Goal: Task Accomplishment & Management: Manage account settings

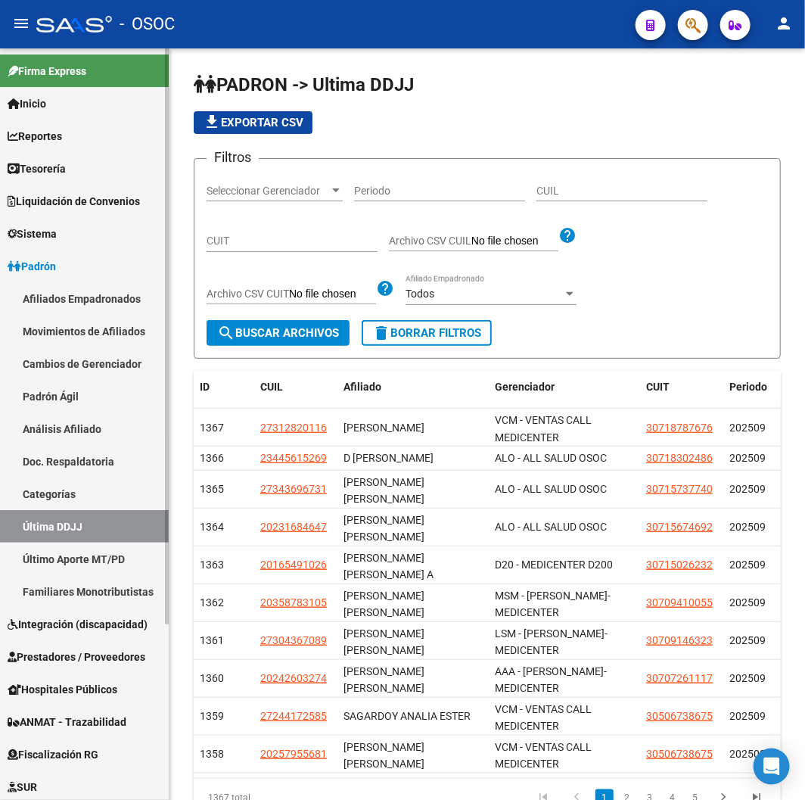
click at [46, 102] on span "Inicio" at bounding box center [27, 103] width 39 height 17
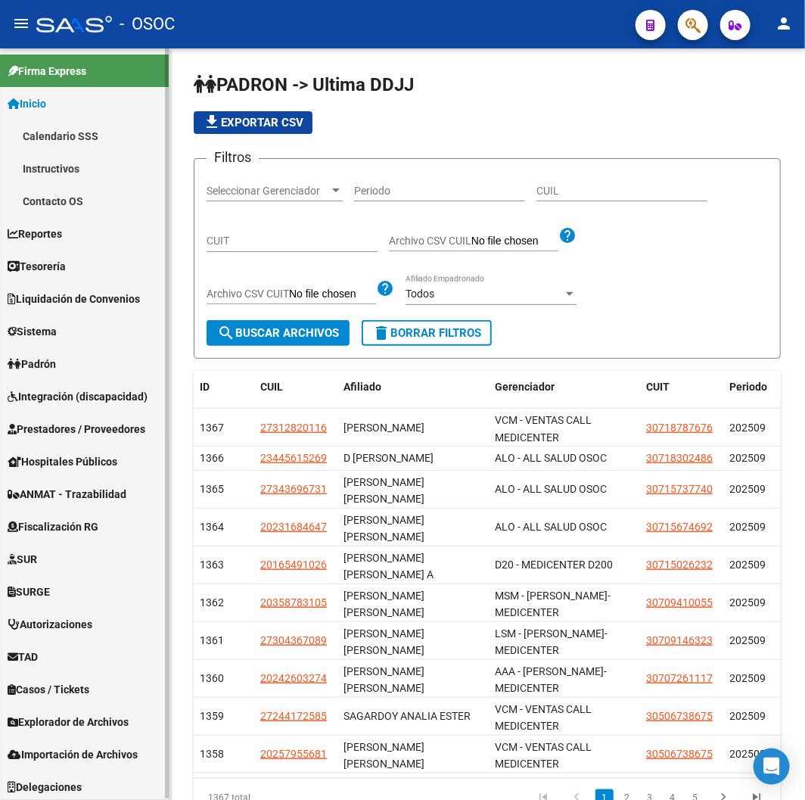
click at [62, 126] on link "Calendario SSS" at bounding box center [84, 136] width 169 height 33
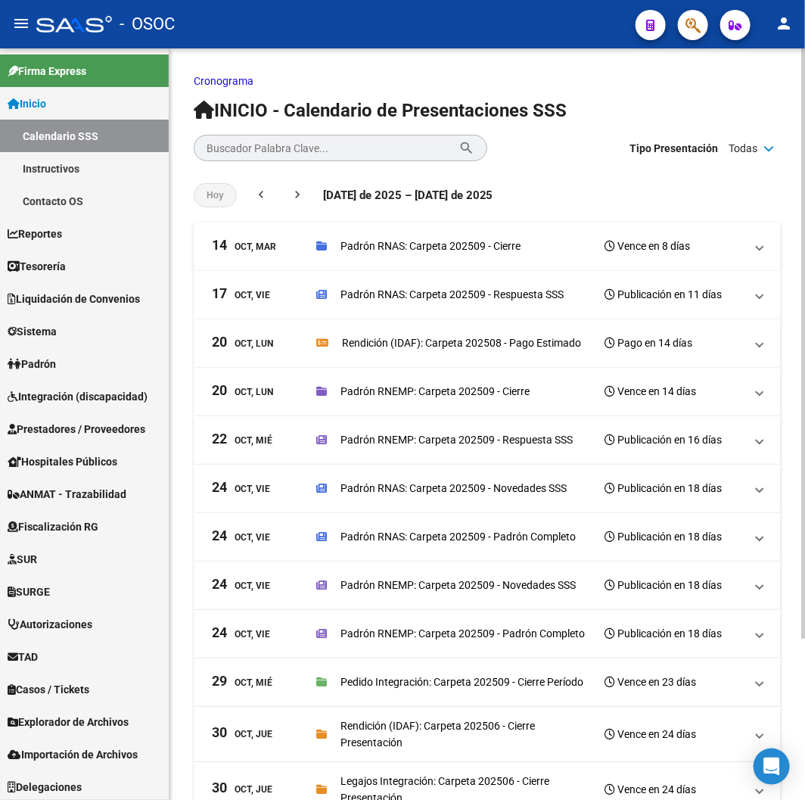
click at [432, 293] on p "Padrón RNAS: Carpeta 202509 - Respuesta SSS" at bounding box center [452, 294] width 223 height 17
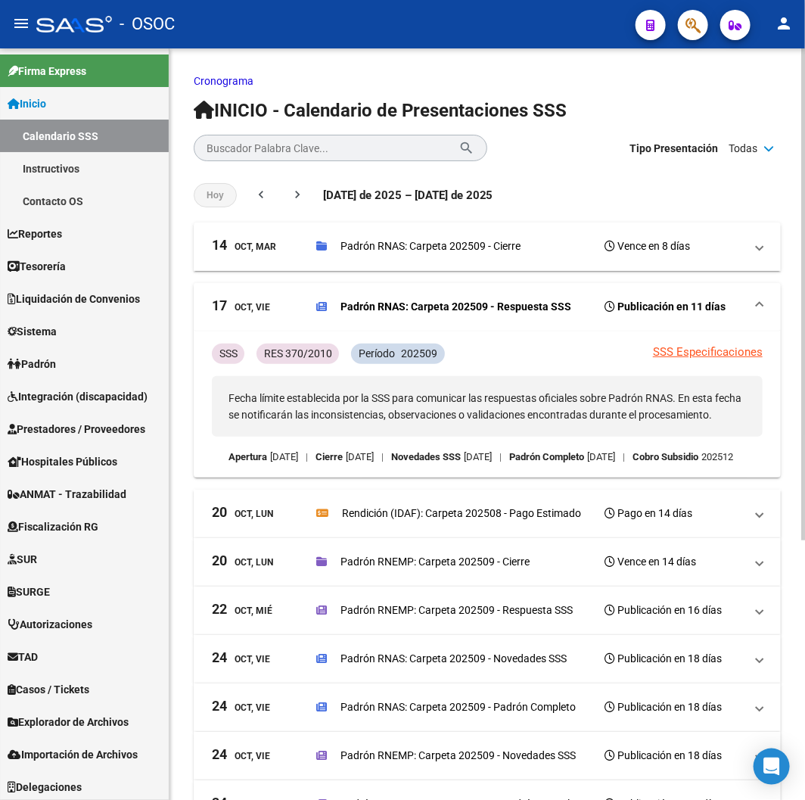
click at [466, 303] on p "Padrón RNAS: Carpeta 202509 - Respuesta SSS" at bounding box center [456, 306] width 231 height 17
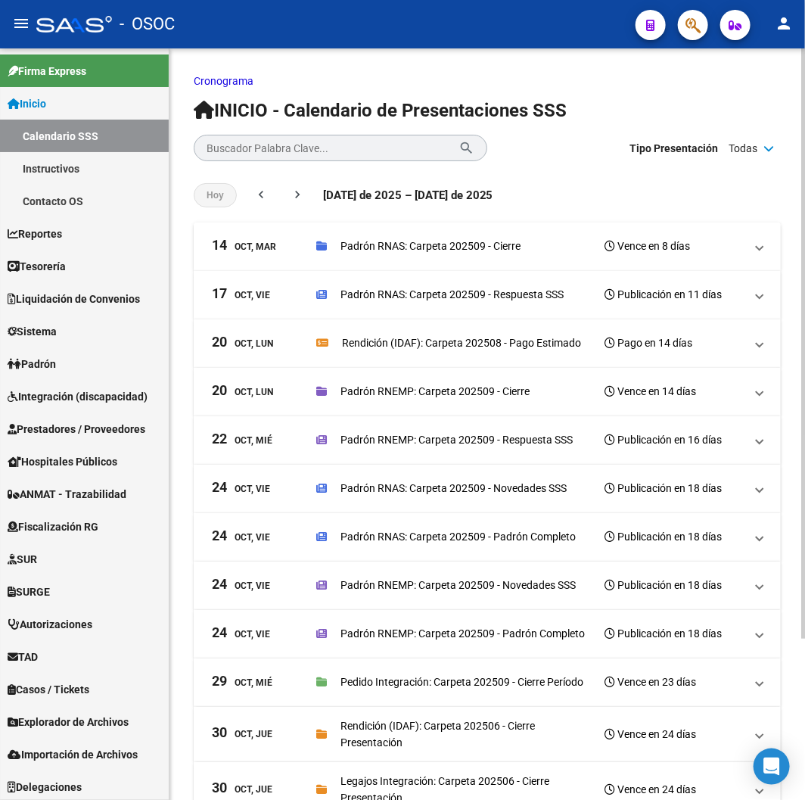
click at [422, 244] on p "Padrón RNAS: Carpeta 202509 - Cierre" at bounding box center [431, 246] width 180 height 17
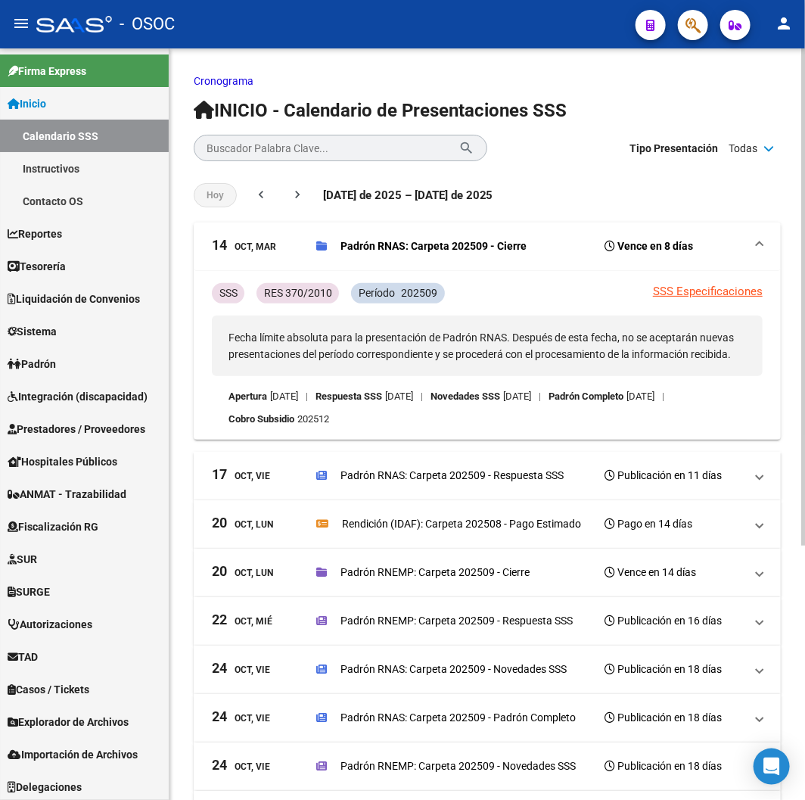
click at [570, 73] on p "Cronograma" at bounding box center [487, 81] width 587 height 17
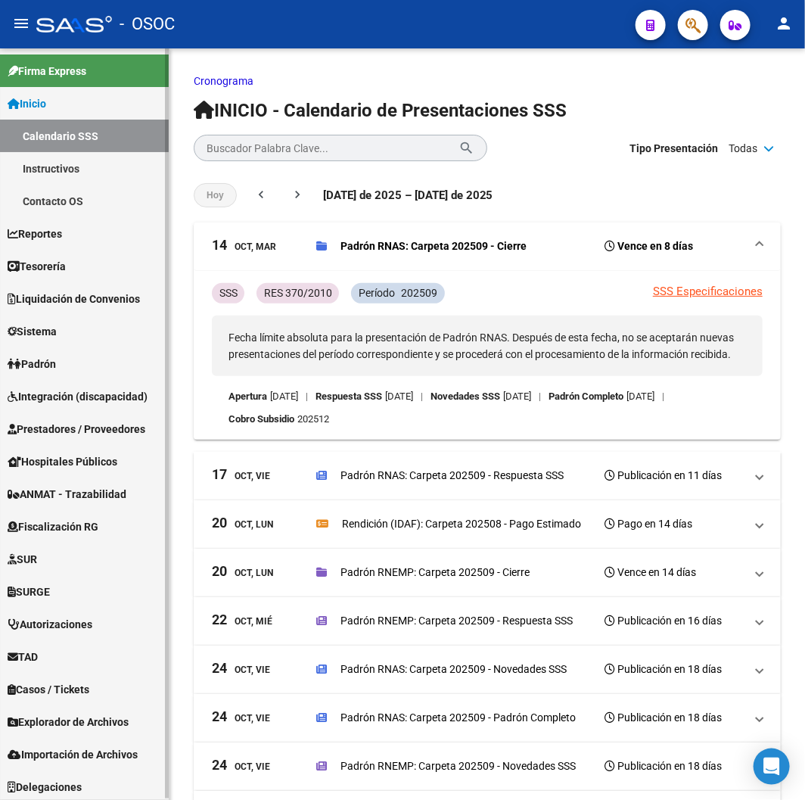
scroll to position [2, 0]
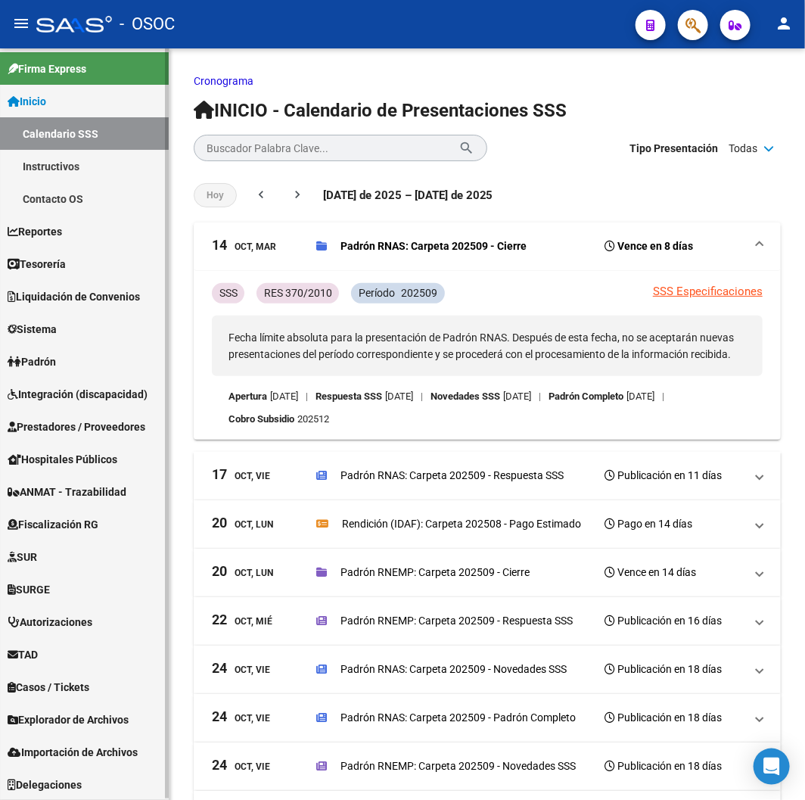
click at [73, 709] on link "Explorador de Archivos" at bounding box center [84, 719] width 169 height 33
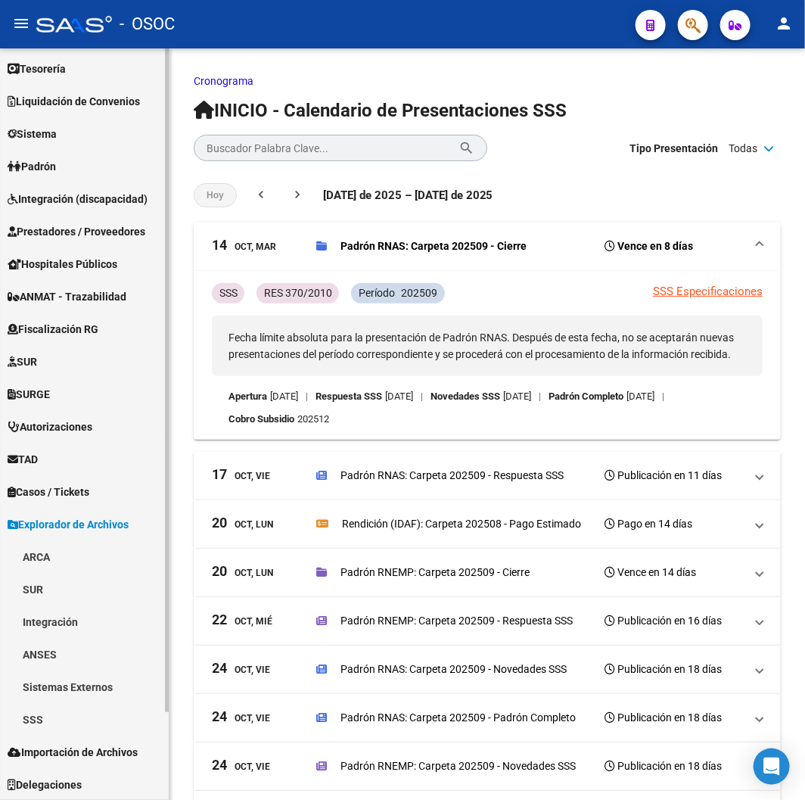
click at [26, 721] on link "SSS" at bounding box center [84, 719] width 169 height 33
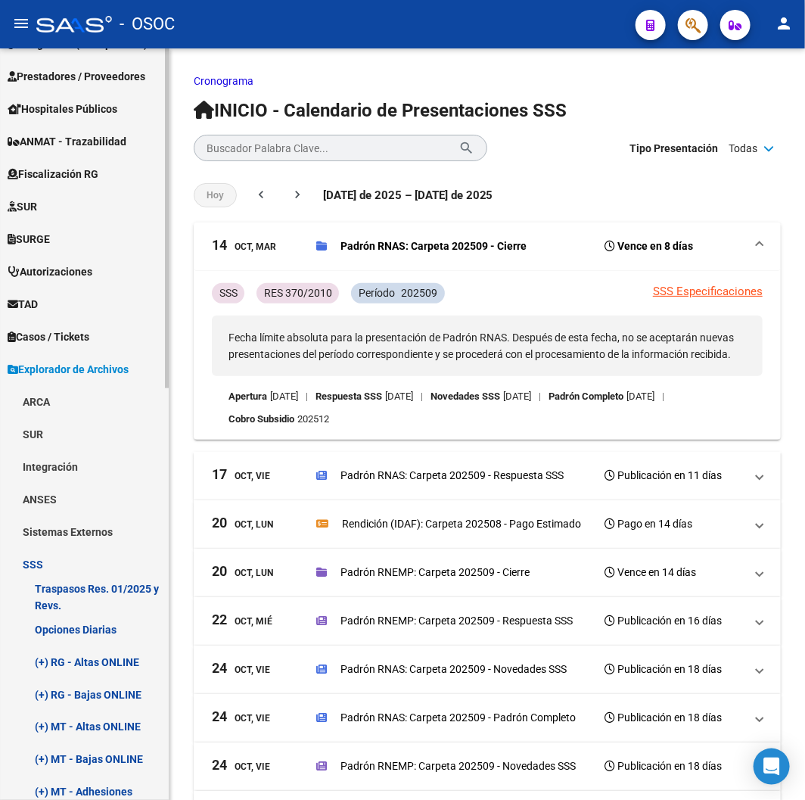
scroll to position [689, 0]
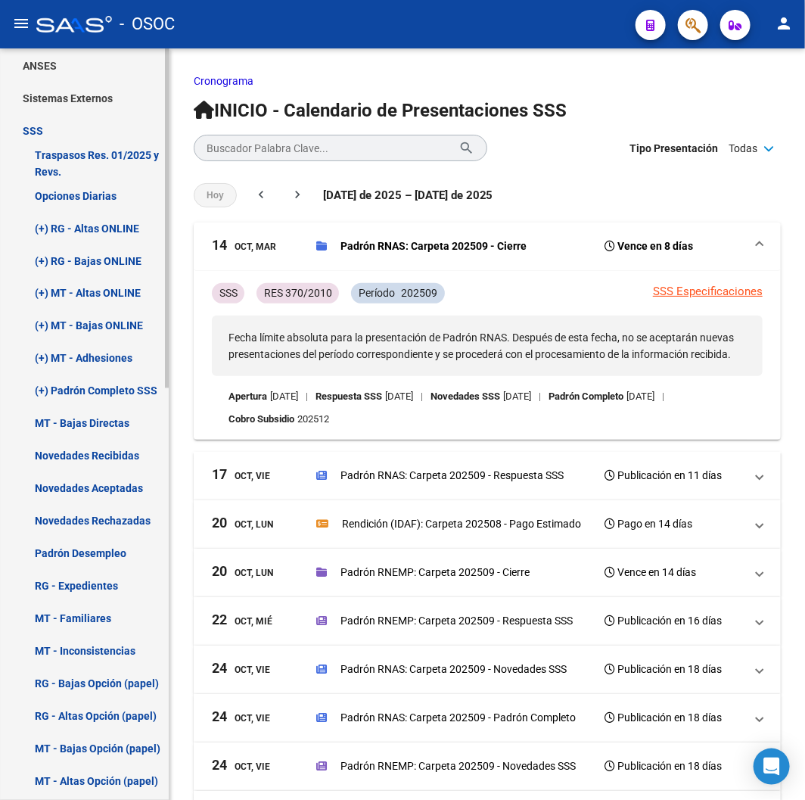
click at [63, 248] on link "(+) RG - Bajas ONLINE" at bounding box center [84, 260] width 169 height 33
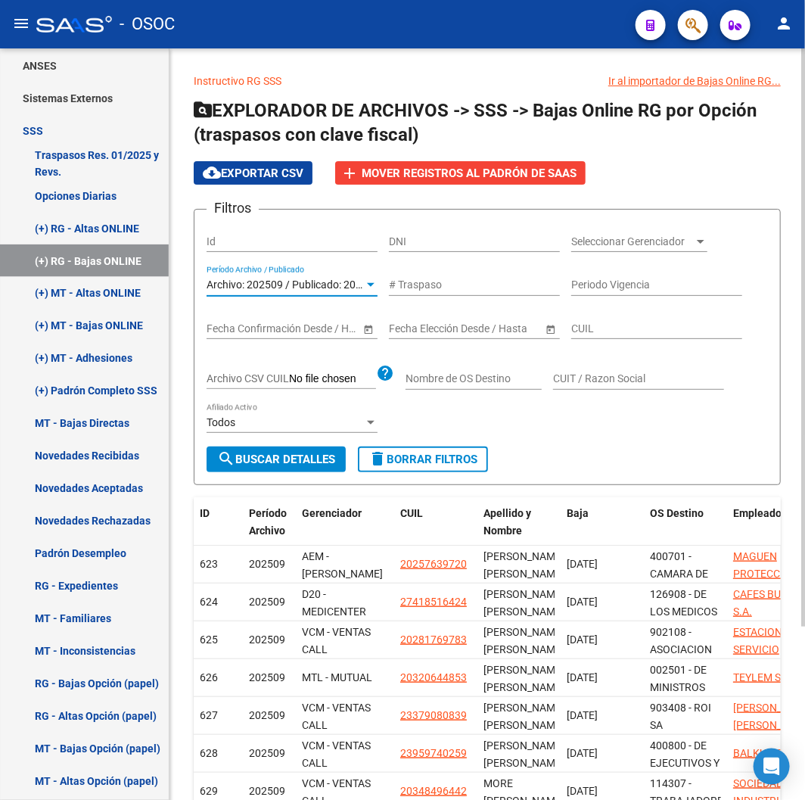
click at [269, 285] on span "Archivo: 202509 / Publicado: 202508" at bounding box center [293, 285] width 173 height 12
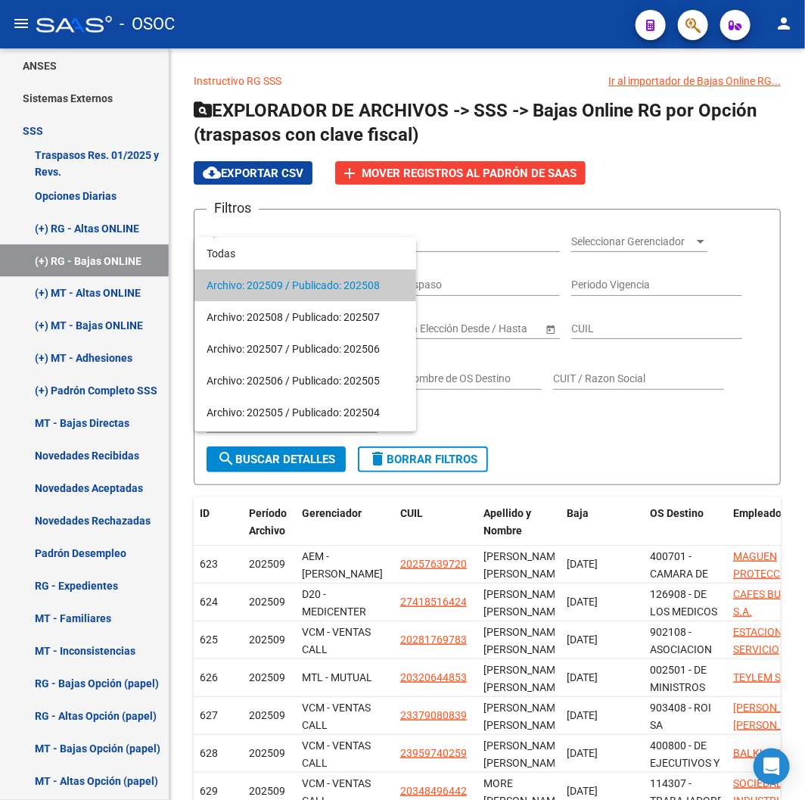
click at [271, 288] on span "Archivo: 202509 / Publicado: 202508" at bounding box center [306, 285] width 198 height 32
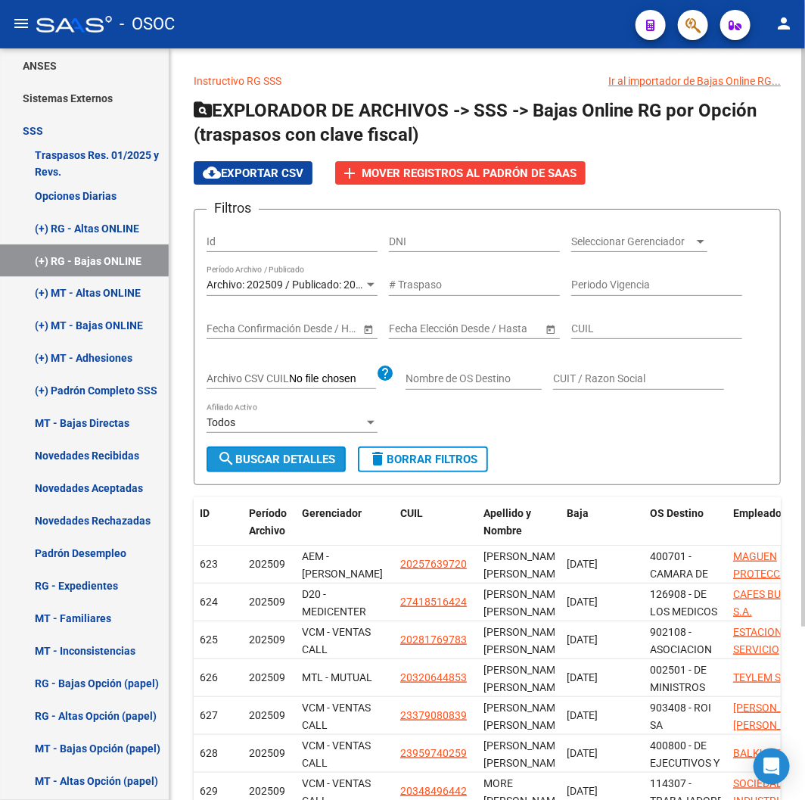
click at [279, 450] on button "search Buscar Detalles" at bounding box center [276, 460] width 139 height 26
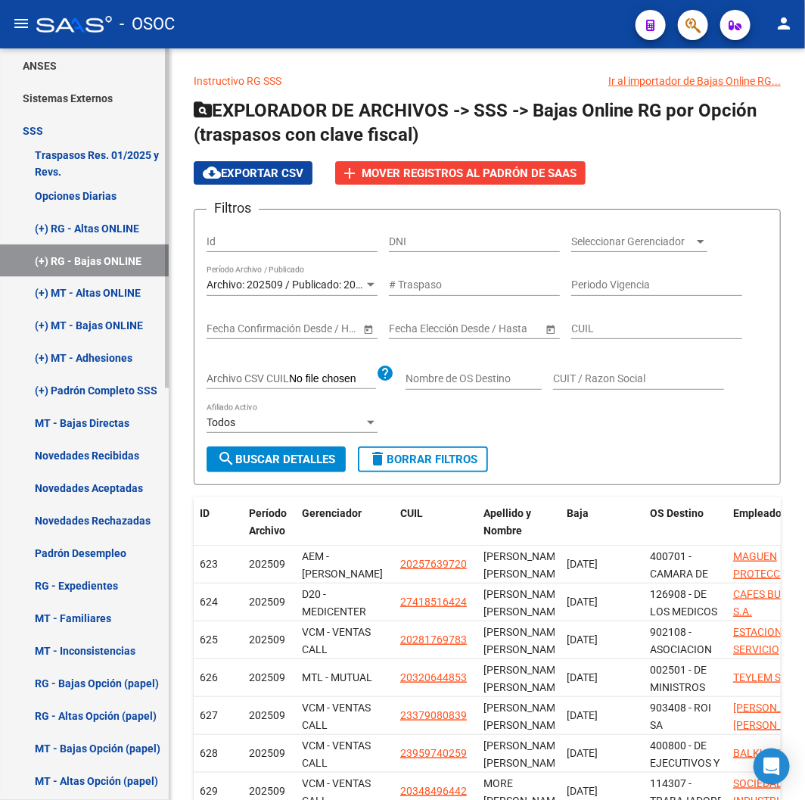
click at [101, 289] on link "(+) MT - Altas ONLINE" at bounding box center [84, 293] width 169 height 33
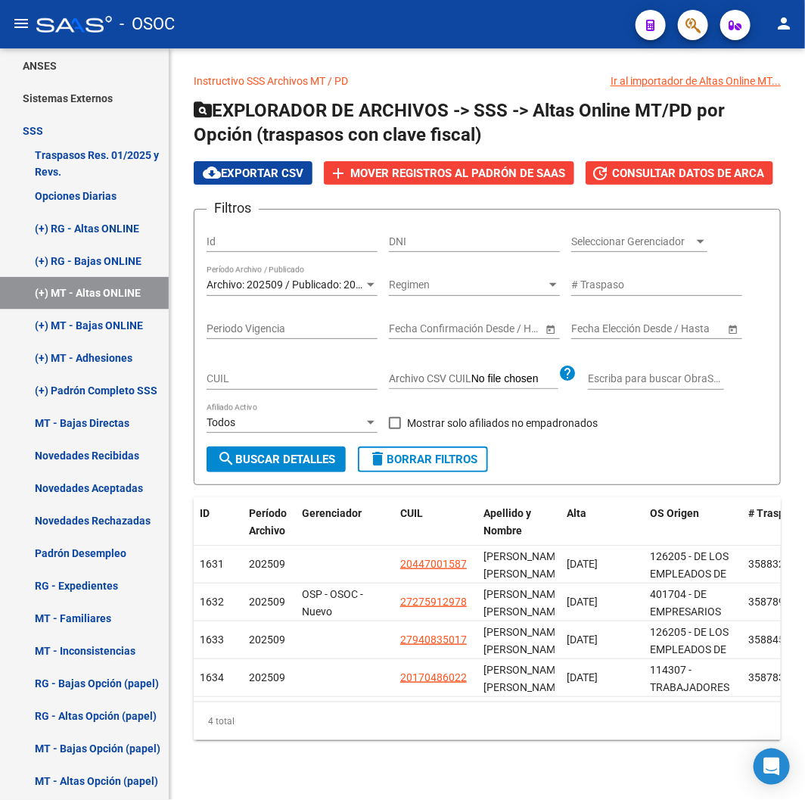
click at [255, 291] on span "Archivo: 202509 / Publicado: 202508" at bounding box center [293, 285] width 173 height 12
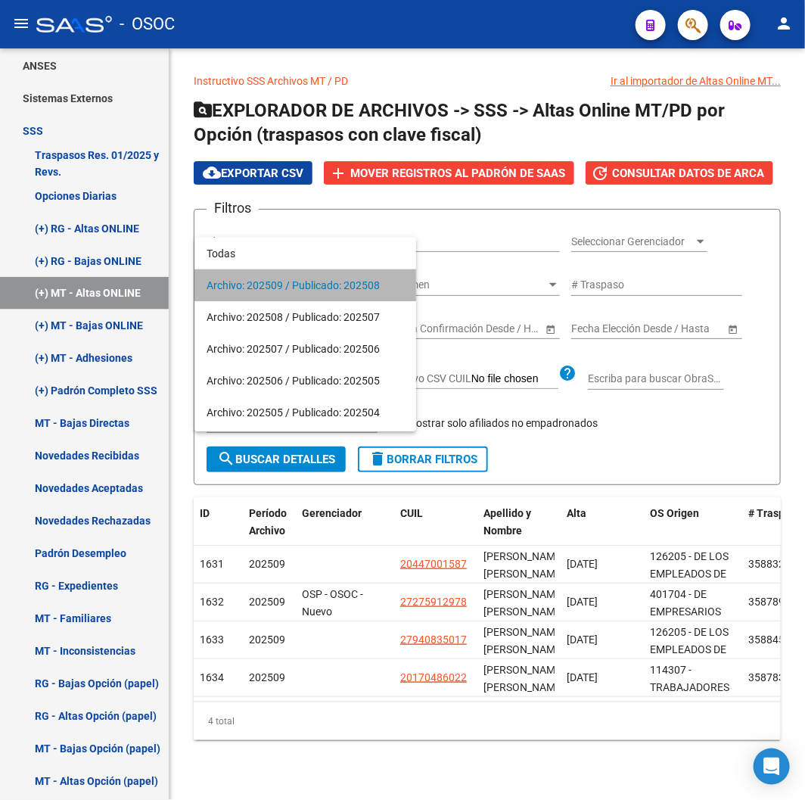
click at [261, 288] on span "Archivo: 202509 / Publicado: 202508" at bounding box center [306, 285] width 198 height 32
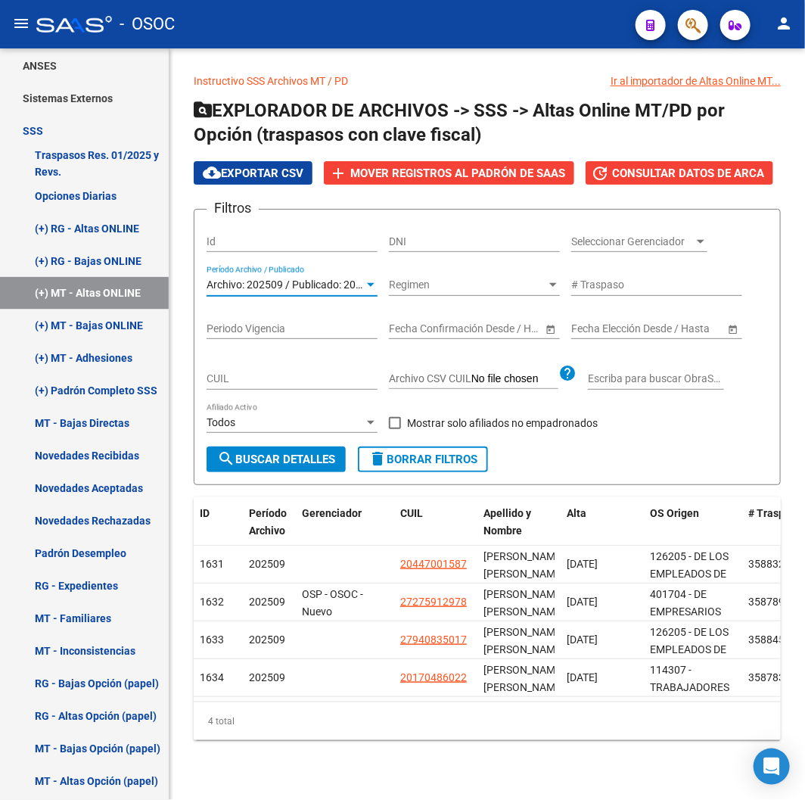
click at [263, 454] on span "search Buscar Detalles" at bounding box center [276, 460] width 118 height 14
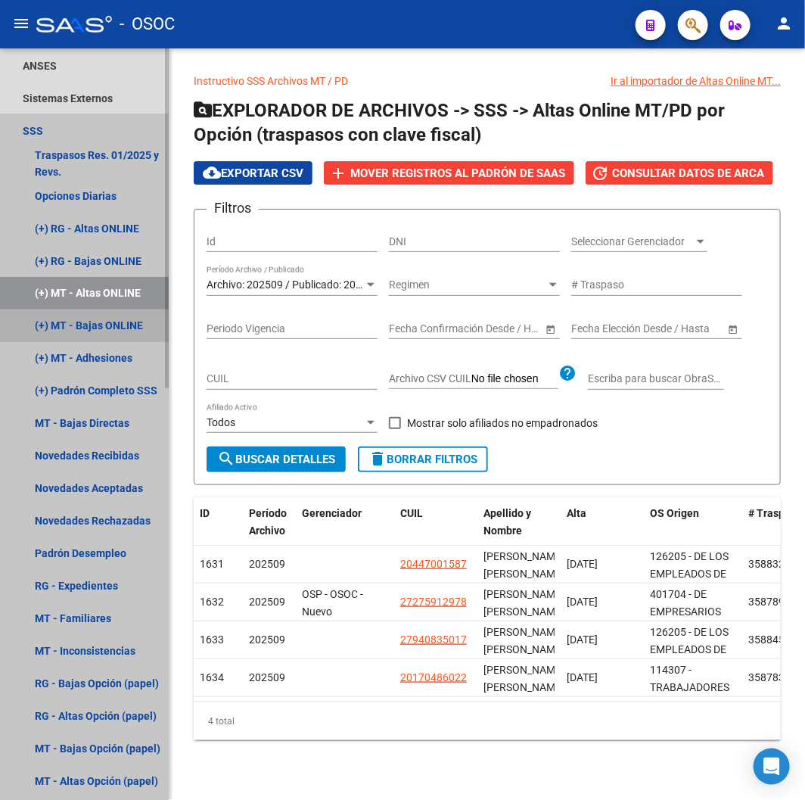
click at [84, 322] on link "(+) MT - Bajas ONLINE" at bounding box center [84, 326] width 169 height 33
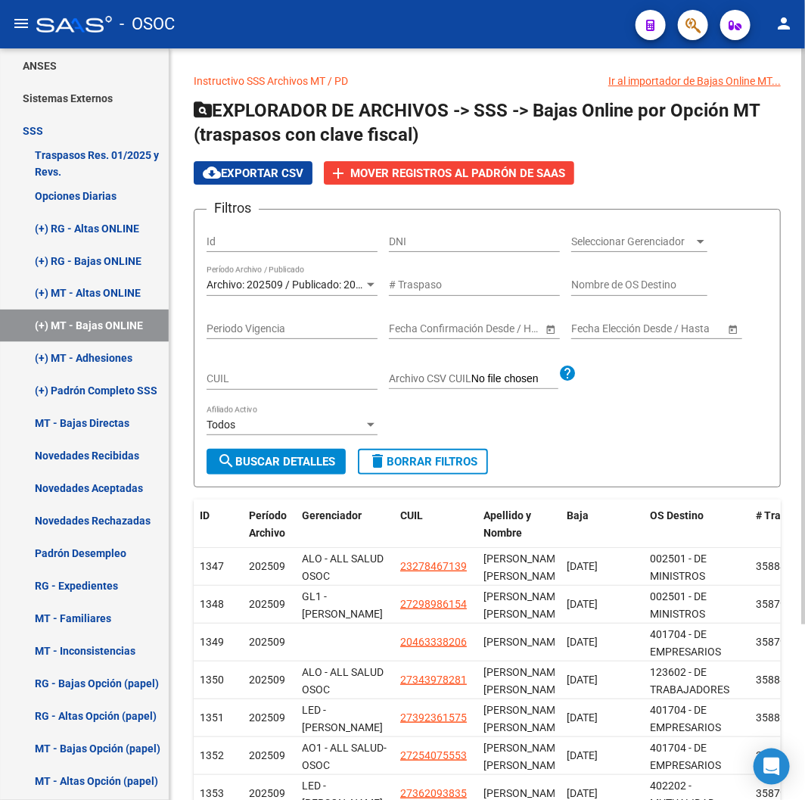
click at [244, 454] on button "search Buscar Detalles" at bounding box center [276, 462] width 139 height 26
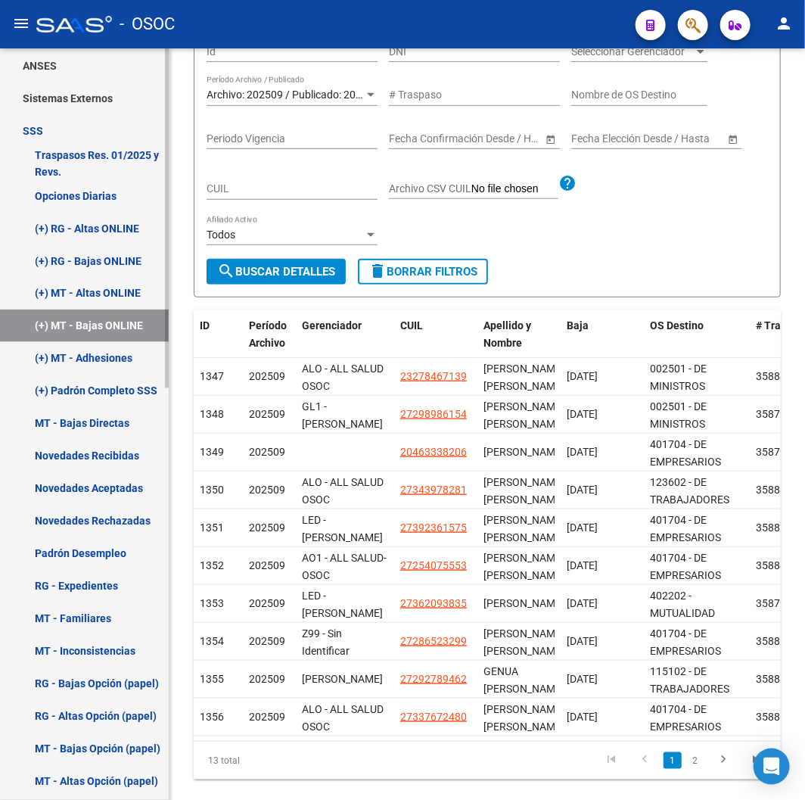
scroll to position [230, 0]
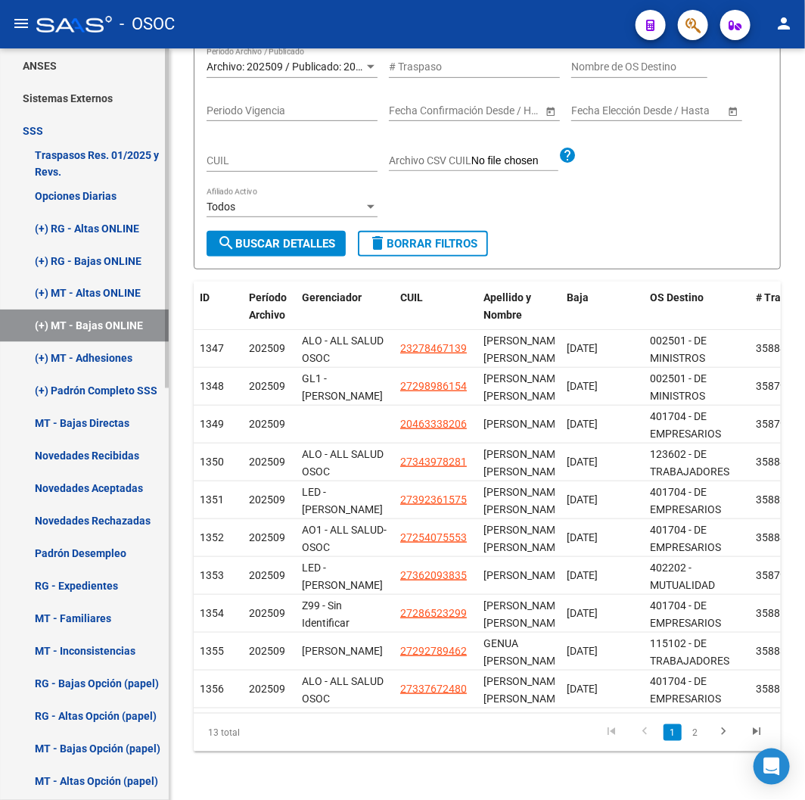
click at [119, 360] on link "(+) MT - Adhesiones" at bounding box center [84, 358] width 169 height 33
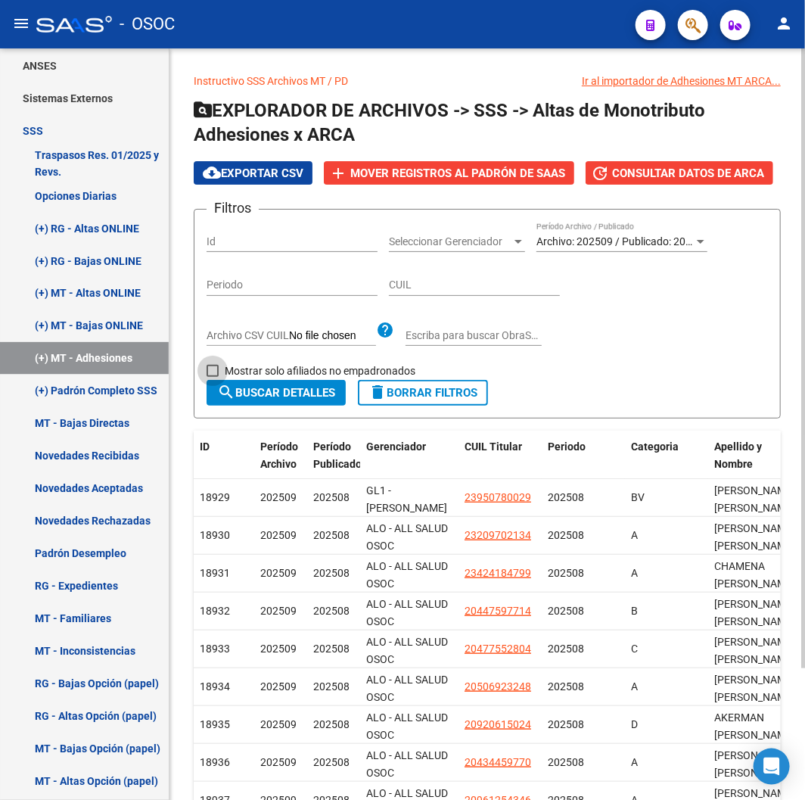
click at [251, 368] on span "Mostrar solo afiliados no empadronados" at bounding box center [320, 371] width 191 height 18
click at [213, 377] on input "Mostrar solo afiliados no empadronados" at bounding box center [212, 377] width 1 height 1
checkbox input "true"
click at [254, 387] on span "search Buscar Detalles" at bounding box center [276, 393] width 118 height 14
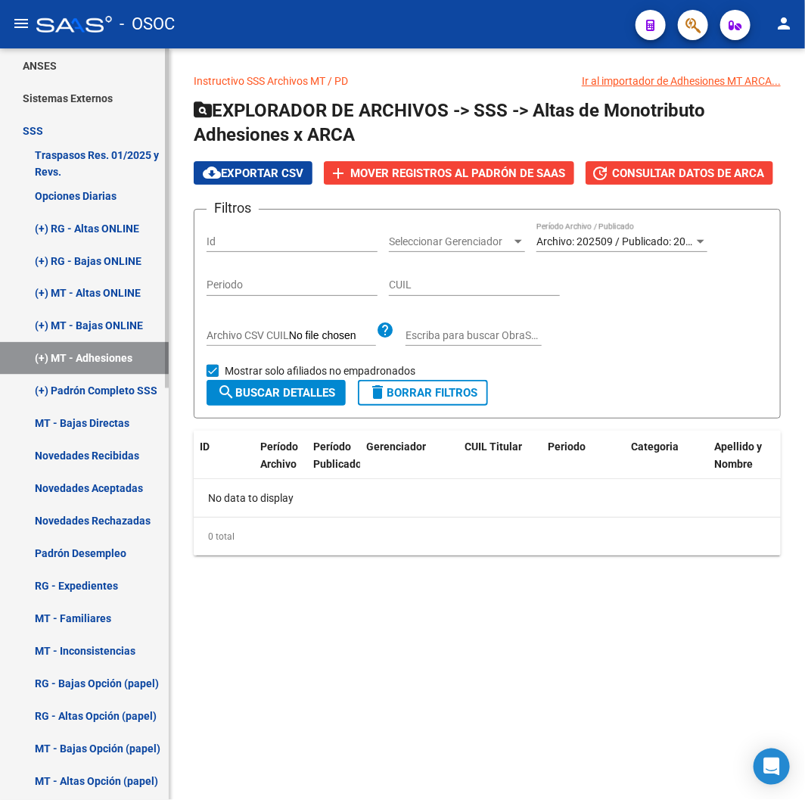
click at [58, 315] on link "(+) MT - Bajas ONLINE" at bounding box center [84, 326] width 169 height 33
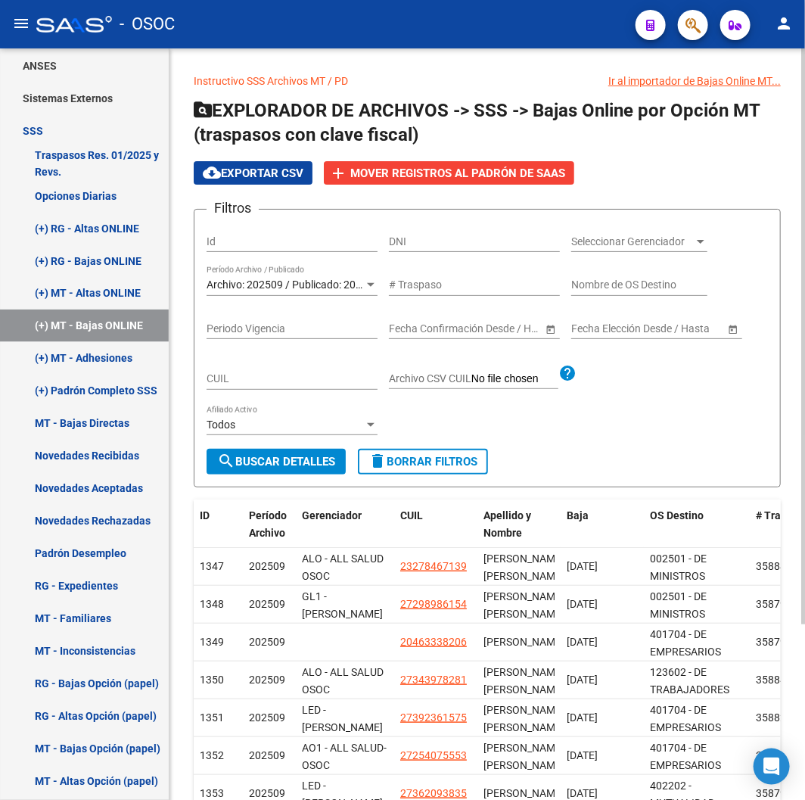
click at [332, 282] on span "Archivo: 202509 / Publicado: 202508" at bounding box center [293, 285] width 173 height 12
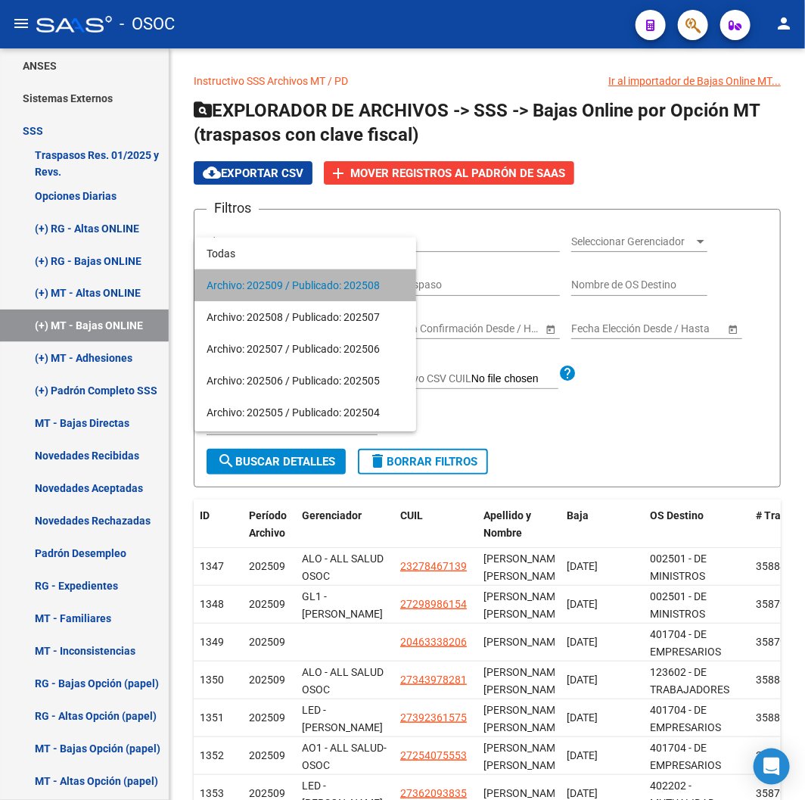
click at [328, 291] on span "Archivo: 202509 / Publicado: 202508" at bounding box center [306, 285] width 198 height 32
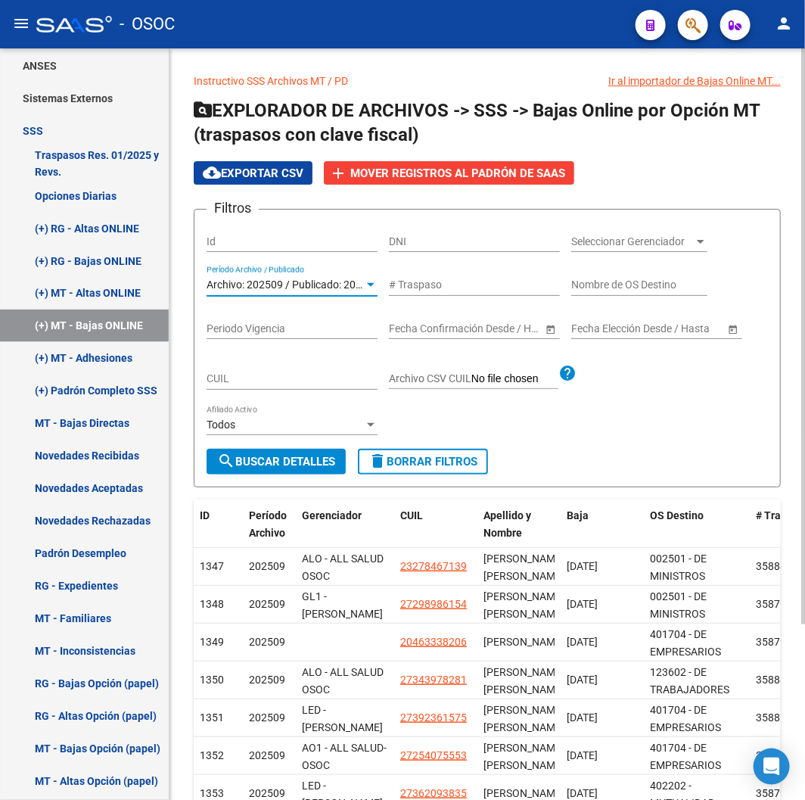
click at [255, 465] on span "search Buscar Detalles" at bounding box center [276, 462] width 118 height 14
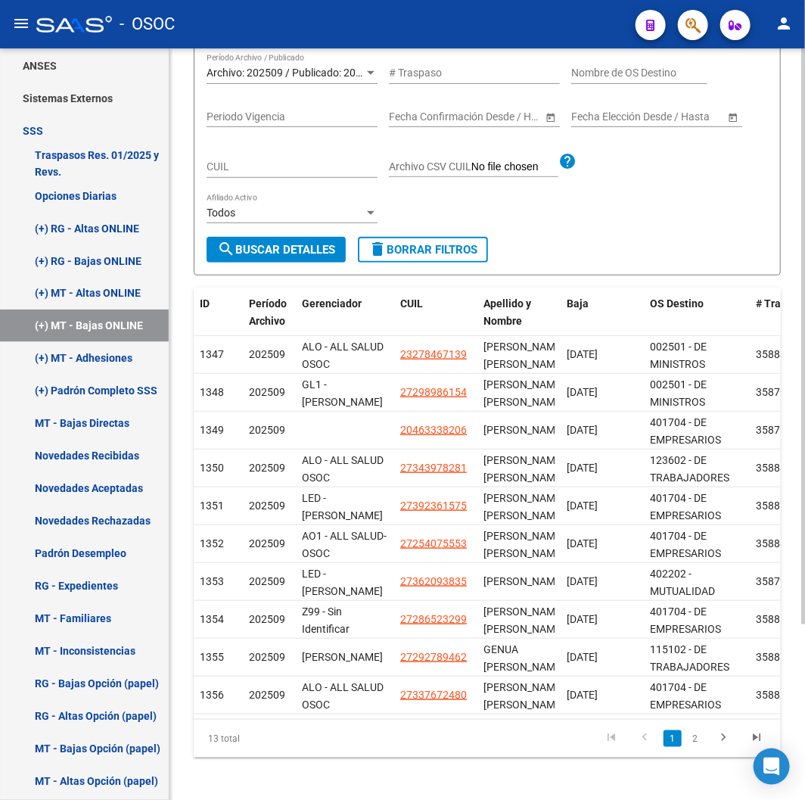
scroll to position [230, 0]
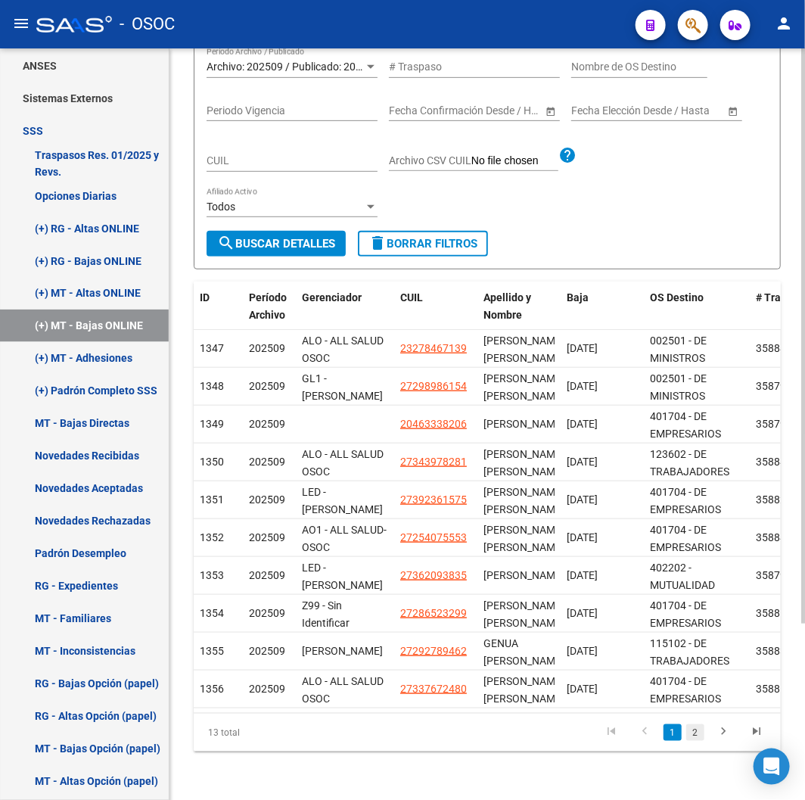
click at [690, 729] on link "2" at bounding box center [695, 732] width 18 height 17
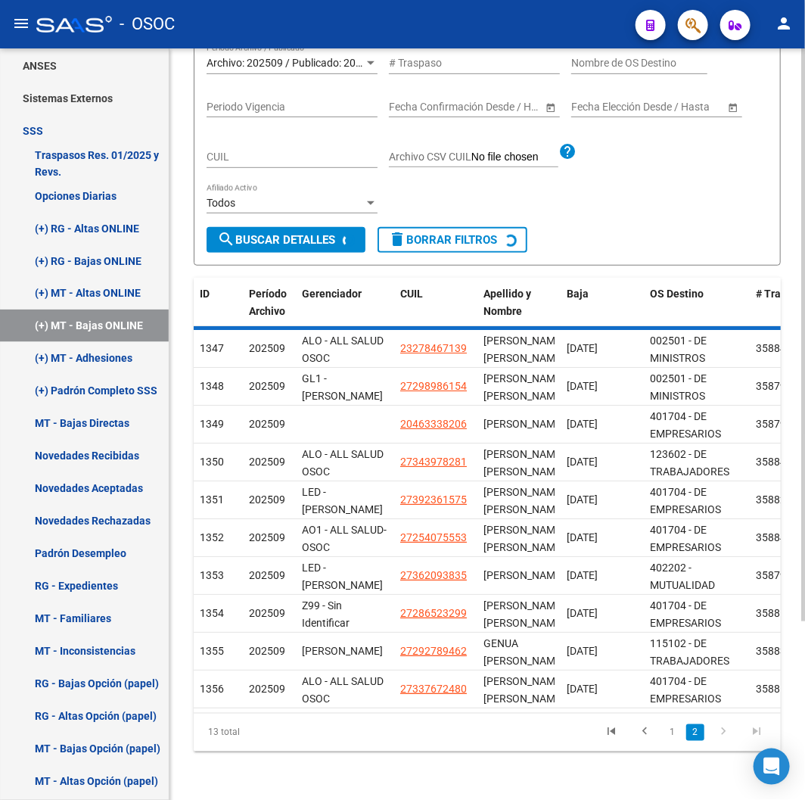
scroll to position [0, 0]
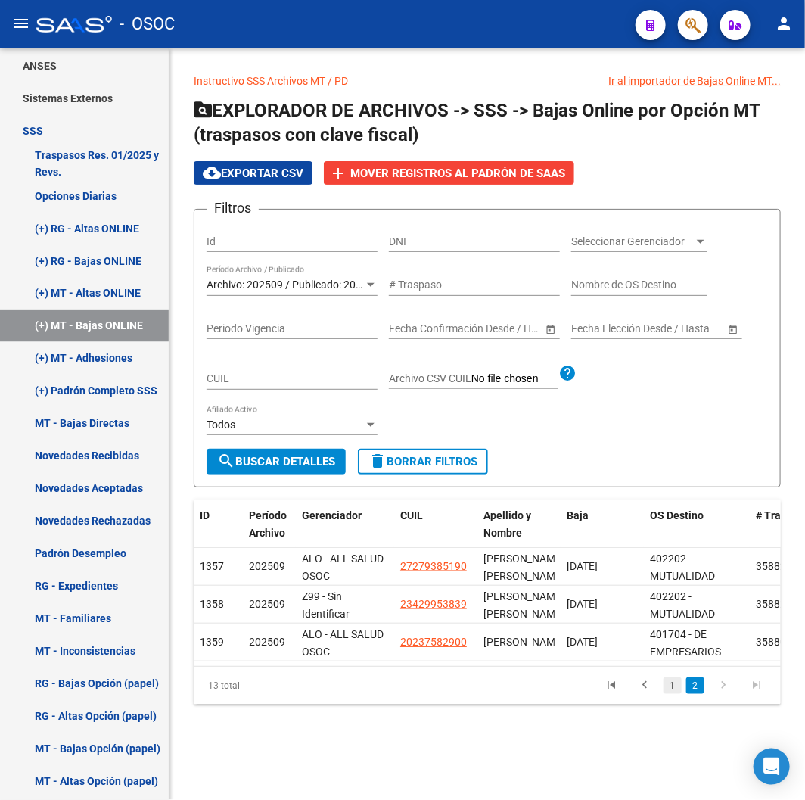
click at [664, 694] on link "1" at bounding box center [673, 685] width 18 height 17
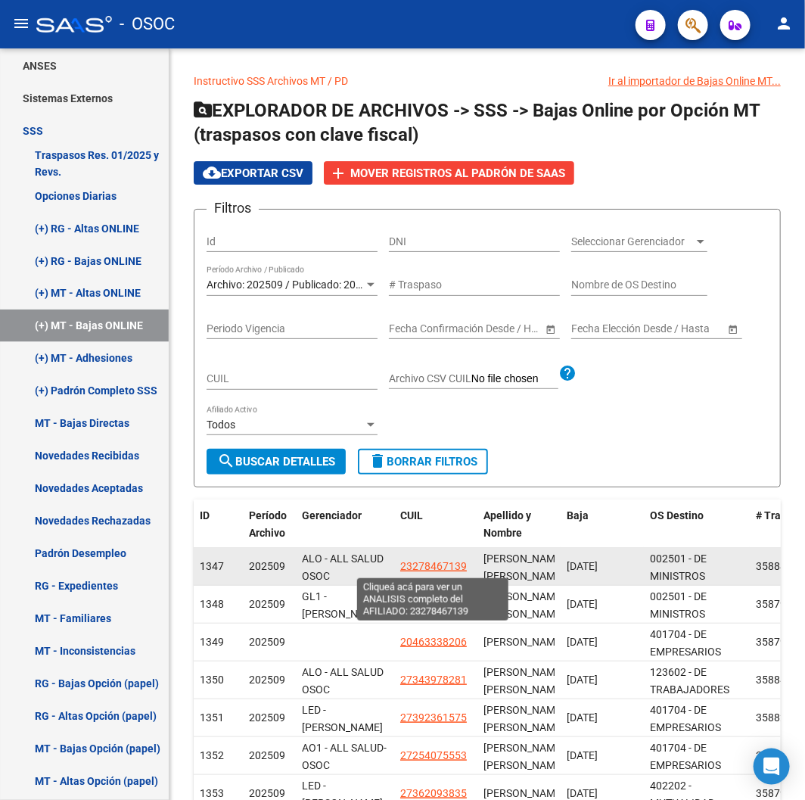
click at [435, 566] on span "23278467139" at bounding box center [433, 566] width 67 height 12
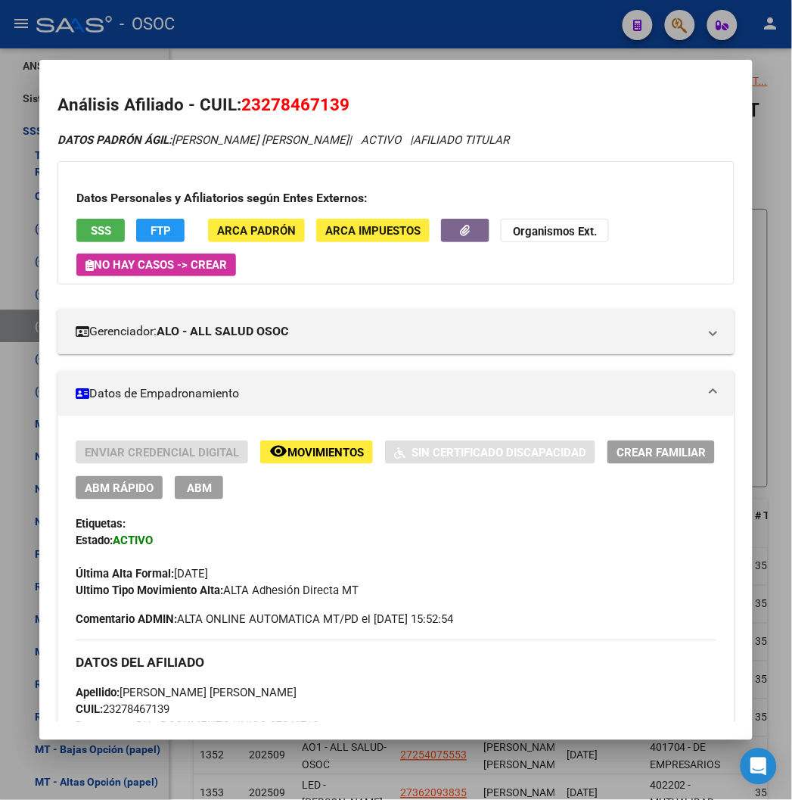
click at [280, 721] on span "Documento: DU - DOCUMENTO UNICO 27846713" at bounding box center [197, 727] width 243 height 14
click at [251, 761] on div at bounding box center [396, 400] width 792 height 800
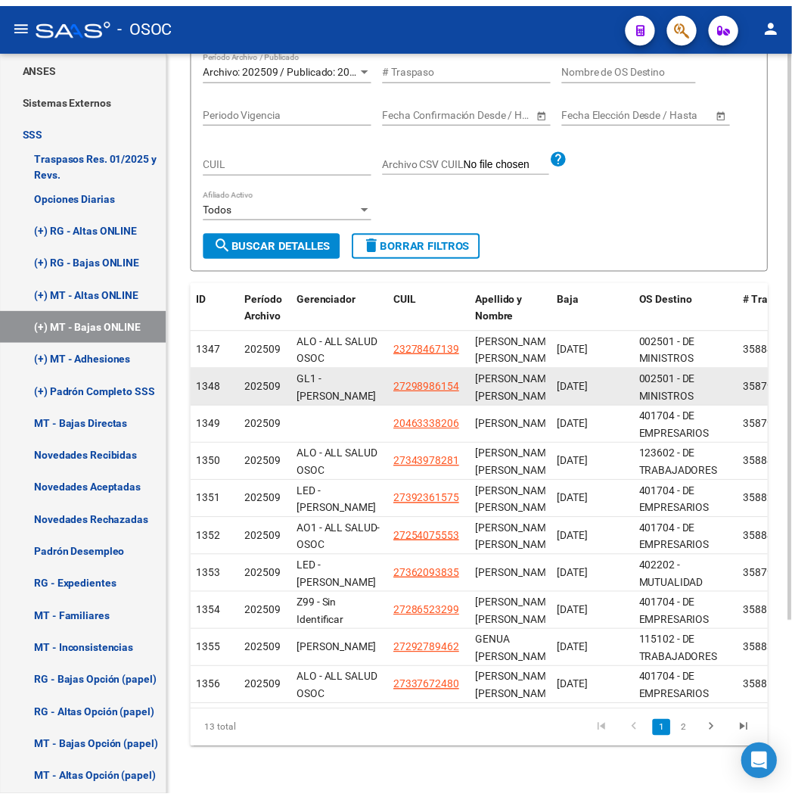
scroll to position [230, 0]
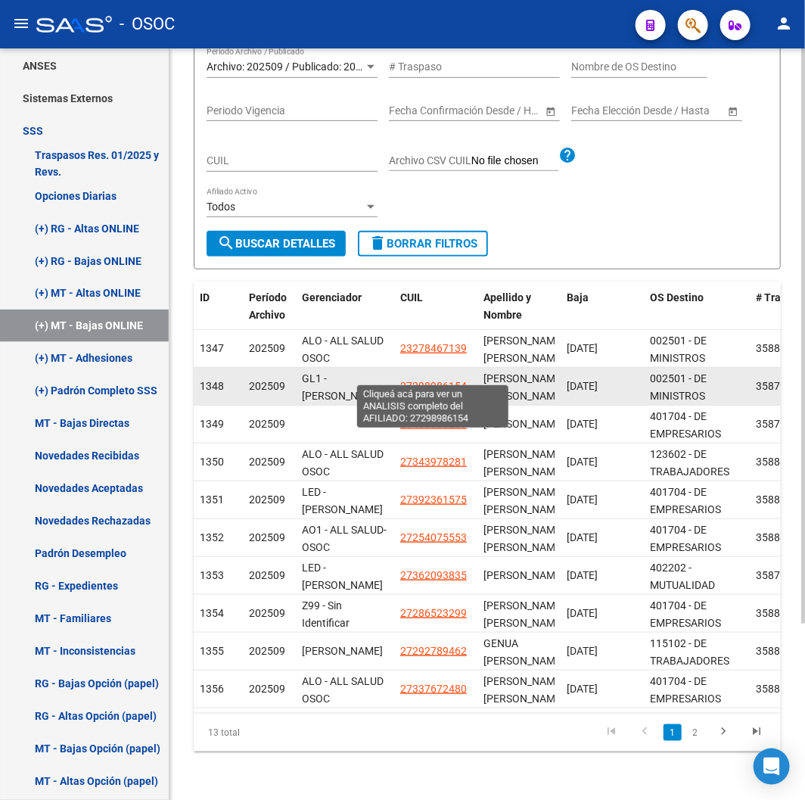
click at [437, 380] on span "27298986154" at bounding box center [433, 386] width 67 height 12
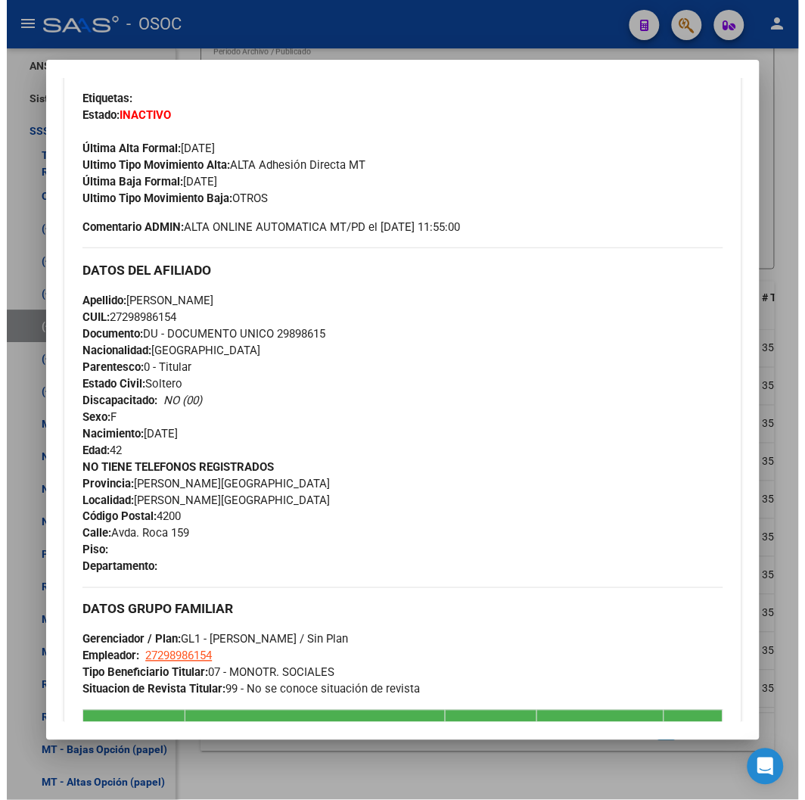
scroll to position [504, 0]
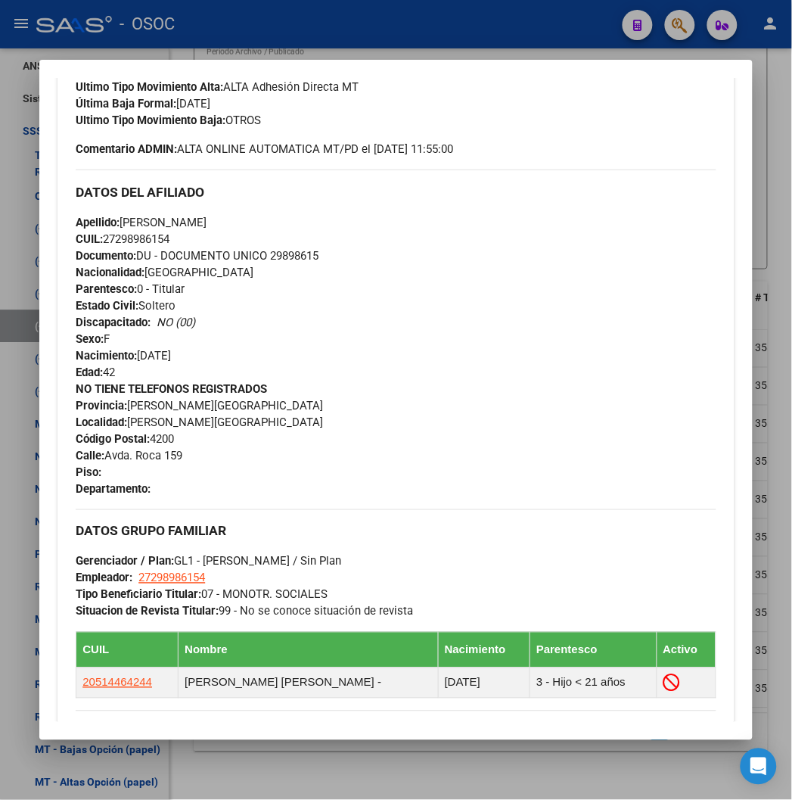
click at [374, 70] on mat-dialog-container "Análisis Afiliado - CUIL: 27298986154 DATOS PADRÓN ÁGIL: CAMPANELLA ALICIA EDIT…" at bounding box center [395, 400] width 713 height 680
click at [374, 43] on div at bounding box center [396, 400] width 792 height 800
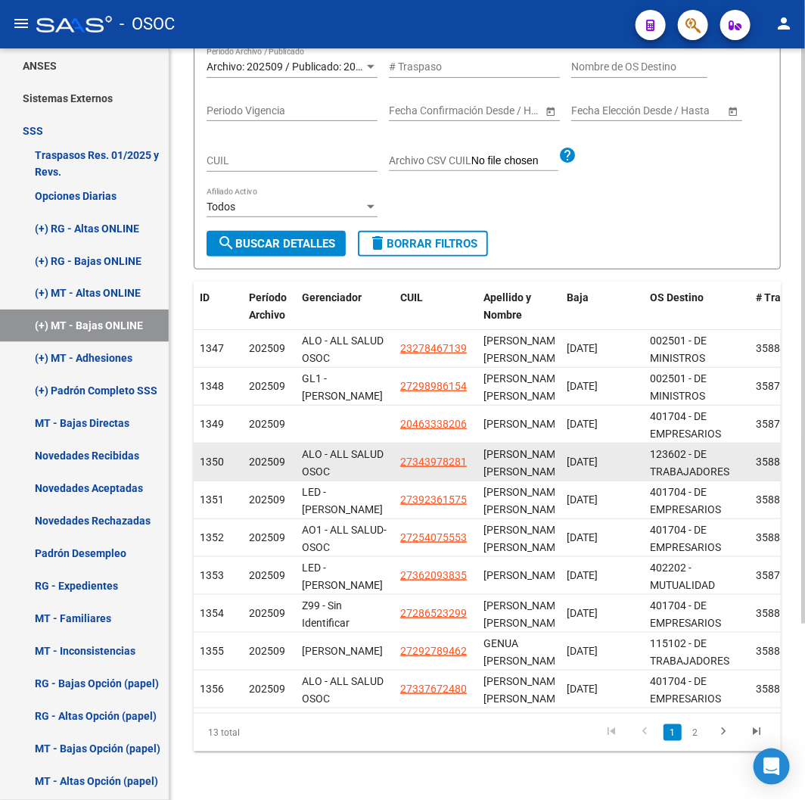
click at [436, 459] on datatable-body-cell "27343978281" at bounding box center [435, 462] width 83 height 37
click at [435, 459] on datatable-body-cell "27343978281" at bounding box center [435, 462] width 83 height 37
click at [429, 456] on span "27343978281" at bounding box center [433, 462] width 67 height 12
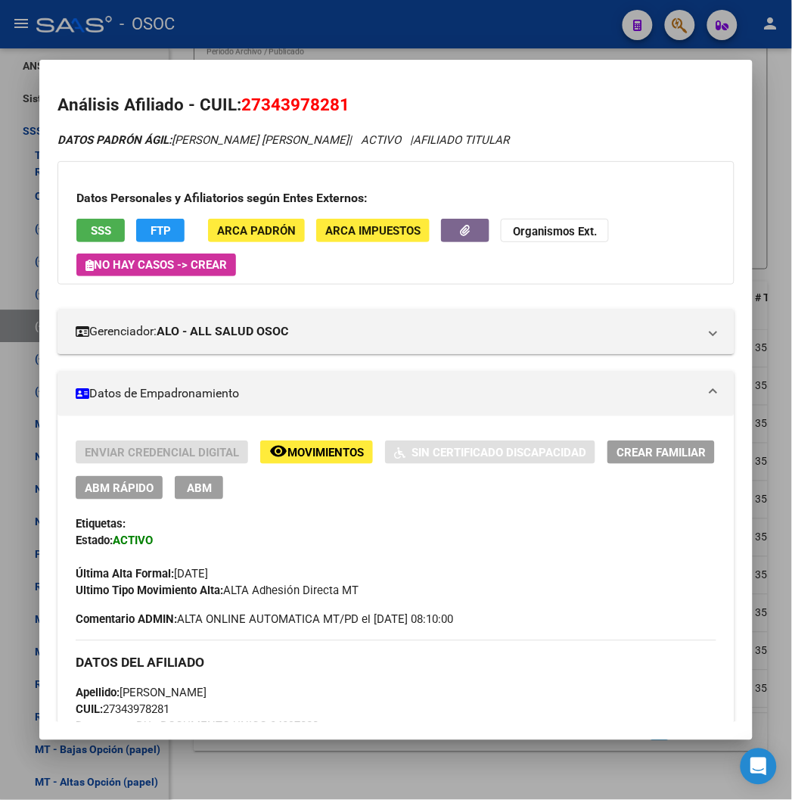
click at [313, 38] on div at bounding box center [396, 400] width 792 height 800
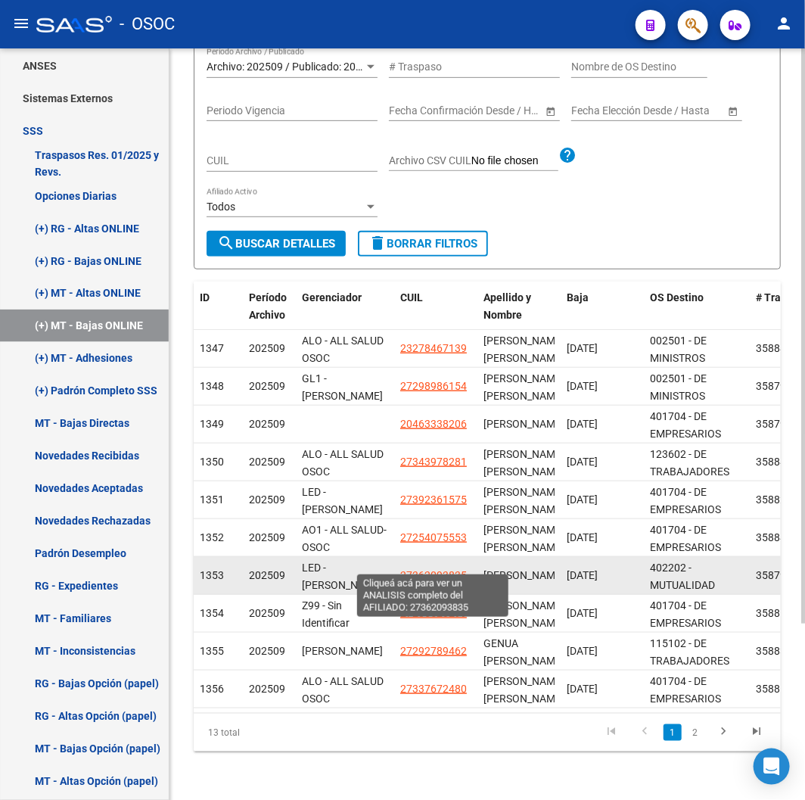
click at [441, 569] on span "27362093835" at bounding box center [433, 575] width 67 height 12
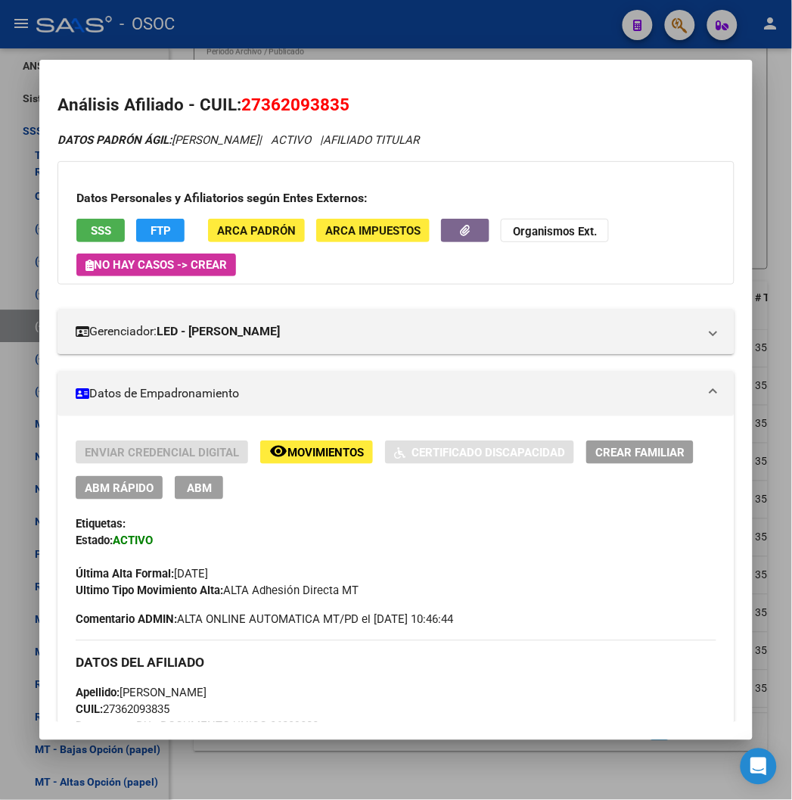
click at [325, 29] on div at bounding box center [396, 400] width 792 height 800
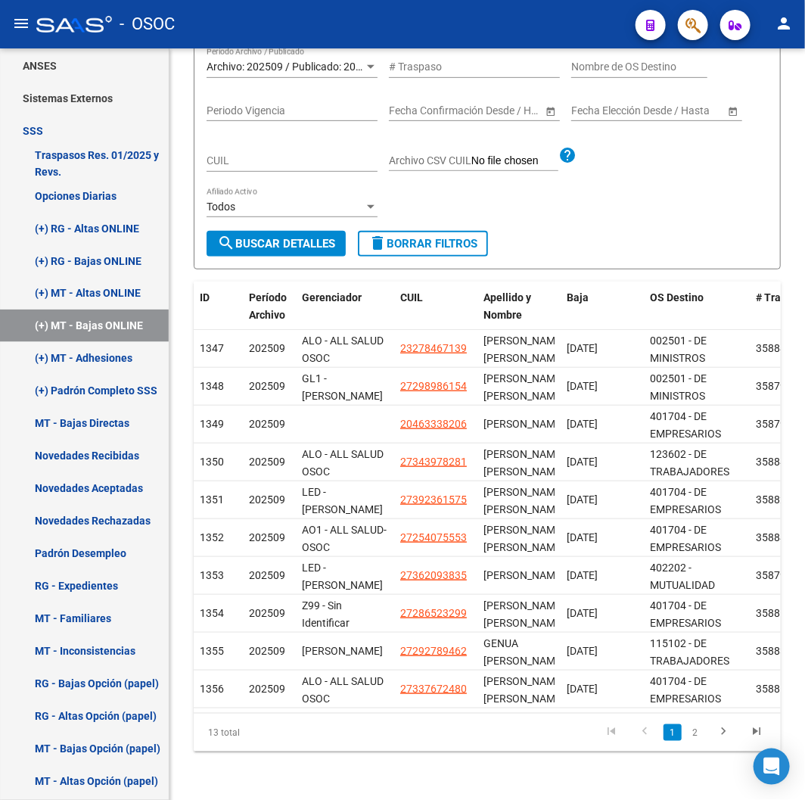
click at [693, 732] on link "2" at bounding box center [695, 732] width 18 height 17
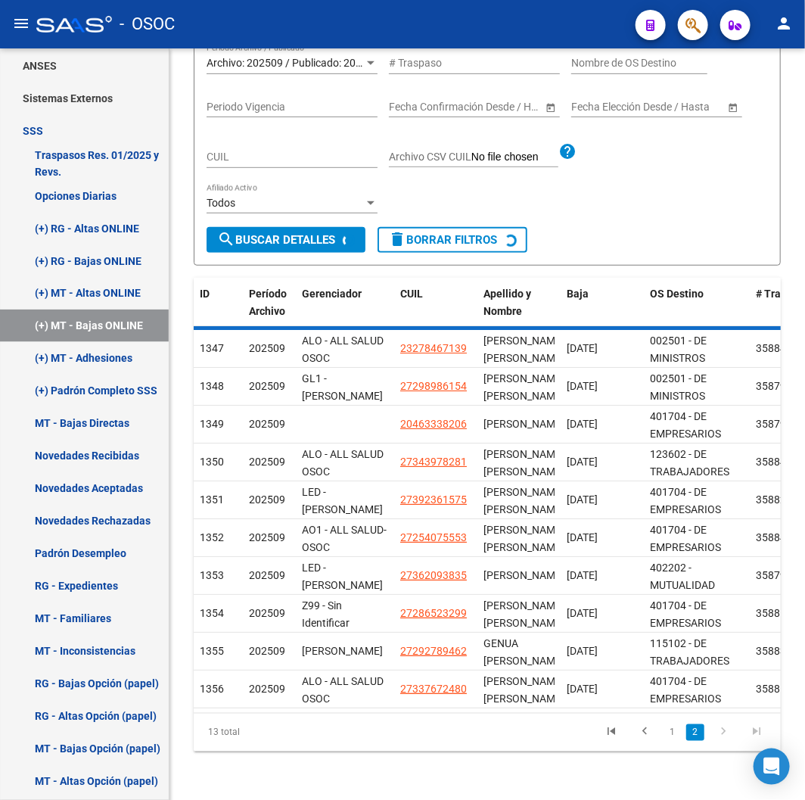
scroll to position [0, 0]
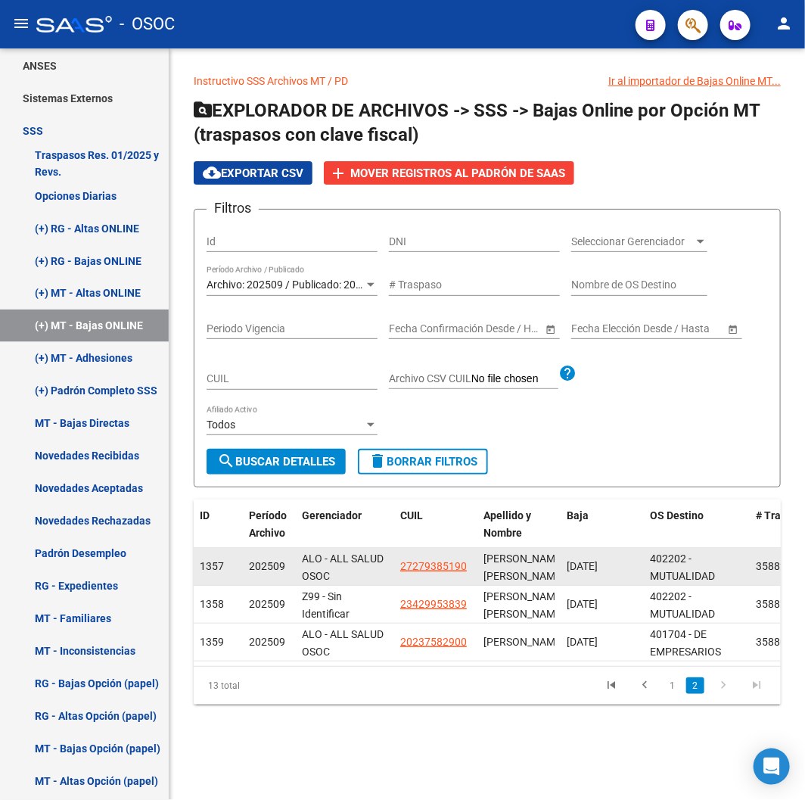
click at [410, 573] on app-link-go-to "27279385190" at bounding box center [433, 566] width 67 height 17
click at [403, 564] on span "27279385190" at bounding box center [433, 566] width 67 height 12
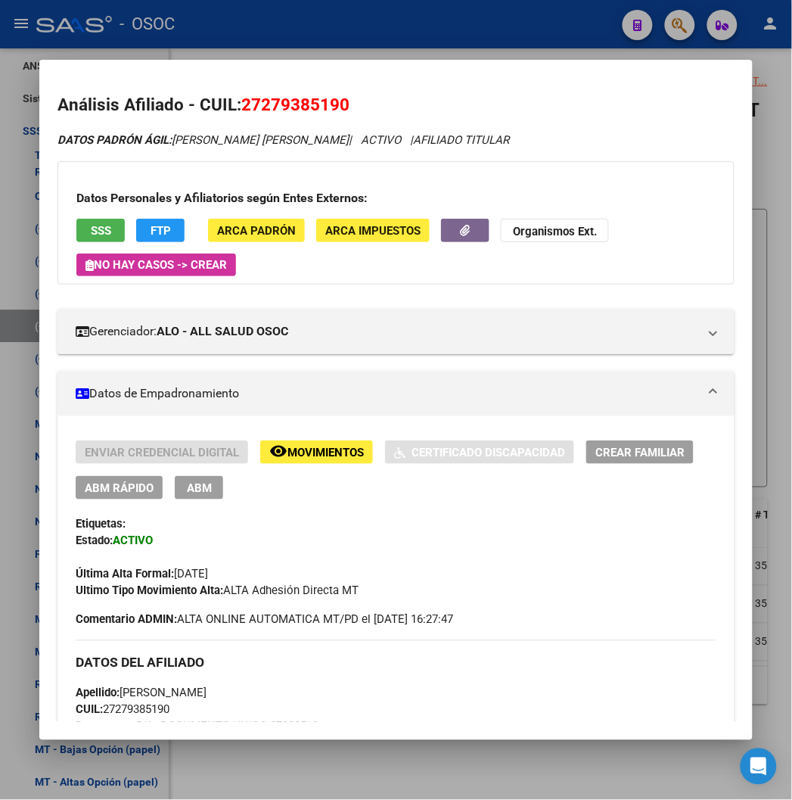
click at [365, 26] on div at bounding box center [396, 400] width 792 height 800
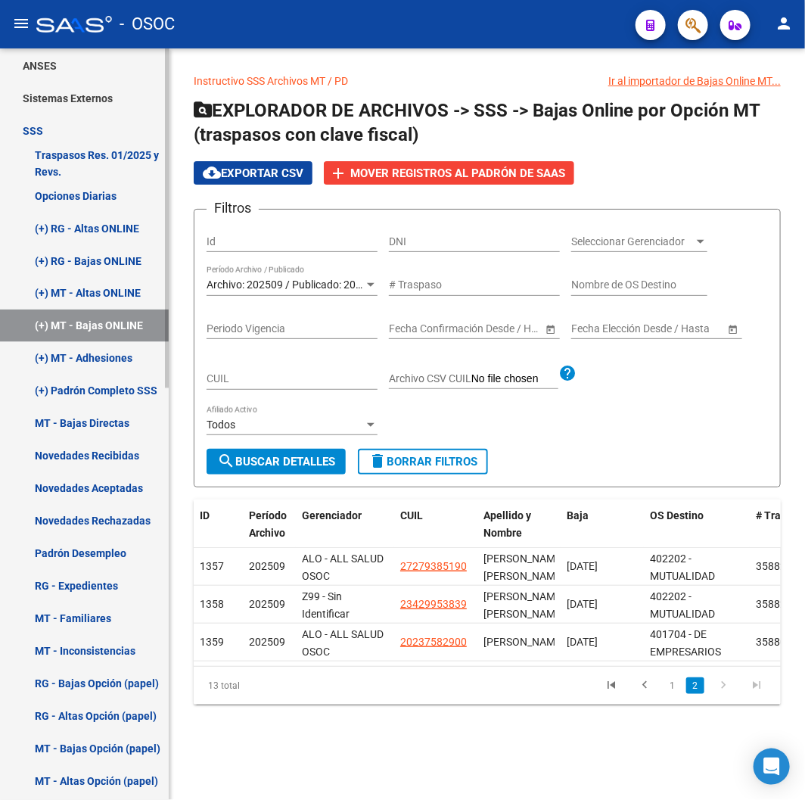
click at [124, 281] on link "(+) MT - Altas ONLINE" at bounding box center [84, 293] width 169 height 33
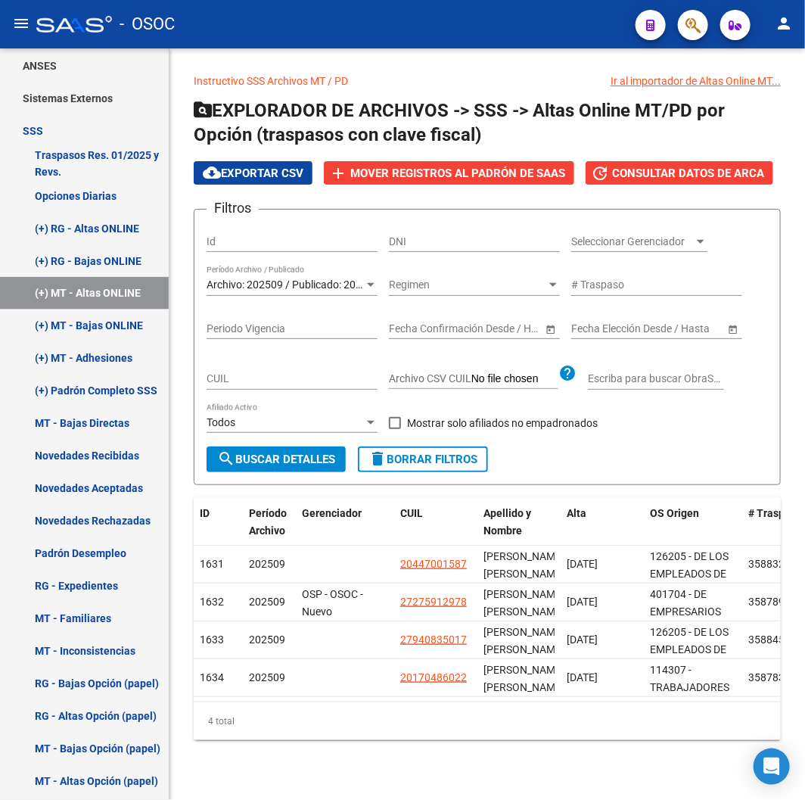
click at [288, 463] on span "search Buscar Detalles" at bounding box center [276, 460] width 118 height 14
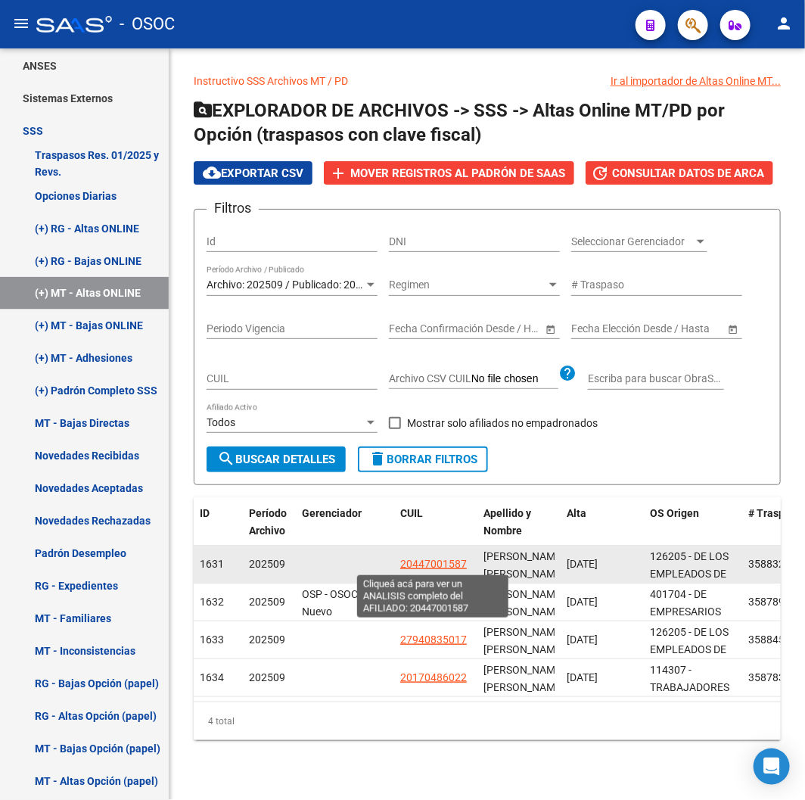
click at [435, 560] on span "20447001587" at bounding box center [433, 564] width 67 height 12
type textarea "20447001587"
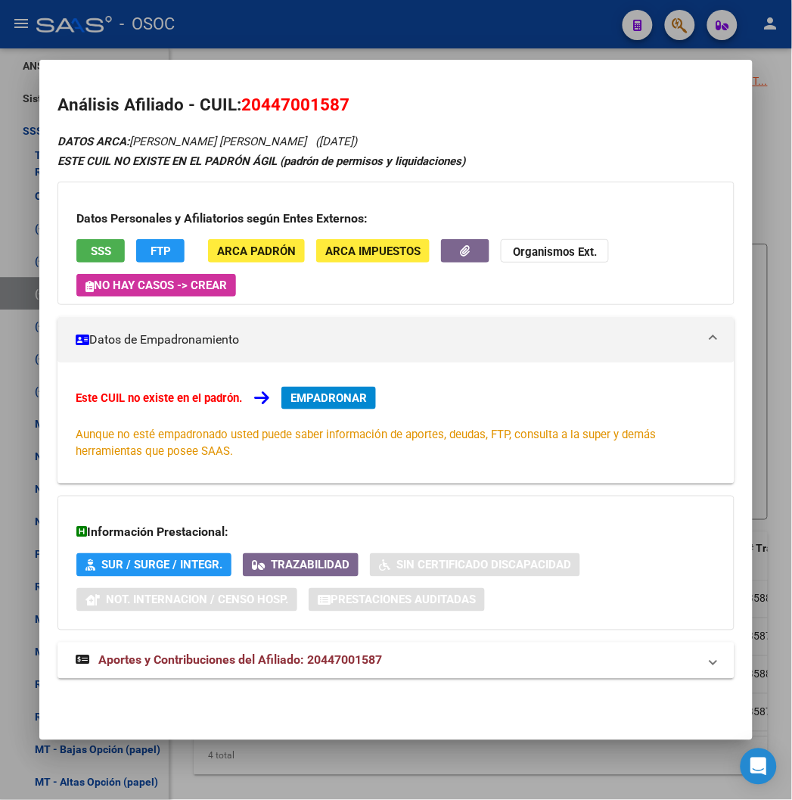
click at [391, 38] on div at bounding box center [396, 400] width 792 height 800
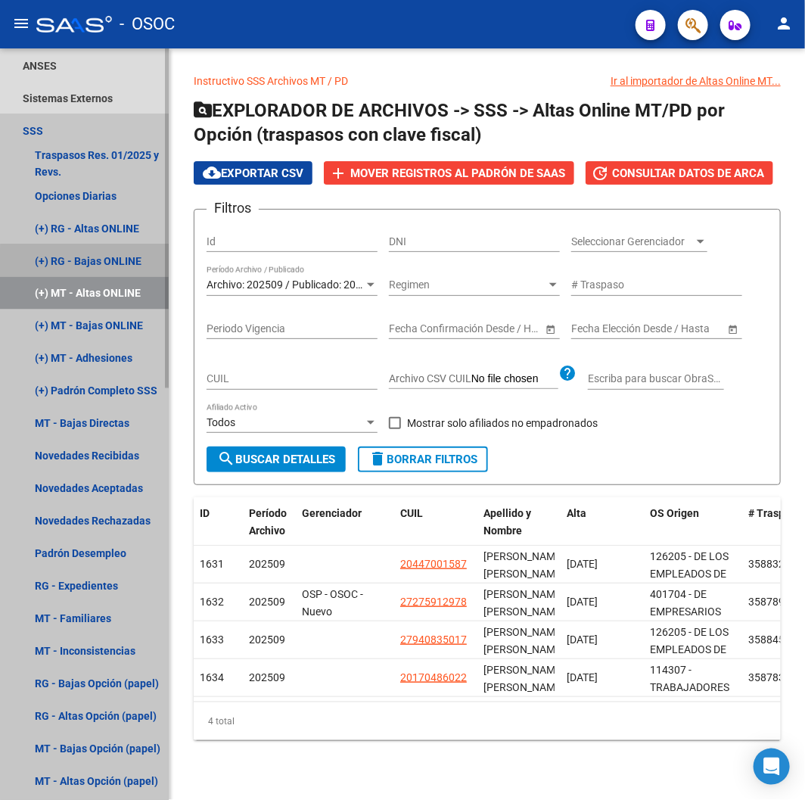
click at [100, 265] on link "(+) RG - Bajas ONLINE" at bounding box center [84, 260] width 169 height 33
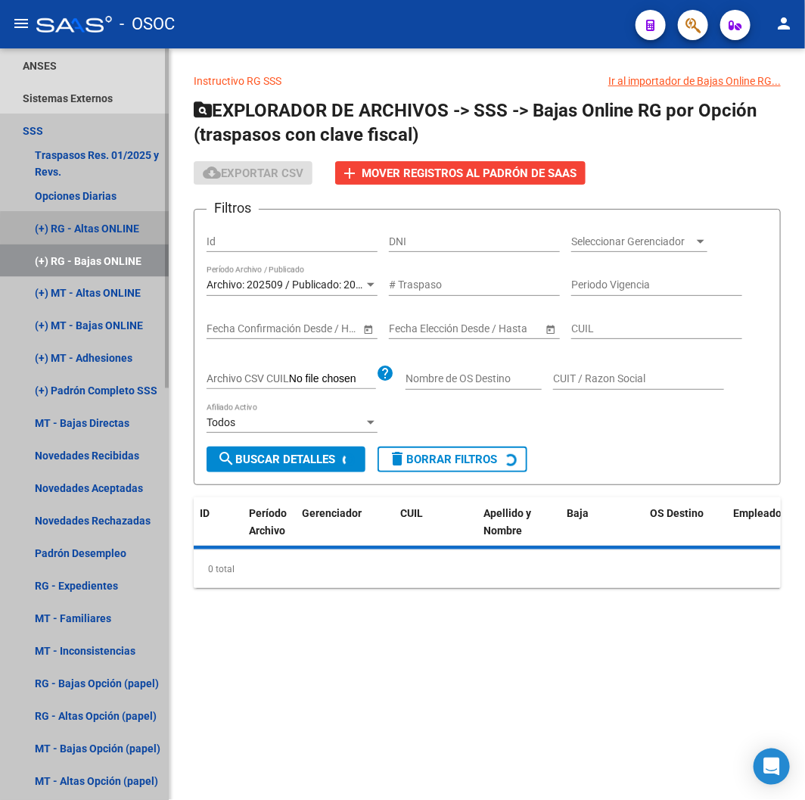
click at [98, 229] on link "(+) RG - Altas ONLINE" at bounding box center [84, 228] width 169 height 33
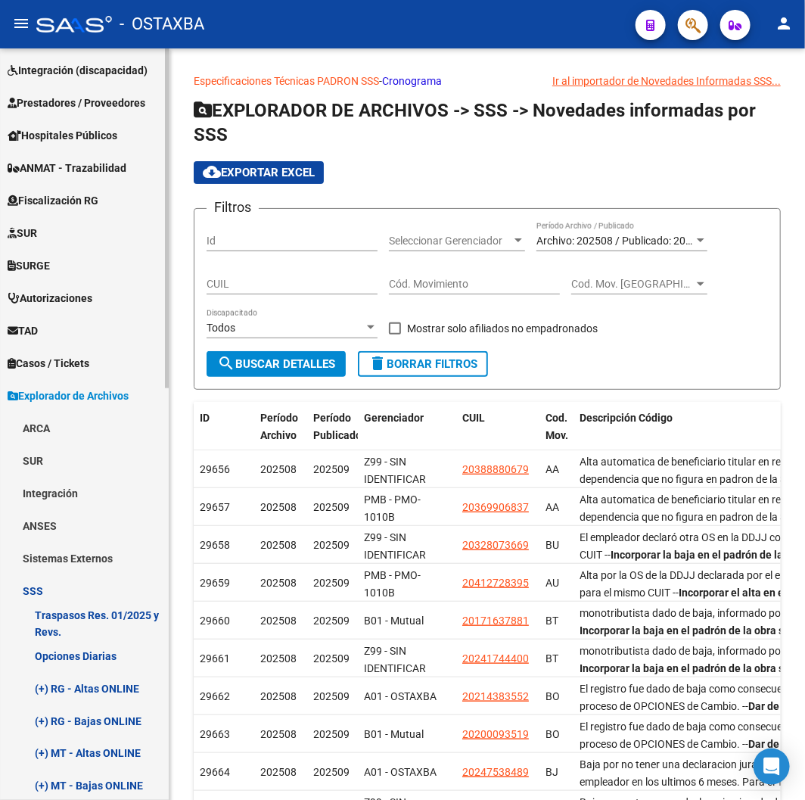
scroll to position [504, 0]
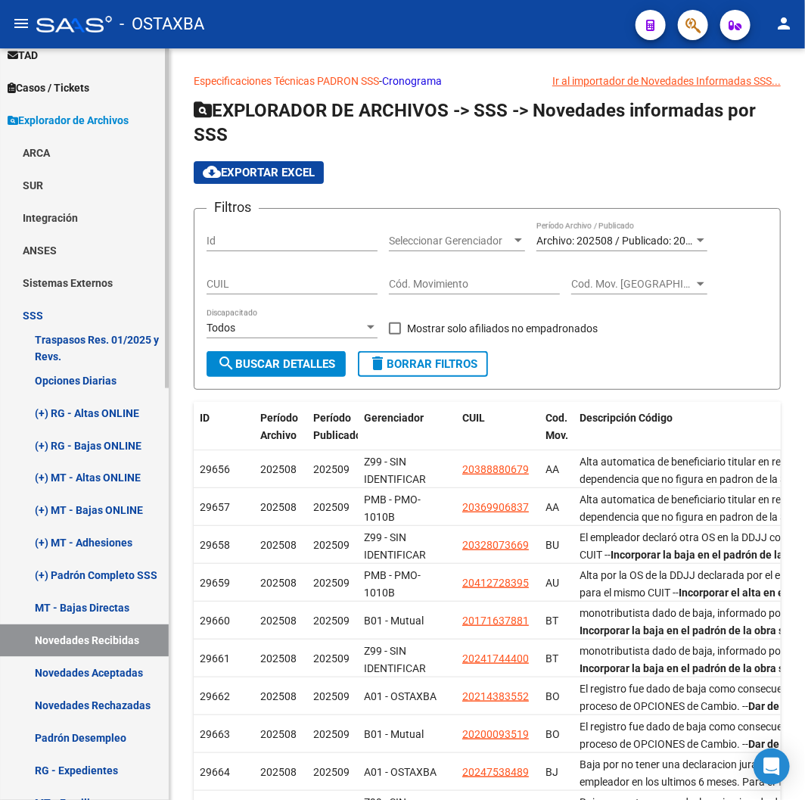
click at [89, 515] on link "(+) MT - Bajas ONLINE" at bounding box center [84, 510] width 169 height 33
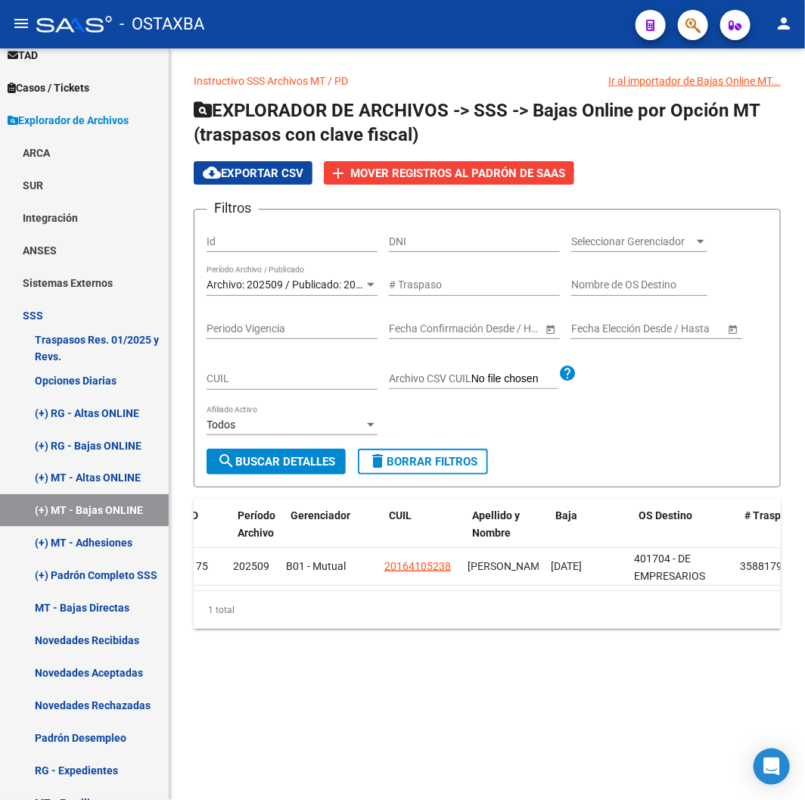
scroll to position [0, 26]
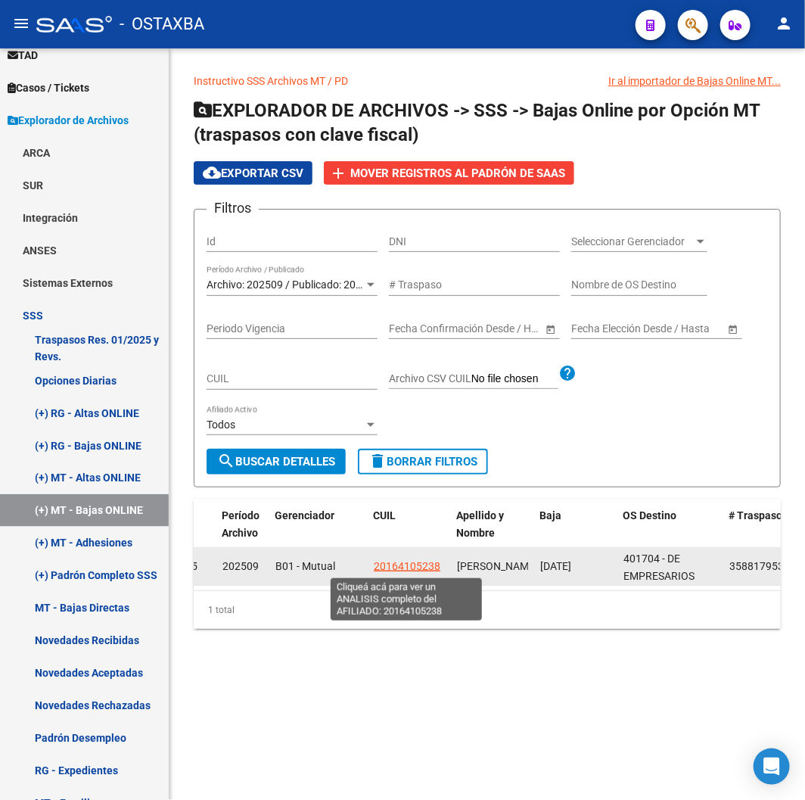
click at [396, 570] on span "20164105238" at bounding box center [407, 566] width 67 height 12
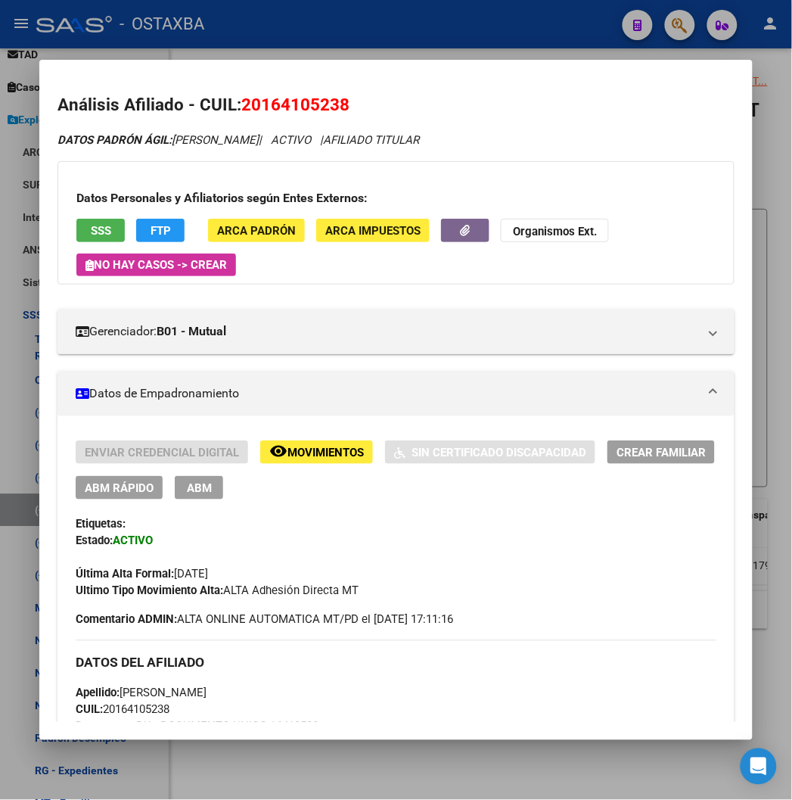
click at [327, 24] on div at bounding box center [396, 400] width 792 height 800
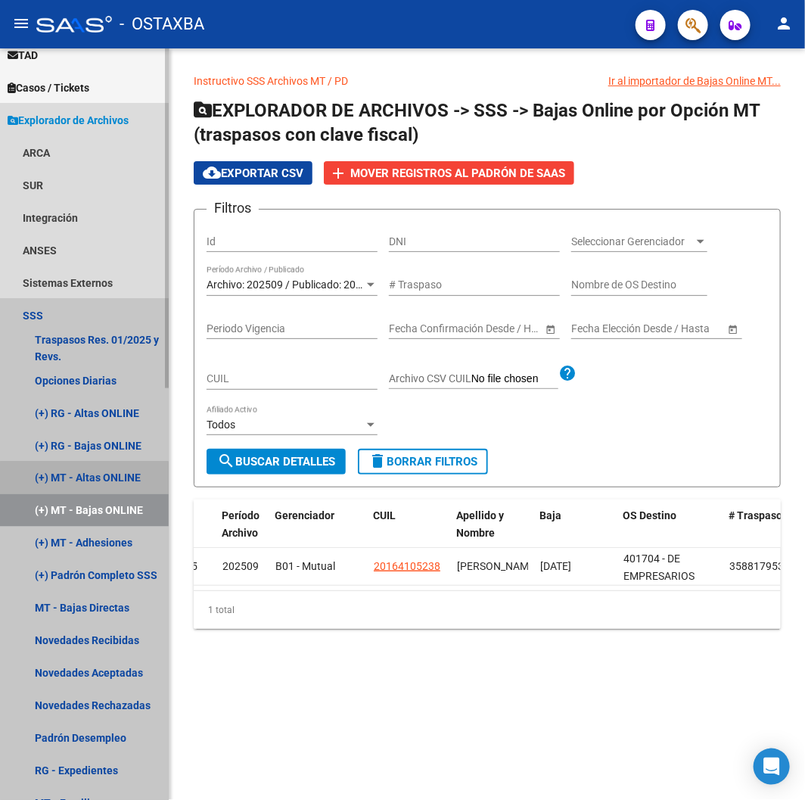
click at [84, 489] on link "(+) MT - Altas ONLINE" at bounding box center [84, 478] width 169 height 33
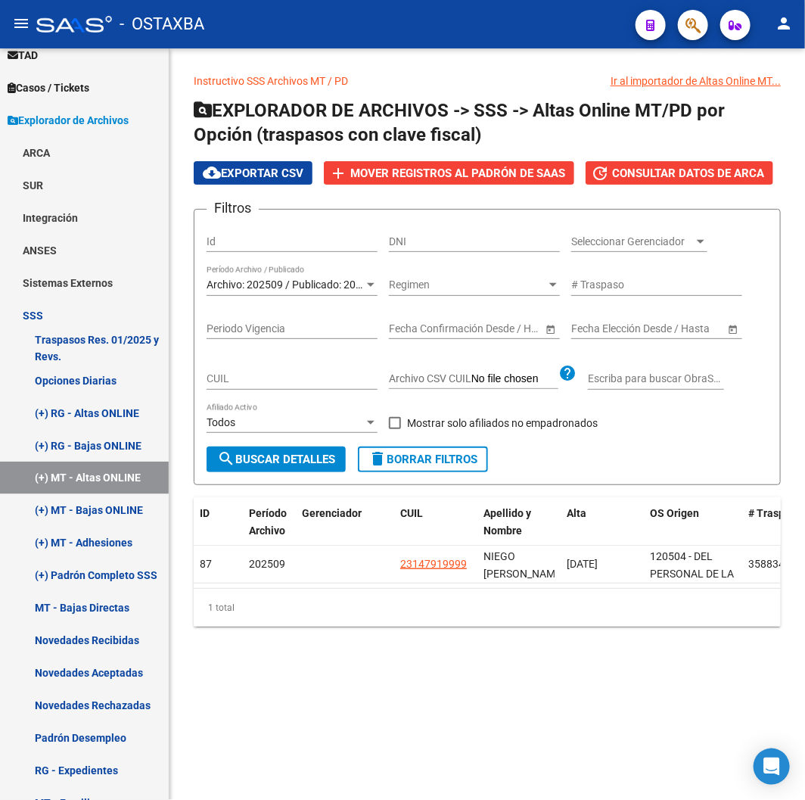
click at [274, 300] on div "Archivo: 202509 / Publicado: 202508 Período Archivo / Publicado" at bounding box center [292, 287] width 171 height 43
click at [274, 295] on div "Archivo: 202509 / Publicado: 202508 Período Archivo / Publicado" at bounding box center [292, 281] width 171 height 30
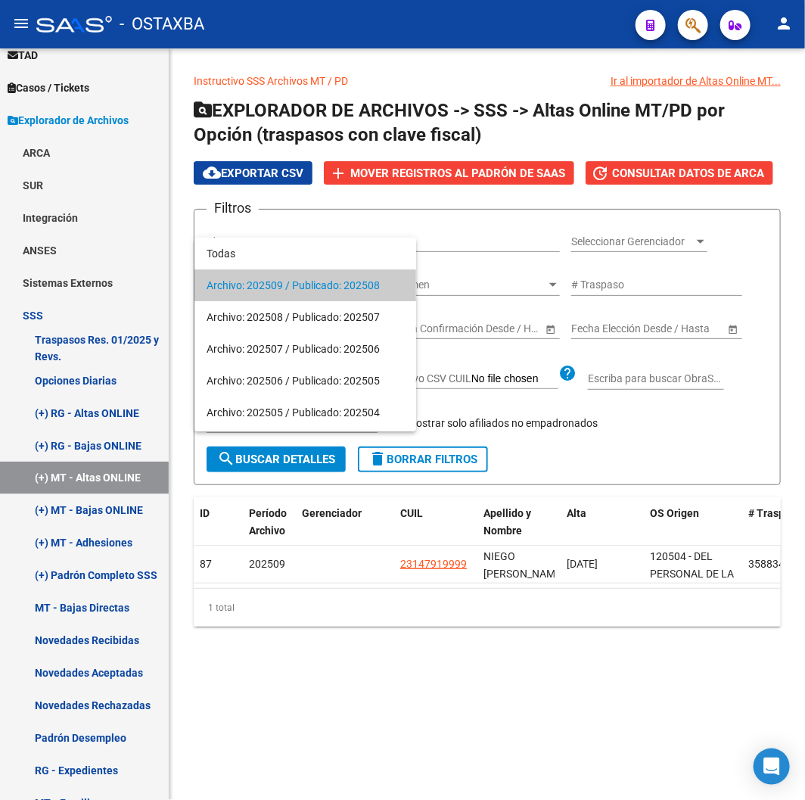
click at [274, 295] on span "Archivo: 202509 / Publicado: 202508" at bounding box center [306, 285] width 198 height 32
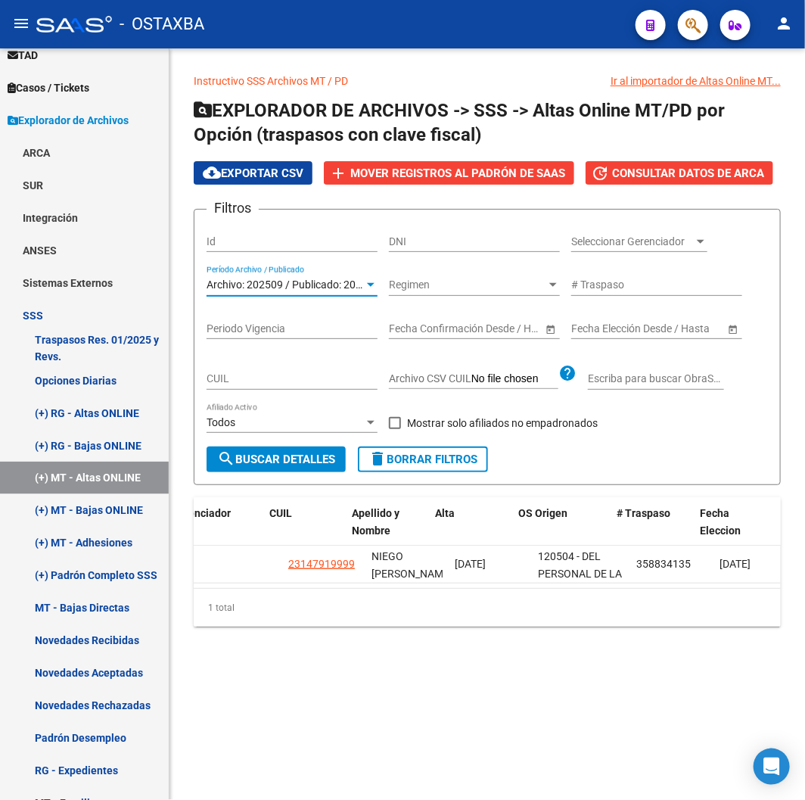
scroll to position [0, 131]
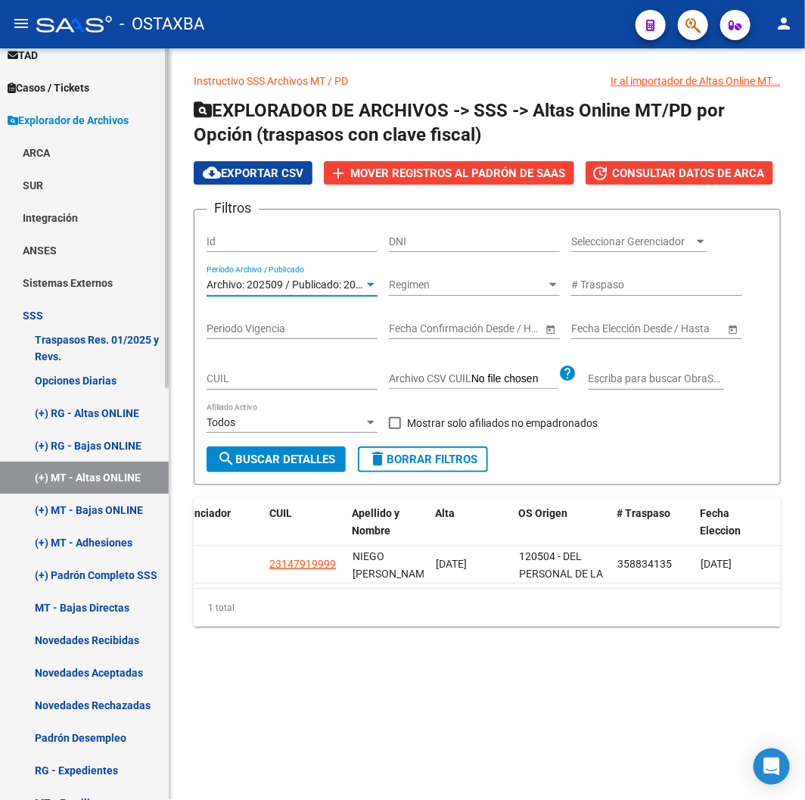
click at [99, 527] on link "(+) MT - Adhesiones" at bounding box center [84, 543] width 169 height 33
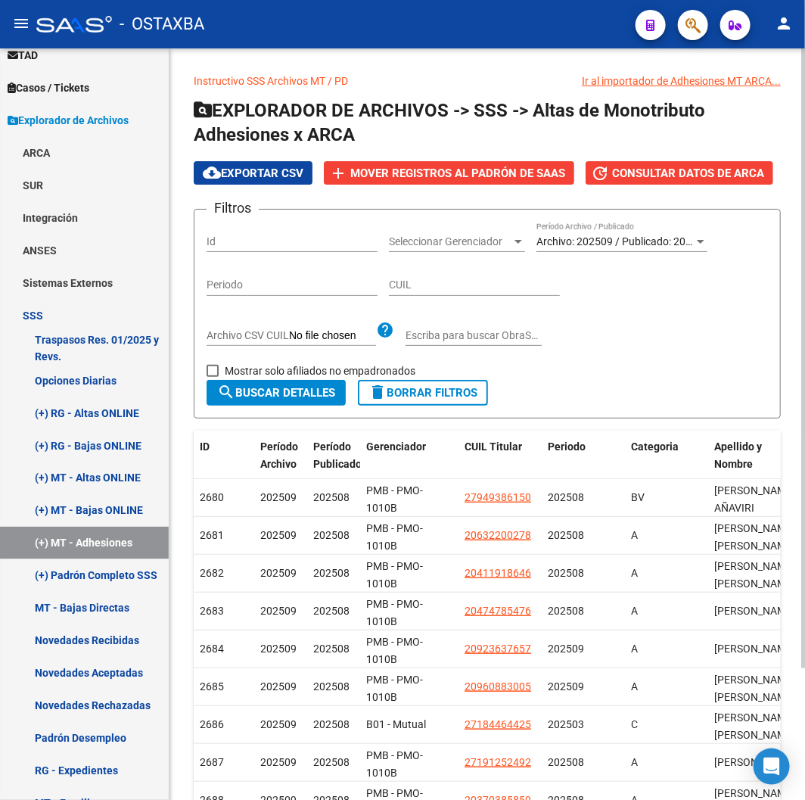
click at [259, 372] on span "Mostrar solo afiliados no empadronados" at bounding box center [320, 371] width 191 height 18
click at [213, 377] on input "Mostrar solo afiliados no empadronados" at bounding box center [212, 377] width 1 height 1
checkbox input "true"
click at [263, 388] on span "search Buscar Detalles" at bounding box center [276, 393] width 118 height 14
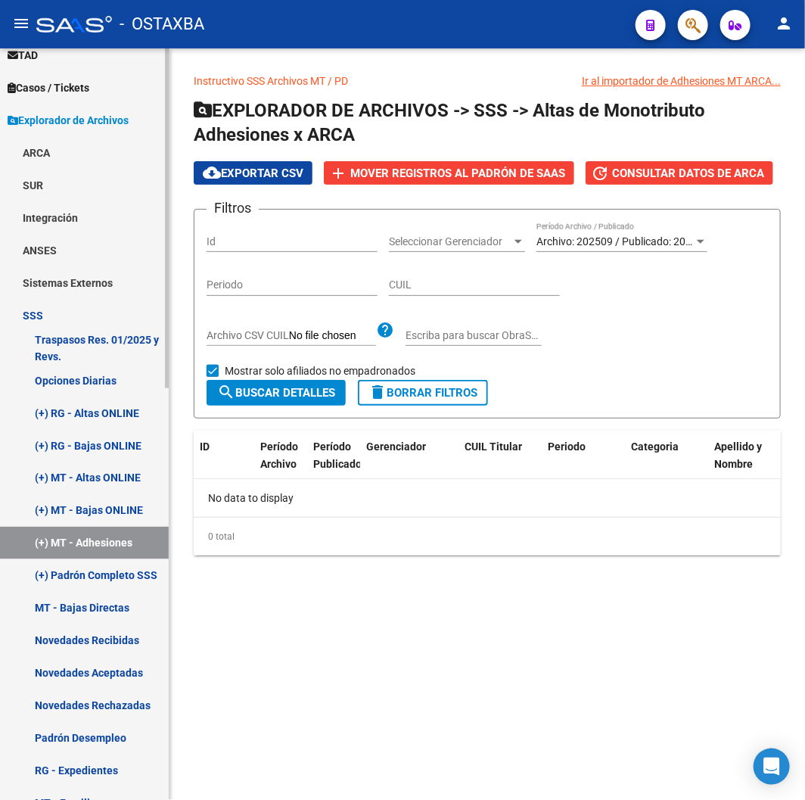
click at [129, 531] on link "(+) MT - Adhesiones" at bounding box center [84, 543] width 169 height 33
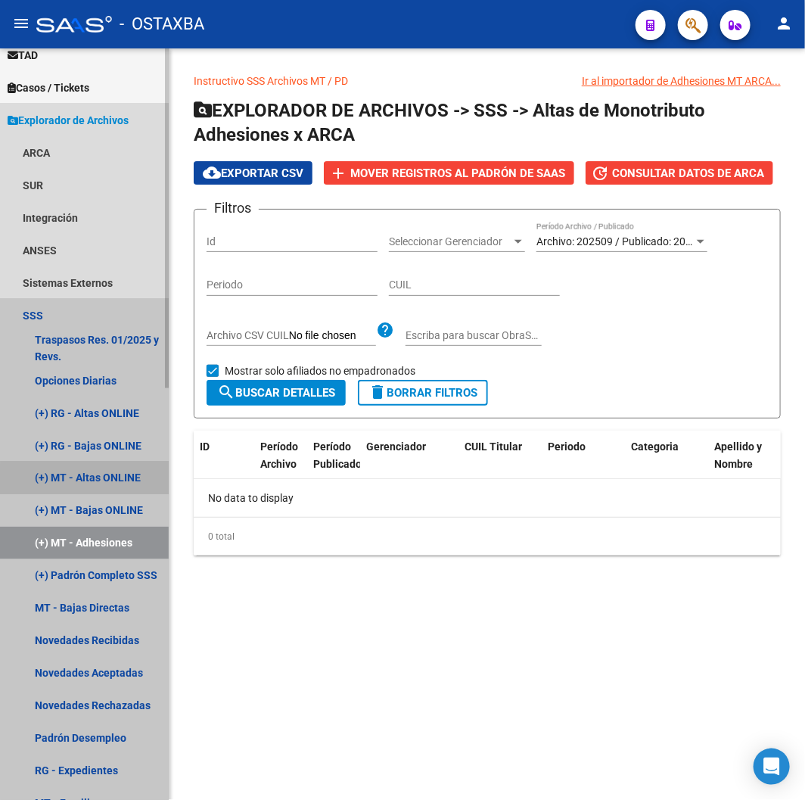
click at [107, 485] on link "(+) MT - Altas ONLINE" at bounding box center [84, 478] width 169 height 33
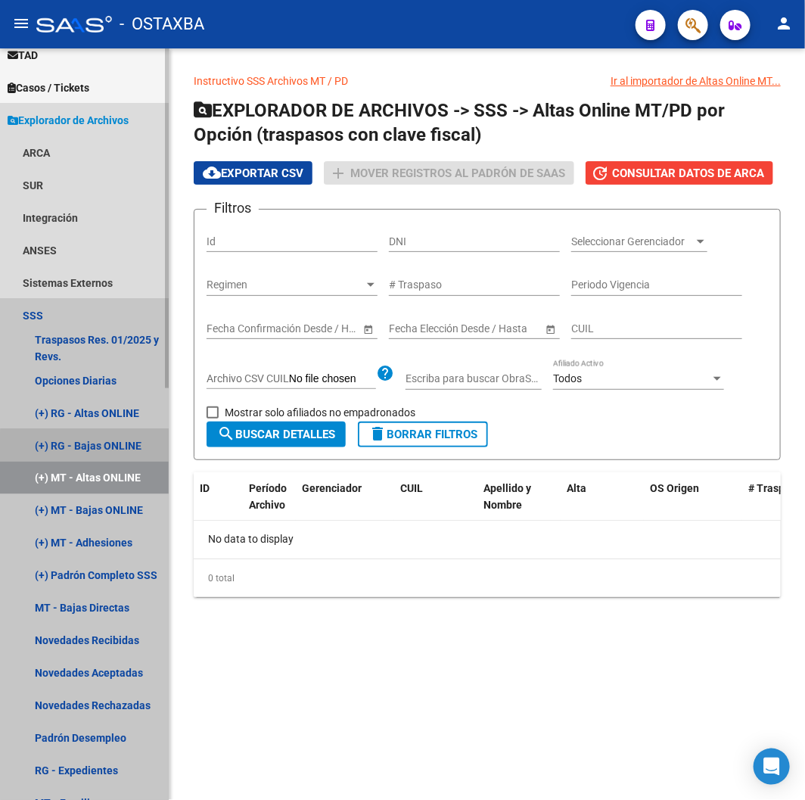
click at [98, 453] on link "(+) RG - Bajas ONLINE" at bounding box center [84, 445] width 169 height 33
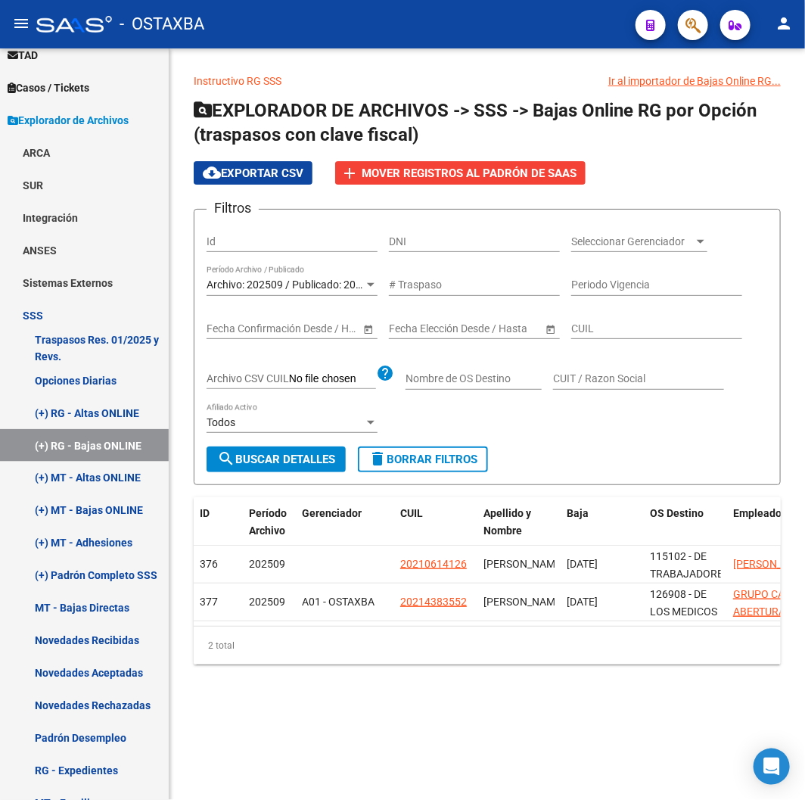
click at [291, 465] on button "search Buscar Detalles" at bounding box center [276, 460] width 139 height 26
click at [92, 606] on link "MT - Bajas Directas" at bounding box center [84, 608] width 169 height 33
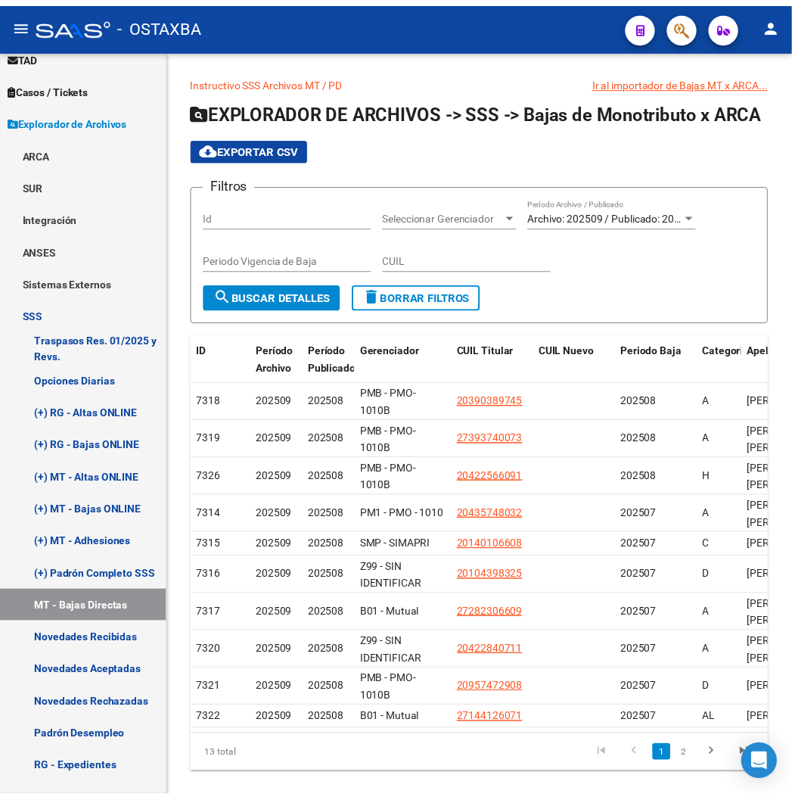
scroll to position [51, 0]
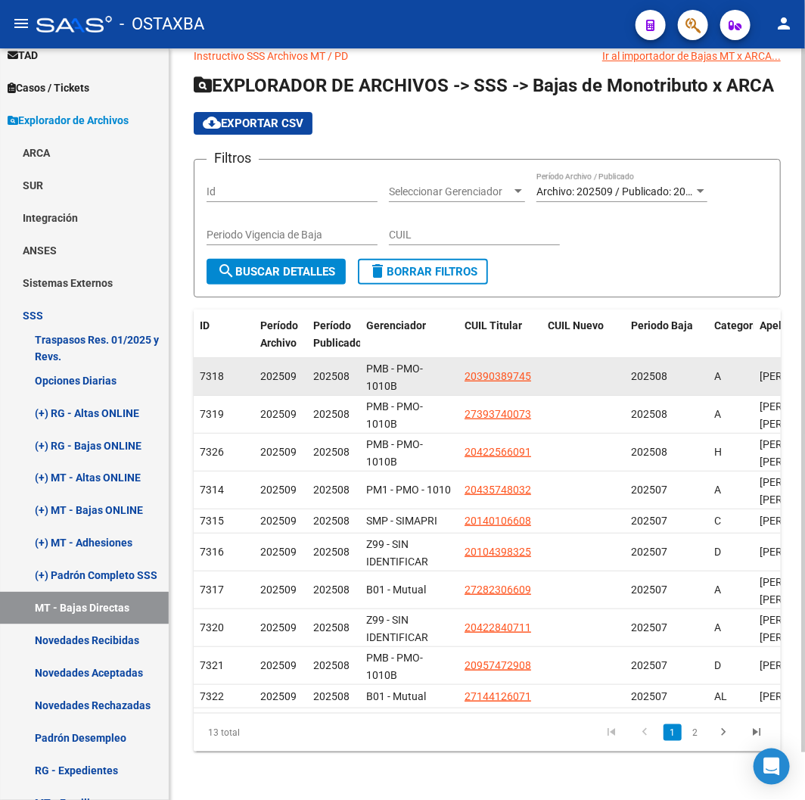
click at [487, 370] on span "20390389745" at bounding box center [498, 376] width 67 height 12
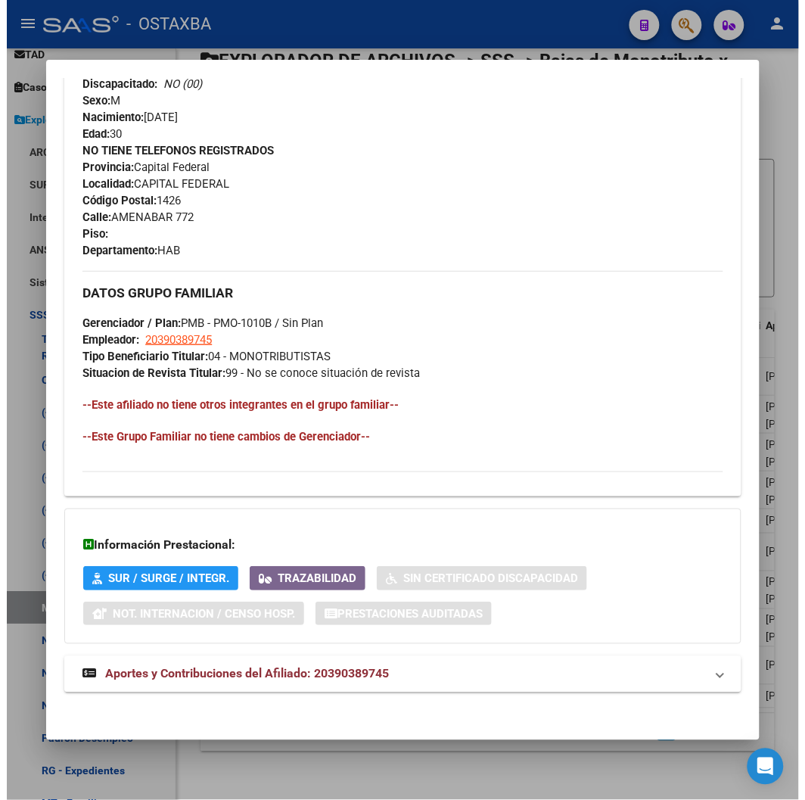
scroll to position [713, 0]
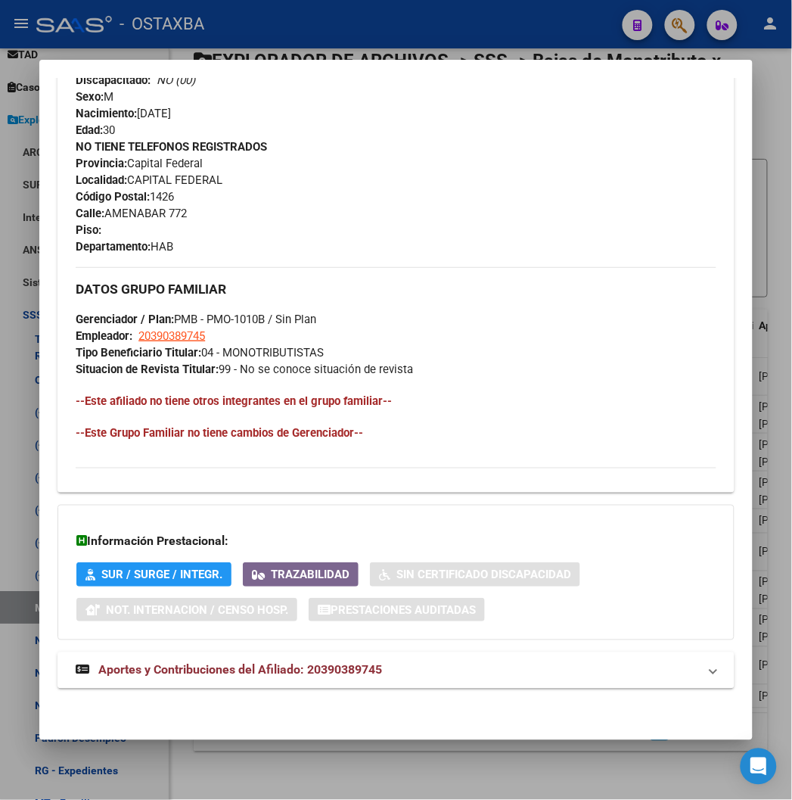
click at [222, 34] on div at bounding box center [396, 400] width 792 height 800
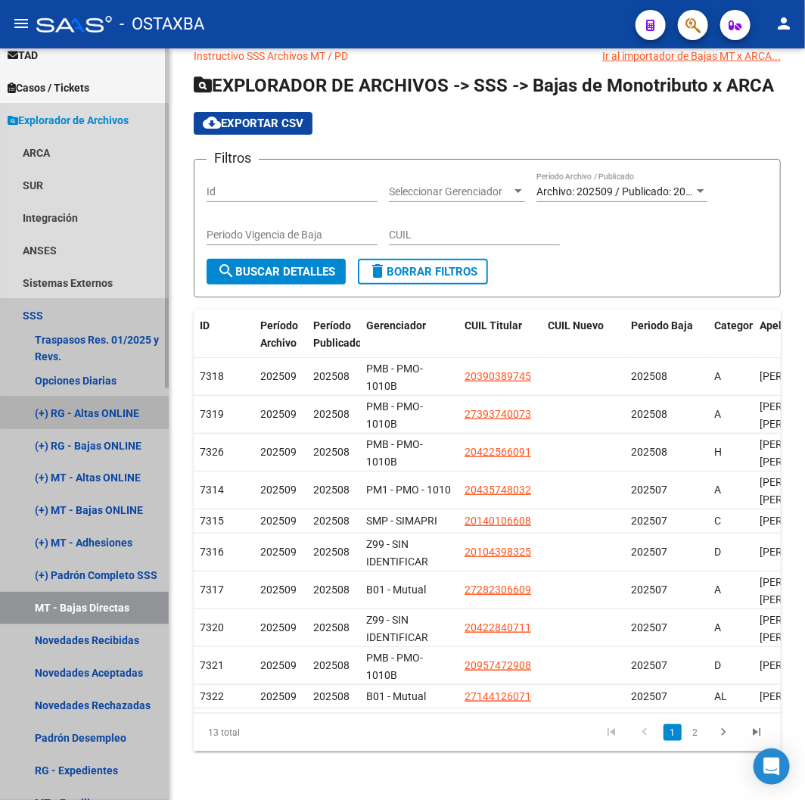
click at [51, 417] on link "(+) RG - Altas ONLINE" at bounding box center [84, 413] width 169 height 33
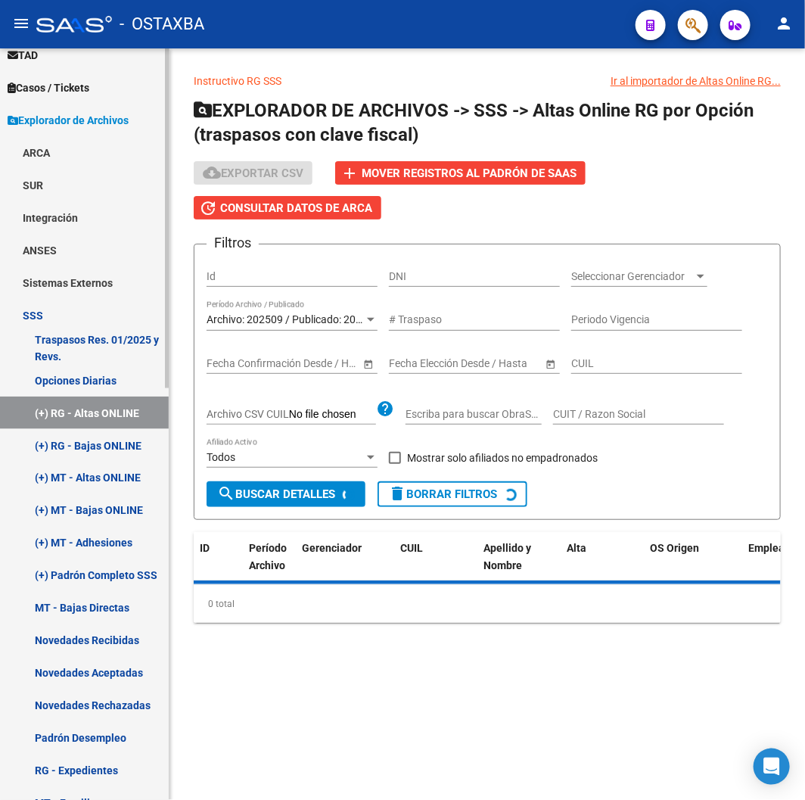
click at [63, 440] on link "(+) RG - Bajas ONLINE" at bounding box center [84, 445] width 169 height 33
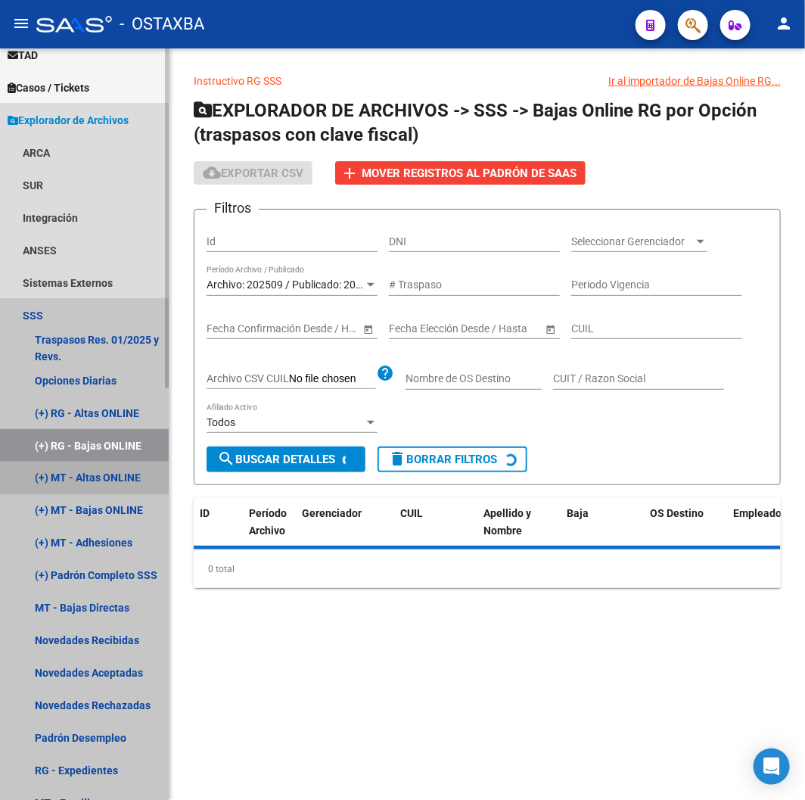
click at [65, 471] on link "(+) MT - Altas ONLINE" at bounding box center [84, 478] width 169 height 33
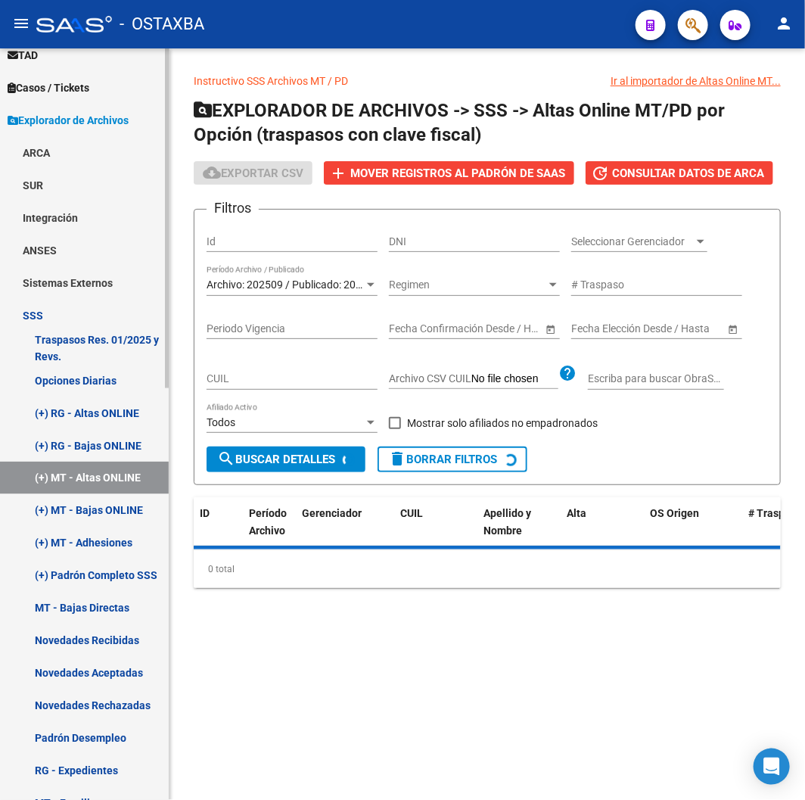
click at [70, 515] on link "(+) MT - Bajas ONLINE" at bounding box center [84, 510] width 169 height 33
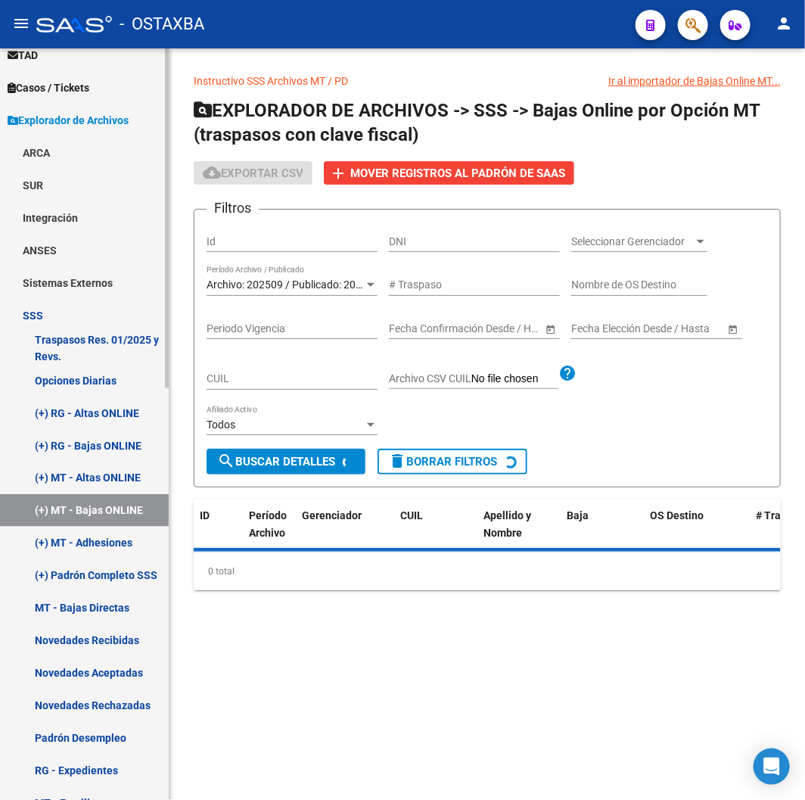
click at [72, 548] on link "(+) MT - Adhesiones" at bounding box center [84, 543] width 169 height 33
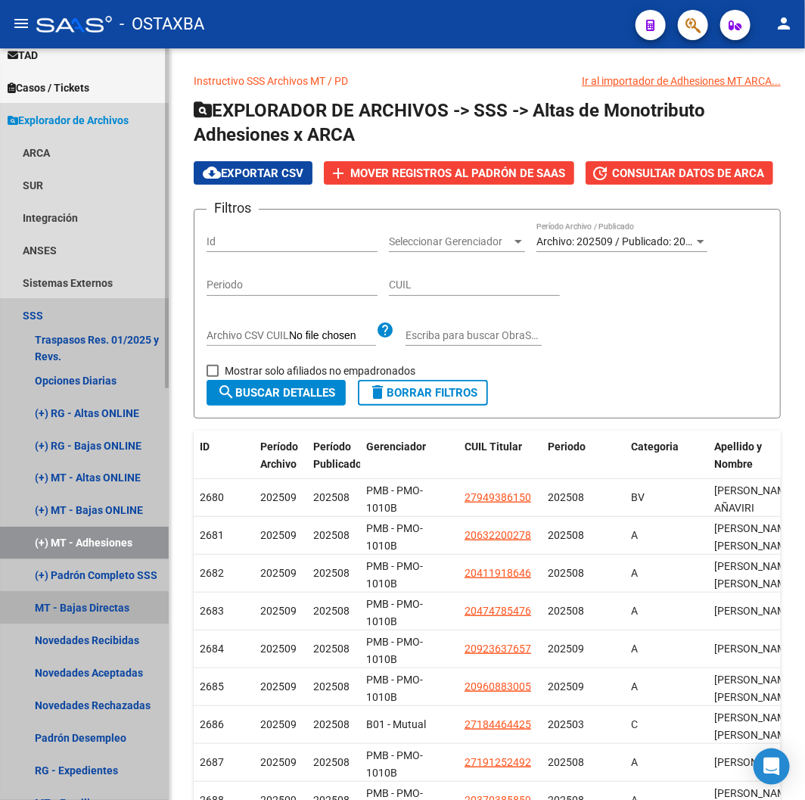
click at [70, 609] on link "MT - Bajas Directas" at bounding box center [84, 608] width 169 height 33
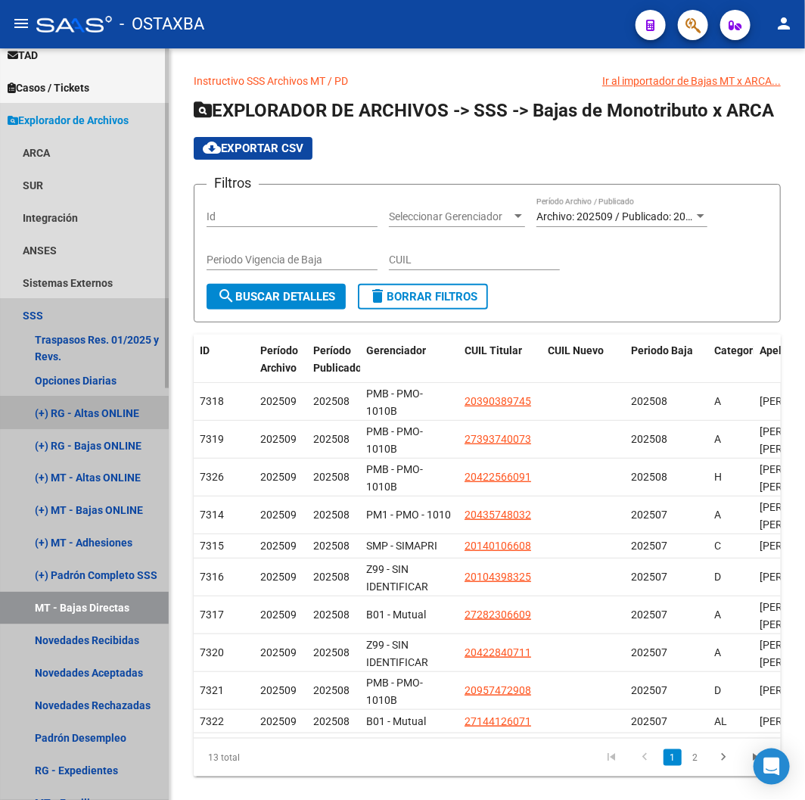
click at [54, 399] on link "(+) RG - Altas ONLINE" at bounding box center [84, 413] width 169 height 33
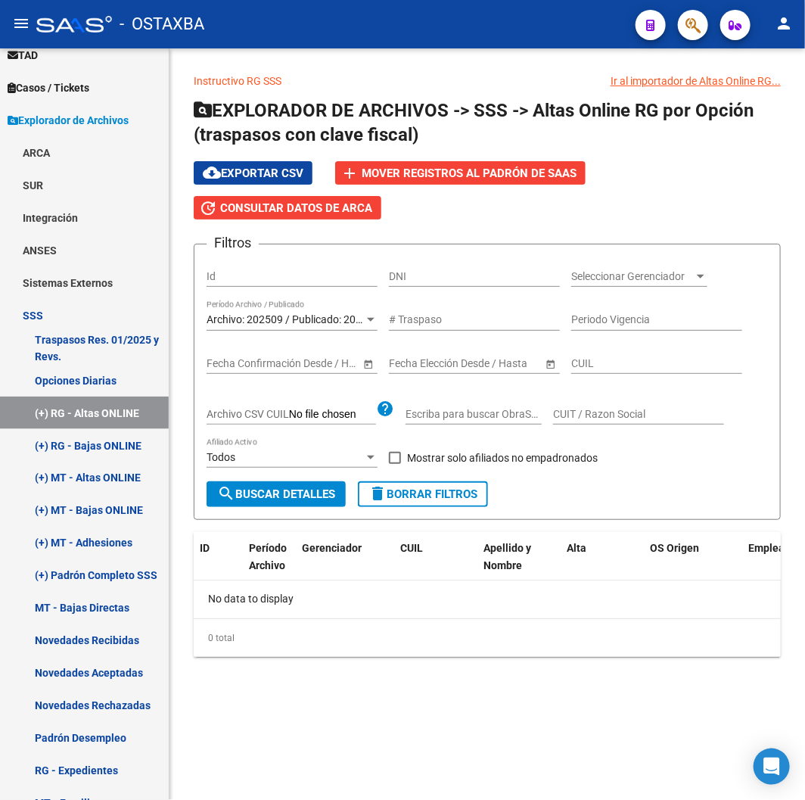
click at [255, 496] on span "search Buscar Detalles" at bounding box center [276, 494] width 118 height 14
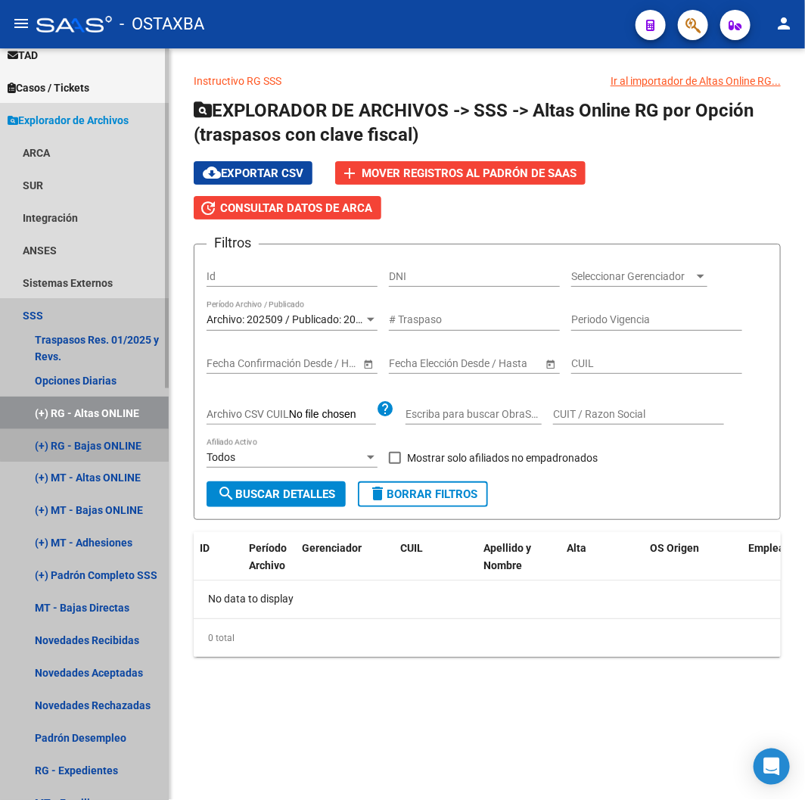
click at [86, 439] on link "(+) RG - Bajas ONLINE" at bounding box center [84, 445] width 169 height 33
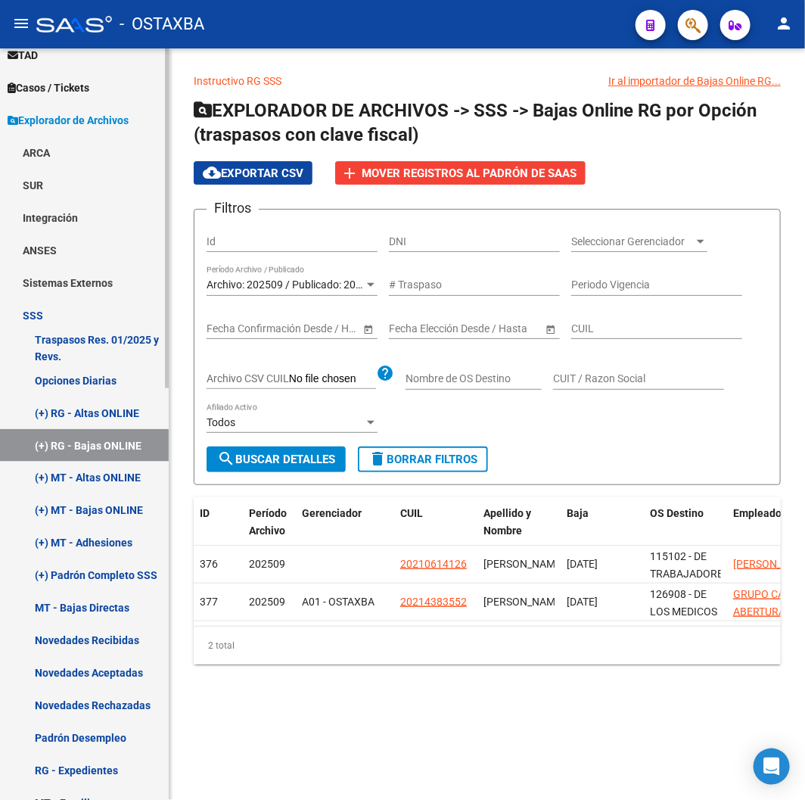
click at [76, 441] on link "(+) RG - Bajas ONLINE" at bounding box center [84, 445] width 169 height 33
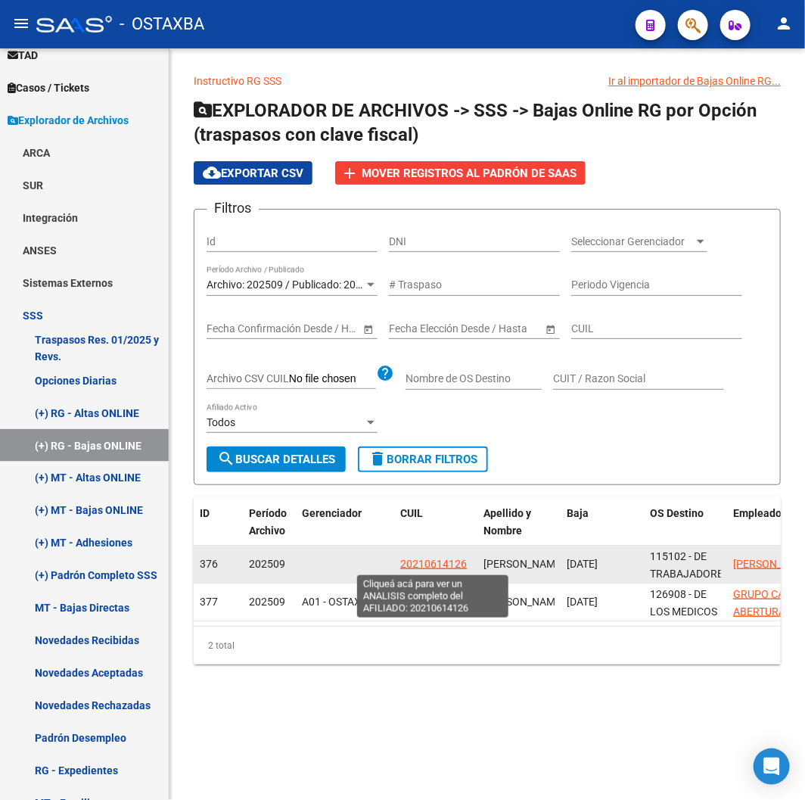
click at [414, 565] on span "20210614126" at bounding box center [433, 564] width 67 height 12
type textarea "20210614126"
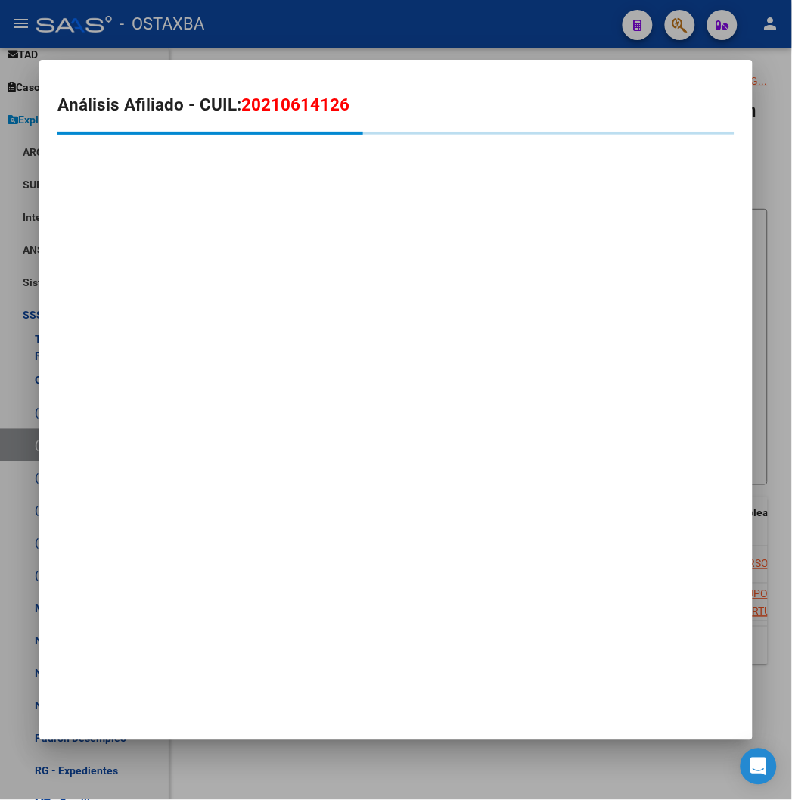
click at [389, 49] on div at bounding box center [396, 400] width 792 height 800
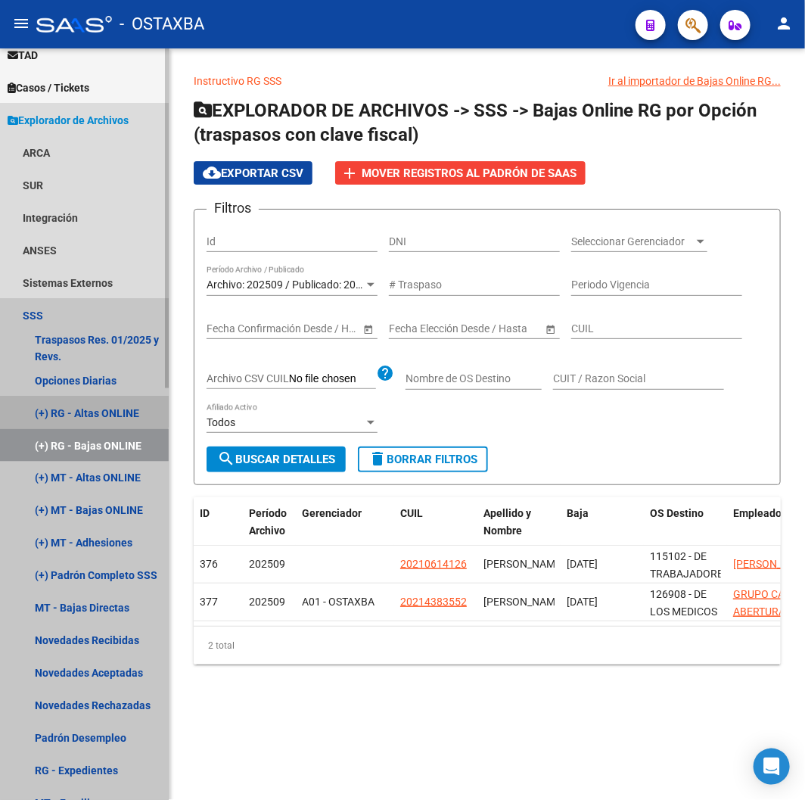
click at [70, 406] on link "(+) RG - Altas ONLINE" at bounding box center [84, 413] width 169 height 33
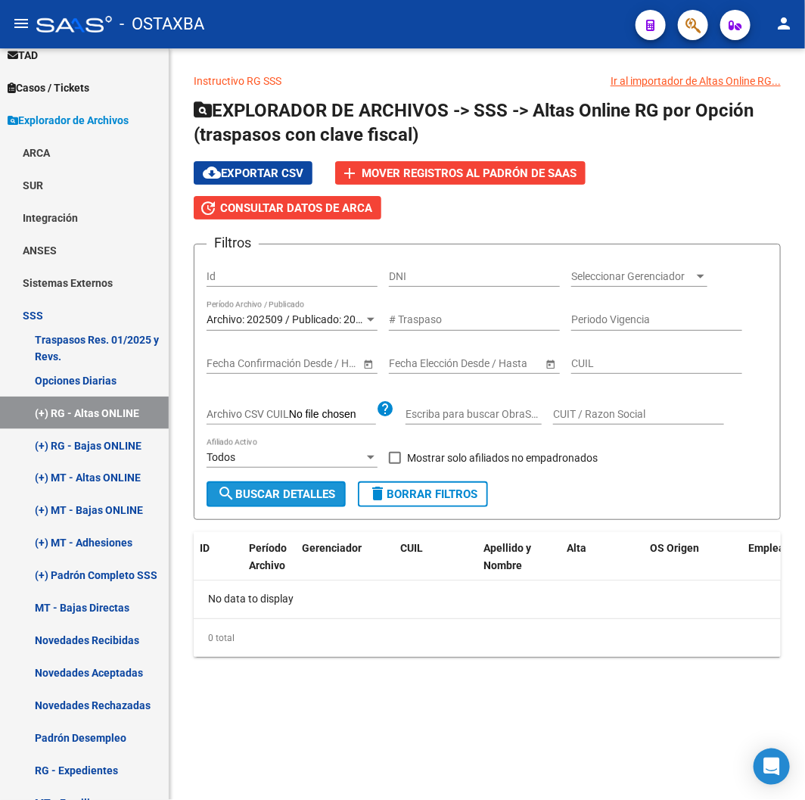
click at [260, 489] on span "search Buscar Detalles" at bounding box center [276, 494] width 118 height 14
click at [297, 316] on span "Archivo: 202509 / Publicado: 202508" at bounding box center [293, 319] width 173 height 12
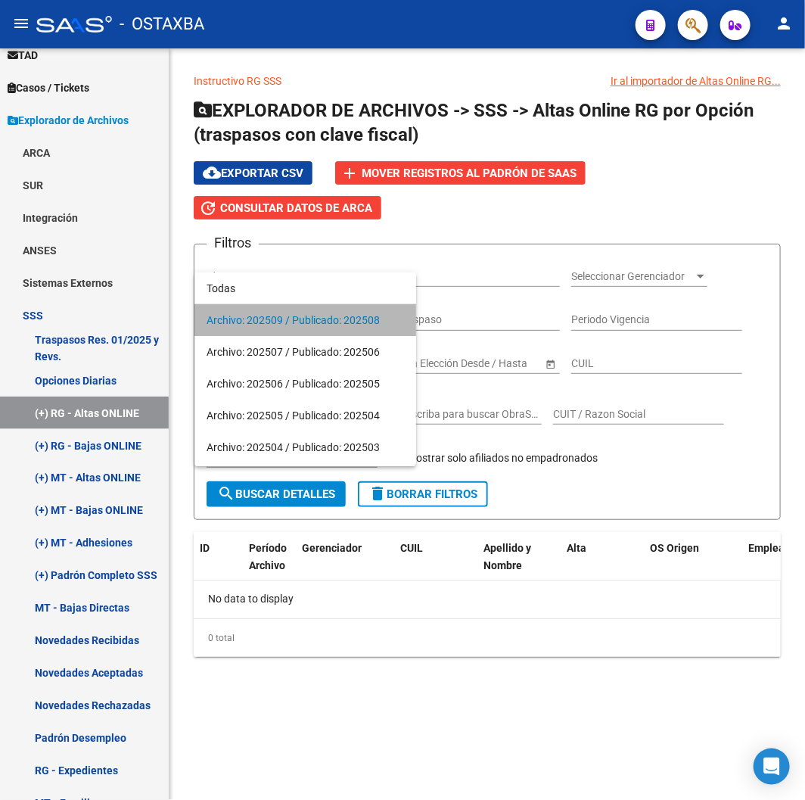
copy span "Archivo: 202509 / Publicado: 202508"
drag, startPoint x: 209, startPoint y: 319, endPoint x: 388, endPoint y: 328, distance: 178.9
click at [388, 328] on span "Archivo: 202509 / Publicado: 202508" at bounding box center [306, 320] width 198 height 32
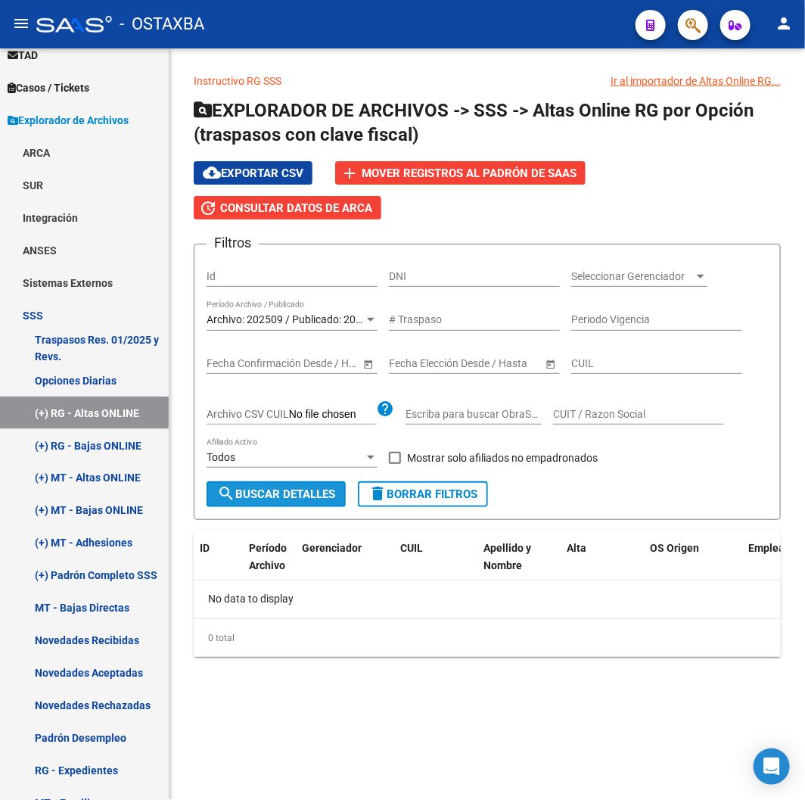
click at [267, 497] on span "search Buscar Detalles" at bounding box center [276, 494] width 118 height 14
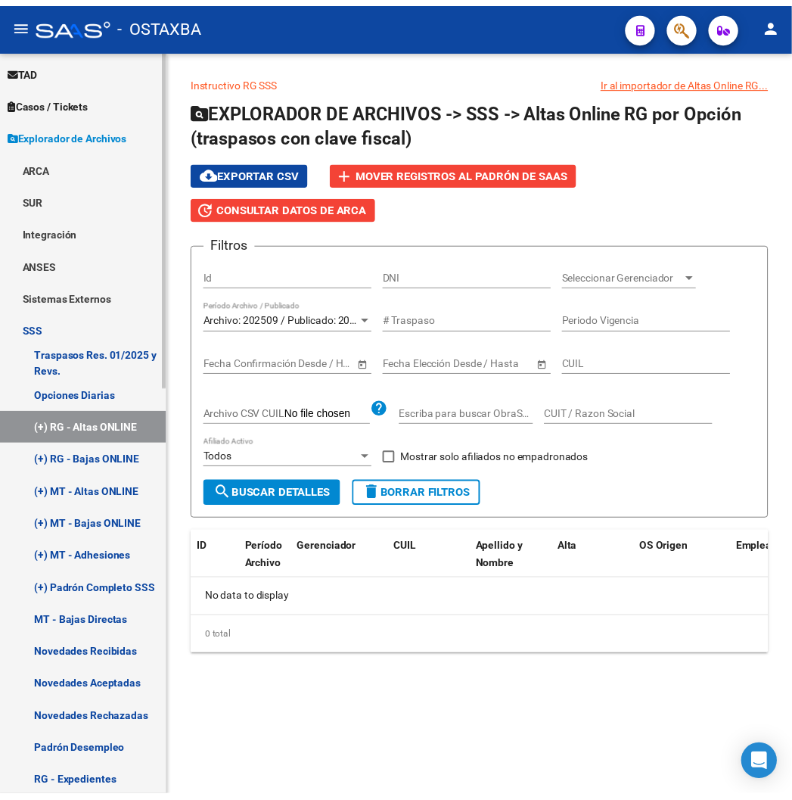
scroll to position [588, 0]
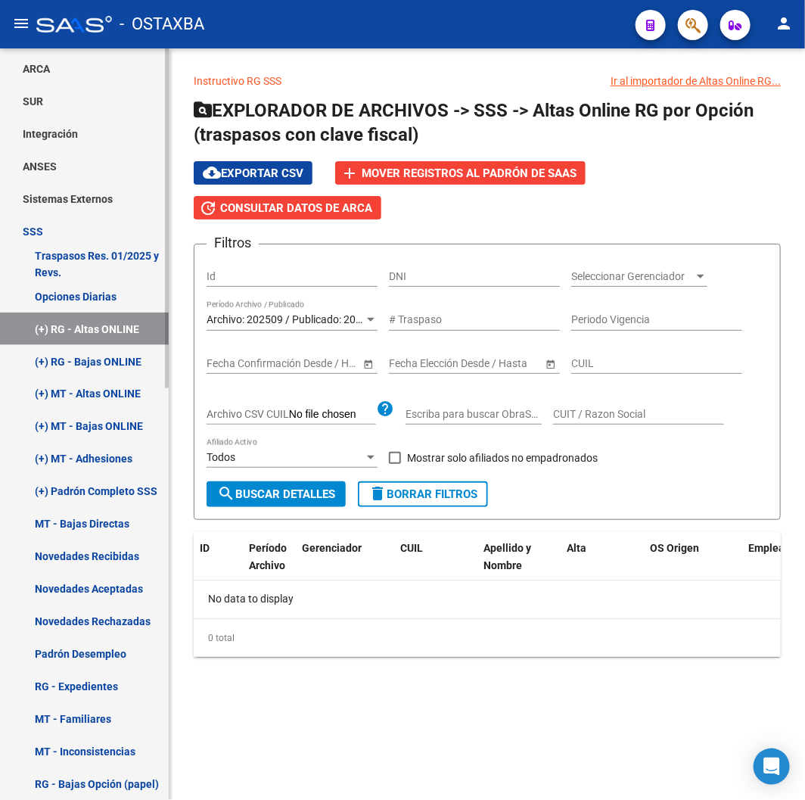
click at [114, 365] on link "(+) RG - Bajas ONLINE" at bounding box center [84, 361] width 169 height 33
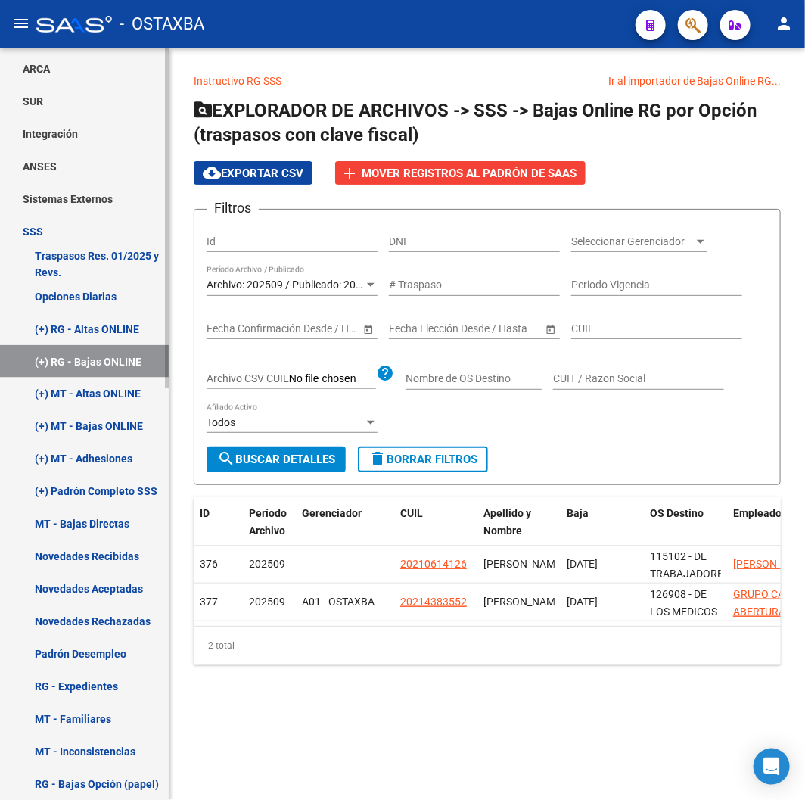
click at [68, 360] on link "(+) RG - Bajas ONLINE" at bounding box center [84, 361] width 169 height 33
click at [285, 453] on span "search Buscar Detalles" at bounding box center [276, 460] width 118 height 14
drag, startPoint x: 312, startPoint y: 254, endPoint x: 312, endPoint y: 272, distance: 18.9
click at [312, 254] on div "Id" at bounding box center [292, 243] width 171 height 43
click at [310, 277] on div "Archivo: 202509 / Publicado: 202508 Período Archivo / Publicado" at bounding box center [292, 281] width 171 height 30
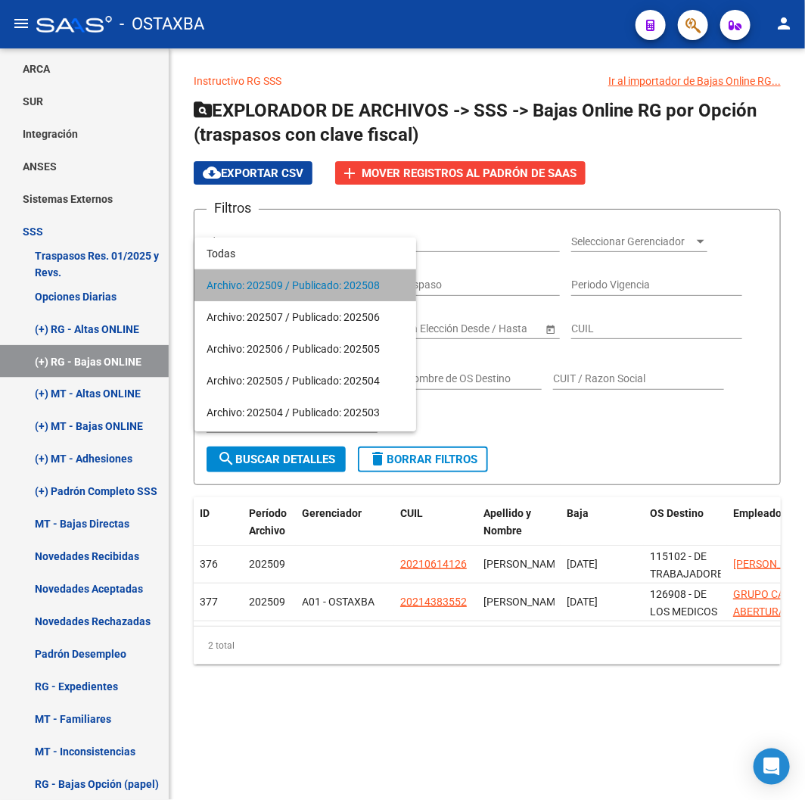
click at [310, 277] on span "Archivo: 202509 / Publicado: 202508" at bounding box center [306, 285] width 198 height 32
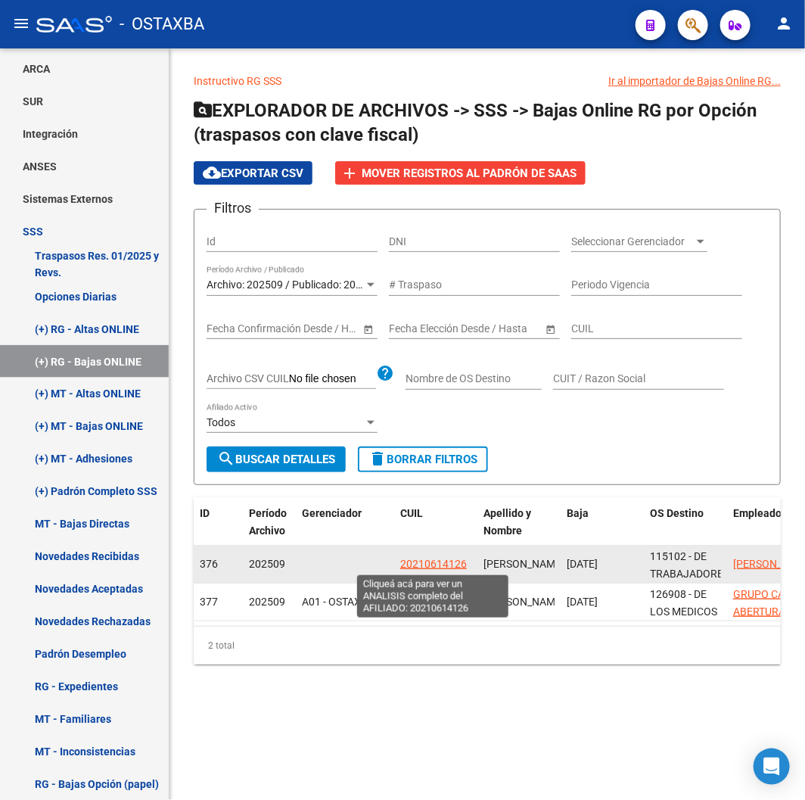
click at [440, 569] on span "20210614126" at bounding box center [433, 564] width 67 height 12
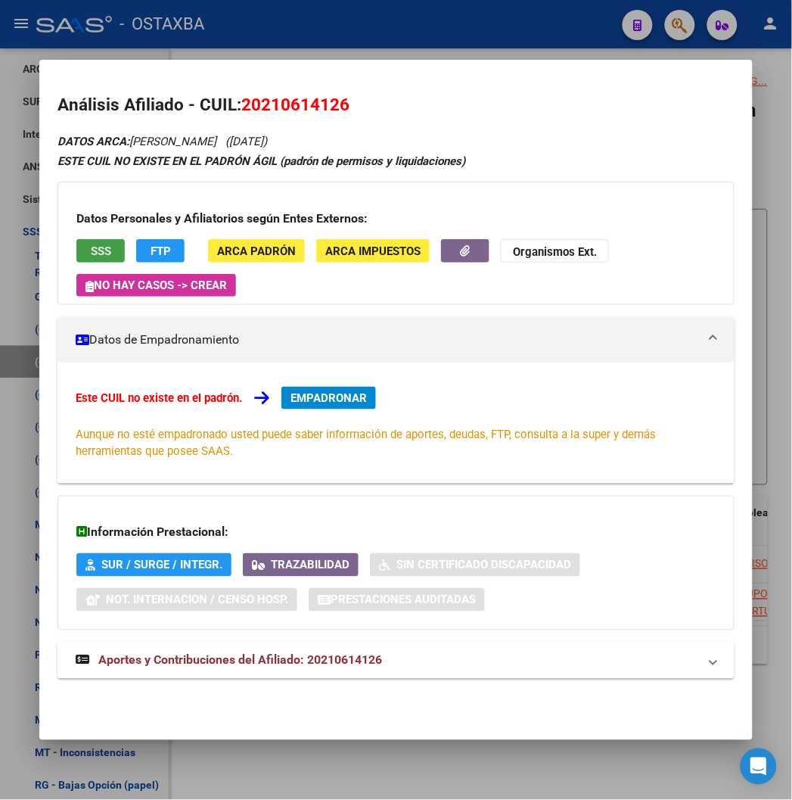
click at [76, 251] on button "SSS" at bounding box center [100, 250] width 48 height 23
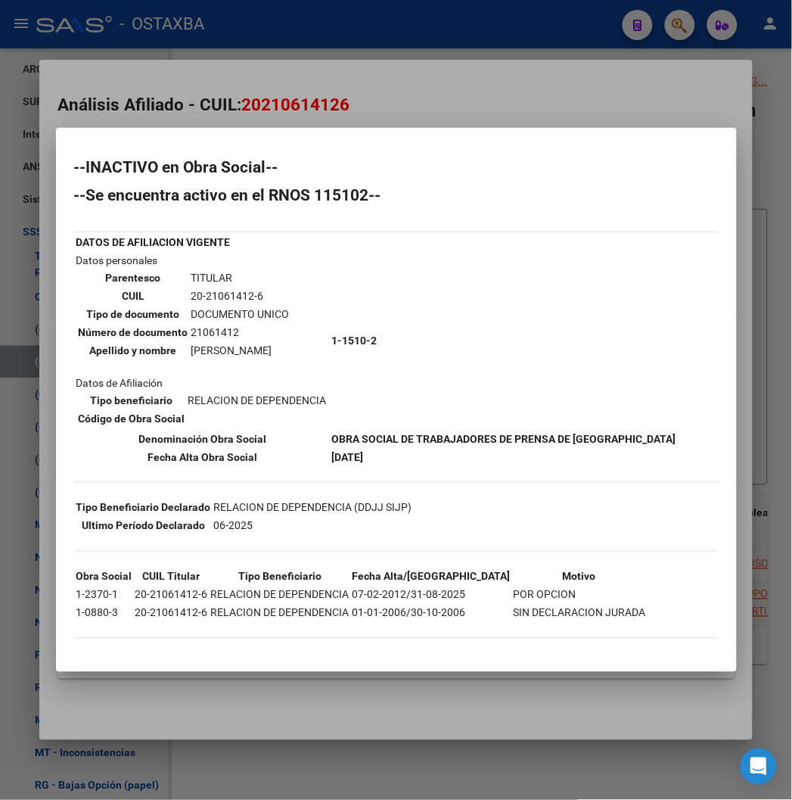
click at [201, 120] on div at bounding box center [396, 400] width 792 height 800
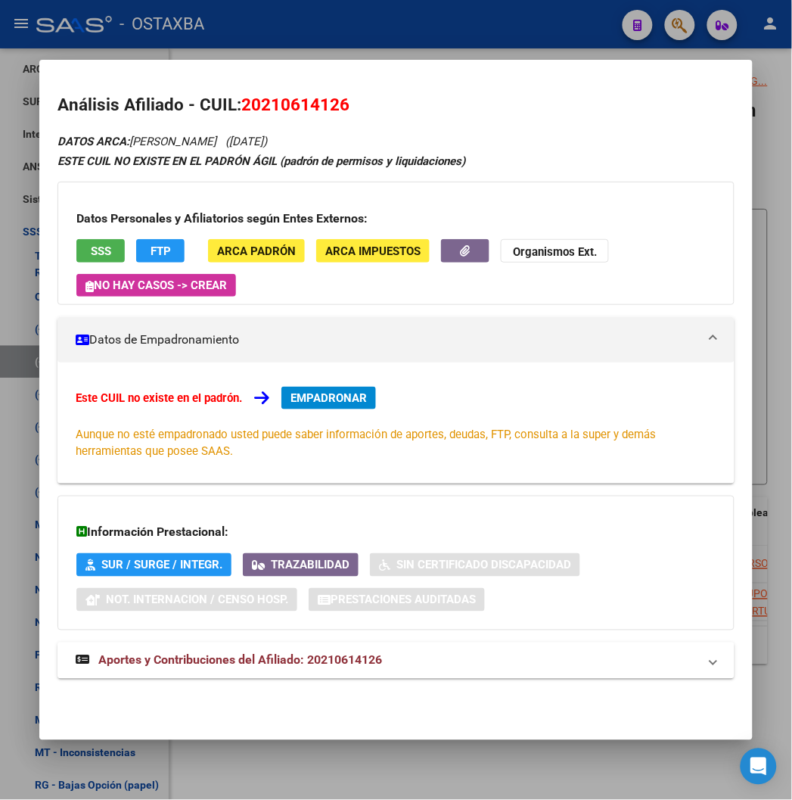
click at [248, 108] on span "20210614126" at bounding box center [295, 105] width 108 height 20
copy span "20210614126"
click at [91, 244] on span "SSS" at bounding box center [101, 251] width 20 height 14
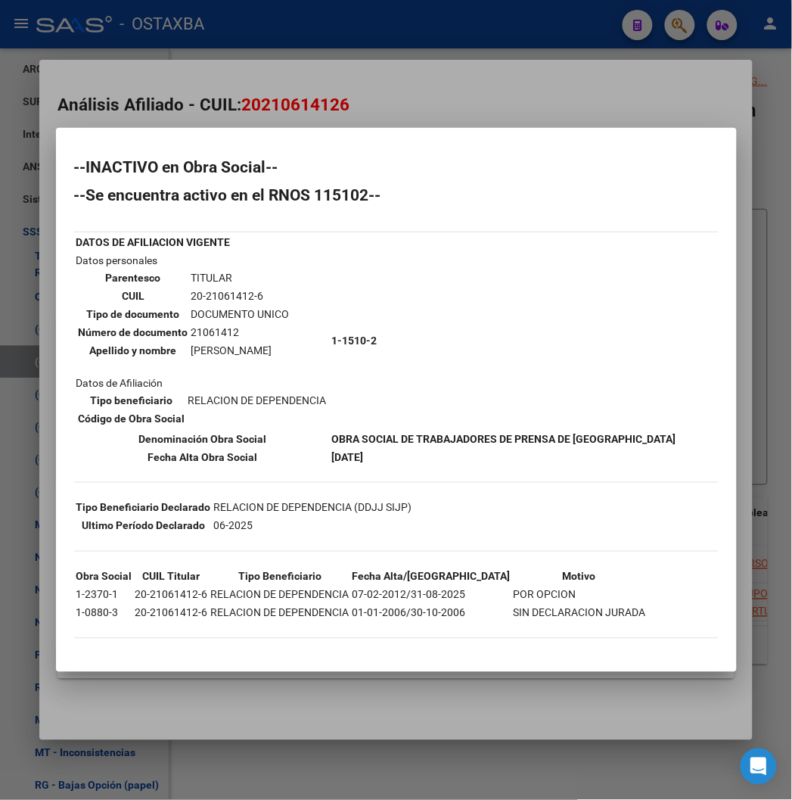
click at [379, 101] on div at bounding box center [396, 400] width 792 height 800
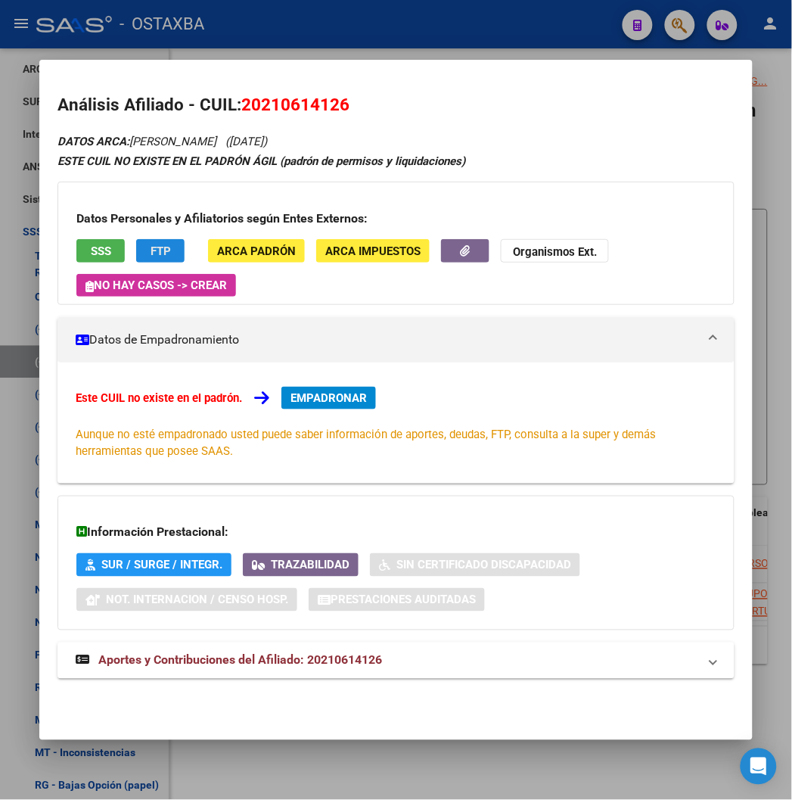
click at [151, 246] on span "FTP" at bounding box center [161, 251] width 20 height 14
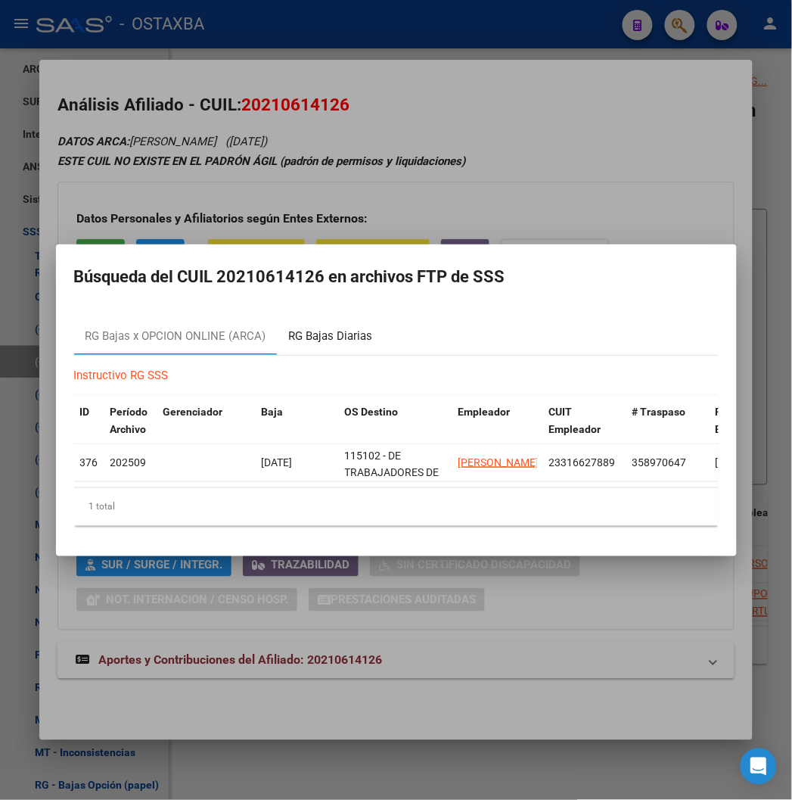
click at [285, 319] on div "RG Bajas Diarias" at bounding box center [331, 337] width 107 height 36
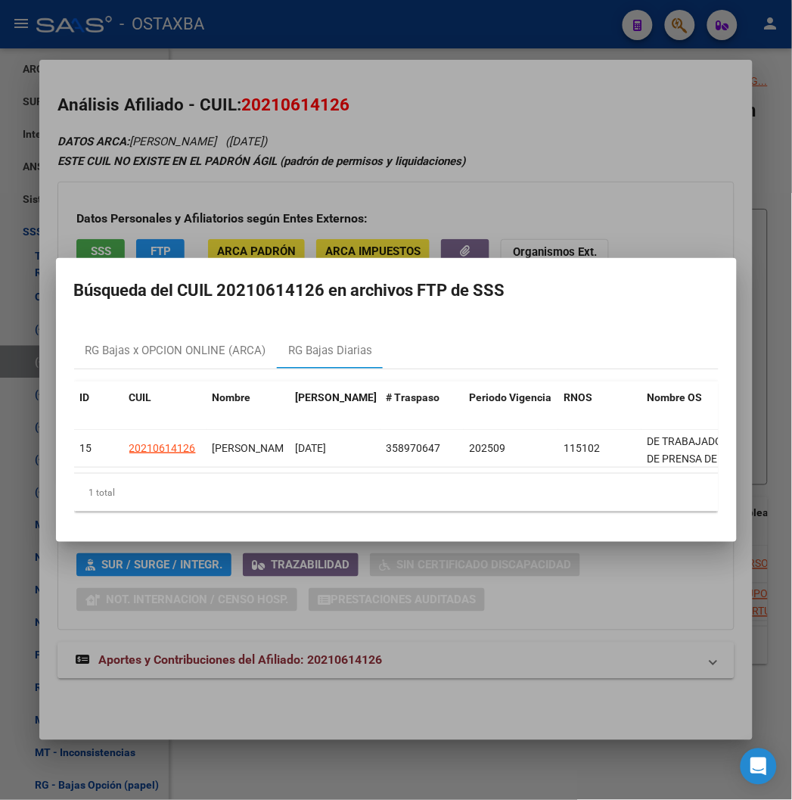
drag, startPoint x: 400, startPoint y: 174, endPoint x: 372, endPoint y: 189, distance: 31.8
click at [399, 174] on div at bounding box center [396, 400] width 792 height 800
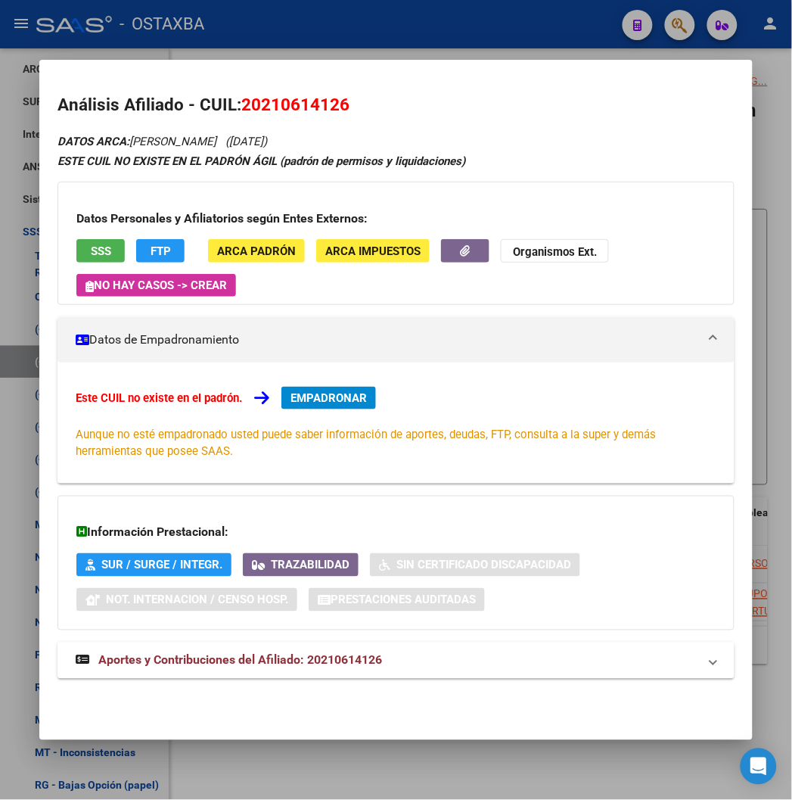
click at [76, 258] on button "SSS" at bounding box center [100, 250] width 48 height 23
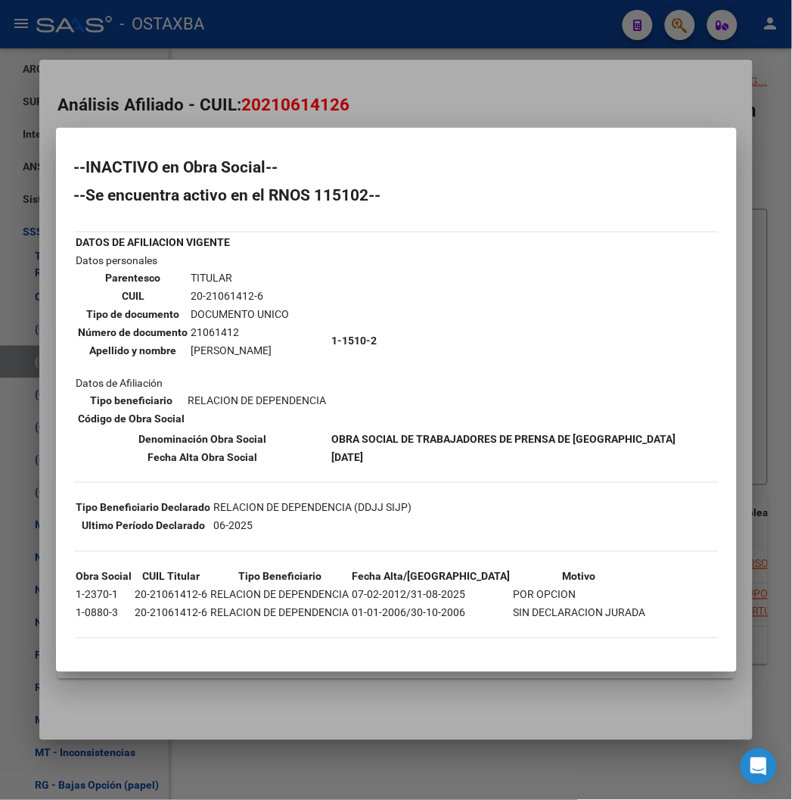
click at [193, 85] on div at bounding box center [396, 400] width 792 height 800
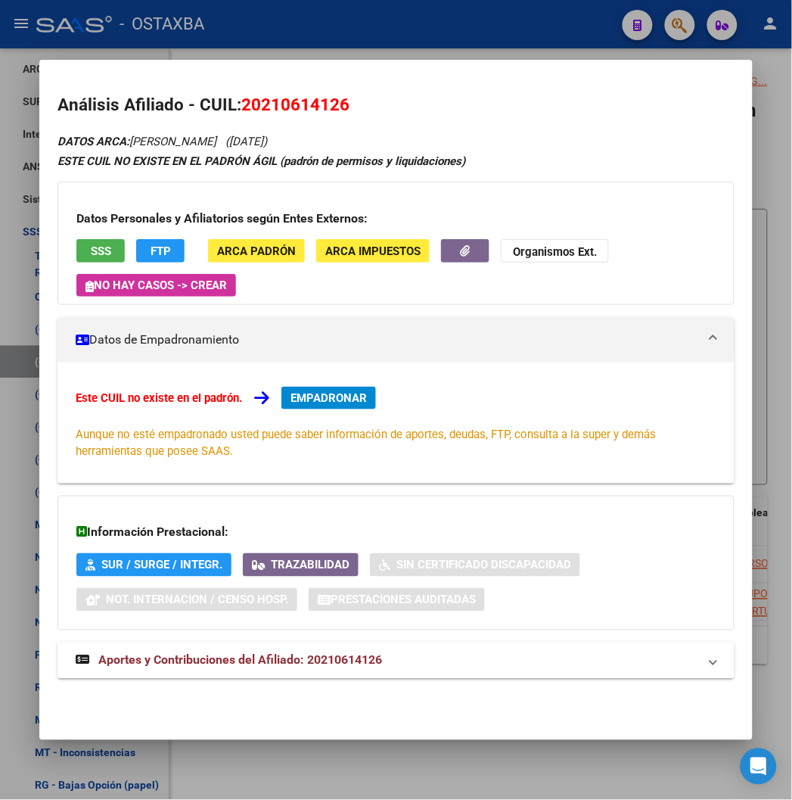
click at [251, 36] on div at bounding box center [396, 400] width 792 height 800
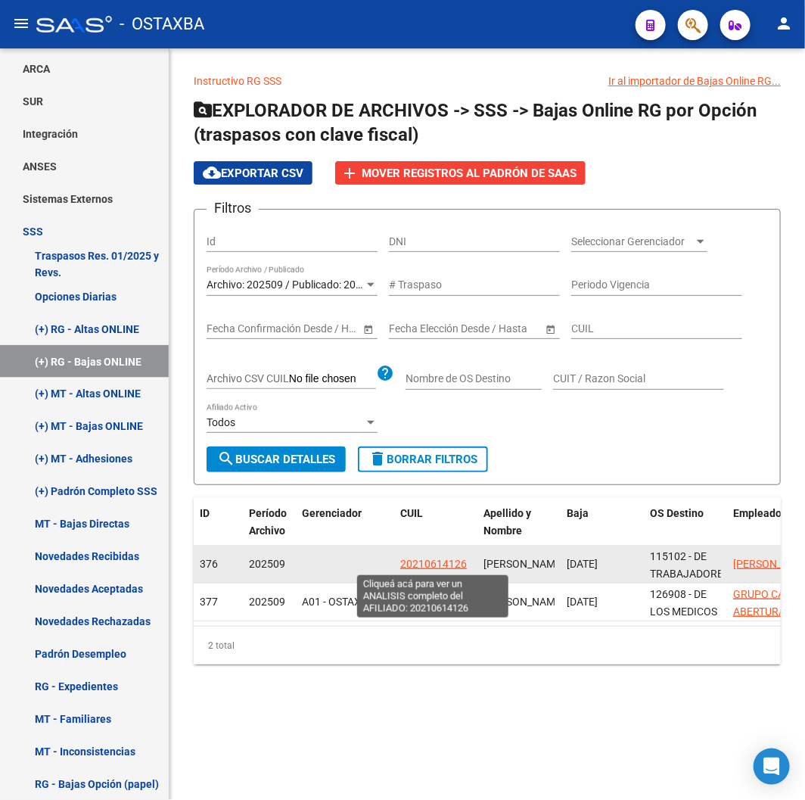
click at [413, 565] on span "20210614126" at bounding box center [433, 564] width 67 height 12
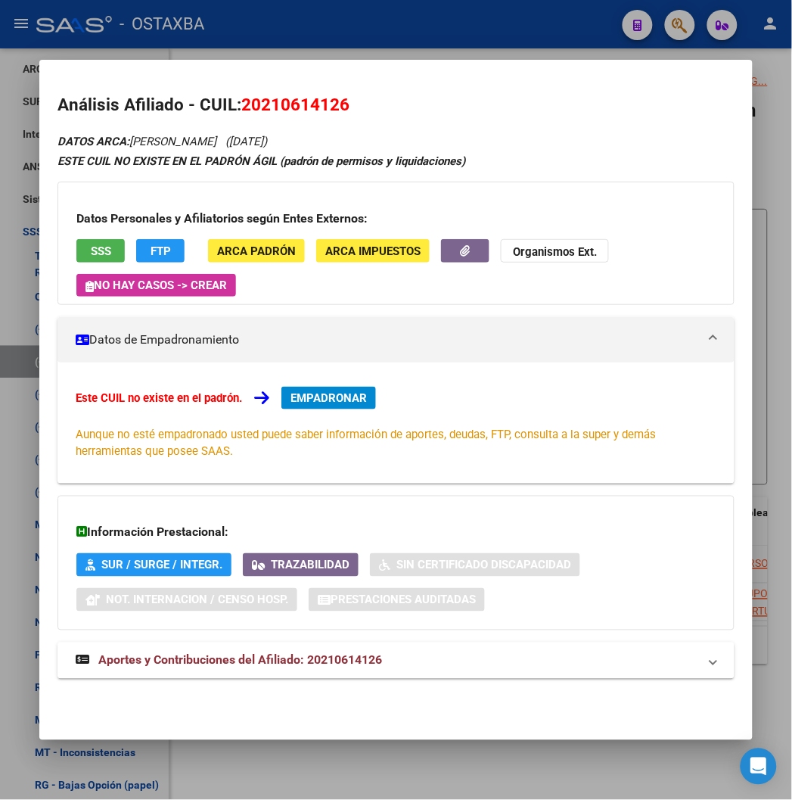
click at [91, 244] on span "SSS" at bounding box center [101, 251] width 20 height 14
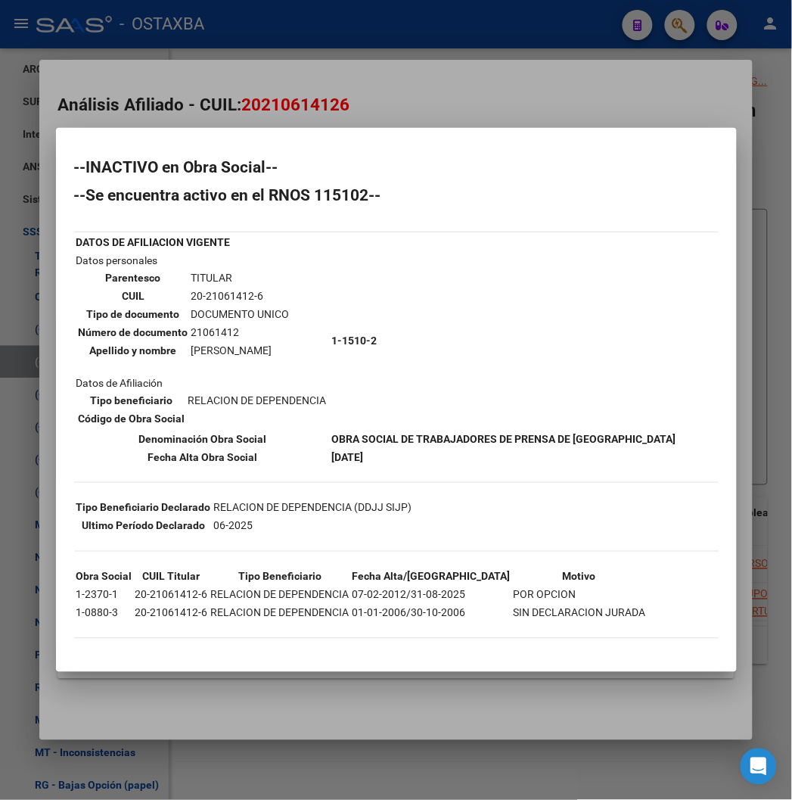
click at [342, 93] on div at bounding box center [396, 400] width 792 height 800
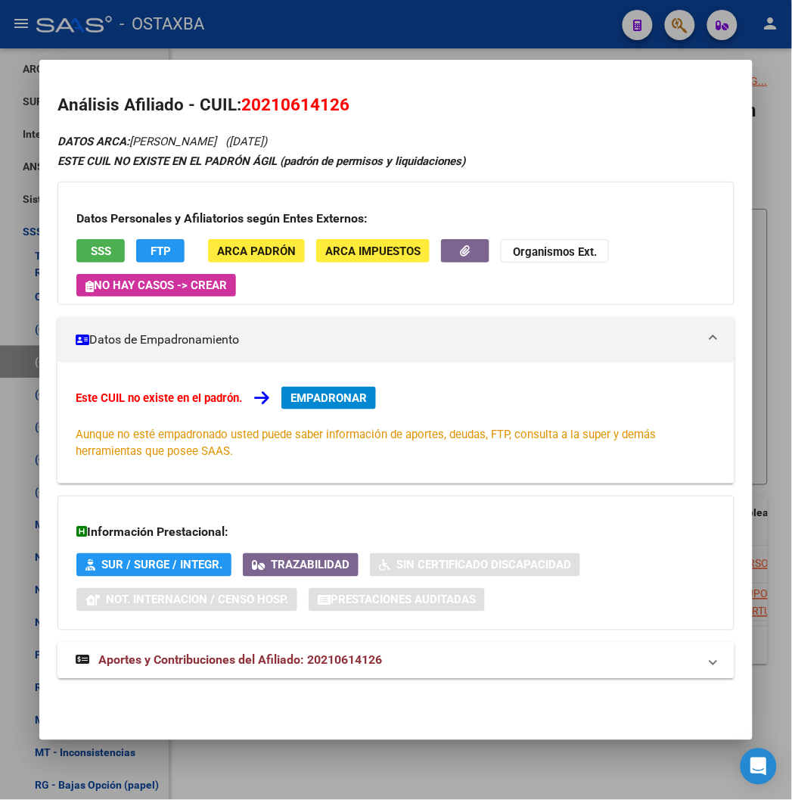
click at [268, 100] on span "20210614126" at bounding box center [295, 105] width 108 height 20
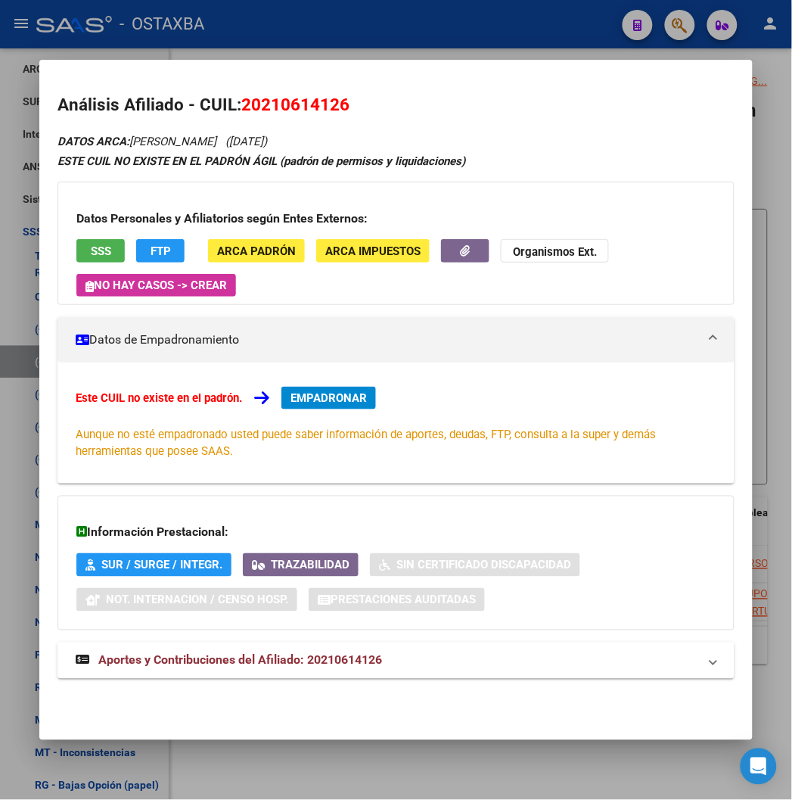
click at [268, 100] on span "20210614126" at bounding box center [295, 105] width 108 height 20
click at [148, 212] on h3 "Datos Personales y Afiliatorios según Entes Externos:" at bounding box center [395, 219] width 639 height 18
click at [151, 251] on span "FTP" at bounding box center [161, 251] width 20 height 14
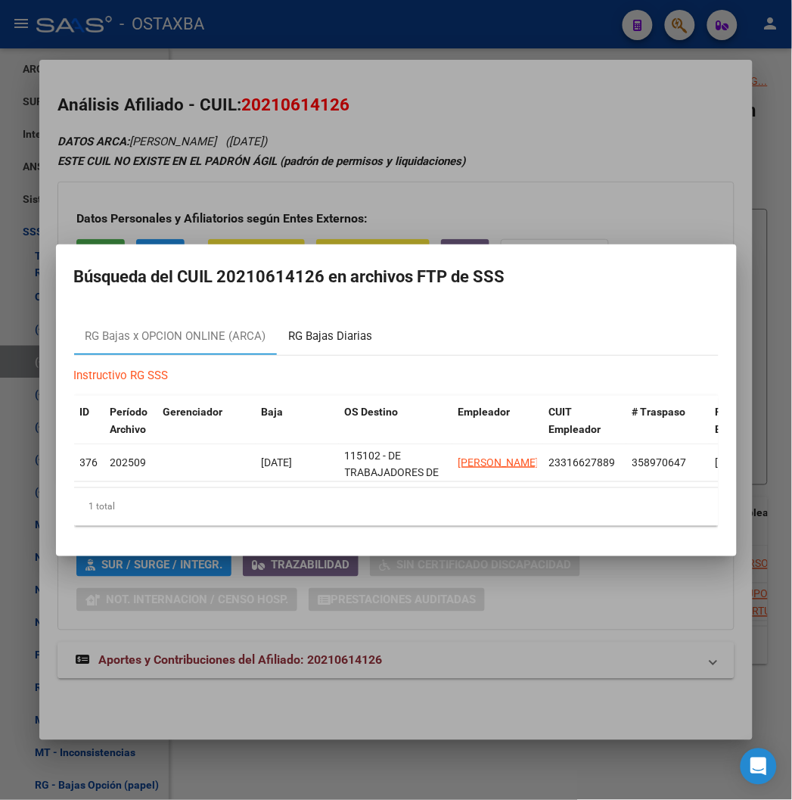
click at [289, 330] on div "RG Bajas Diarias" at bounding box center [331, 336] width 84 height 17
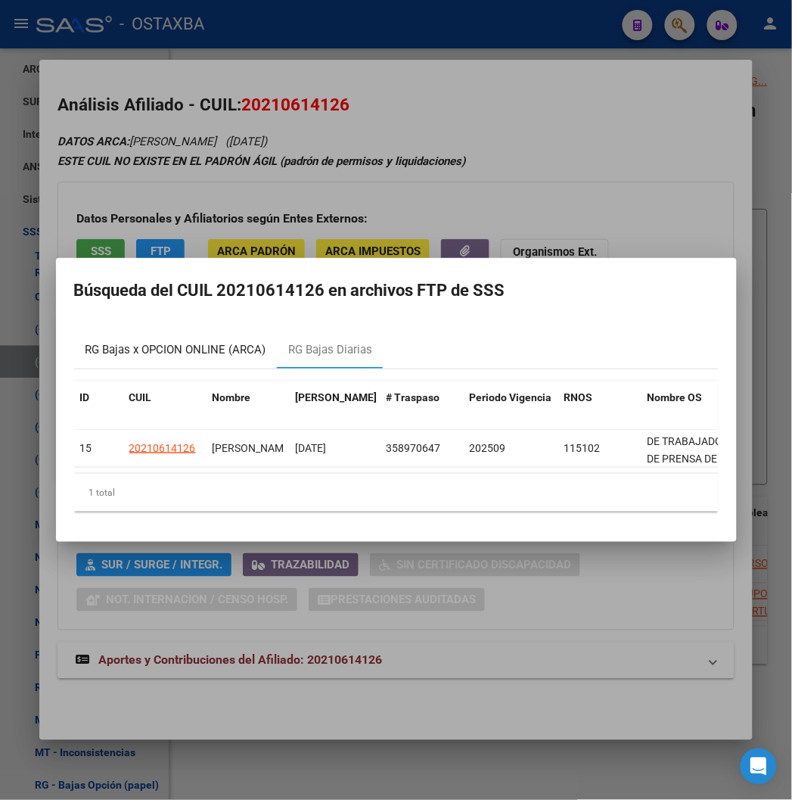
click at [145, 350] on div "RG Bajas x OPCION ONLINE (ARCA)" at bounding box center [176, 350] width 181 height 17
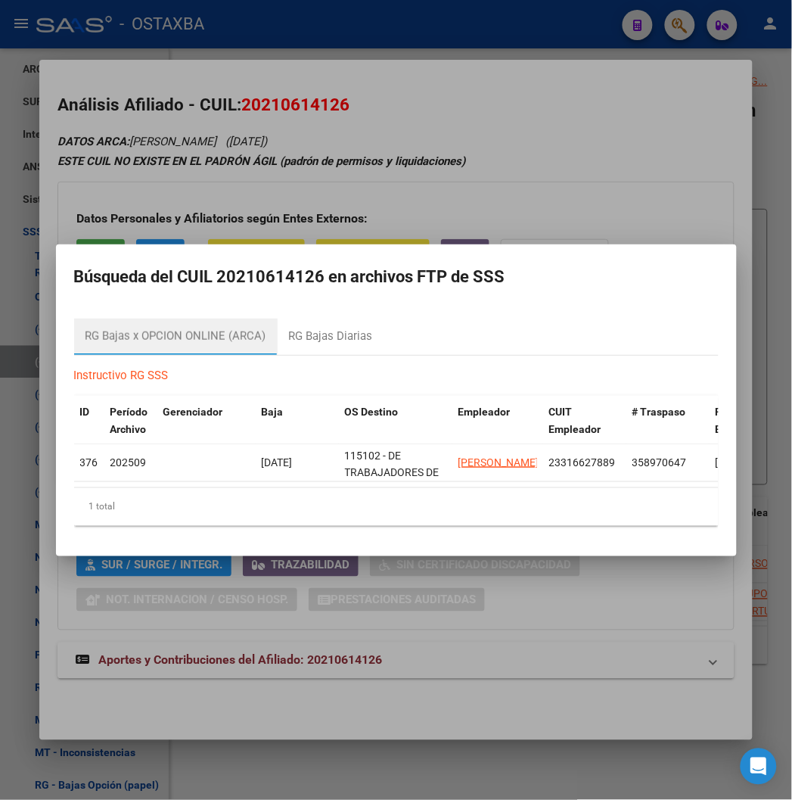
click at [306, 162] on div at bounding box center [396, 400] width 792 height 800
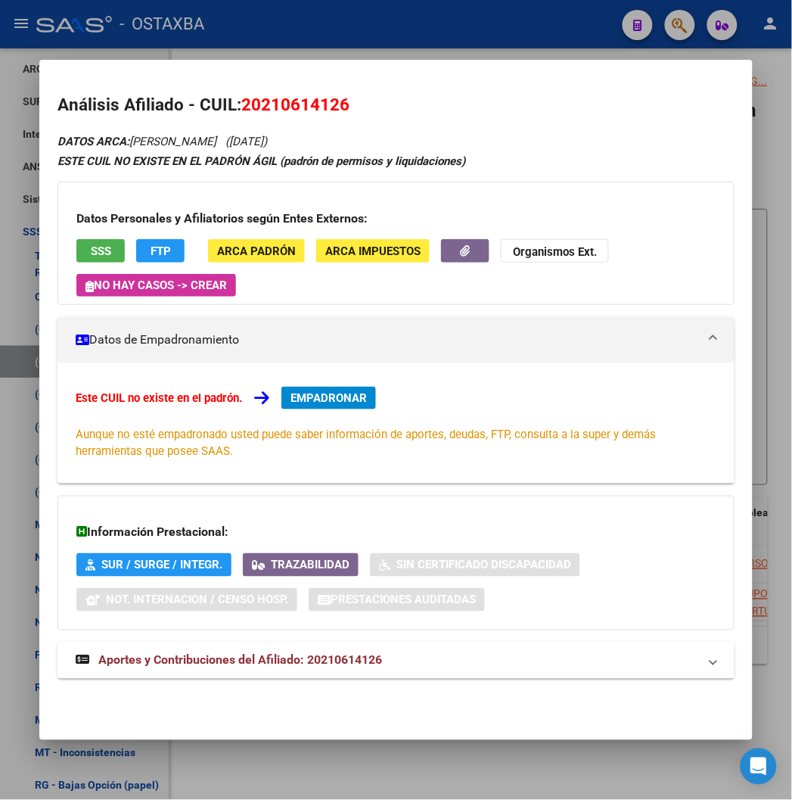
click at [256, 649] on mat-expansion-panel-header "Aportes y Contribuciones del Afiliado: 20210614126" at bounding box center [396, 661] width 677 height 36
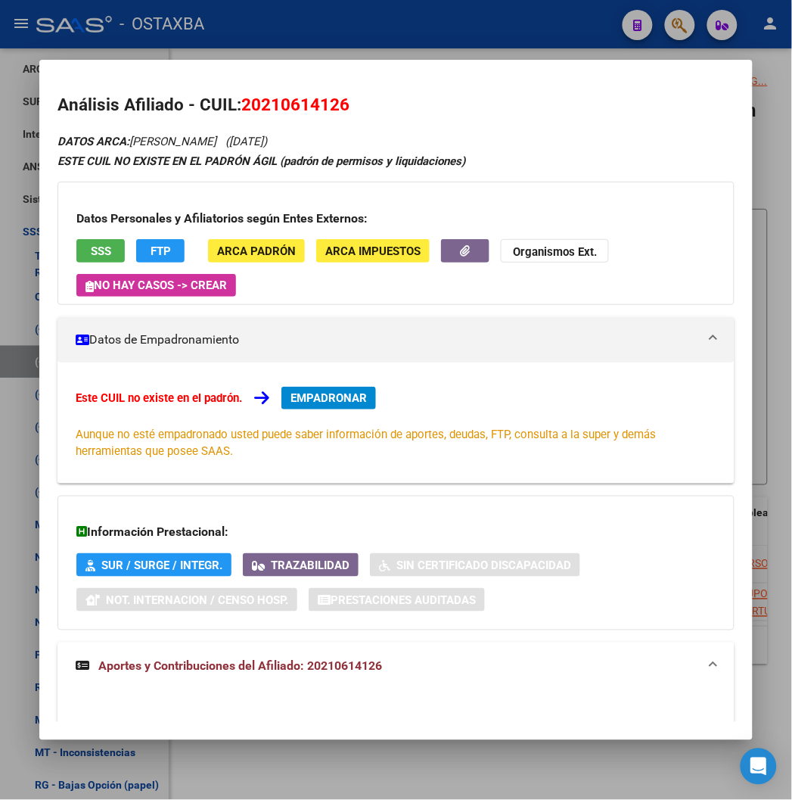
click at [304, 112] on span "20210614126" at bounding box center [295, 105] width 108 height 20
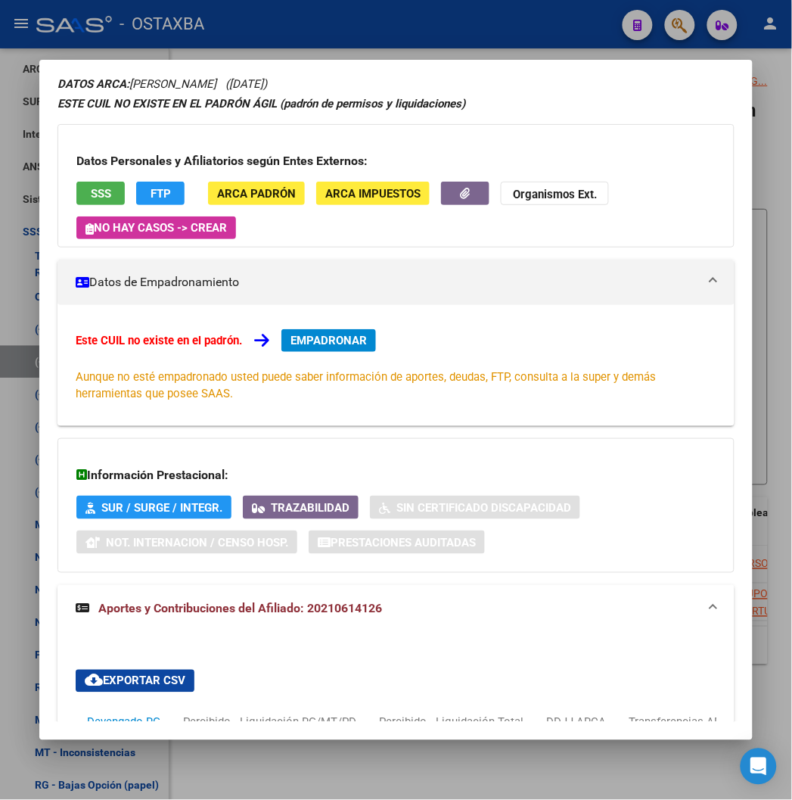
scroll to position [84, 0]
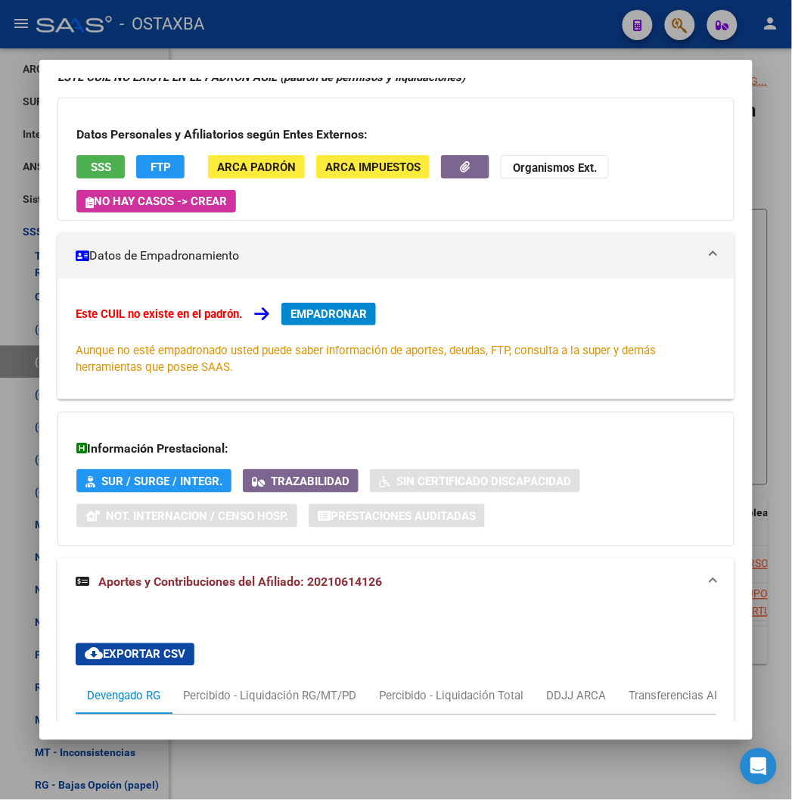
click at [303, 300] on div "Este CUIL no existe en el padrón. EMPADRONAR Aunque no esté empadronado usted p…" at bounding box center [396, 339] width 677 height 121
click at [306, 314] on span "EMPADRONAR" at bounding box center [329, 314] width 76 height 14
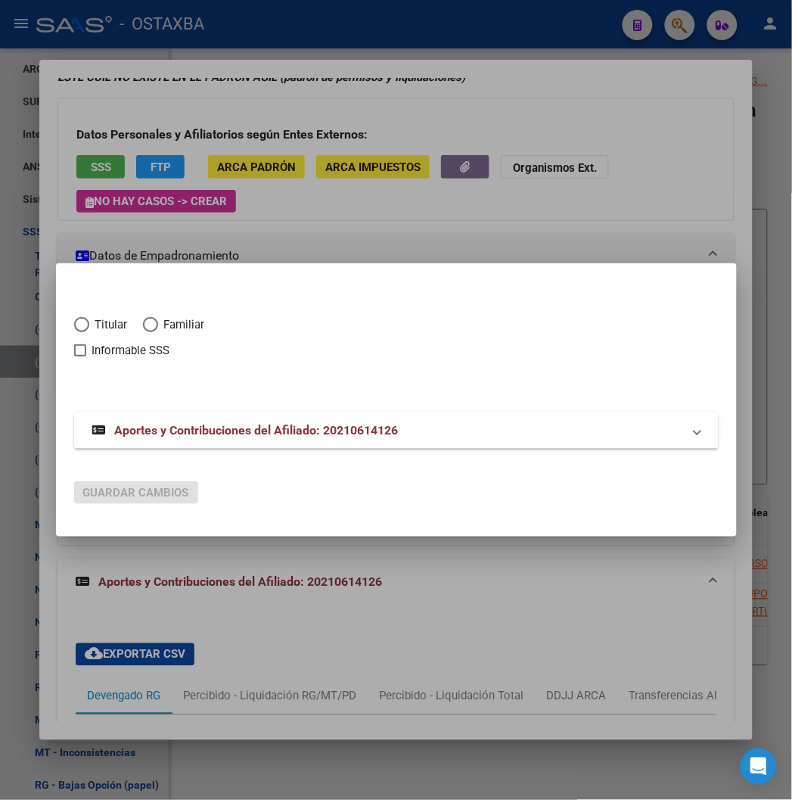
click at [89, 318] on span "Titular" at bounding box center [108, 324] width 39 height 17
click at [77, 318] on input "Titular" at bounding box center [81, 324] width 15 height 15
radio input "true"
checkbox input "true"
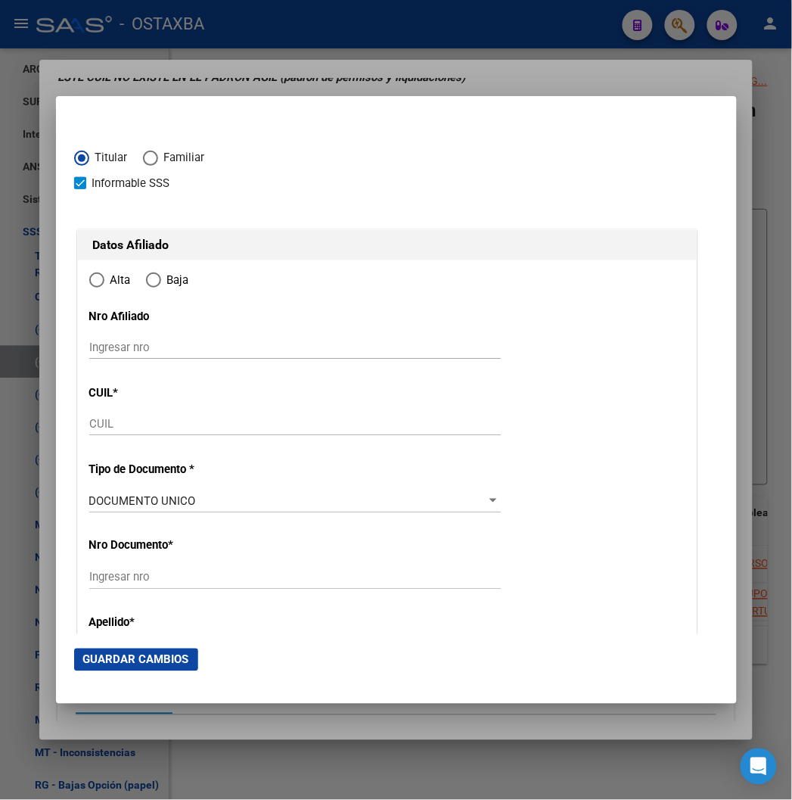
type input "20-21061412-6"
radio input "true"
type input "21061412"
type input "[DATE]"
type input "1765"
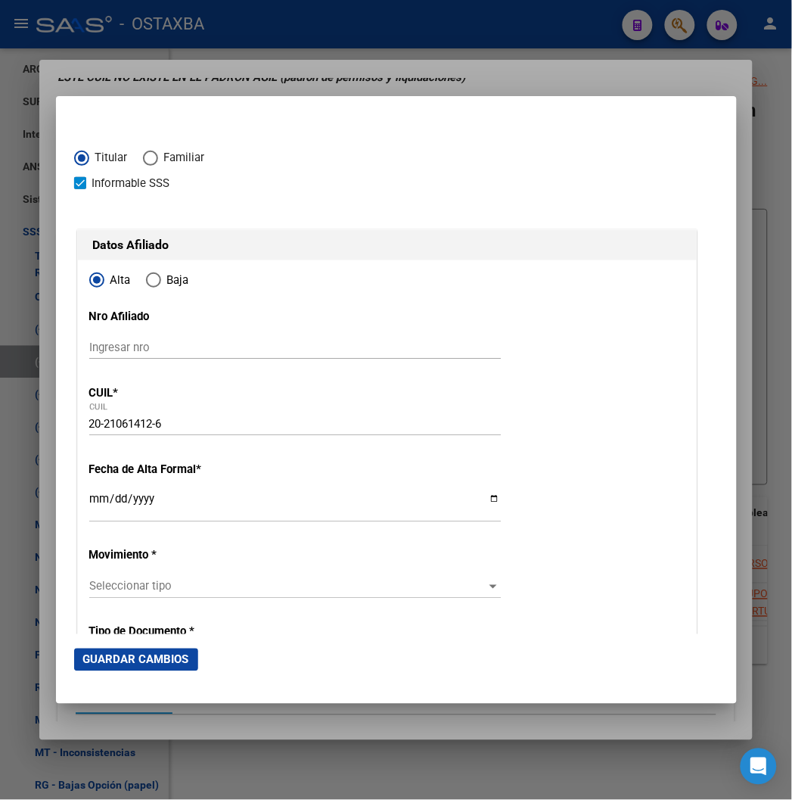
type input "[PERSON_NAME]"
type input "CISNEROS"
type input "5415"
type input "[PERSON_NAME]"
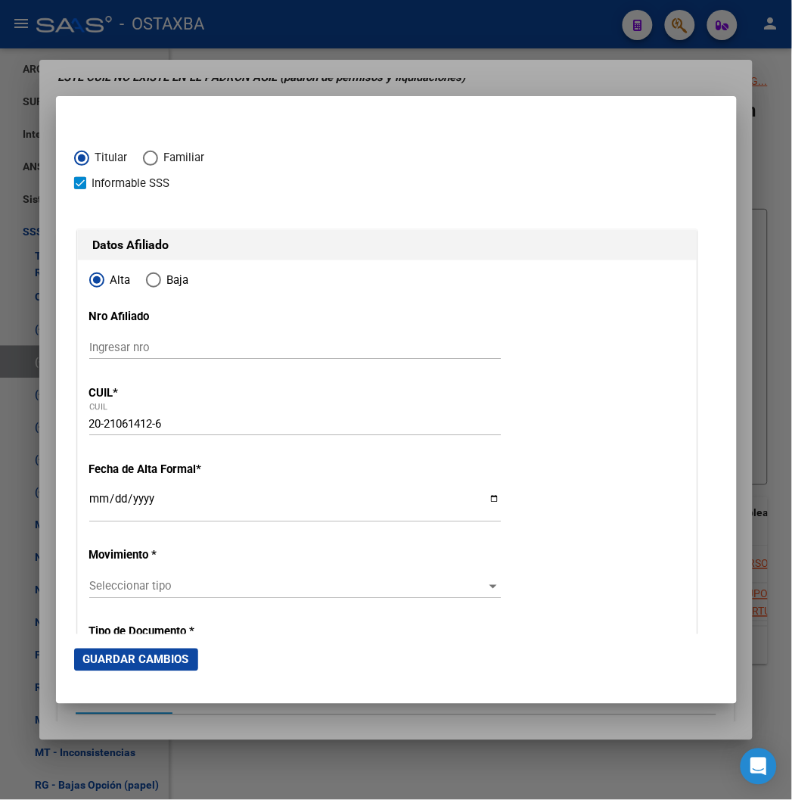
click at [89, 157] on span "Titular" at bounding box center [108, 157] width 39 height 17
click at [74, 157] on input "Titular" at bounding box center [81, 158] width 15 height 15
click at [89, 157] on span "Titular" at bounding box center [108, 157] width 39 height 17
click at [74, 157] on input "Titular" at bounding box center [81, 158] width 15 height 15
click at [92, 182] on span "Informable SSS" at bounding box center [131, 183] width 78 height 18
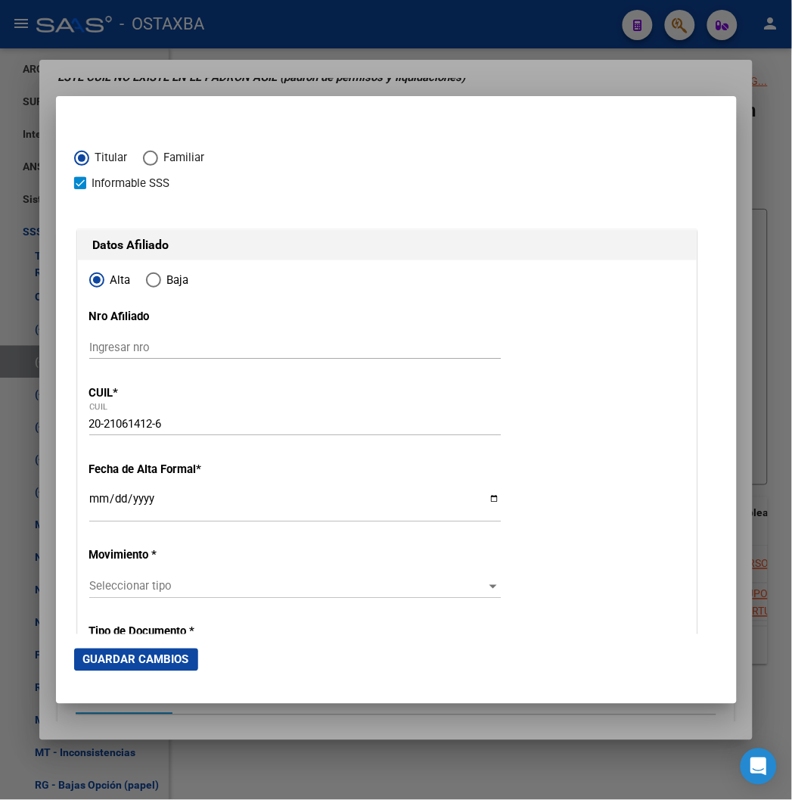
click at [79, 189] on input "Informable SSS" at bounding box center [79, 189] width 1 height 1
click at [92, 180] on span "Informable SSS" at bounding box center [131, 183] width 78 height 18
click at [79, 189] on input "Informable SSS" at bounding box center [79, 189] width 1 height 1
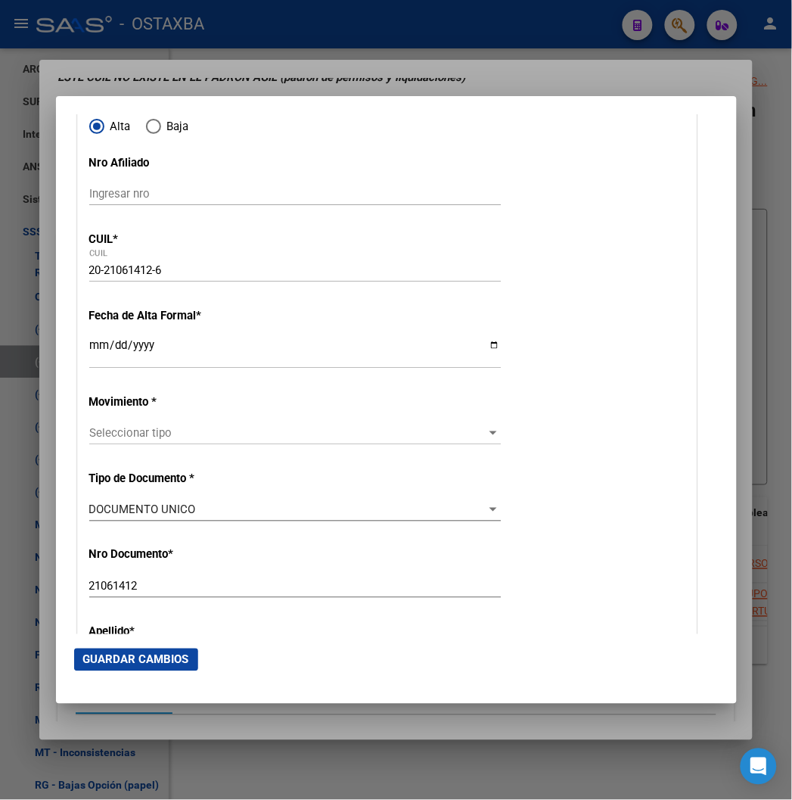
scroll to position [168, 0]
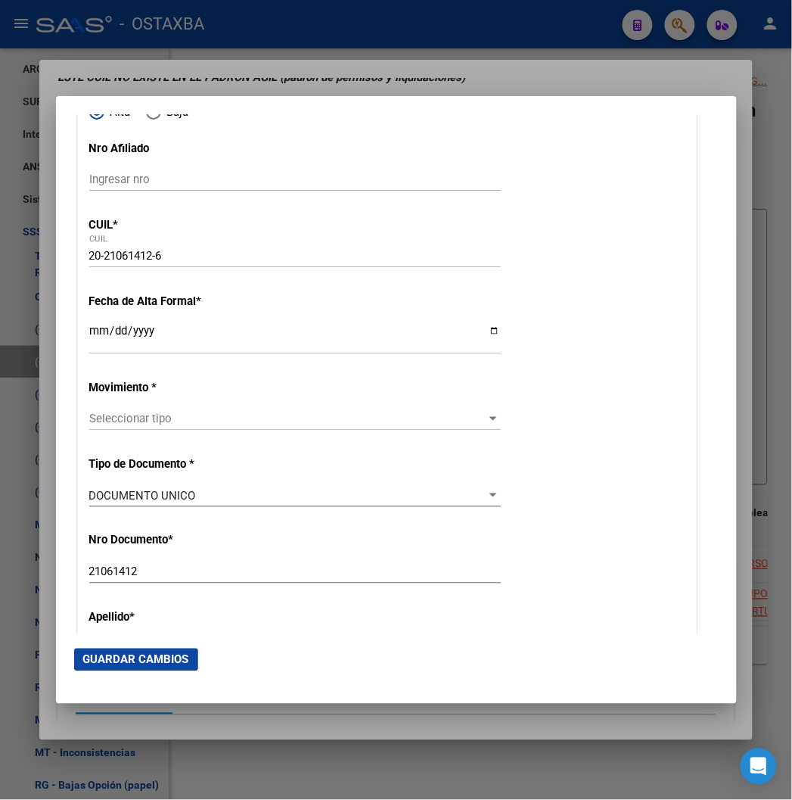
click at [89, 342] on input "Ingresar fecha" at bounding box center [295, 337] width 412 height 24
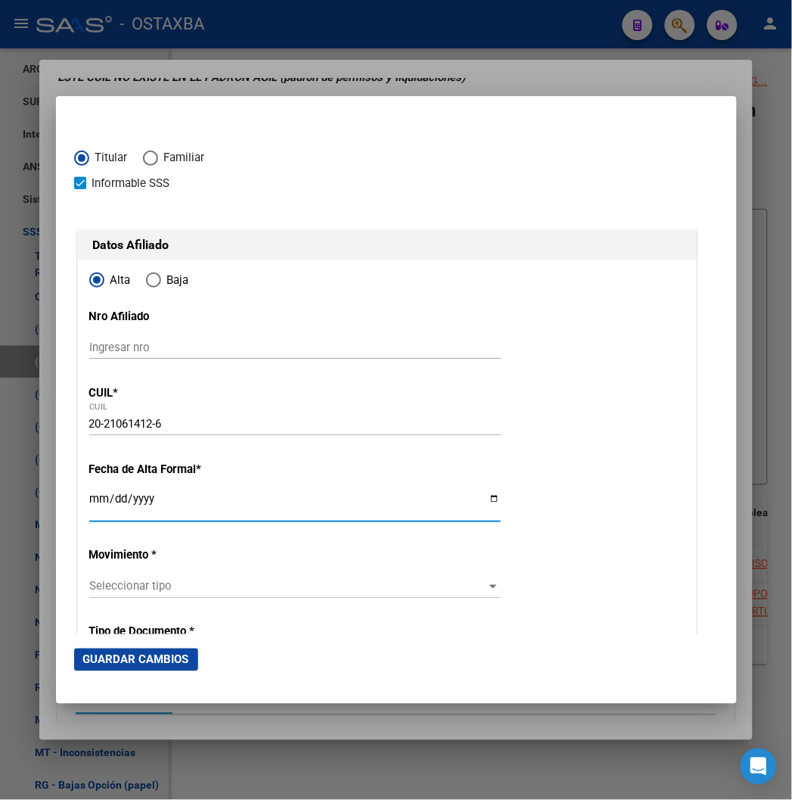
click at [92, 182] on span "Informable SSS" at bounding box center [131, 183] width 78 height 18
click at [79, 189] on input "Informable SSS" at bounding box center [79, 189] width 1 height 1
checkbox input "false"
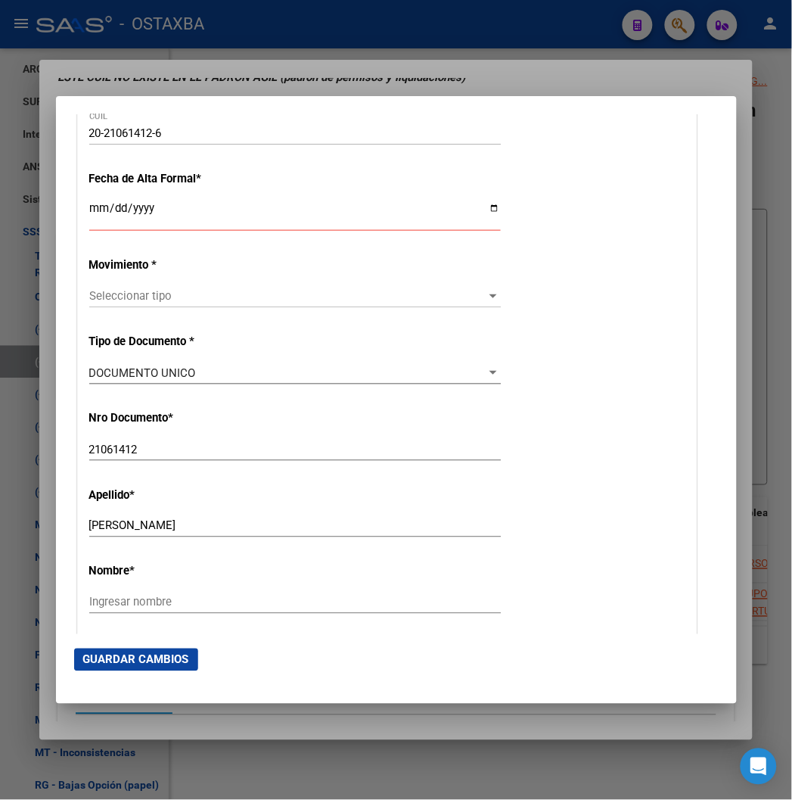
scroll to position [252, 0]
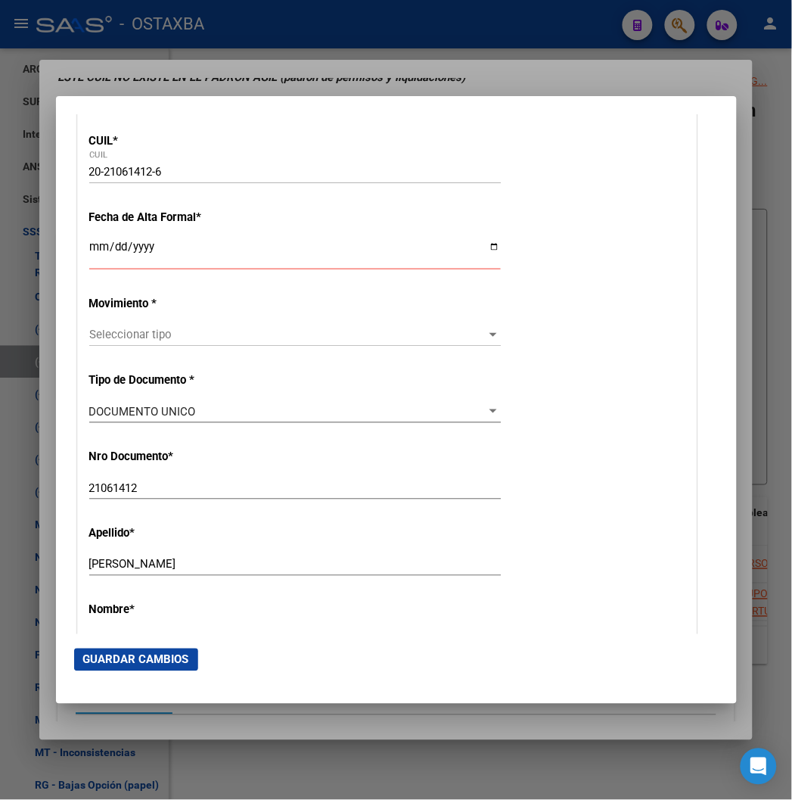
click at [89, 244] on input "Ingresar fecha" at bounding box center [295, 253] width 412 height 24
type input "[DATE]"
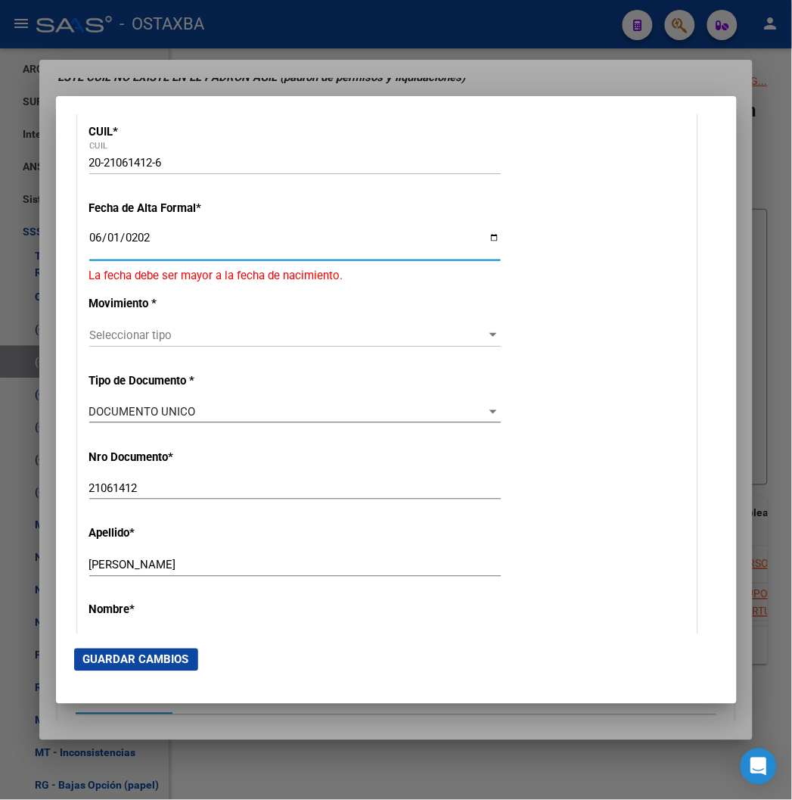
type input "[DATE]"
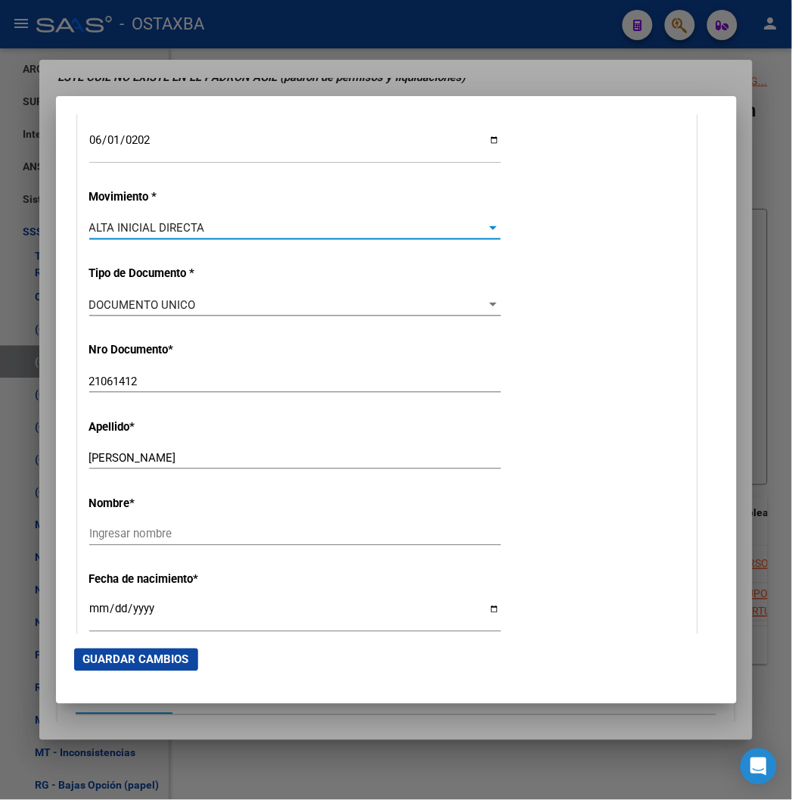
scroll to position [420, 0]
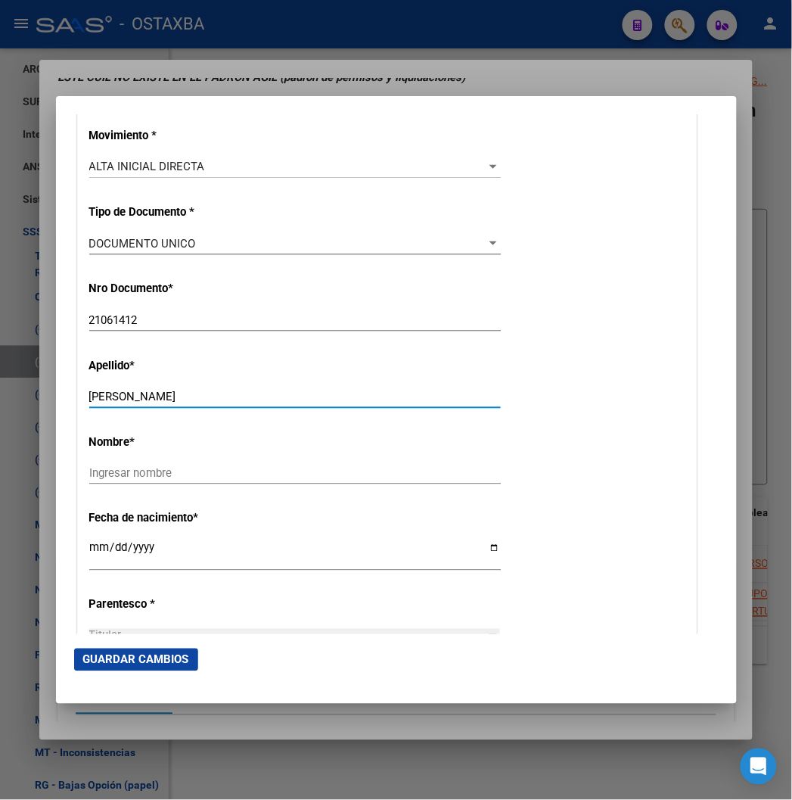
click at [89, 400] on input "[PERSON_NAME]" at bounding box center [295, 397] width 412 height 14
type input "SILVA"
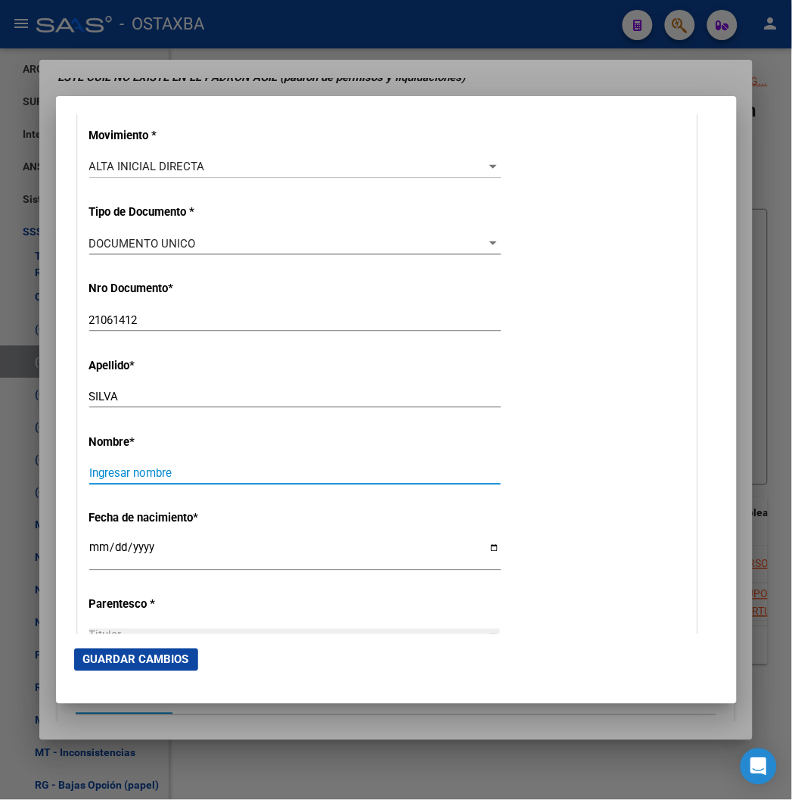
paste input "[PERSON_NAME]"
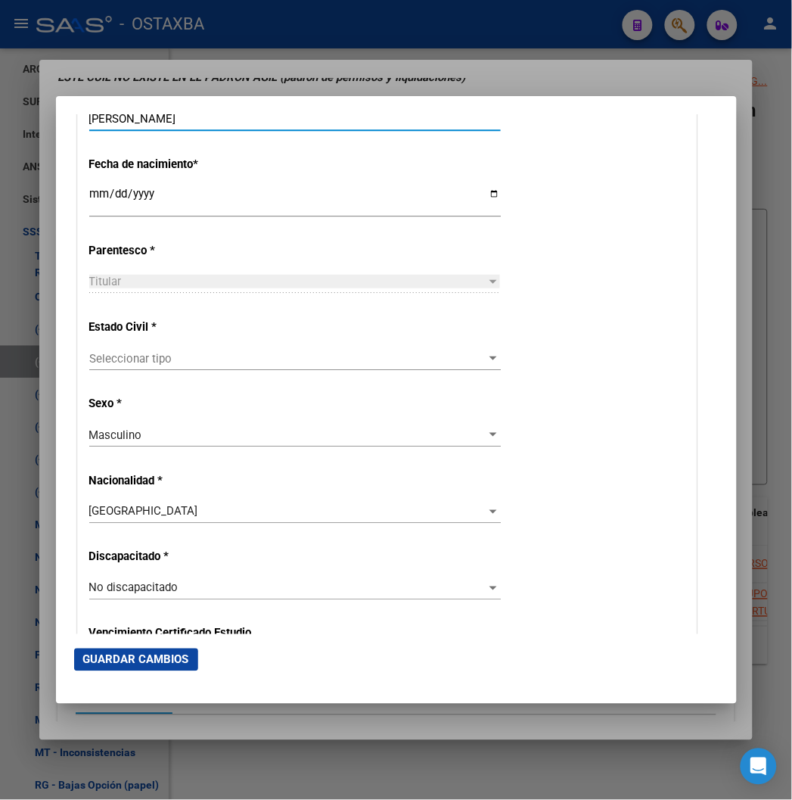
scroll to position [925, 0]
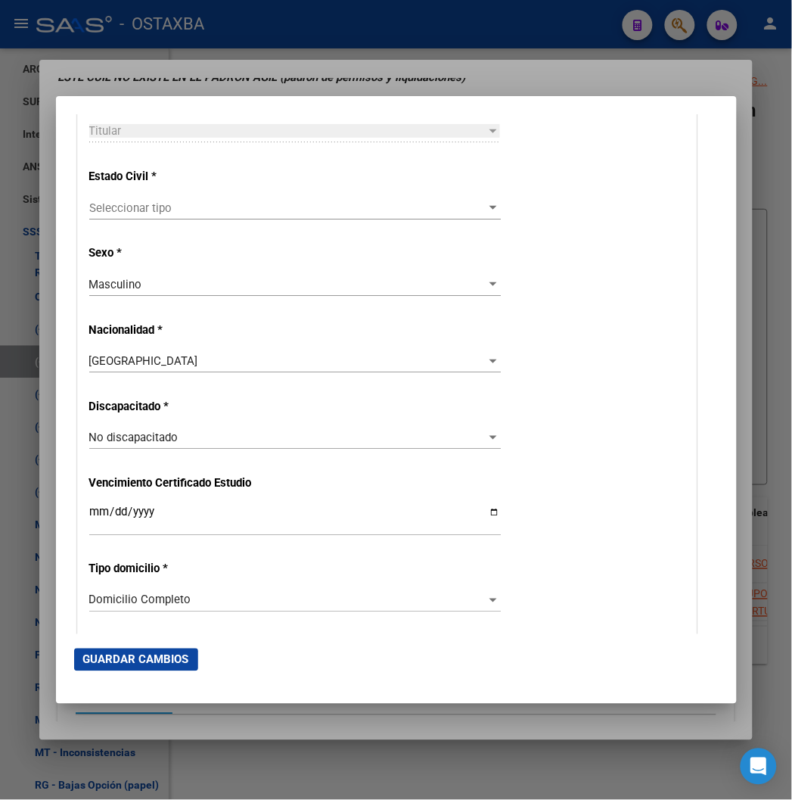
type input "[PERSON_NAME]"
click at [89, 191] on div "Estado Civil * Seleccionar tipo Seleccionar tipo" at bounding box center [387, 195] width 596 height 76
click at [98, 207] on span "Seleccionar tipo" at bounding box center [288, 208] width 398 height 14
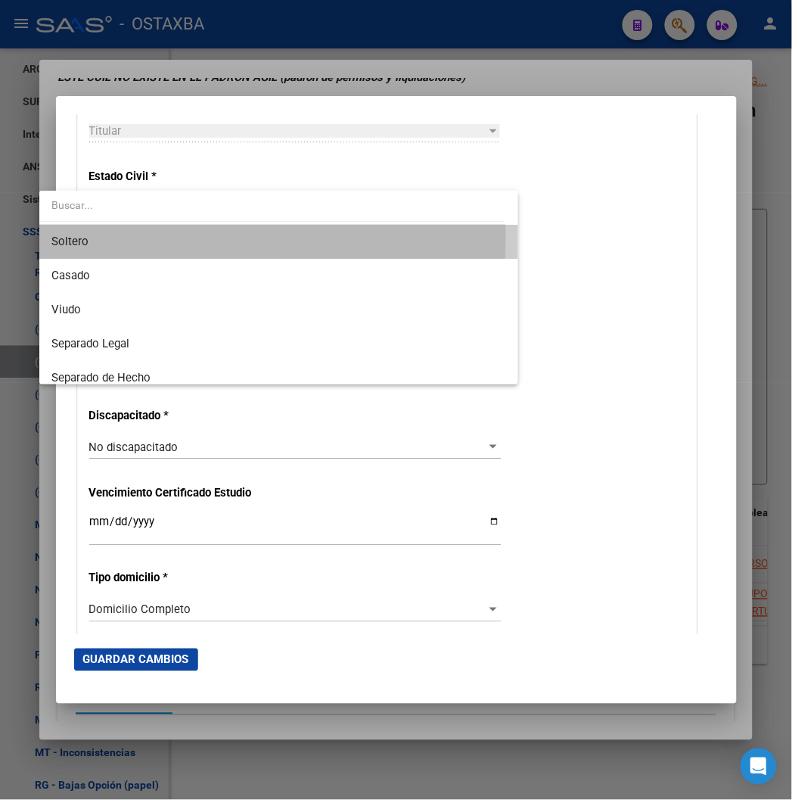
click at [104, 239] on span "Soltero" at bounding box center [278, 242] width 455 height 34
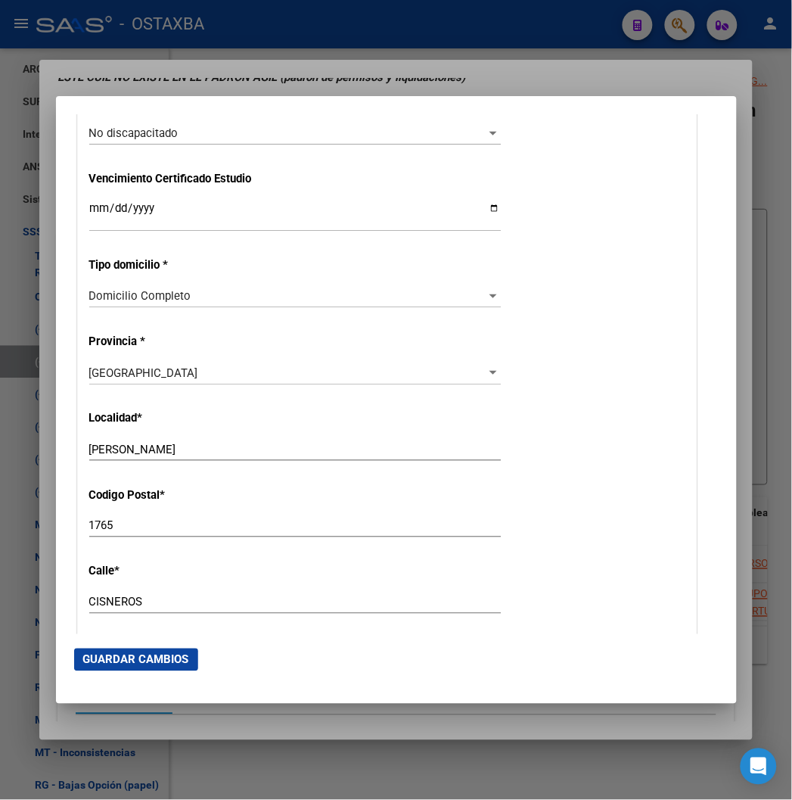
scroll to position [1261, 0]
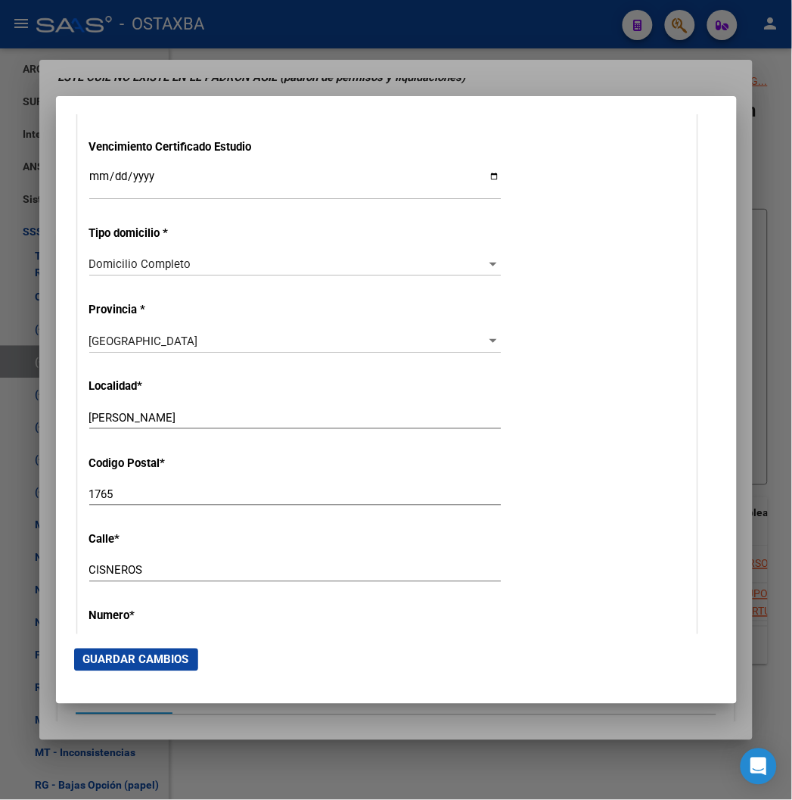
click at [103, 649] on button "Guardar Cambios" at bounding box center [136, 660] width 124 height 23
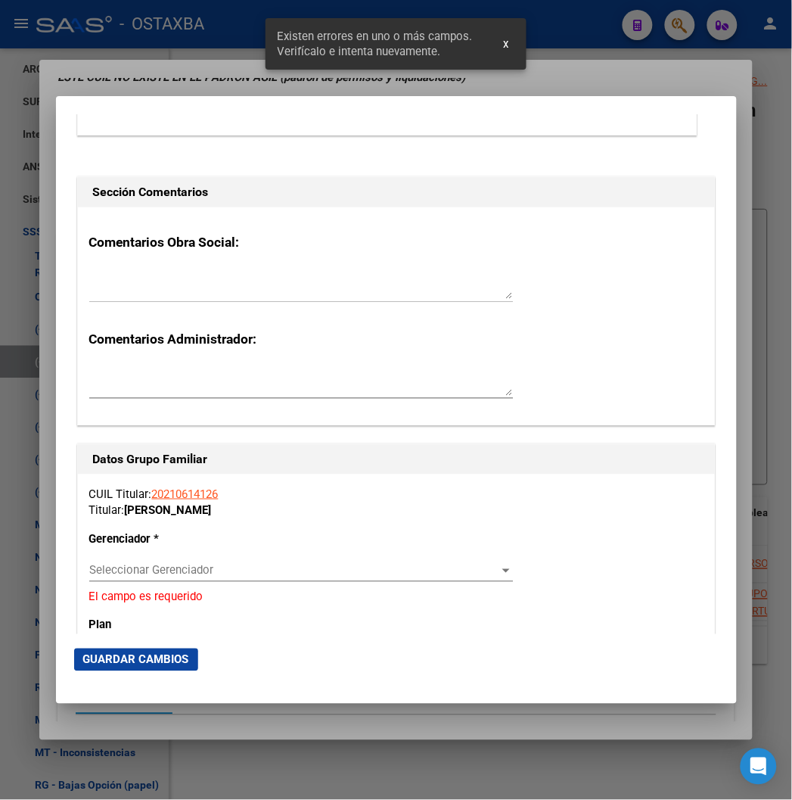
scroll to position [2439, 0]
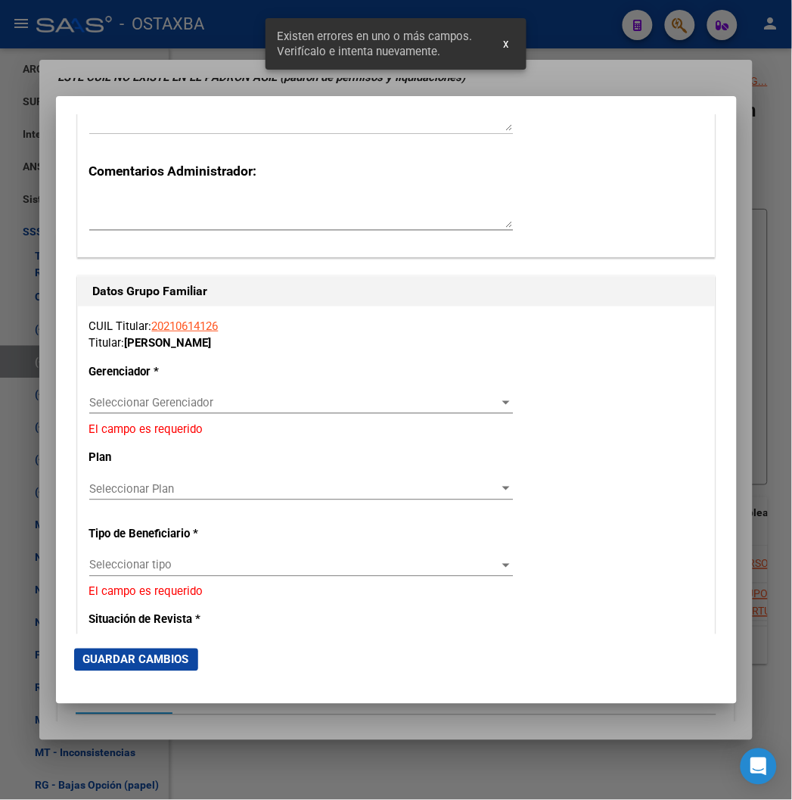
click at [97, 399] on span "Seleccionar Gerenciador" at bounding box center [294, 403] width 410 height 14
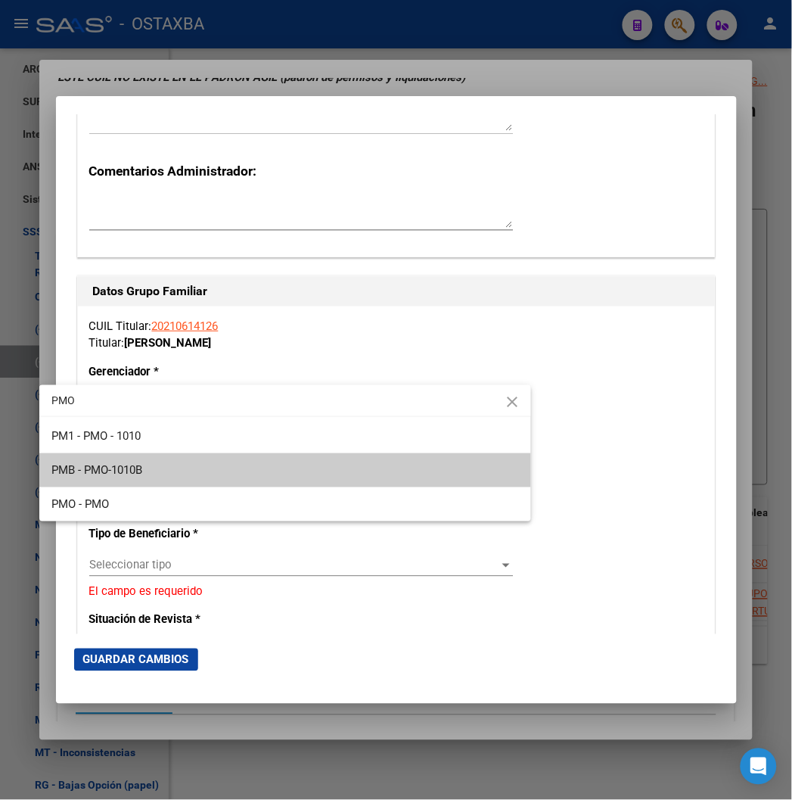
type input "PMO"
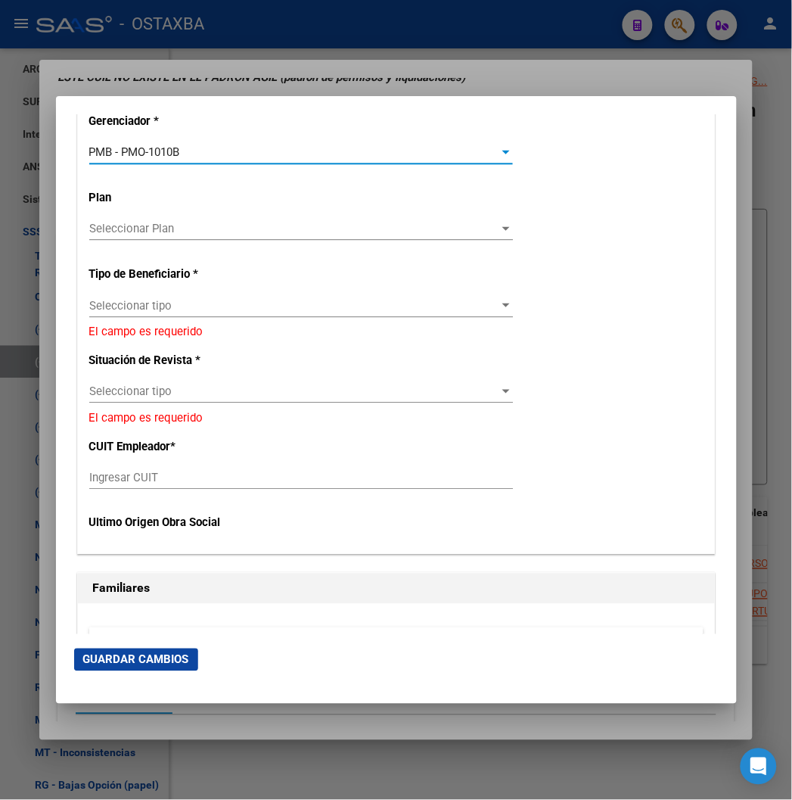
scroll to position [2691, 0]
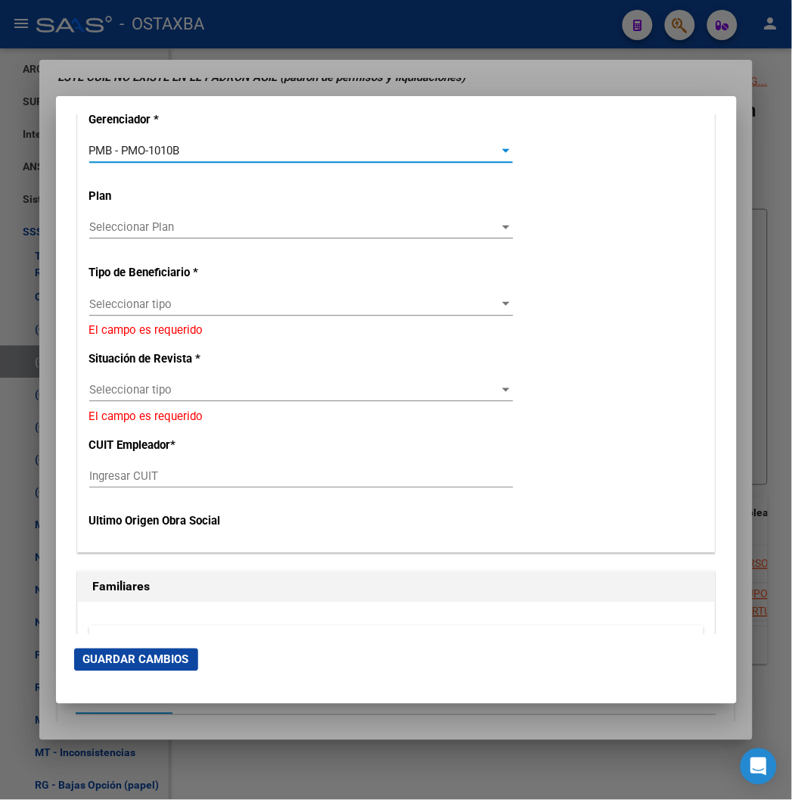
click at [91, 298] on span "Seleccionar tipo" at bounding box center [294, 304] width 410 height 14
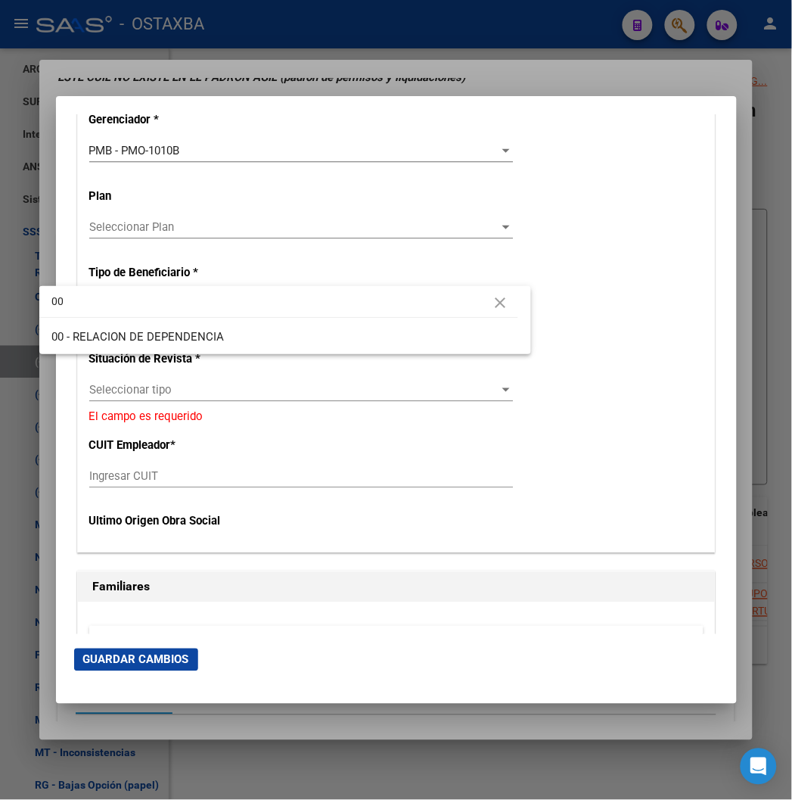
type input "00"
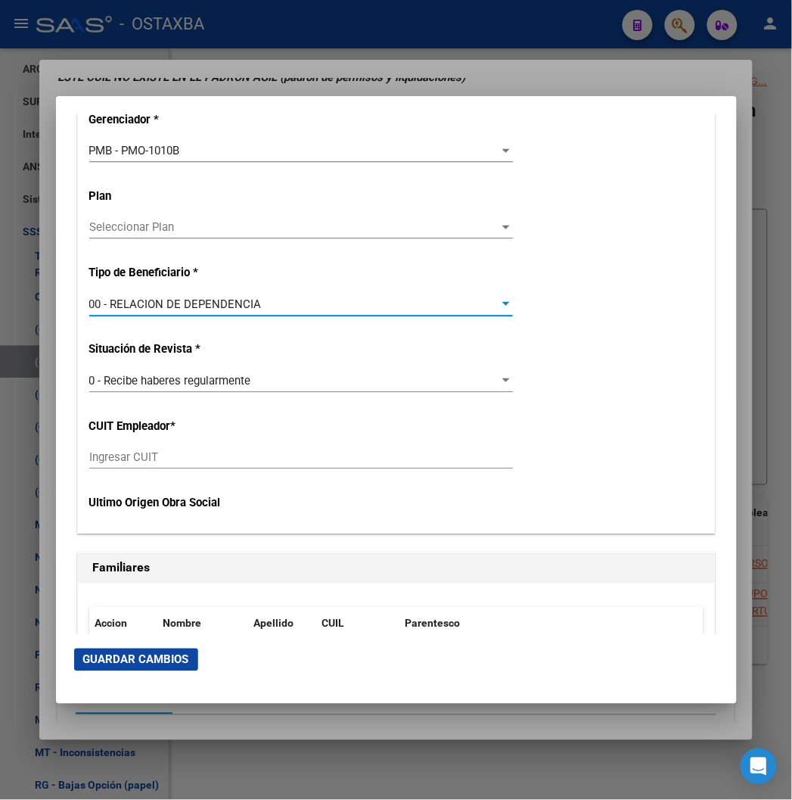
type input "23-31662788-9"
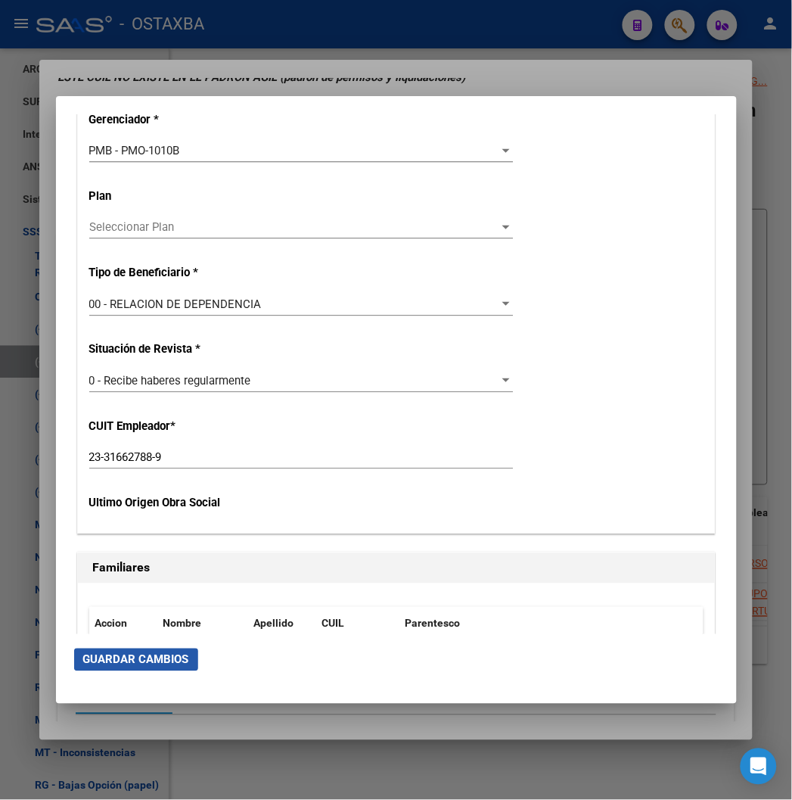
click at [103, 652] on button "Guardar Cambios" at bounding box center [136, 660] width 124 height 23
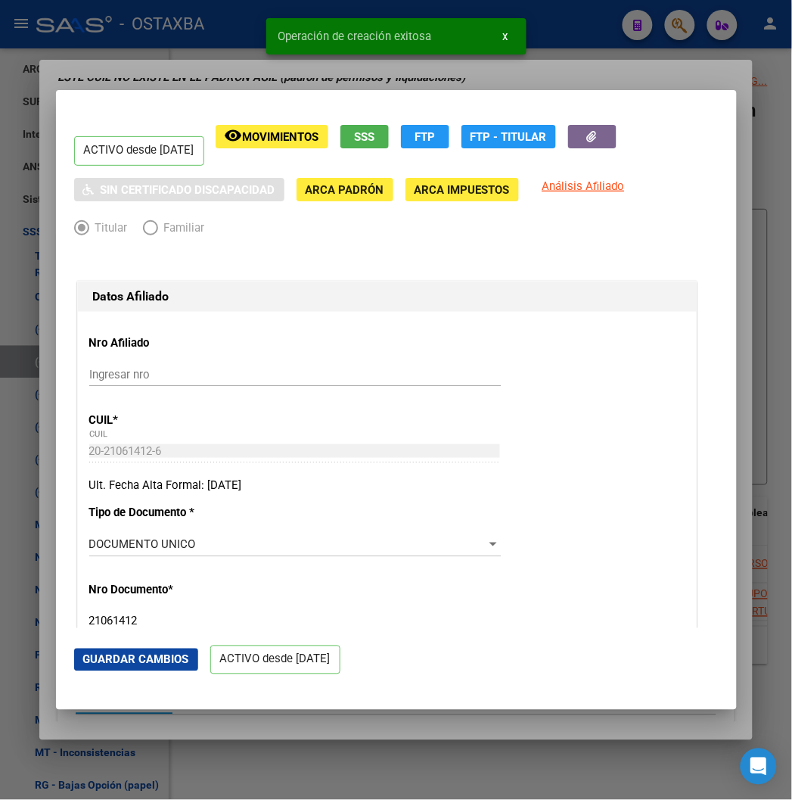
click at [89, 29] on div at bounding box center [396, 400] width 792 height 800
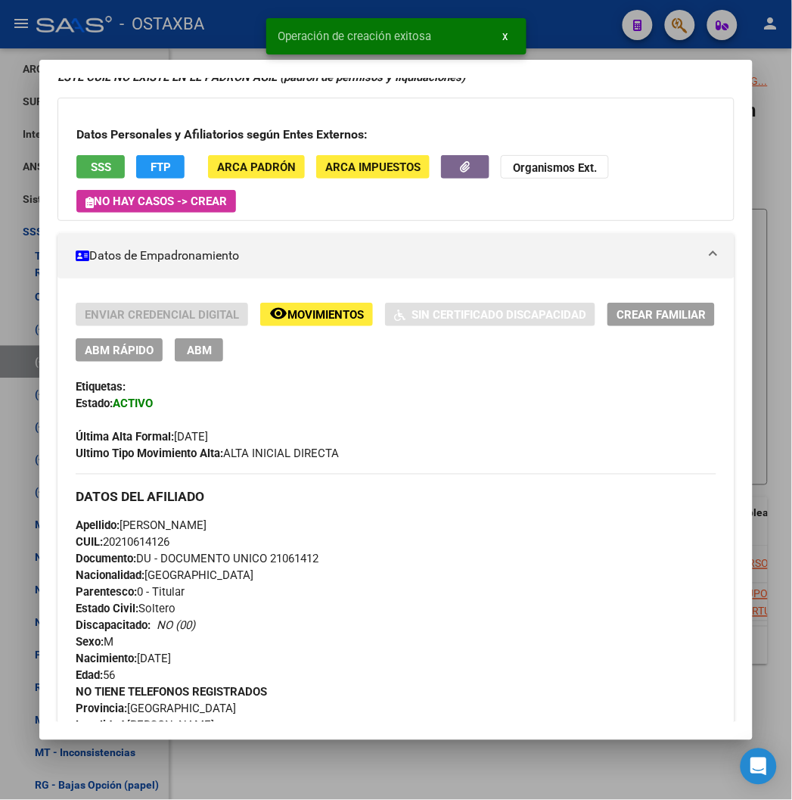
click at [296, 556] on span "Documento: DU - DOCUMENTO UNICO 21061412" at bounding box center [197, 560] width 243 height 14
copy span "21061412"
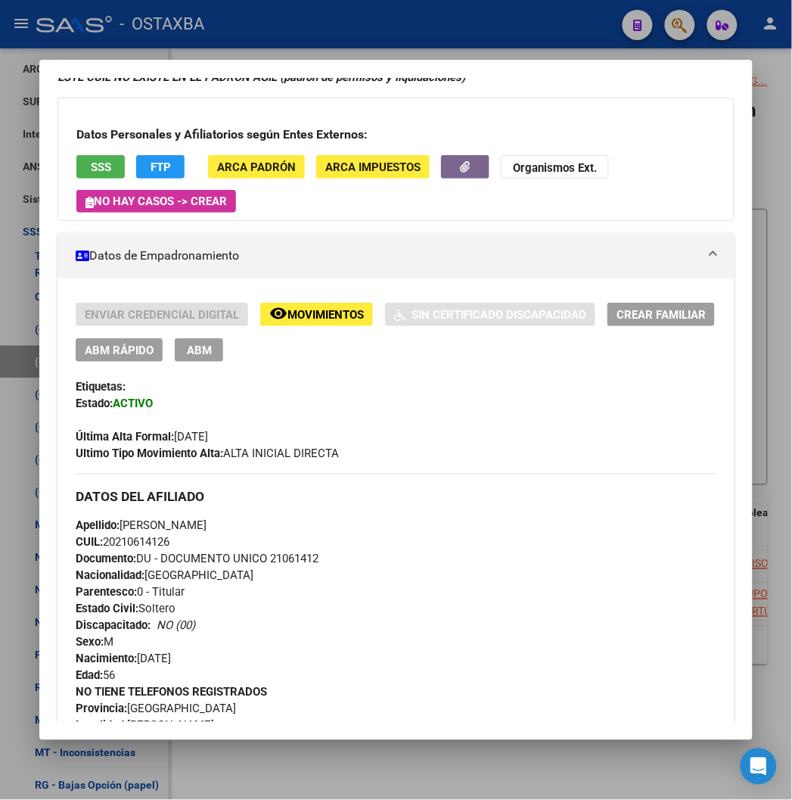
click at [260, 561] on span "Documento: DU - DOCUMENTO UNICO 21061412" at bounding box center [197, 560] width 243 height 14
click at [129, 537] on span "CUIL: 20210614126" at bounding box center [123, 543] width 94 height 14
copy span "20210614126"
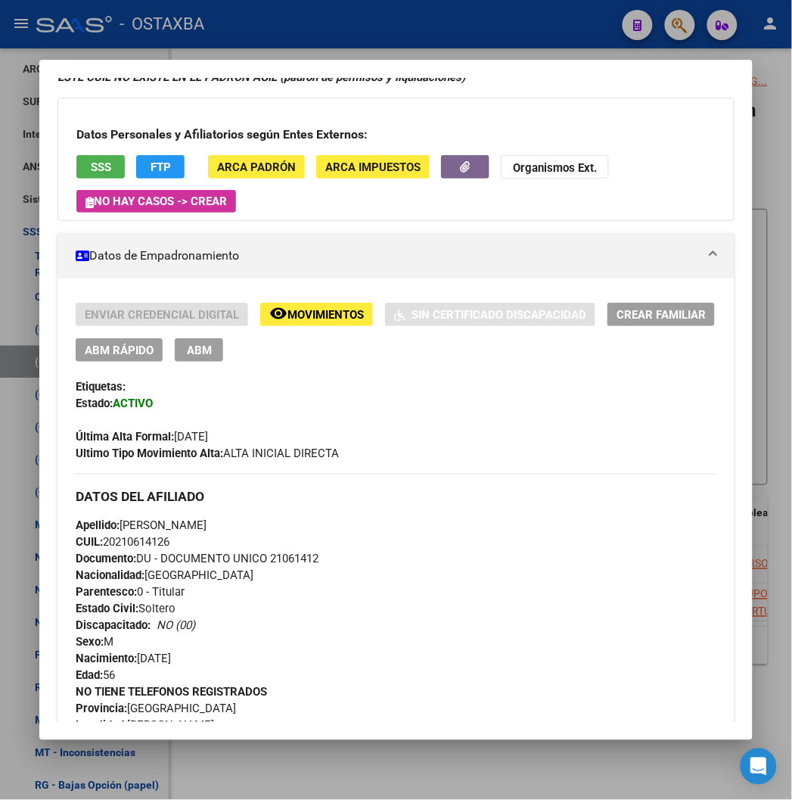
click at [124, 525] on span "Apellido: [PERSON_NAME]" at bounding box center [141, 526] width 131 height 14
click at [198, 527] on span "Apellido: [PERSON_NAME]" at bounding box center [141, 526] width 131 height 14
copy span "SILVA"
drag, startPoint x: 102, startPoint y: 527, endPoint x: 185, endPoint y: 526, distance: 82.5
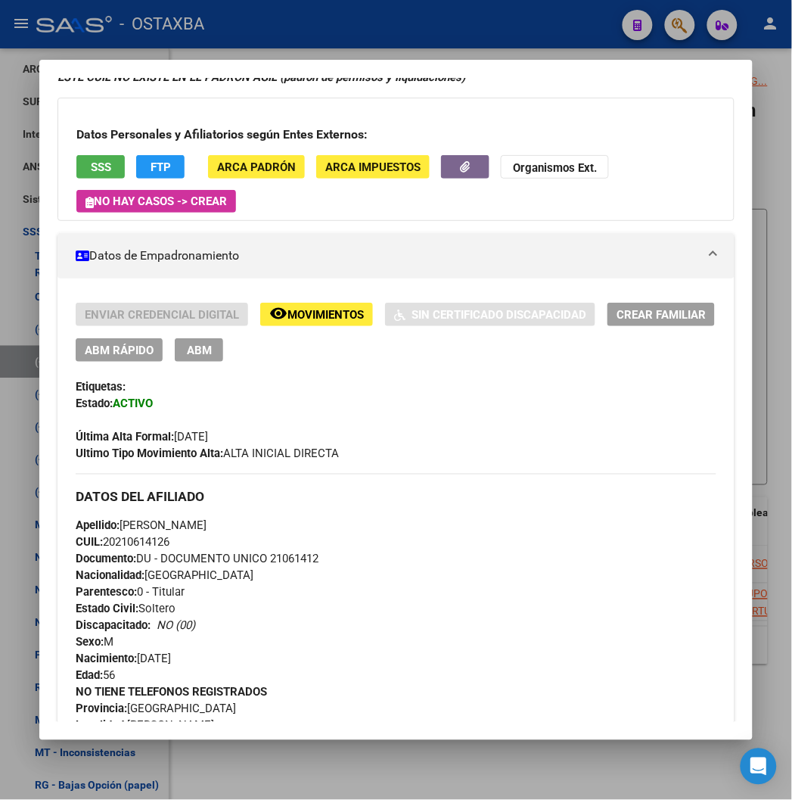
click at [185, 526] on span "Apellido: [PERSON_NAME]" at bounding box center [141, 526] width 131 height 14
copy span "[PERSON_NAME]"
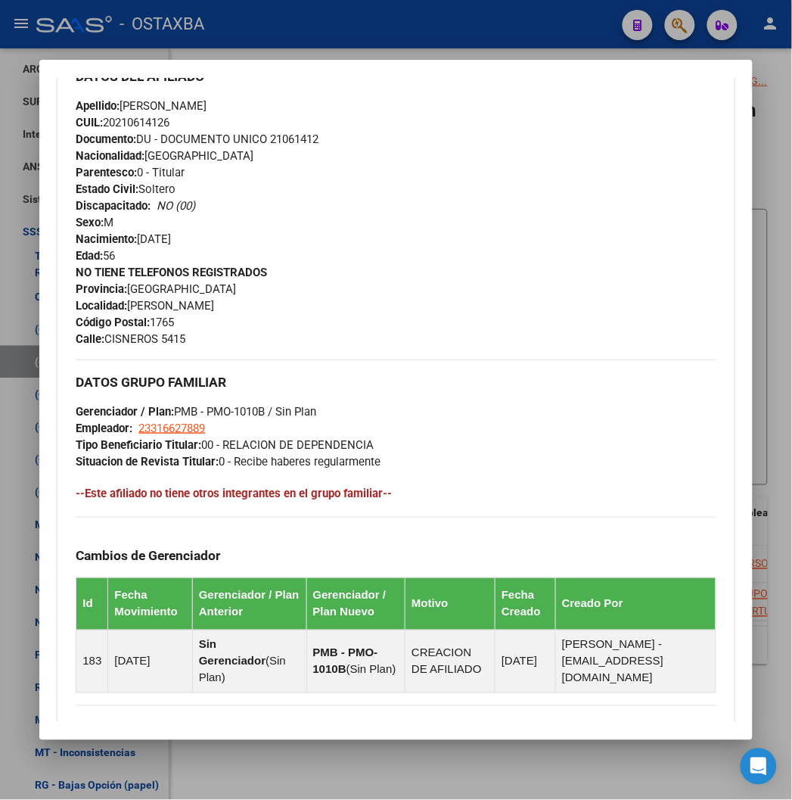
scroll to position [420, 0]
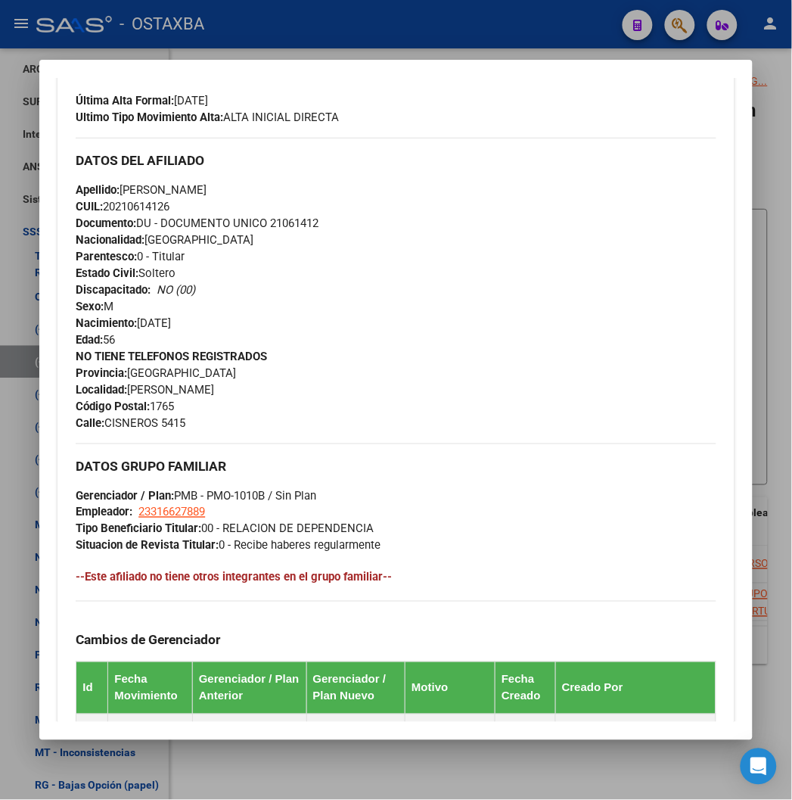
click at [281, 228] on span "Documento: DU - DOCUMENTO UNICO 21061412" at bounding box center [197, 223] width 243 height 14
copy span "21061412"
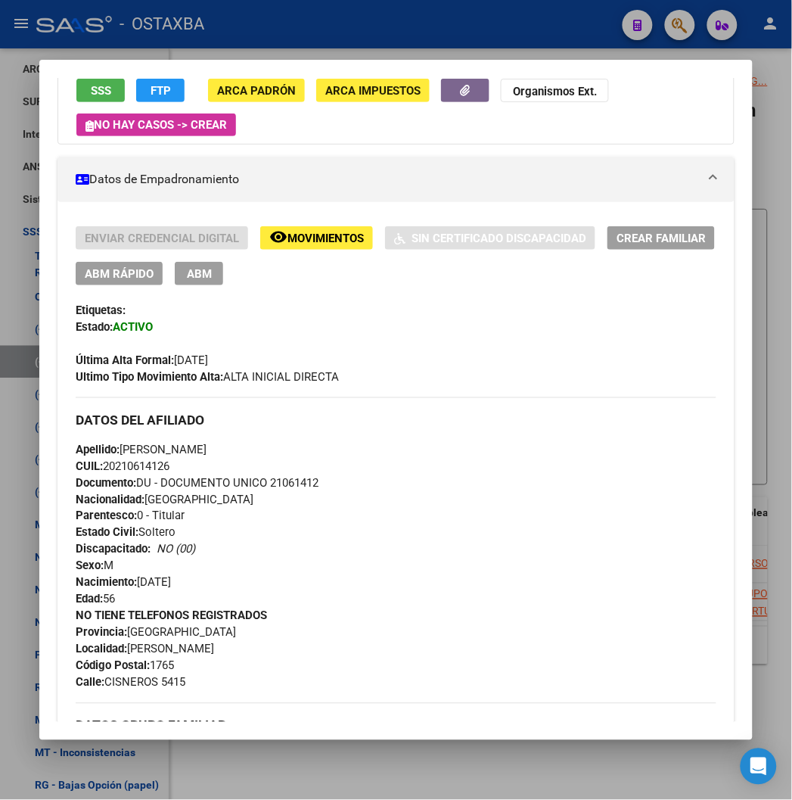
scroll to position [0, 0]
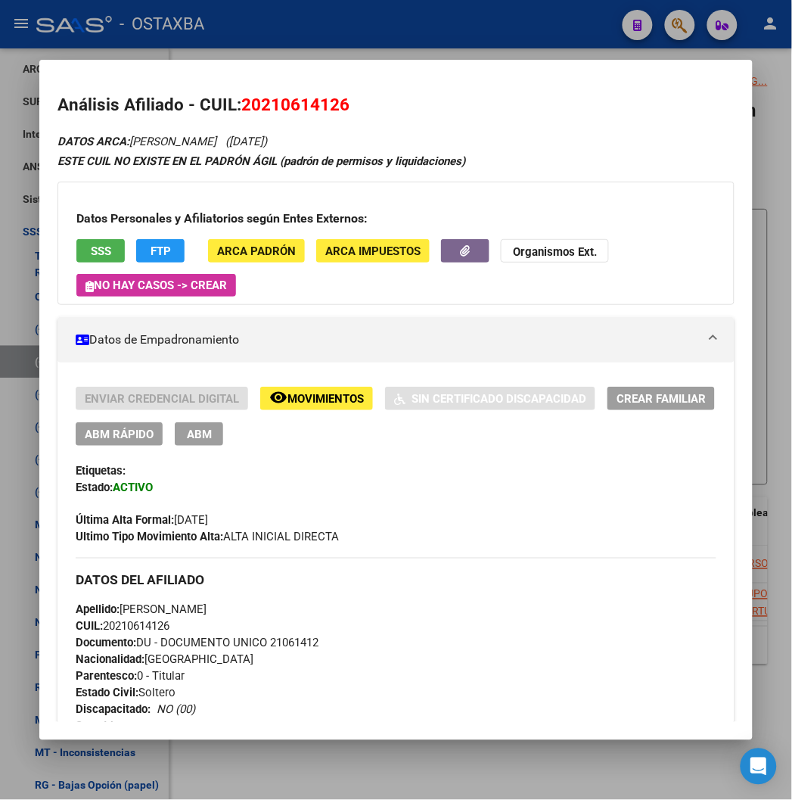
click at [101, 425] on button "ABM Rápido" at bounding box center [119, 433] width 87 height 23
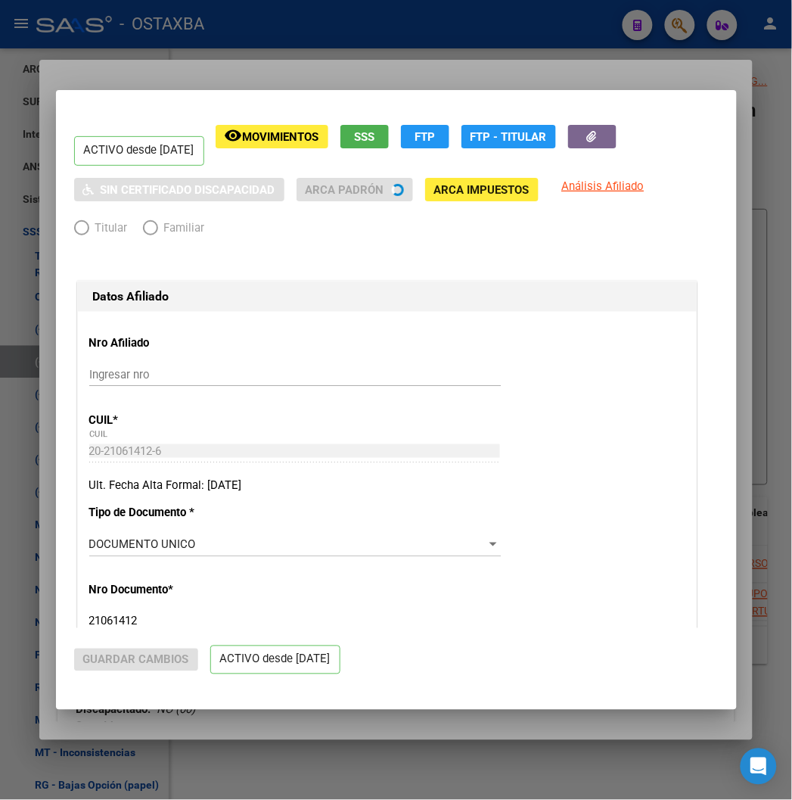
radio input "true"
type input "23-31662788-9"
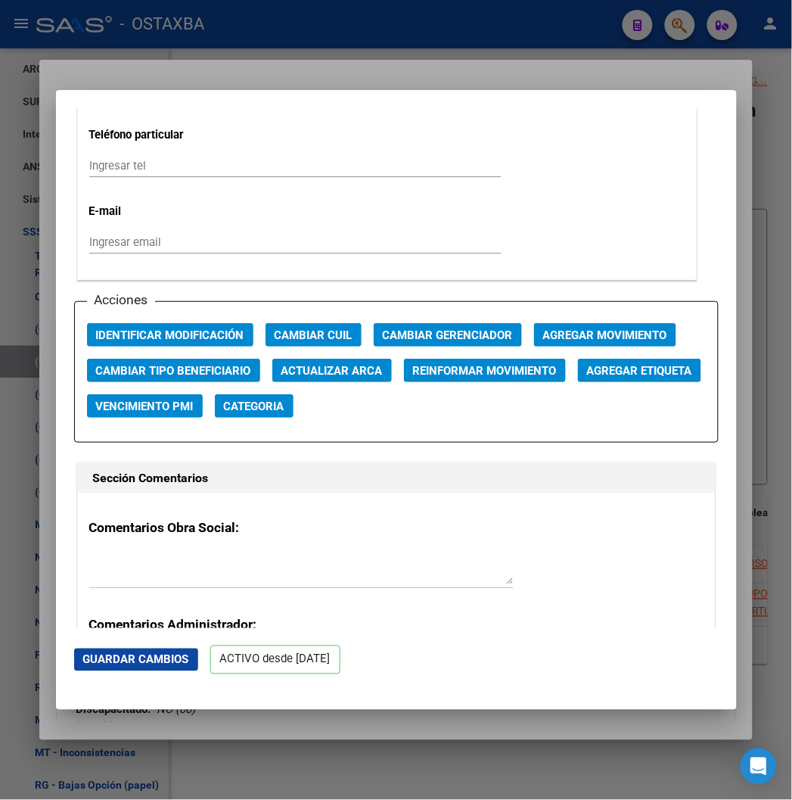
scroll to position [2018, 0]
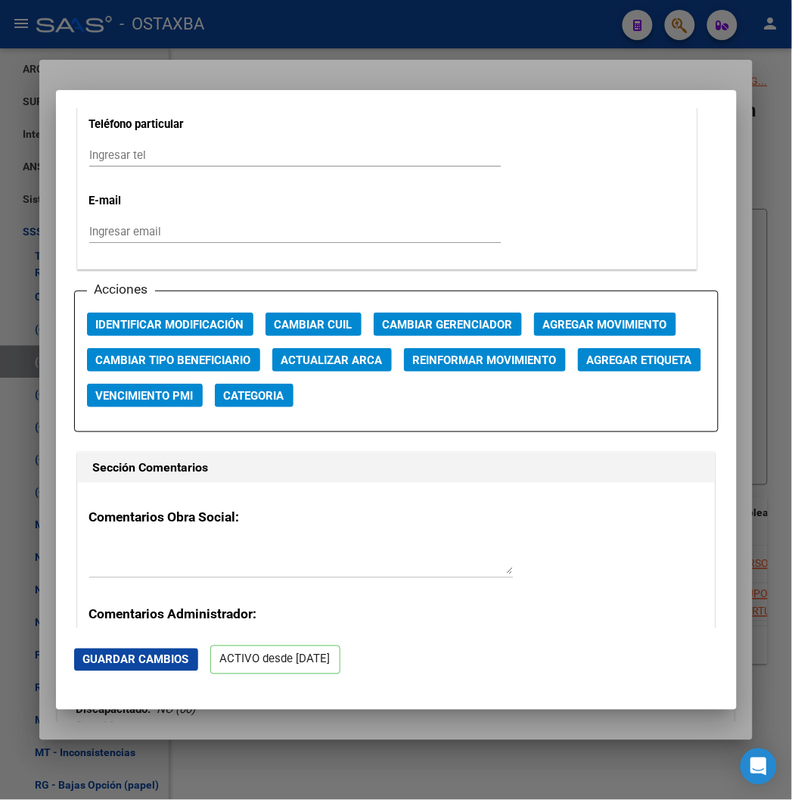
click at [534, 332] on button "Agregar Movimiento" at bounding box center [605, 324] width 142 height 23
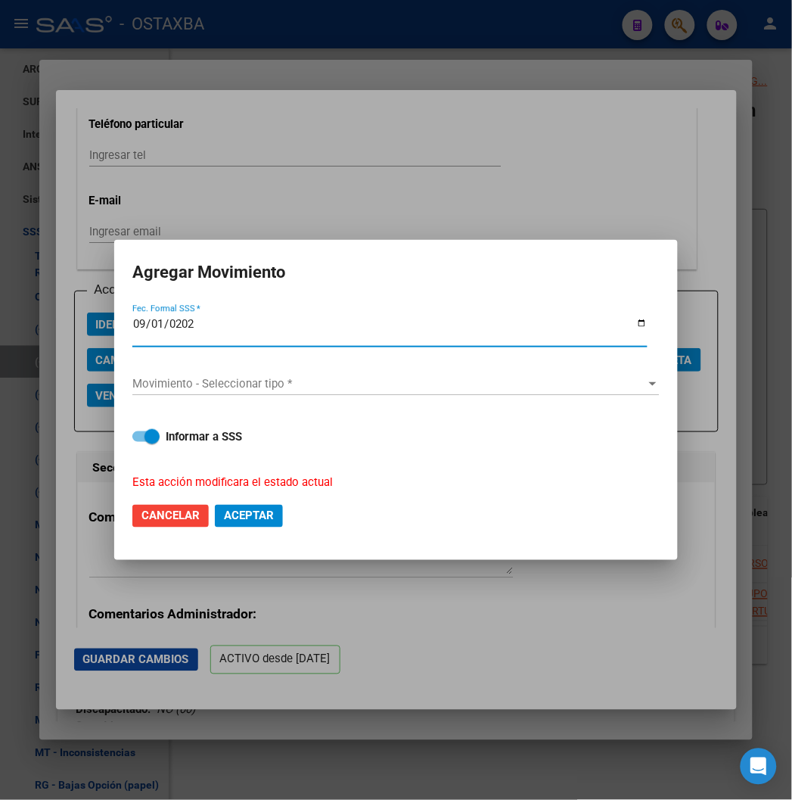
type input "[DATE]"
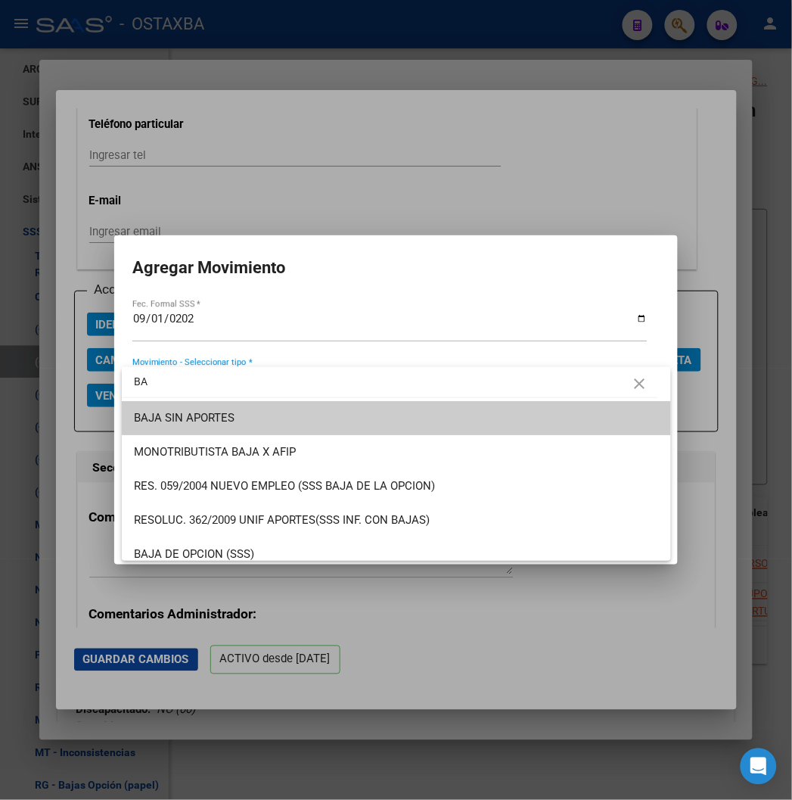
type input "B"
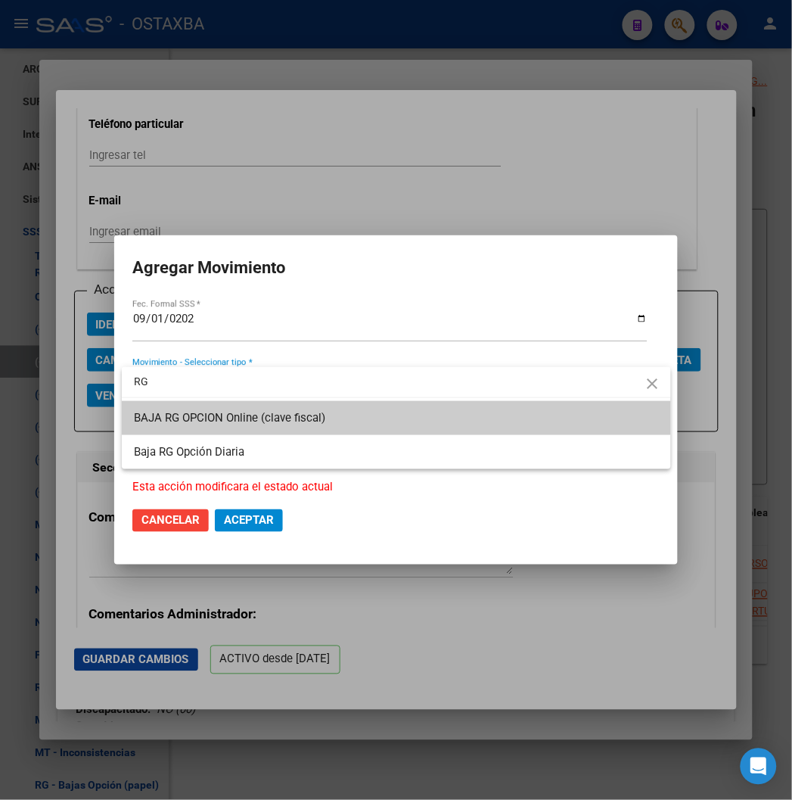
type input "RG"
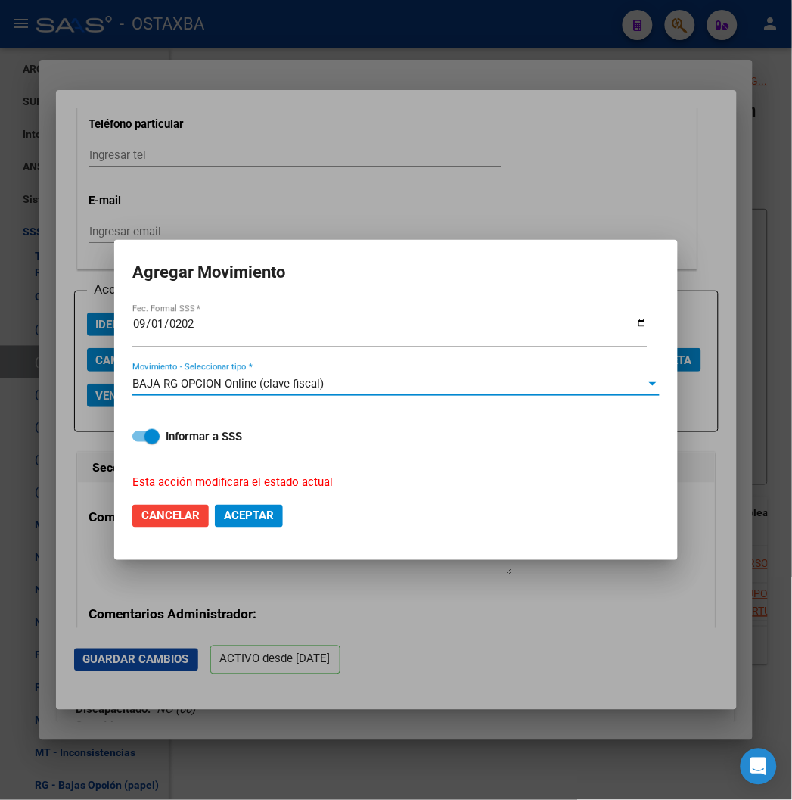
click at [266, 387] on span "BAJA RG OPCION Online (clave fiscal)" at bounding box center [227, 384] width 191 height 14
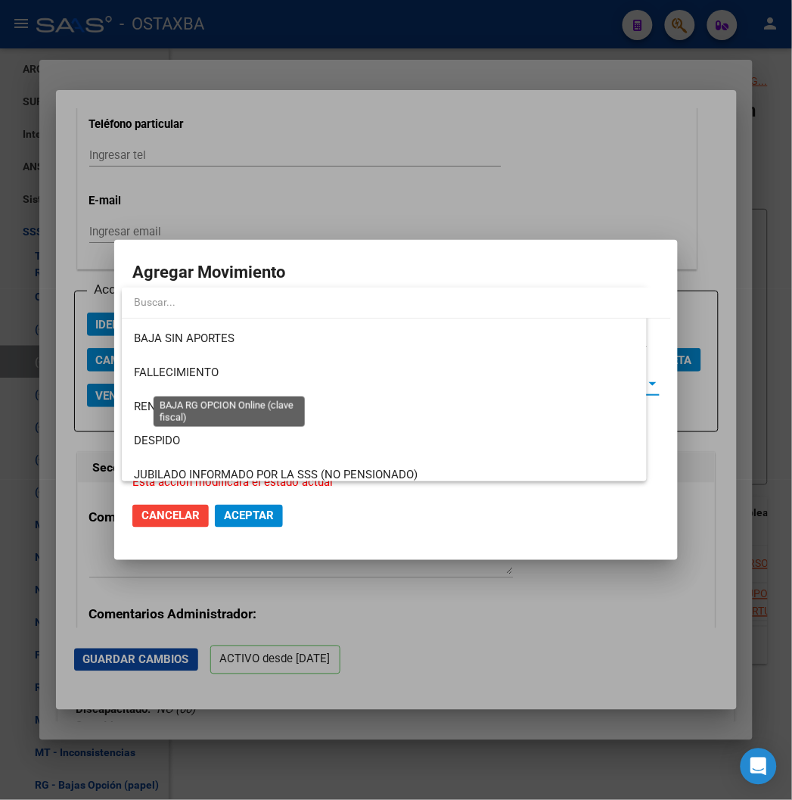
scroll to position [942, 0]
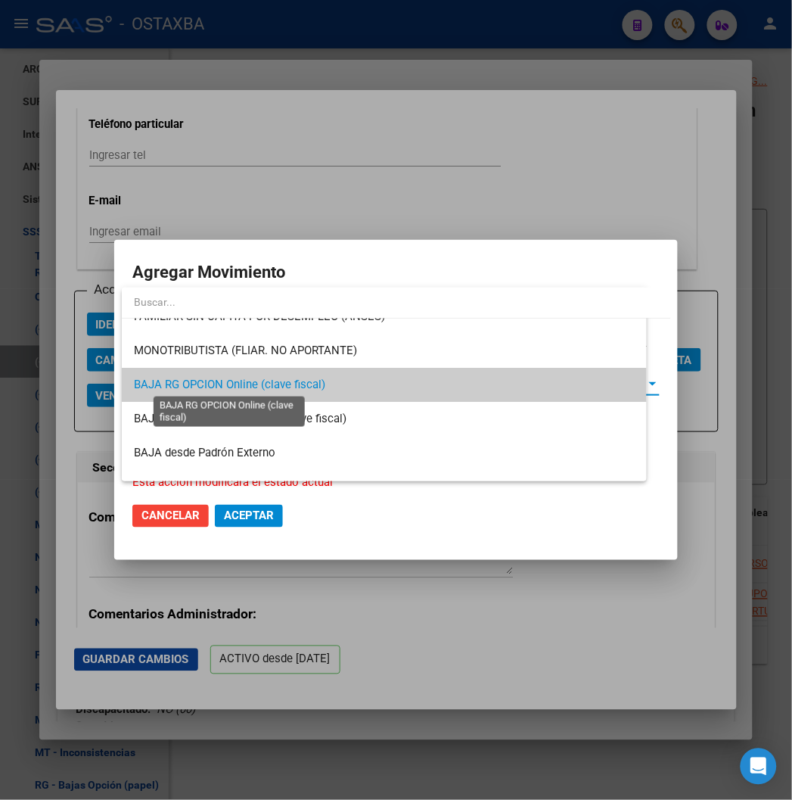
click at [266, 387] on span "BAJA RG OPCION Online (clave fiscal)" at bounding box center [229, 385] width 191 height 14
click at [266, 387] on span "BAJA RG OPCION Online (clave fiscal)" at bounding box center [227, 384] width 191 height 14
copy span "BAJA RG OPCION Online (clave fiscal)"
drag, startPoint x: 337, startPoint y: 380, endPoint x: 137, endPoint y: 378, distance: 199.8
click at [137, 378] on span "BAJA RG OPCION Online (clave fiscal)" at bounding box center [396, 385] width 525 height 34
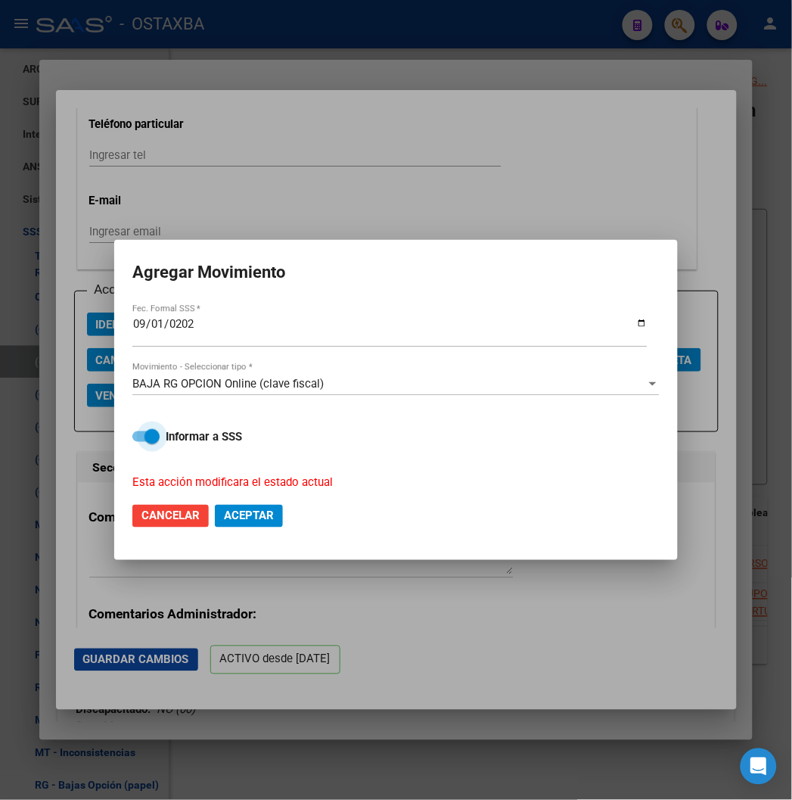
click at [179, 444] on span "Informar a SSS" at bounding box center [204, 437] width 76 height 18
click at [140, 443] on input "Informar a SSS" at bounding box center [139, 442] width 1 height 1
checkbox input "false"
click at [266, 507] on button "Aceptar" at bounding box center [249, 516] width 68 height 23
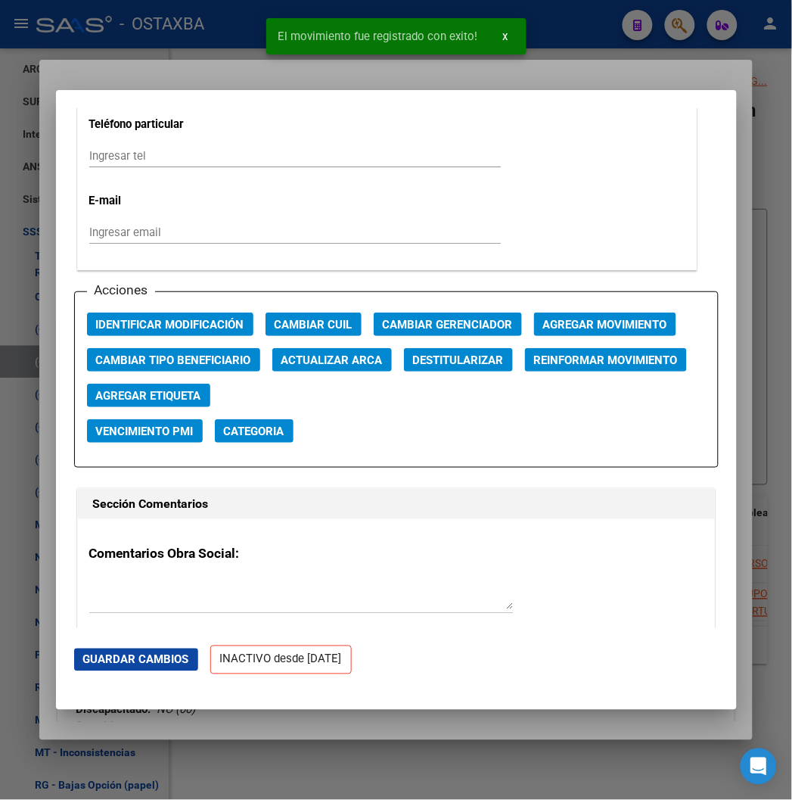
click at [220, 55] on div at bounding box center [396, 400] width 792 height 800
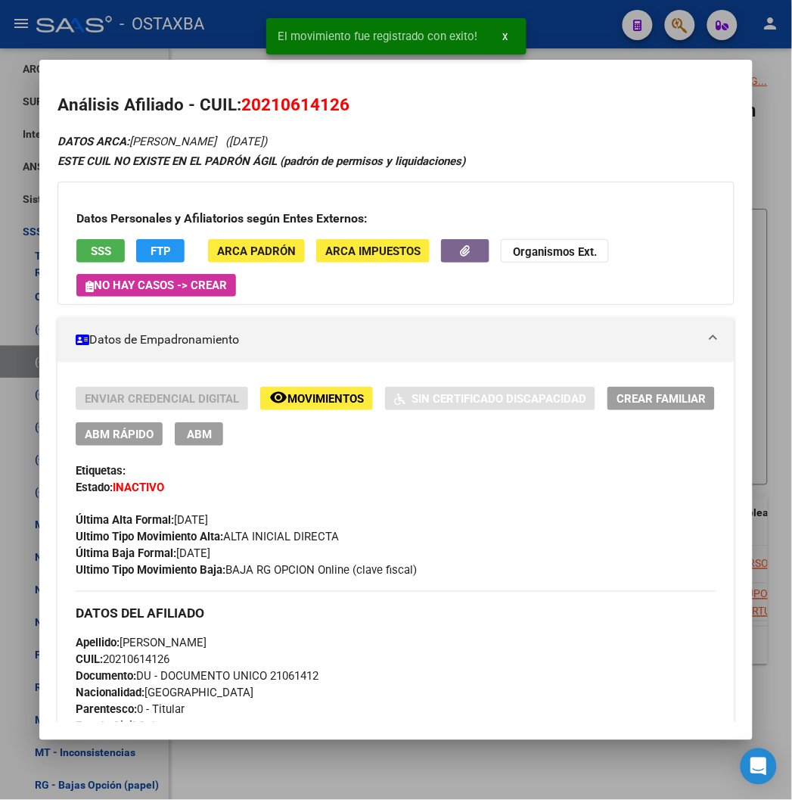
click at [220, 56] on div at bounding box center [396, 400] width 792 height 800
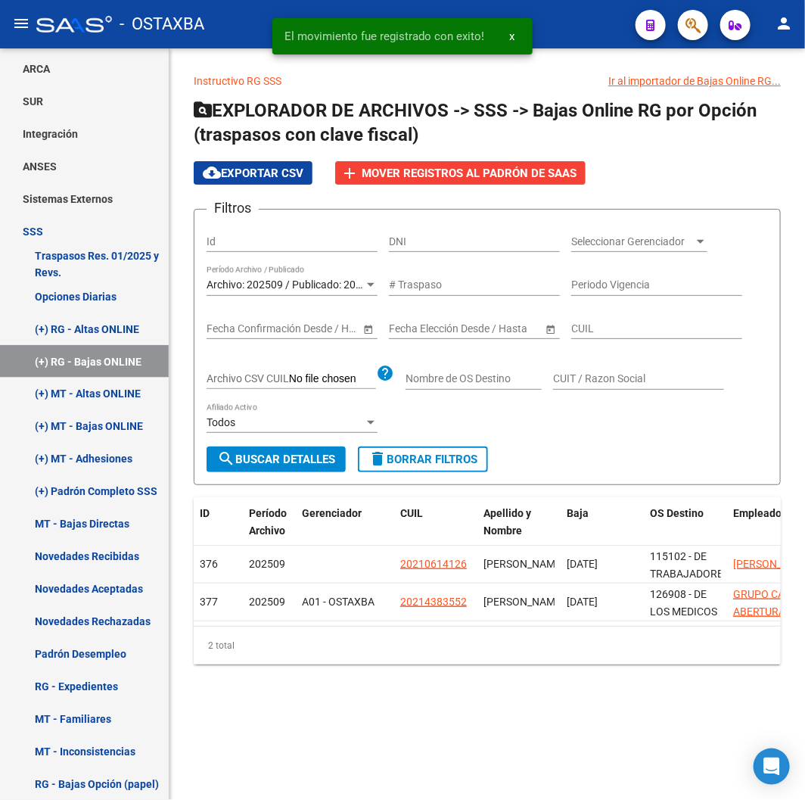
click at [256, 447] on button "search Buscar Detalles" at bounding box center [276, 460] width 139 height 26
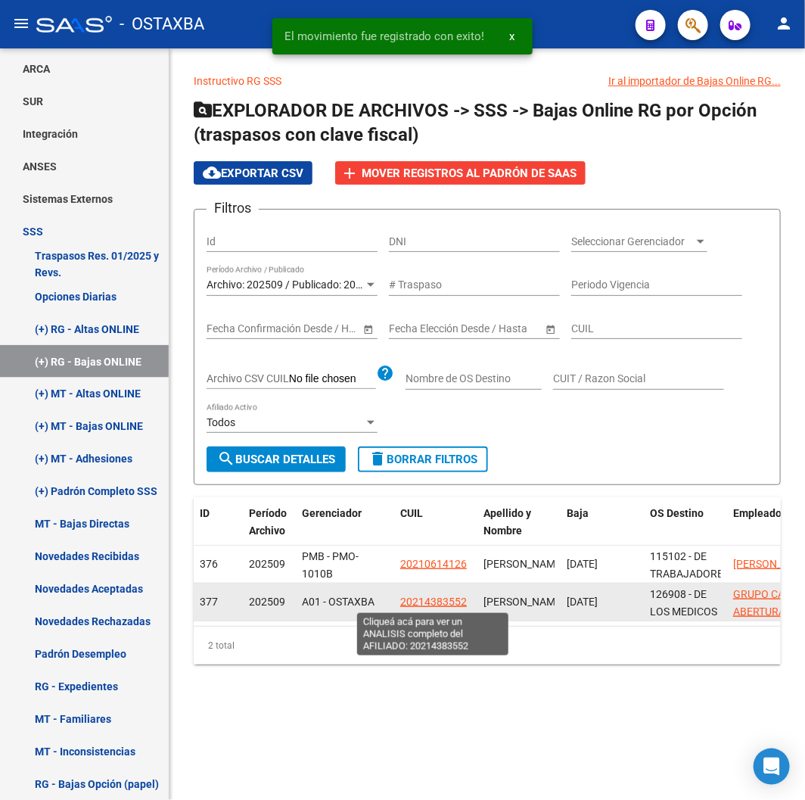
click at [427, 601] on span "20214383552" at bounding box center [433, 602] width 67 height 12
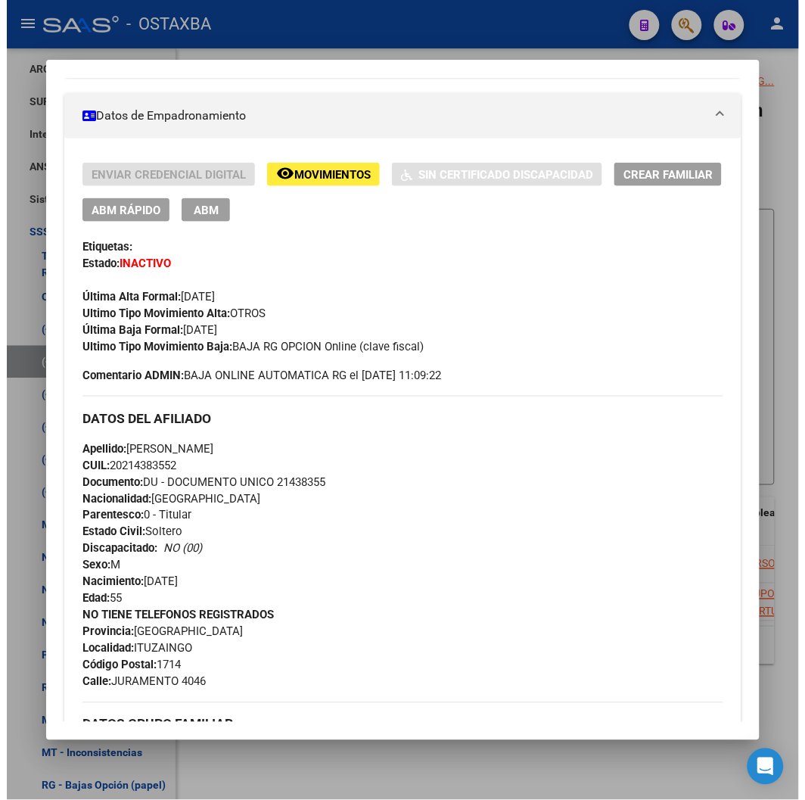
scroll to position [336, 0]
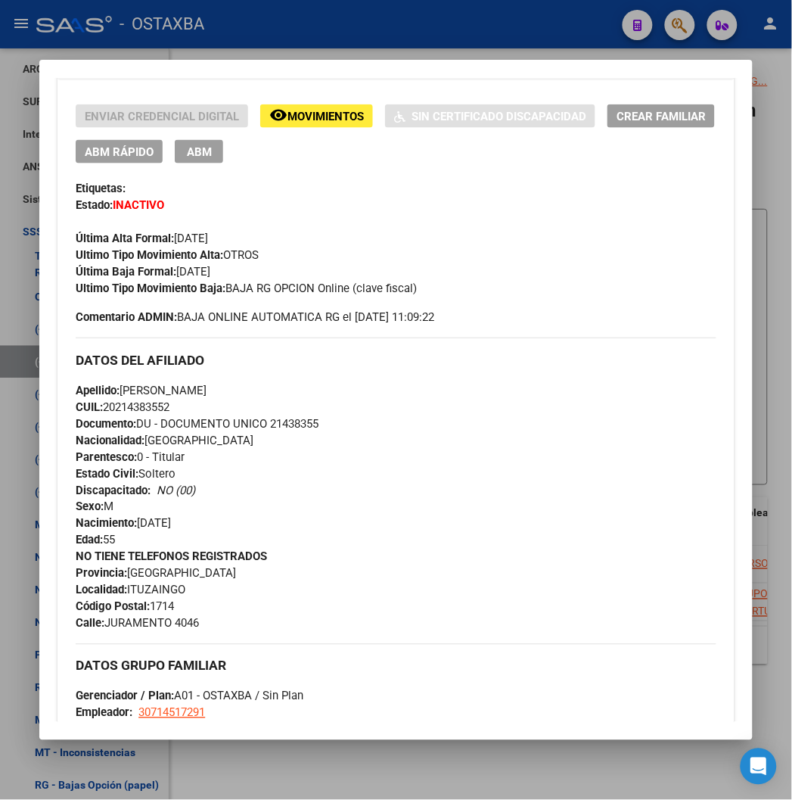
click at [284, 434] on div "Apellido: [PERSON_NAME]: 20214383552 Documento: DU - DOCUMENTO UNICO 21438355 N…" at bounding box center [396, 465] width 640 height 167
click at [277, 427] on span "Documento: DU - DOCUMENTO UNICO 21438355" at bounding box center [197, 424] width 243 height 14
copy span "21438355"
click at [401, 19] on div at bounding box center [396, 400] width 792 height 800
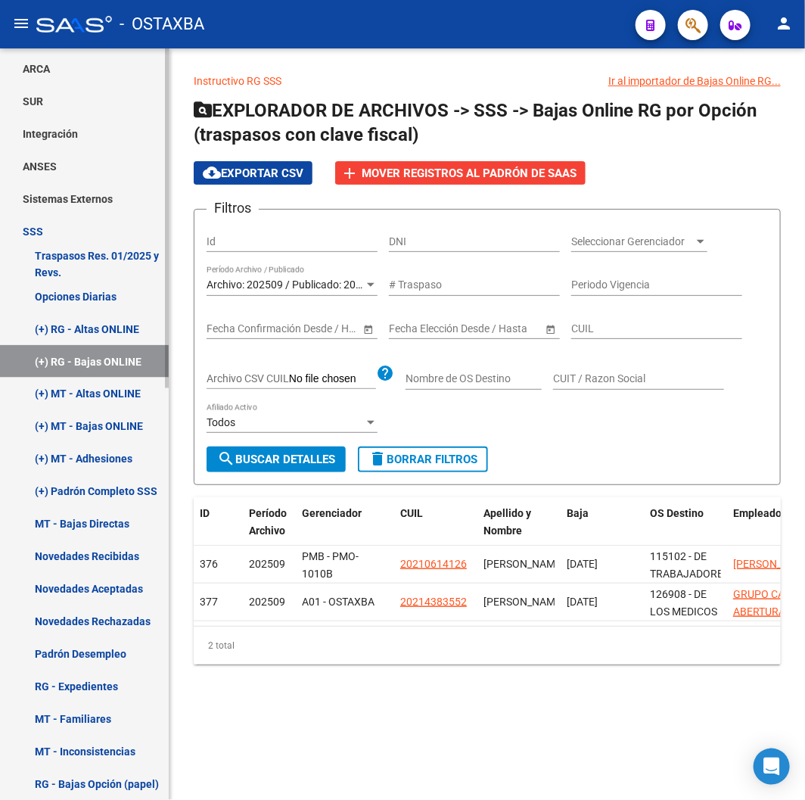
click at [70, 395] on link "(+) MT - Altas ONLINE" at bounding box center [84, 394] width 169 height 33
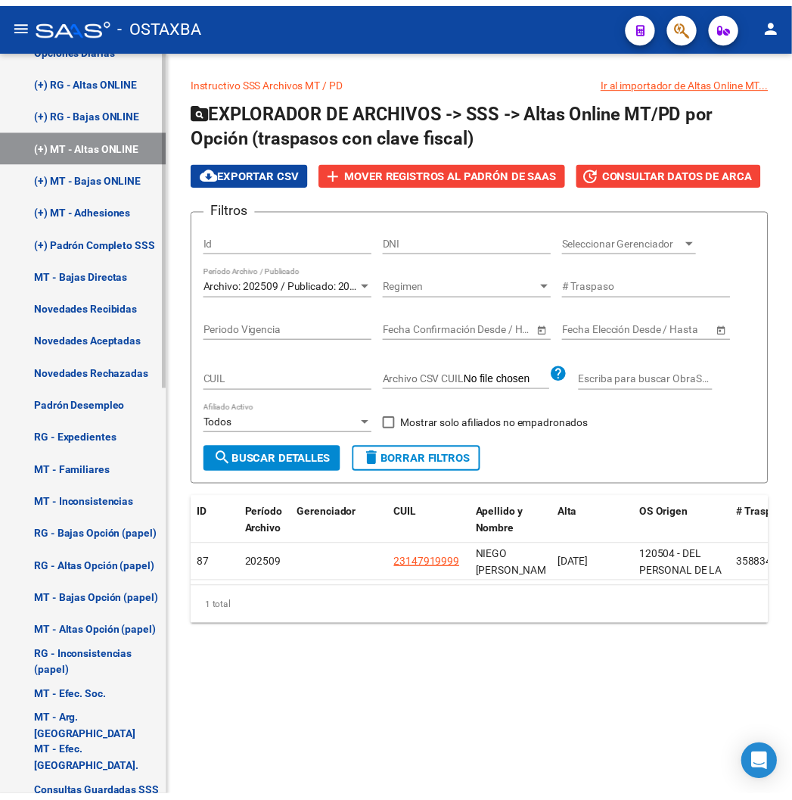
scroll to position [841, 0]
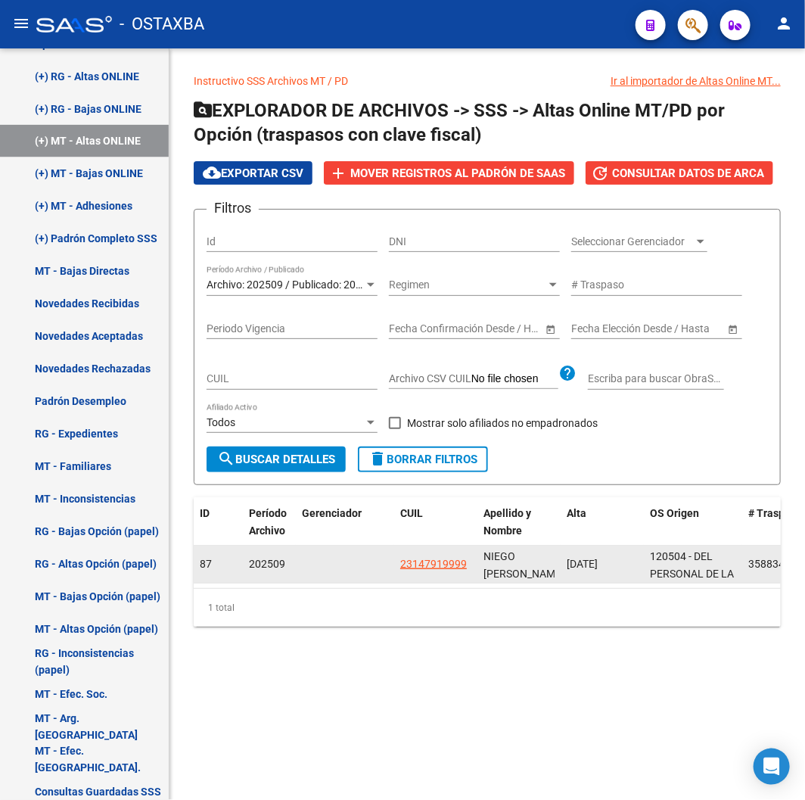
click at [422, 575] on datatable-body-cell "23147919999" at bounding box center [435, 564] width 83 height 37
click at [424, 571] on app-link-go-to "23147919999" at bounding box center [433, 564] width 67 height 17
click at [433, 565] on span "23147919999" at bounding box center [433, 564] width 67 height 12
type textarea "23147919999"
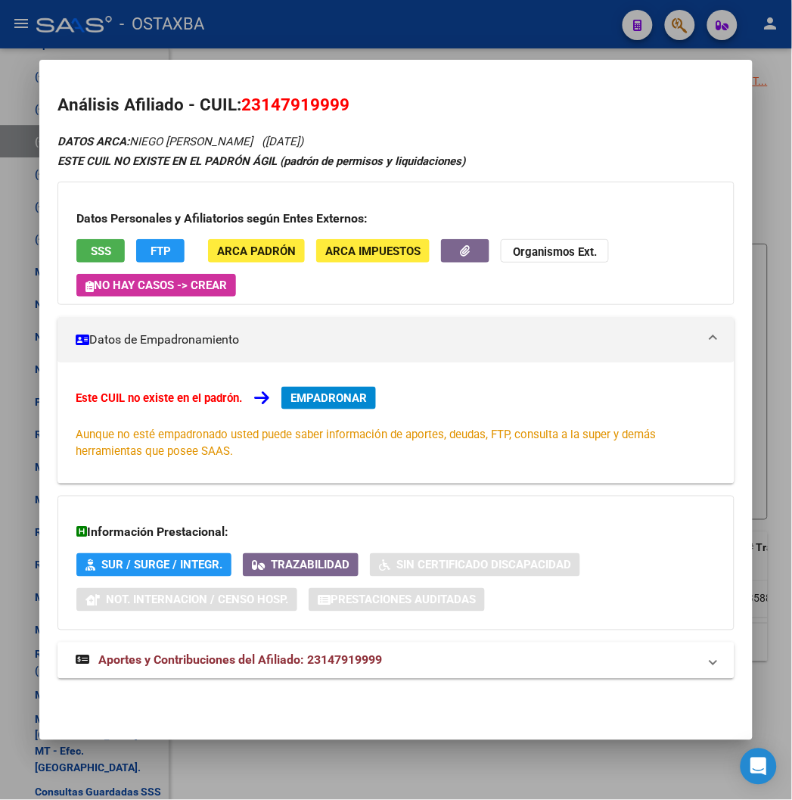
click at [91, 252] on span "SSS" at bounding box center [101, 251] width 20 height 14
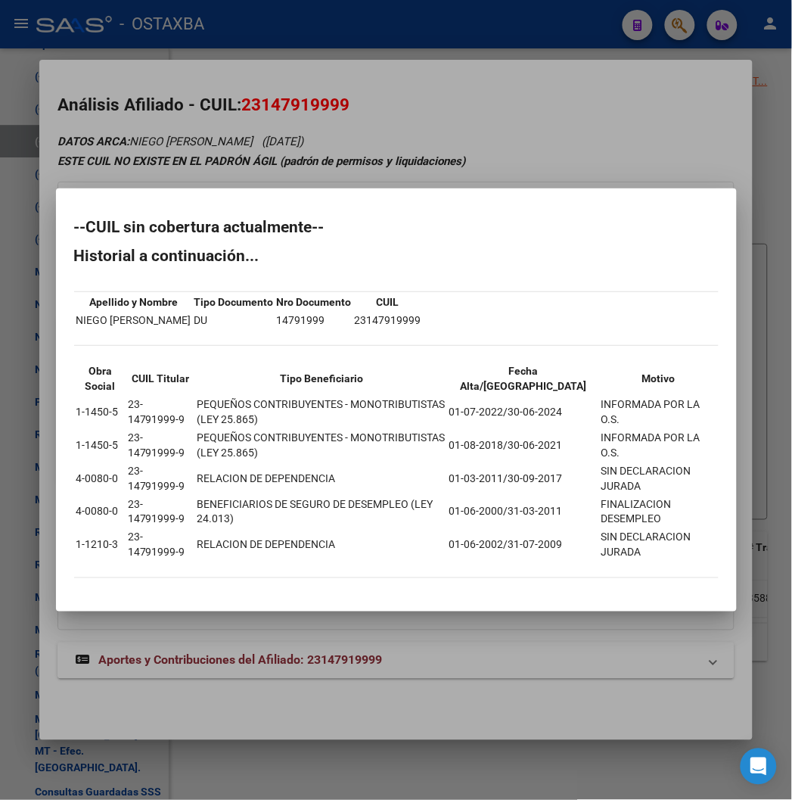
click at [247, 185] on div at bounding box center [396, 400] width 792 height 800
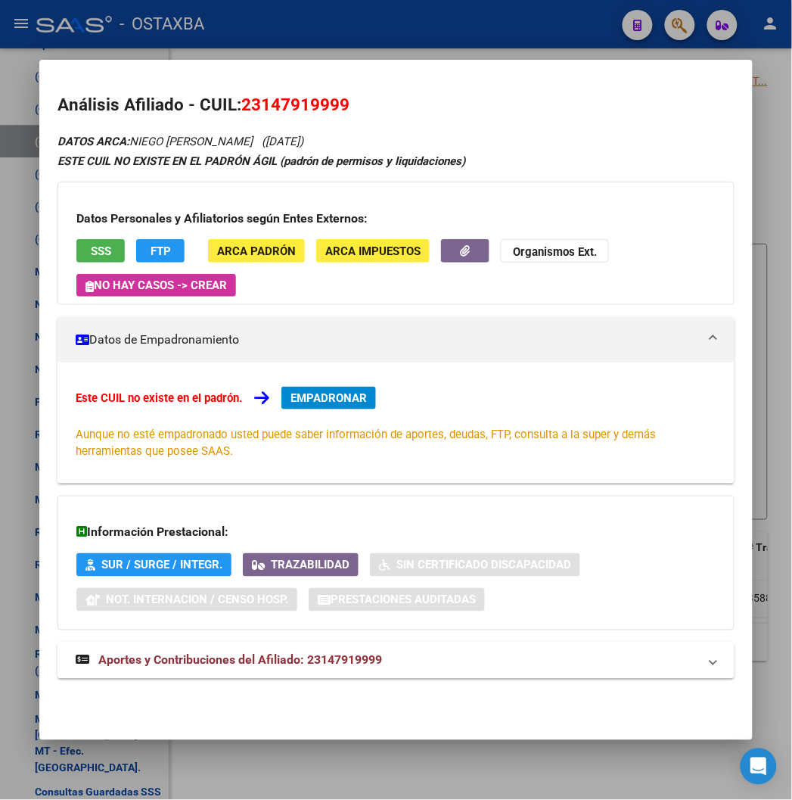
click at [248, 107] on span "23147919999" at bounding box center [295, 105] width 108 height 20
copy h2 "Análisis Afiliado - CUIL: 23147919999"
click at [271, 111] on span "23147919999" at bounding box center [295, 105] width 108 height 20
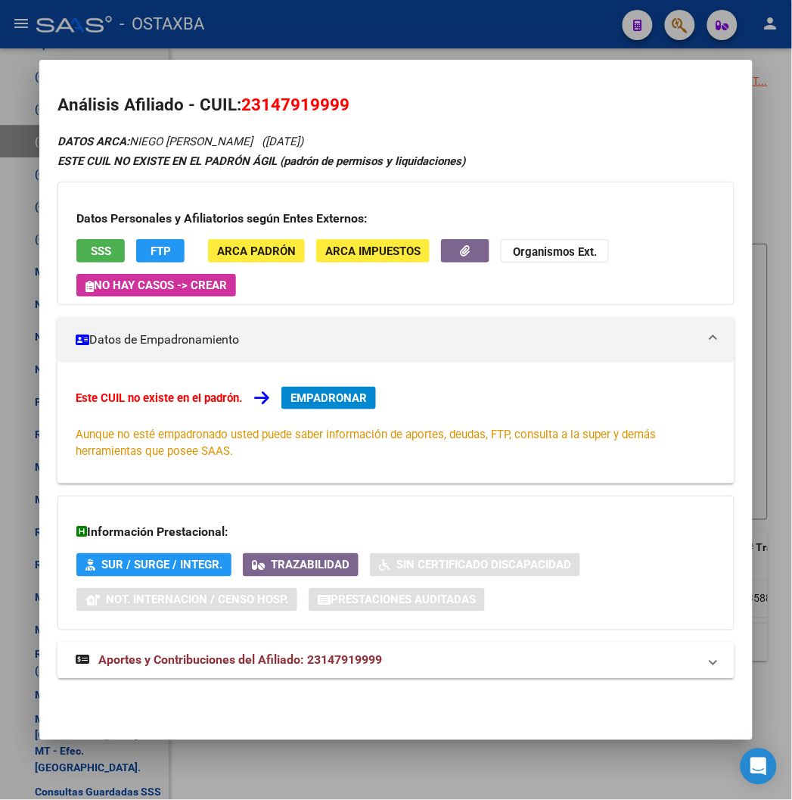
click at [272, 111] on span "23147919999" at bounding box center [295, 105] width 108 height 20
click at [304, 397] on span "EMPADRONAR" at bounding box center [329, 398] width 76 height 14
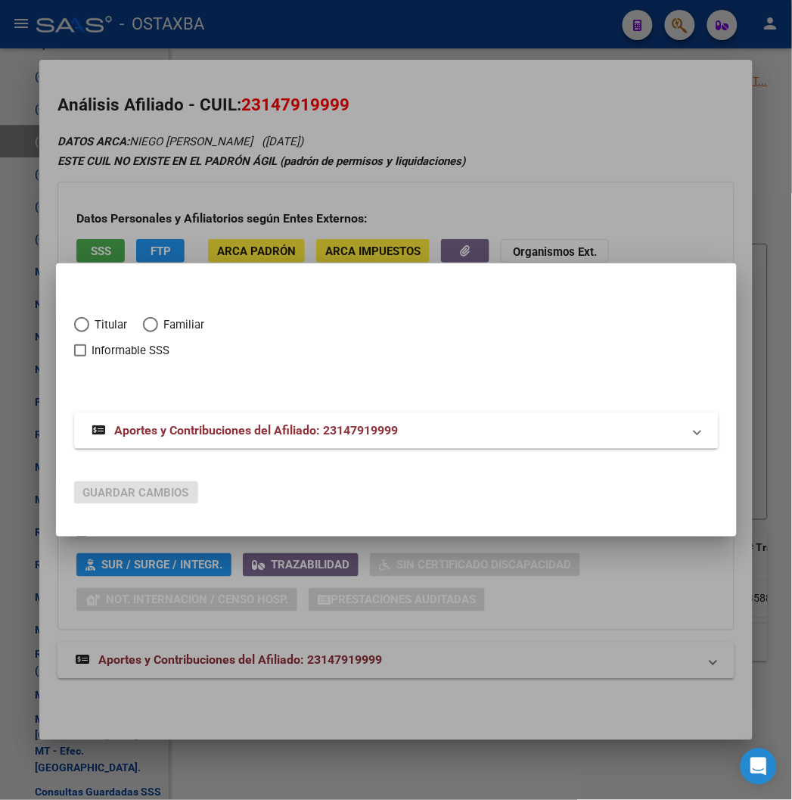
click at [89, 325] on span "Titular" at bounding box center [108, 324] width 39 height 17
click at [74, 325] on input "Titular" at bounding box center [81, 324] width 15 height 15
radio input "true"
checkbox input "true"
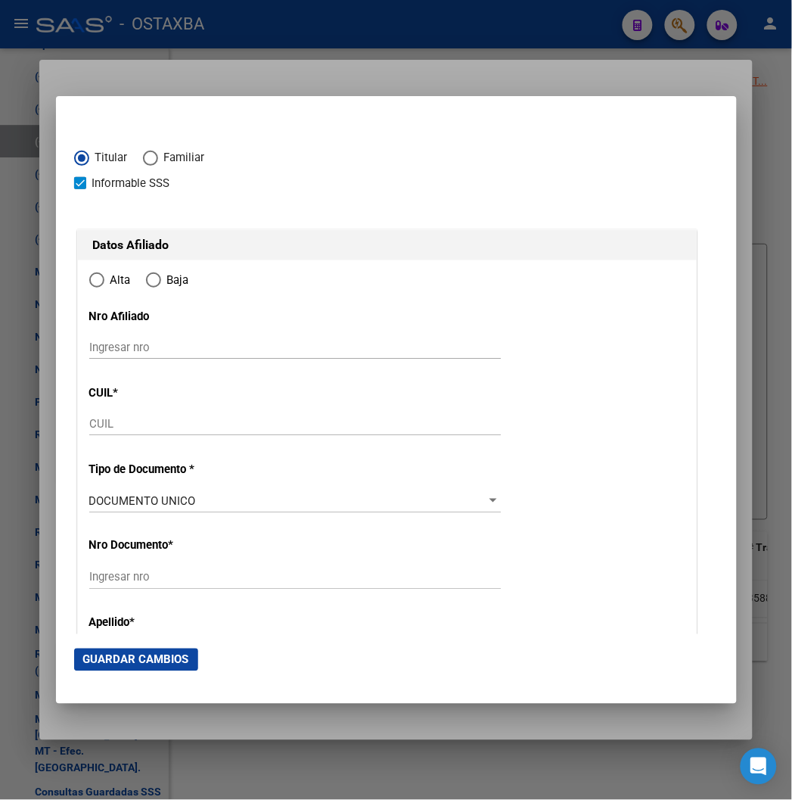
type input "23-14791999-9"
click at [92, 185] on span "Informable SSS" at bounding box center [131, 183] width 78 height 18
click at [80, 189] on input "Informable SSS" at bounding box center [79, 189] width 1 height 1
checkbox input "false"
radio input "true"
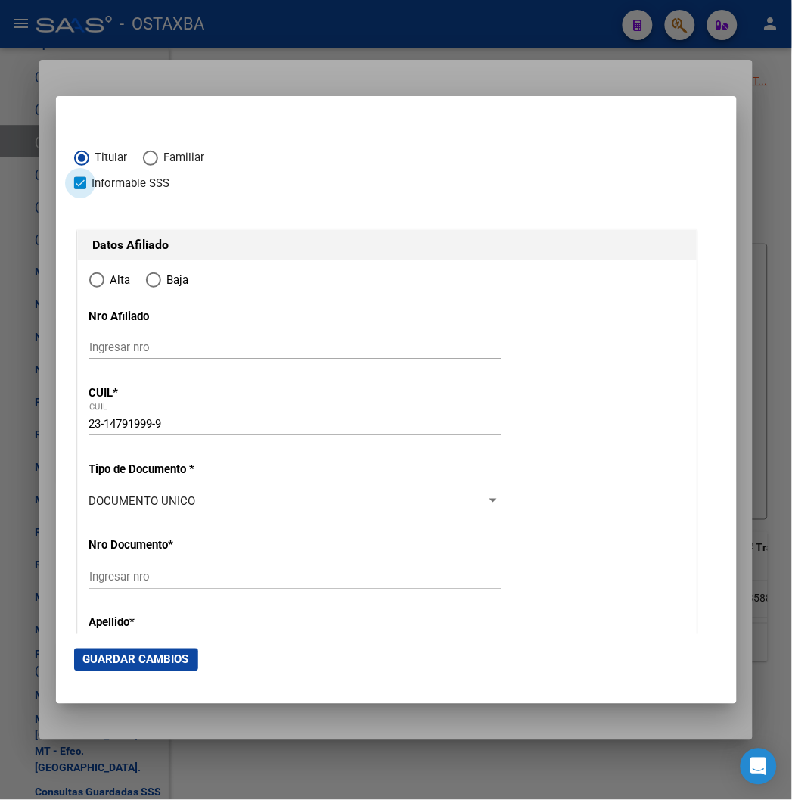
type input "14791999"
type input "NIEGO"
type input "[PERSON_NAME]"
type input "[DATE]"
type input "CABA"
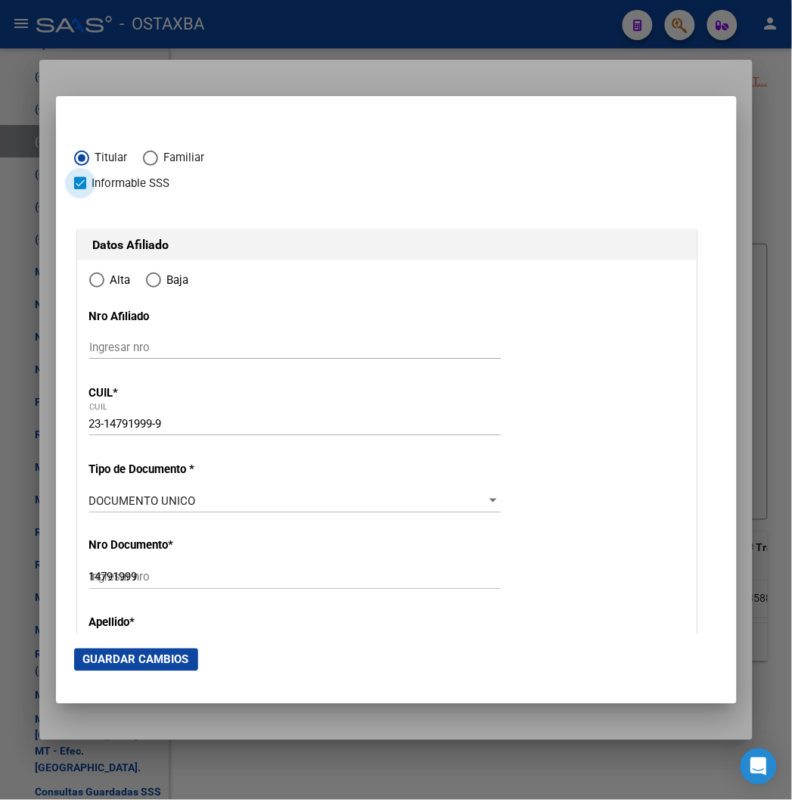
type input "1406"
type input "DIRECTORIO AV."
type input "2770"
type input "5"
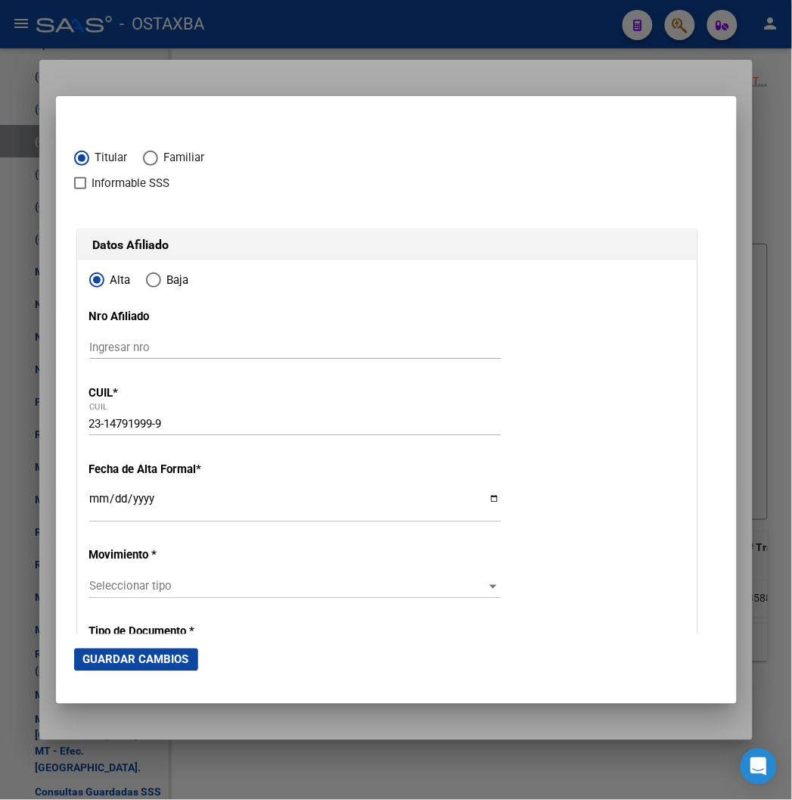
type input "CABA"
drag, startPoint x: 58, startPoint y: 493, endPoint x: 292, endPoint y: 440, distance: 240.0
click at [89, 494] on input "Ingresar fecha" at bounding box center [295, 505] width 412 height 24
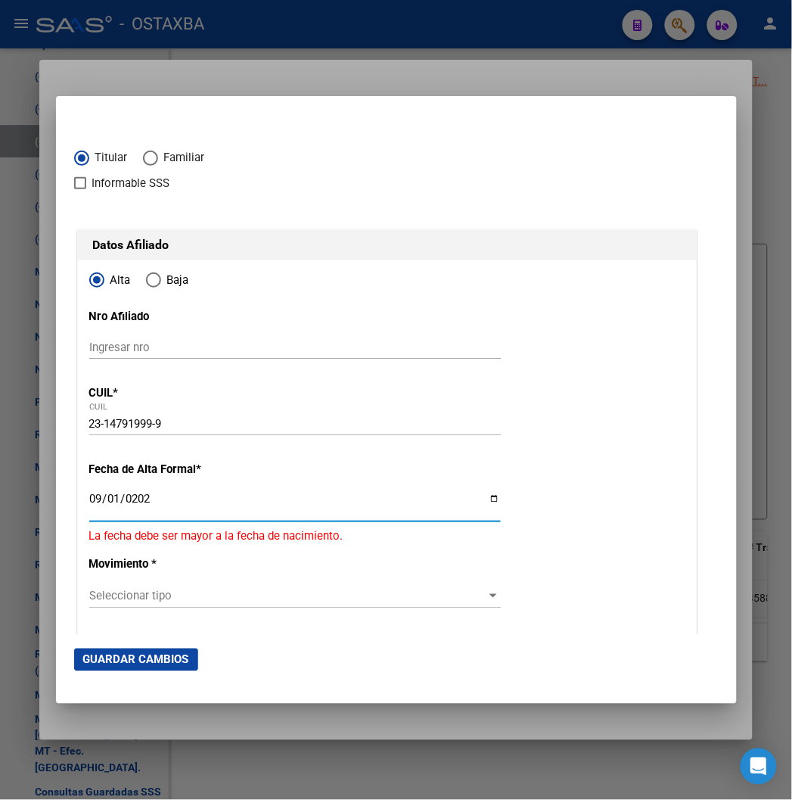
type input "[DATE]"
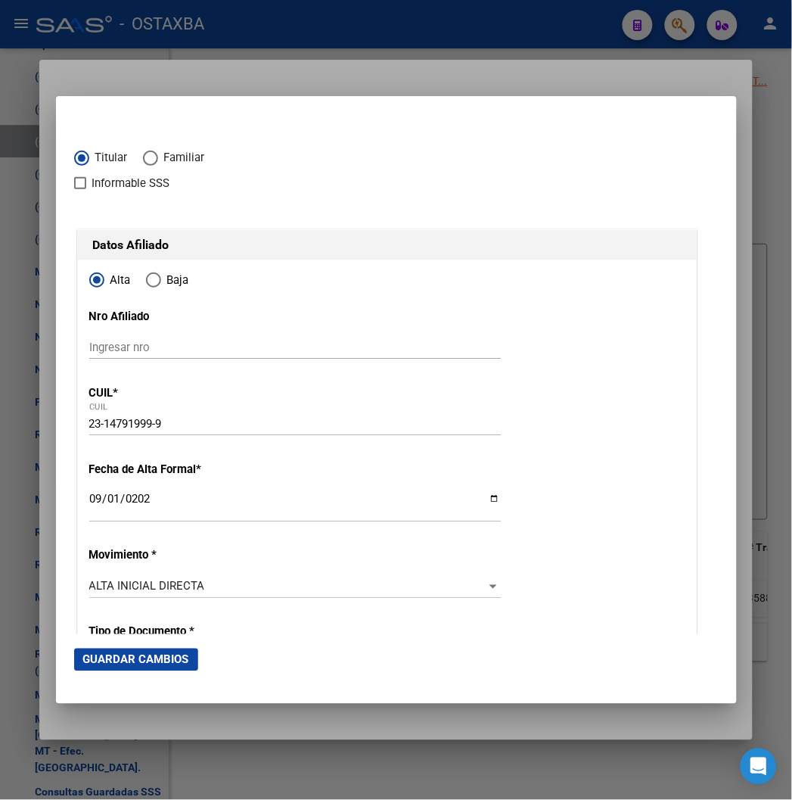
click at [142, 606] on div "ALTA INICIAL DIRECTA Seleccionar tipo" at bounding box center [295, 593] width 412 height 37
click at [139, 599] on div "ALTA INICIAL DIRECTA Seleccionar tipo" at bounding box center [295, 593] width 412 height 37
click at [139, 590] on span "ALTA INICIAL DIRECTA" at bounding box center [147, 587] width 116 height 14
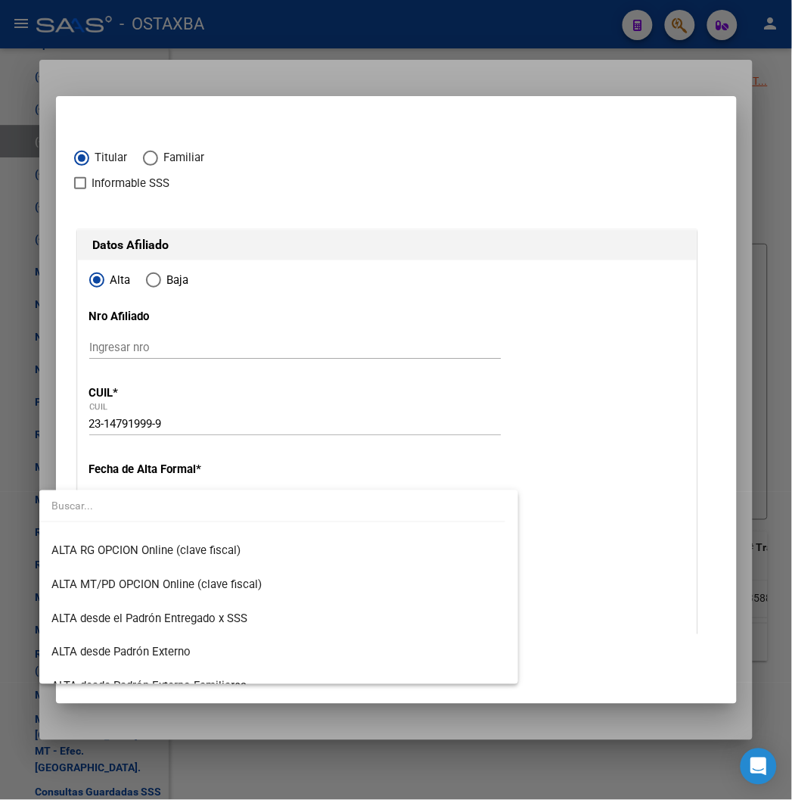
scroll to position [392, 0]
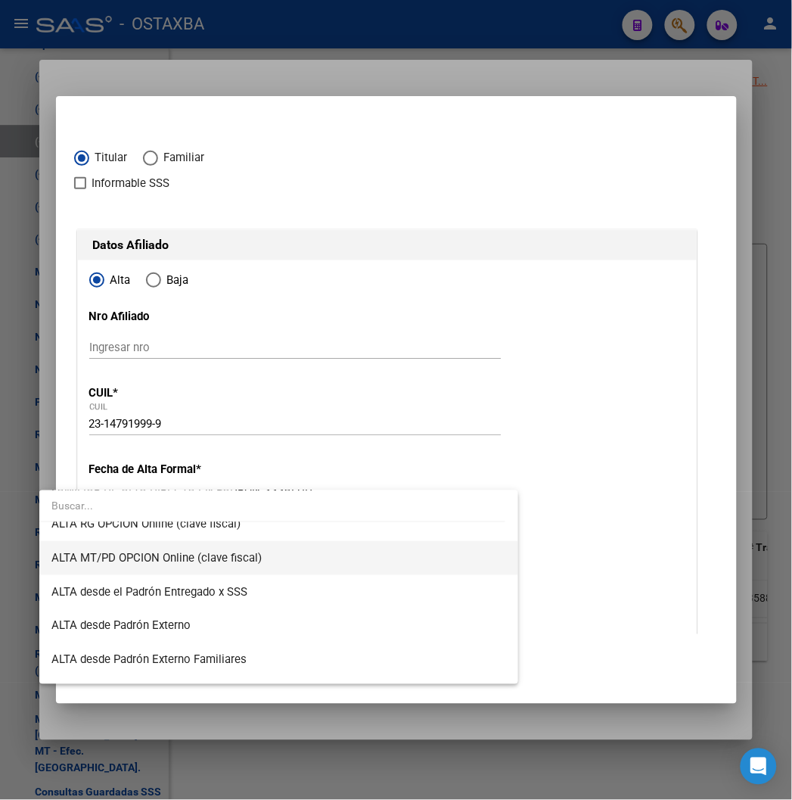
click at [219, 568] on span "ALTA MT/PD OPCION Online (clave fiscal)" at bounding box center [278, 558] width 455 height 34
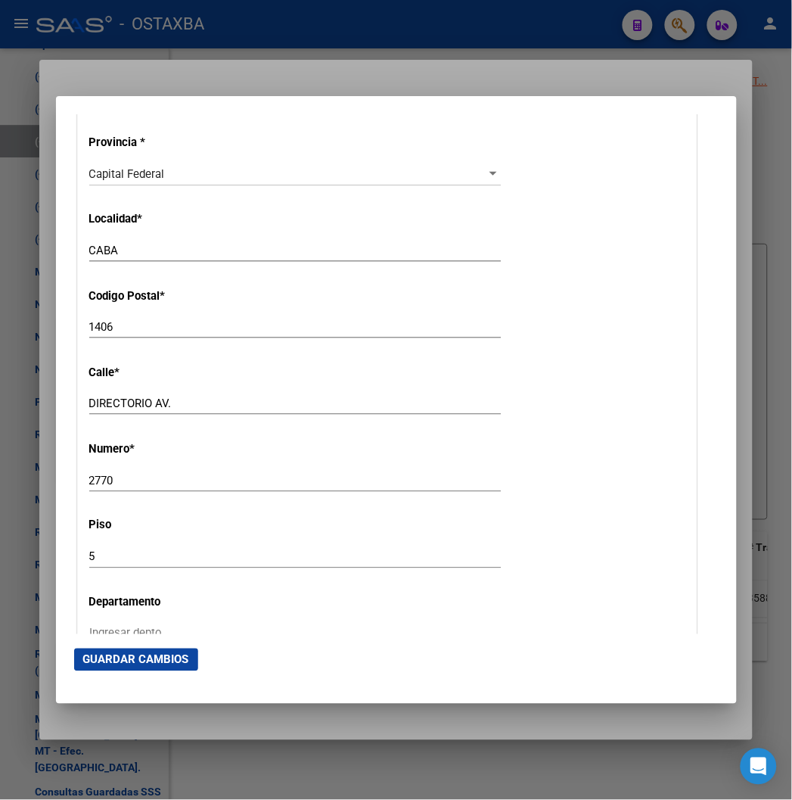
scroll to position [757, 0]
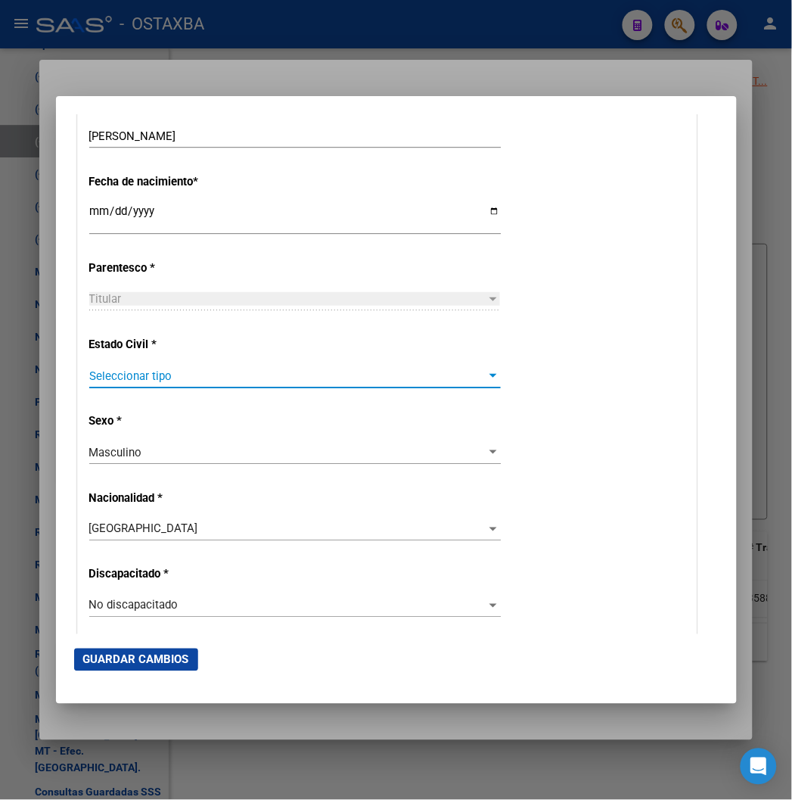
click at [117, 379] on span "Seleccionar tipo" at bounding box center [288, 376] width 398 height 14
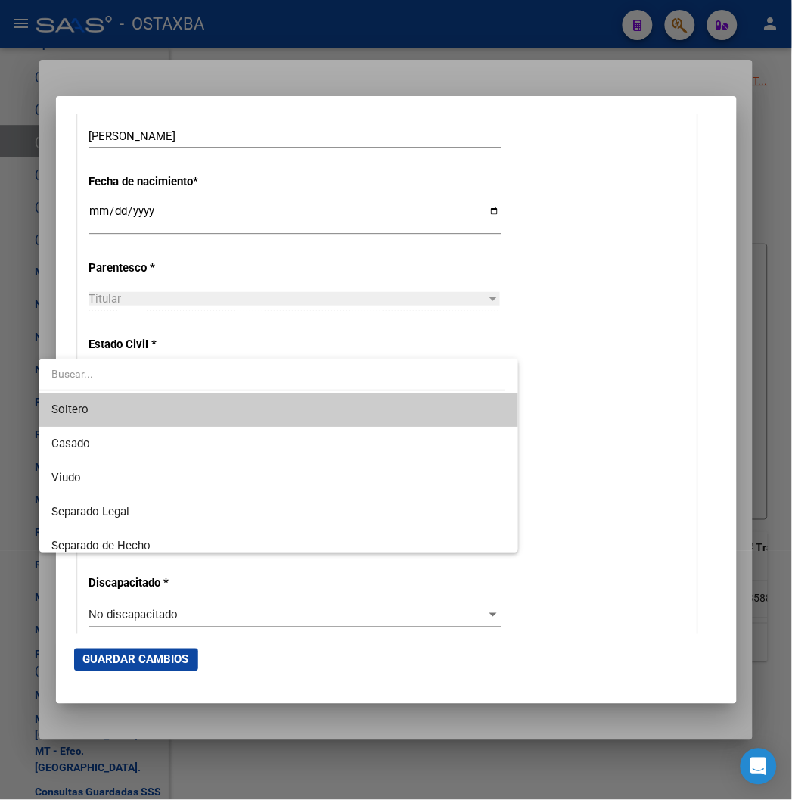
click at [107, 399] on span "Soltero" at bounding box center [278, 410] width 455 height 34
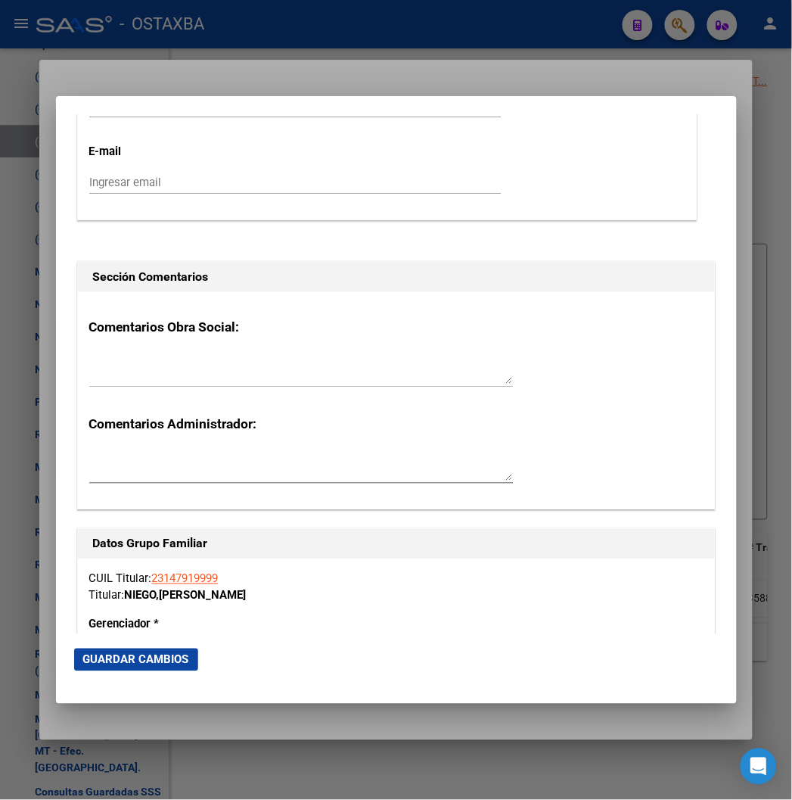
scroll to position [2439, 0]
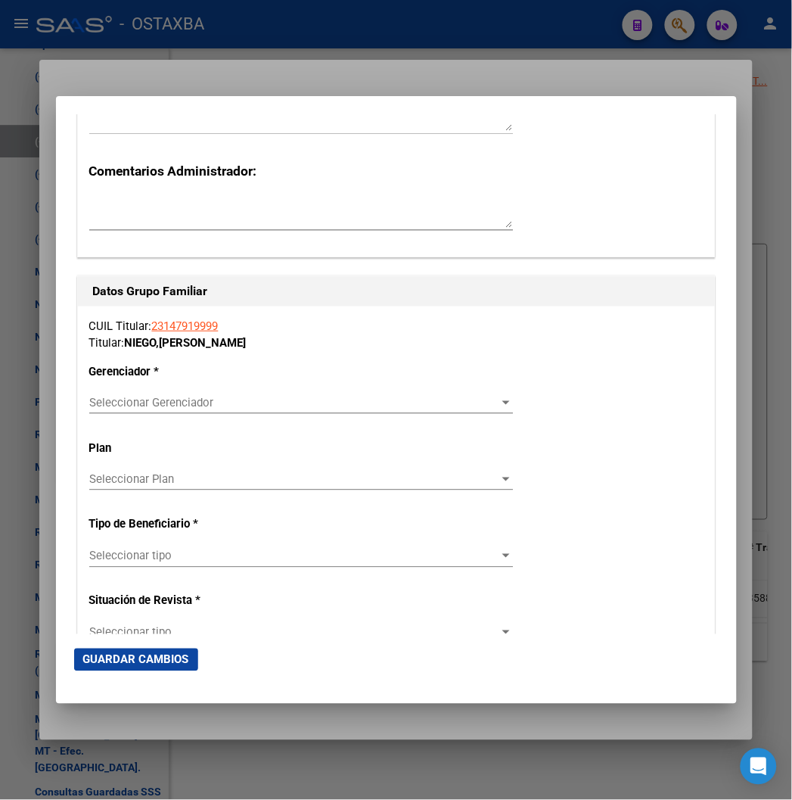
click at [106, 382] on div "CUIL Titular: 23147919999 Titular: NIEGO , [PERSON_NAME] * Seleccionar Gerencia…" at bounding box center [396, 547] width 637 height 480
click at [111, 394] on div "Seleccionar Gerenciador Seleccionar Gerenciador" at bounding box center [301, 402] width 424 height 23
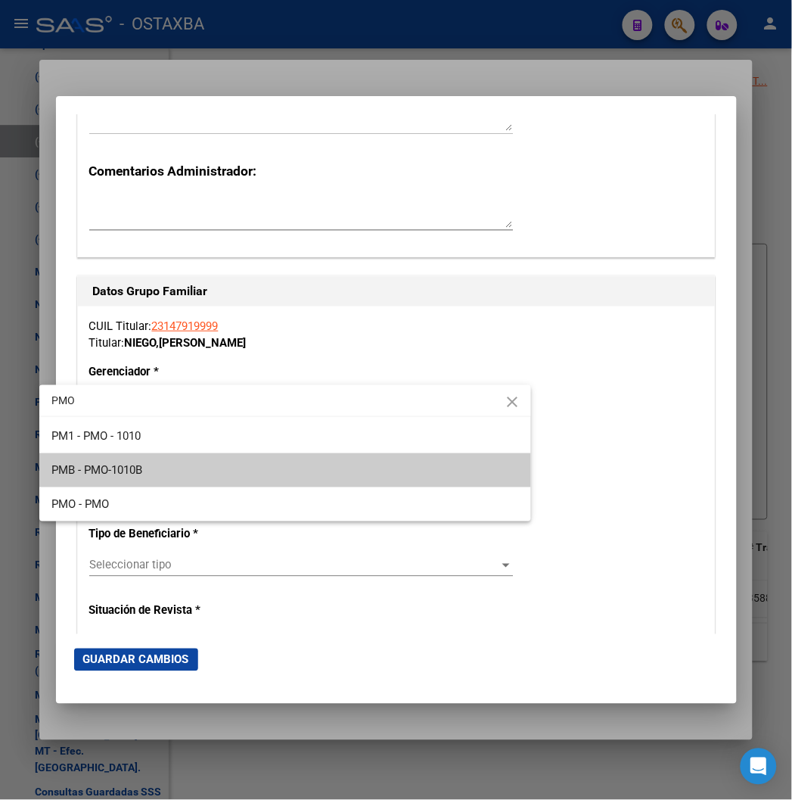
type input "PMO"
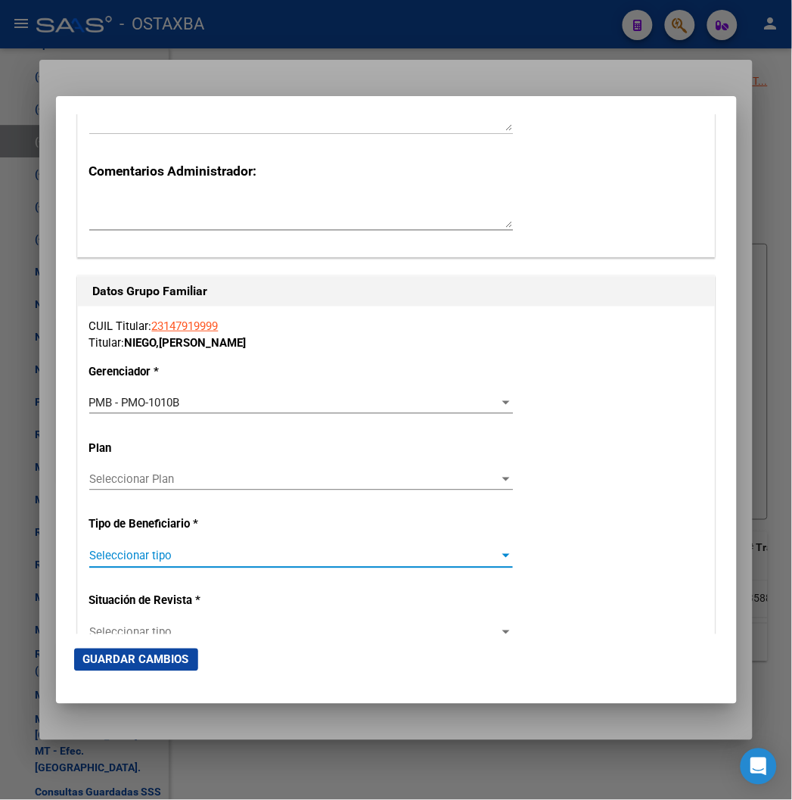
scroll to position [2706, 0]
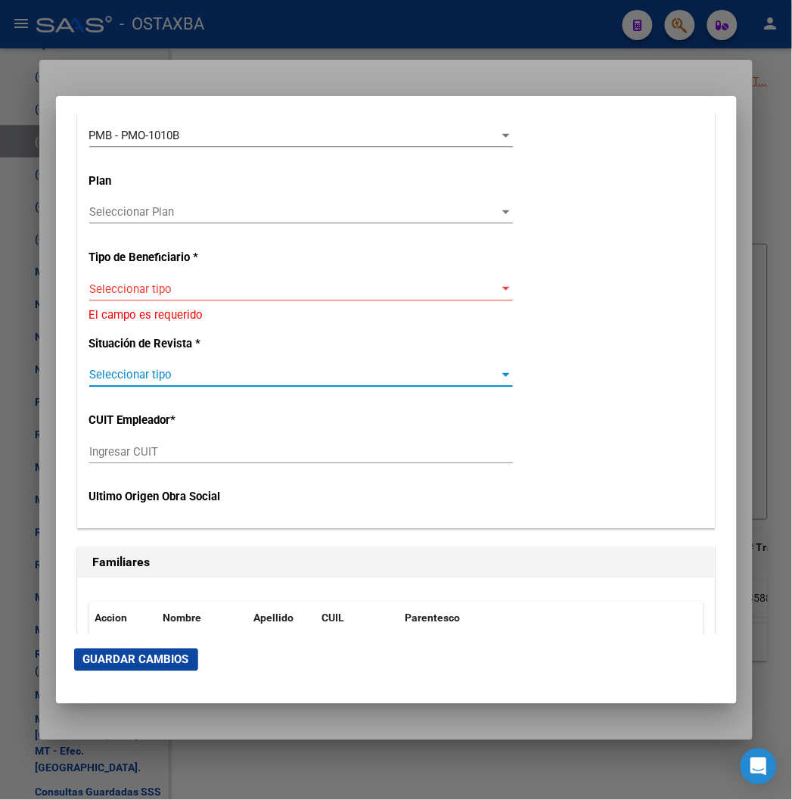
click at [191, 297] on div "Seleccionar tipo Seleccionar tipo" at bounding box center [301, 289] width 424 height 23
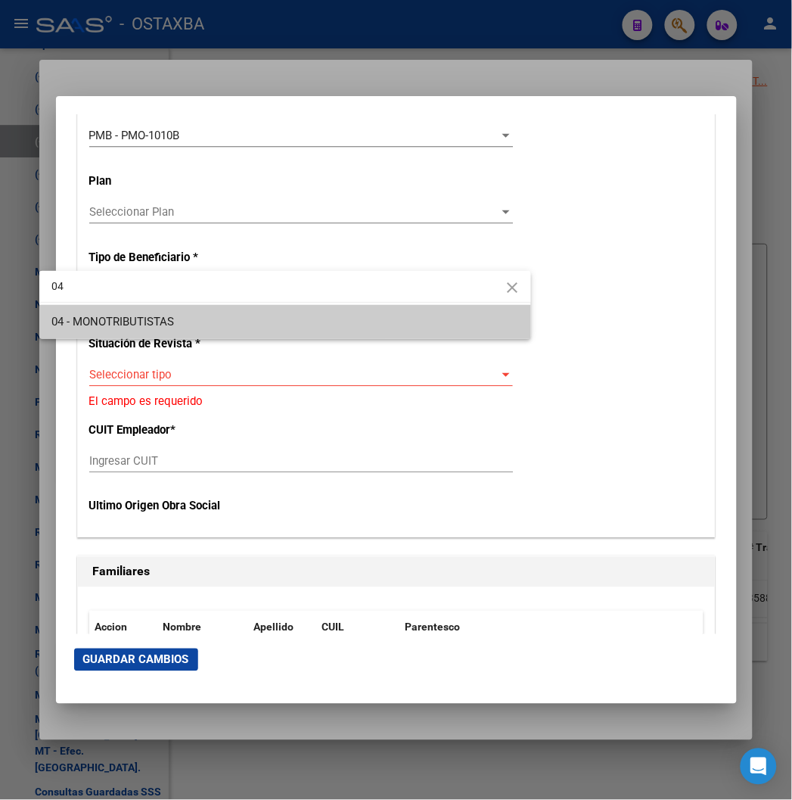
type input "04"
type input "23-14791999-9"
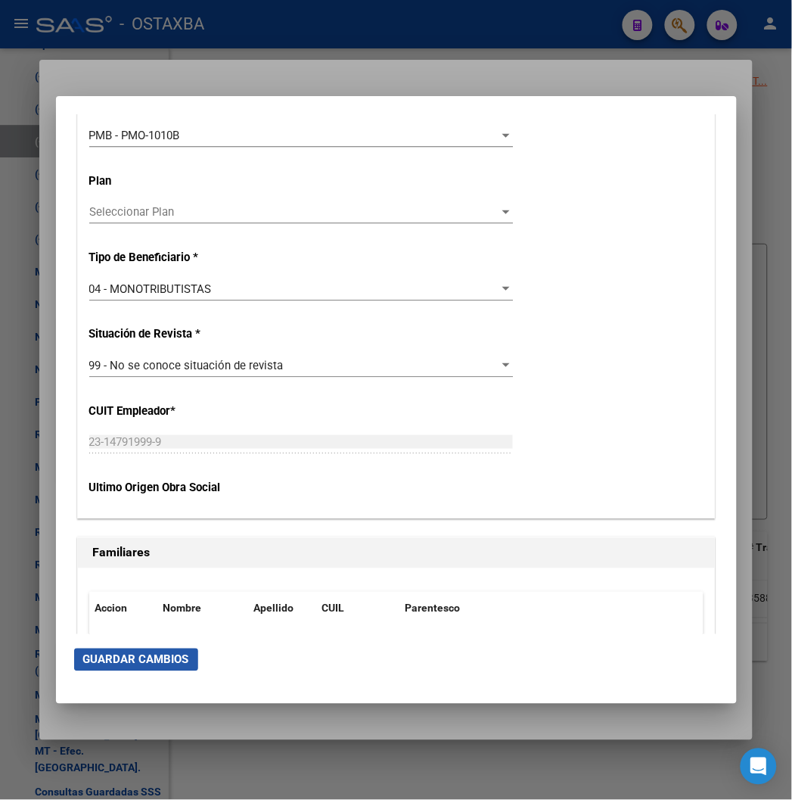
click at [141, 668] on button "Guardar Cambios" at bounding box center [136, 660] width 124 height 23
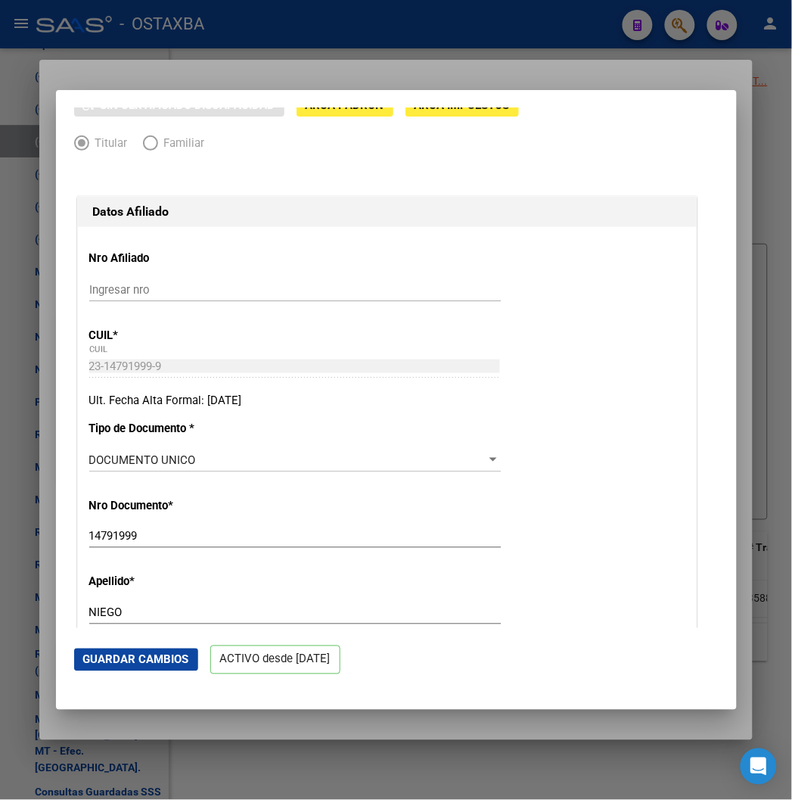
scroll to position [252, 0]
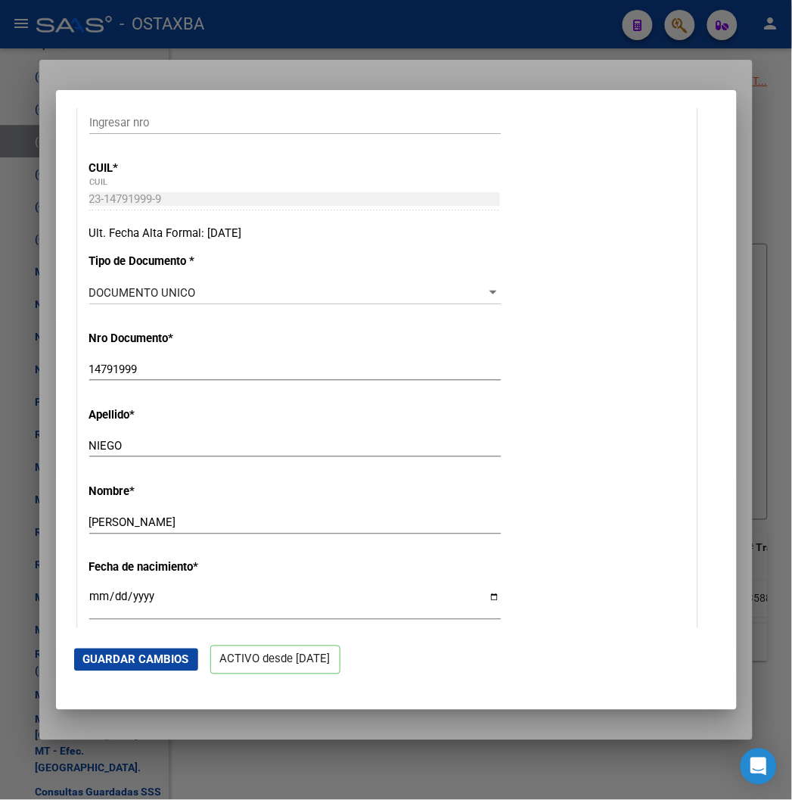
click at [147, 65] on div at bounding box center [396, 400] width 792 height 800
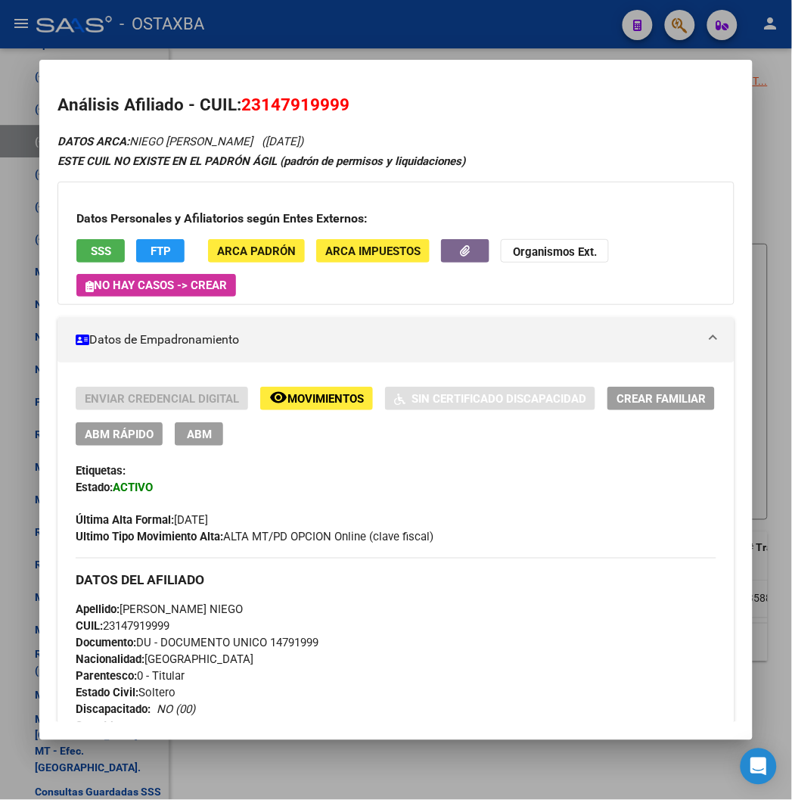
click at [282, 647] on span "Documento: DU - DOCUMENTO UNICO 14791999" at bounding box center [197, 644] width 243 height 14
click at [285, 643] on span "Documento: DU - DOCUMENTO UNICO 14791999" at bounding box center [197, 644] width 243 height 14
click at [132, 622] on span "CUIL: 23147919999" at bounding box center [123, 627] width 94 height 14
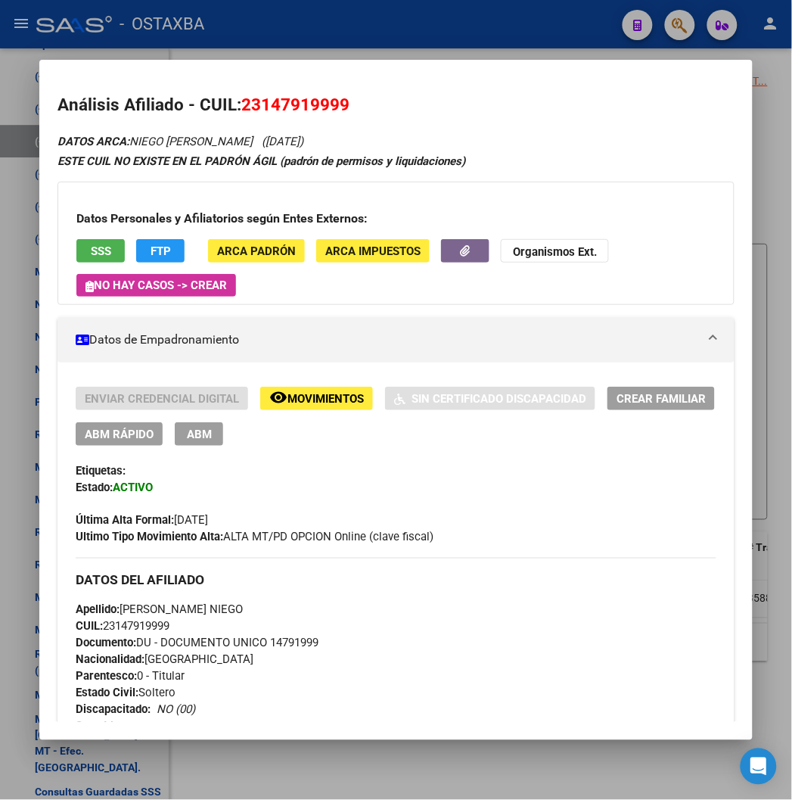
click at [132, 622] on span "CUIL: 23147919999" at bounding box center [123, 627] width 94 height 14
click at [104, 627] on span "CUIL: 23147919999" at bounding box center [123, 627] width 94 height 14
click at [217, 608] on span "Apellido: [PERSON_NAME]" at bounding box center [159, 610] width 167 height 14
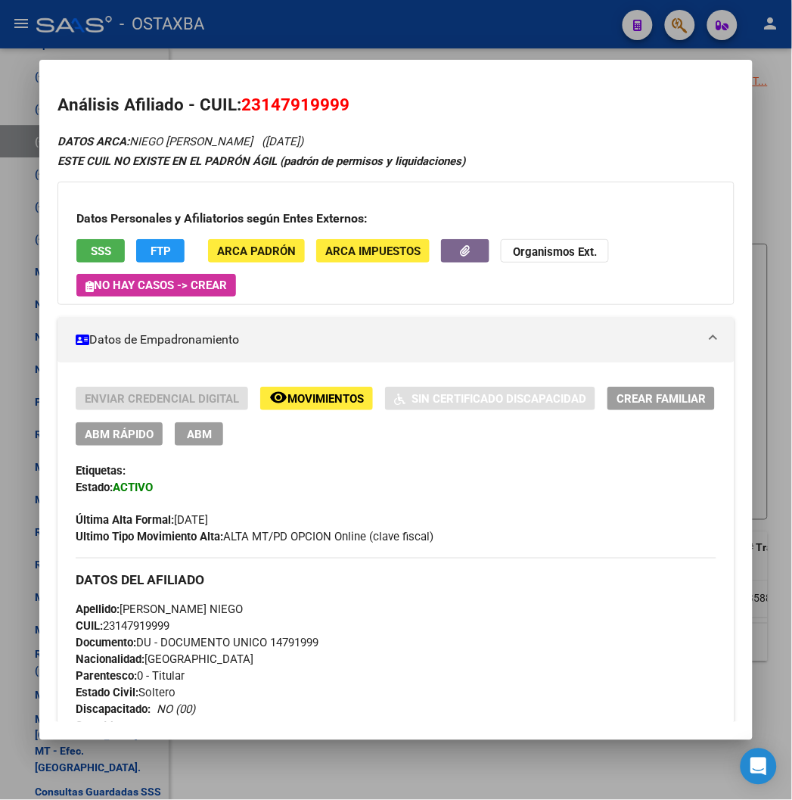
drag, startPoint x: 103, startPoint y: 606, endPoint x: 207, endPoint y: 616, distance: 104.9
click at [207, 616] on span "Apellido: [PERSON_NAME]" at bounding box center [159, 610] width 167 height 14
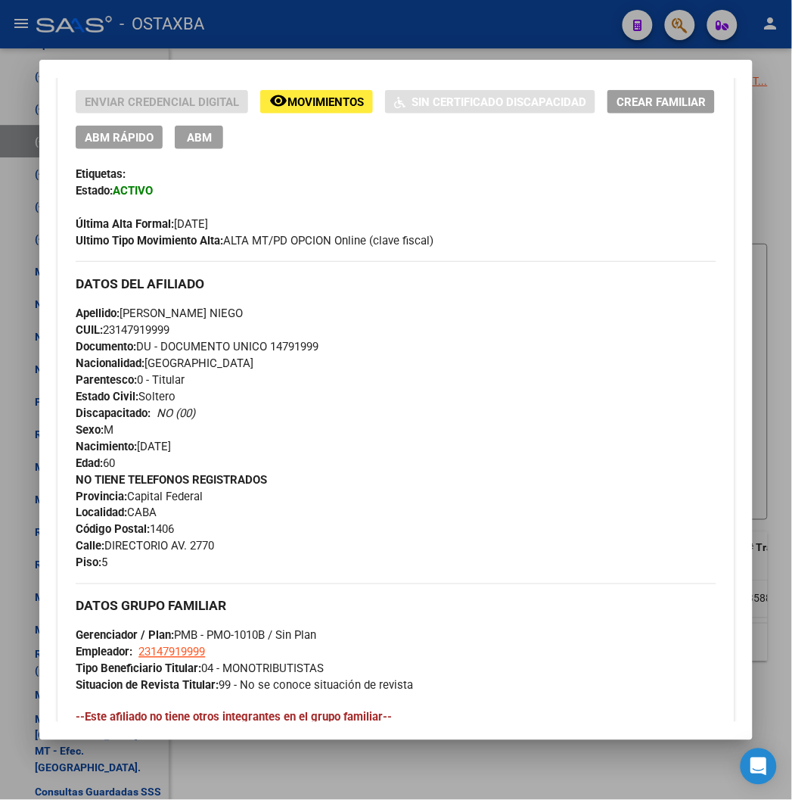
scroll to position [336, 0]
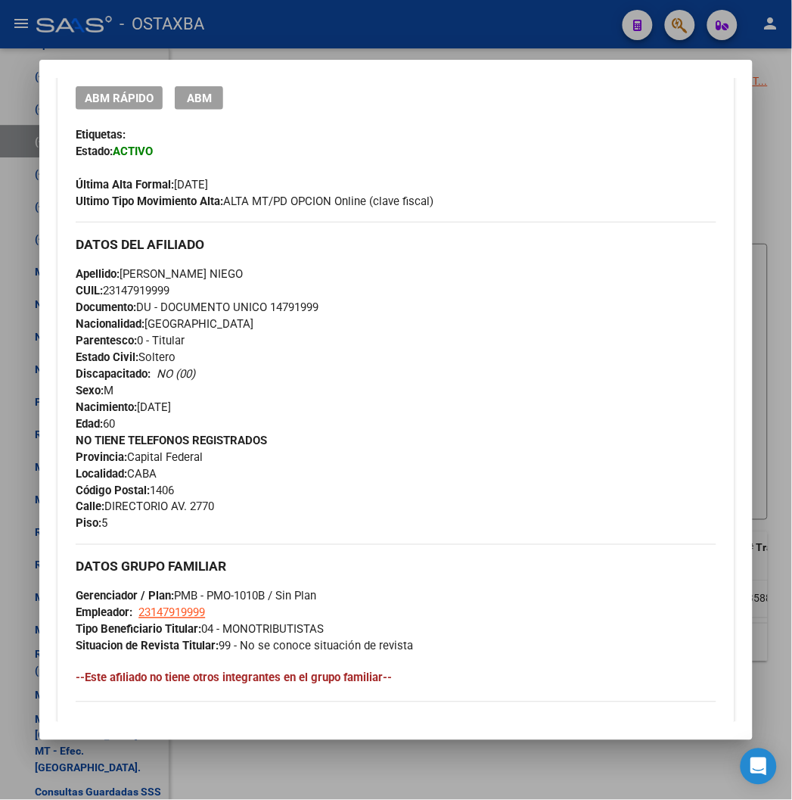
click at [275, 23] on div at bounding box center [396, 400] width 792 height 800
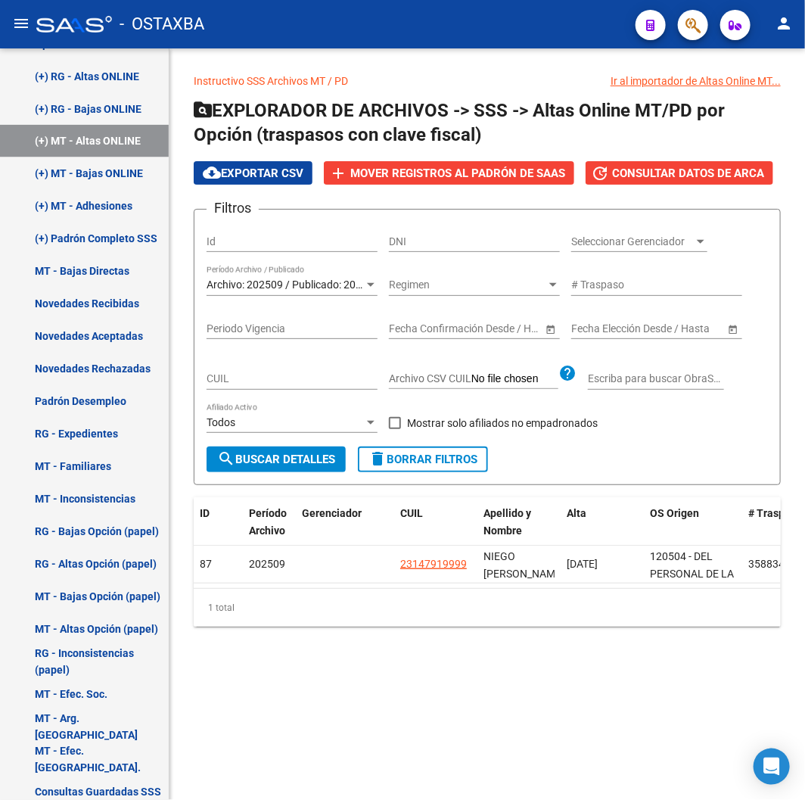
click at [261, 475] on form "Filtros Id DNI Seleccionar Gerenciador Seleccionar Gerenciador Archivo: 202509 …" at bounding box center [487, 347] width 587 height 276
click at [253, 464] on span "search Buscar Detalles" at bounding box center [276, 460] width 118 height 14
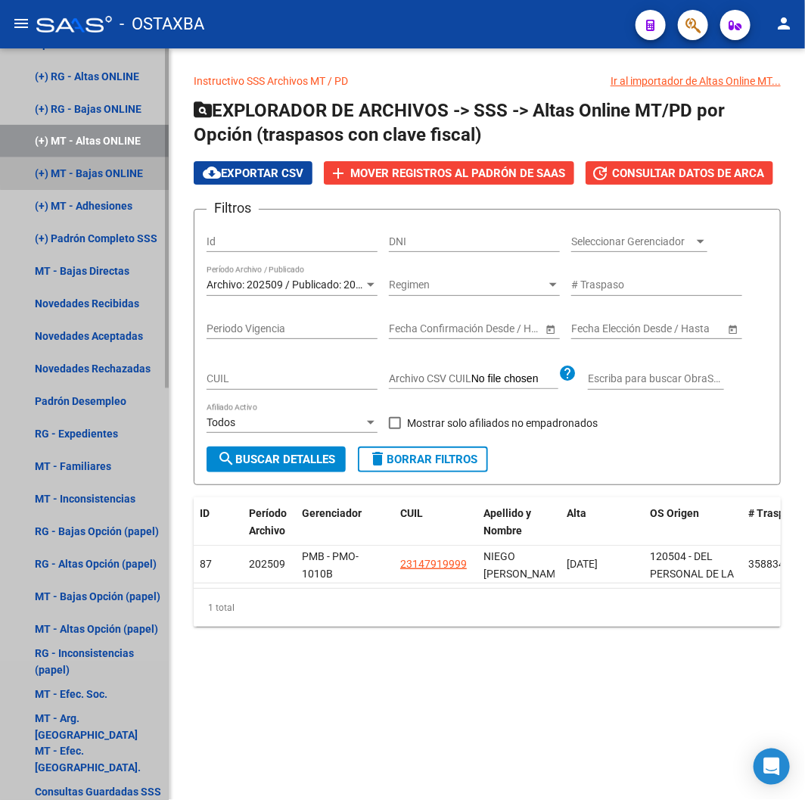
click at [121, 163] on link "(+) MT - Bajas ONLINE" at bounding box center [84, 173] width 169 height 33
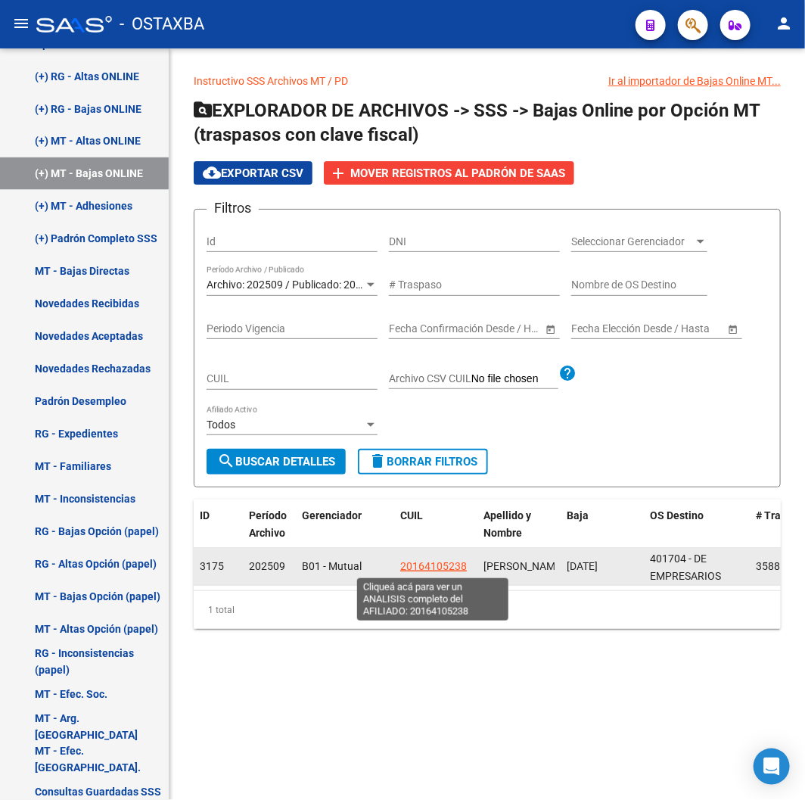
click at [422, 562] on span "20164105238" at bounding box center [433, 566] width 67 height 12
type textarea "20164105238"
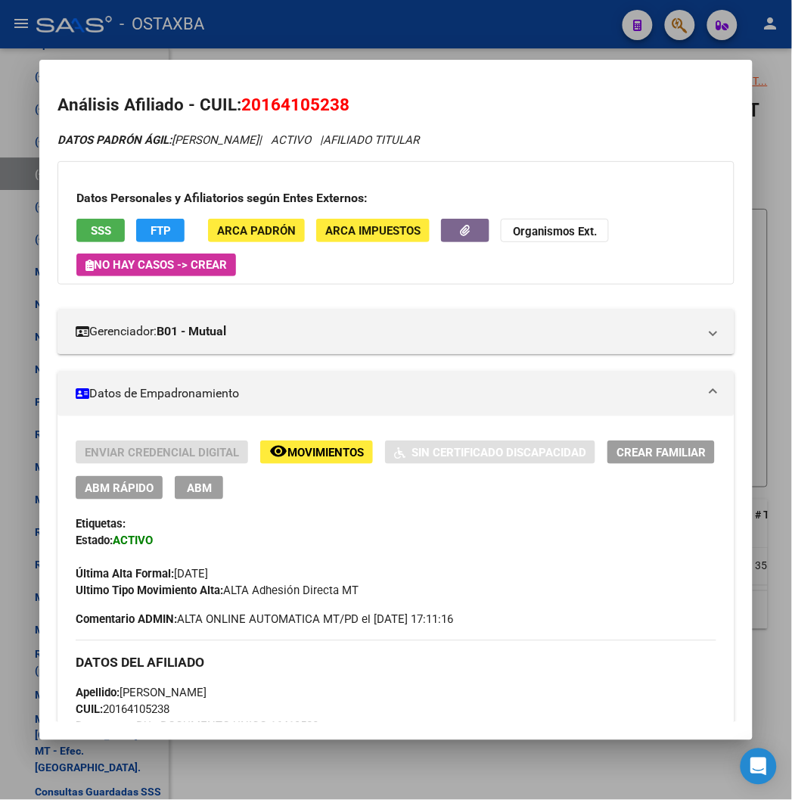
scroll to position [84, 0]
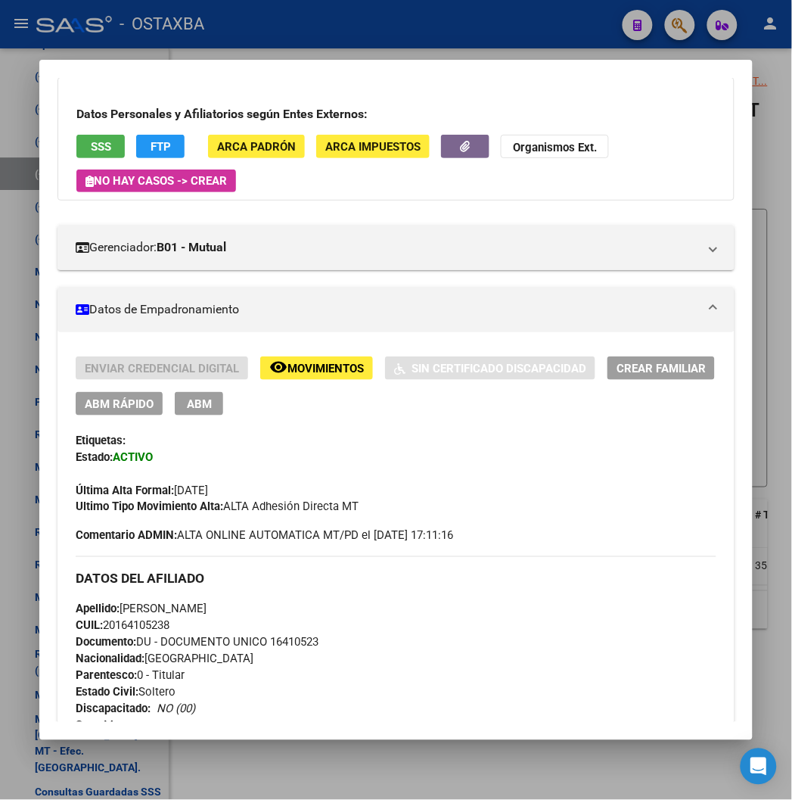
click at [91, 145] on span "SSS" at bounding box center [101, 147] width 20 height 14
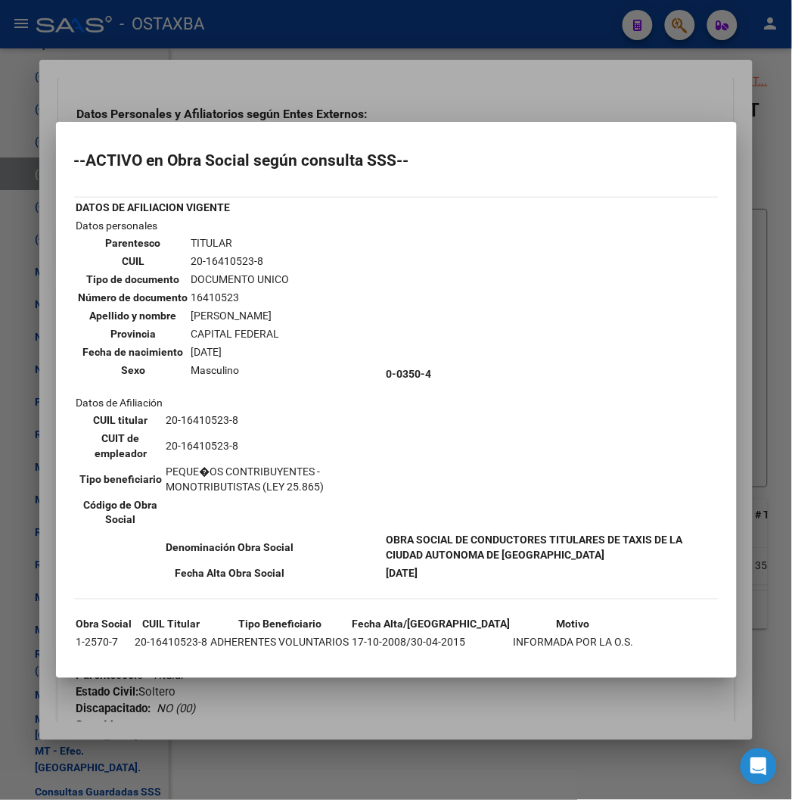
click at [217, 76] on div at bounding box center [396, 400] width 792 height 800
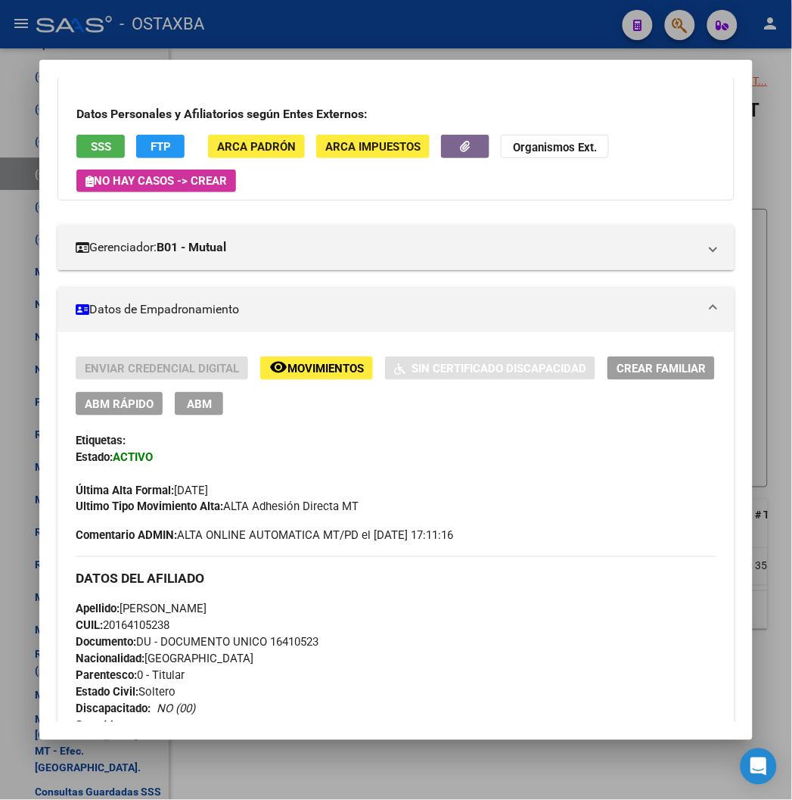
click at [151, 151] on span "FTP" at bounding box center [161, 147] width 20 height 14
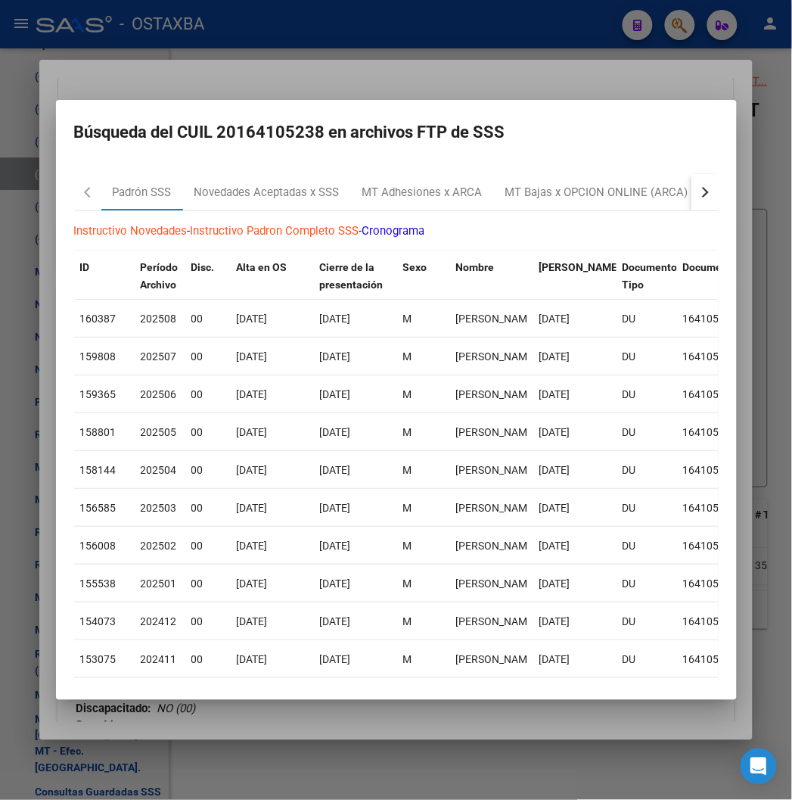
click at [396, 98] on div at bounding box center [396, 400] width 792 height 800
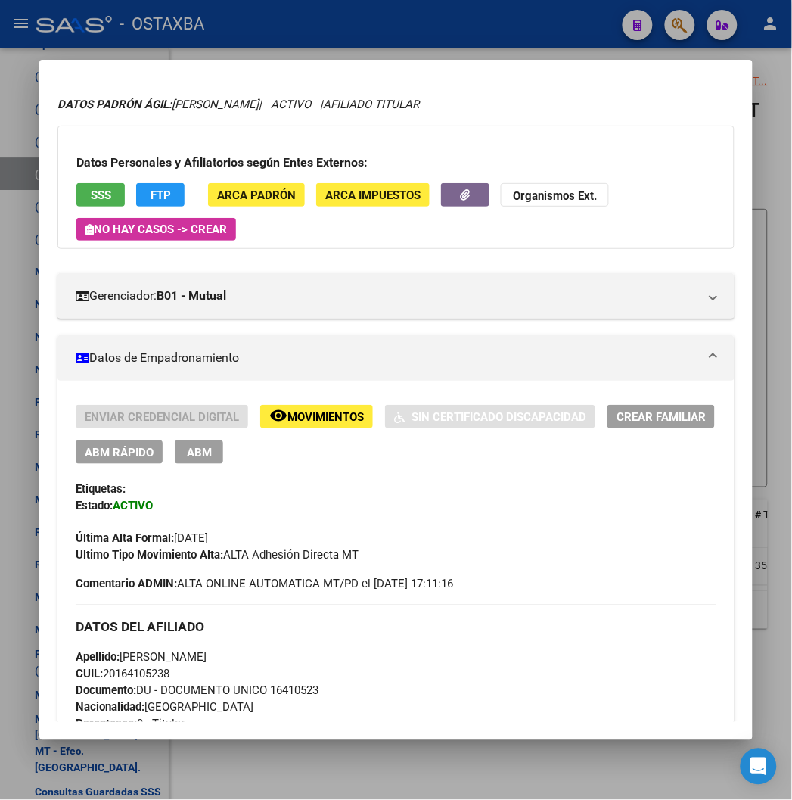
scroll to position [0, 0]
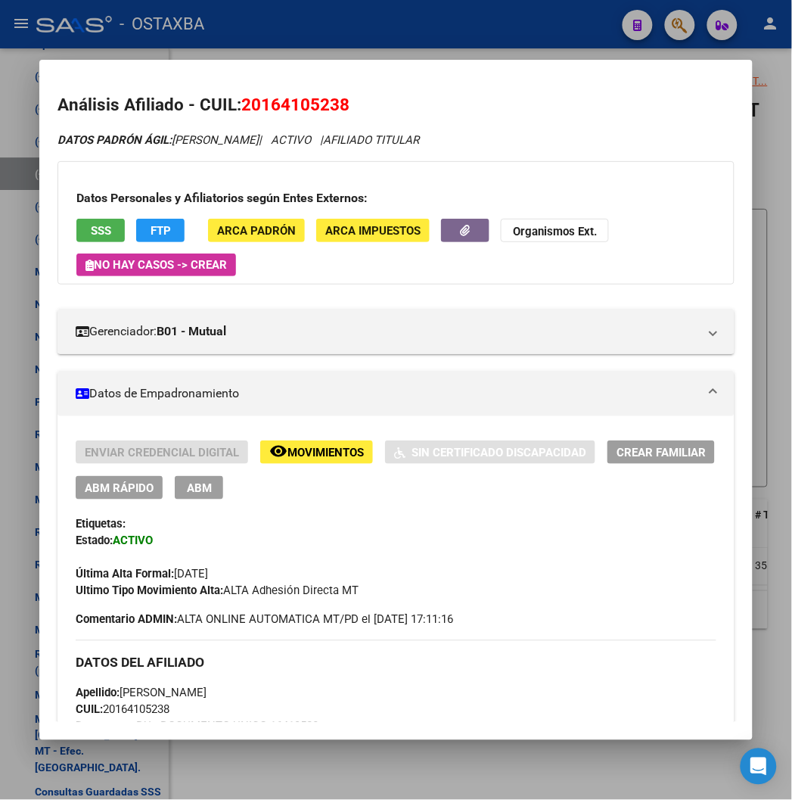
click at [259, 95] on span "20164105238" at bounding box center [295, 105] width 108 height 20
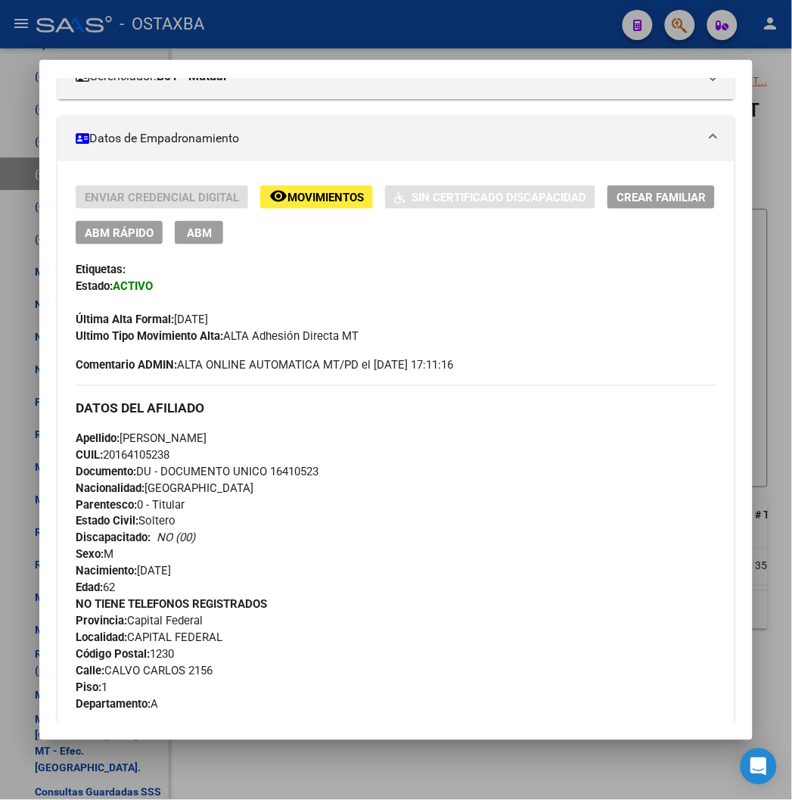
scroll to position [40, 0]
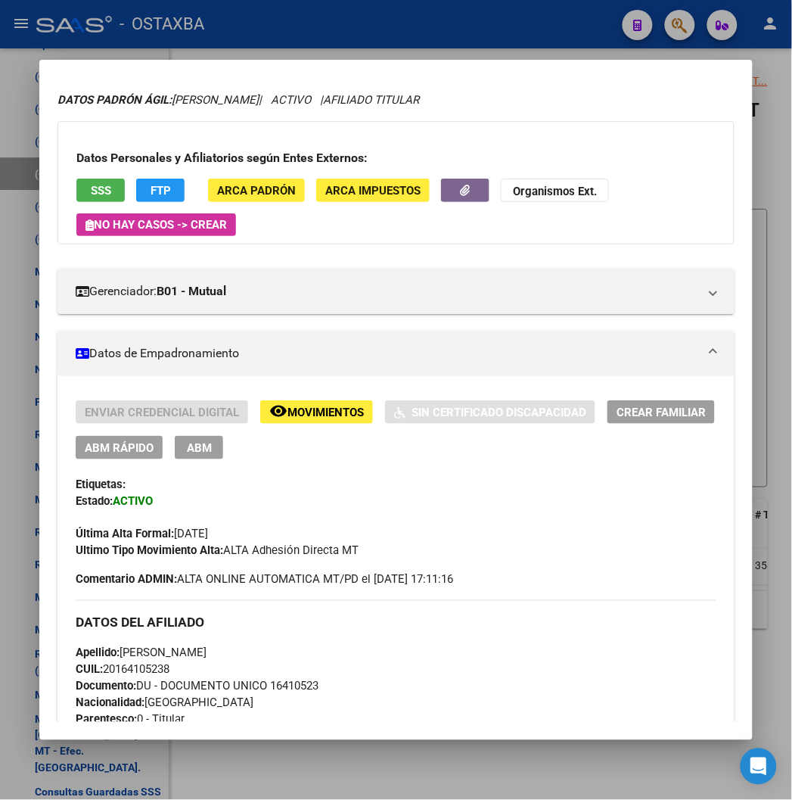
click at [76, 460] on div "Enviar Credencial Digital remove_red_eye Movimientos Sin Certificado Discapacid…" at bounding box center [396, 479] width 640 height 159
click at [76, 456] on button "ABM Rápido" at bounding box center [119, 447] width 87 height 23
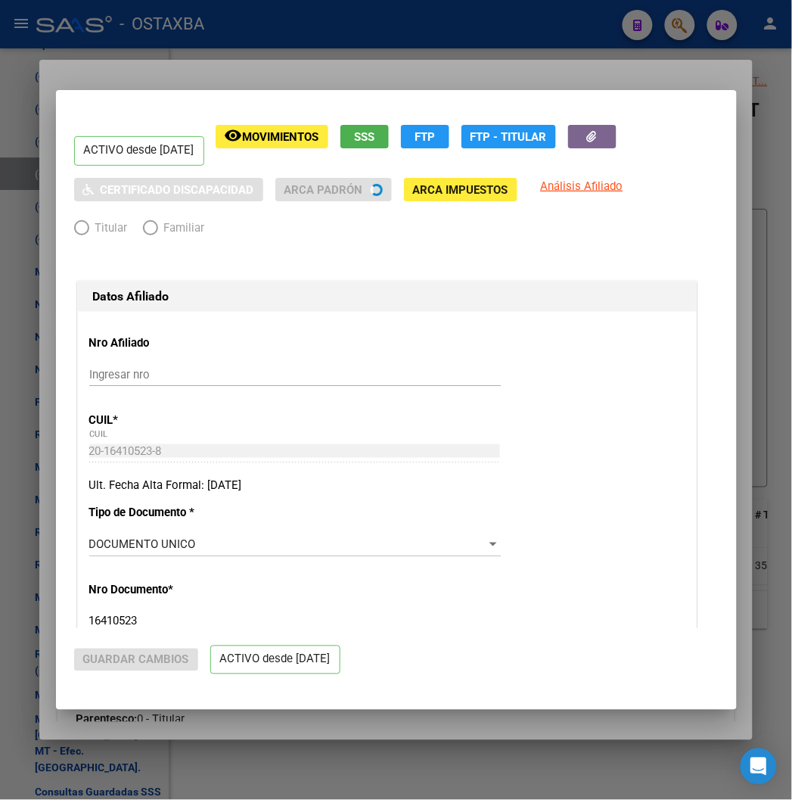
radio input "true"
type input "20-16410523-8"
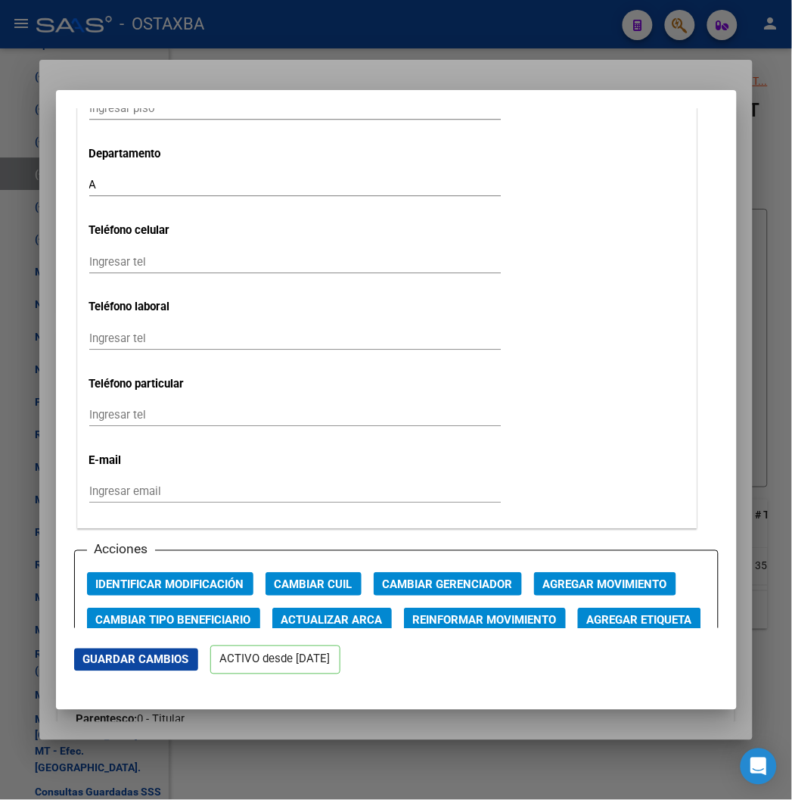
scroll to position [1850, 0]
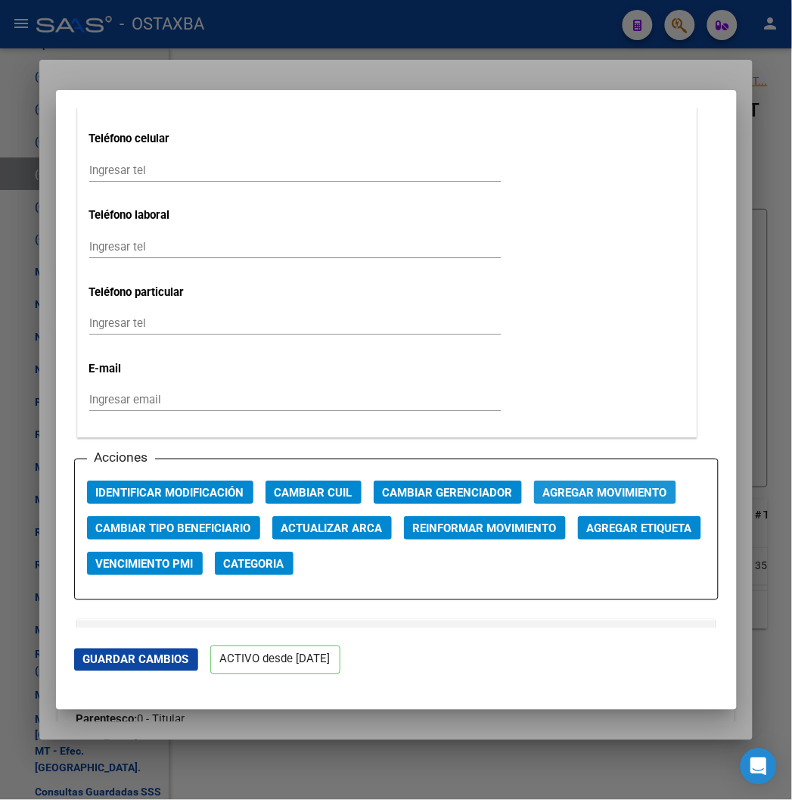
click at [603, 501] on button "Agregar Movimiento" at bounding box center [605, 492] width 142 height 23
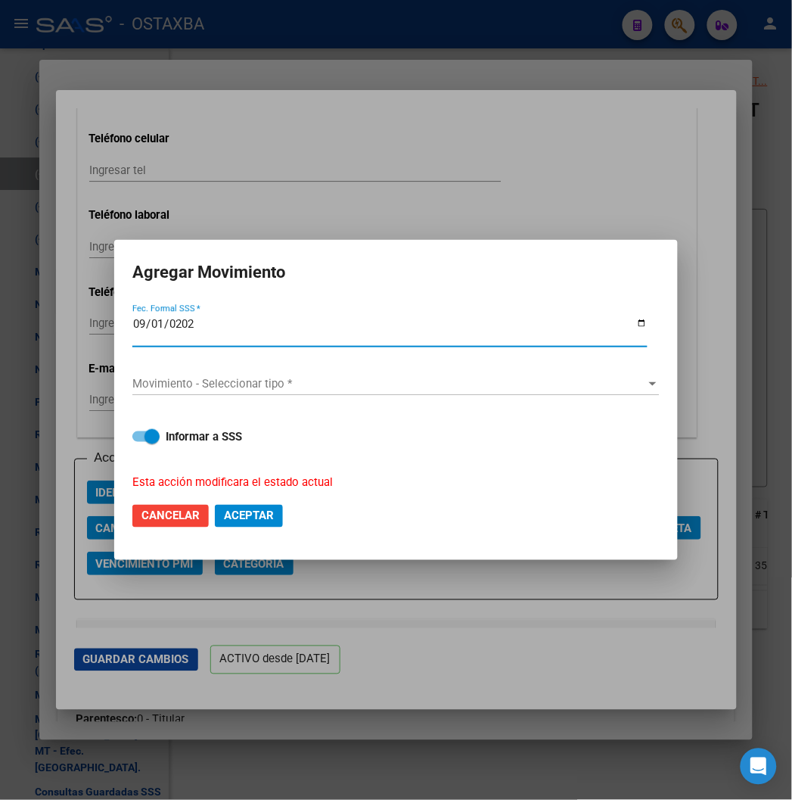
type input "[DATE]"
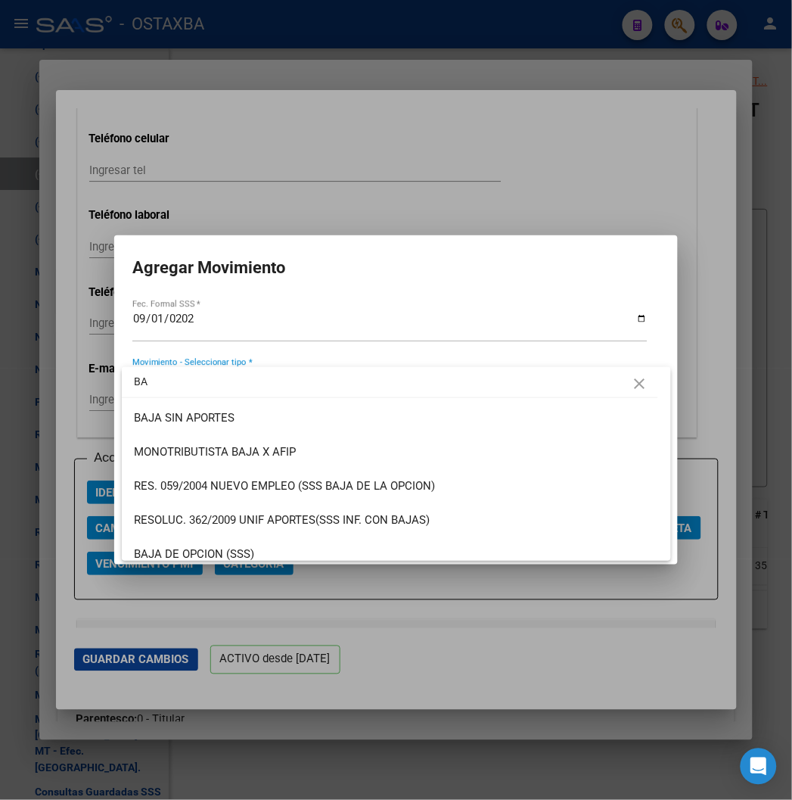
type input "B"
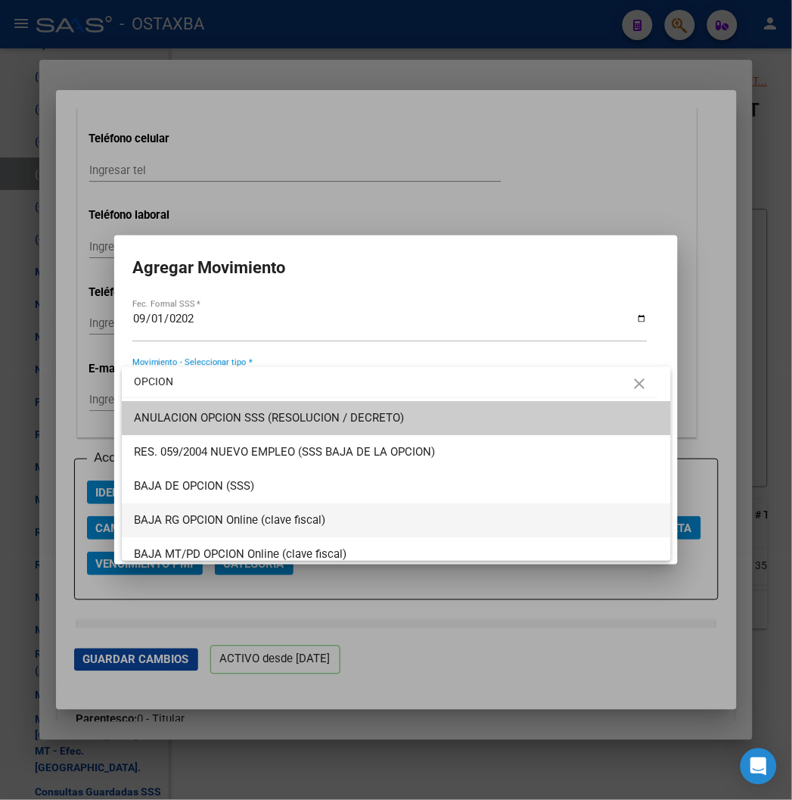
type input "OPCION"
click at [348, 524] on span "BAJA RG OPCION Online (clave fiscal)" at bounding box center [396, 520] width 525 height 34
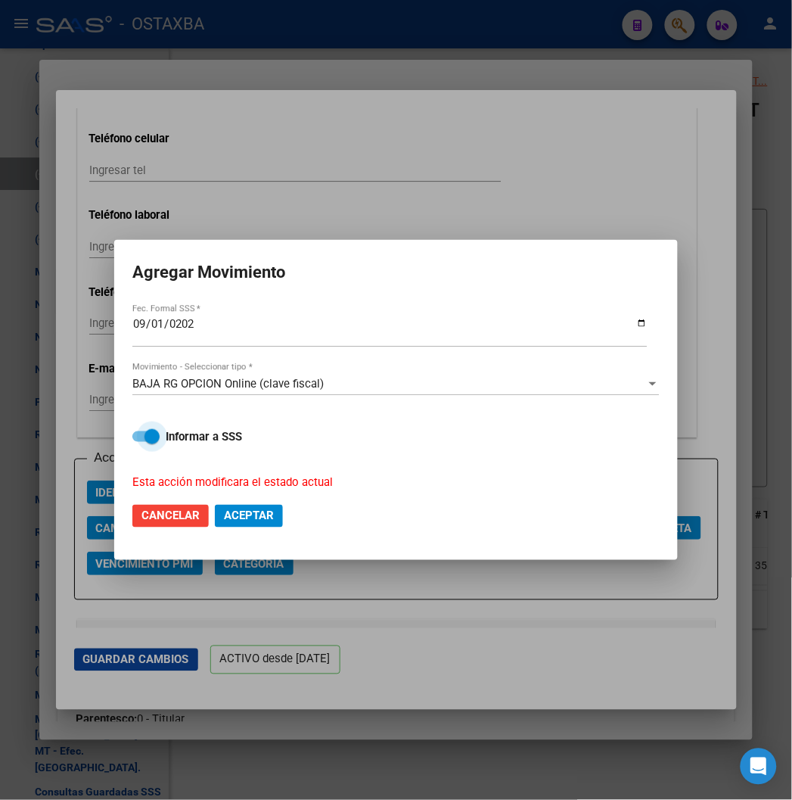
click at [173, 428] on span "Informar a SSS" at bounding box center [204, 437] width 76 height 18
click at [140, 442] on input "Informar a SSS" at bounding box center [139, 442] width 1 height 1
checkbox input "false"
click at [258, 509] on span "Aceptar" at bounding box center [249, 516] width 50 height 14
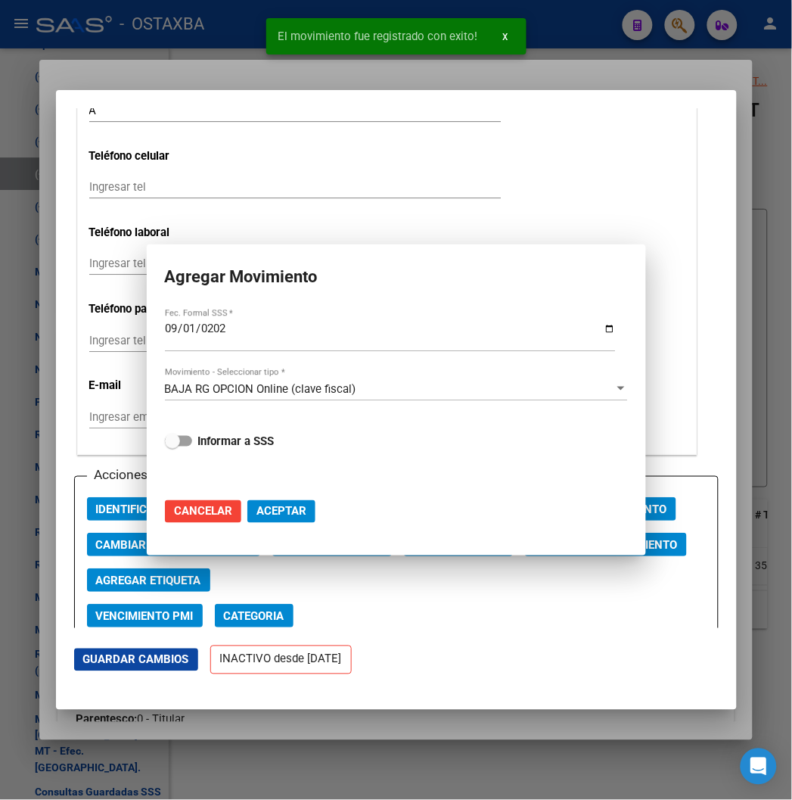
scroll to position [1866, 0]
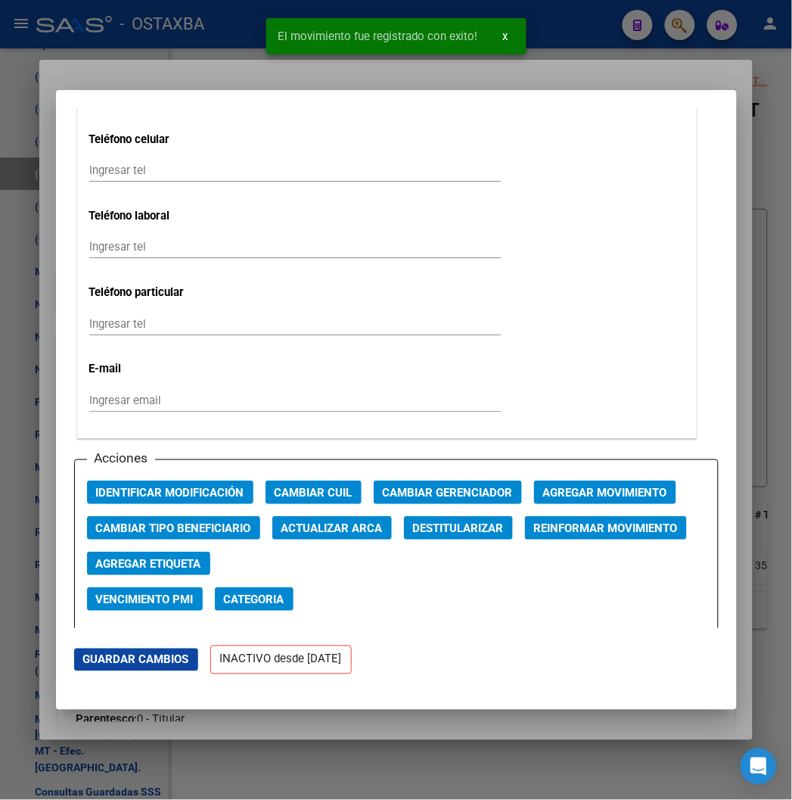
click at [207, 69] on div at bounding box center [396, 400] width 792 height 800
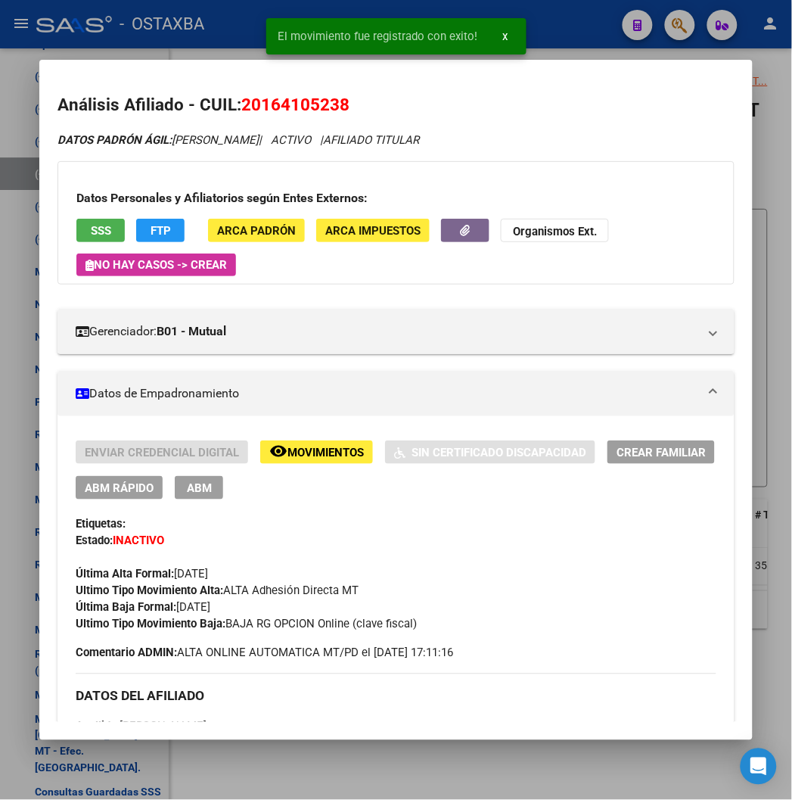
scroll to position [84, 0]
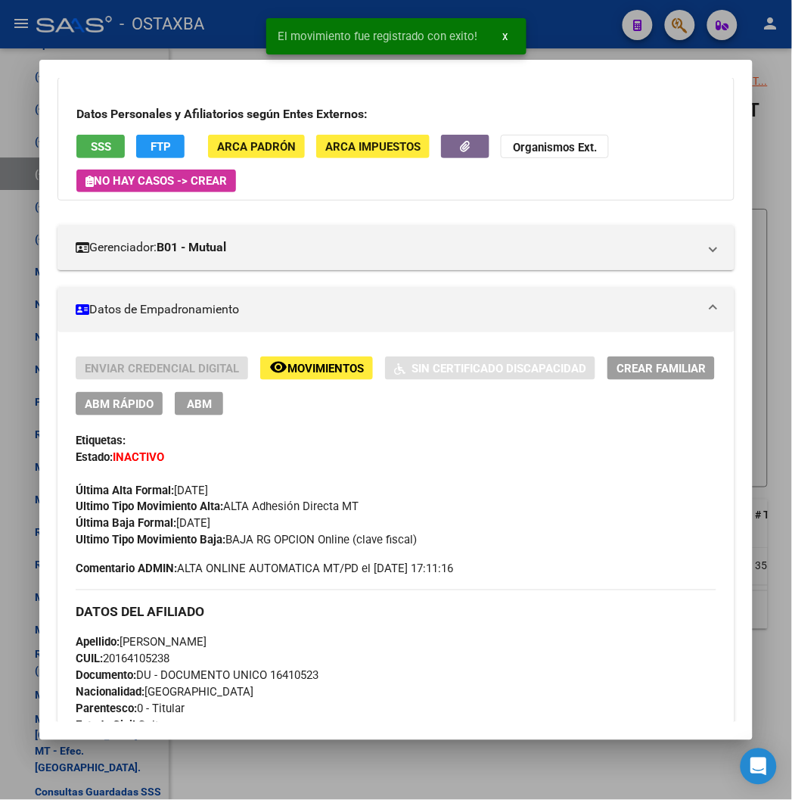
click at [291, 671] on span "Documento: DU - DOCUMENTO UNICO 16410523" at bounding box center [197, 676] width 243 height 14
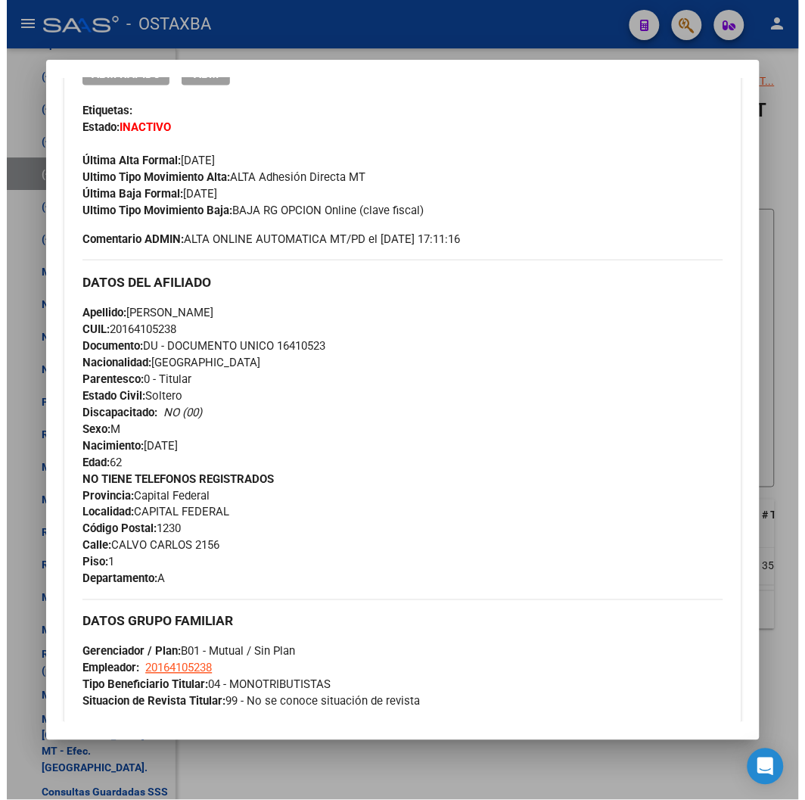
scroll to position [420, 0]
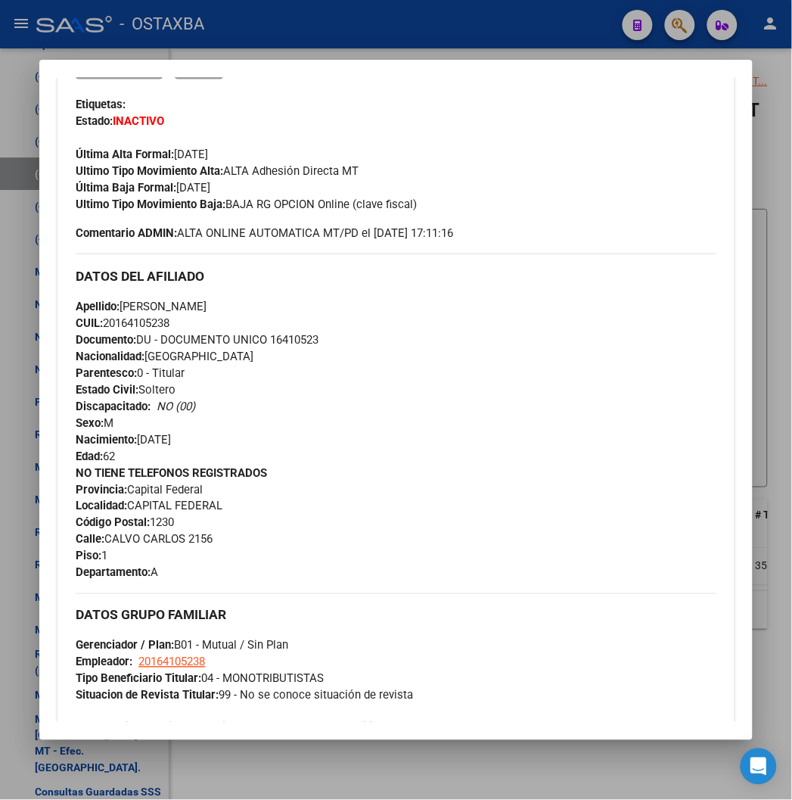
drag, startPoint x: 414, startPoint y: 201, endPoint x: 209, endPoint y: 205, distance: 205.2
click at [209, 205] on div "Ultimo Tipo Movimiento Baja: BAJA RG OPCION Online (clave fiscal)" at bounding box center [396, 204] width 640 height 17
click at [276, 39] on div at bounding box center [396, 400] width 792 height 800
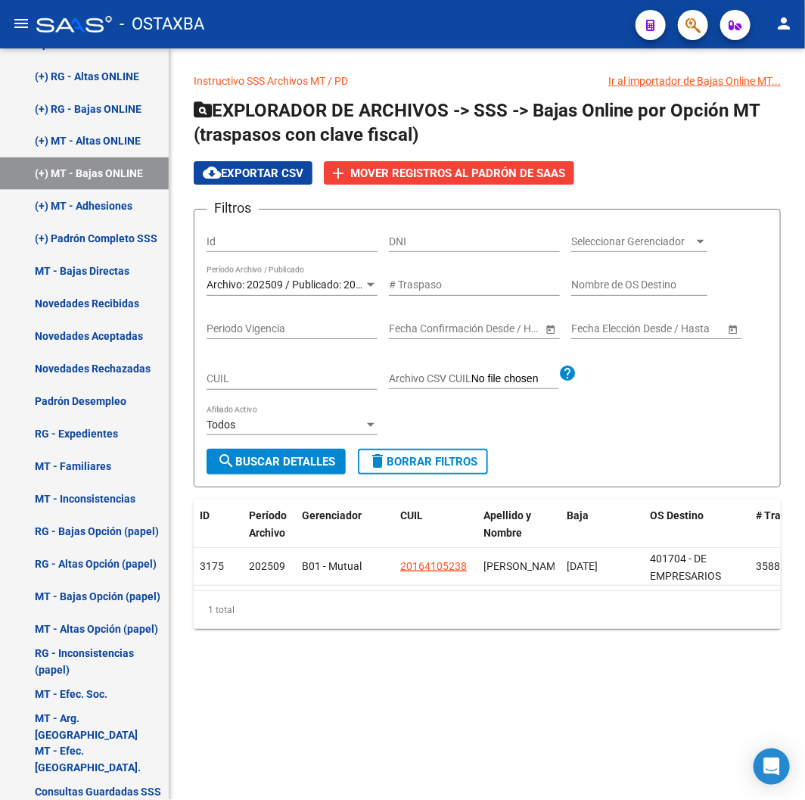
click at [326, 466] on span "search Buscar Detalles" at bounding box center [276, 462] width 118 height 14
click at [145, 210] on link "(+) MT - Adhesiones" at bounding box center [84, 206] width 169 height 33
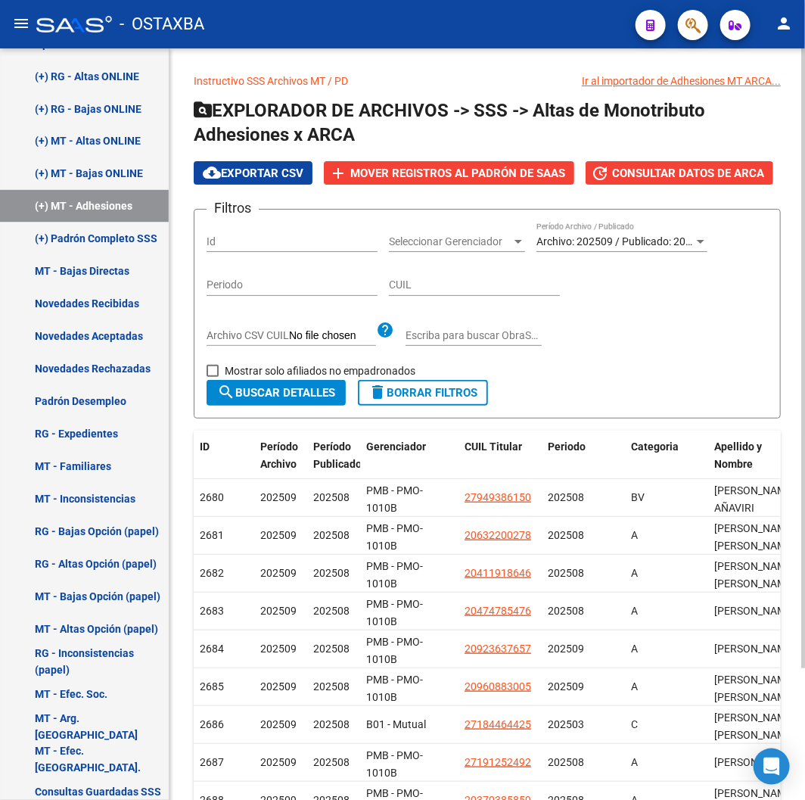
click at [284, 374] on span "Mostrar solo afiliados no empadronados" at bounding box center [320, 371] width 191 height 18
click at [213, 377] on input "Mostrar solo afiliados no empadronados" at bounding box center [212, 377] width 1 height 1
checkbox input "true"
click at [285, 383] on button "search Buscar Detalles" at bounding box center [276, 393] width 139 height 26
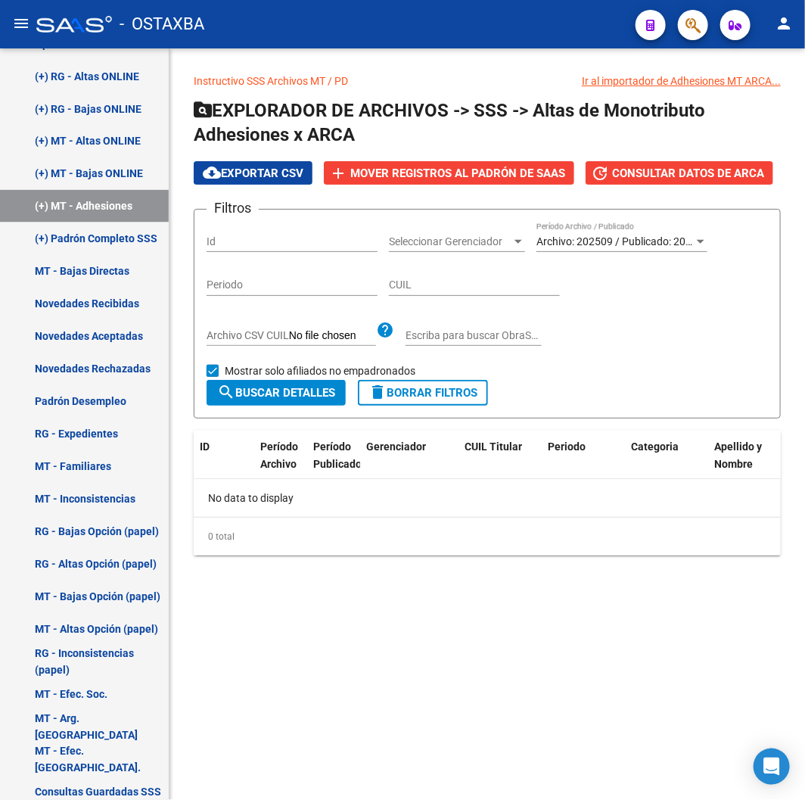
click at [285, 383] on button "search Buscar Detalles" at bounding box center [276, 393] width 139 height 26
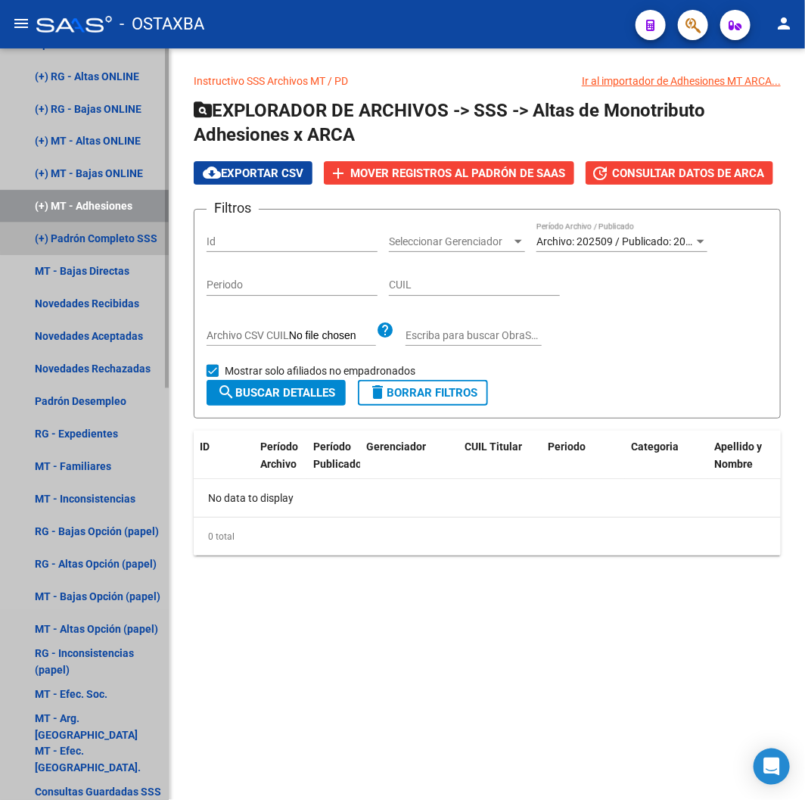
click at [117, 233] on link "(+) Padrón Completo SSS" at bounding box center [84, 239] width 169 height 33
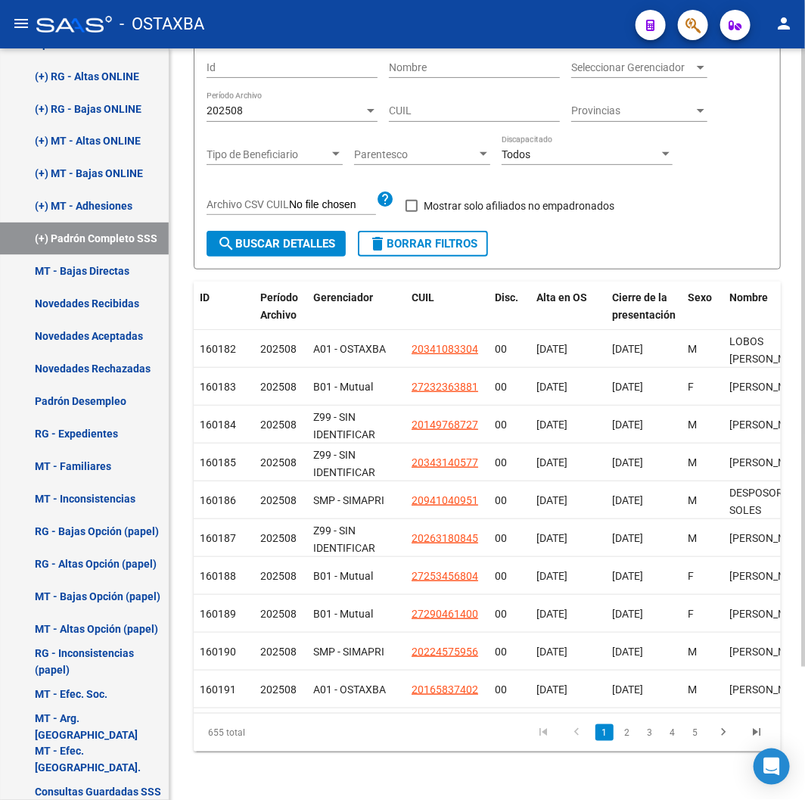
scroll to position [162, 0]
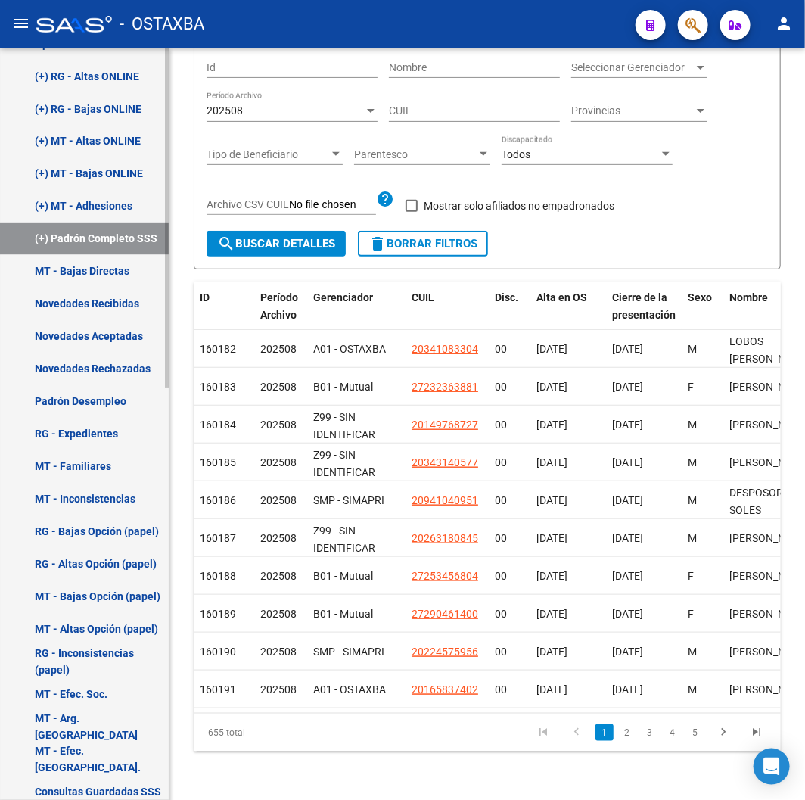
click at [117, 271] on link "MT - Bajas Directas" at bounding box center [84, 271] width 169 height 33
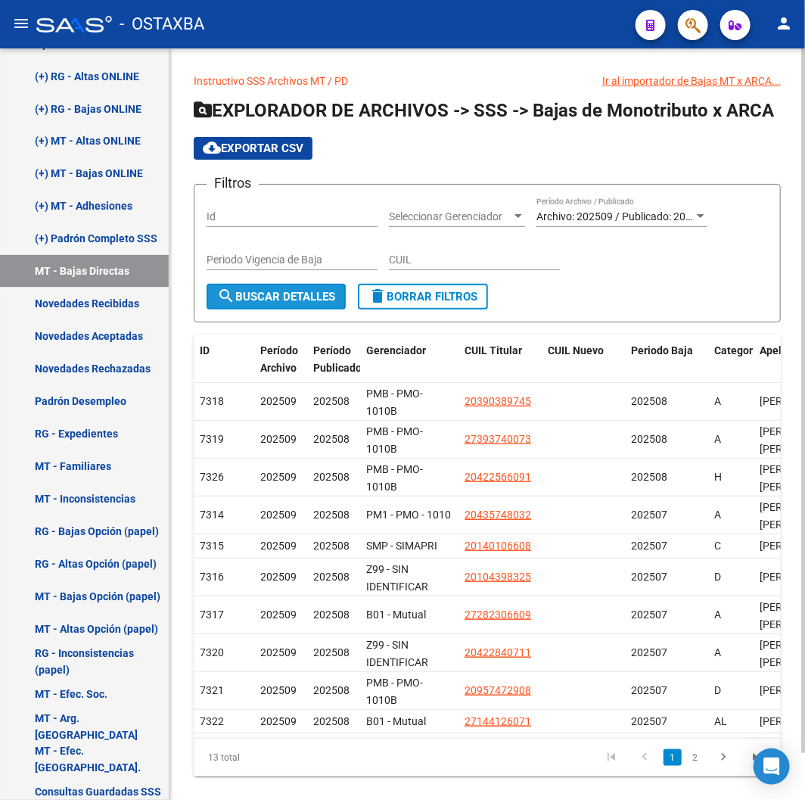
click at [244, 300] on span "search Buscar Detalles" at bounding box center [276, 297] width 118 height 14
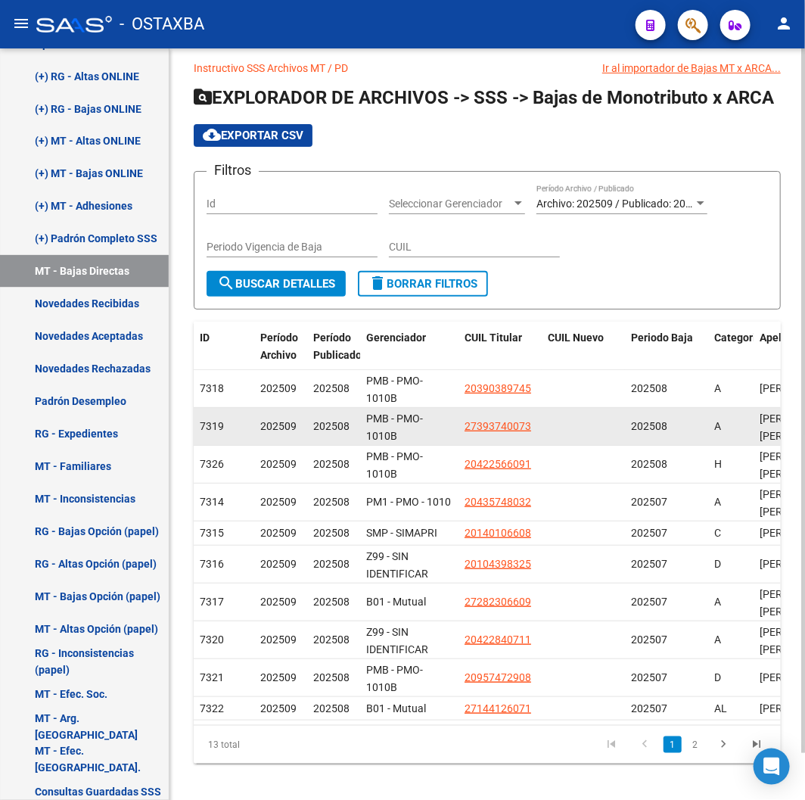
scroll to position [51, 0]
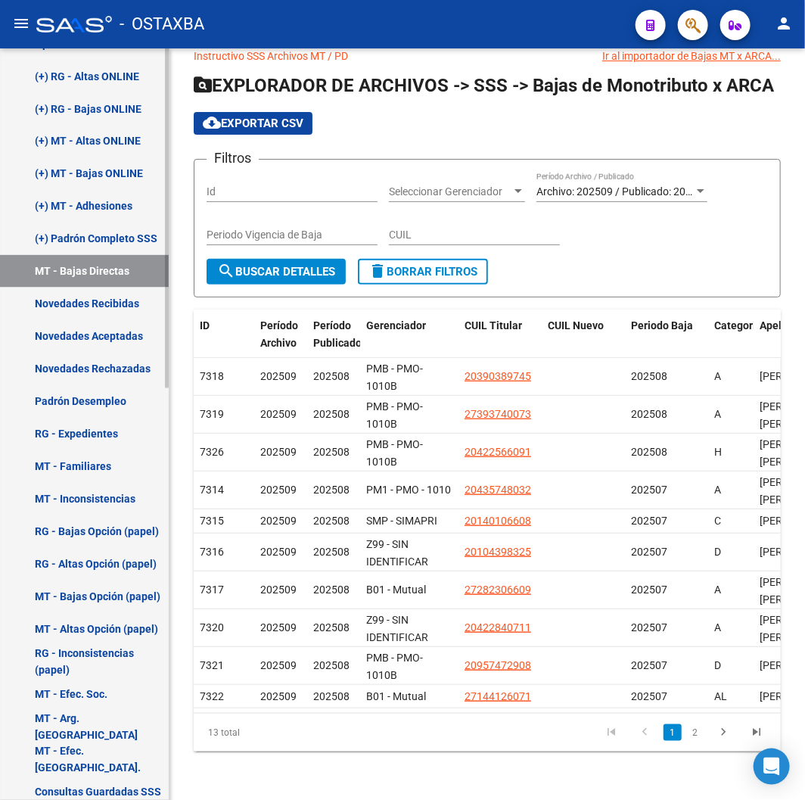
click at [82, 242] on link "(+) Padrón Completo SSS" at bounding box center [84, 239] width 169 height 33
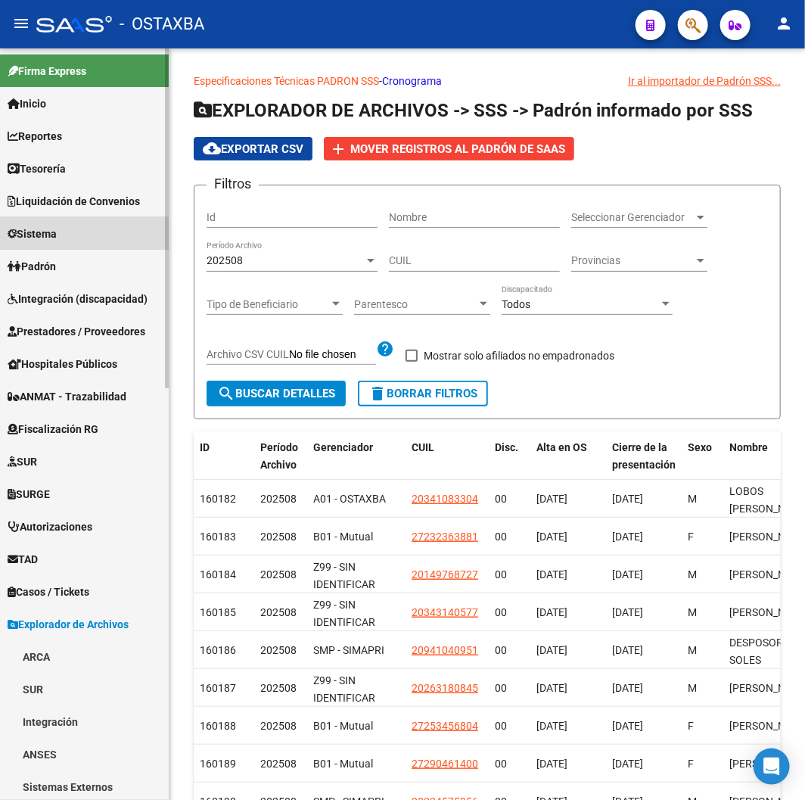
click at [71, 239] on link "Sistema" at bounding box center [84, 233] width 169 height 33
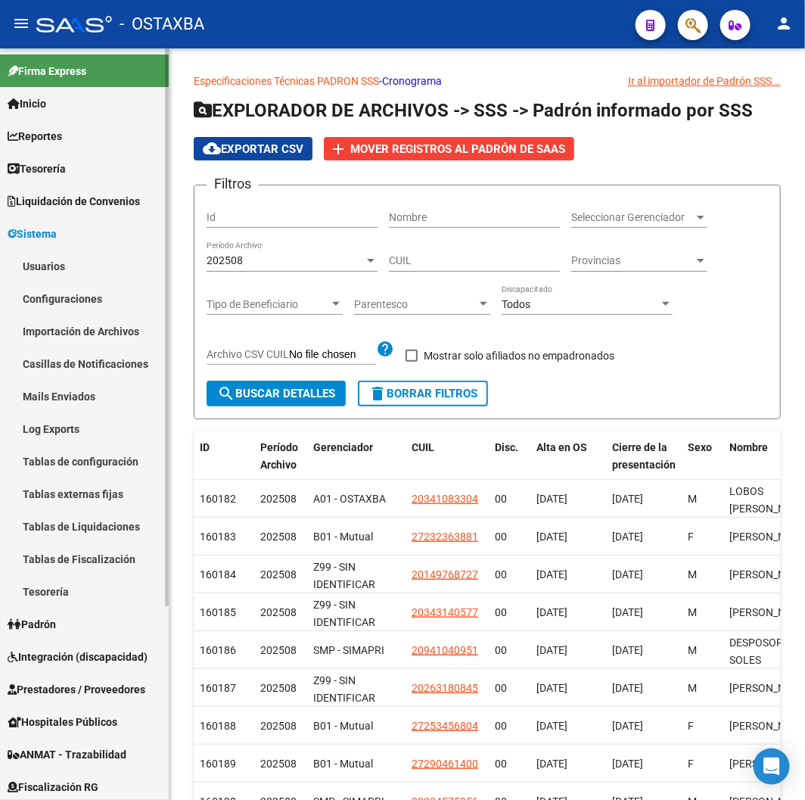
click at [44, 226] on span "Sistema" at bounding box center [32, 234] width 49 height 17
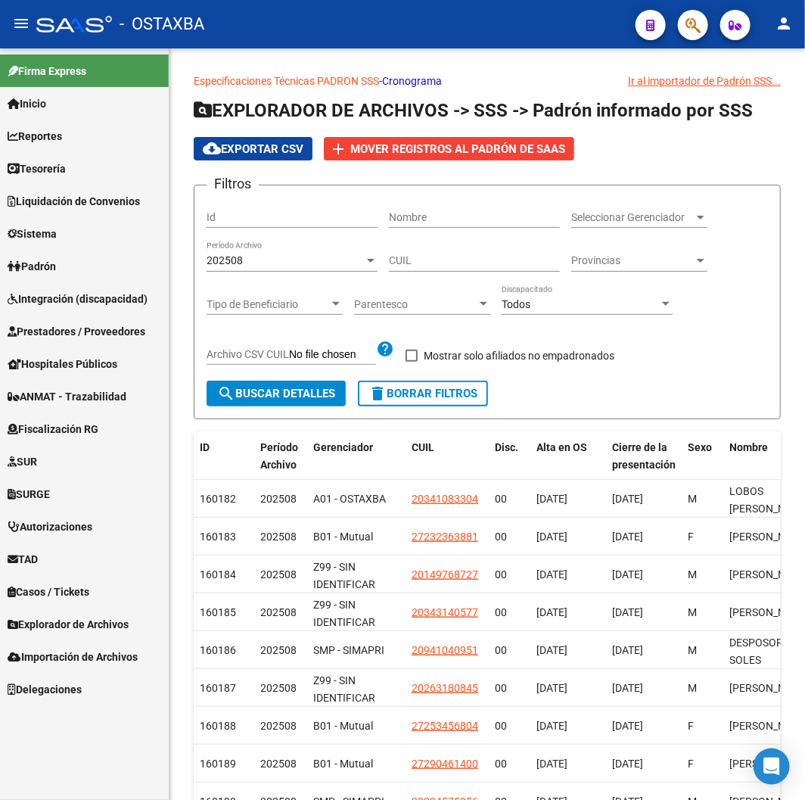
click at [45, 263] on span "Padrón" at bounding box center [32, 266] width 48 height 17
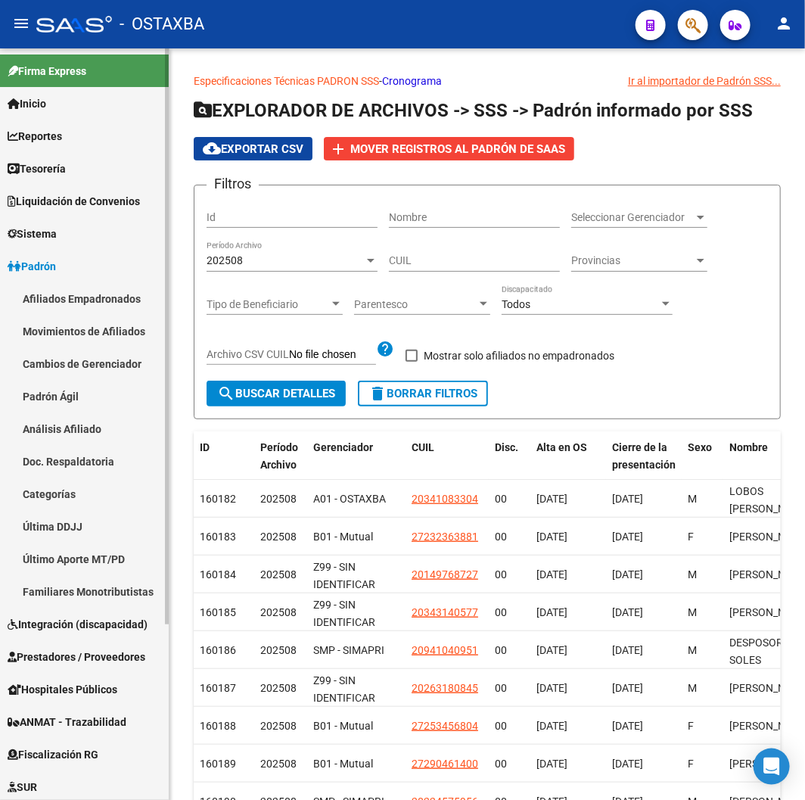
click at [62, 294] on link "Afiliados Empadronados" at bounding box center [84, 298] width 169 height 33
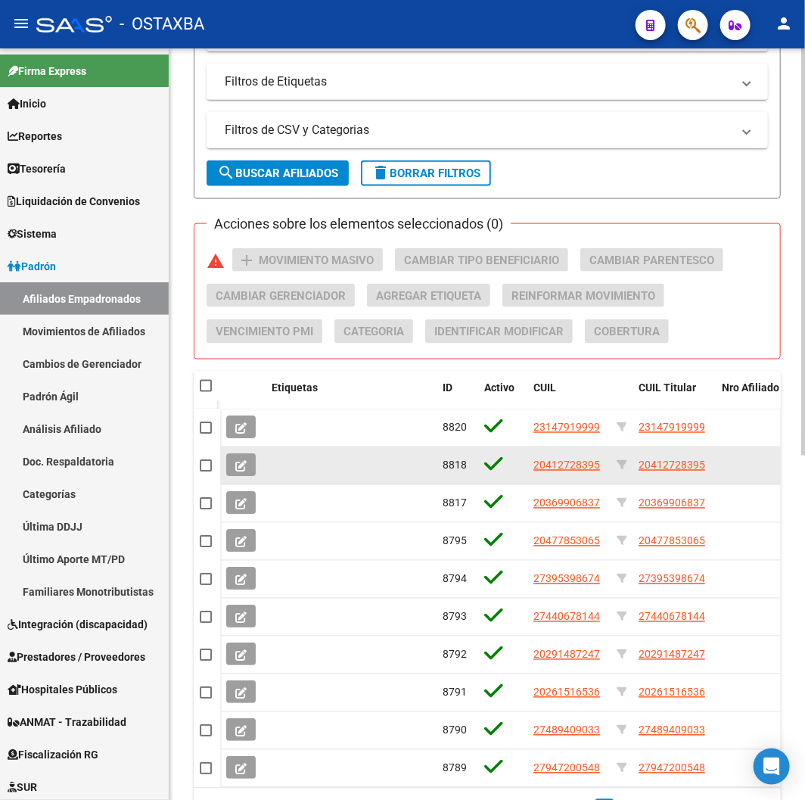
scroll to position [588, 0]
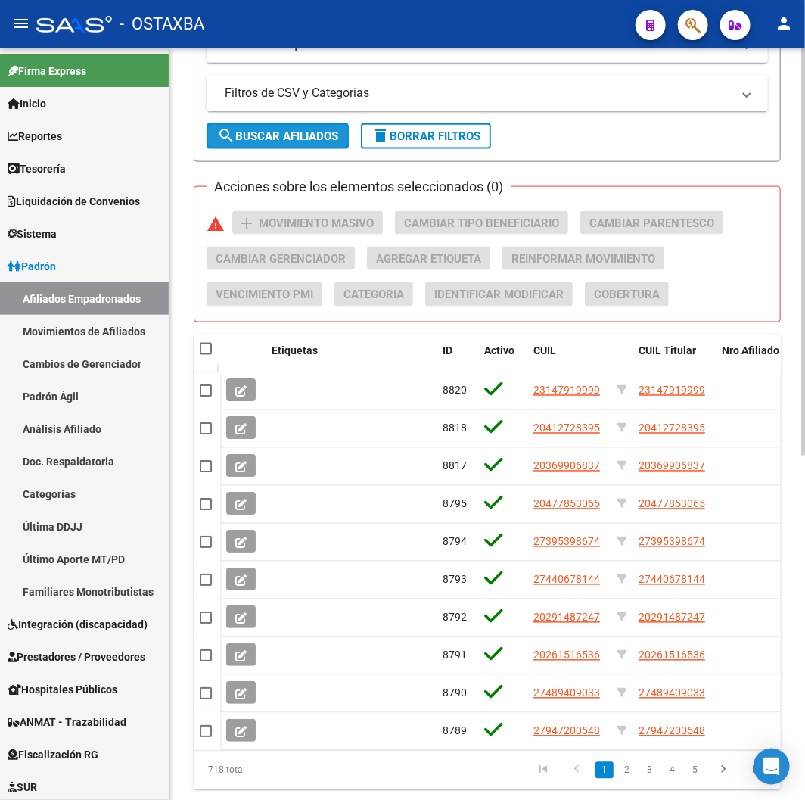
click at [215, 131] on button "search Buscar Afiliados" at bounding box center [278, 136] width 142 height 26
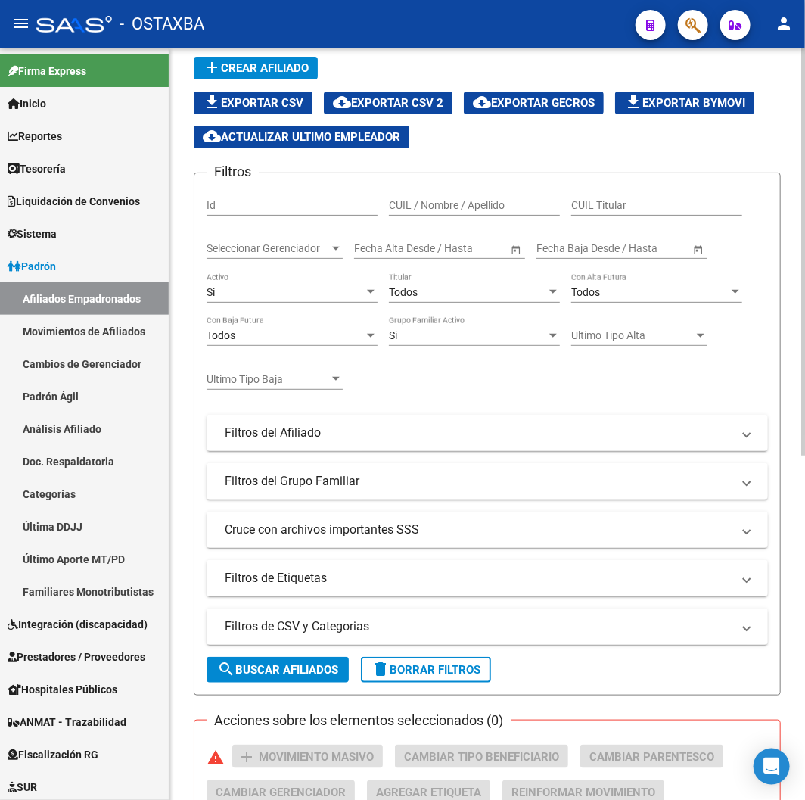
scroll to position [48, 0]
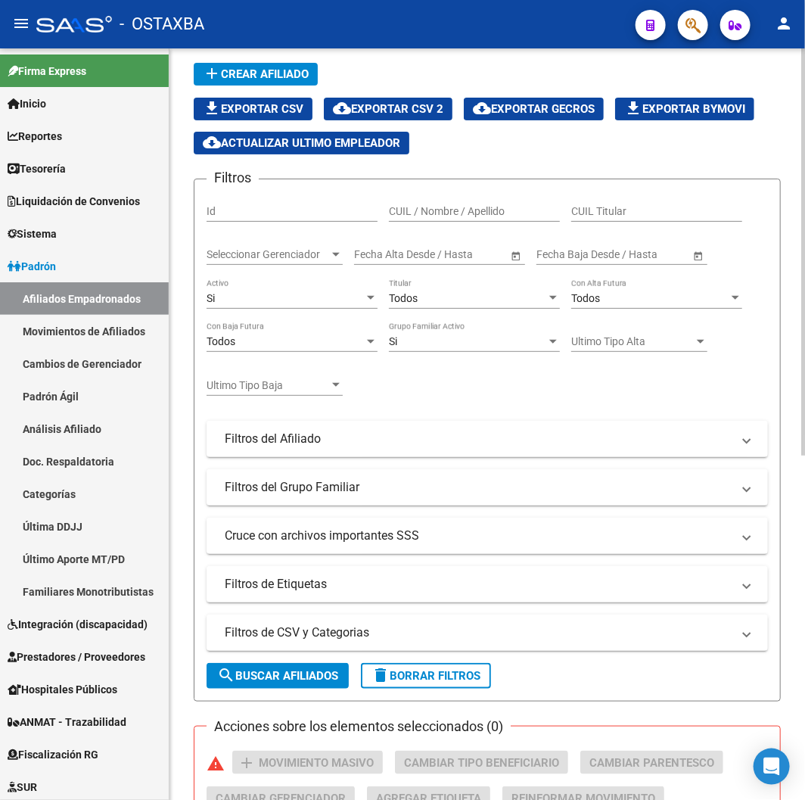
click at [531, 299] on div "Todos" at bounding box center [467, 298] width 157 height 13
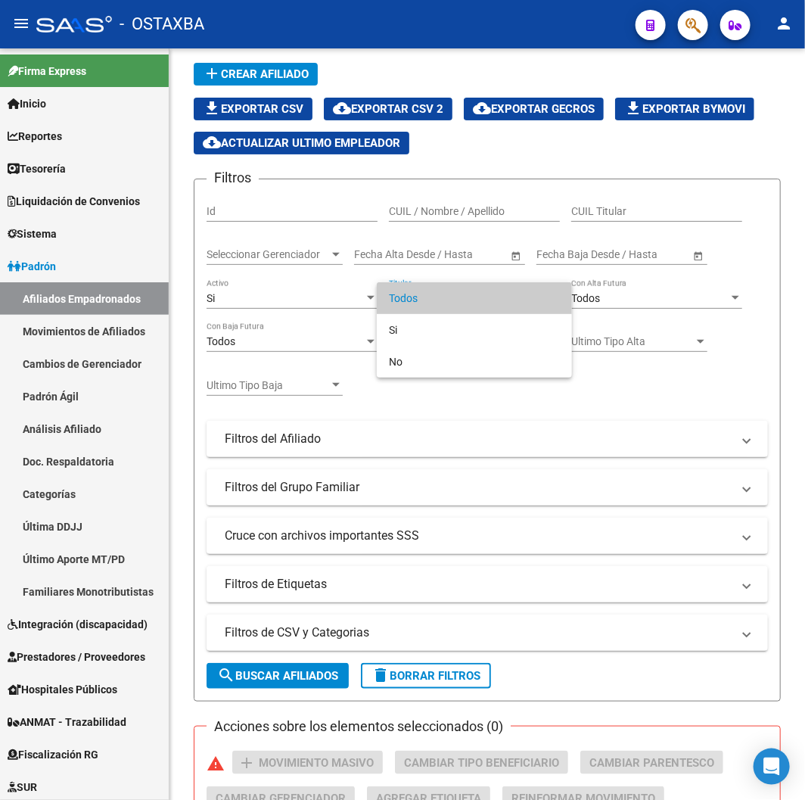
click at [92, 297] on div at bounding box center [402, 400] width 805 height 800
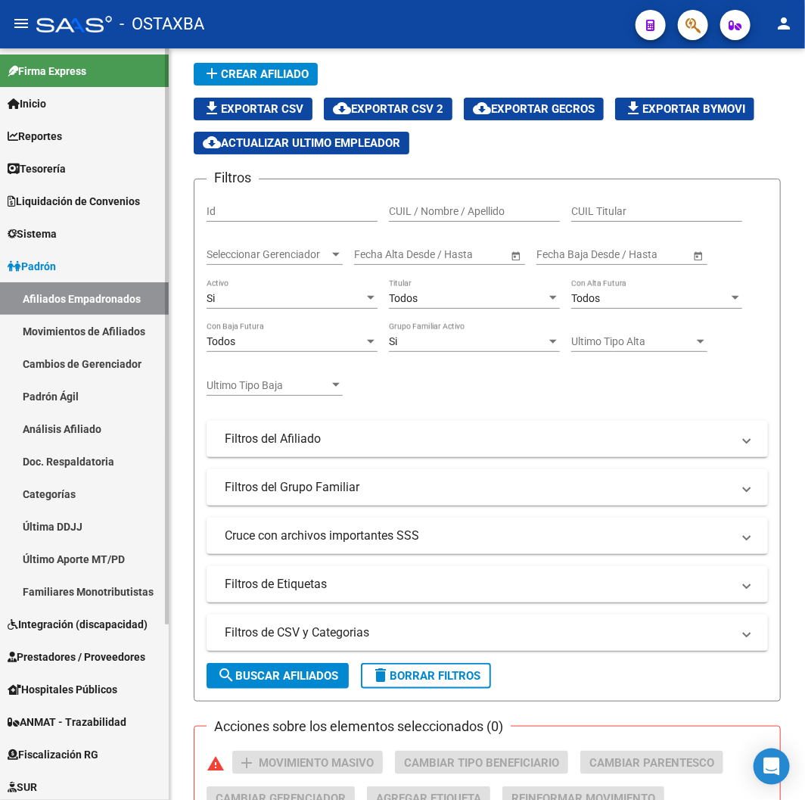
click at [74, 257] on link "Padrón" at bounding box center [84, 266] width 169 height 33
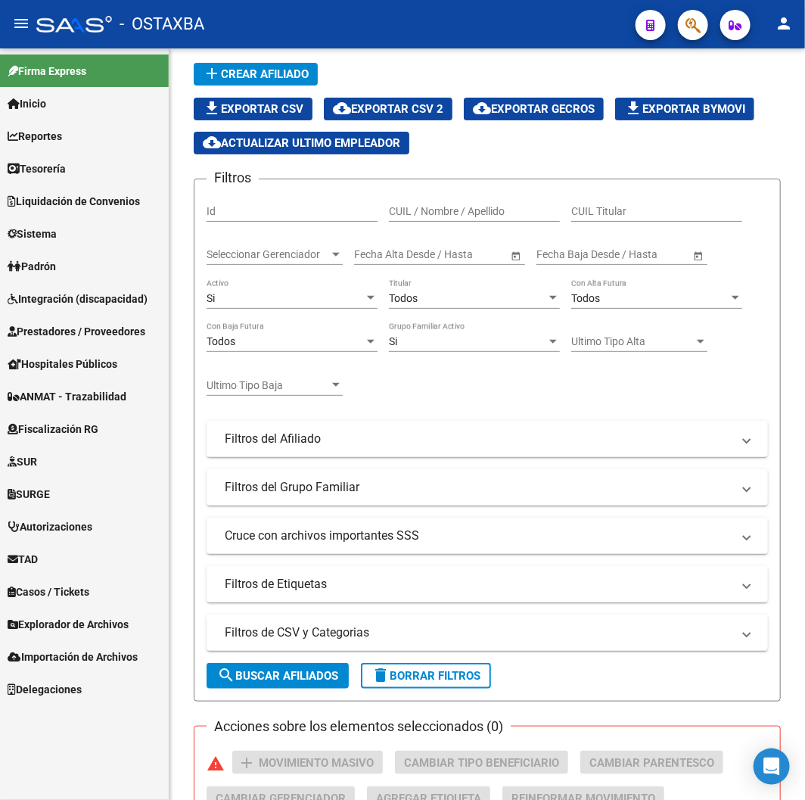
click at [36, 617] on span "Explorador de Archivos" at bounding box center [68, 624] width 121 height 17
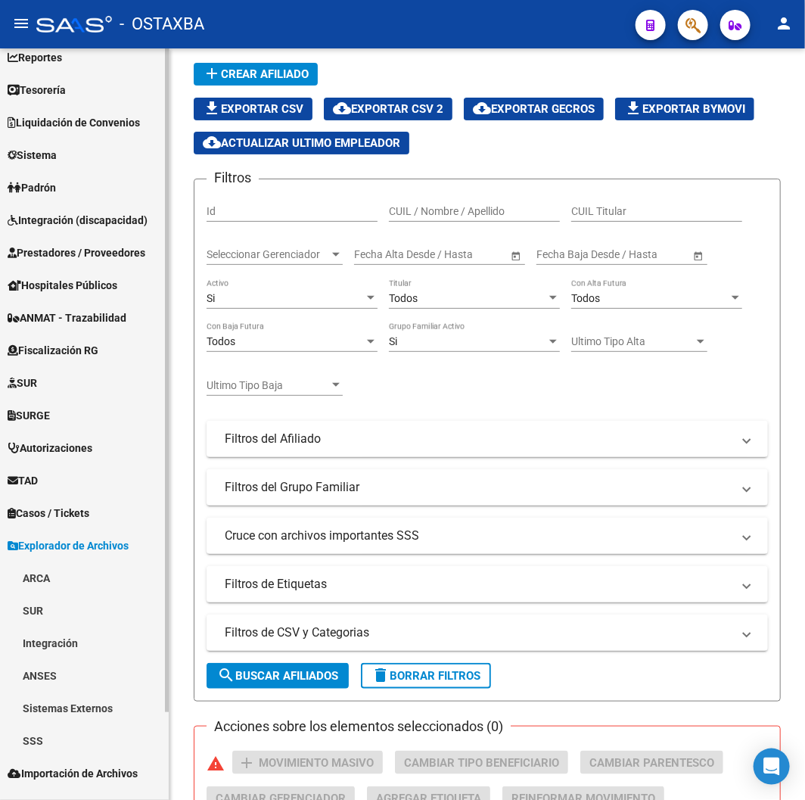
scroll to position [100, 0]
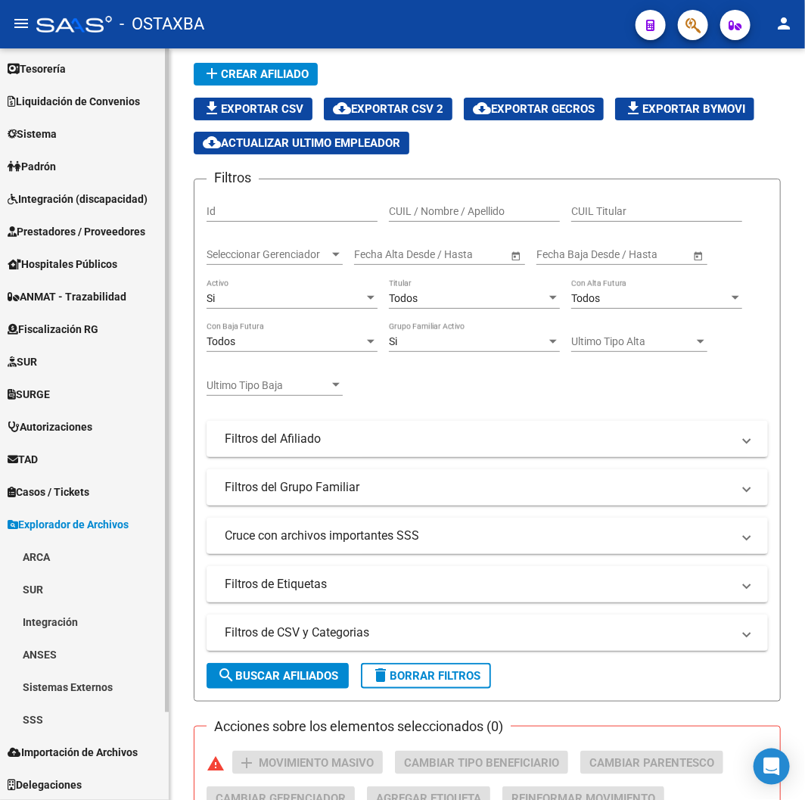
click at [35, 708] on link "SSS" at bounding box center [84, 719] width 169 height 33
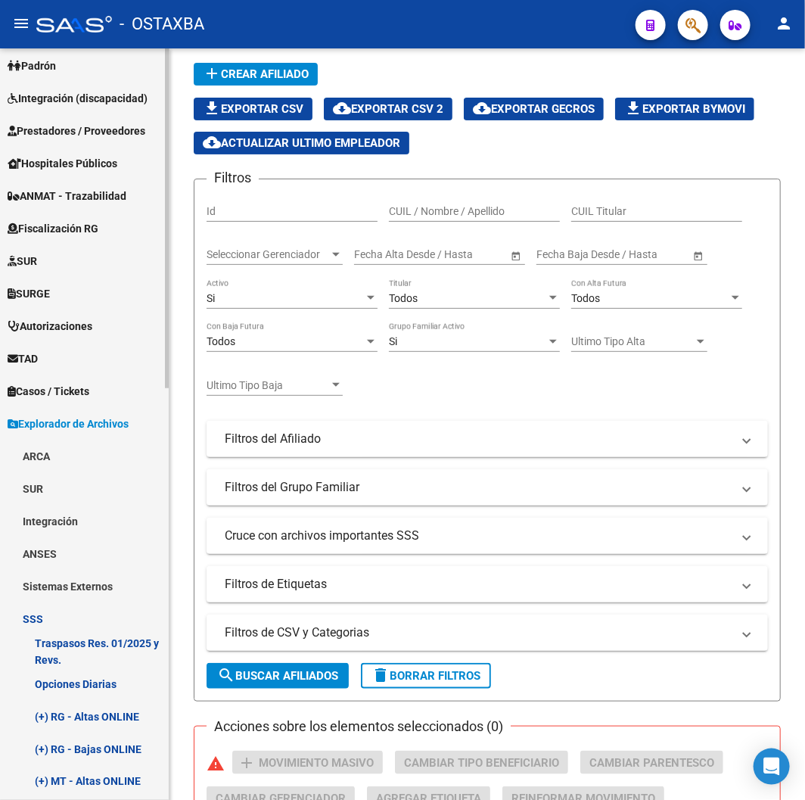
scroll to position [520, 0]
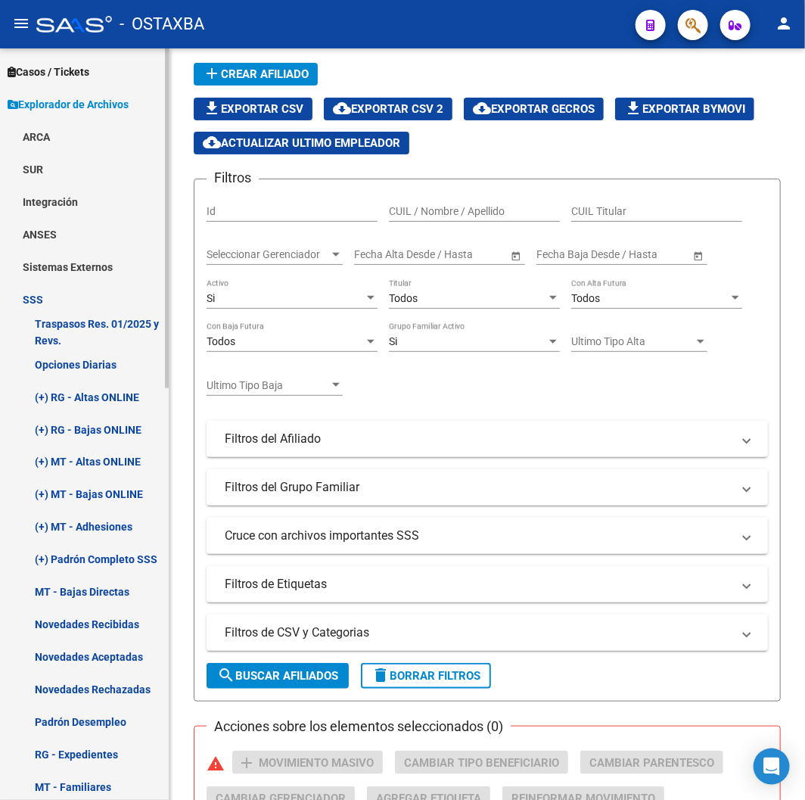
click at [97, 557] on link "(+) Padrón Completo SSS" at bounding box center [84, 559] width 169 height 33
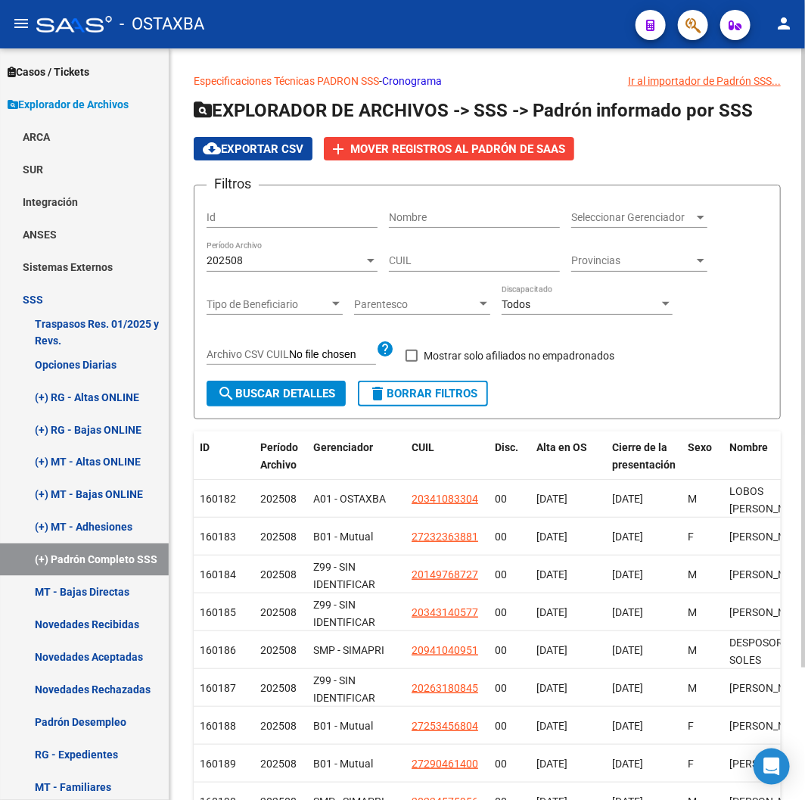
click at [325, 269] on div "202508 Período Archivo" at bounding box center [292, 256] width 171 height 30
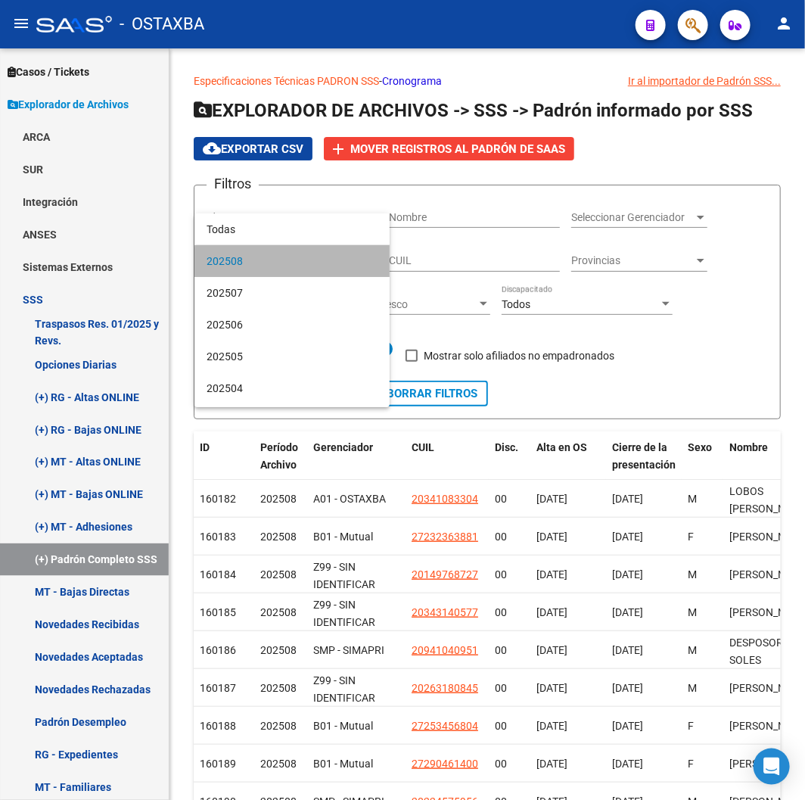
click at [320, 266] on span "202508" at bounding box center [292, 261] width 171 height 32
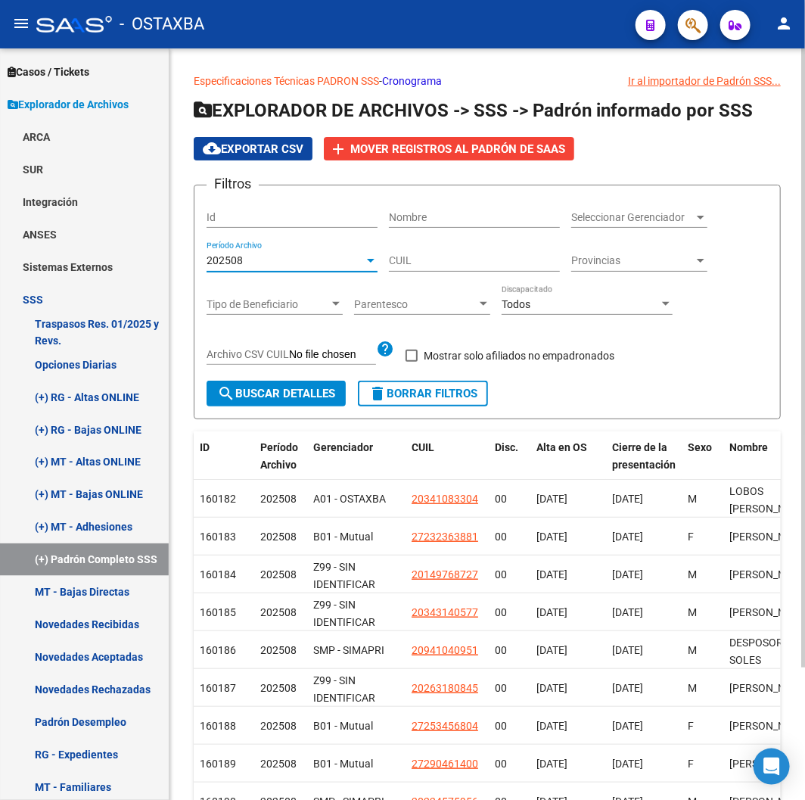
click at [254, 398] on span "search Buscar Detalles" at bounding box center [276, 394] width 118 height 14
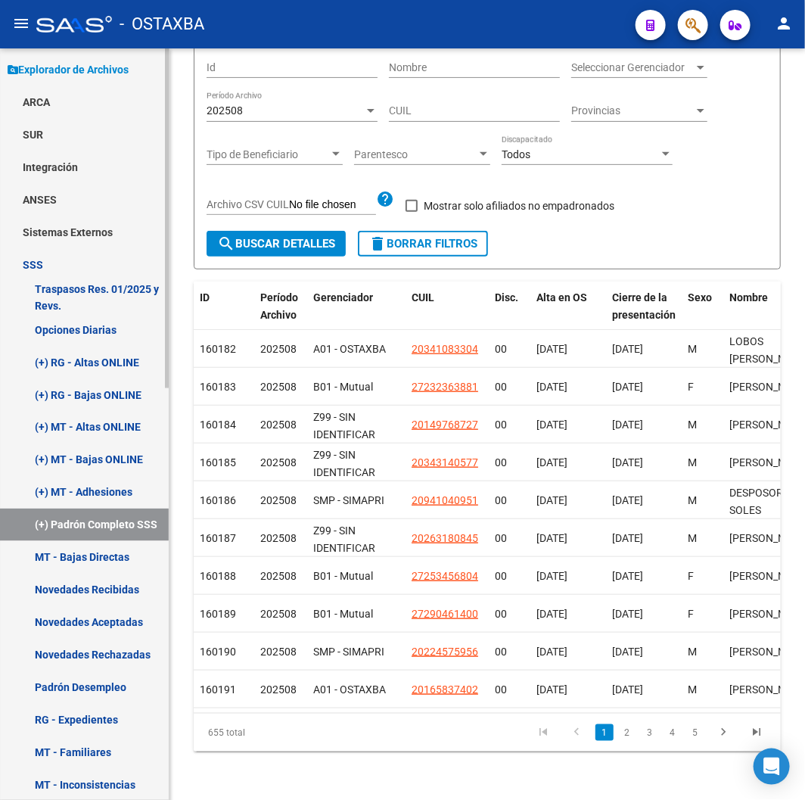
scroll to position [604, 0]
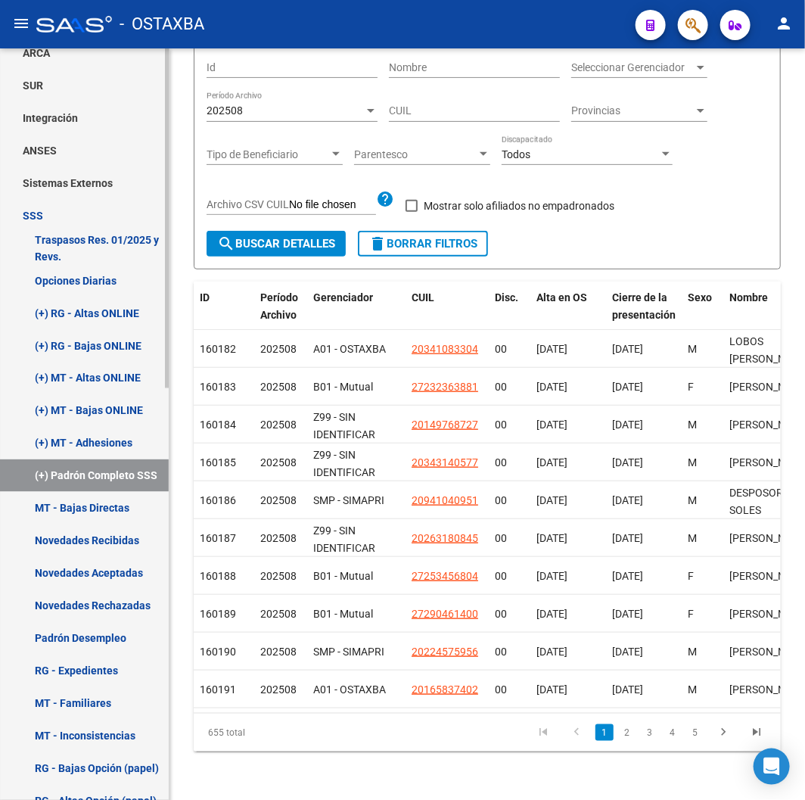
click at [92, 509] on link "MT - Bajas Directas" at bounding box center [84, 508] width 169 height 33
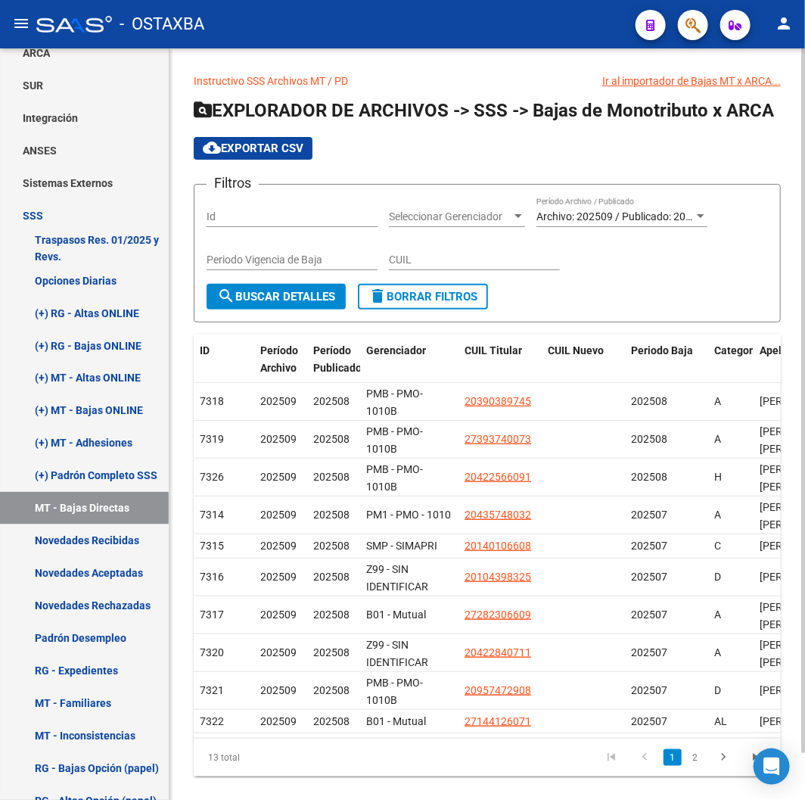
click at [270, 298] on span "search Buscar Detalles" at bounding box center [276, 297] width 118 height 14
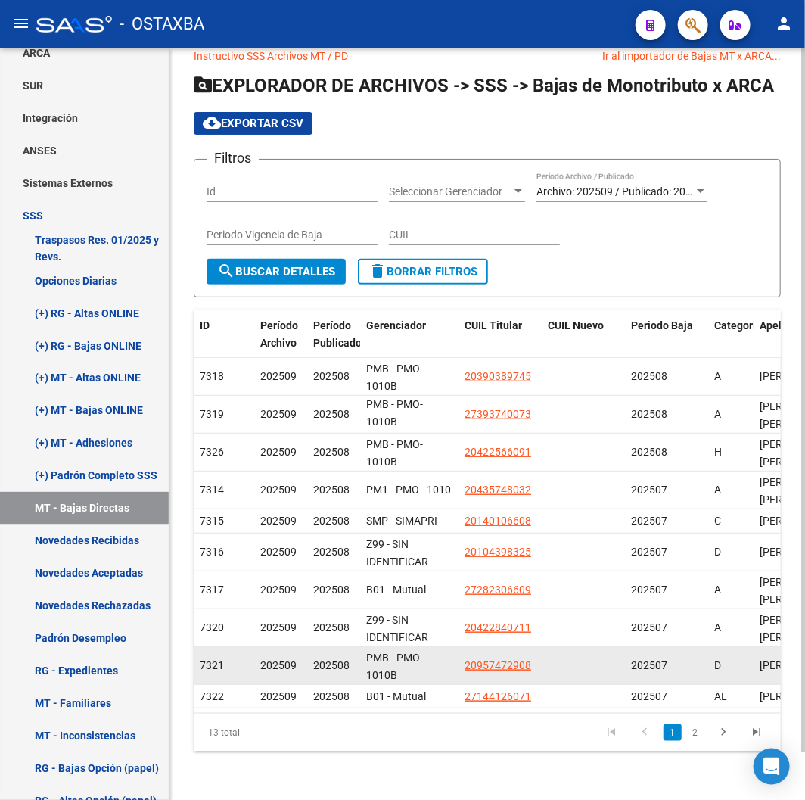
scroll to position [51, 0]
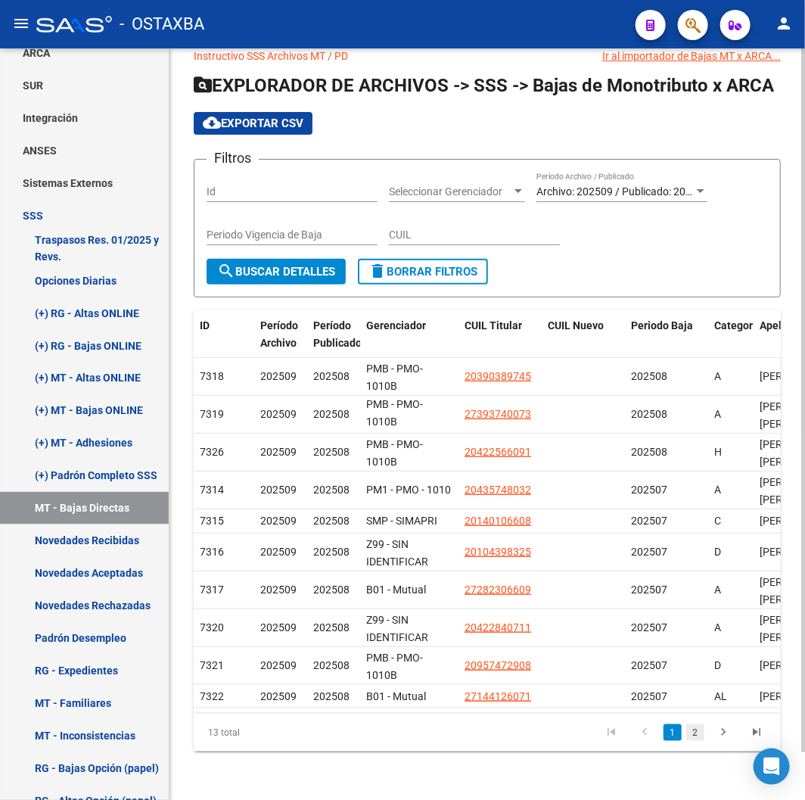
click at [695, 731] on link "2" at bounding box center [695, 732] width 18 height 17
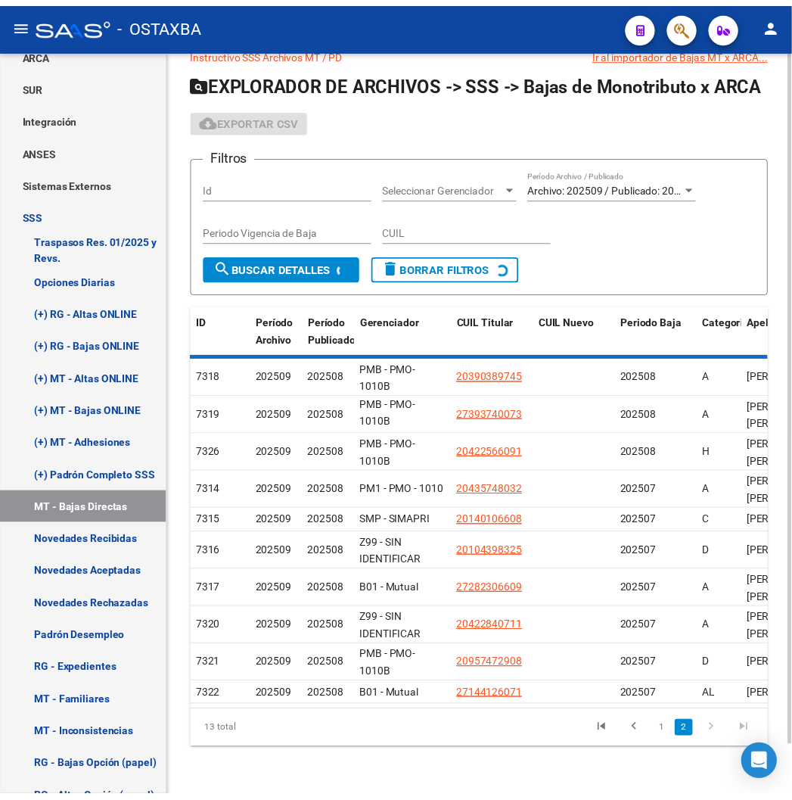
scroll to position [0, 0]
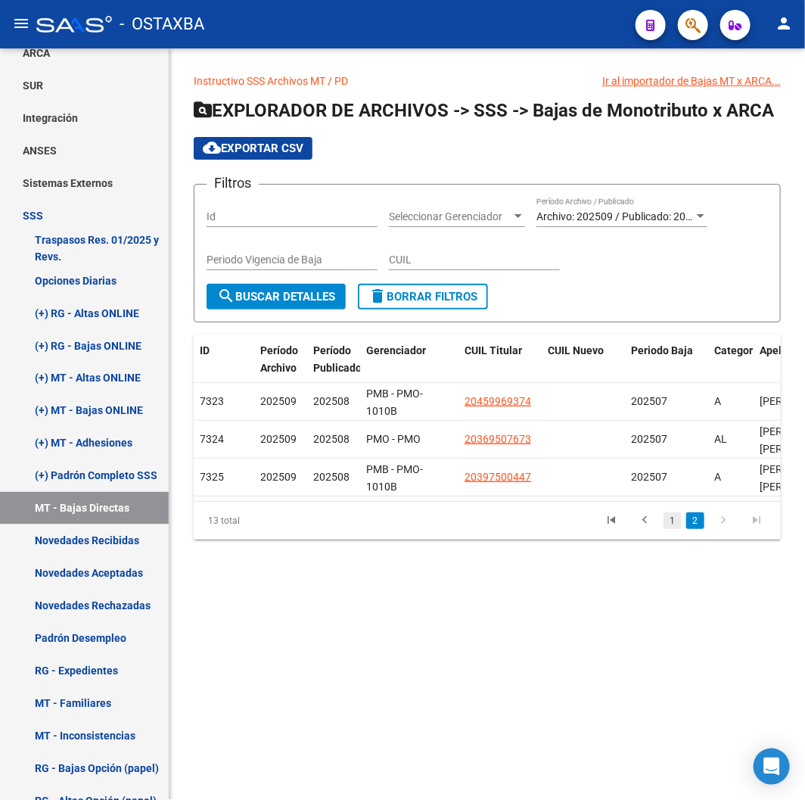
click at [672, 526] on link "1" at bounding box center [673, 520] width 18 height 17
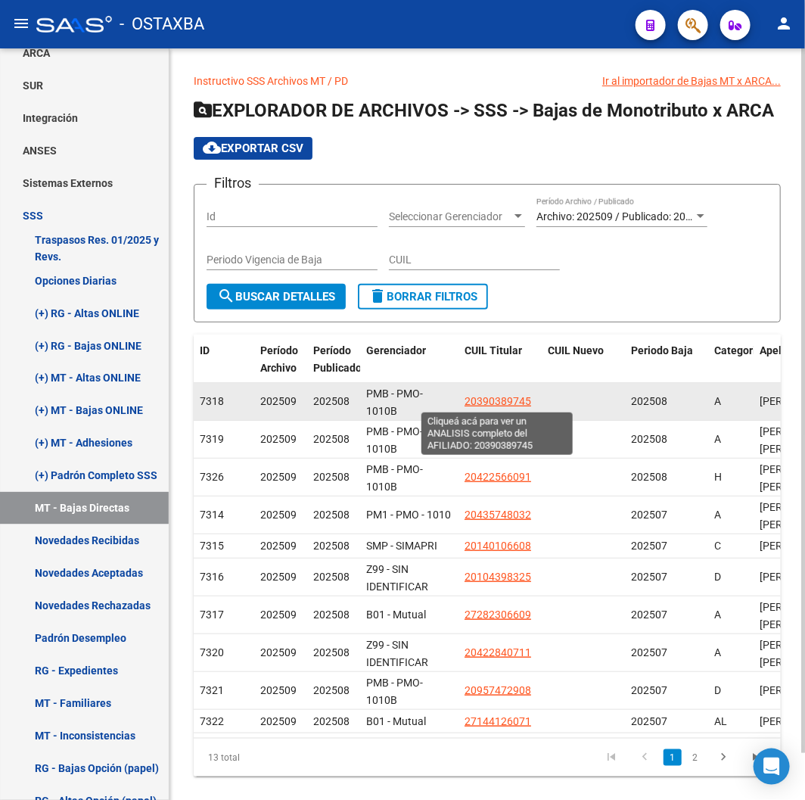
click at [495, 397] on span "20390389745" at bounding box center [498, 401] width 67 height 12
type textarea "20390389745"
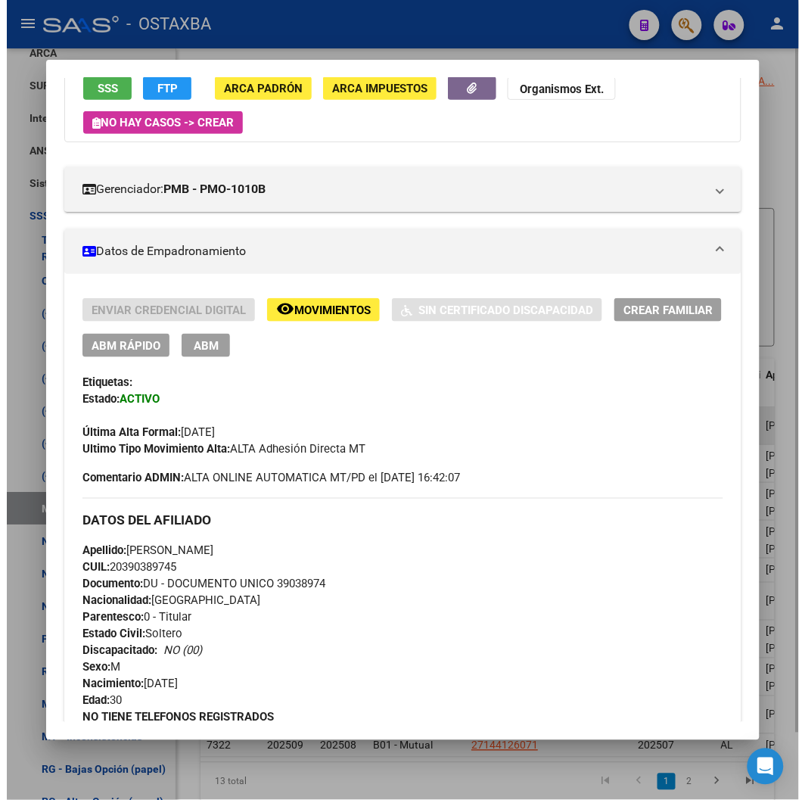
scroll to position [252, 0]
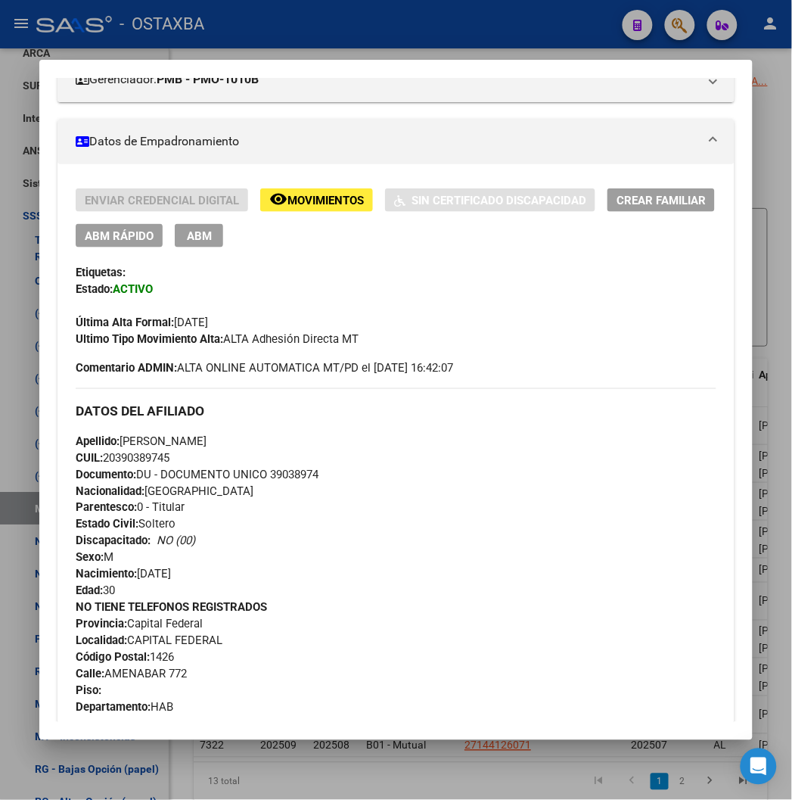
click at [319, 51] on div at bounding box center [396, 400] width 792 height 800
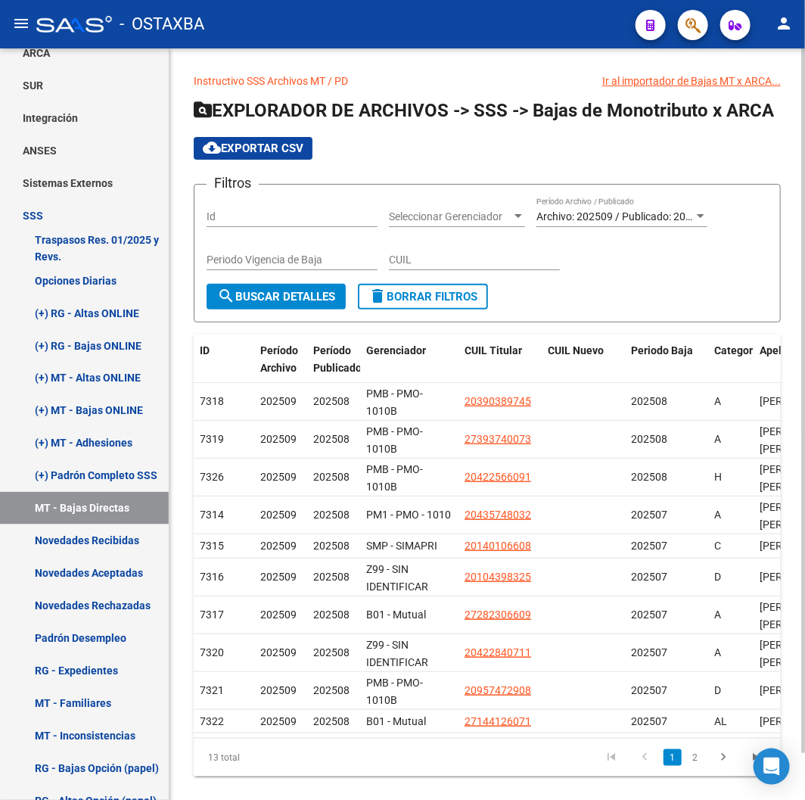
scroll to position [51, 0]
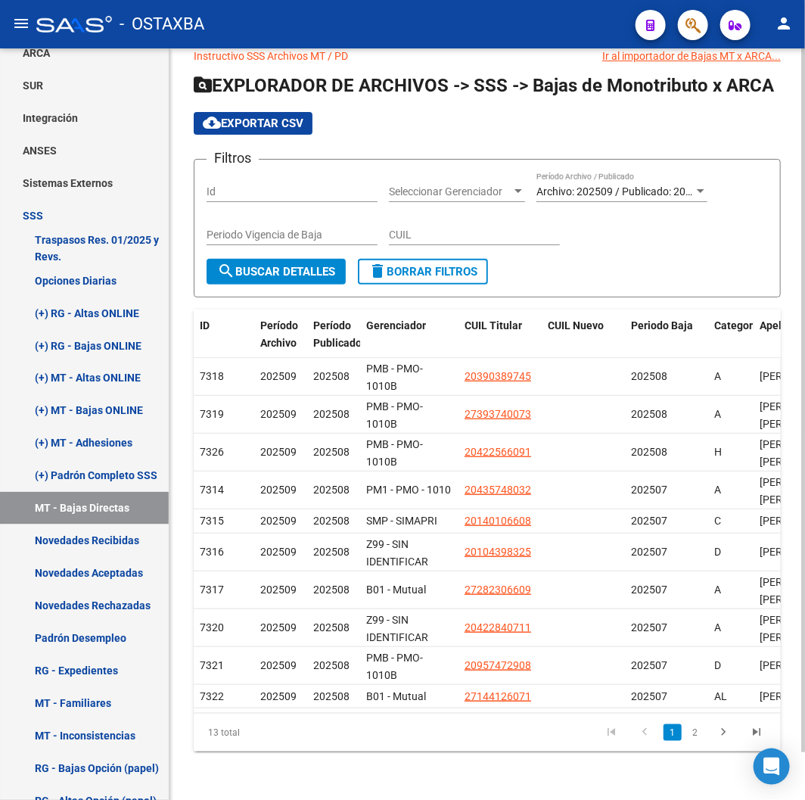
click at [283, 112] on button "cloud_download Exportar CSV" at bounding box center [253, 123] width 119 height 23
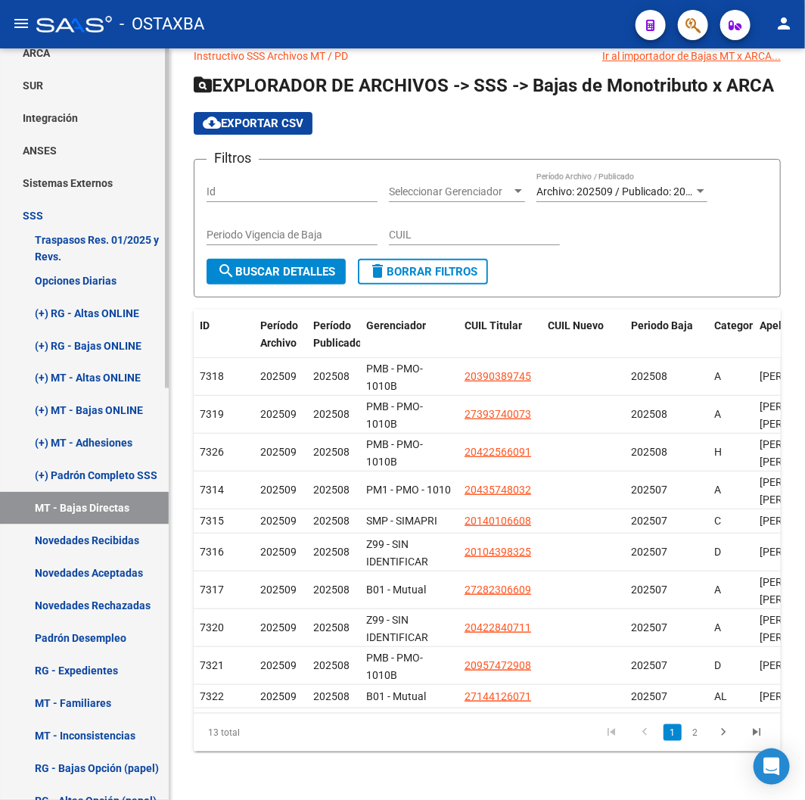
scroll to position [0, 0]
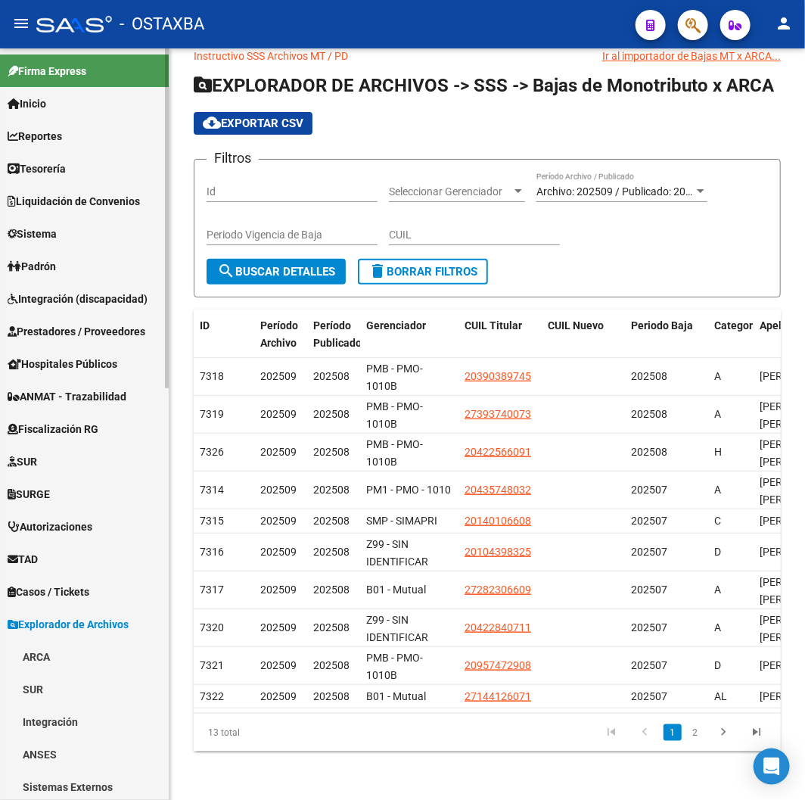
click at [56, 263] on span "Padrón" at bounding box center [32, 266] width 48 height 17
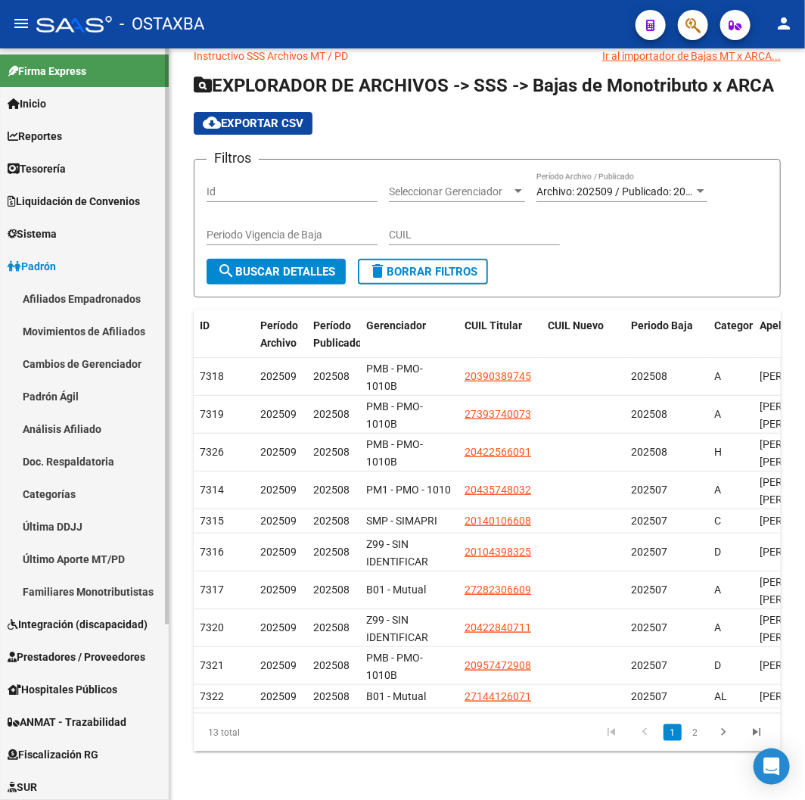
click at [68, 297] on link "Afiliados Empadronados" at bounding box center [84, 298] width 169 height 33
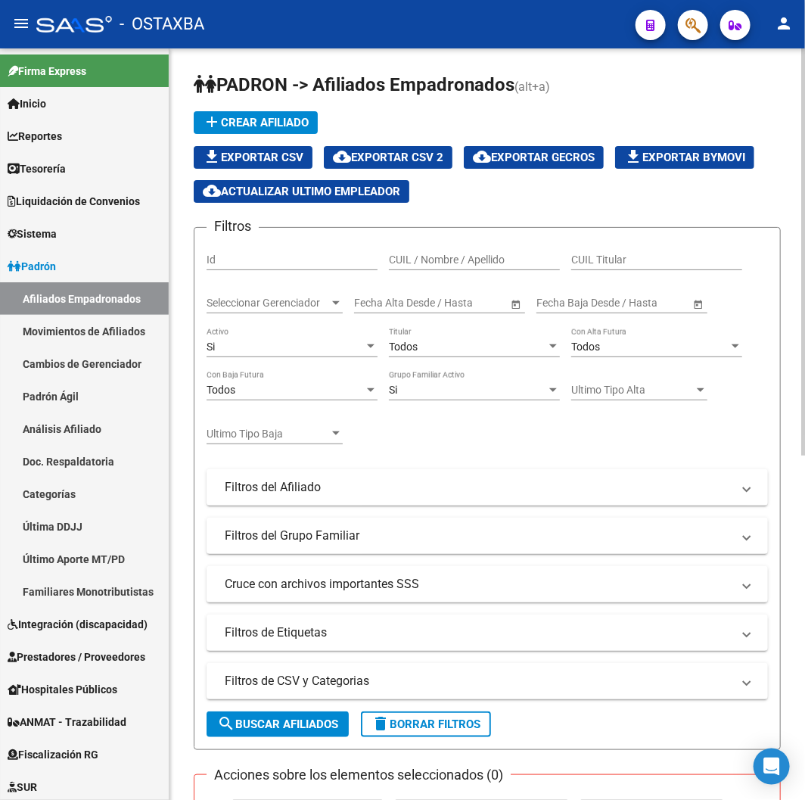
scroll to position [84, 0]
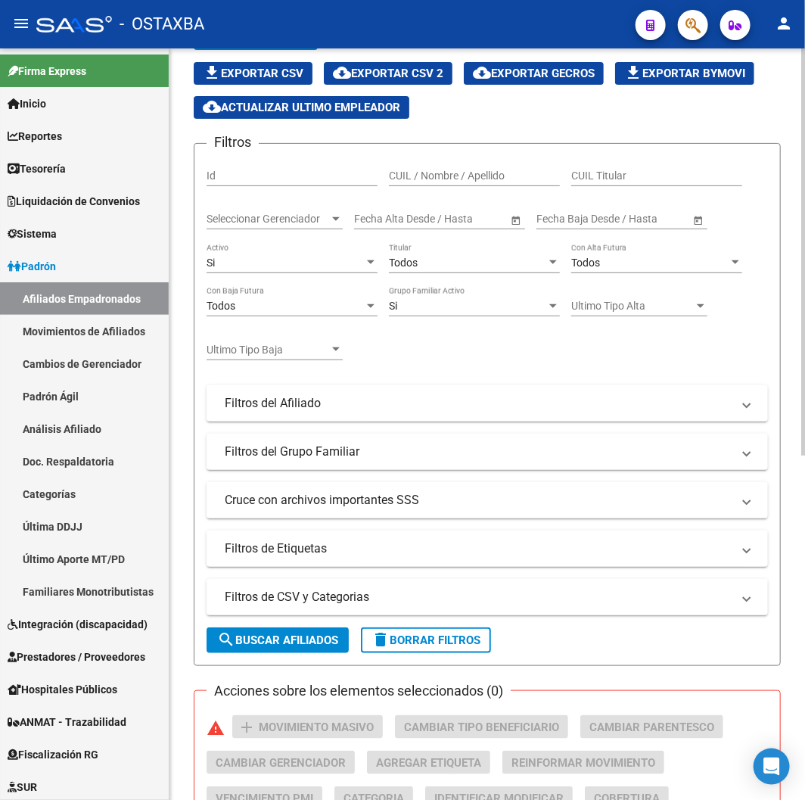
click at [398, 629] on button "delete Borrar Filtros" at bounding box center [426, 640] width 130 height 26
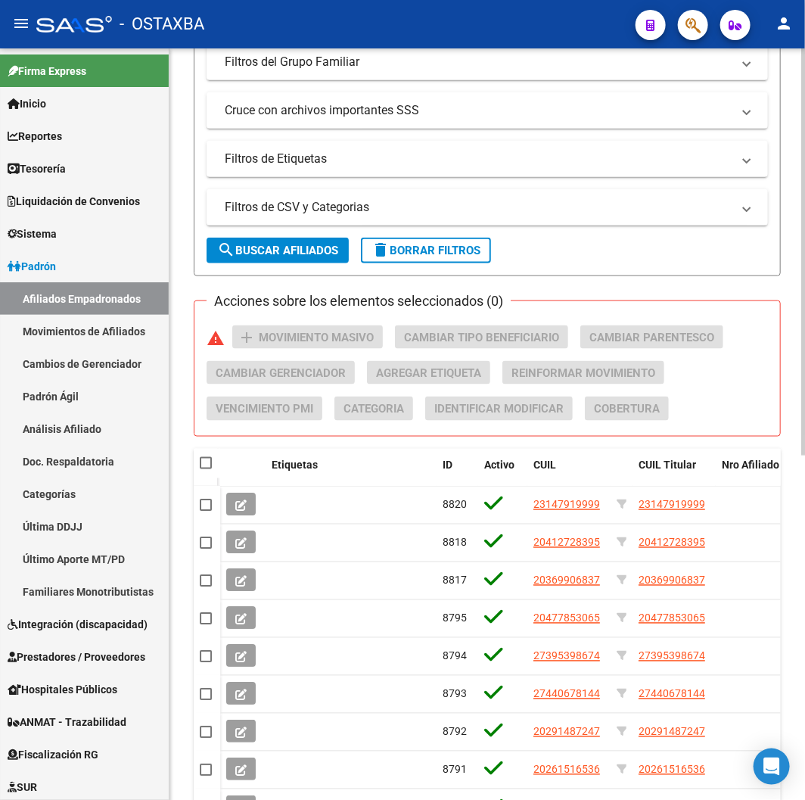
scroll to position [588, 0]
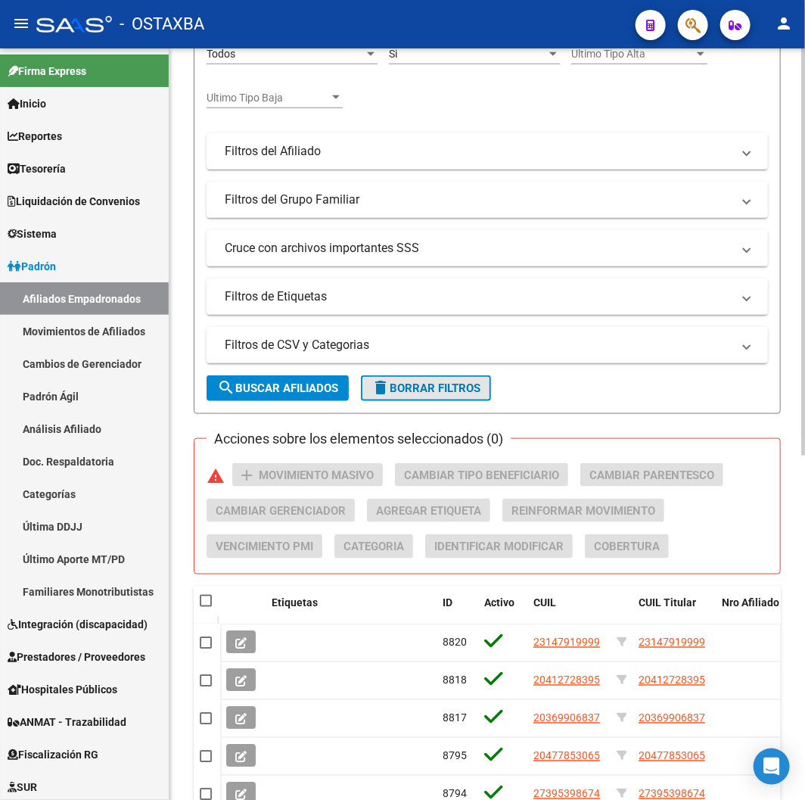
click at [414, 391] on span "delete Borrar Filtros" at bounding box center [426, 388] width 109 height 14
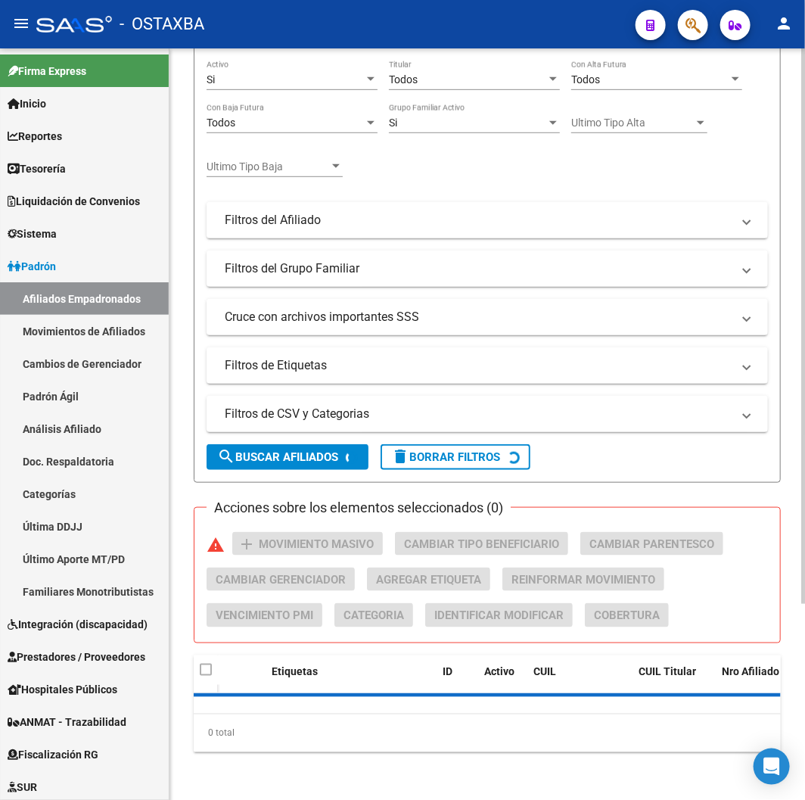
click at [320, 396] on form "Filtros Id CUIL / Nombre / Apellido CUIL Titular Seleccionar Gerenciador Selecc…" at bounding box center [487, 221] width 587 height 523
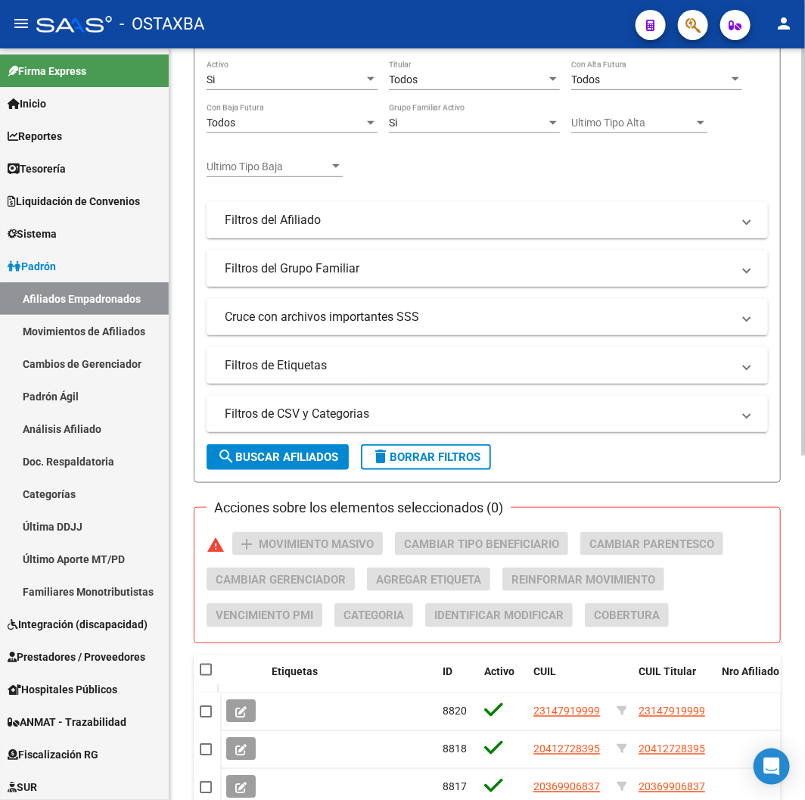
scroll to position [336, 0]
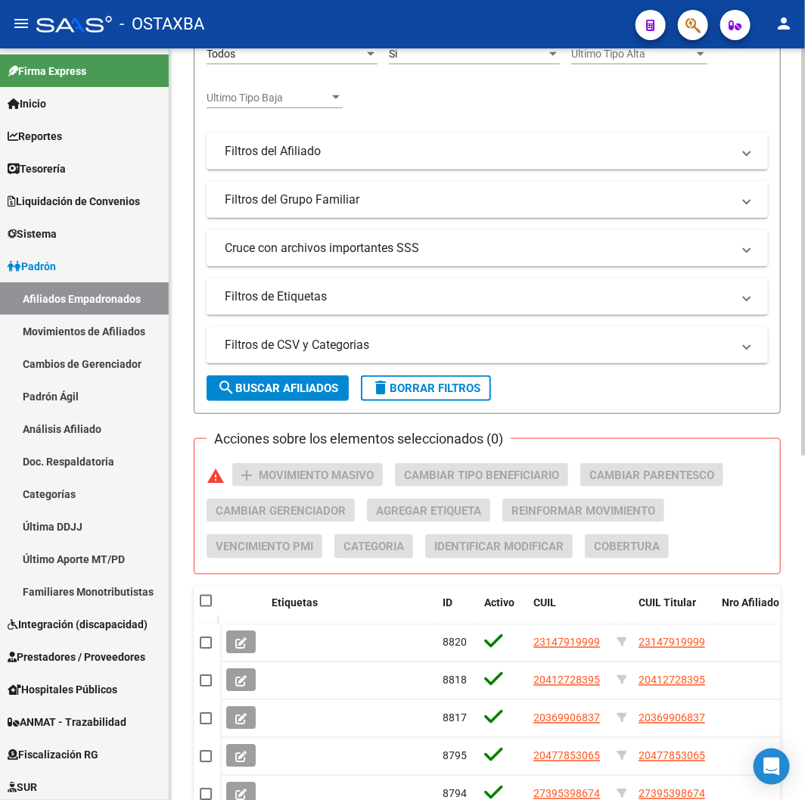
click at [314, 406] on form "Filtros Id CUIL / Nombre / Apellido CUIL Titular Seleccionar Gerenciador Selecc…" at bounding box center [487, 152] width 587 height 523
click at [279, 350] on mat-panel-title "Filtros de CSV y Categorias" at bounding box center [478, 345] width 507 height 17
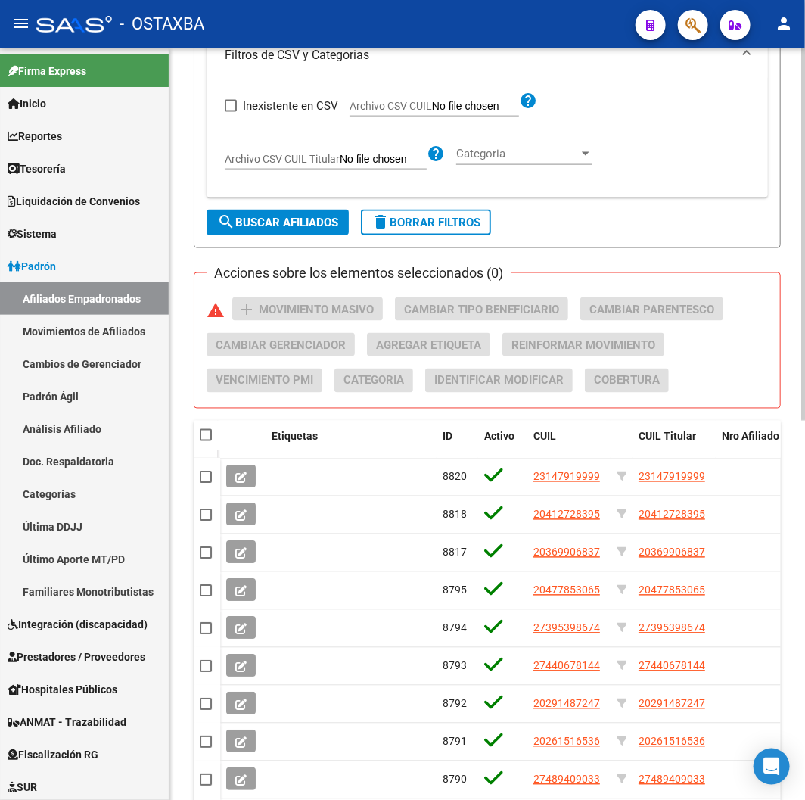
scroll to position [672, 0]
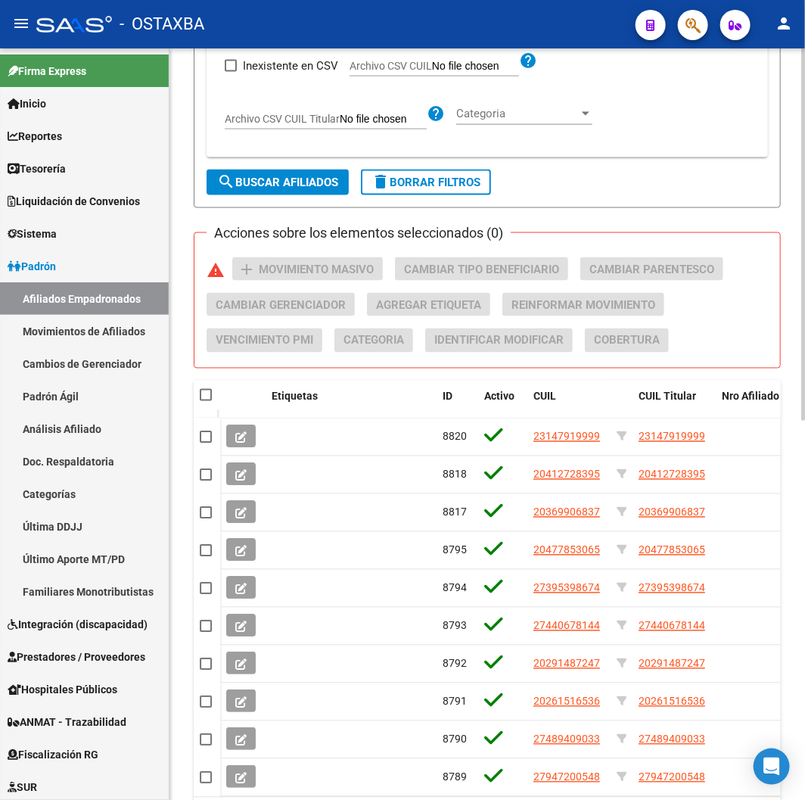
click at [387, 68] on span "Archivo CSV CUIL" at bounding box center [391, 66] width 83 height 12
click at [432, 68] on input "Archivo CSV CUIL" at bounding box center [475, 67] width 87 height 14
type input "C:\fakepath\archivo para filtrar en SAAS.csv"
click at [283, 176] on span "search Buscar Afiliados" at bounding box center [277, 183] width 121 height 14
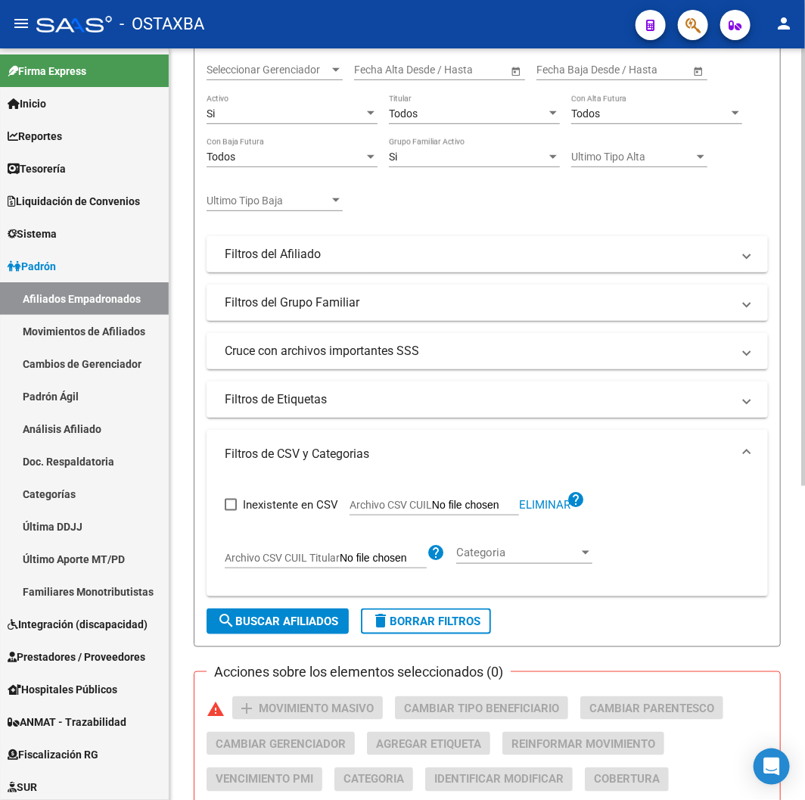
scroll to position [205, 0]
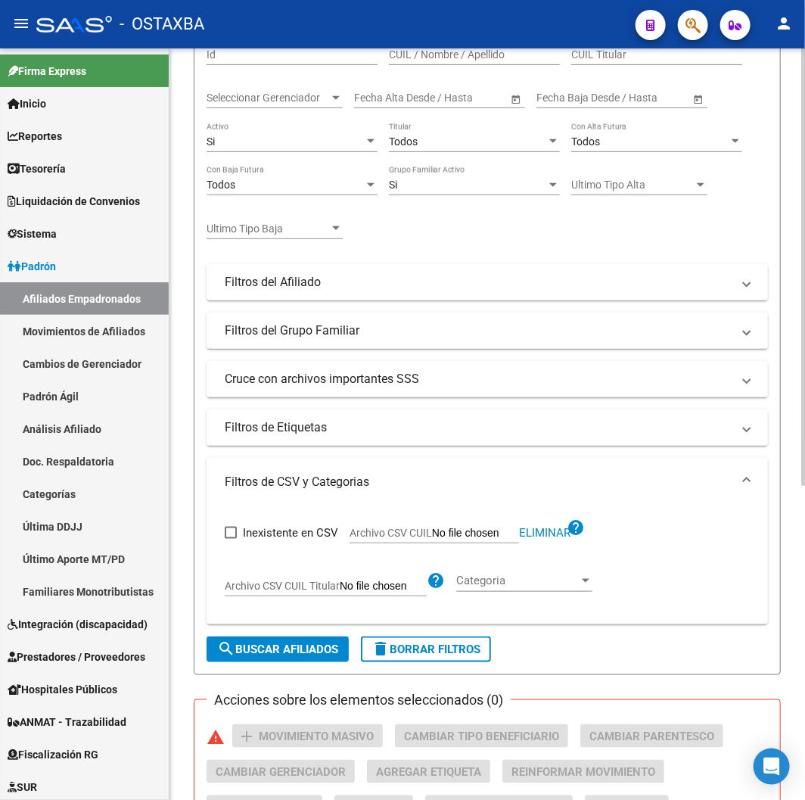
click at [297, 135] on div "Si" at bounding box center [285, 141] width 157 height 13
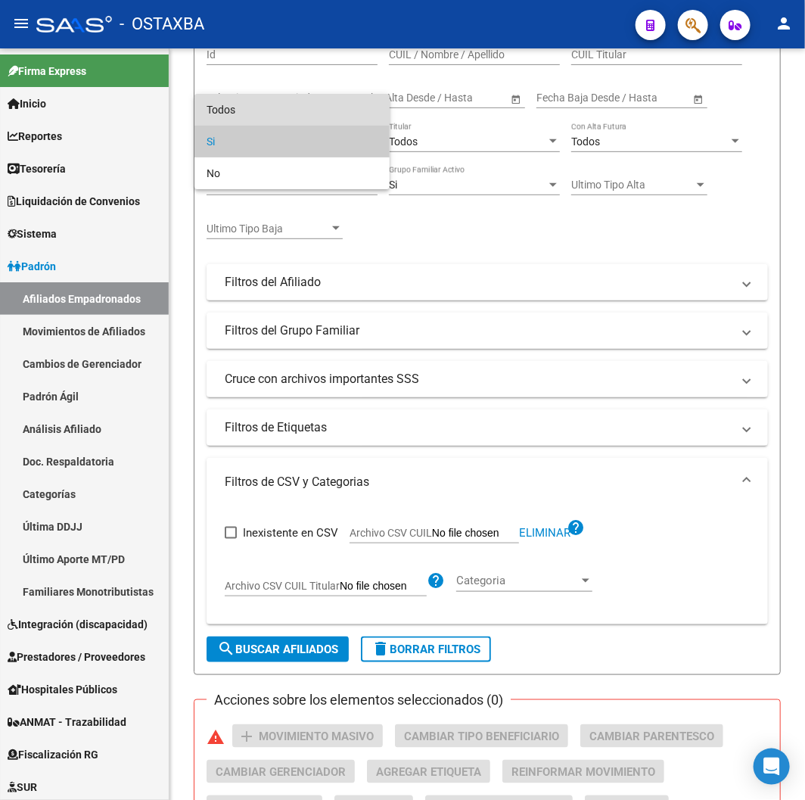
click at [293, 116] on span "Todos" at bounding box center [292, 110] width 171 height 32
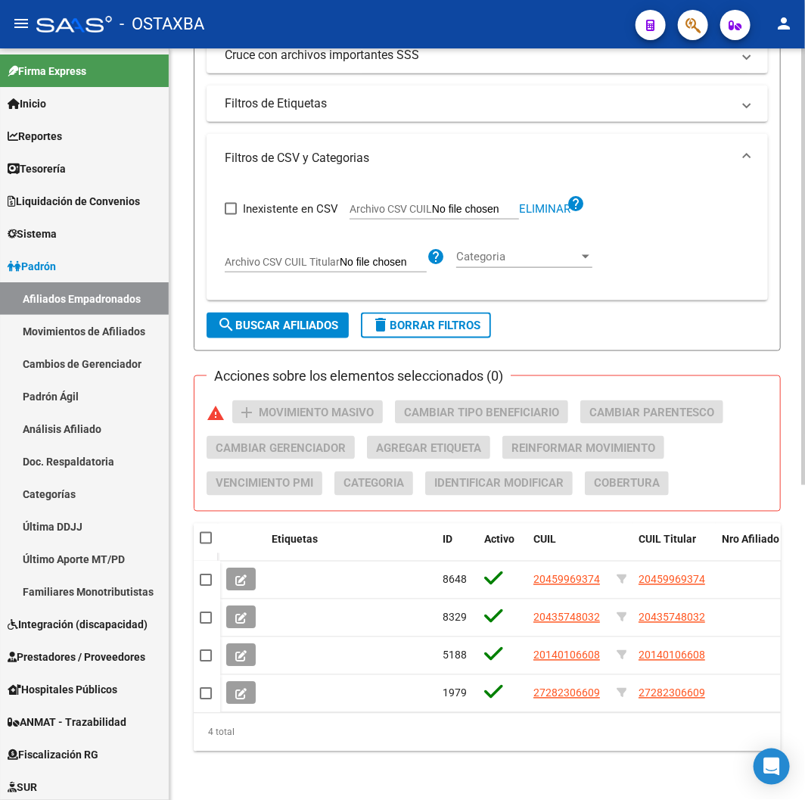
scroll to position [541, 0]
click at [305, 313] on button "search Buscar Afiliados" at bounding box center [278, 326] width 142 height 26
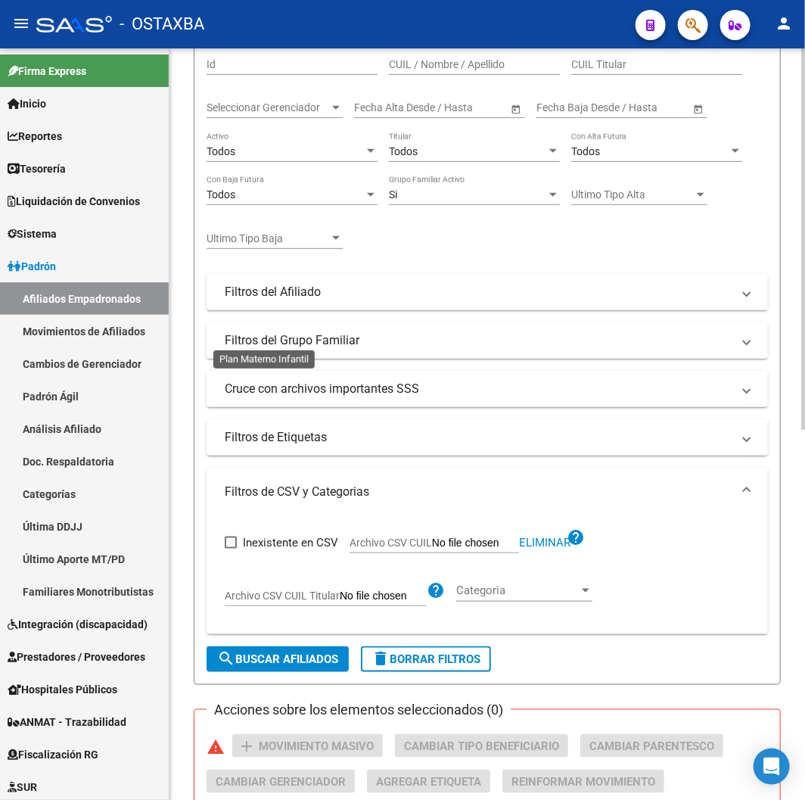
scroll to position [142, 0]
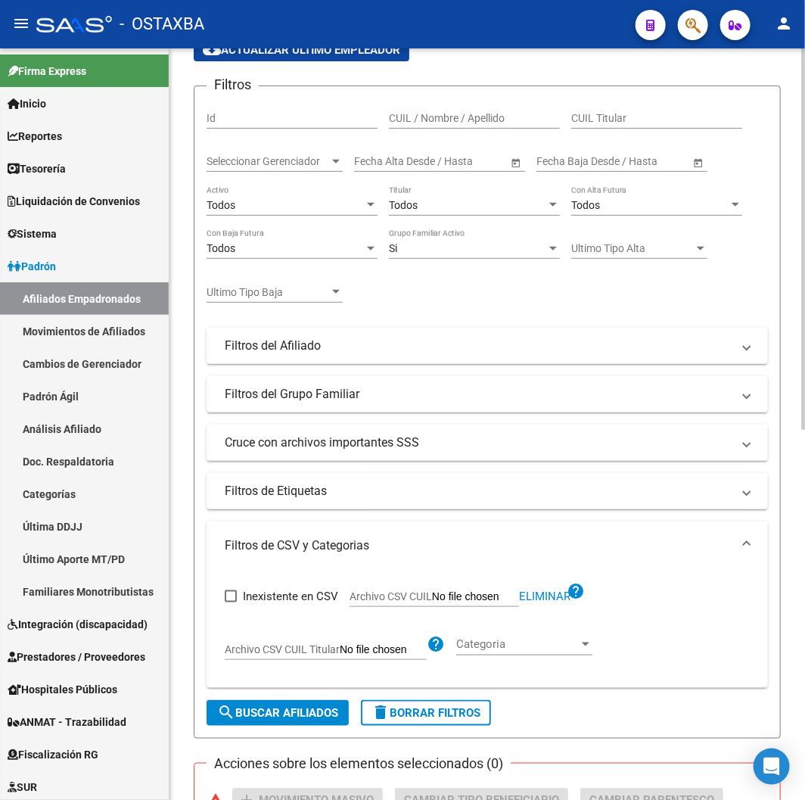
click at [291, 212] on div "Todos" at bounding box center [285, 205] width 157 height 13
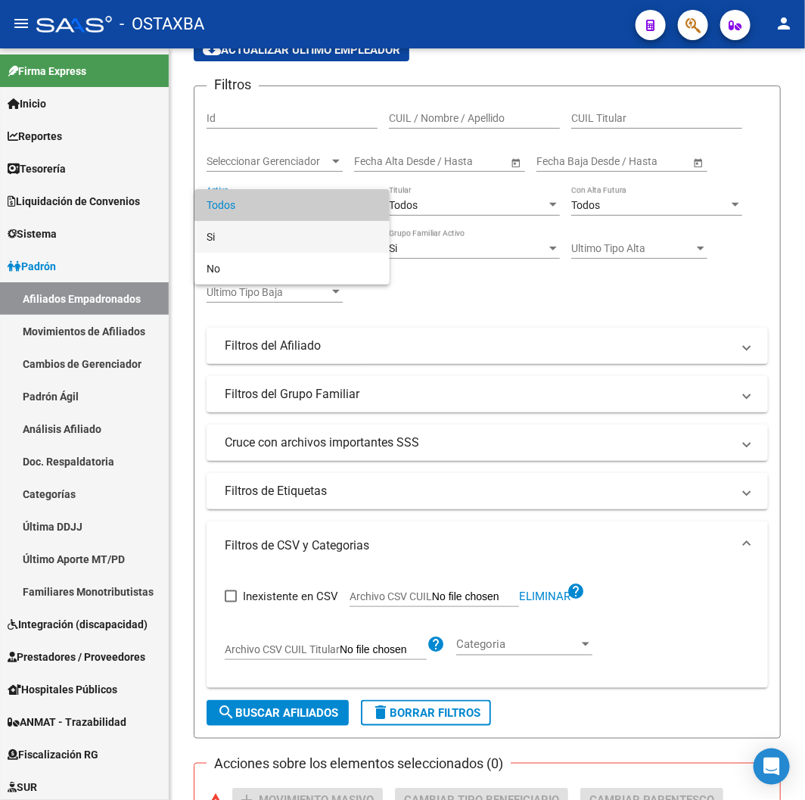
click at [295, 226] on span "Si" at bounding box center [292, 237] width 171 height 32
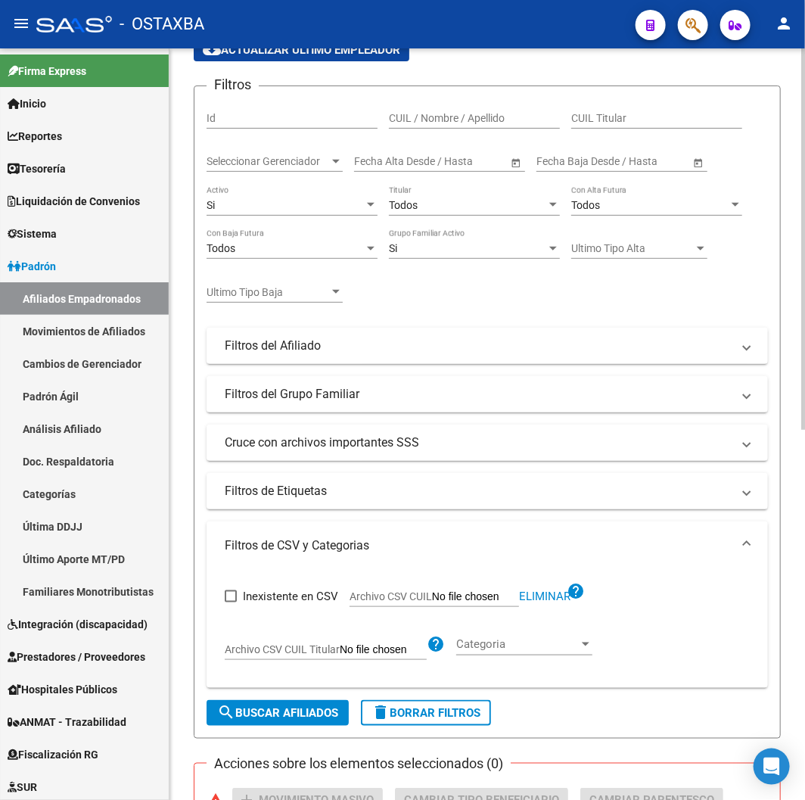
click at [285, 697] on form "Filtros Id CUIL / Nombre / Apellido CUIL Titular Seleccionar Gerenciador Selecc…" at bounding box center [487, 412] width 587 height 653
click at [396, 223] on div "Todos Titular" at bounding box center [474, 206] width 171 height 43
click at [400, 207] on span "Todos" at bounding box center [403, 205] width 29 height 12
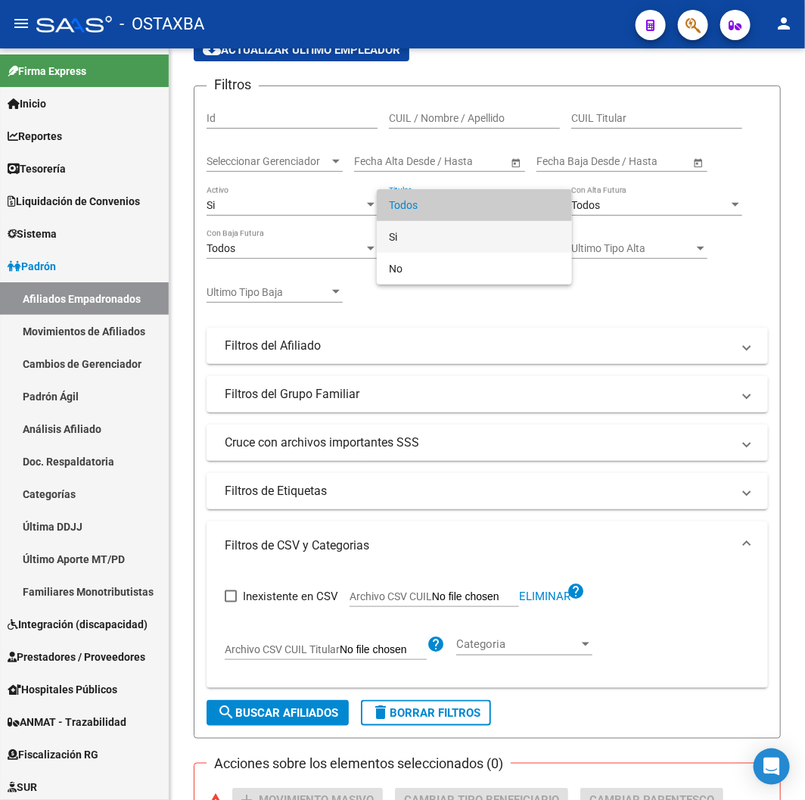
click at [403, 229] on span "Si" at bounding box center [474, 237] width 171 height 32
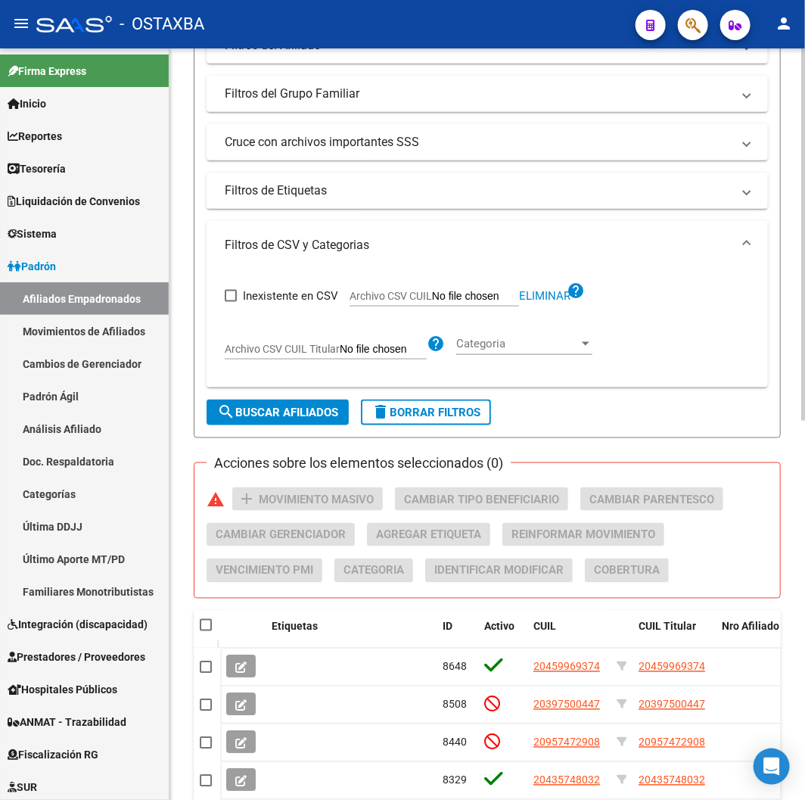
click at [268, 415] on span "search Buscar Afiliados" at bounding box center [277, 413] width 121 height 14
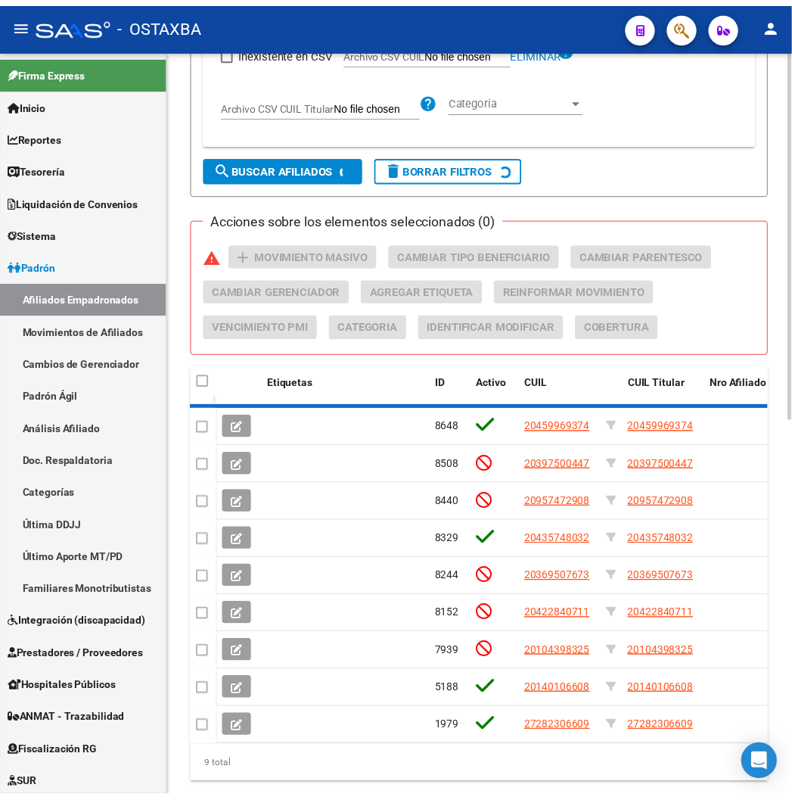
scroll to position [578, 0]
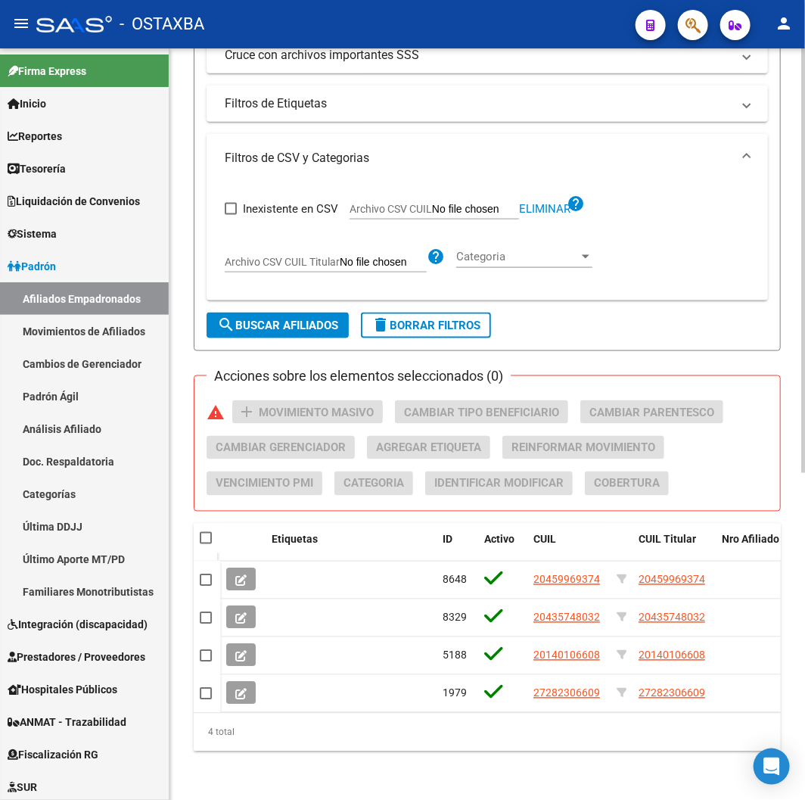
click at [210, 532] on span at bounding box center [206, 538] width 12 height 12
click at [206, 544] on input "checkbox" at bounding box center [205, 544] width 1 height 1
checkbox input "true"
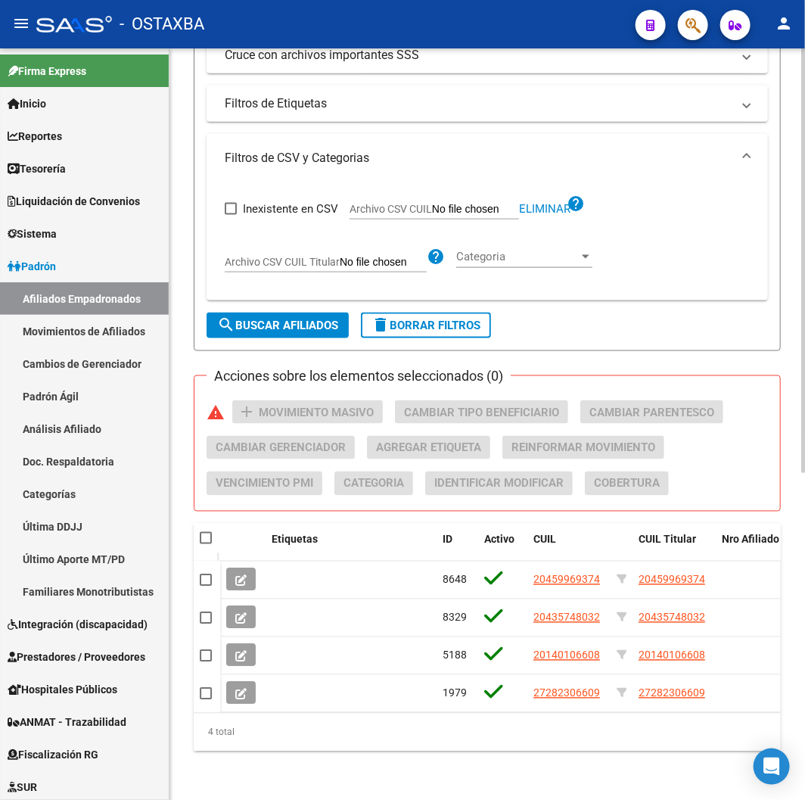
checkbox input "true"
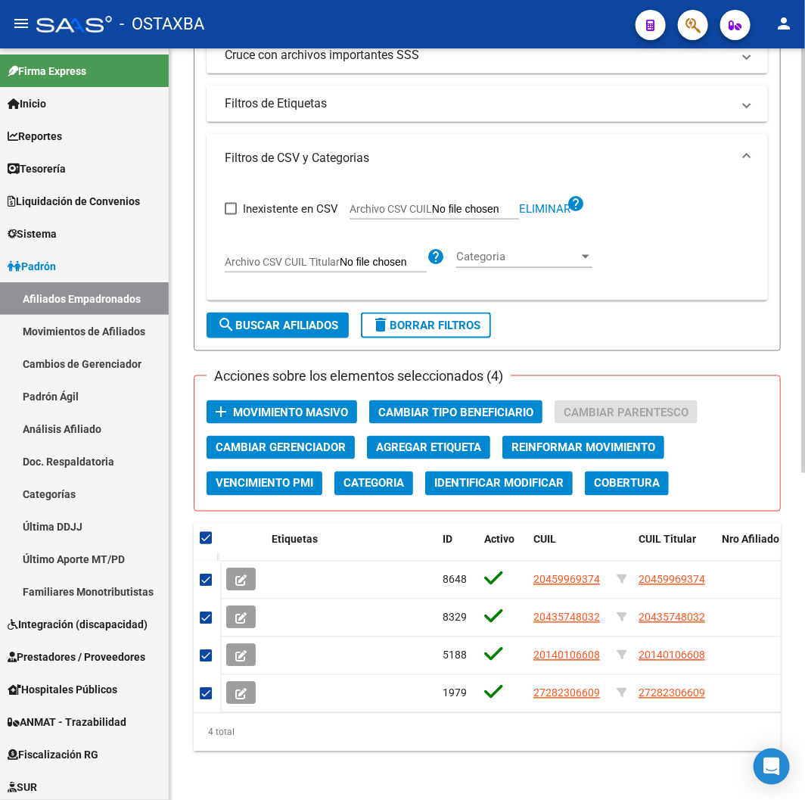
click at [290, 406] on span "Movimiento Masivo" at bounding box center [290, 413] width 115 height 14
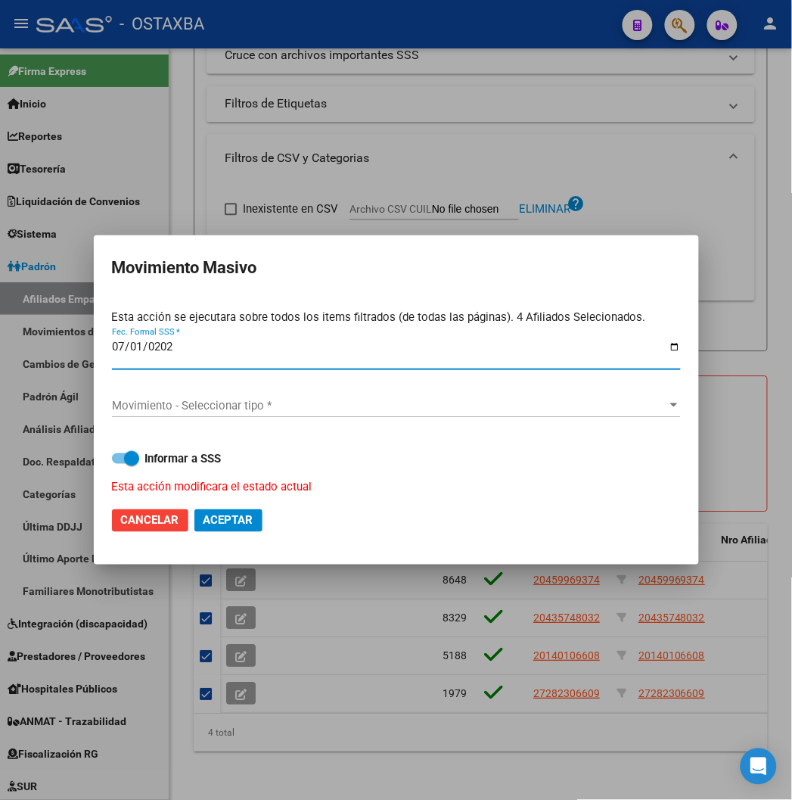
type input "[DATE]"
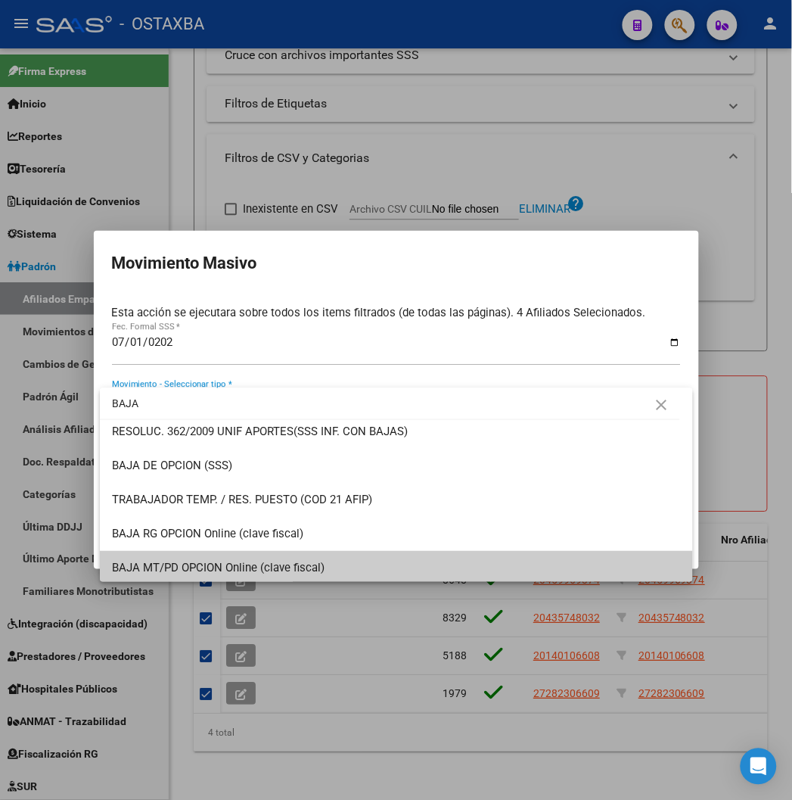
scroll to position [145, 0]
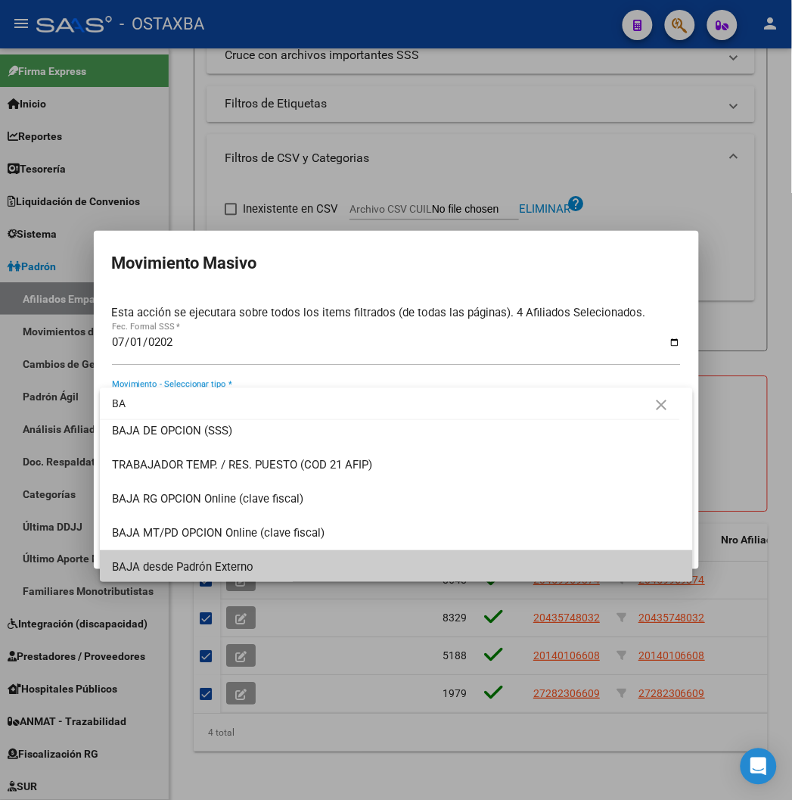
type input "B"
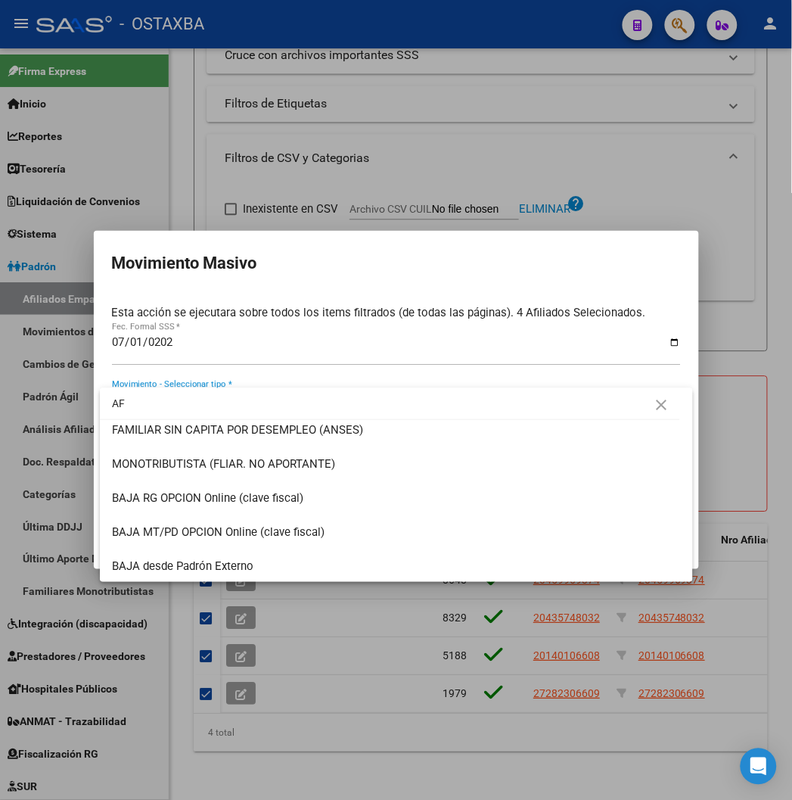
scroll to position [0, 0]
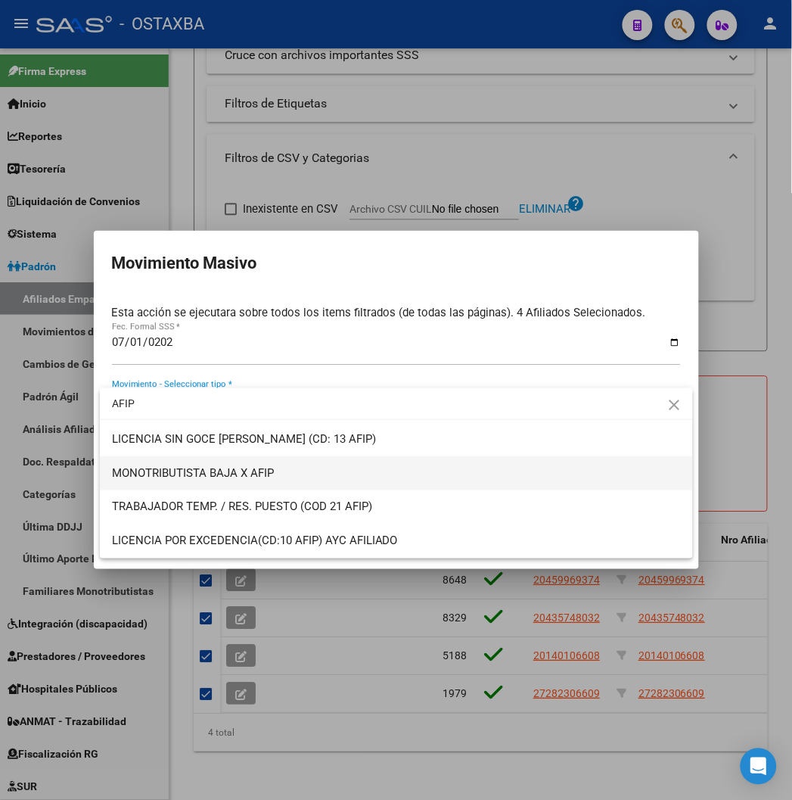
type input "AFIP"
click at [266, 462] on span "MONOTRIBUTISTA BAJA X AFIP" at bounding box center [396, 473] width 569 height 34
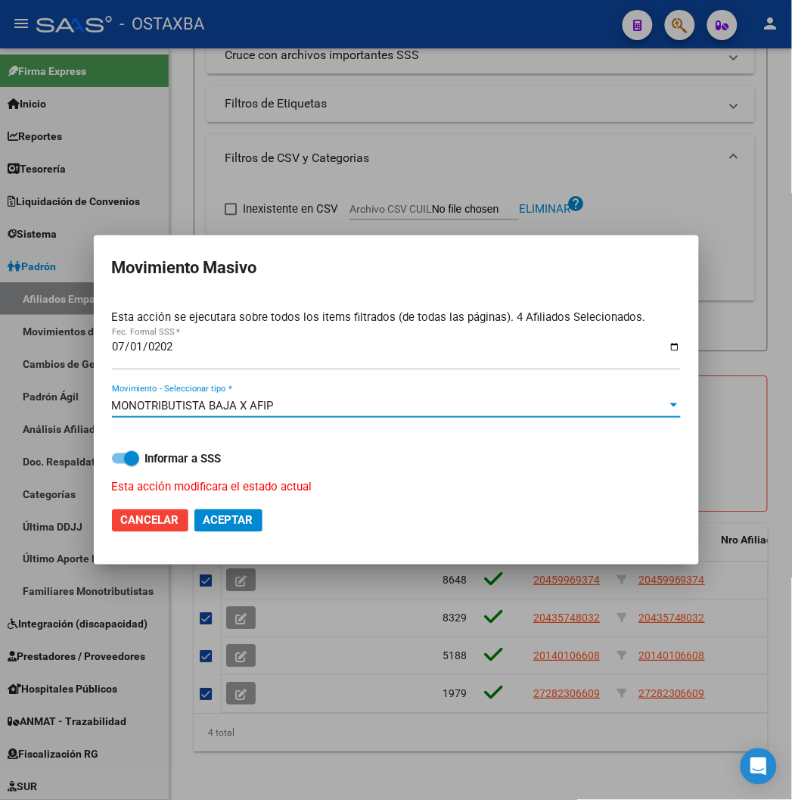
click at [155, 460] on strong "Informar a SSS" at bounding box center [183, 459] width 76 height 14
click at [120, 464] on input "Informar a SSS" at bounding box center [119, 464] width 1 height 1
checkbox input "false"
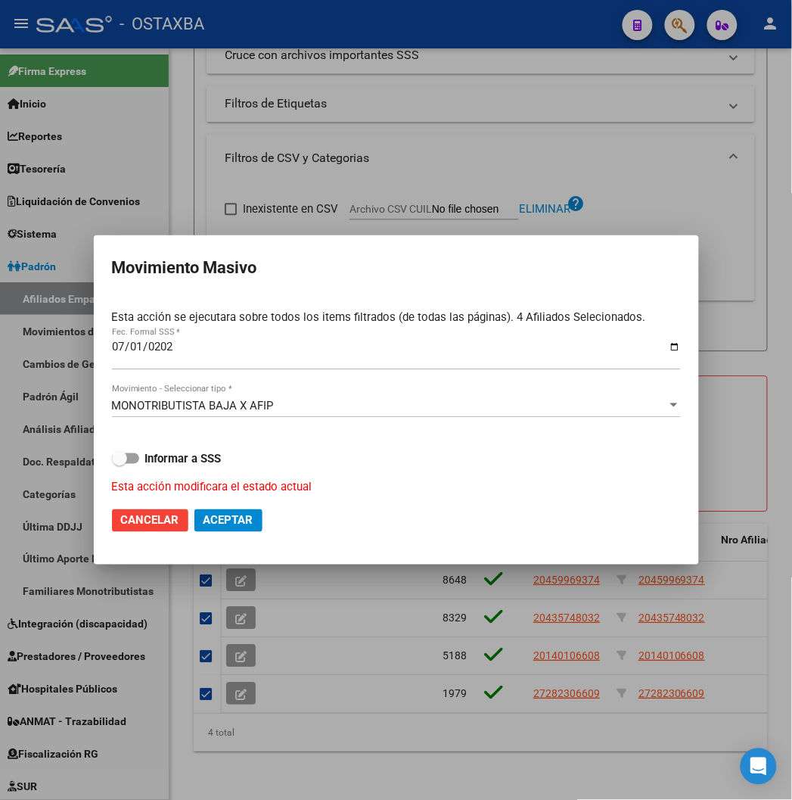
click at [220, 518] on span "Aceptar" at bounding box center [229, 521] width 50 height 14
checkbox input "false"
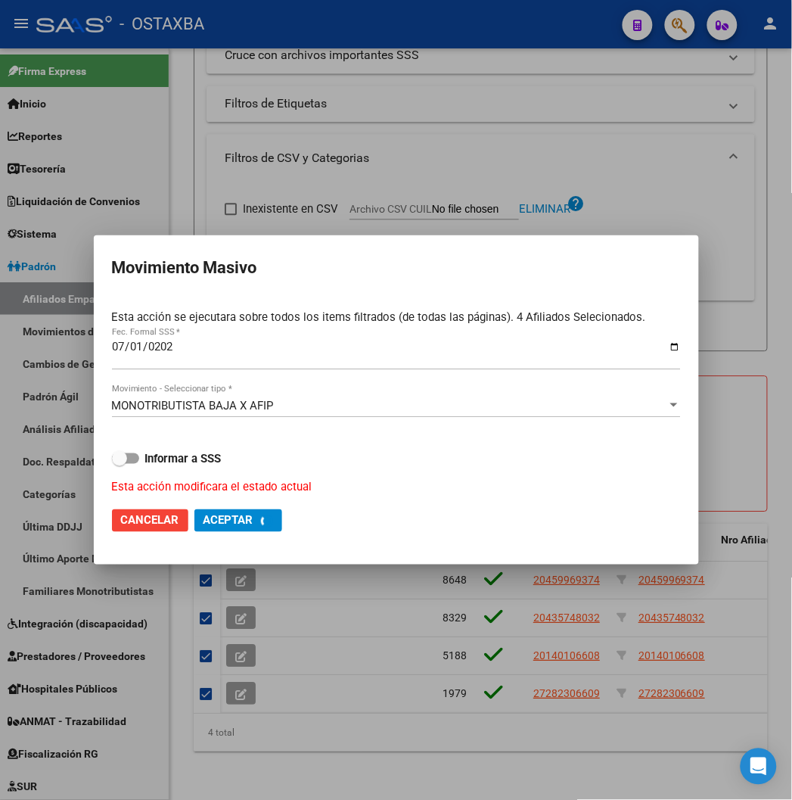
checkbox input "false"
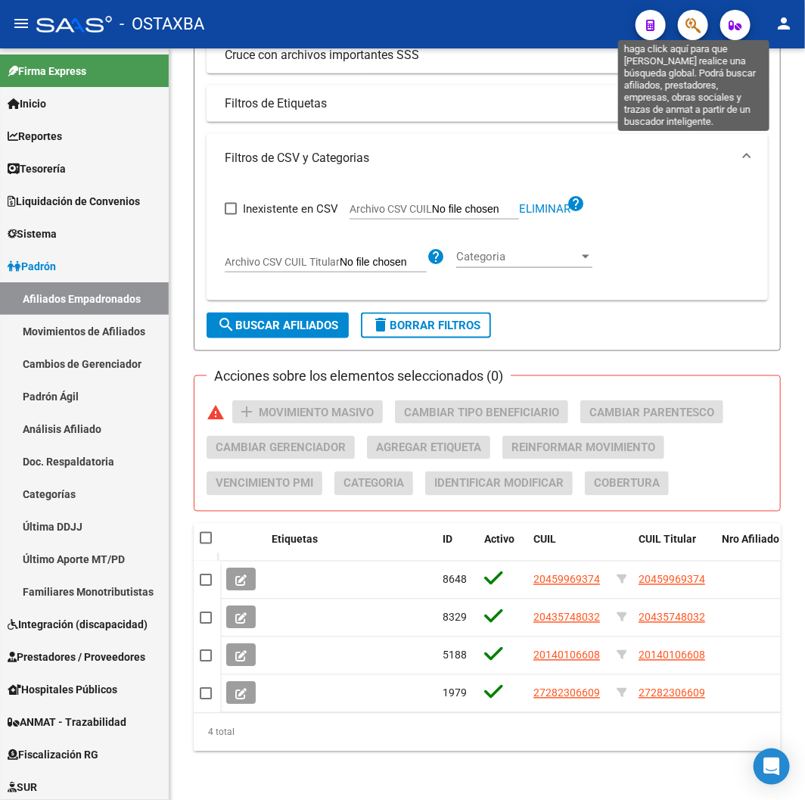
click at [698, 27] on icon "button" at bounding box center [693, 25] width 15 height 17
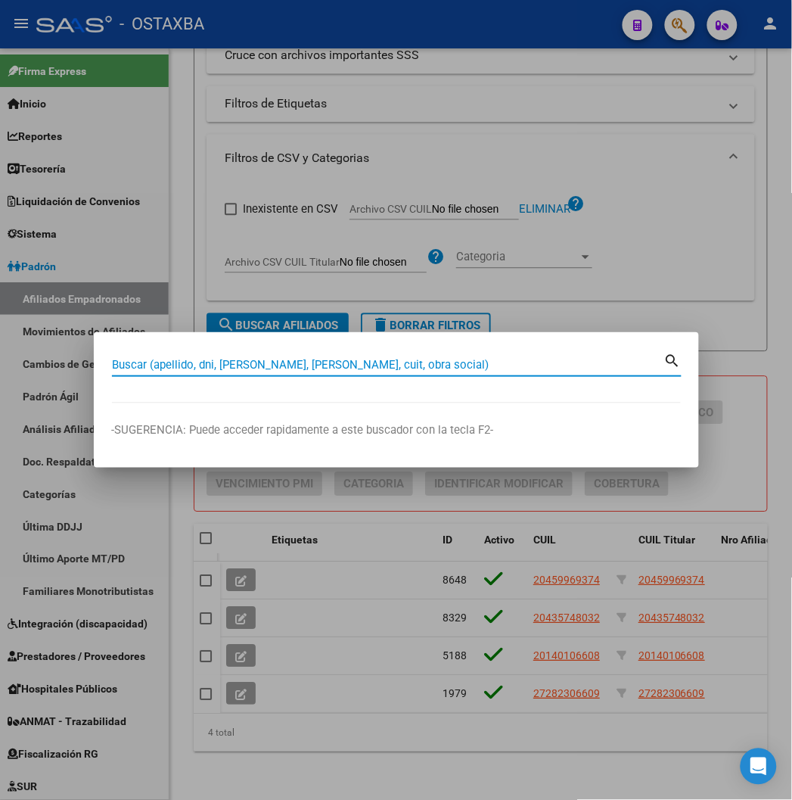
paste input "20390389745"
type input "20390389745"
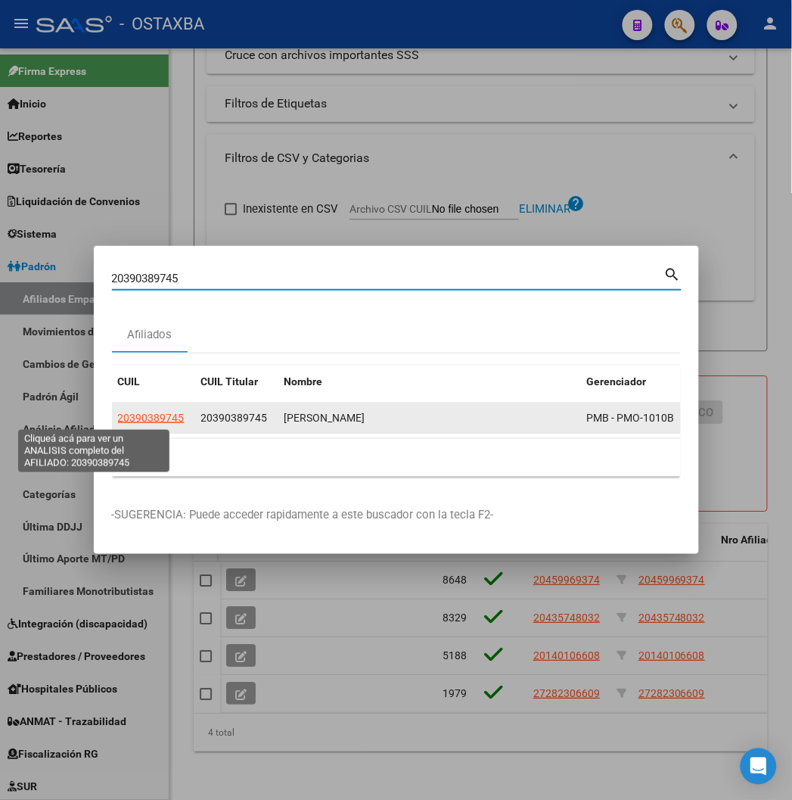
click at [118, 413] on span "20390389745" at bounding box center [151, 418] width 67 height 12
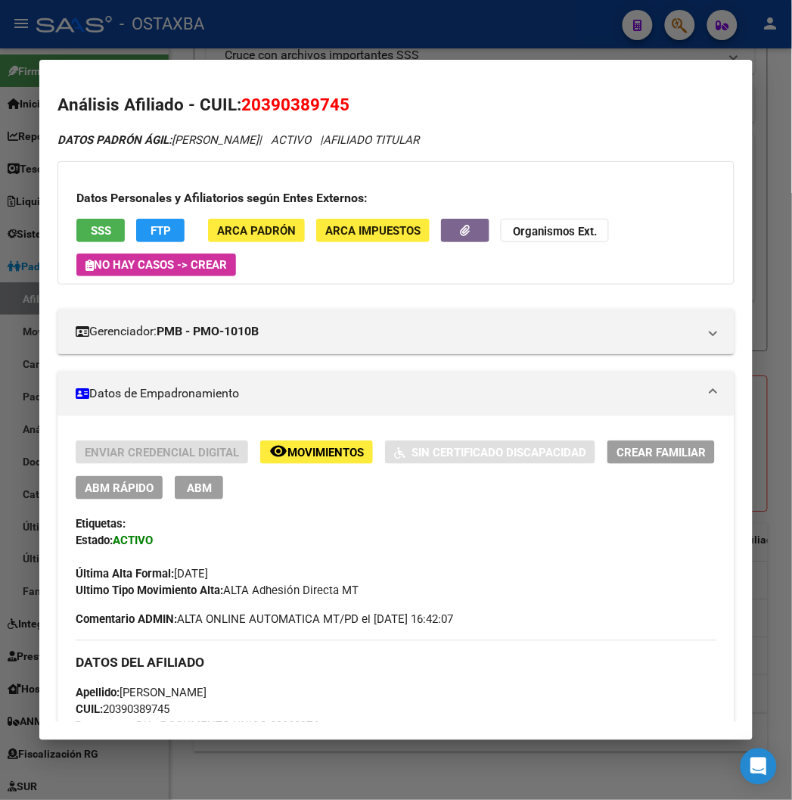
click at [85, 485] on span "ABM Rápido" at bounding box center [119, 488] width 69 height 14
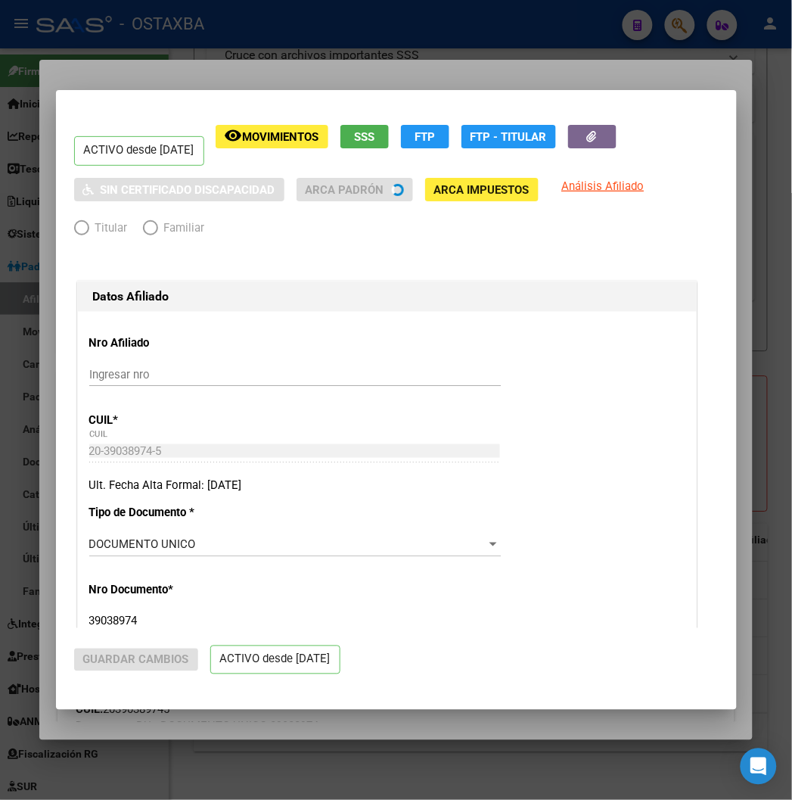
radio input "true"
type input "20-39038974-5"
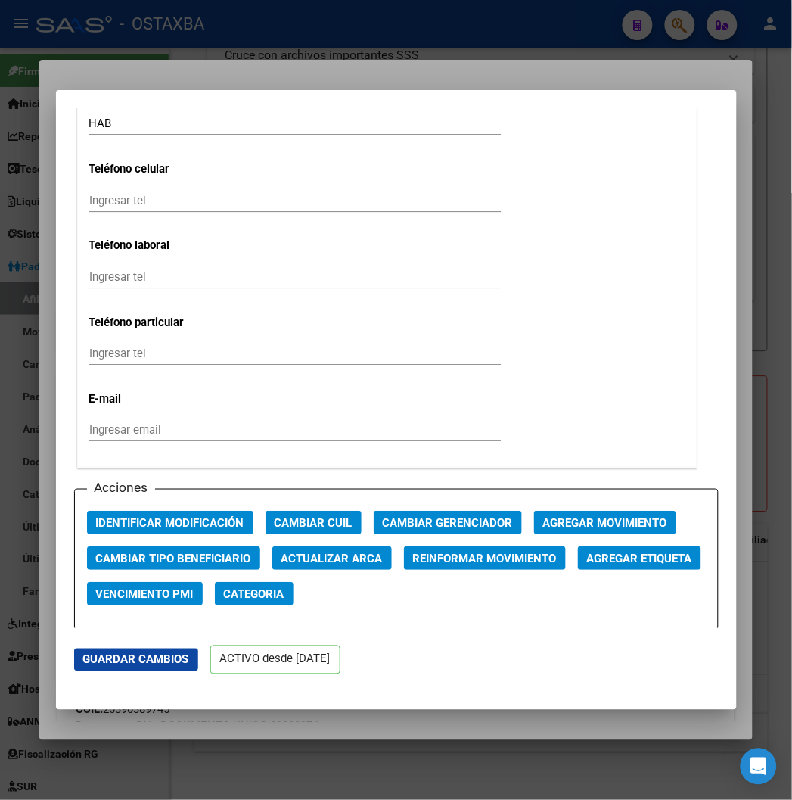
scroll to position [1934, 0]
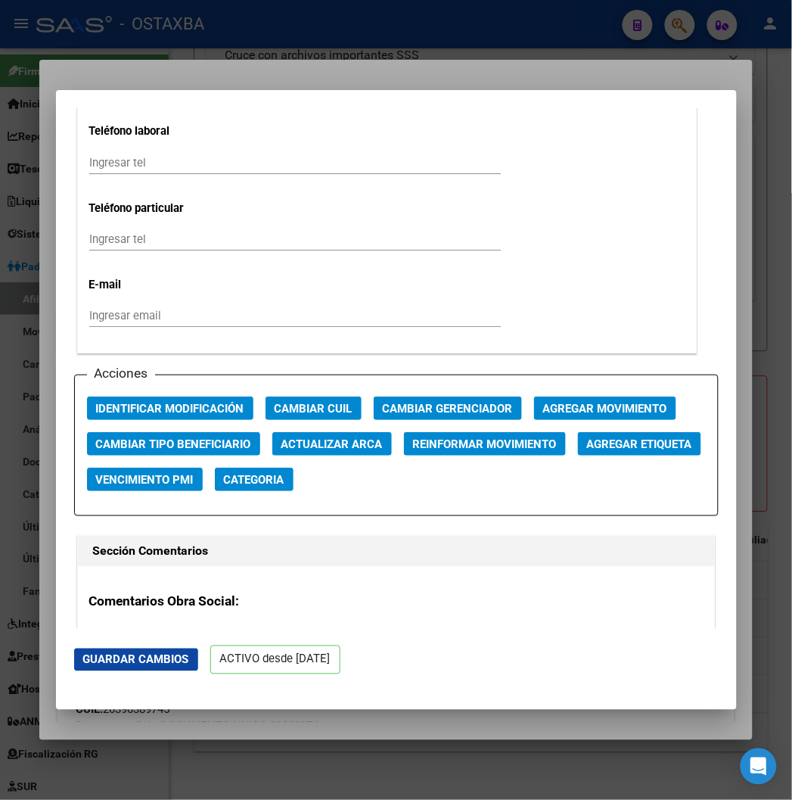
click at [573, 411] on span "Agregar Movimiento" at bounding box center [605, 409] width 124 height 14
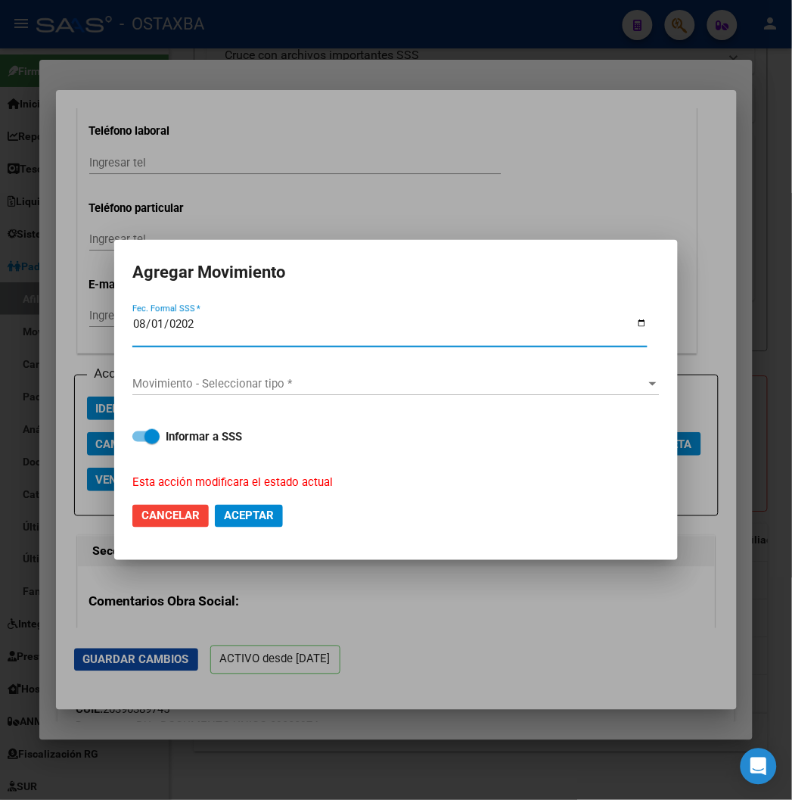
type input "[DATE]"
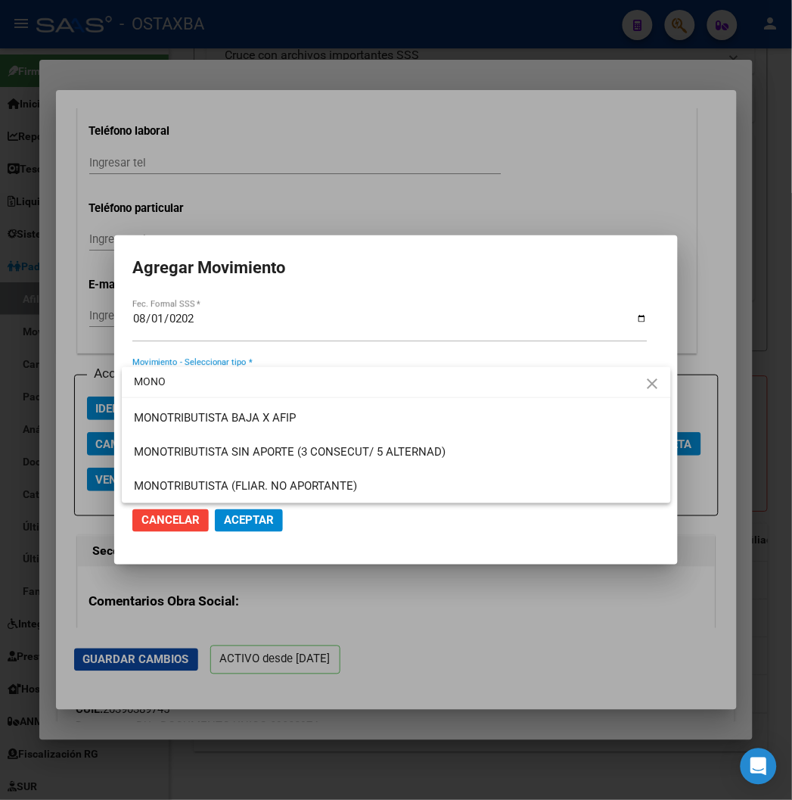
type input "MONO"
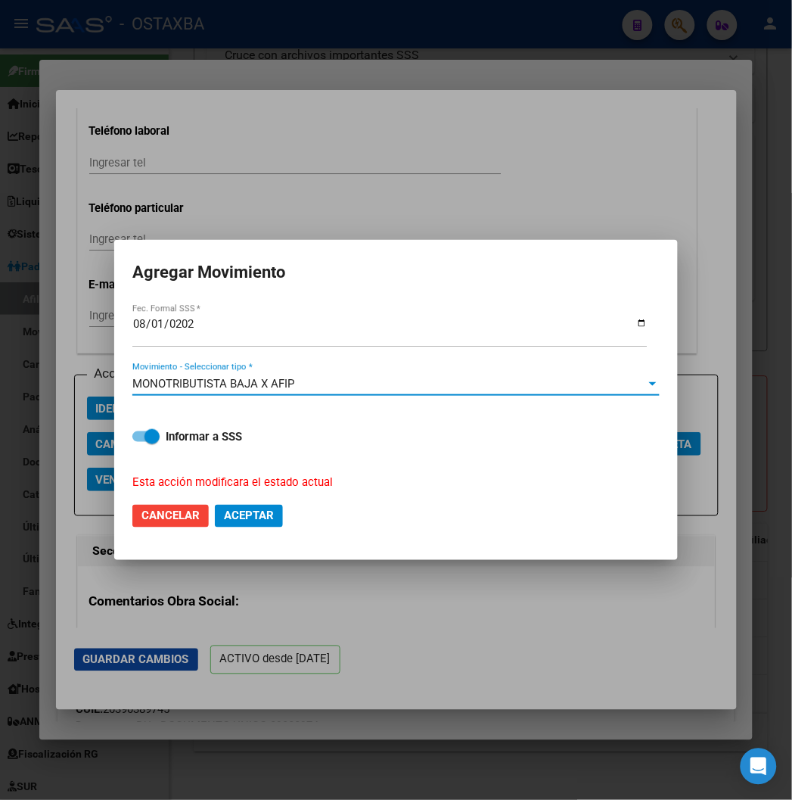
click at [184, 433] on strong "Informar a SSS" at bounding box center [204, 437] width 76 height 14
click at [140, 442] on input "Informar a SSS" at bounding box center [139, 442] width 1 height 1
checkbox input "false"
click at [246, 503] on mat-dialog-actions "Cancelar Aceptar" at bounding box center [396, 515] width 528 height 51
click at [248, 505] on button "Aceptar" at bounding box center [249, 516] width 68 height 23
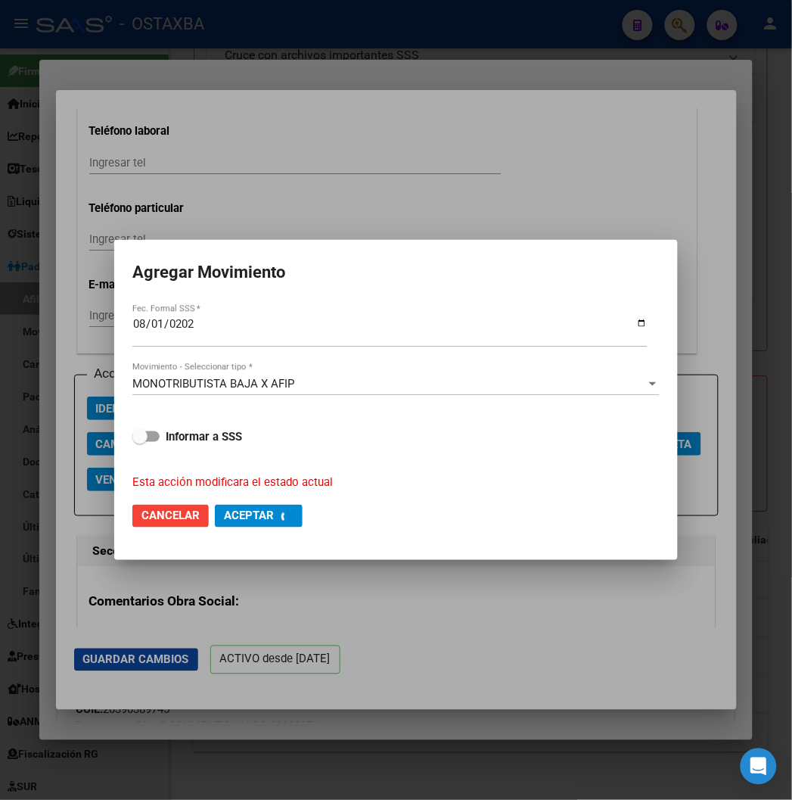
scroll to position [1951, 0]
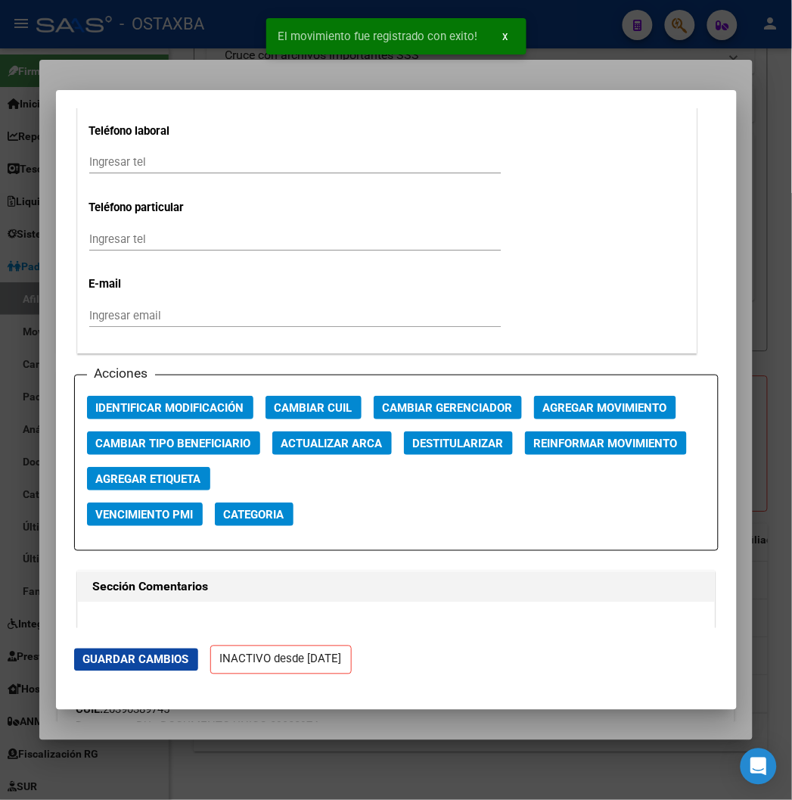
click at [159, 76] on div at bounding box center [396, 400] width 792 height 800
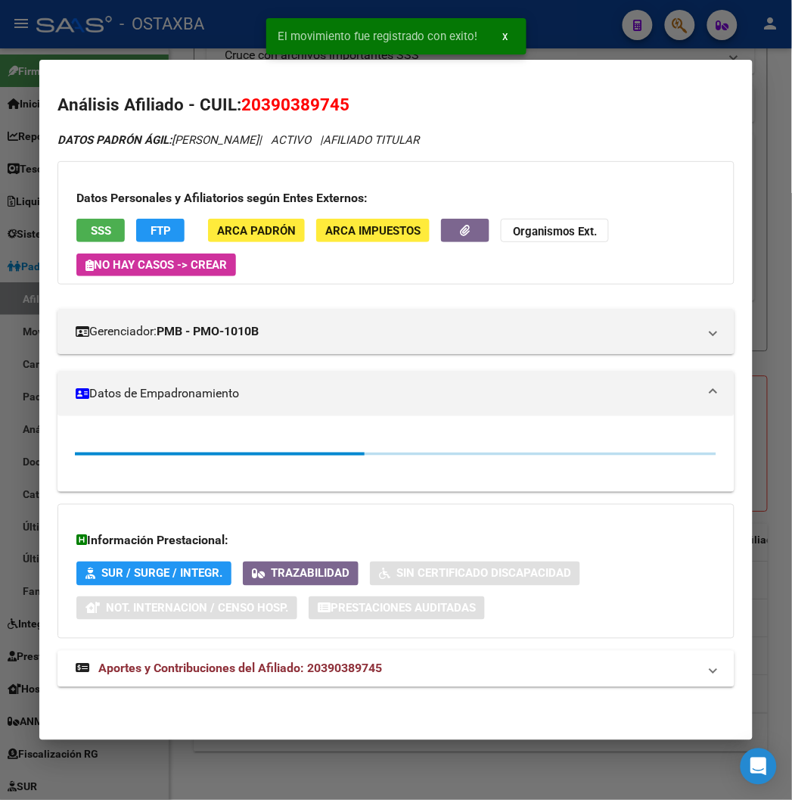
click at [197, 19] on div at bounding box center [396, 400] width 792 height 800
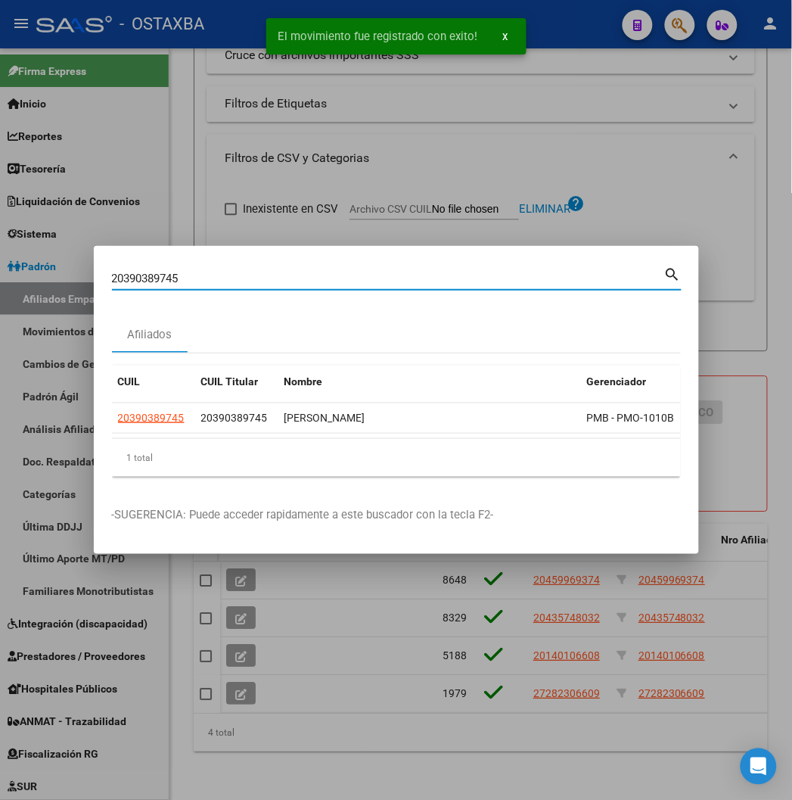
click at [112, 283] on input "20390389745" at bounding box center [388, 279] width 553 height 14
paste input "7393740073"
type input "27393740073"
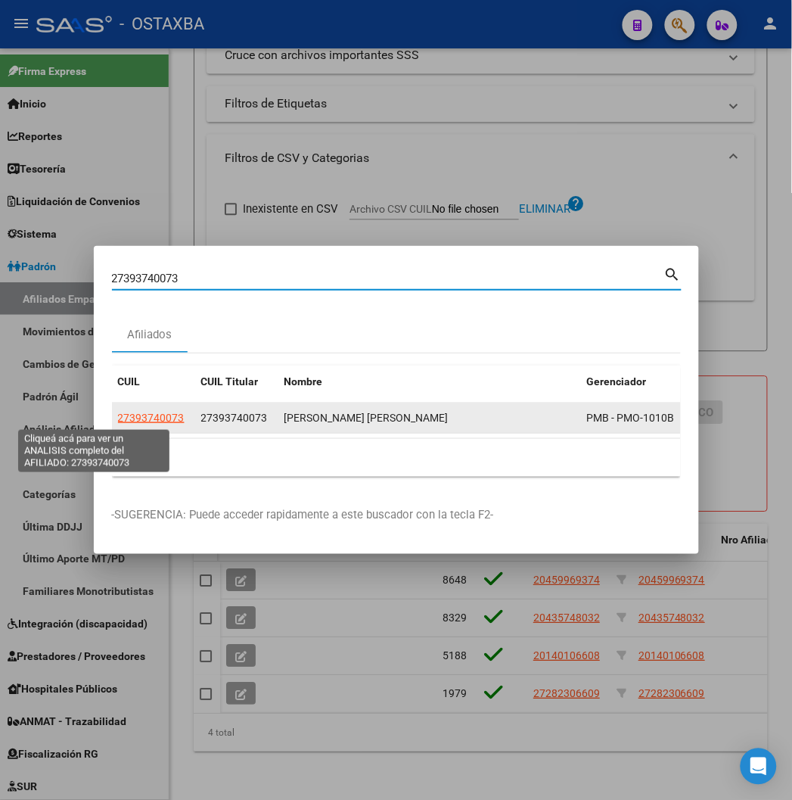
click at [118, 416] on span "27393740073" at bounding box center [151, 418] width 67 height 12
type textarea "27393740073"
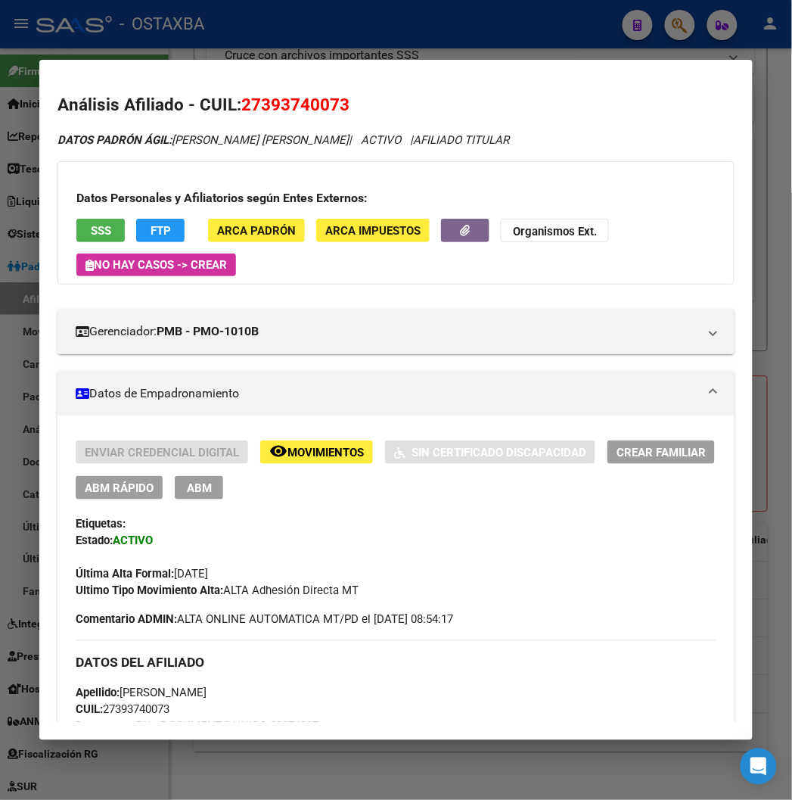
click at [107, 486] on span "ABM Rápido" at bounding box center [119, 488] width 69 height 14
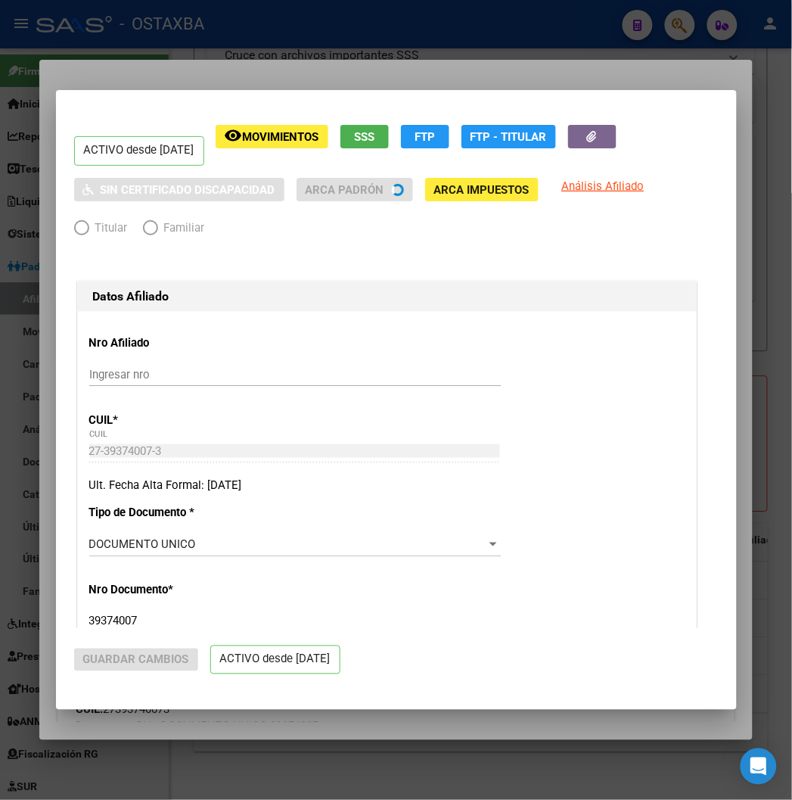
radio input "true"
type input "27-39374007-3"
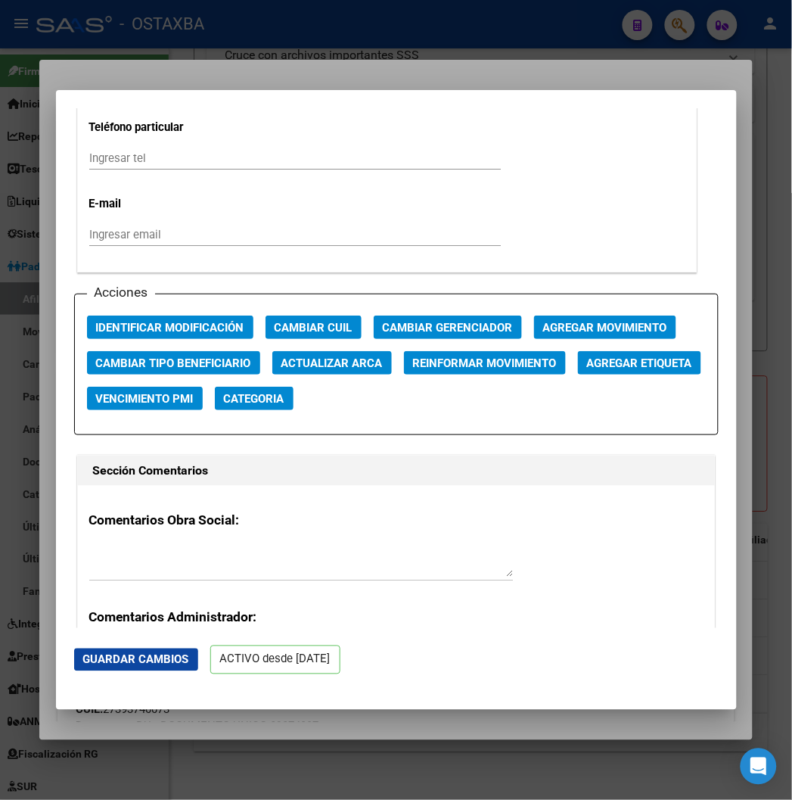
scroll to position [2018, 0]
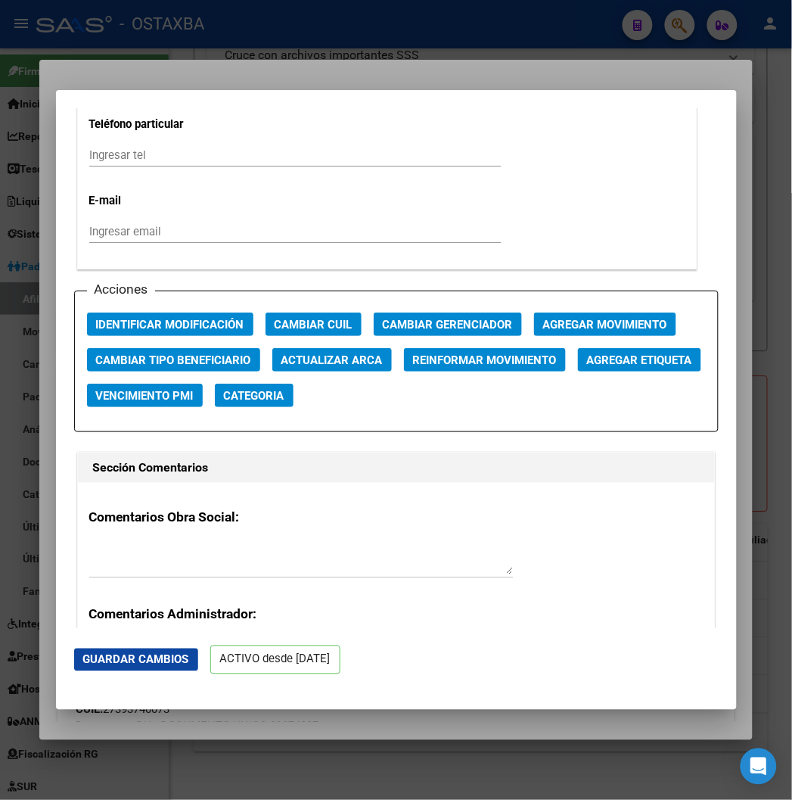
click at [543, 318] on span "Agregar Movimiento" at bounding box center [605, 325] width 124 height 14
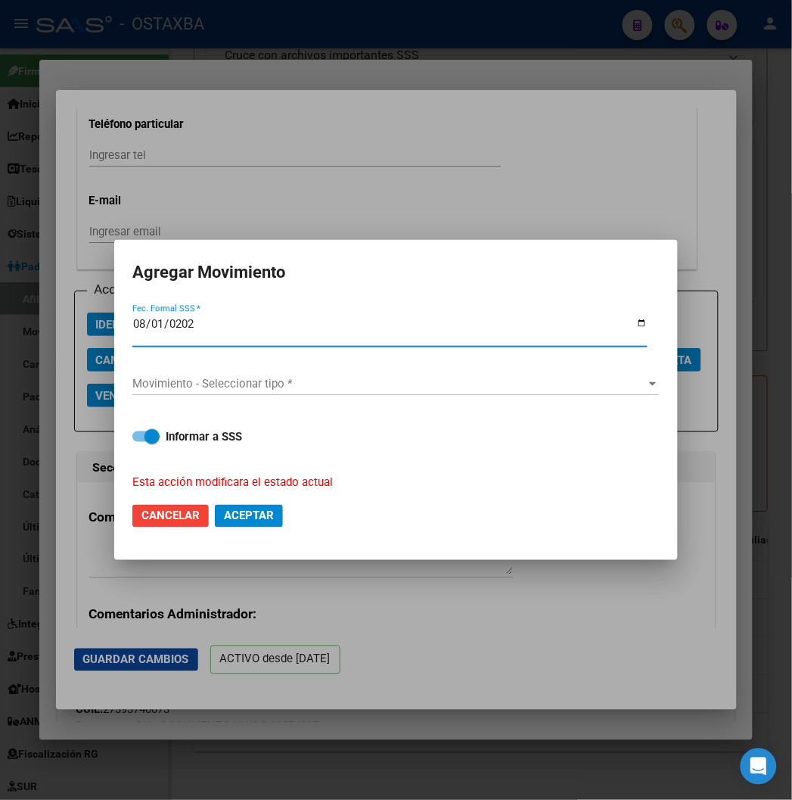
type input "[DATE]"
click at [478, 384] on span "Movimiento - Seleccionar tipo *" at bounding box center [389, 384] width 514 height 14
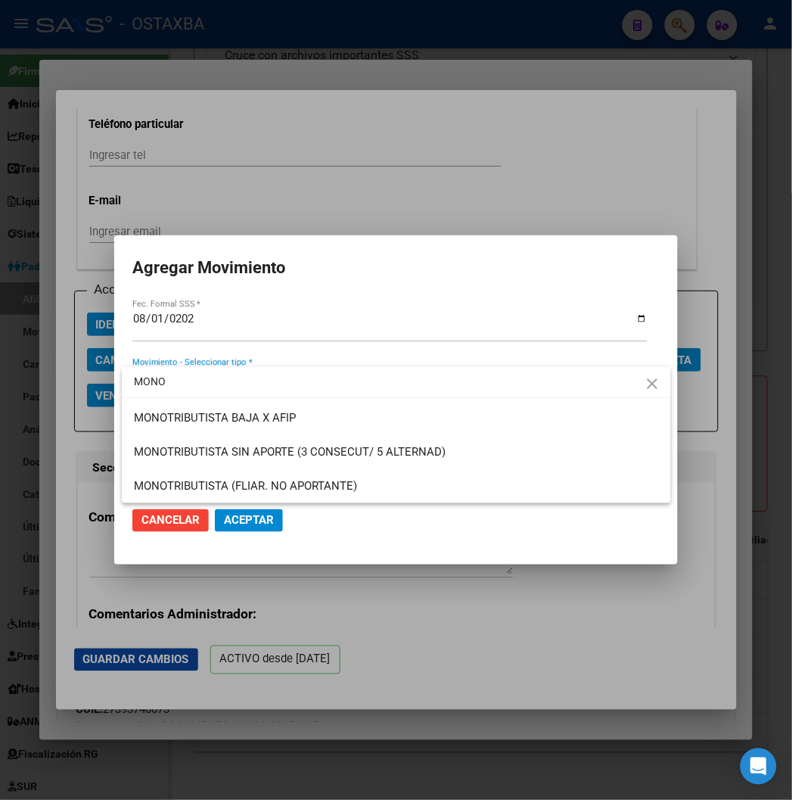
type input "MONO"
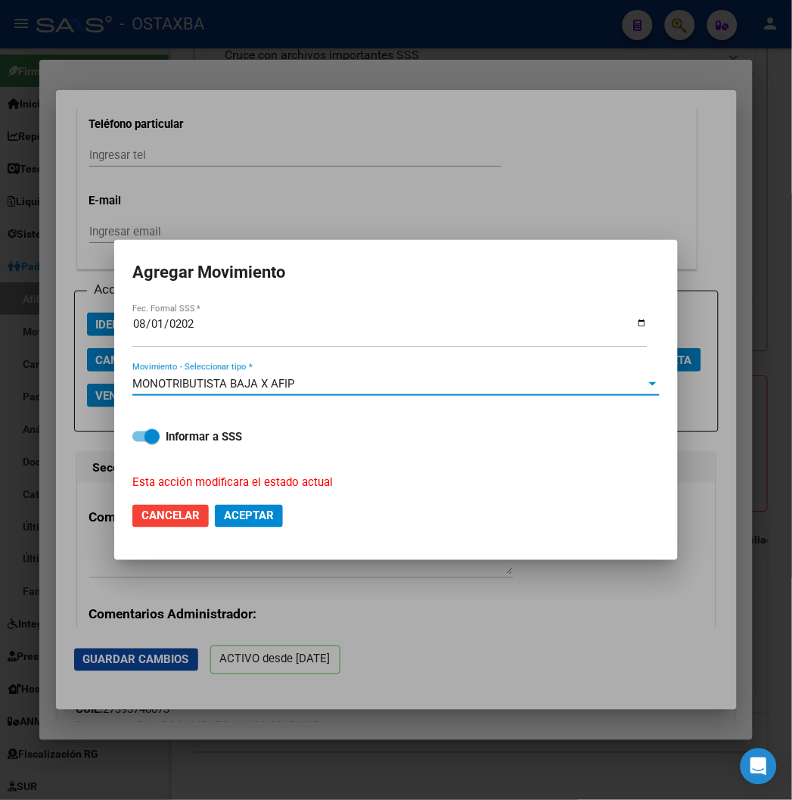
click at [201, 433] on strong "Informar a SSS" at bounding box center [204, 437] width 76 height 14
click at [140, 442] on input "Informar a SSS" at bounding box center [139, 442] width 1 height 1
checkbox input "false"
click at [244, 512] on span "Aceptar" at bounding box center [249, 516] width 50 height 14
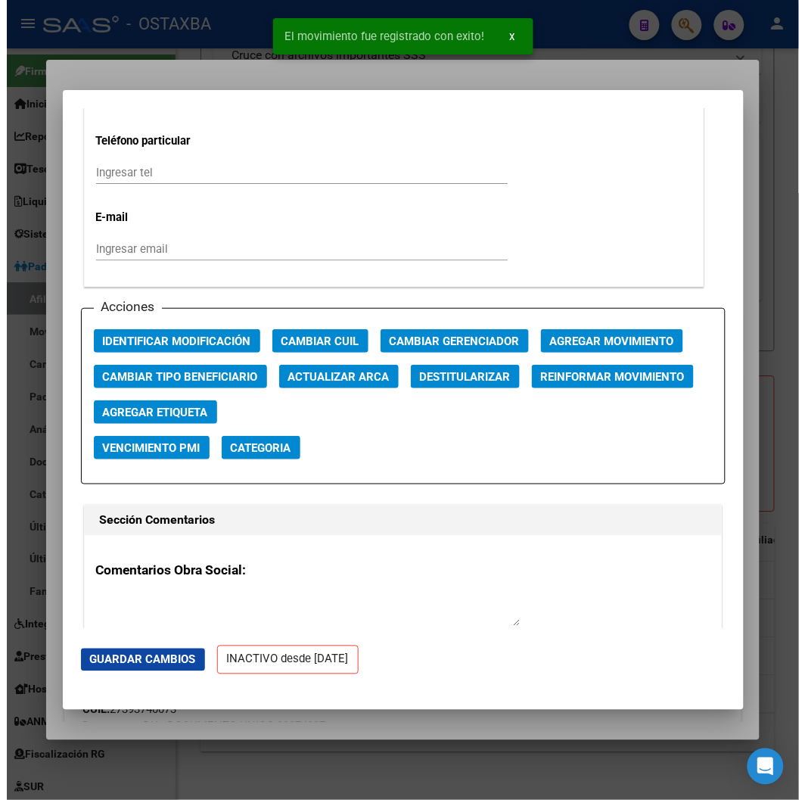
scroll to position [2035, 0]
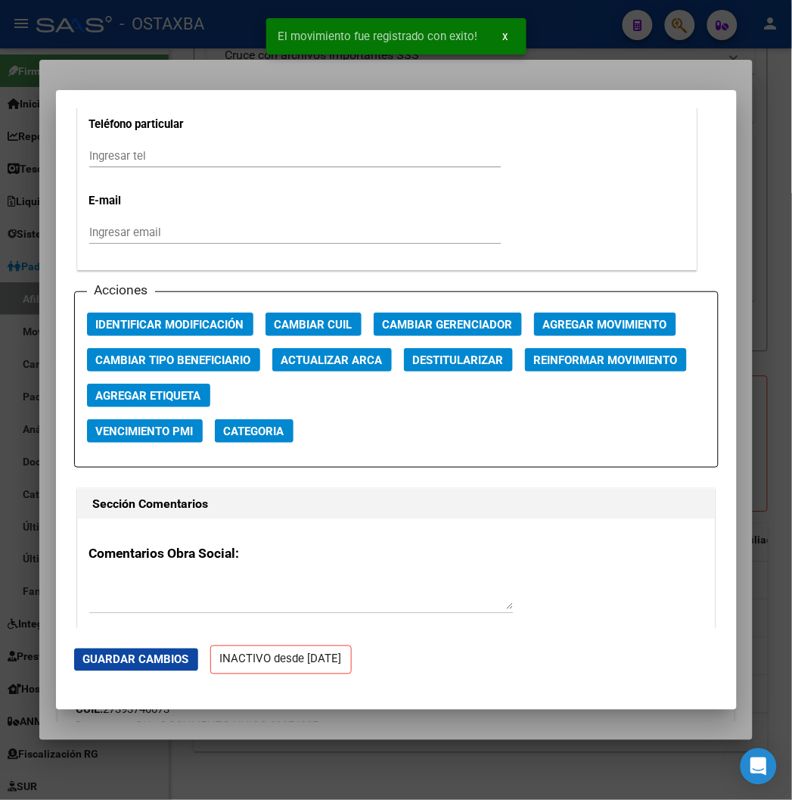
click at [162, 85] on div at bounding box center [396, 400] width 792 height 800
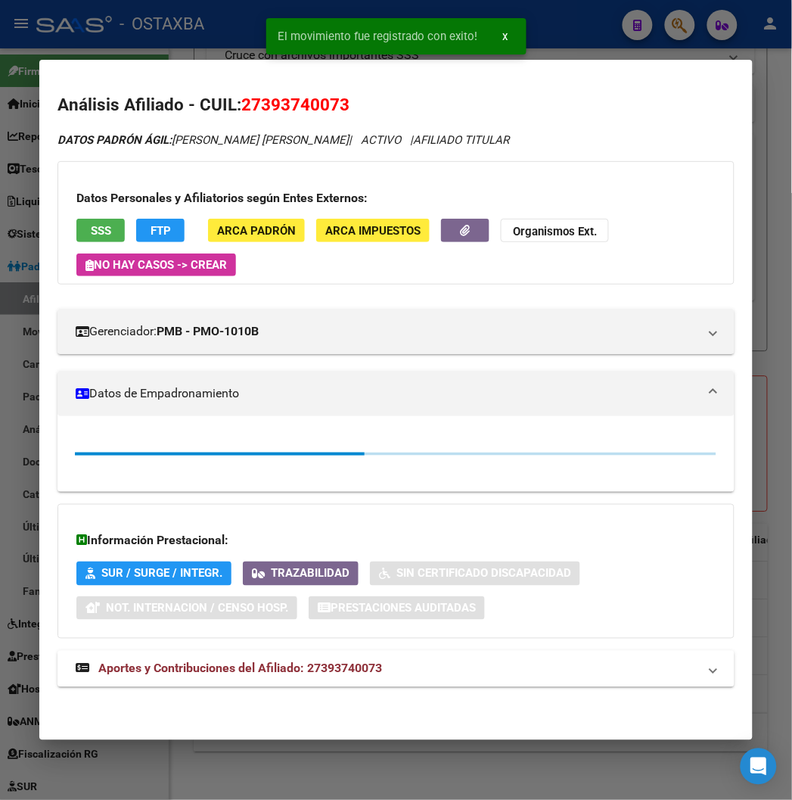
click at [171, 46] on div at bounding box center [396, 400] width 792 height 800
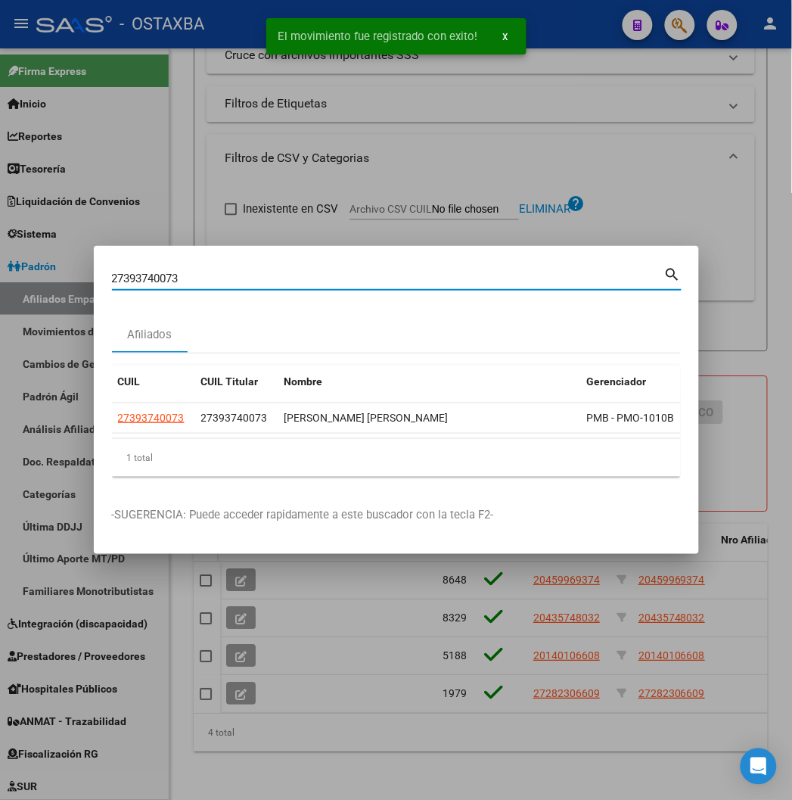
click at [229, 276] on input "27393740073" at bounding box center [388, 279] width 553 height 14
paste input "0422566091"
type input "20422566091"
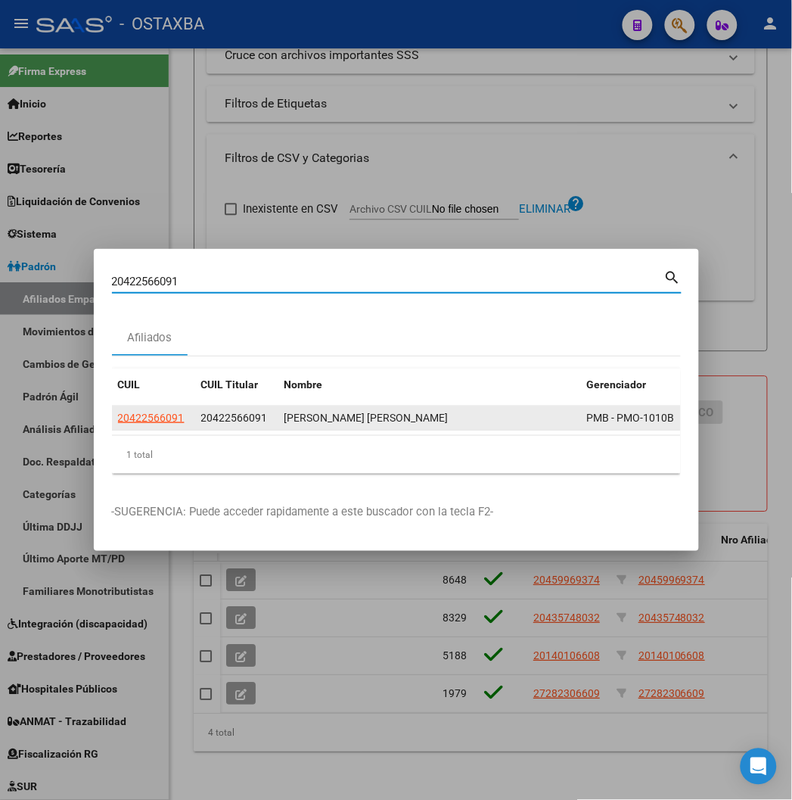
click at [118, 409] on app-link-go-to "20422566091" at bounding box center [151, 417] width 67 height 17
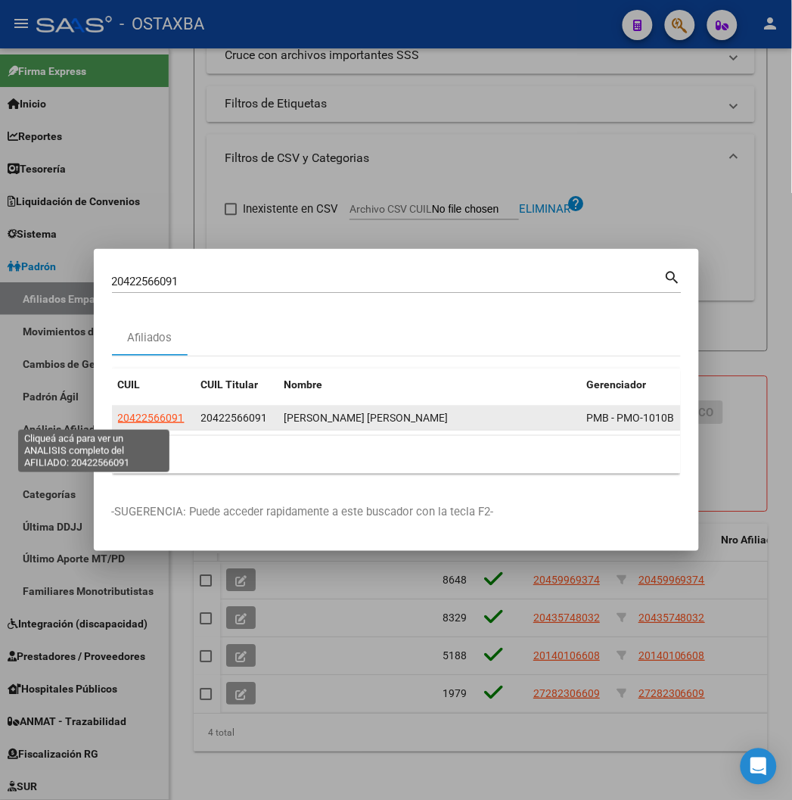
click at [118, 413] on span "20422566091" at bounding box center [151, 418] width 67 height 12
type textarea "20422566091"
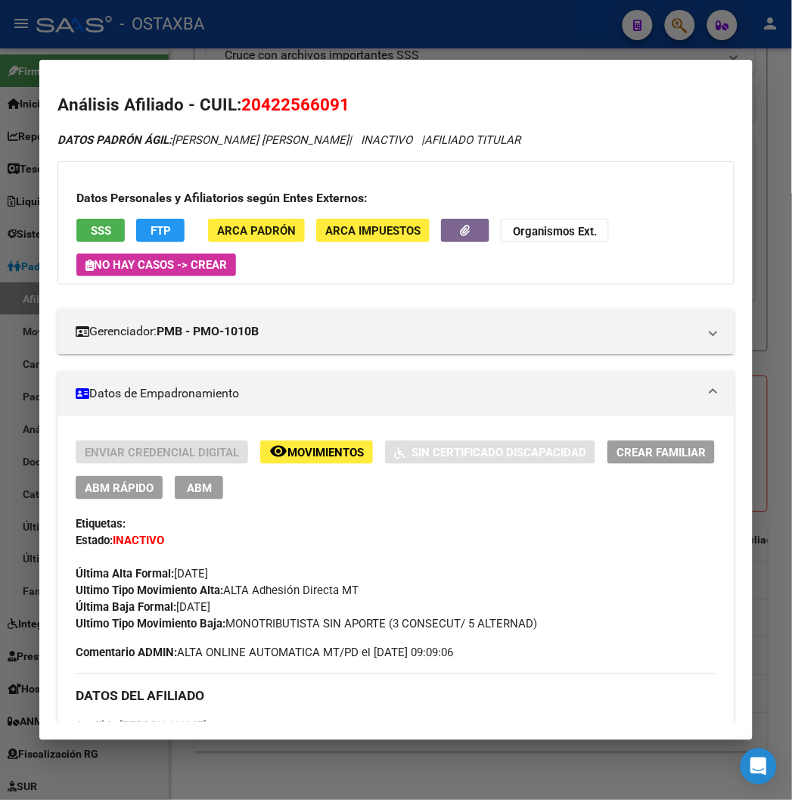
click at [377, 35] on div at bounding box center [396, 400] width 792 height 800
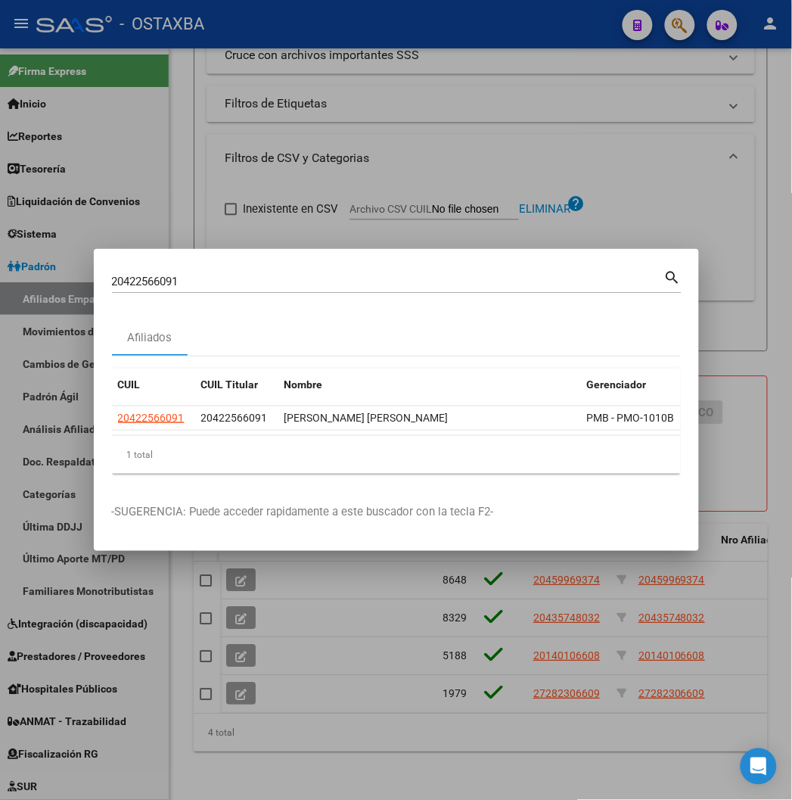
click at [256, 141] on div at bounding box center [396, 400] width 792 height 800
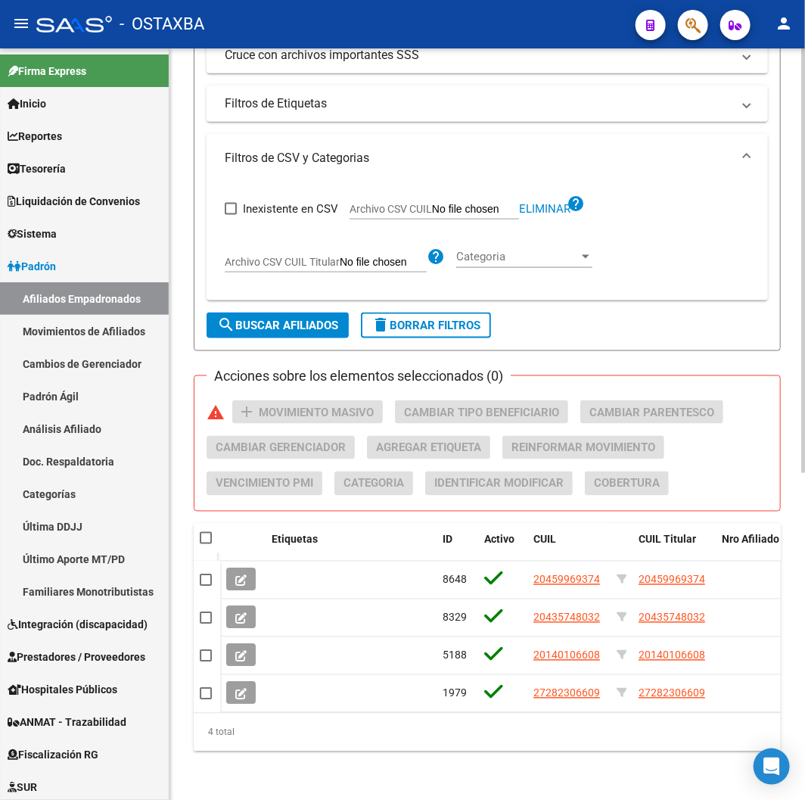
click at [409, 319] on span "delete Borrar Filtros" at bounding box center [426, 326] width 109 height 14
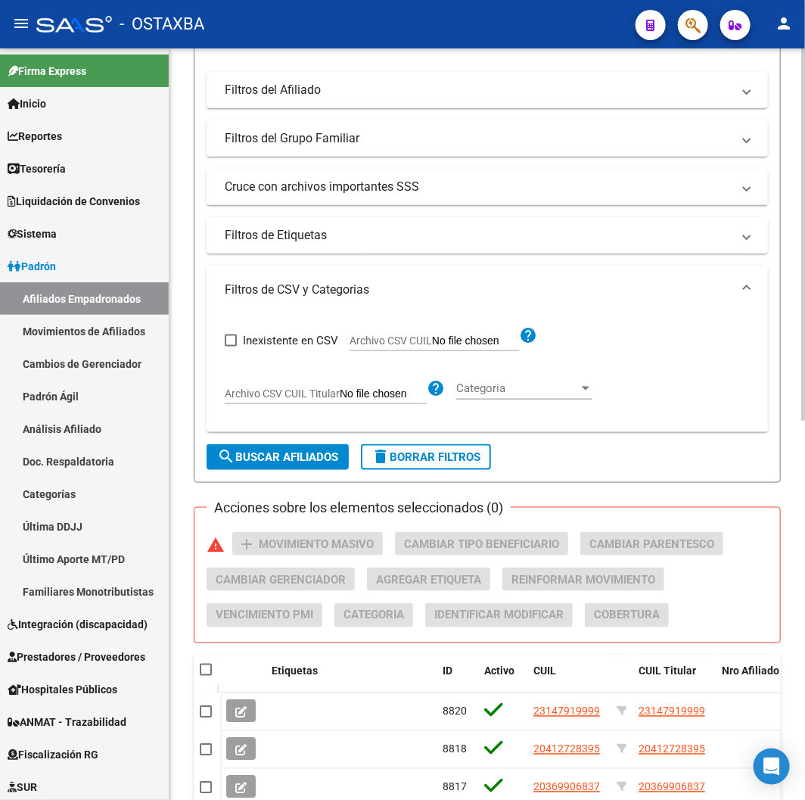
scroll to position [229, 0]
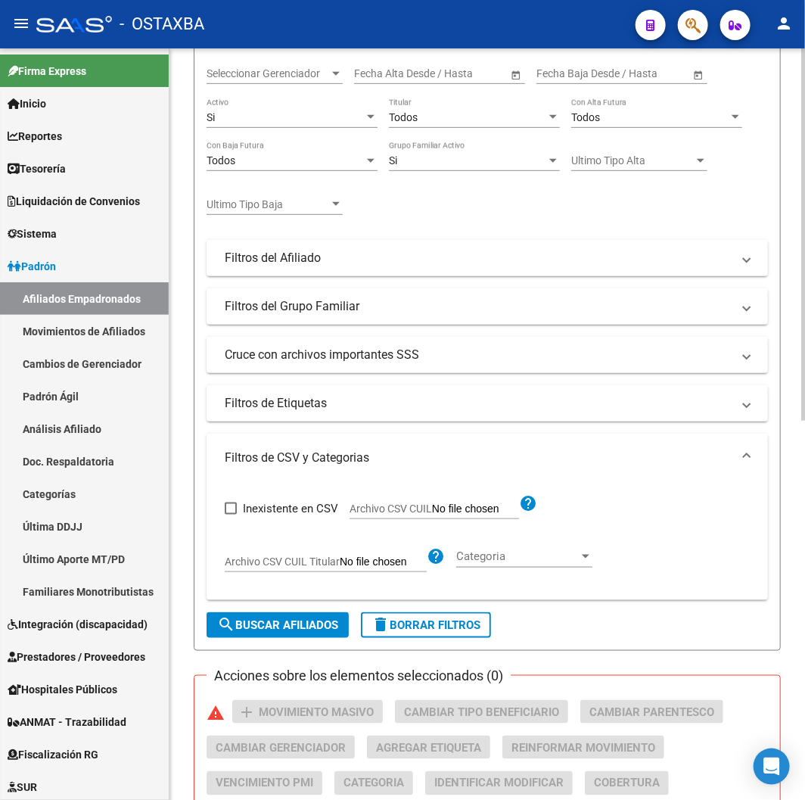
click at [376, 506] on span "Archivo CSV CUIL" at bounding box center [391, 509] width 83 height 12
click at [432, 506] on input "Archivo CSV CUIL" at bounding box center [475, 510] width 87 height 14
type input "C:\fakepath\archivo para filtrar en SAAS.csv"
click at [304, 626] on span "search Buscar Afiliados" at bounding box center [277, 625] width 121 height 14
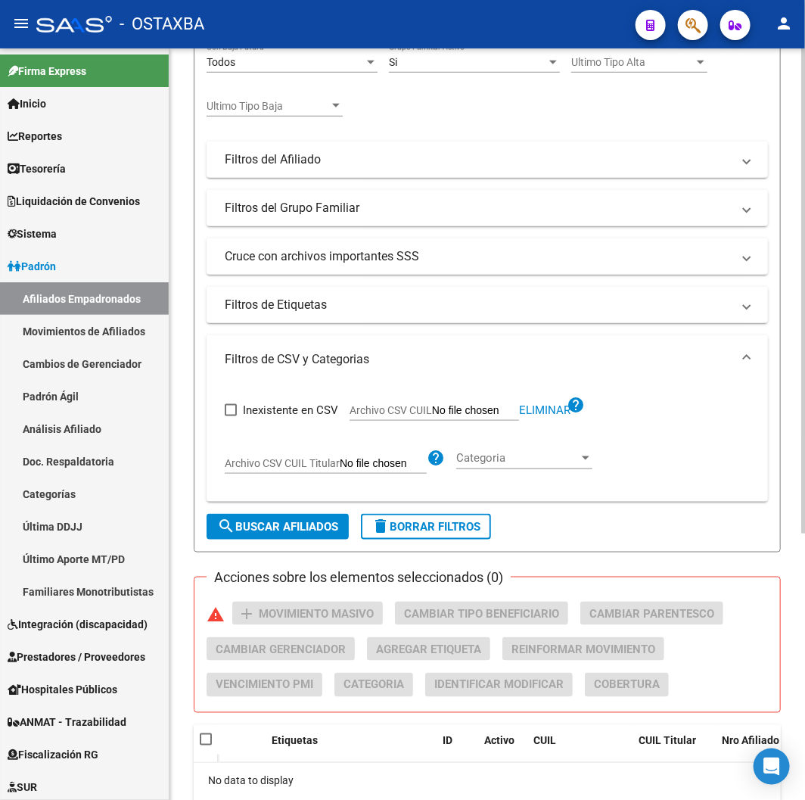
scroll to position [163, 0]
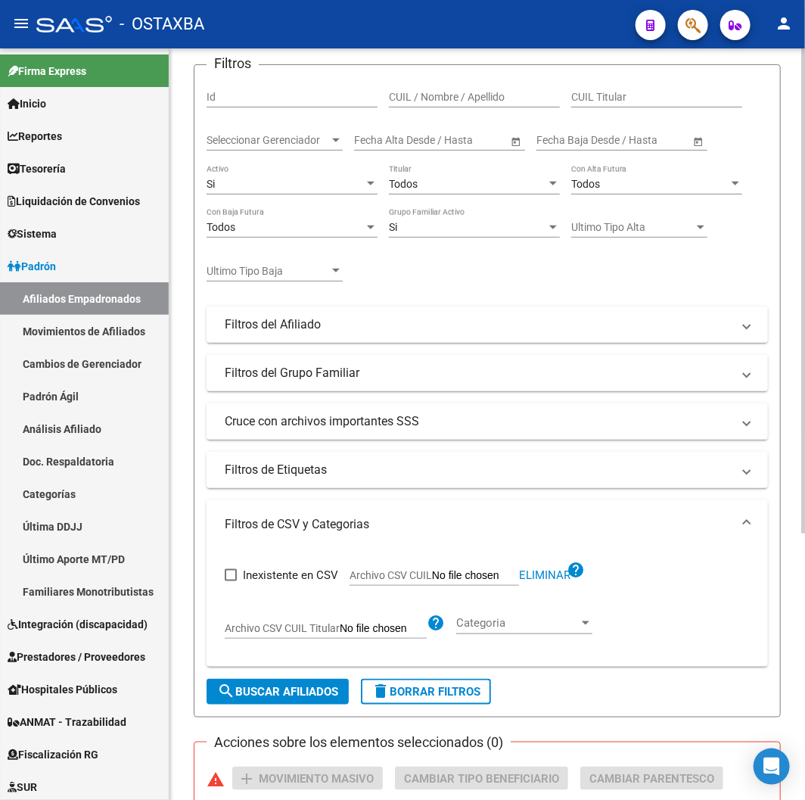
click at [266, 193] on div "Si Activo" at bounding box center [292, 179] width 171 height 30
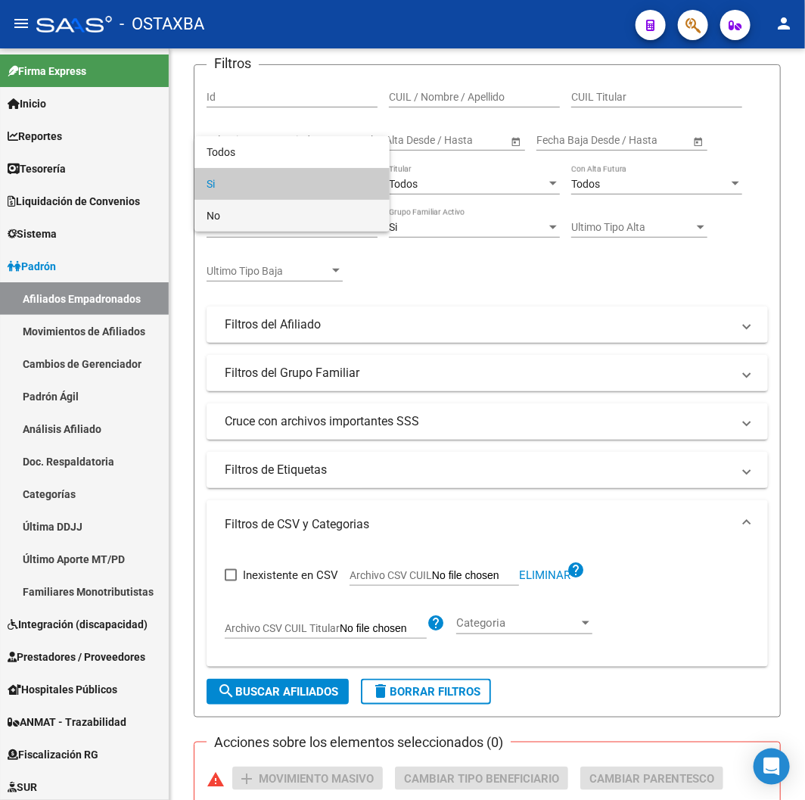
click at [265, 213] on span "No" at bounding box center [292, 216] width 171 height 32
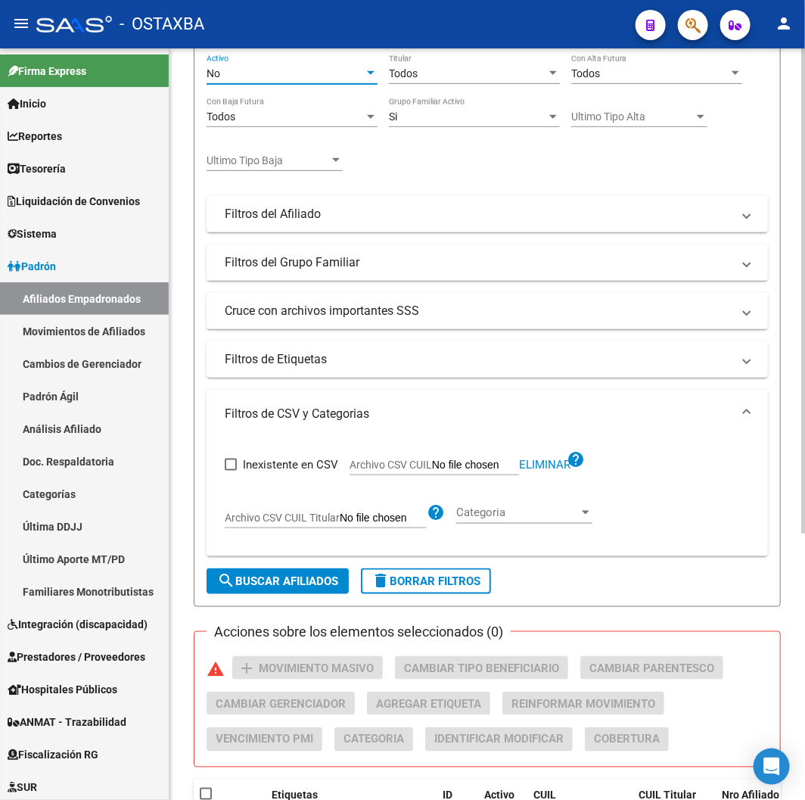
scroll to position [415, 0]
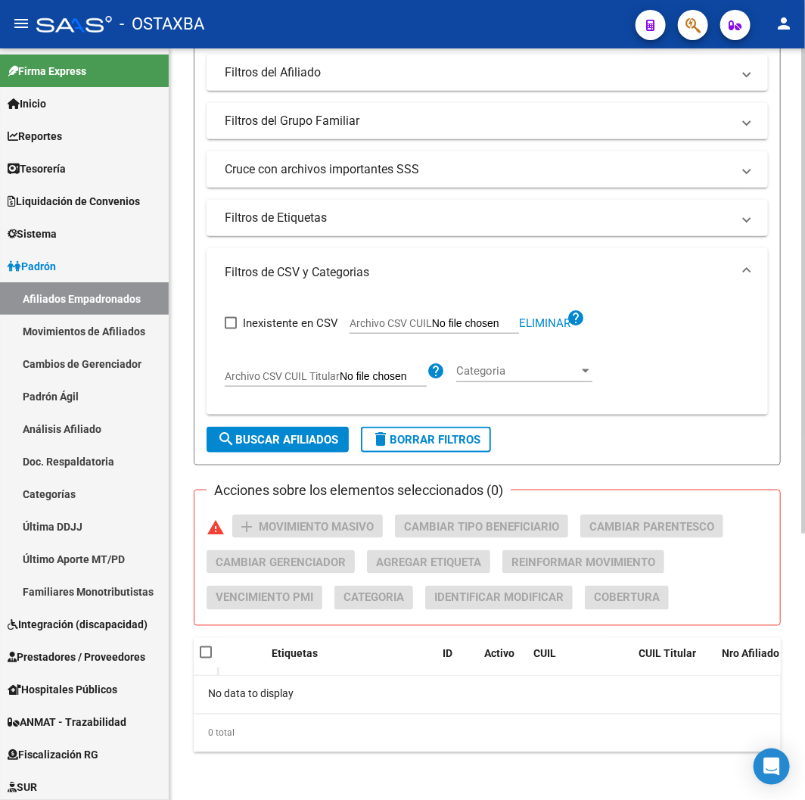
click at [308, 456] on form "Filtros Id CUIL / Nombre / Apellido CUIL Titular Seleccionar Gerenciador Selecc…" at bounding box center [487, 138] width 587 height 653
click at [306, 451] on button "search Buscar Afiliados" at bounding box center [278, 440] width 142 height 26
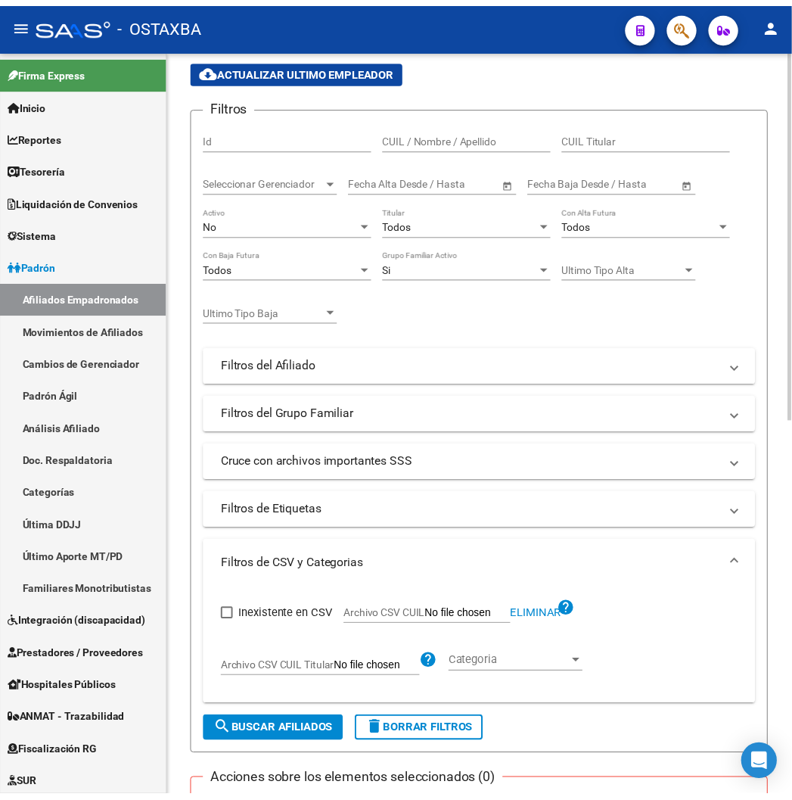
scroll to position [0, 0]
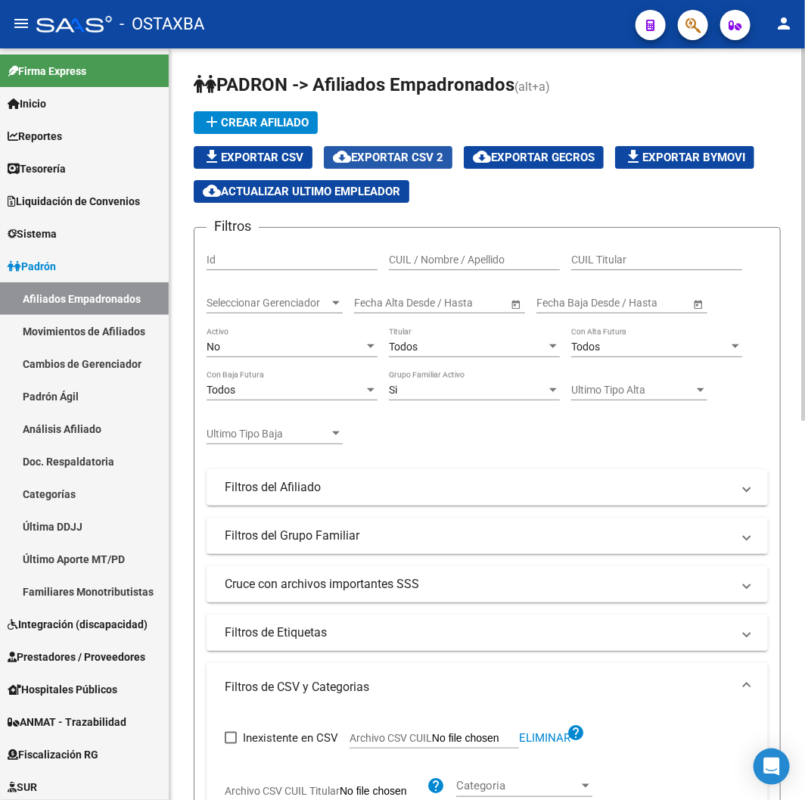
click at [431, 156] on span "cloud_download Exportar CSV 2" at bounding box center [388, 158] width 111 height 14
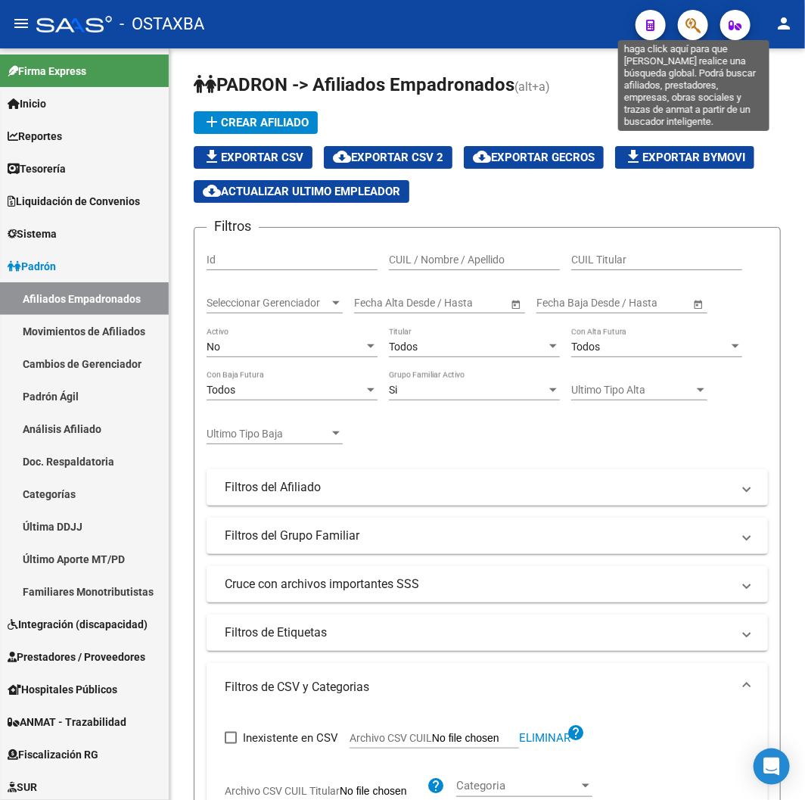
click at [702, 16] on button "button" at bounding box center [693, 25] width 30 height 30
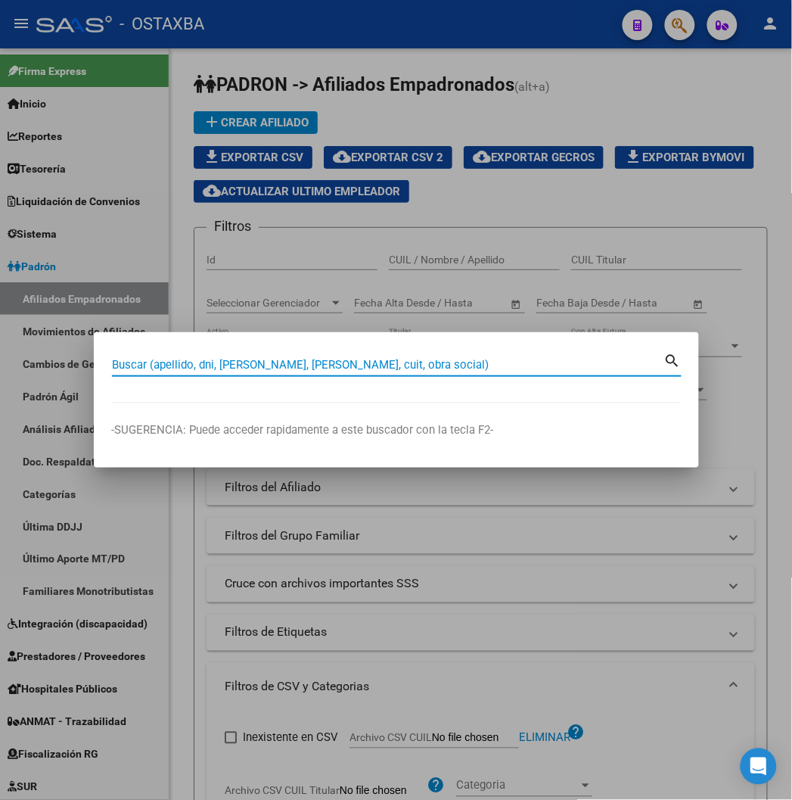
paste input "27144126071"
type input "27144126071"
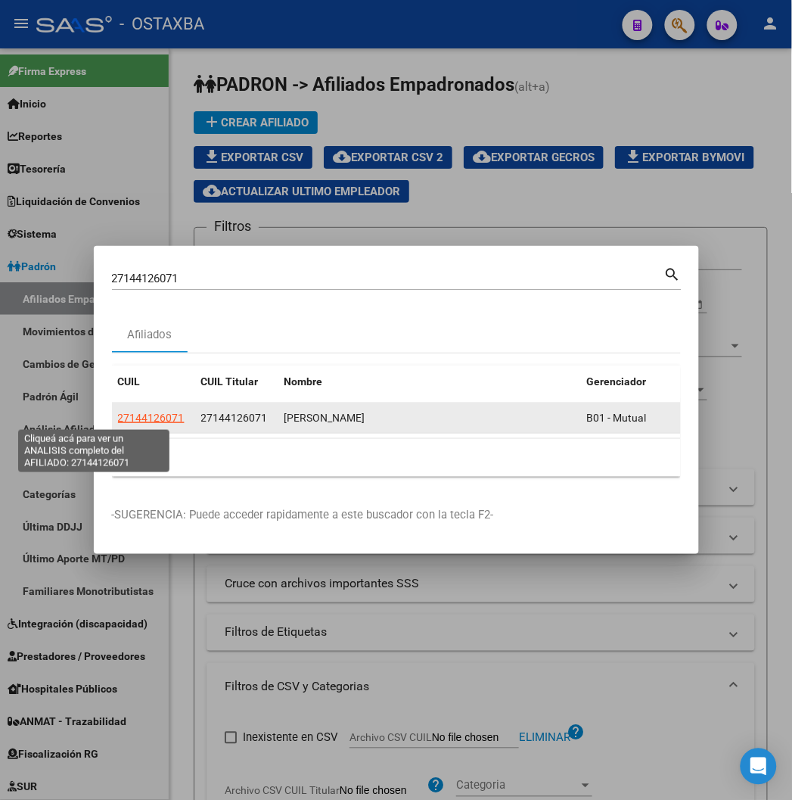
click at [118, 414] on span "27144126071" at bounding box center [151, 418] width 67 height 12
type textarea "27144126071"
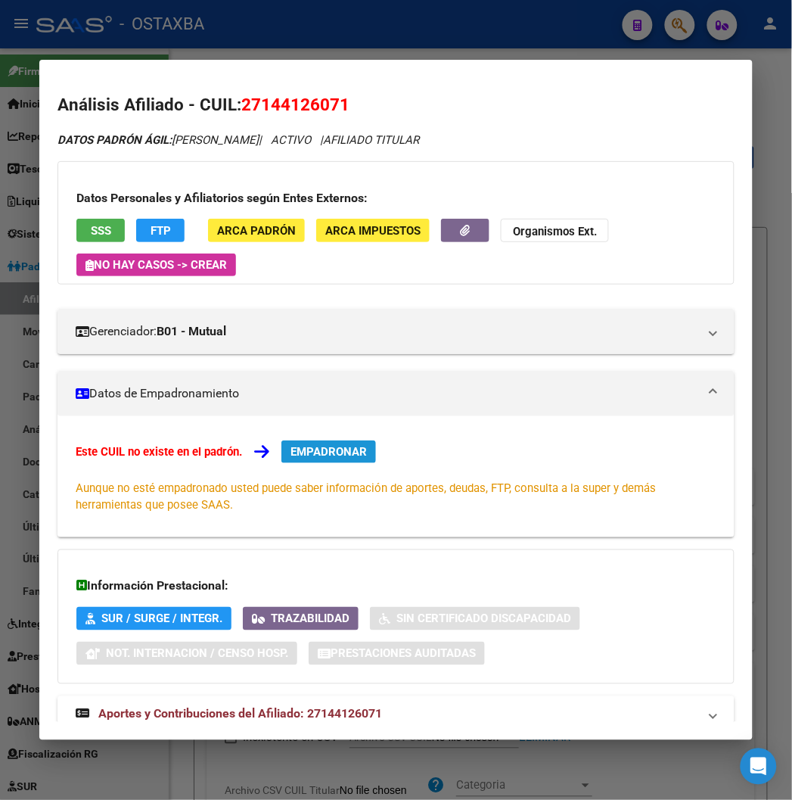
click at [305, 453] on span "EMPADRONAR" at bounding box center [329, 452] width 76 height 14
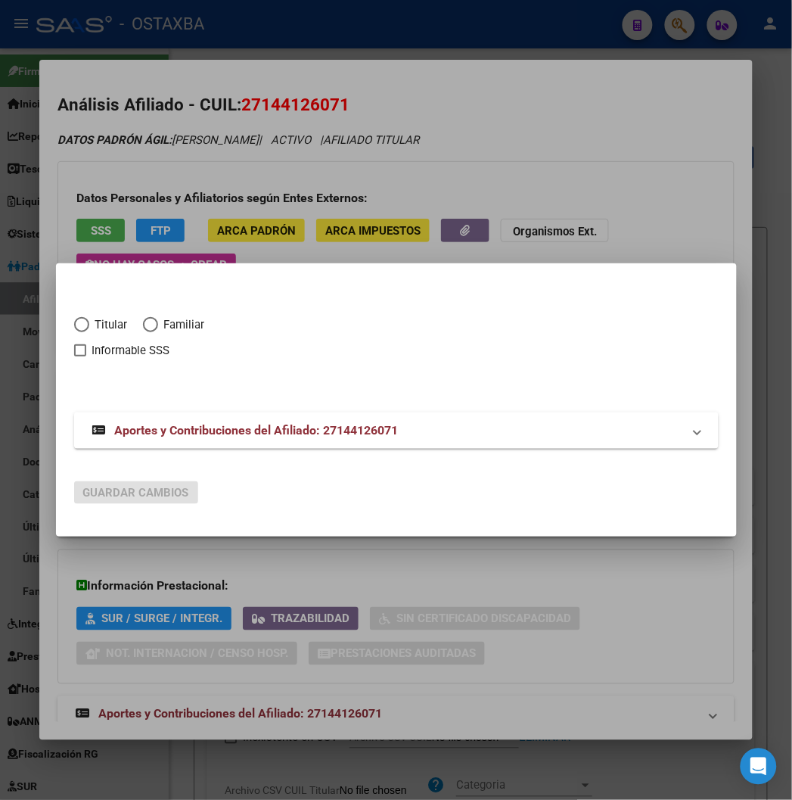
click at [225, 138] on div at bounding box center [396, 400] width 792 height 800
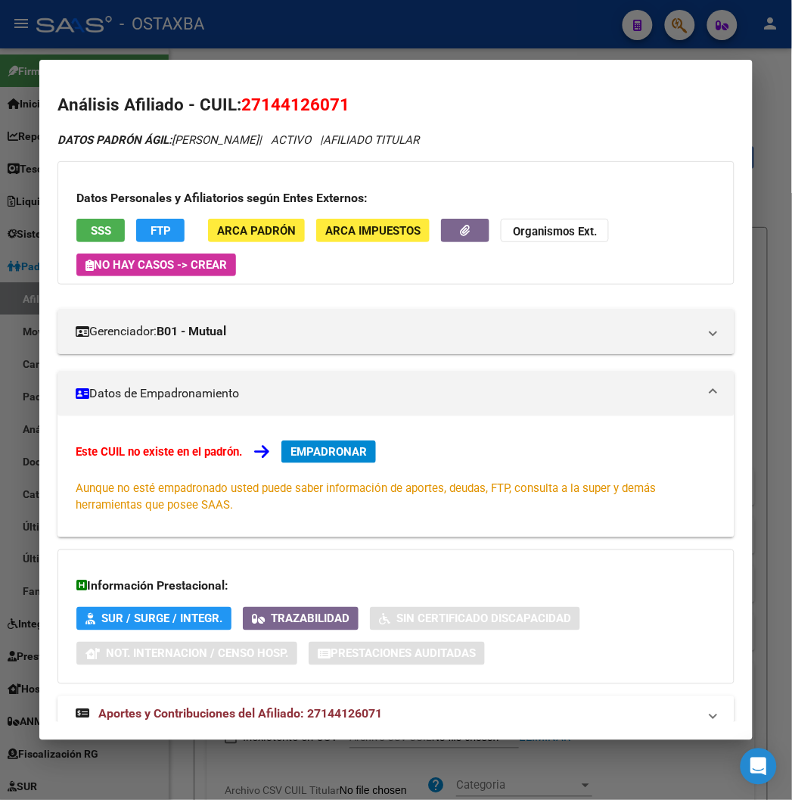
click at [241, 106] on span "27144126071" at bounding box center [295, 105] width 108 height 20
click at [305, 458] on span "EMPADRONAR" at bounding box center [329, 452] width 76 height 14
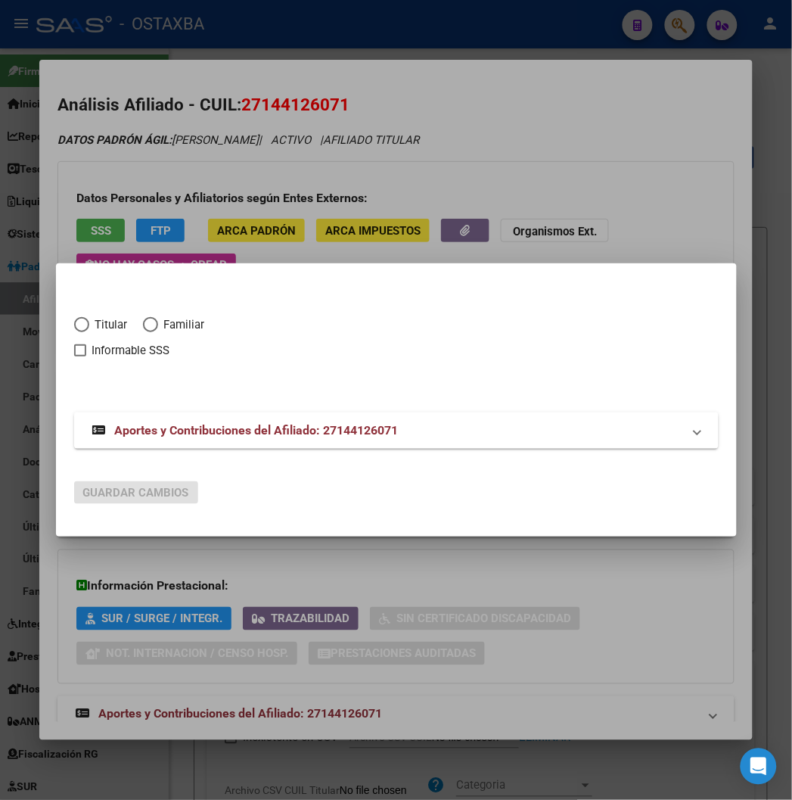
click at [74, 330] on span "Elija una opción" at bounding box center [81, 324] width 15 height 15
click at [74, 330] on input "Titular" at bounding box center [81, 324] width 15 height 15
radio input "true"
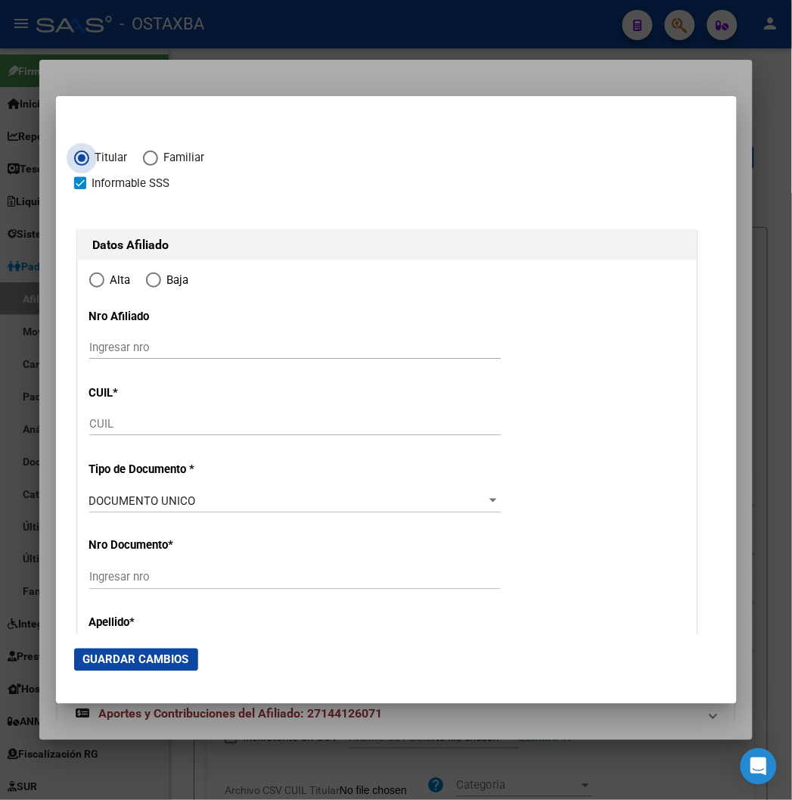
checkbox input "true"
type input "27-14412607-1"
click at [92, 184] on span "Informable SSS" at bounding box center [131, 183] width 78 height 18
click at [80, 189] on input "Informable SSS" at bounding box center [79, 189] width 1 height 1
checkbox input "false"
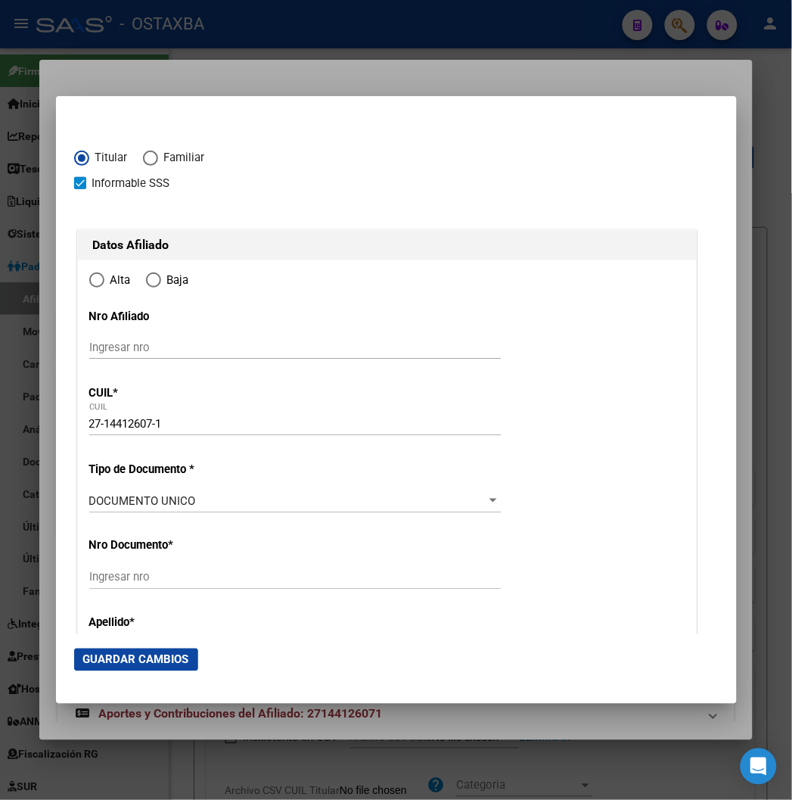
radio input "true"
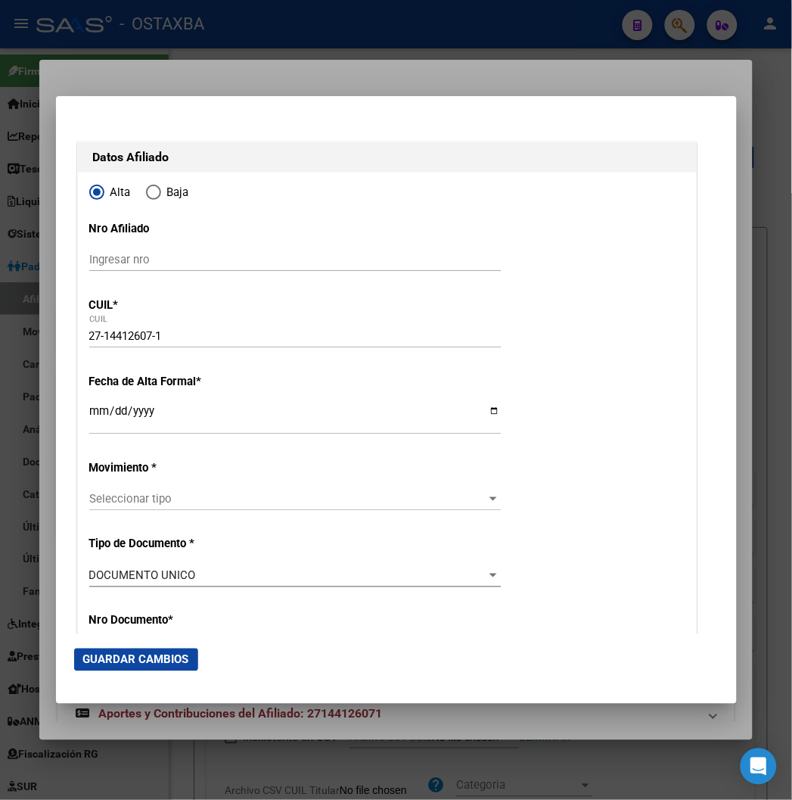
type input "14412607"
type input "GUZMAN"
type input "[PERSON_NAME]"
type input "[DATE]"
type input "[PERSON_NAME]"
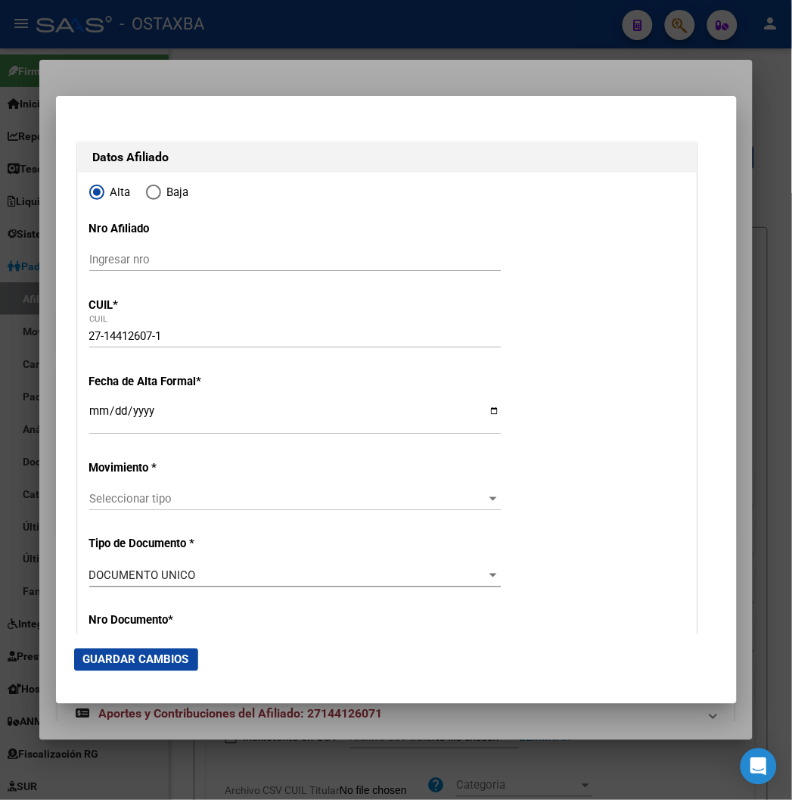
type input "7600"
type input "BOLIVAR"
type input "8063"
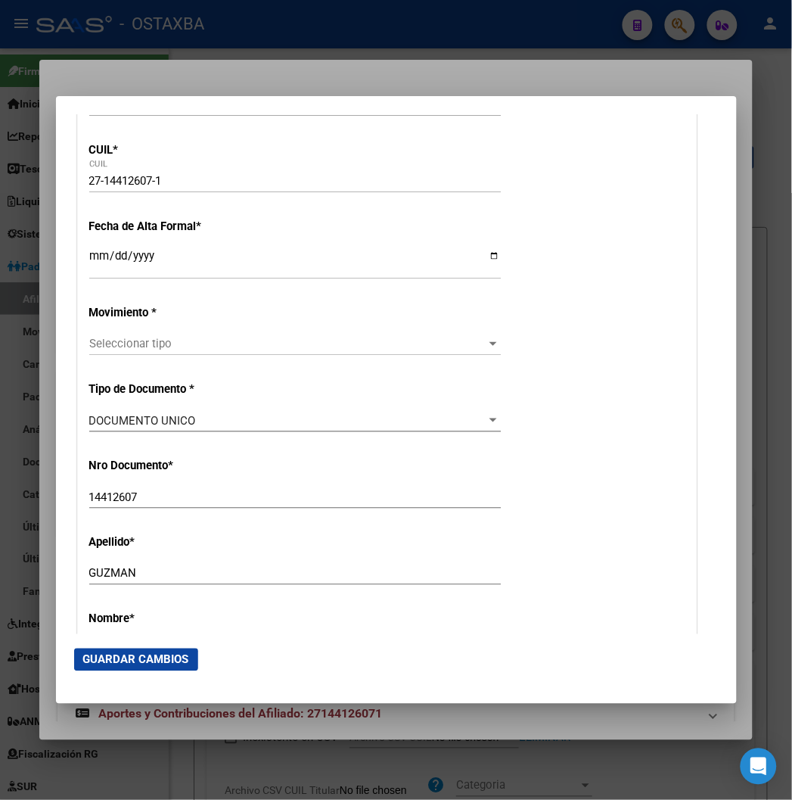
scroll to position [252, 0]
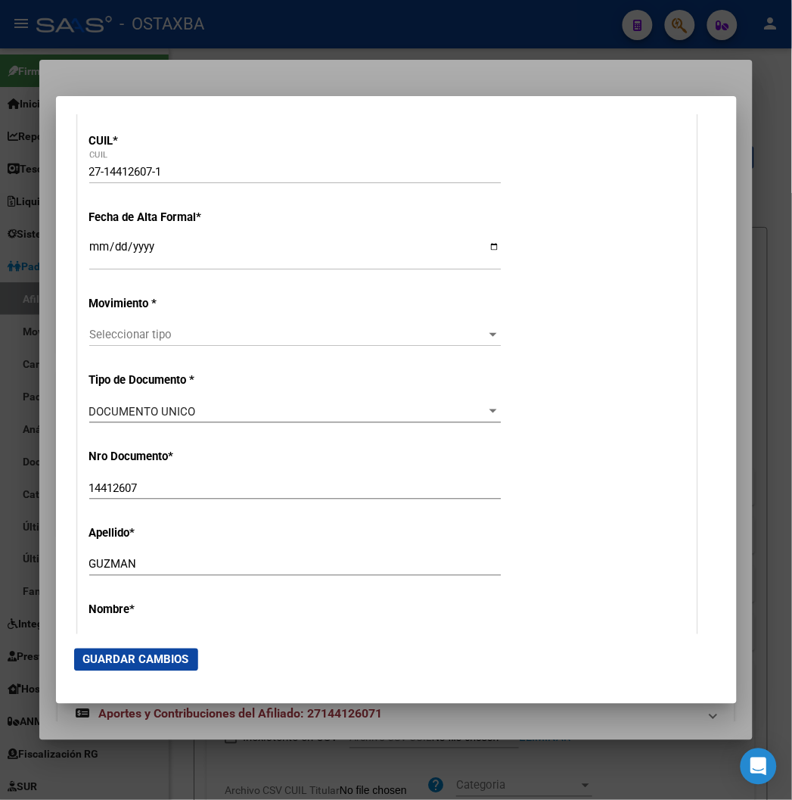
type input "[PERSON_NAME]"
click at [89, 247] on input "Ingresar fecha" at bounding box center [295, 253] width 412 height 24
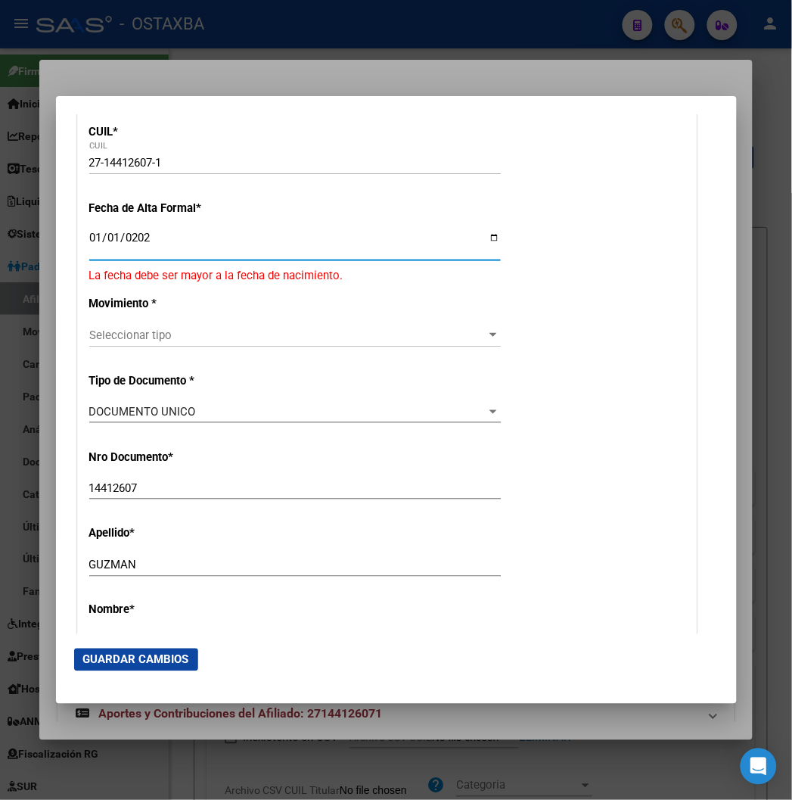
type input "[DATE]"
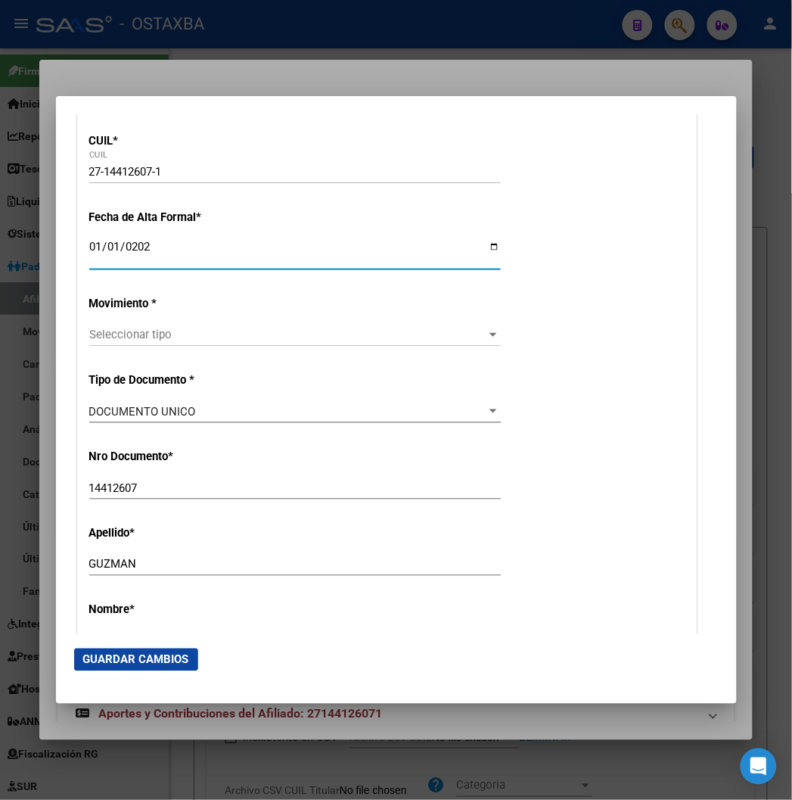
click at [205, 336] on span "Seleccionar tipo" at bounding box center [288, 335] width 398 height 14
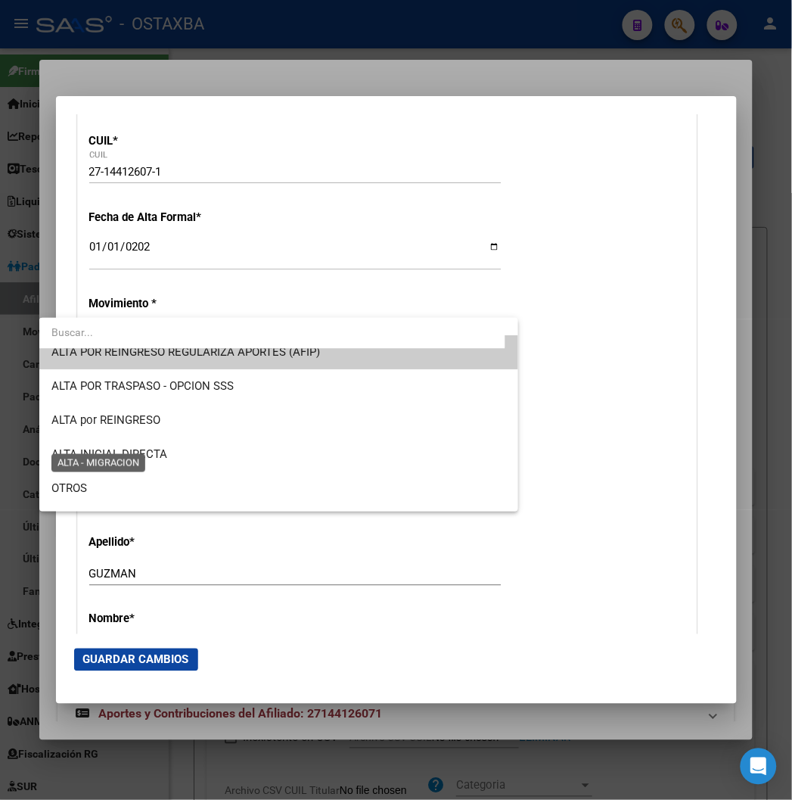
scroll to position [0, 0]
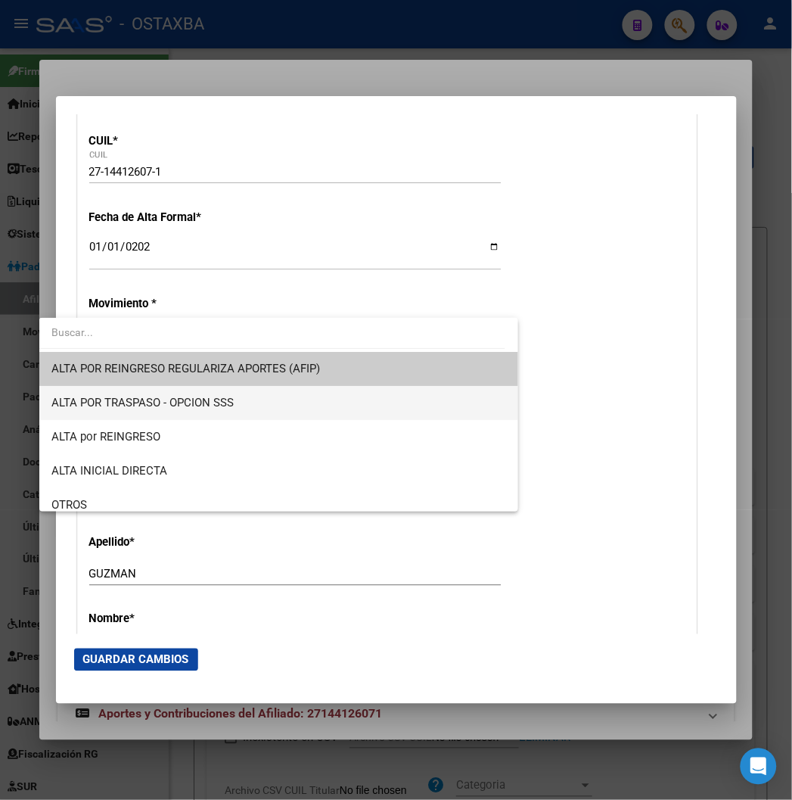
click at [117, 407] on span "ALTA POR TRASPASO - OPCION SSS" at bounding box center [142, 403] width 182 height 14
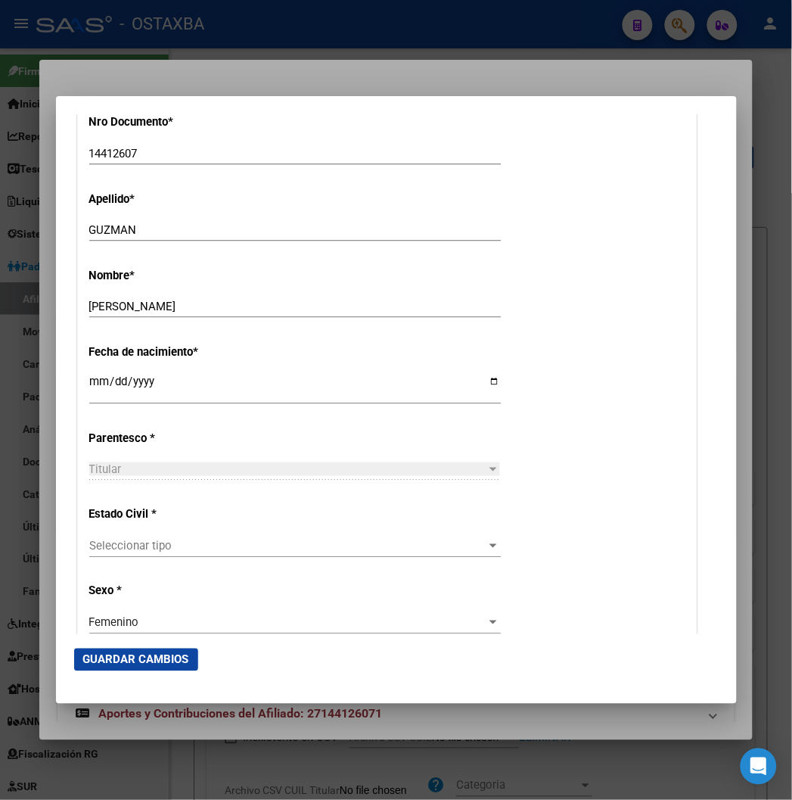
scroll to position [588, 0]
click at [89, 534] on div "Seleccionar tipo Seleccionar tipo" at bounding box center [295, 545] width 412 height 23
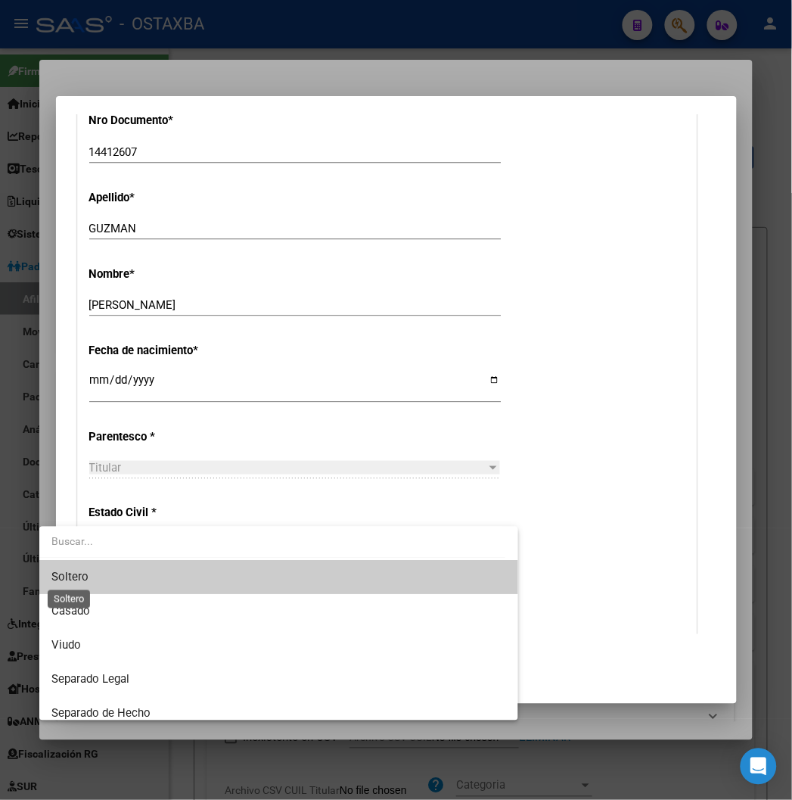
click at [74, 577] on span "Soltero" at bounding box center [69, 578] width 37 height 14
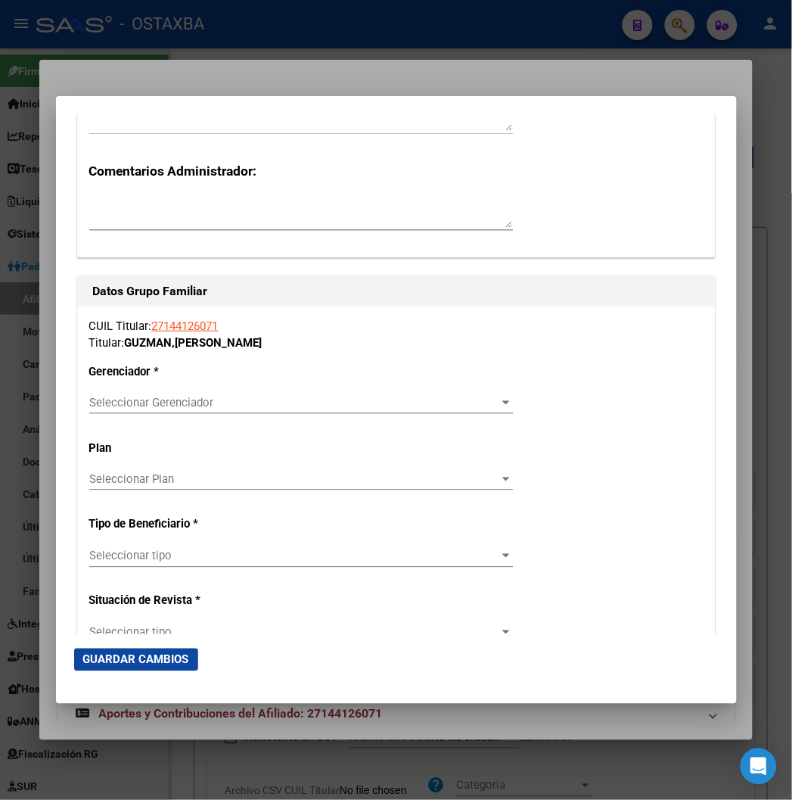
scroll to position [2607, 0]
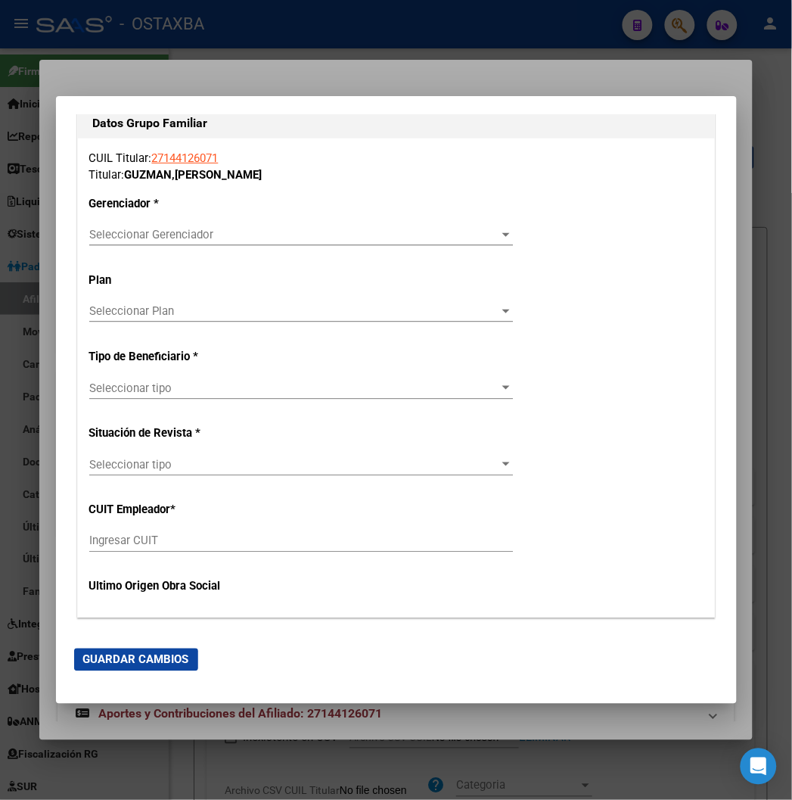
click at [89, 240] on span "Seleccionar Gerenciador" at bounding box center [294, 235] width 410 height 14
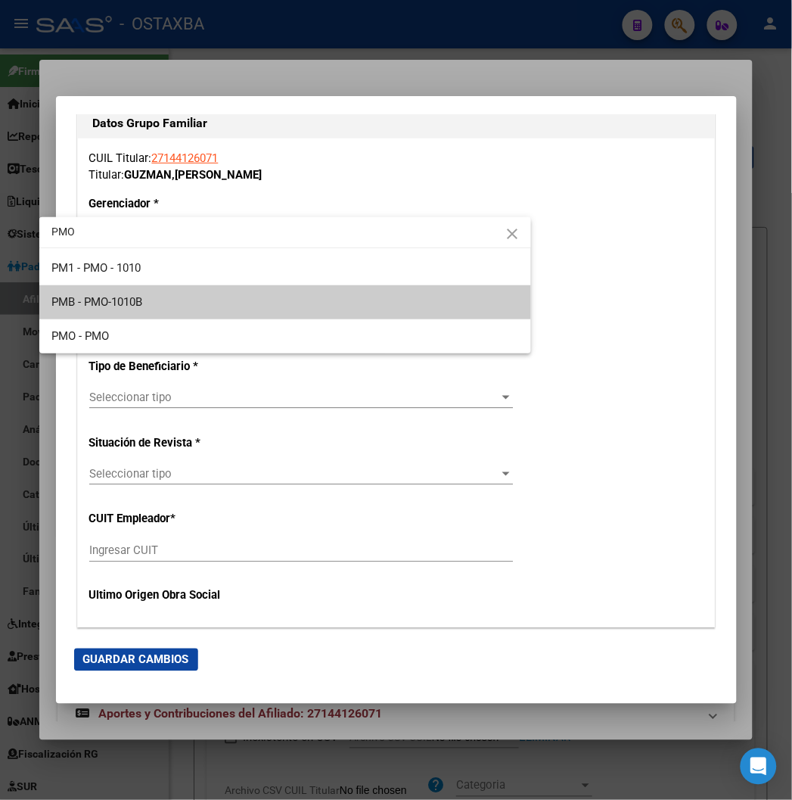
type input "PMO"
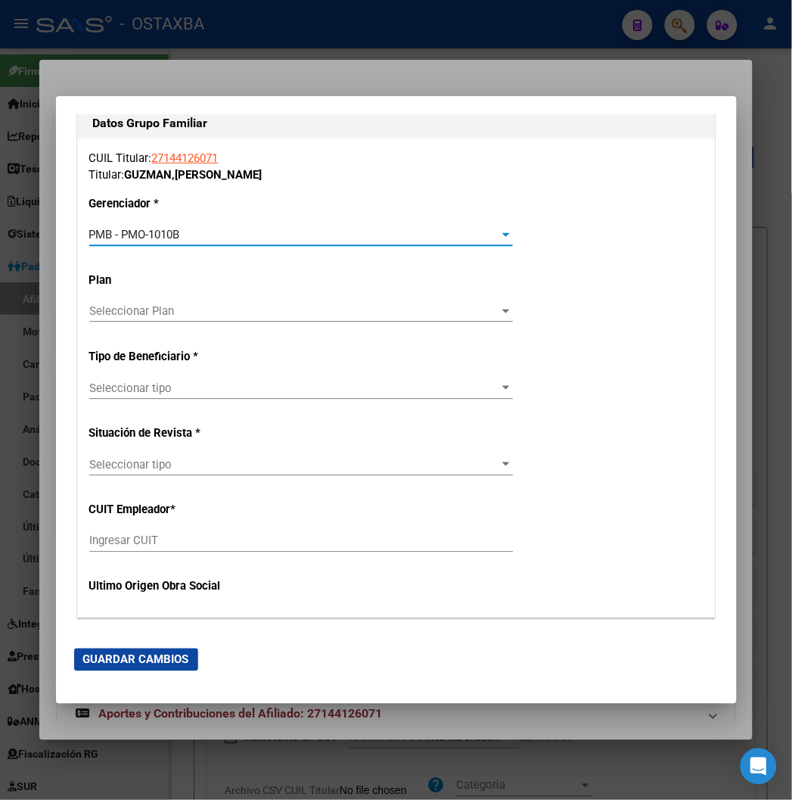
click at [78, 373] on div "CUIL Titular: 27144126071 Titular: [PERSON_NAME] [PERSON_NAME] Gerenciador * PM…" at bounding box center [396, 379] width 637 height 480
click at [78, 374] on div "CUIL Titular: 27144126071 Titular: [PERSON_NAME] [PERSON_NAME] Gerenciador * PM…" at bounding box center [396, 379] width 637 height 480
click at [89, 384] on span "Seleccionar tipo" at bounding box center [294, 388] width 410 height 14
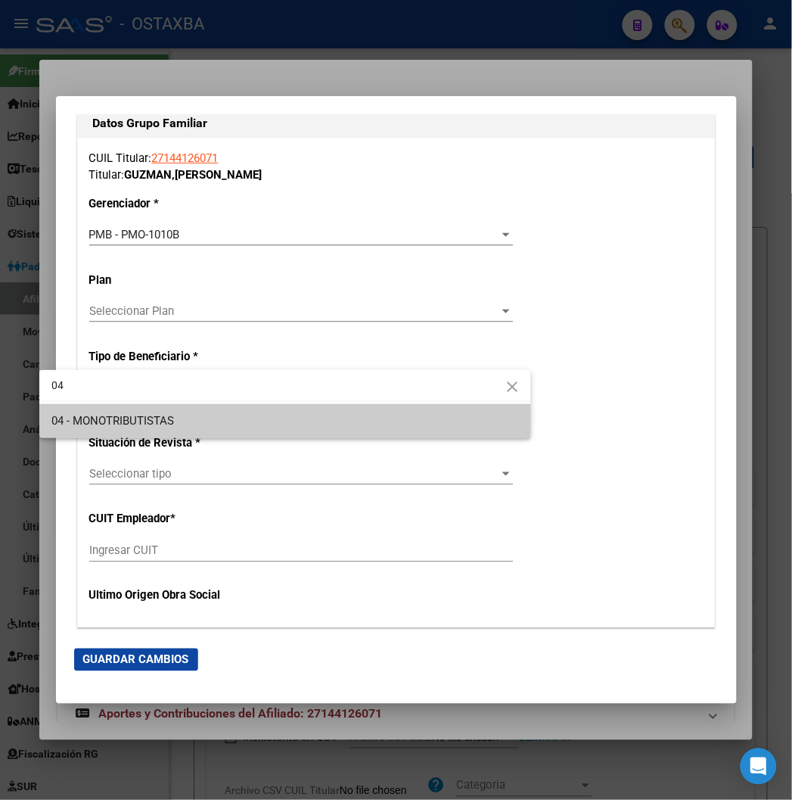
type input "04"
type input "27-14412607-1"
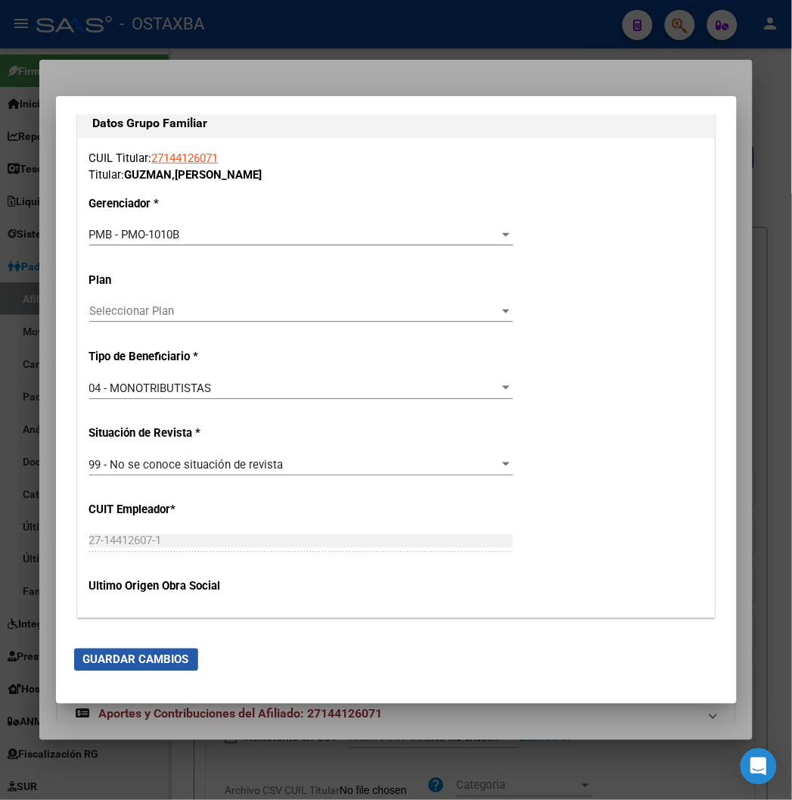
click at [135, 660] on span "Guardar Cambios" at bounding box center [136, 660] width 106 height 14
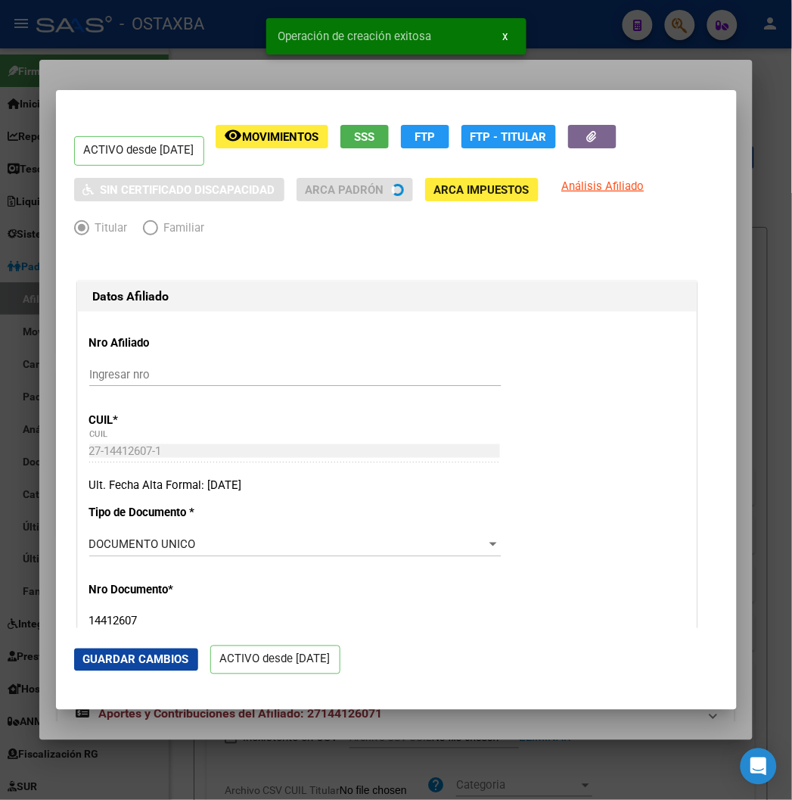
click at [133, 71] on div at bounding box center [396, 400] width 792 height 800
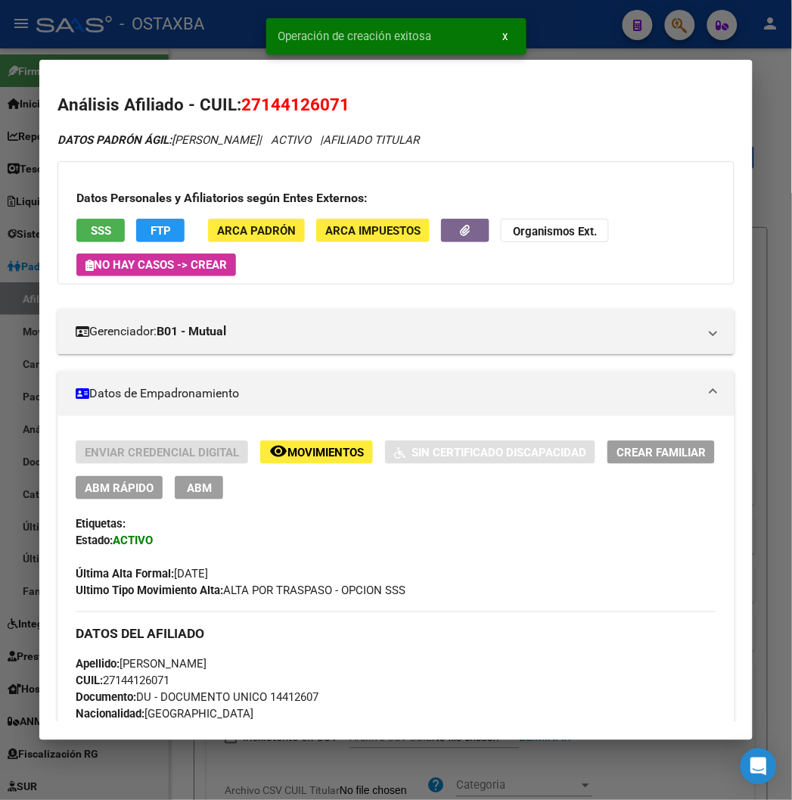
click at [276, 693] on span "Documento: DU - DOCUMENTO UNICO 14412607" at bounding box center [197, 698] width 243 height 14
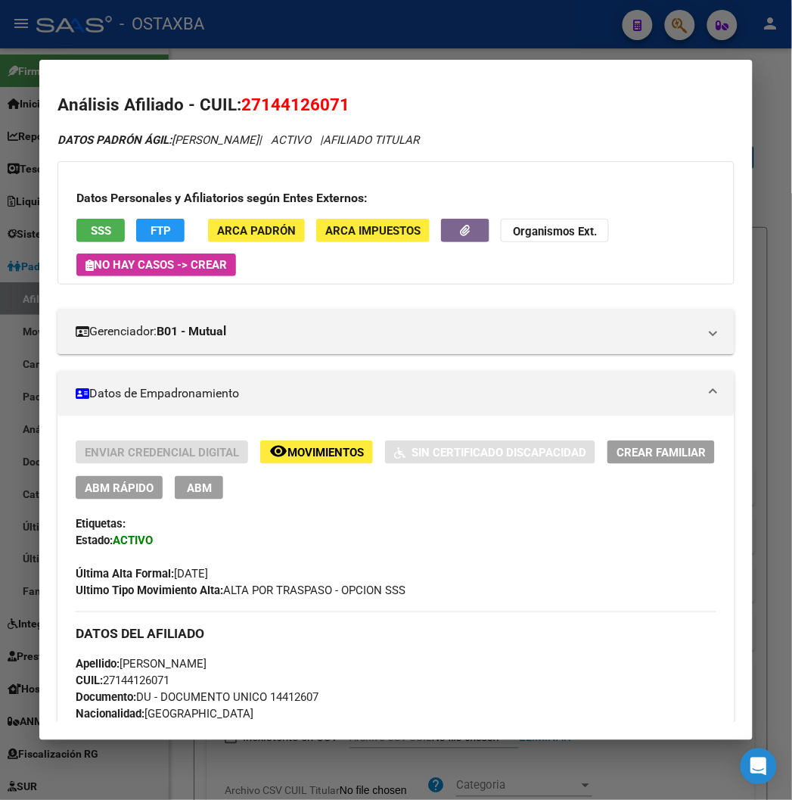
click at [133, 683] on span "CUIL: 27144126071" at bounding box center [123, 681] width 94 height 14
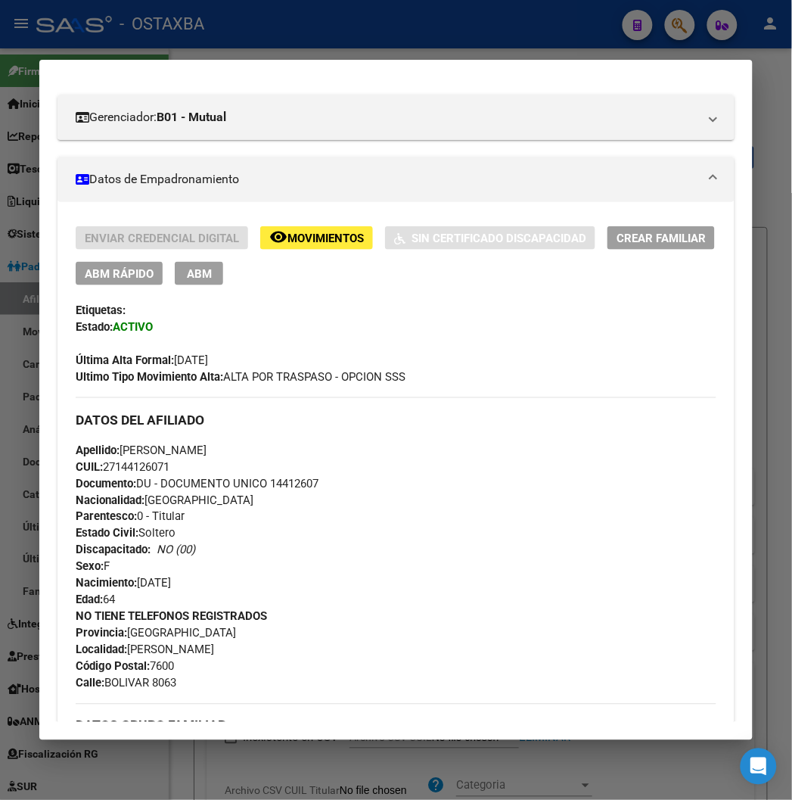
scroll to position [252, 0]
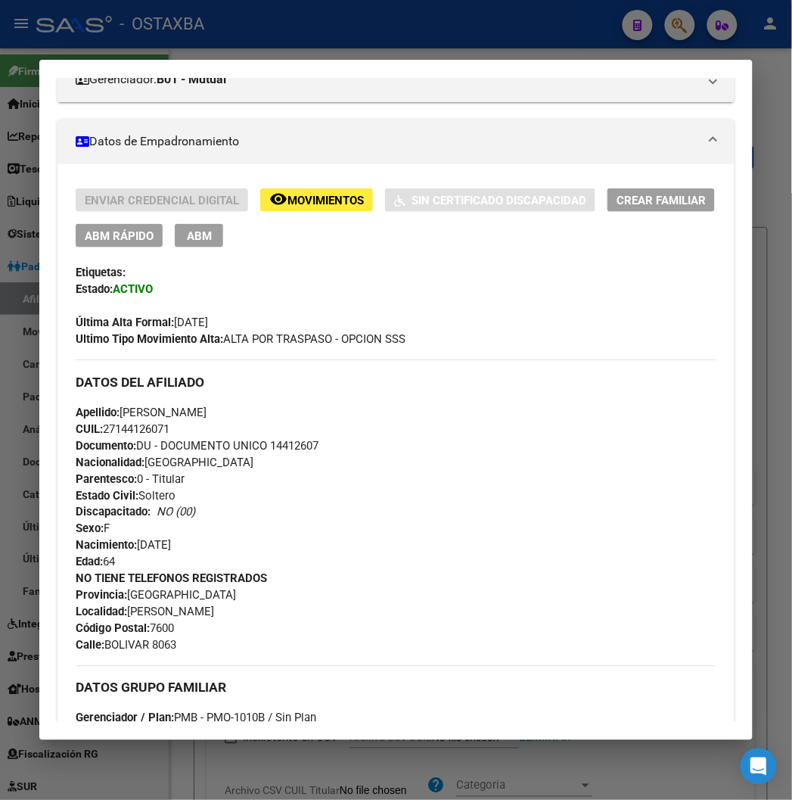
click at [207, 416] on span "Apellido: [PERSON_NAME]" at bounding box center [141, 413] width 131 height 14
drag, startPoint x: 102, startPoint y: 406, endPoint x: 182, endPoint y: 417, distance: 80.2
click at [182, 417] on span "Apellido: [PERSON_NAME]" at bounding box center [141, 413] width 131 height 14
click at [277, 444] on span "Documento: DU - DOCUMENTO UNICO 14412607" at bounding box center [197, 446] width 243 height 14
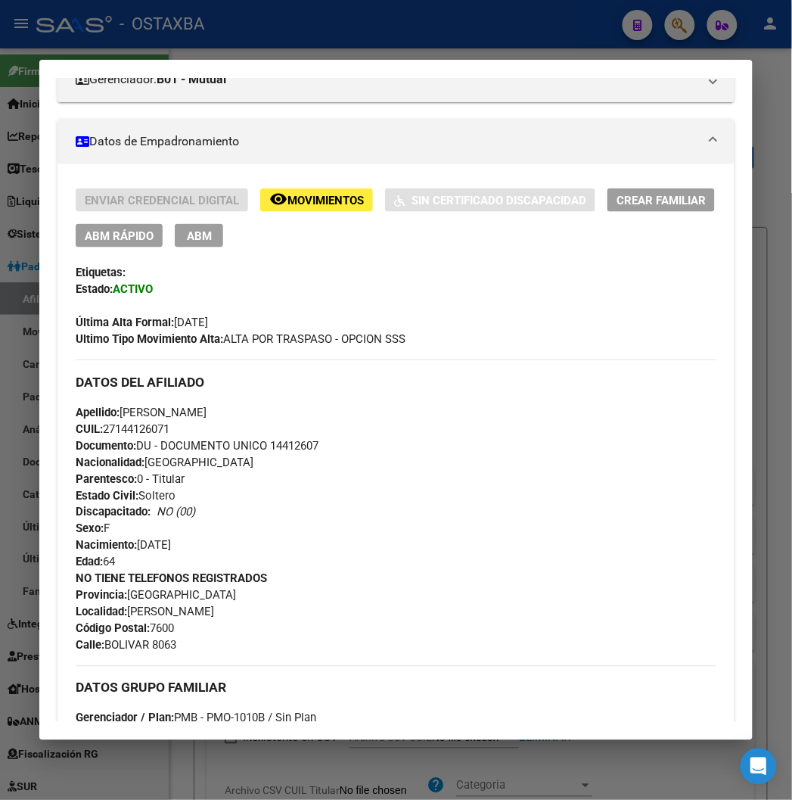
click at [277, 444] on span "Documento: DU - DOCUMENTO UNICO 14412607" at bounding box center [197, 446] width 243 height 14
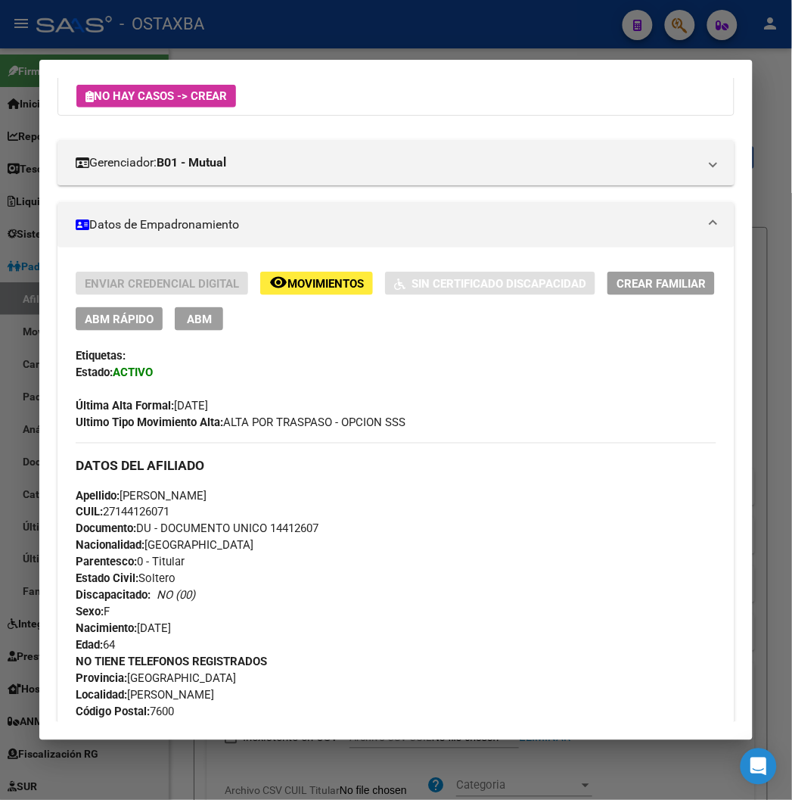
scroll to position [168, 0]
click at [273, 537] on div "Apellido: [PERSON_NAME]: 27144126071 Documento: DU - DOCUMENTO UNICO 14412607 N…" at bounding box center [396, 571] width 640 height 167
click at [272, 535] on div "Apellido: [PERSON_NAME]: 27144126071 Documento: DU - DOCUMENTO UNICO 14412607 N…" at bounding box center [396, 571] width 640 height 167
click at [268, 528] on span "Documento: DU - DOCUMENTO UNICO 14412607" at bounding box center [197, 530] width 243 height 14
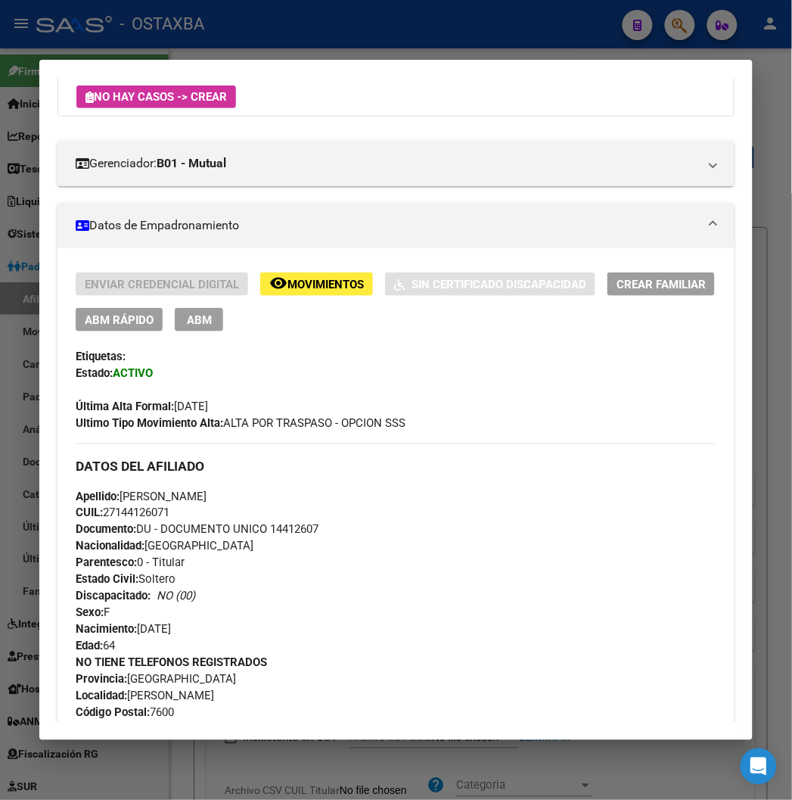
click at [268, 528] on span "Documento: DU - DOCUMENTO UNICO 14412607" at bounding box center [197, 530] width 243 height 14
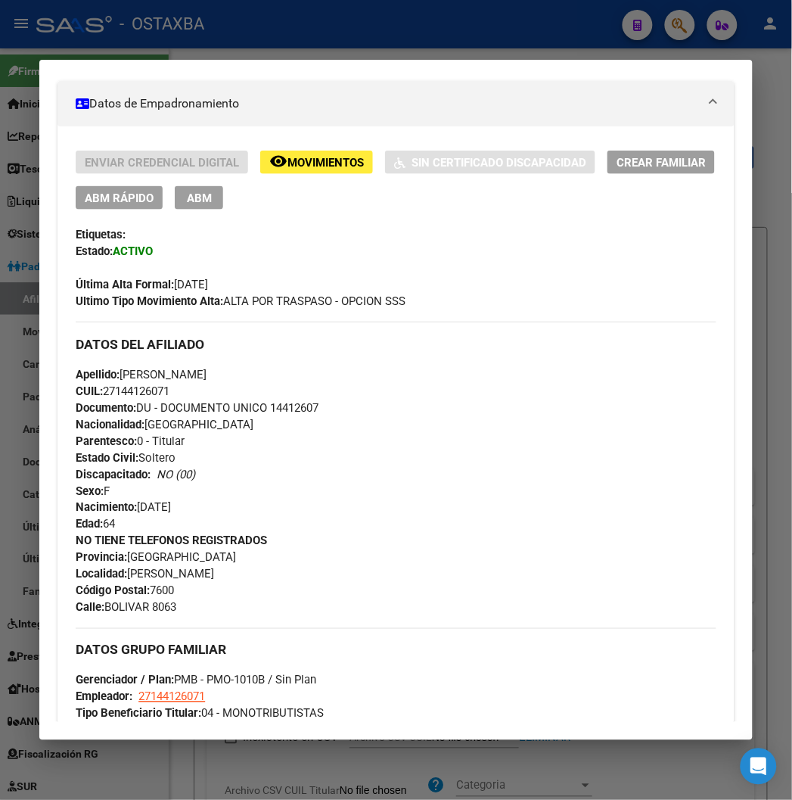
scroll to position [84, 0]
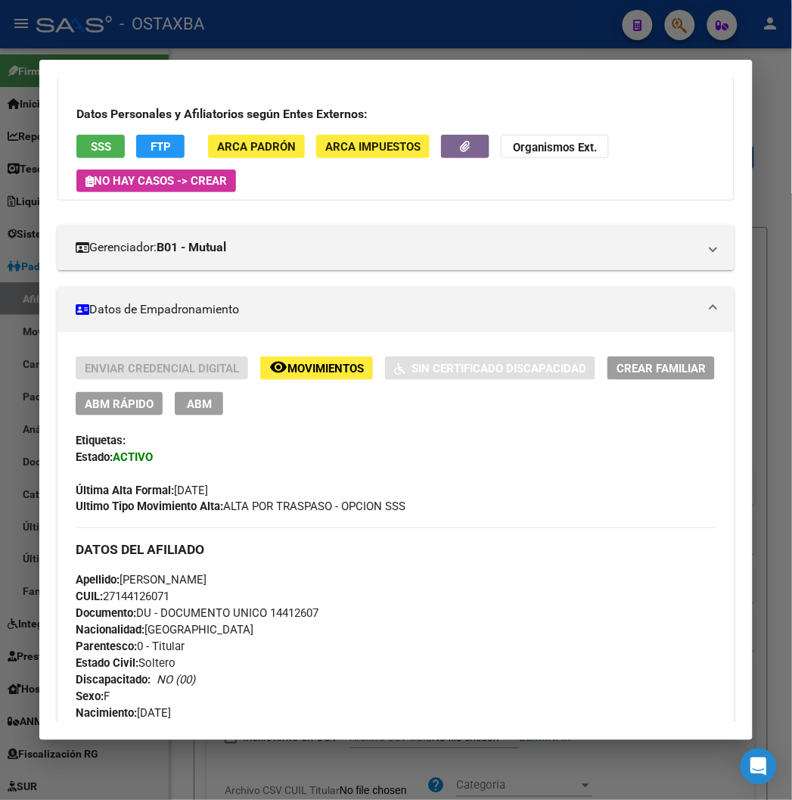
click at [76, 390] on div "Enviar Credencial Digital remove_red_eye Movimientos Sin Certificado Discapacid…" at bounding box center [396, 385] width 640 height 59
click at [76, 397] on button "ABM Rápido" at bounding box center [119, 403] width 87 height 23
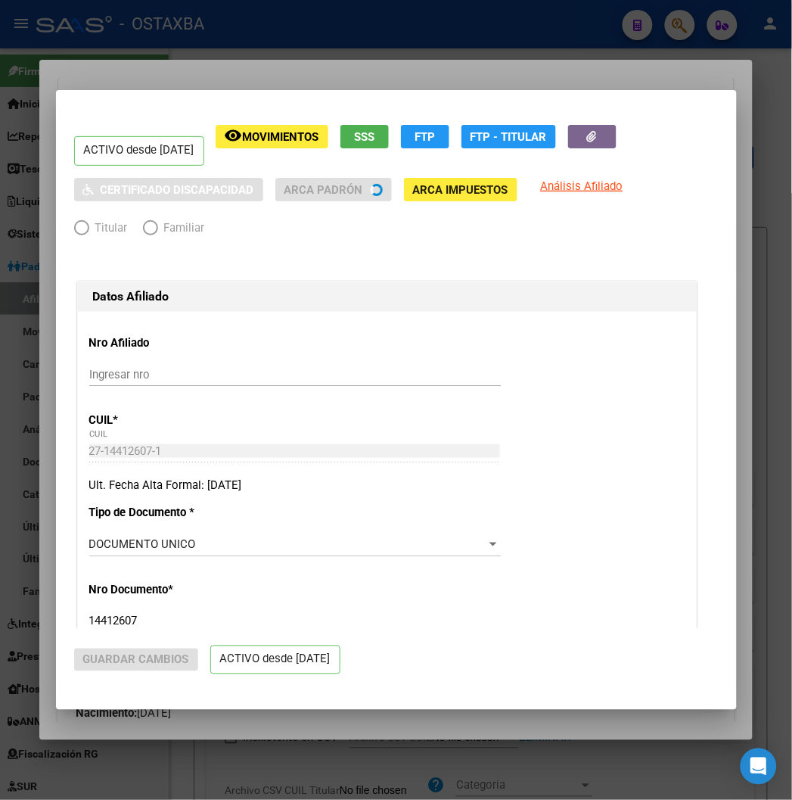
radio input "true"
type input "27-14412607-1"
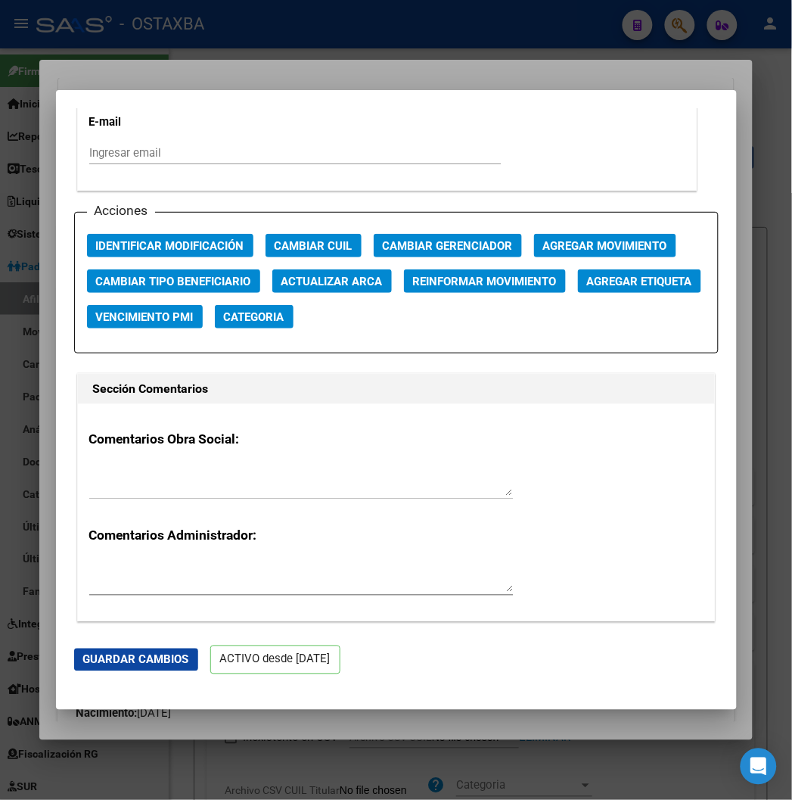
scroll to position [1850, 0]
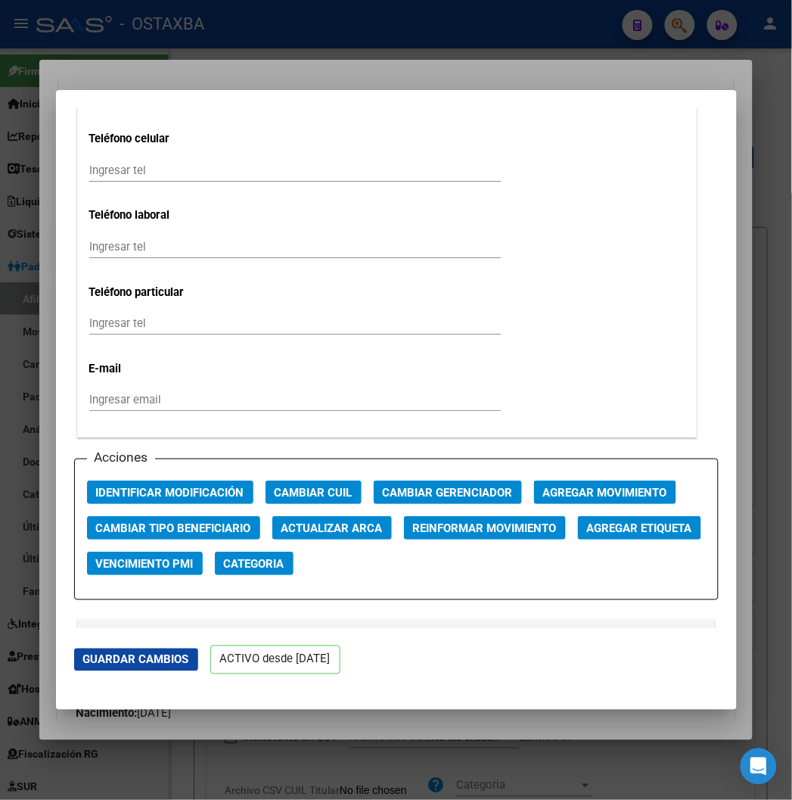
click at [578, 481] on button "Agregar Movimiento" at bounding box center [605, 492] width 142 height 23
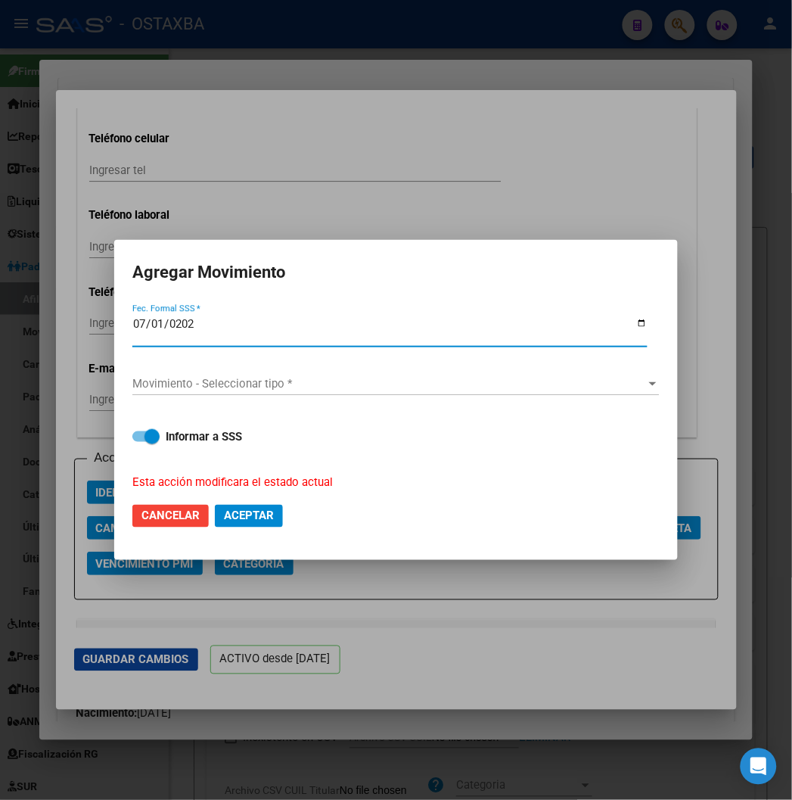
type input "[DATE]"
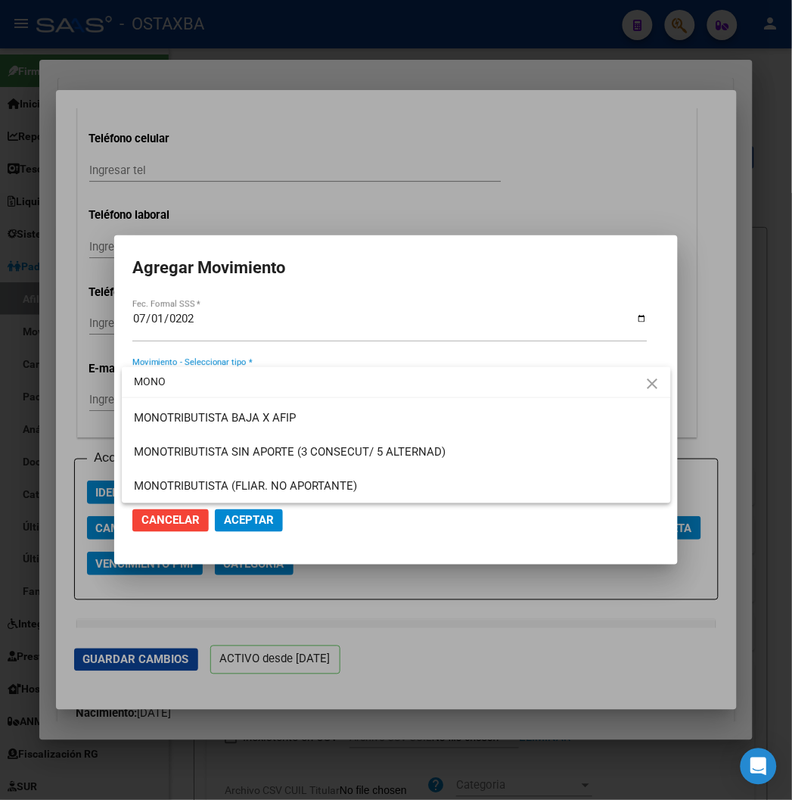
type input "MONO"
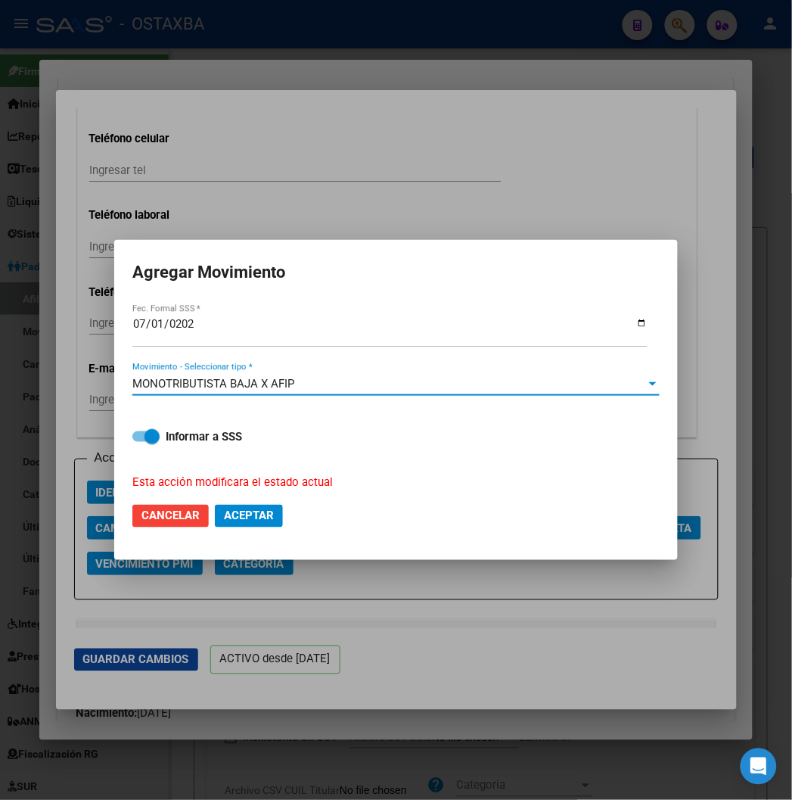
click at [163, 437] on label "Informar a SSS" at bounding box center [396, 437] width 528 height 18
click at [140, 442] on input "Informar a SSS" at bounding box center [139, 442] width 1 height 1
checkbox input "false"
click at [282, 516] on button "Aceptar" at bounding box center [249, 516] width 68 height 23
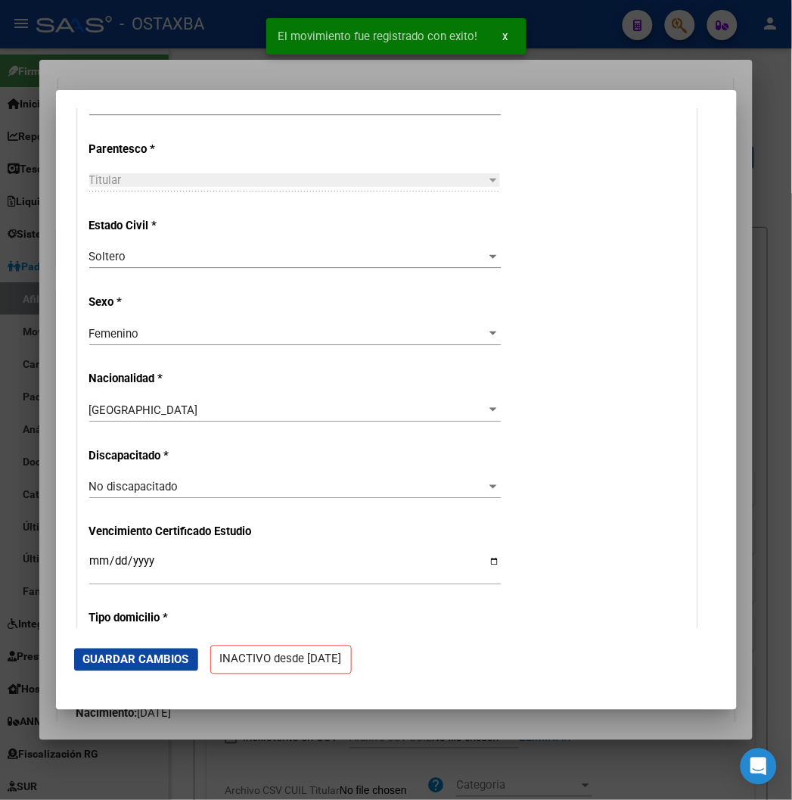
scroll to position [774, 0]
click at [170, 62] on div at bounding box center [396, 400] width 792 height 800
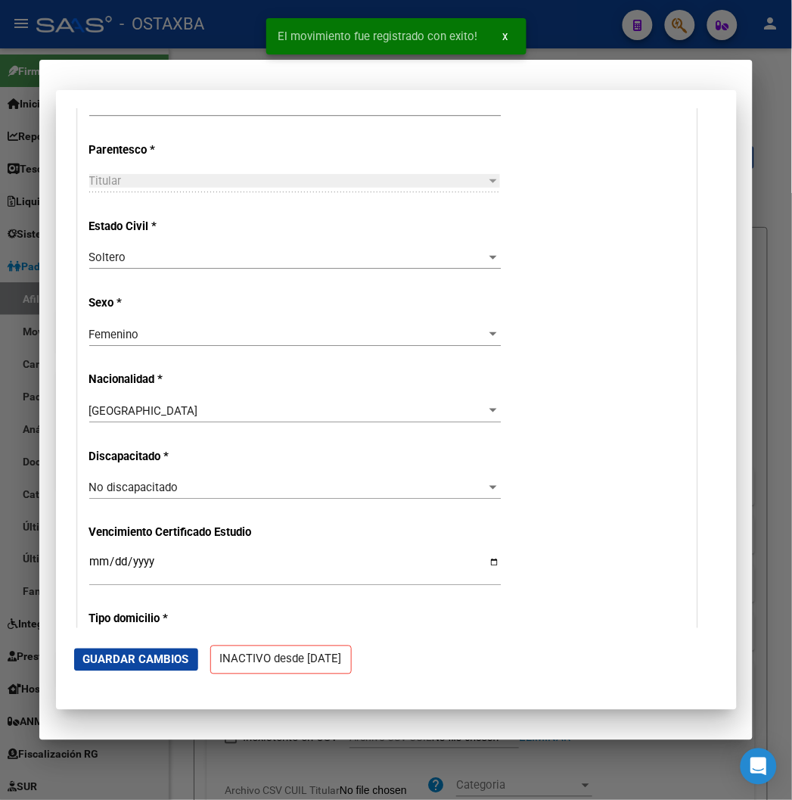
scroll to position [0, 0]
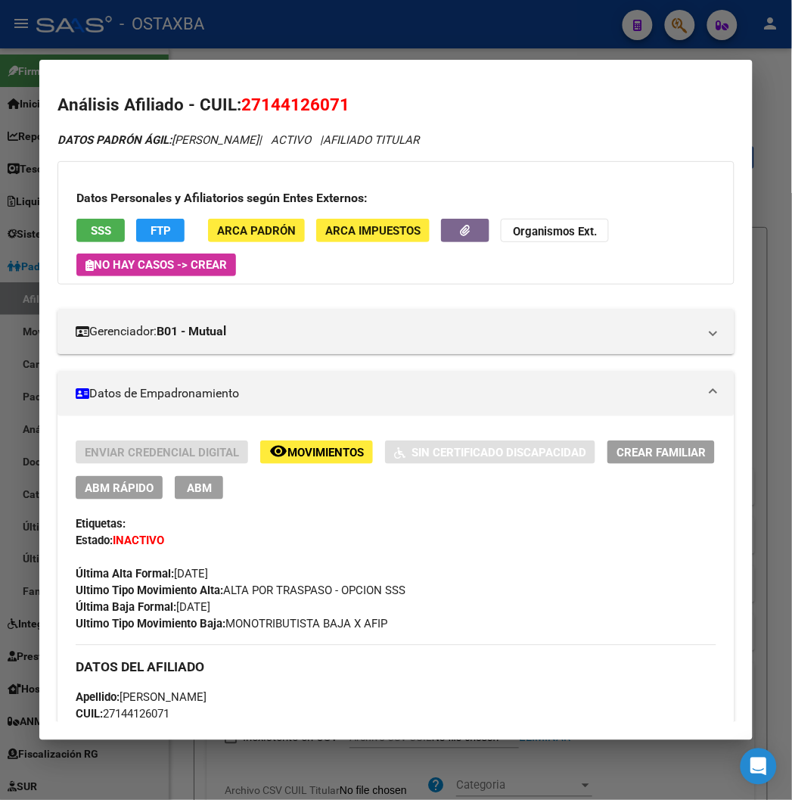
drag, startPoint x: 369, startPoint y: 626, endPoint x: 208, endPoint y: 623, distance: 161.2
click at [208, 623] on span "Ultimo Tipo Movimiento Baja: MONOTRIBUTISTA BAJA X AFIP" at bounding box center [232, 625] width 312 height 14
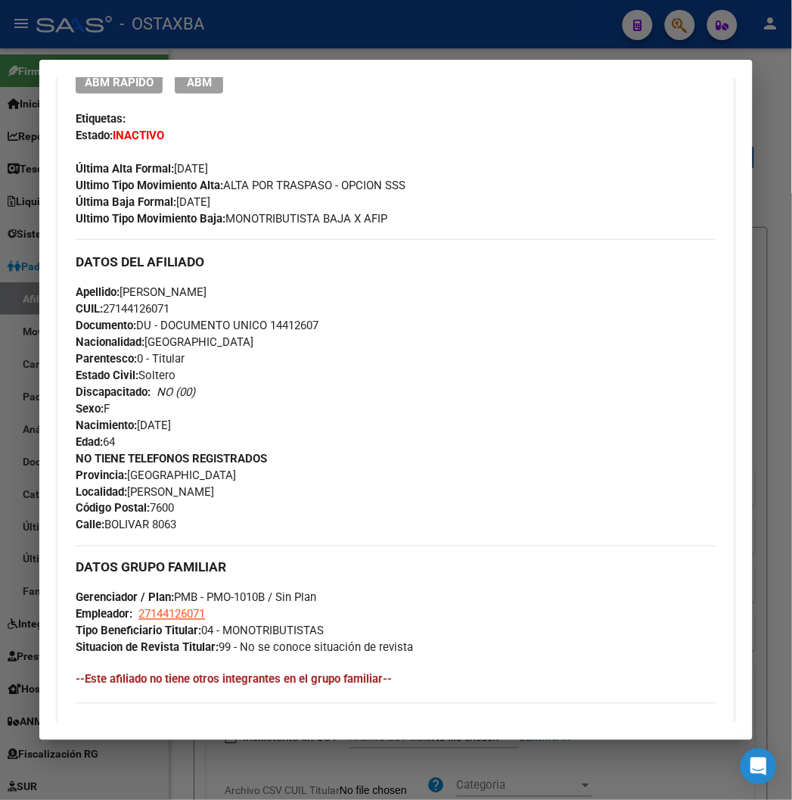
scroll to position [168, 0]
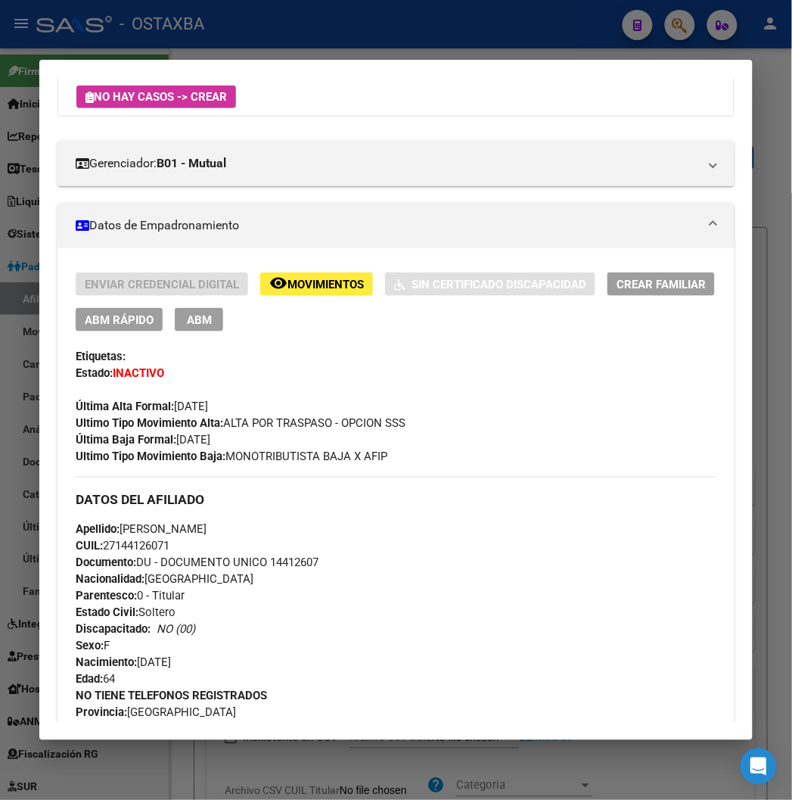
click at [269, 558] on span "Documento: DU - DOCUMENTO UNICO 14412607" at bounding box center [197, 563] width 243 height 14
click at [320, 40] on div at bounding box center [396, 400] width 792 height 800
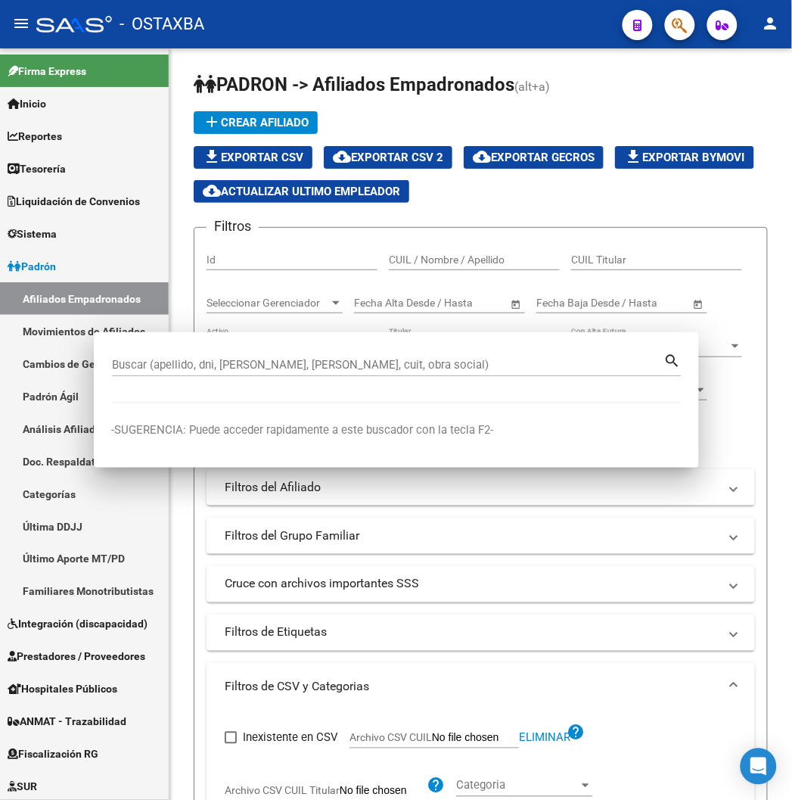
click at [321, 36] on div "- OSTAXBA" at bounding box center [323, 24] width 574 height 33
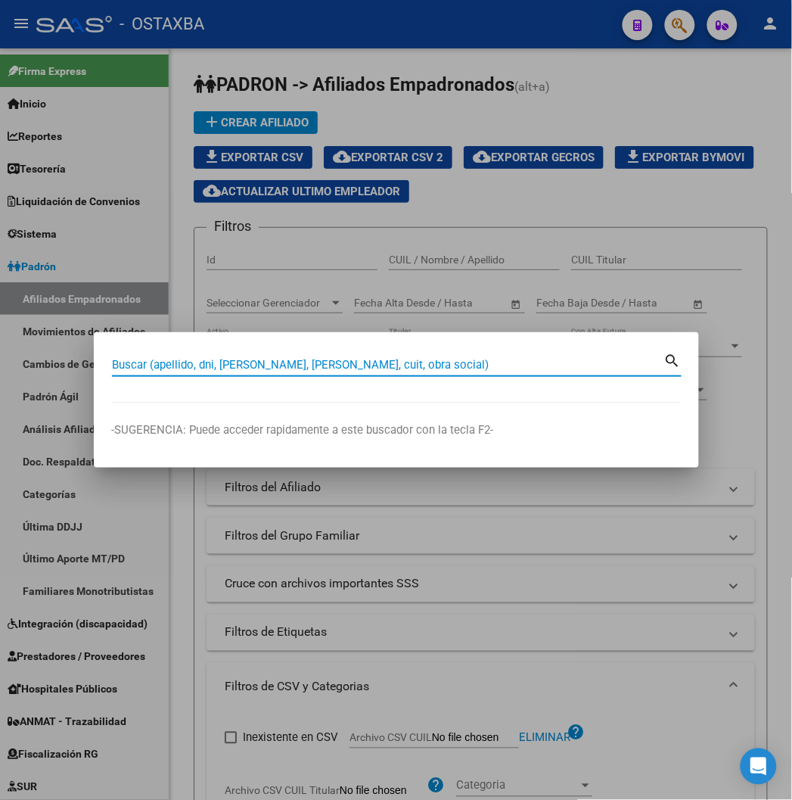
paste input "42284071"
type input "42284071"
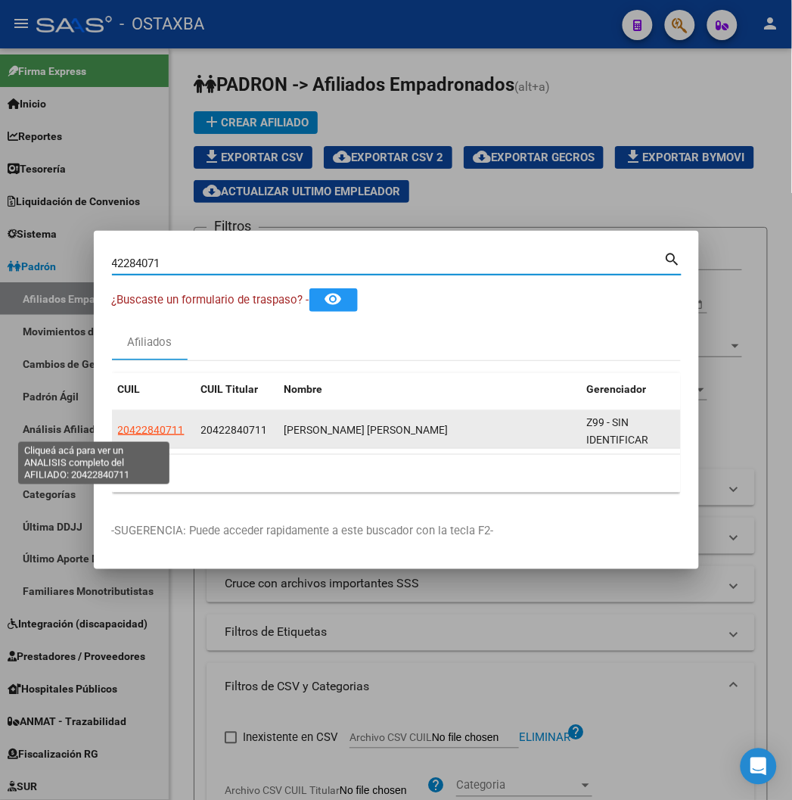
click at [118, 434] on span "20422840711" at bounding box center [151, 430] width 67 height 12
type textarea "20422840711"
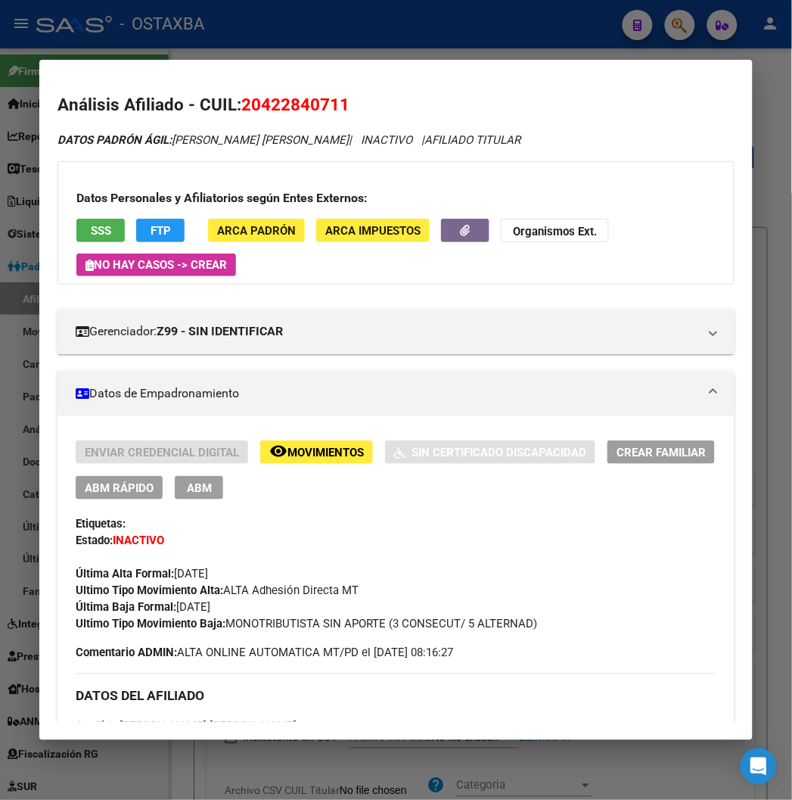
click at [94, 231] on button "SSS" at bounding box center [100, 230] width 48 height 23
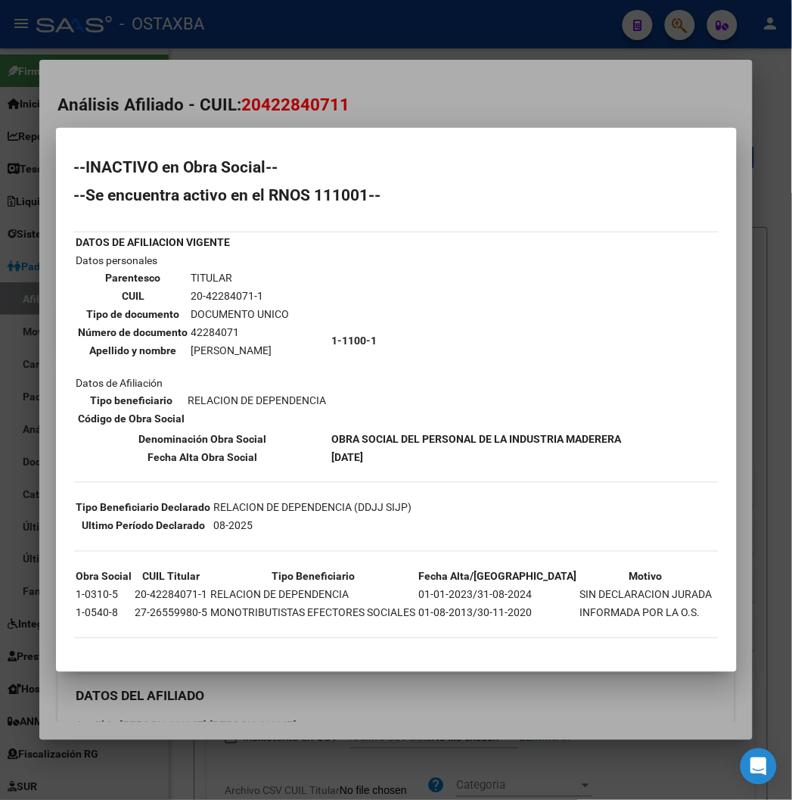
click at [473, 127] on div at bounding box center [396, 400] width 792 height 800
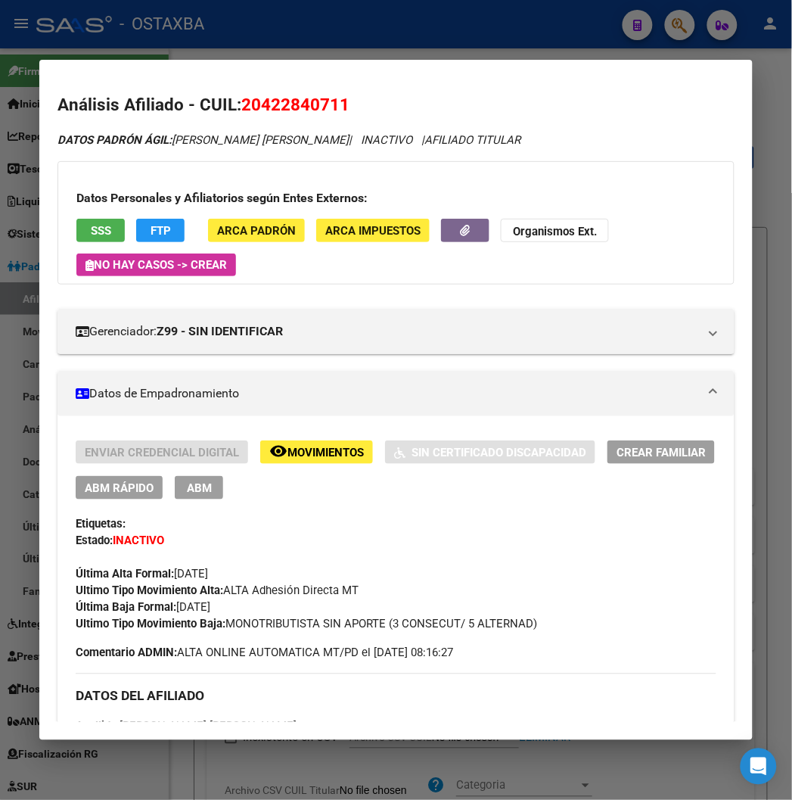
click at [267, 107] on span "20422840711" at bounding box center [295, 105] width 108 height 20
click at [85, 489] on span "ABM Rápido" at bounding box center [119, 488] width 69 height 14
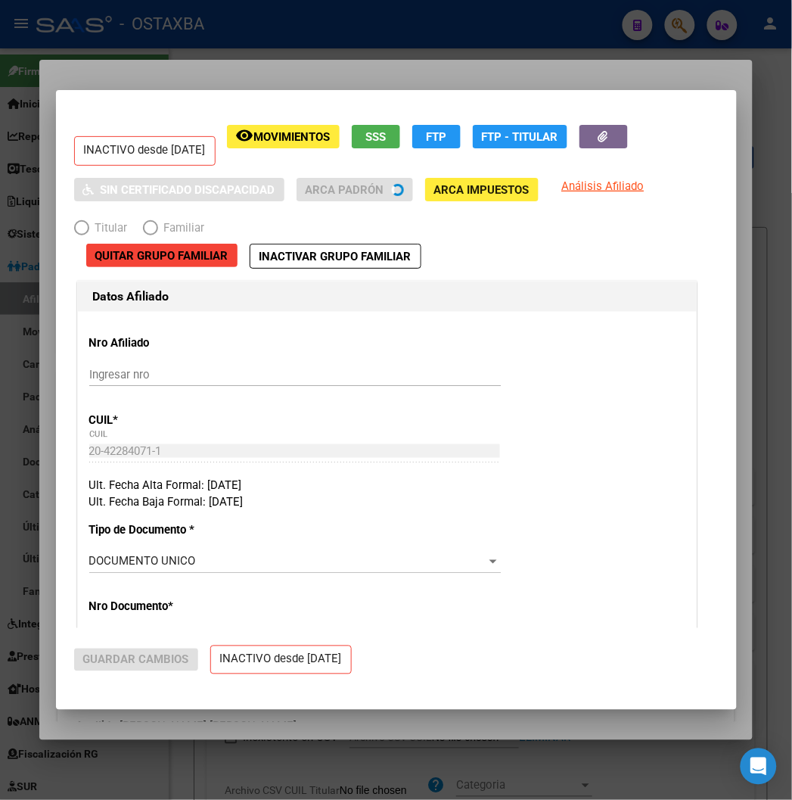
radio input "true"
type input "20-42284071-1"
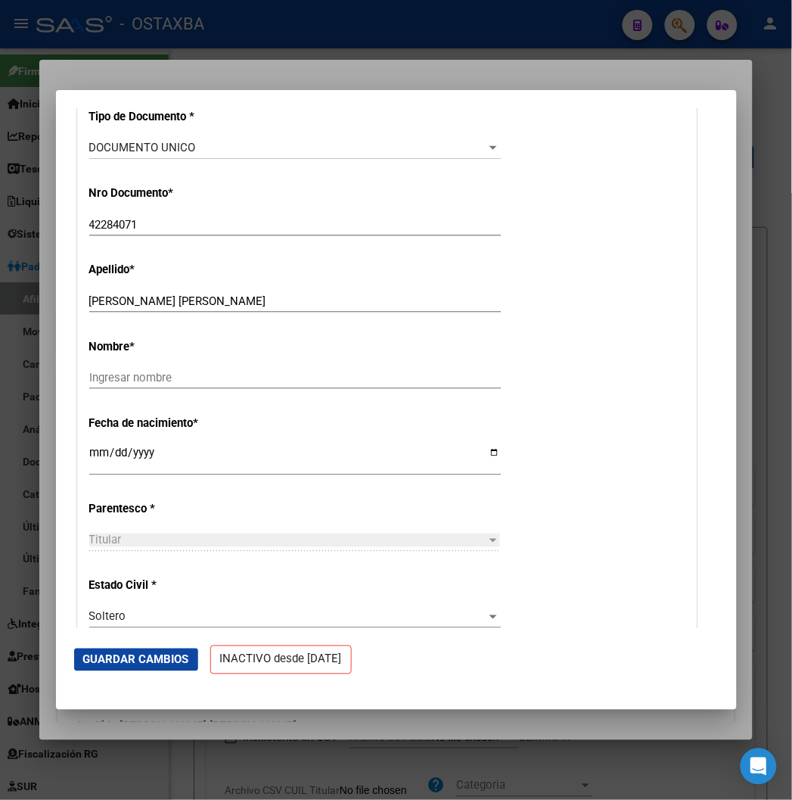
scroll to position [420, 0]
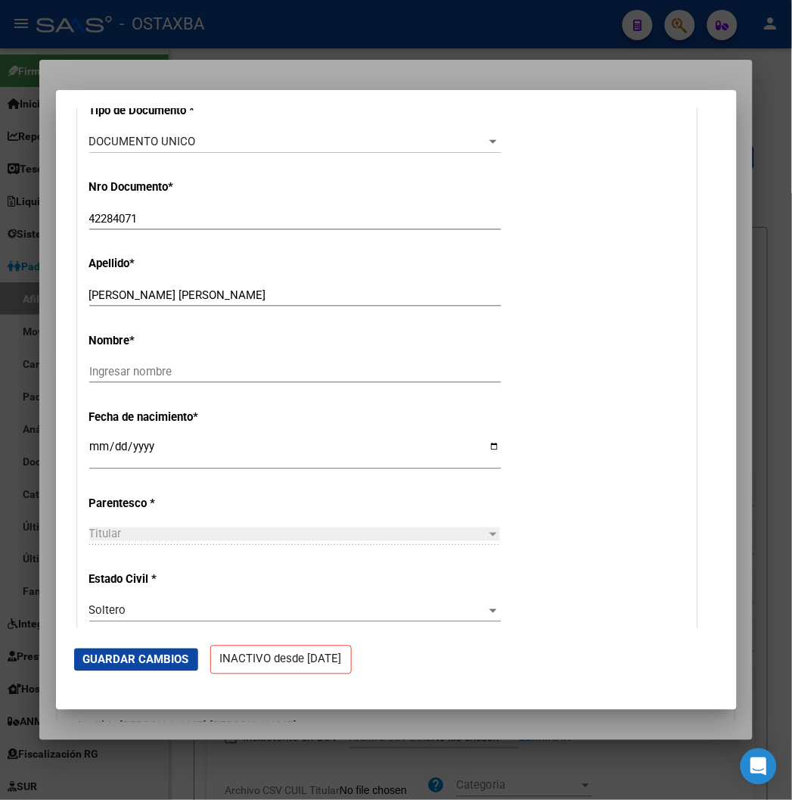
click at [182, 292] on input "[PERSON_NAME] [PERSON_NAME]" at bounding box center [295, 295] width 412 height 14
type input "[PERSON_NAME]"
paste input "[PERSON_NAME]"
type input "[PERSON_NAME]"
click at [83, 661] on span "Guardar Cambios" at bounding box center [136, 660] width 106 height 14
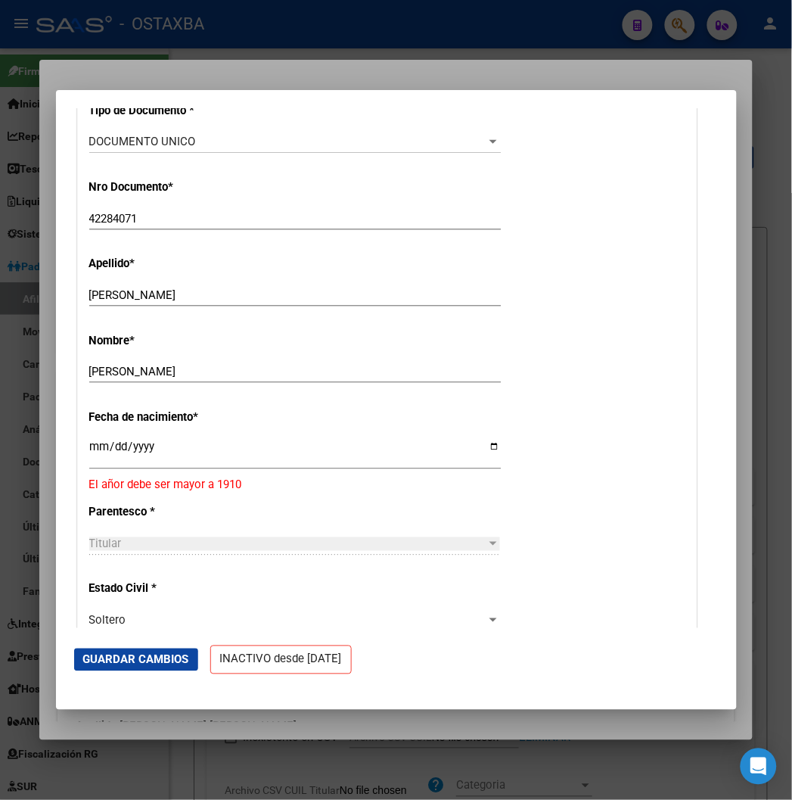
click at [89, 221] on input "42284071" at bounding box center [295, 219] width 412 height 14
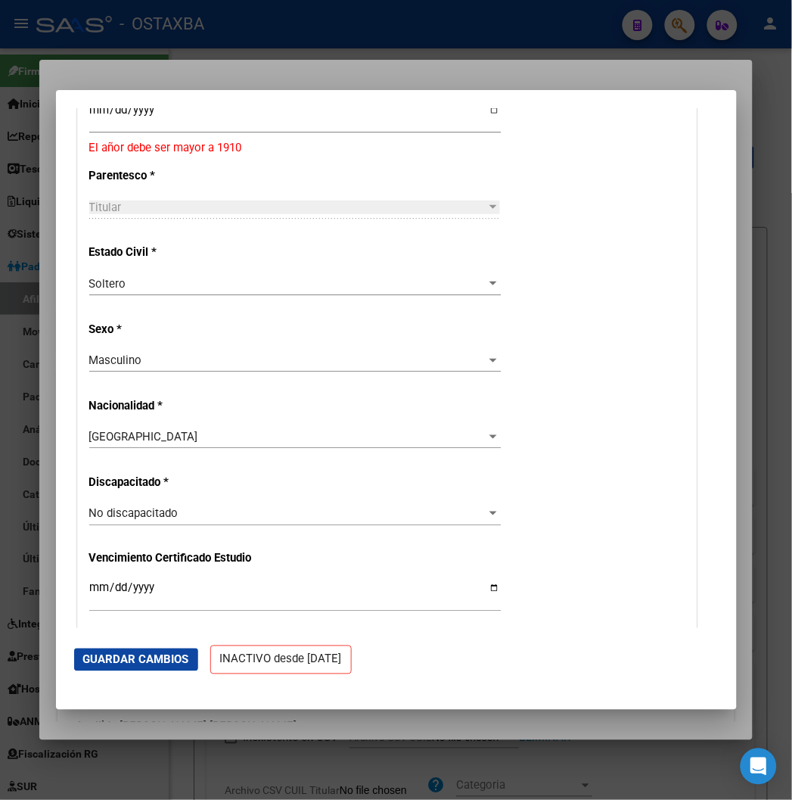
scroll to position [588, 0]
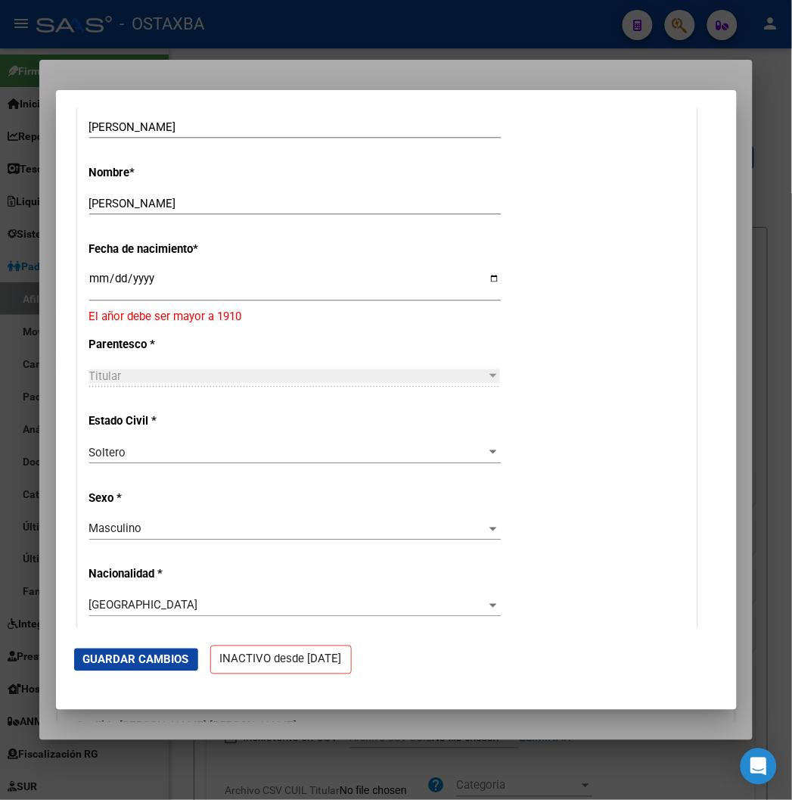
click at [89, 282] on input "[DATE]" at bounding box center [295, 284] width 412 height 24
type input "[DATE]"
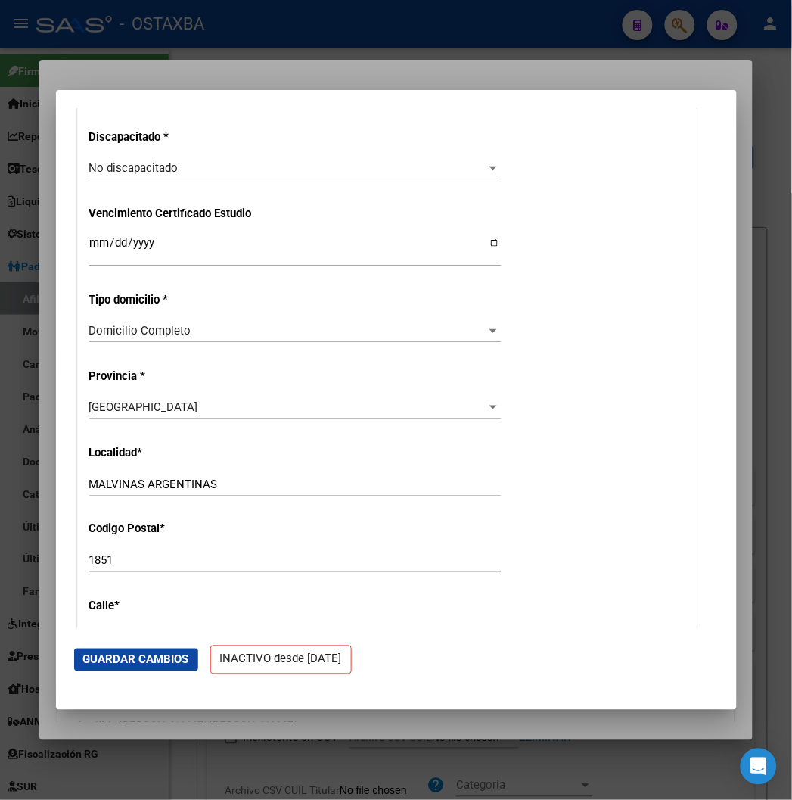
scroll to position [1598, 0]
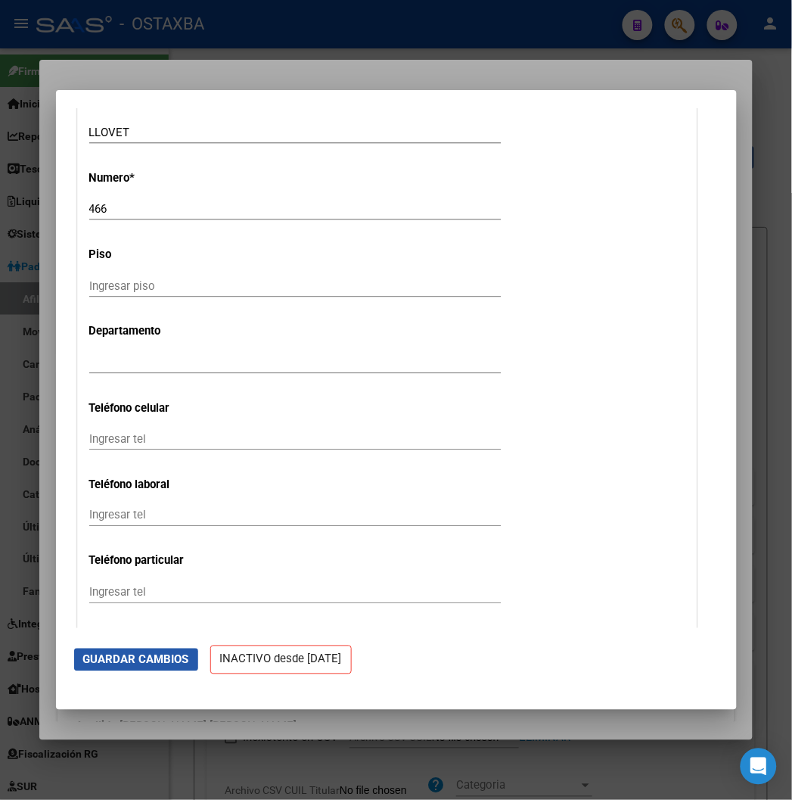
click at [123, 659] on span "Guardar Cambios" at bounding box center [136, 660] width 106 height 14
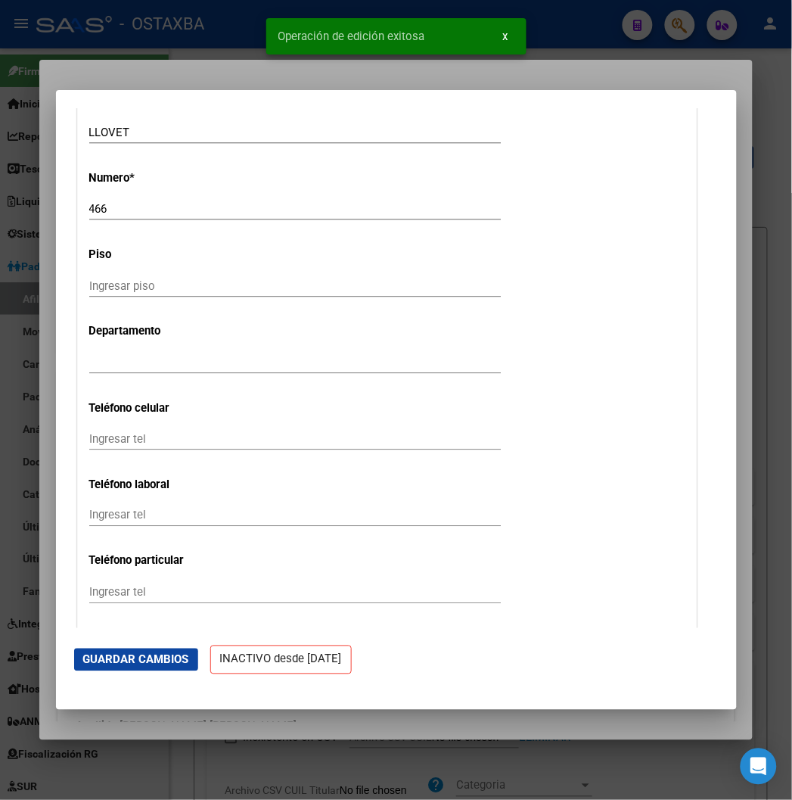
click at [79, 79] on div at bounding box center [396, 400] width 792 height 800
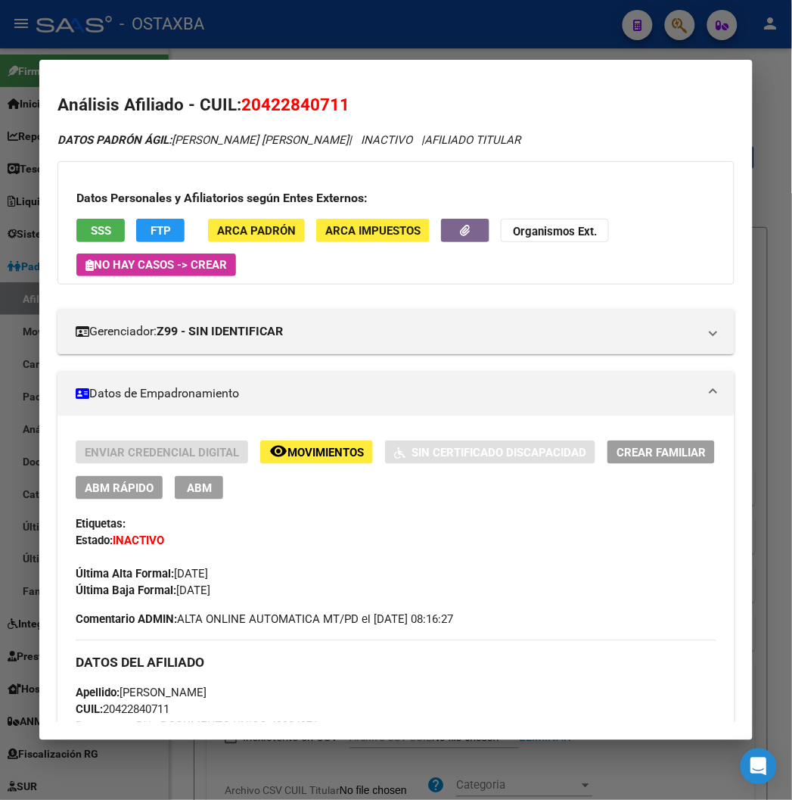
click at [122, 492] on span "ABM Rápido" at bounding box center [119, 488] width 69 height 14
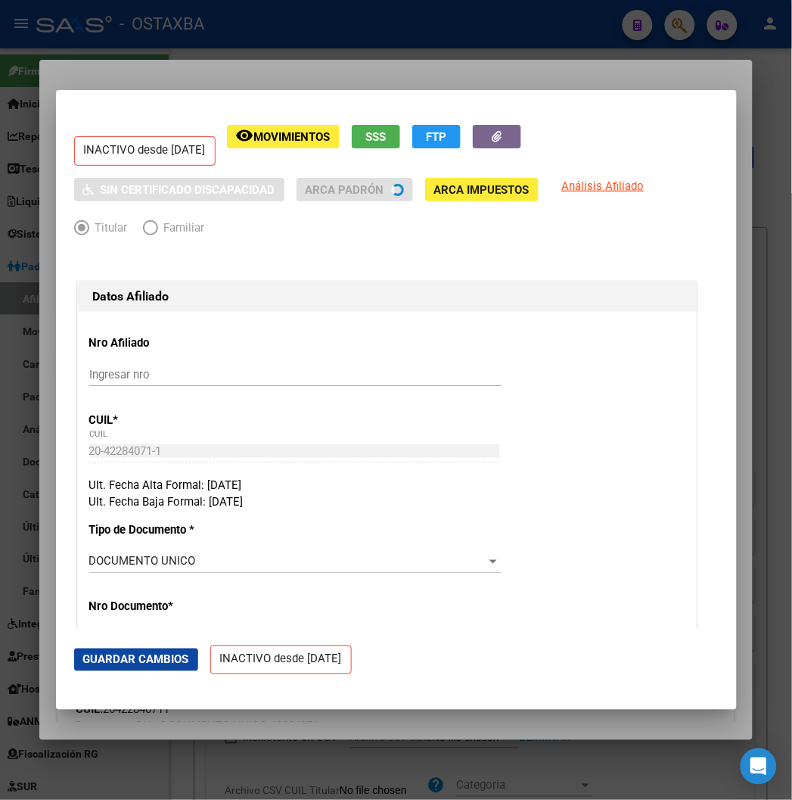
radio input "true"
type input "20-42284071-1"
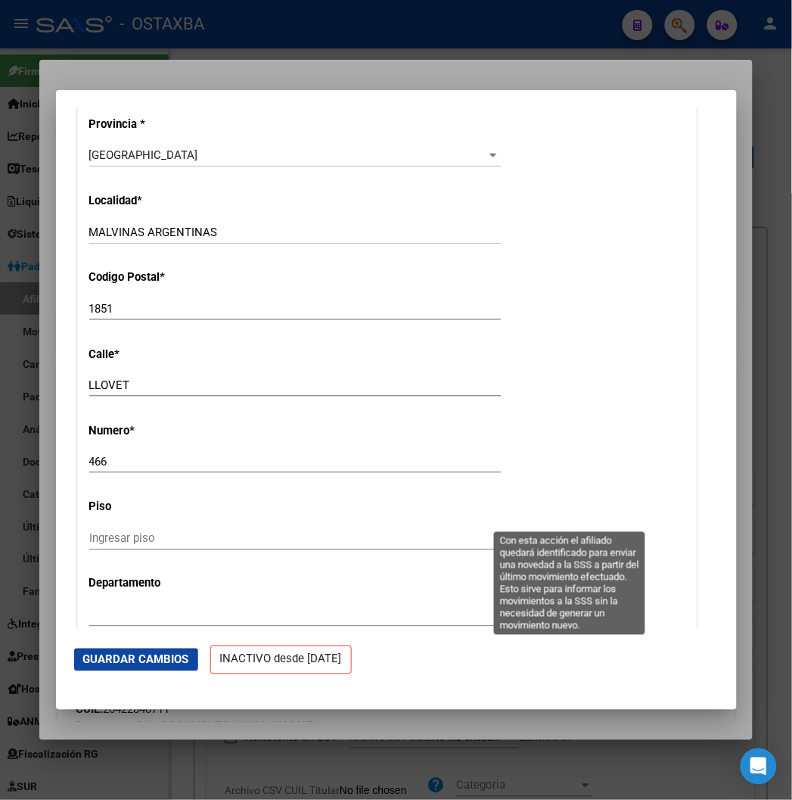
scroll to position [1934, 0]
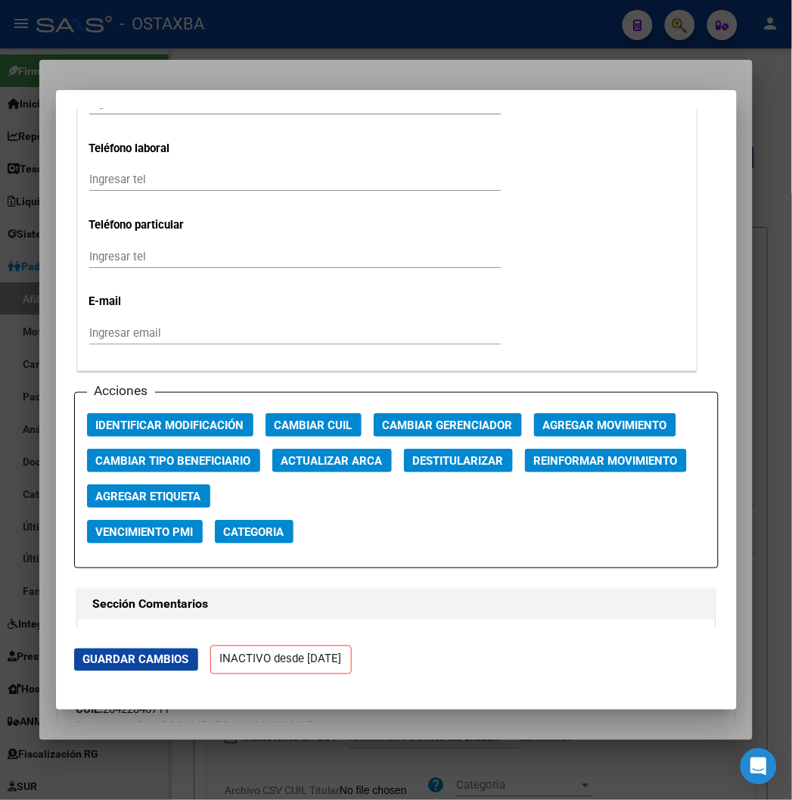
click at [551, 431] on button "Agregar Movimiento" at bounding box center [605, 424] width 142 height 23
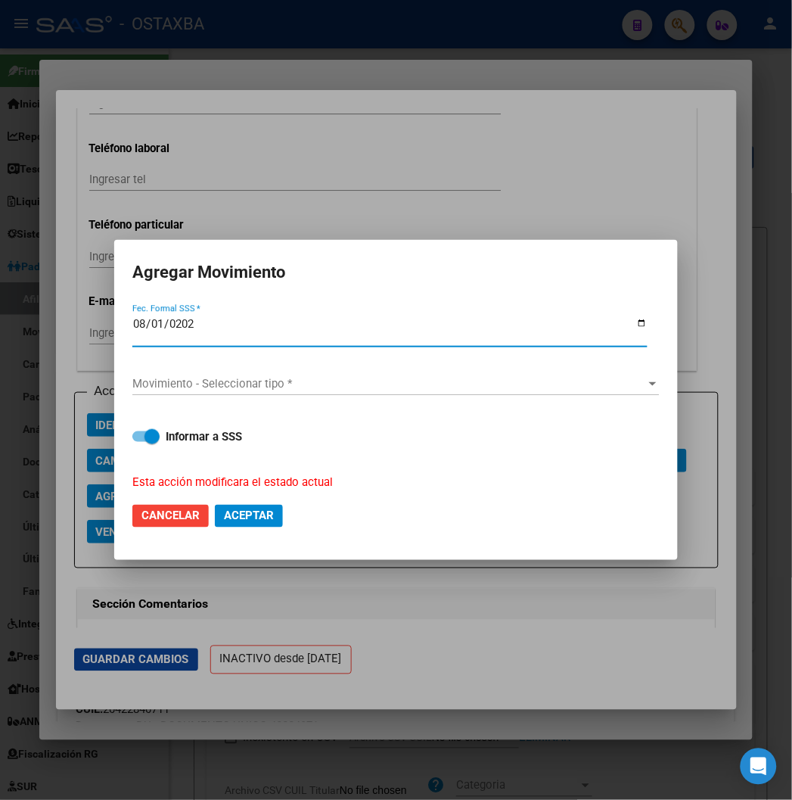
type input "[DATE]"
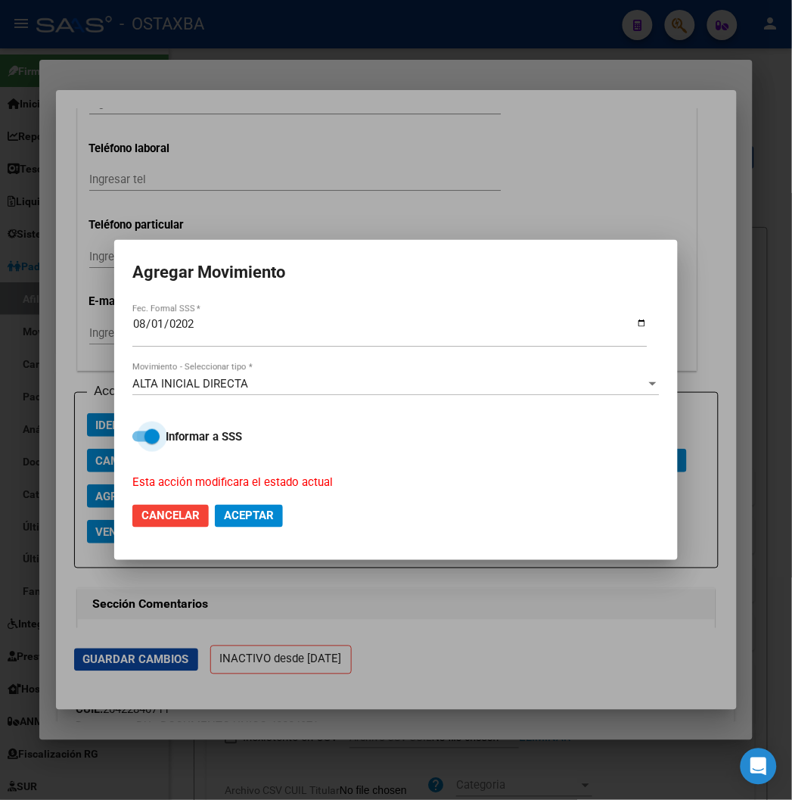
click at [221, 437] on strong "Informar a SSS" at bounding box center [204, 437] width 76 height 14
click at [140, 442] on input "Informar a SSS" at bounding box center [139, 442] width 1 height 1
checkbox input "false"
click at [270, 508] on button "Aceptar" at bounding box center [249, 516] width 68 height 23
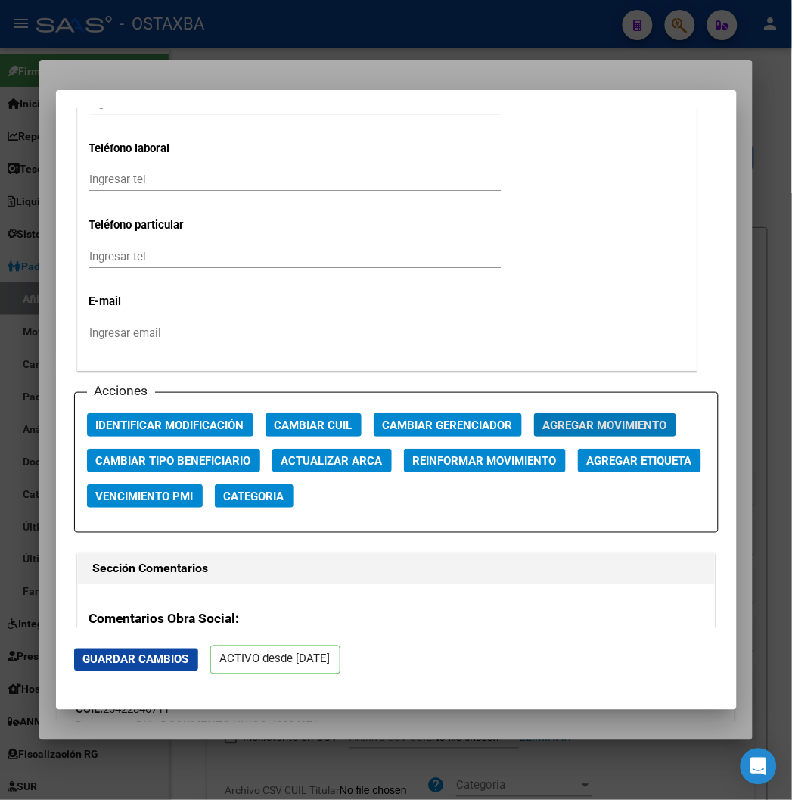
click at [543, 419] on span "Agregar Movimiento" at bounding box center [605, 426] width 124 height 14
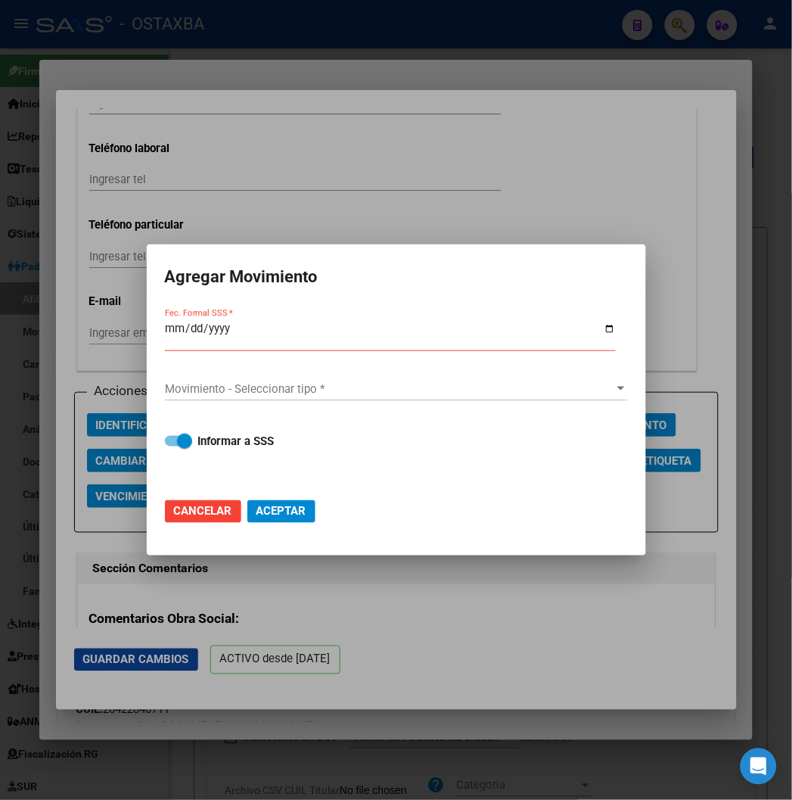
click at [163, 334] on mat-dialog-content "Fec. Formal SSS * Movimiento - Seleccionar tipo * Movimiento - Seleccionar tipo…" at bounding box center [397, 396] width 500 height 179
click at [178, 334] on input "Fec. Formal SSS *" at bounding box center [390, 334] width 451 height 24
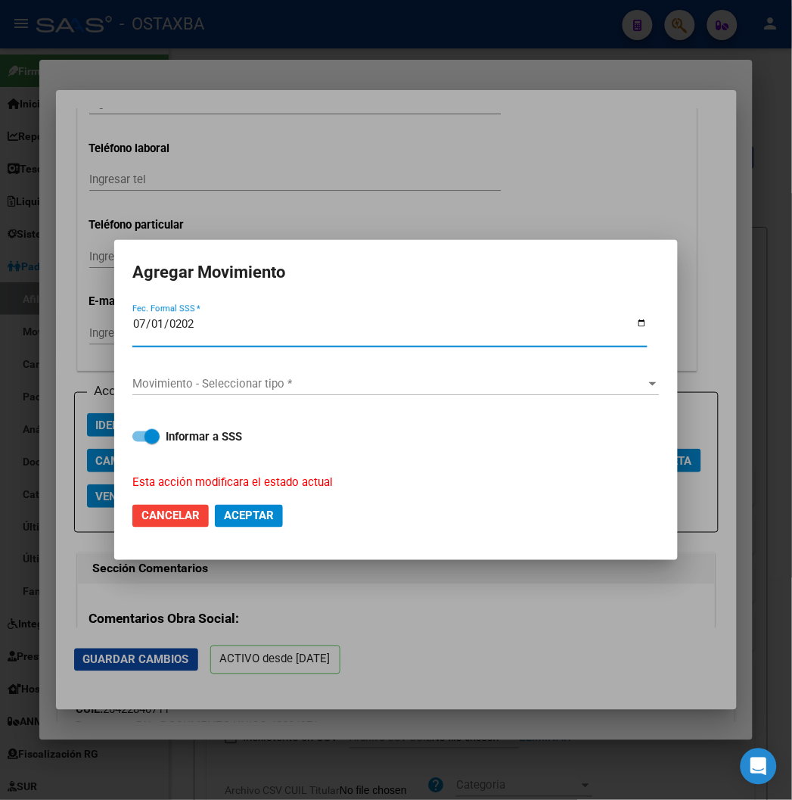
type input "[DATE]"
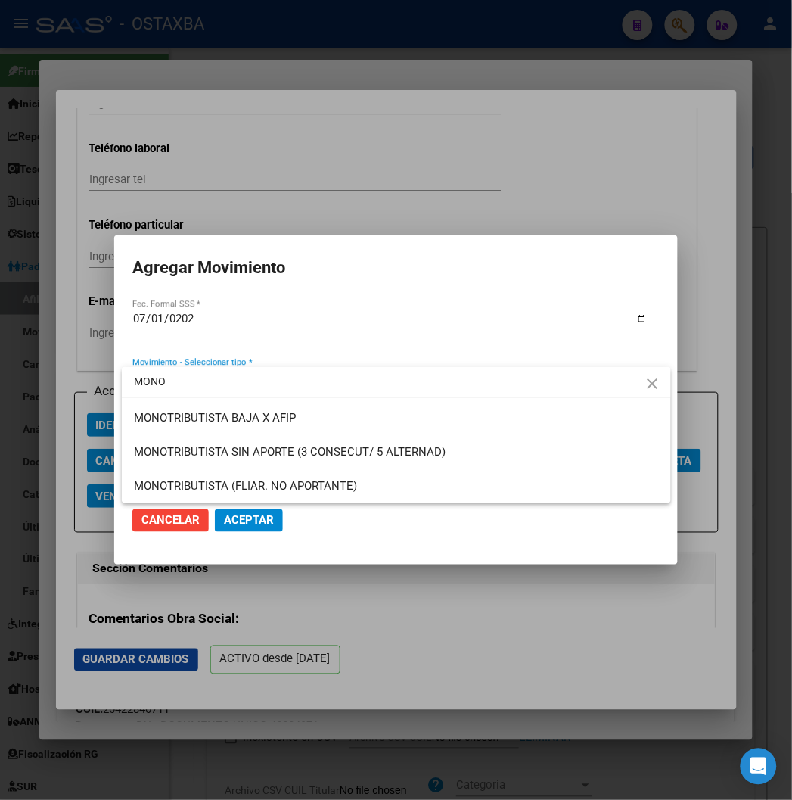
type input "MONO"
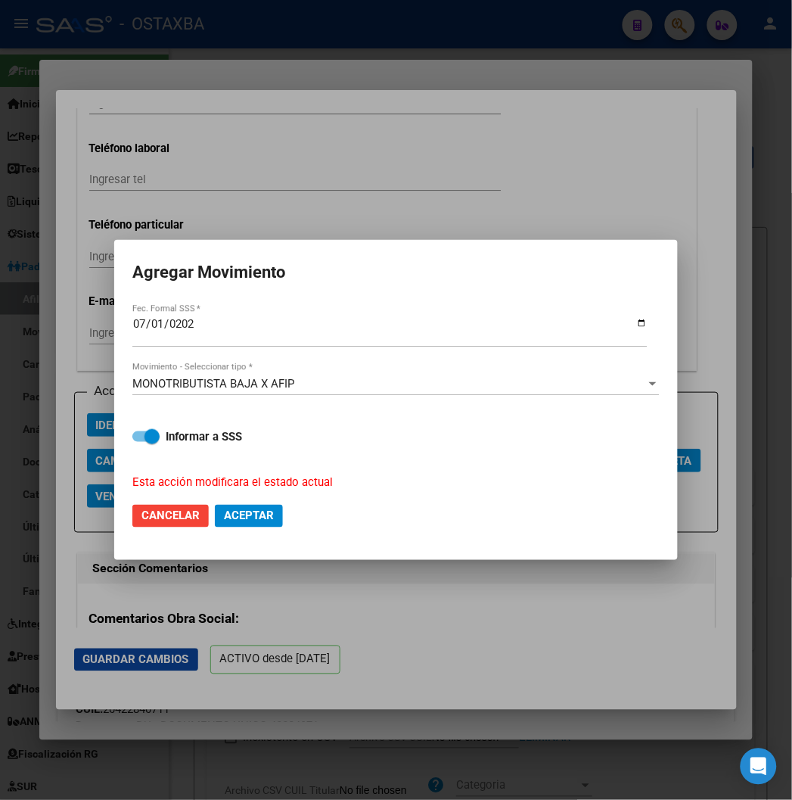
click at [192, 425] on div "Informar a SSS Esta acción modificara el estado actual" at bounding box center [396, 449] width 528 height 81
click at [189, 437] on strong "Informar a SSS" at bounding box center [204, 437] width 76 height 14
click at [140, 442] on input "Informar a SSS" at bounding box center [139, 442] width 1 height 1
checkbox input "false"
click at [273, 522] on span "Aceptar" at bounding box center [249, 516] width 50 height 14
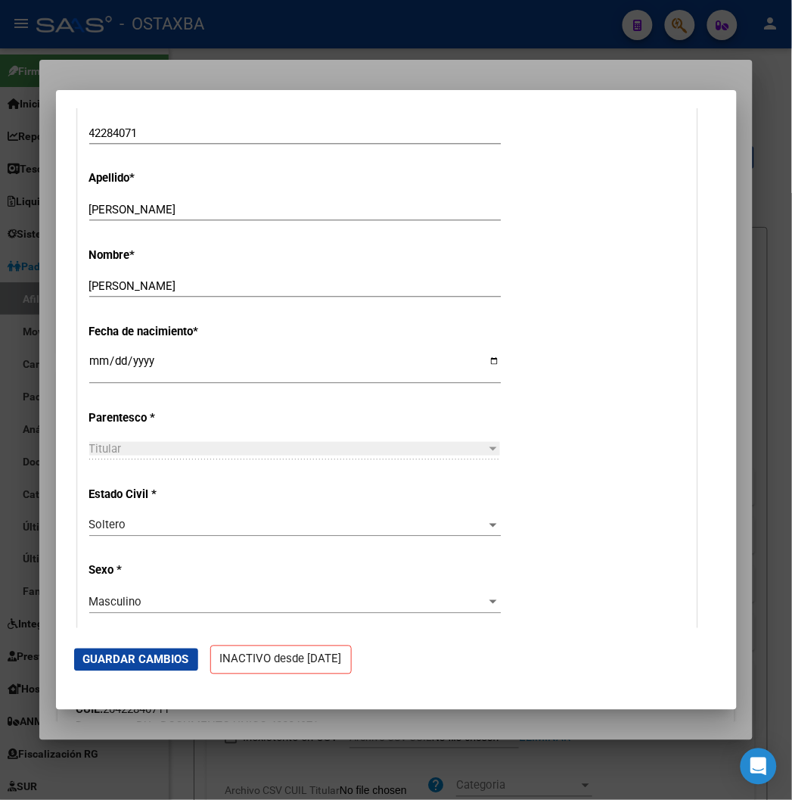
scroll to position [420, 0]
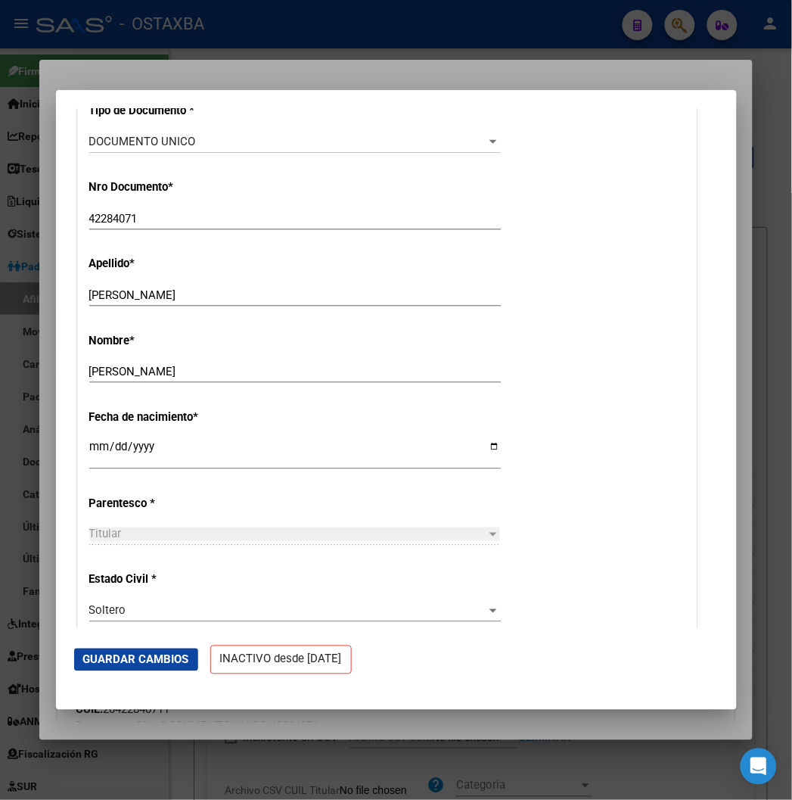
click at [233, 73] on div at bounding box center [396, 400] width 792 height 800
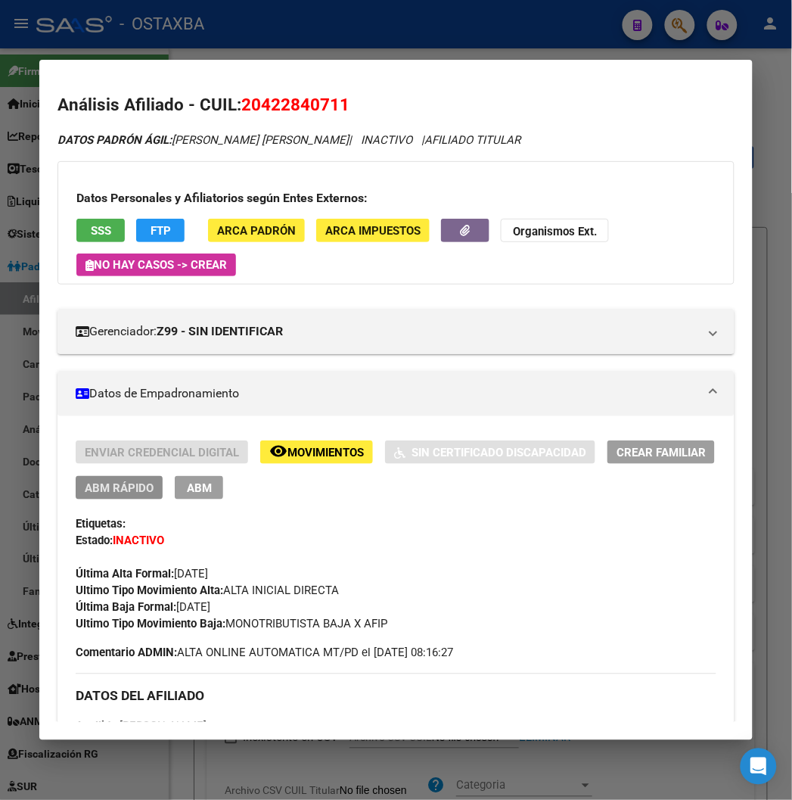
click at [111, 492] on span "ABM Rápido" at bounding box center [119, 488] width 69 height 14
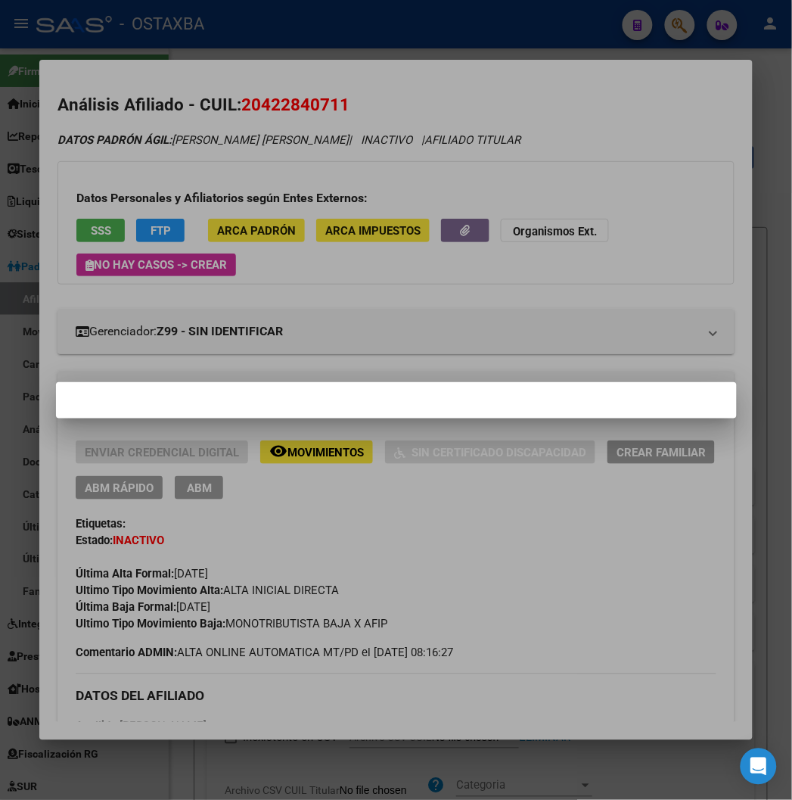
click at [176, 62] on div at bounding box center [396, 400] width 792 height 800
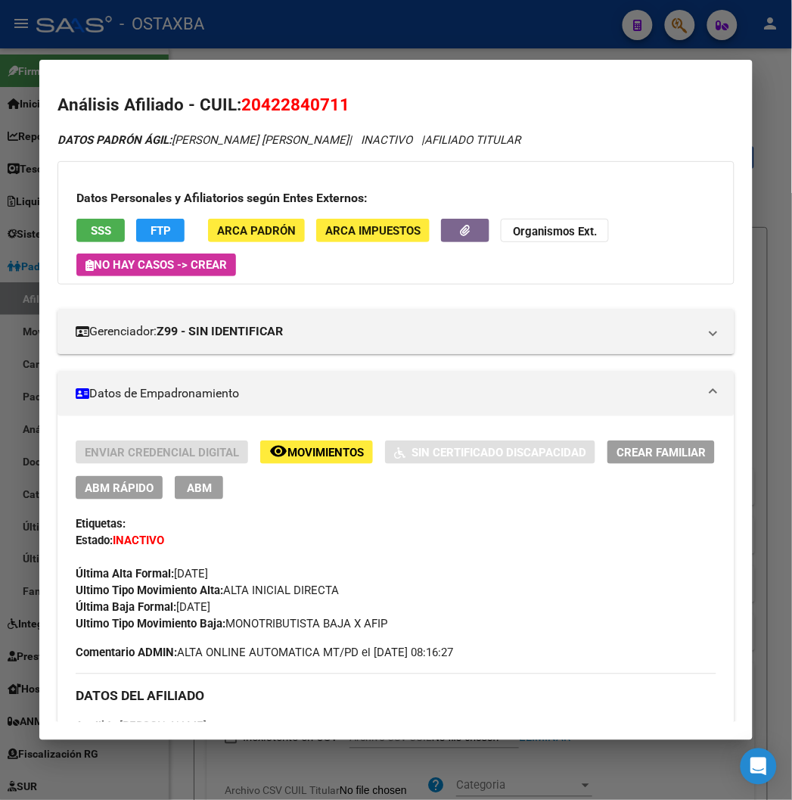
click at [296, 106] on span "20422840711" at bounding box center [295, 105] width 108 height 20
click at [311, 20] on div at bounding box center [396, 400] width 792 height 800
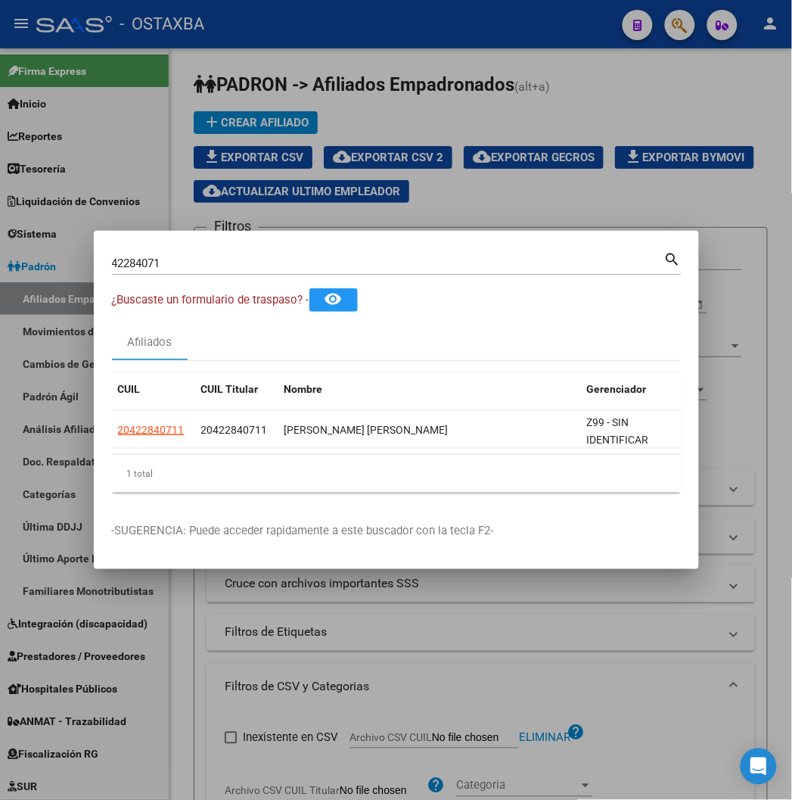
click at [375, 49] on div at bounding box center [396, 400] width 792 height 800
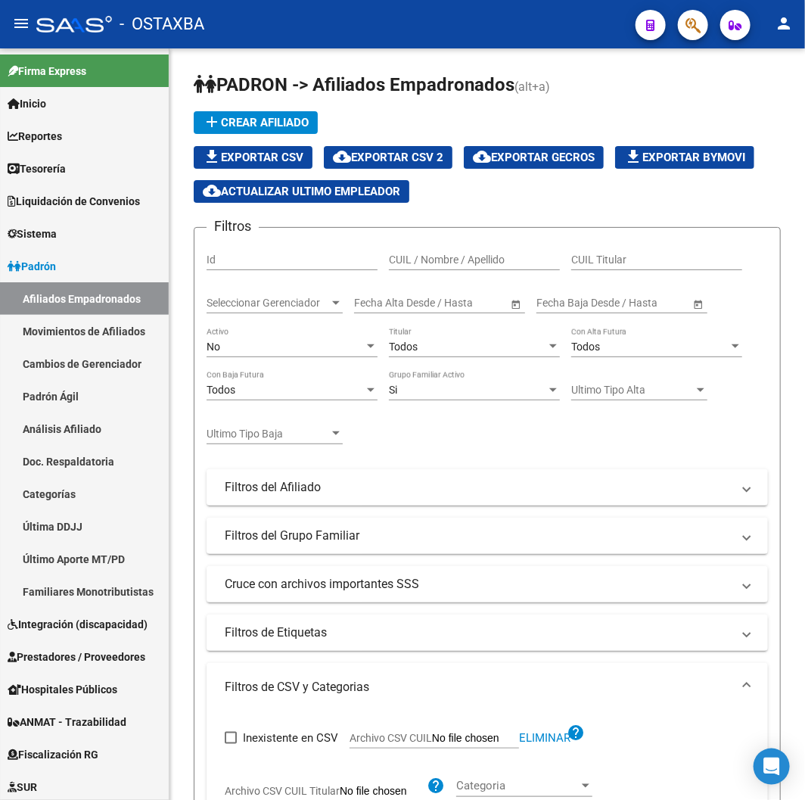
click at [690, 28] on icon "button" at bounding box center [693, 25] width 15 height 17
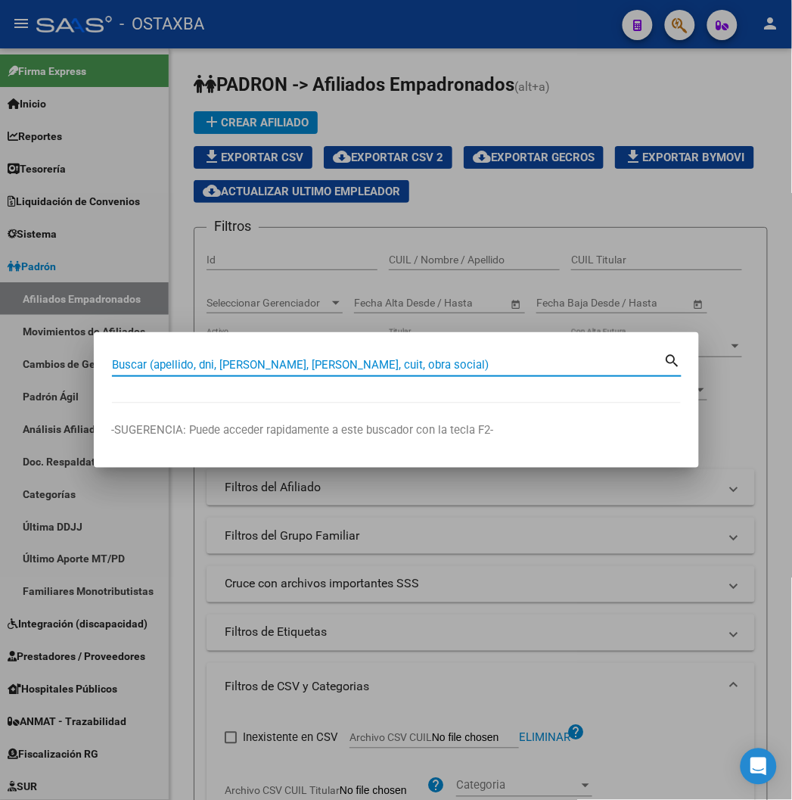
paste input "20422840711"
type input "20422840711"
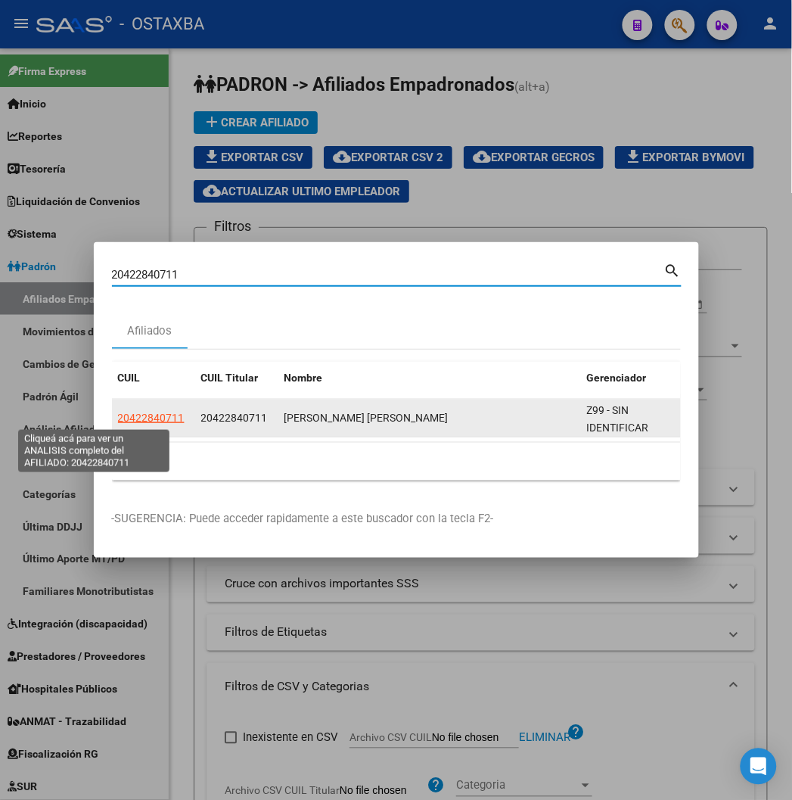
click at [118, 415] on span "20422840711" at bounding box center [151, 418] width 67 height 12
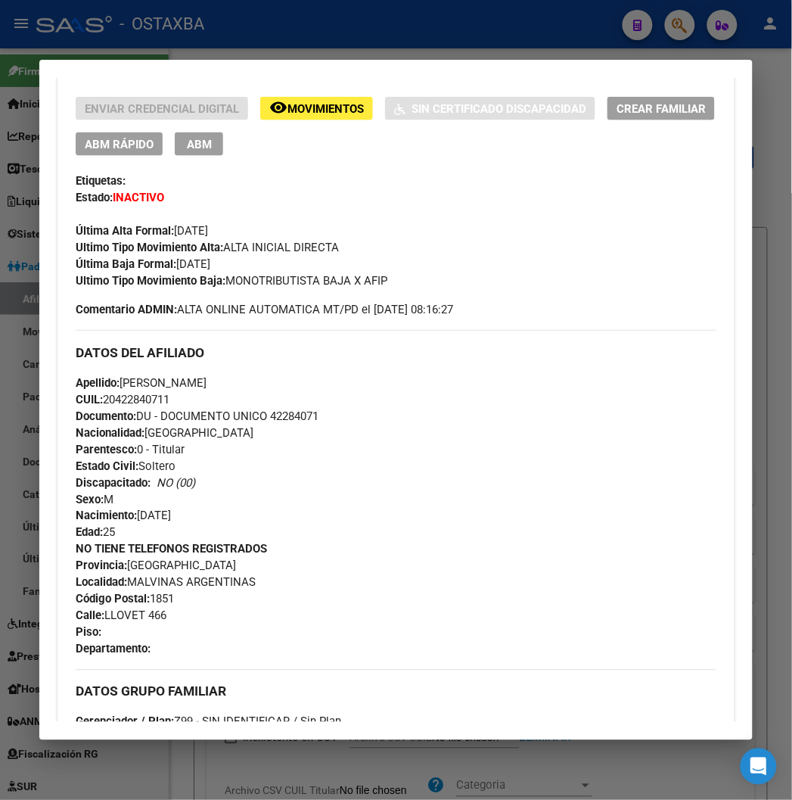
scroll to position [73, 0]
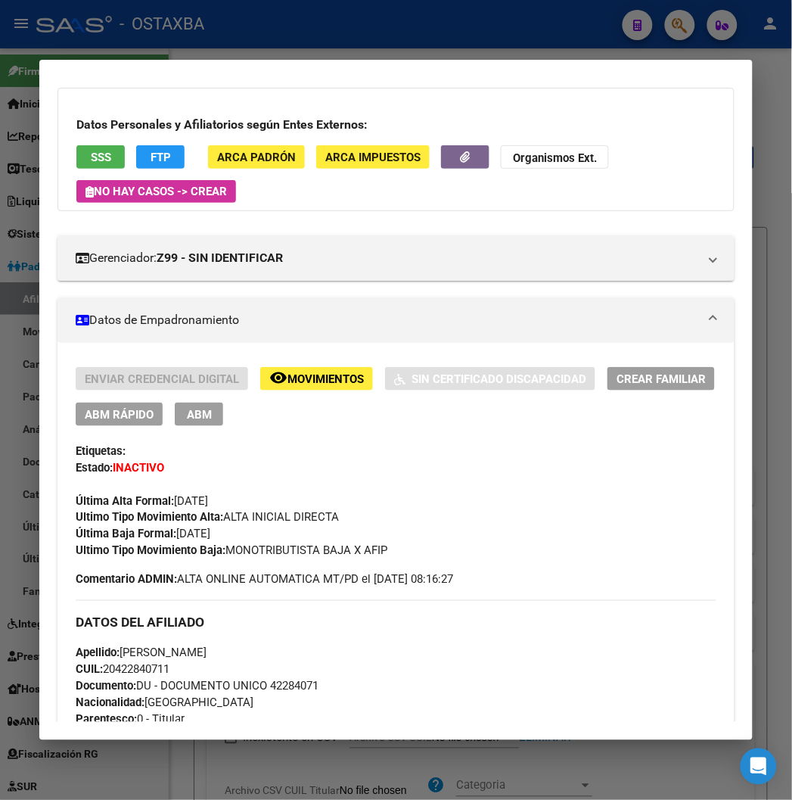
click at [121, 408] on span "ABM Rápido" at bounding box center [119, 415] width 69 height 14
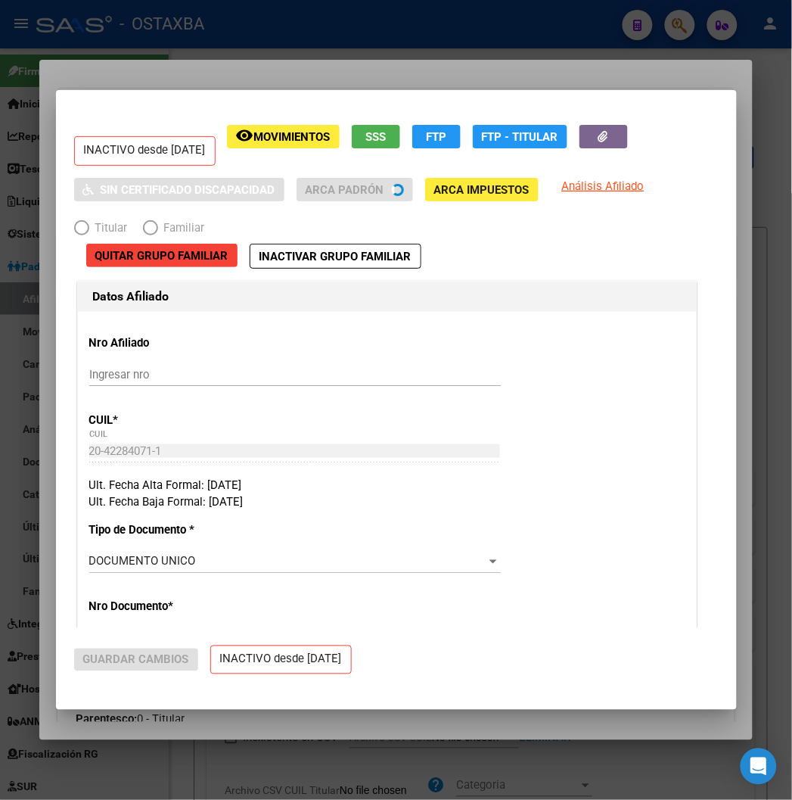
radio input "true"
type input "20-42284071-1"
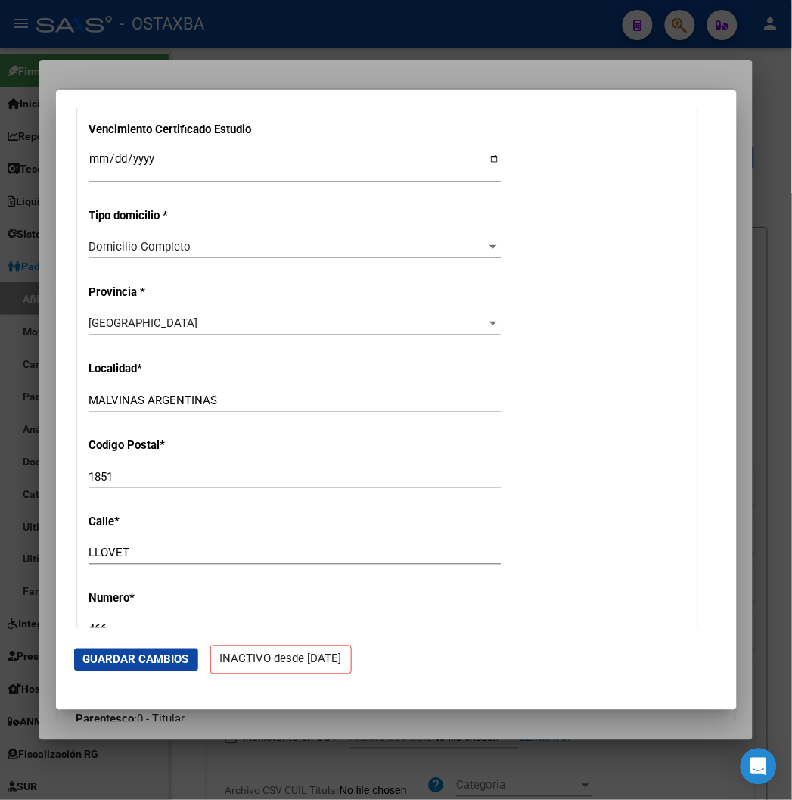
scroll to position [1934, 0]
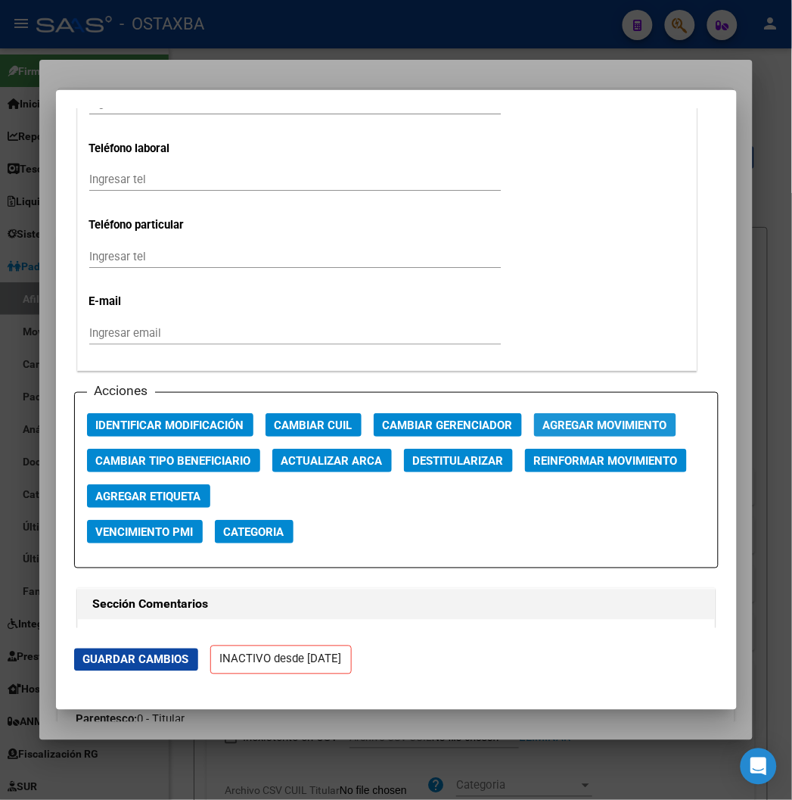
click at [553, 426] on span "Agregar Movimiento" at bounding box center [605, 426] width 124 height 14
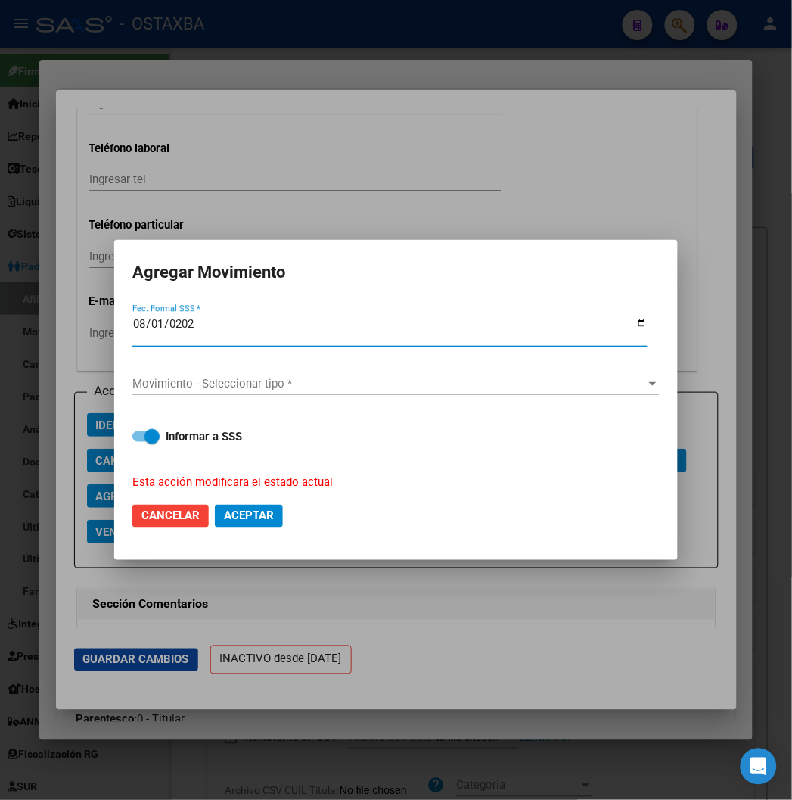
type input "[DATE]"
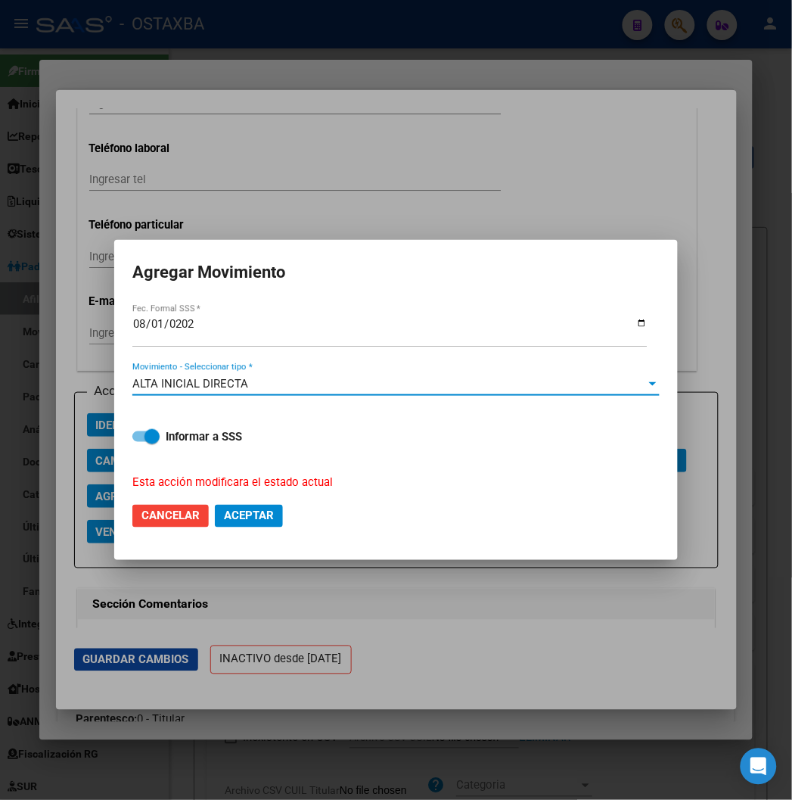
click at [216, 428] on span "Informar a SSS" at bounding box center [204, 437] width 76 height 18
click at [140, 442] on input "Informar a SSS" at bounding box center [139, 442] width 1 height 1
checkbox input "false"
click at [238, 507] on button "Aceptar" at bounding box center [249, 516] width 68 height 23
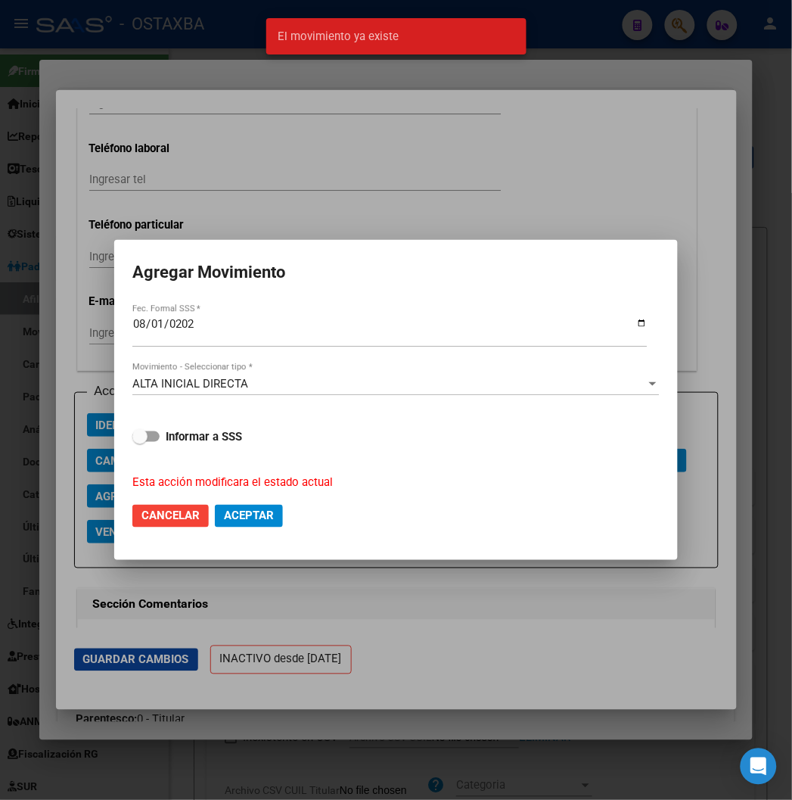
click at [204, 101] on div at bounding box center [396, 400] width 792 height 800
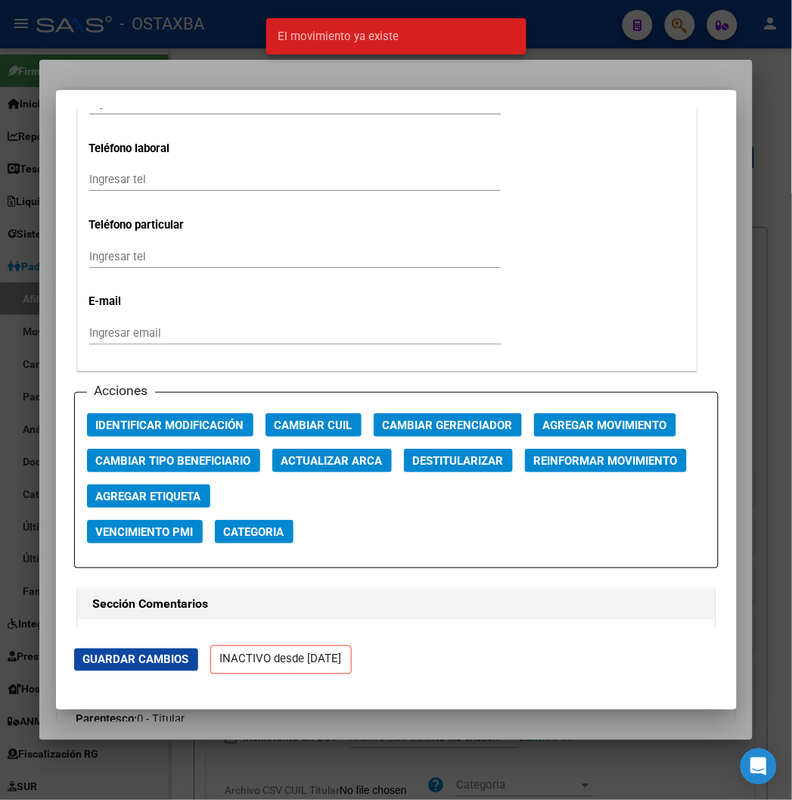
click at [108, 83] on div at bounding box center [396, 400] width 792 height 800
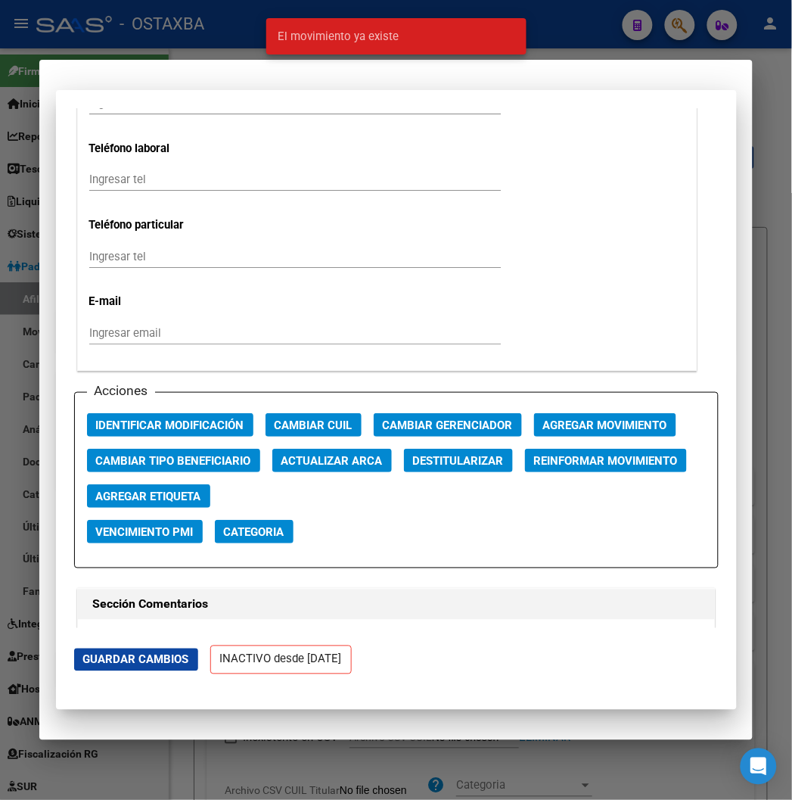
scroll to position [0, 0]
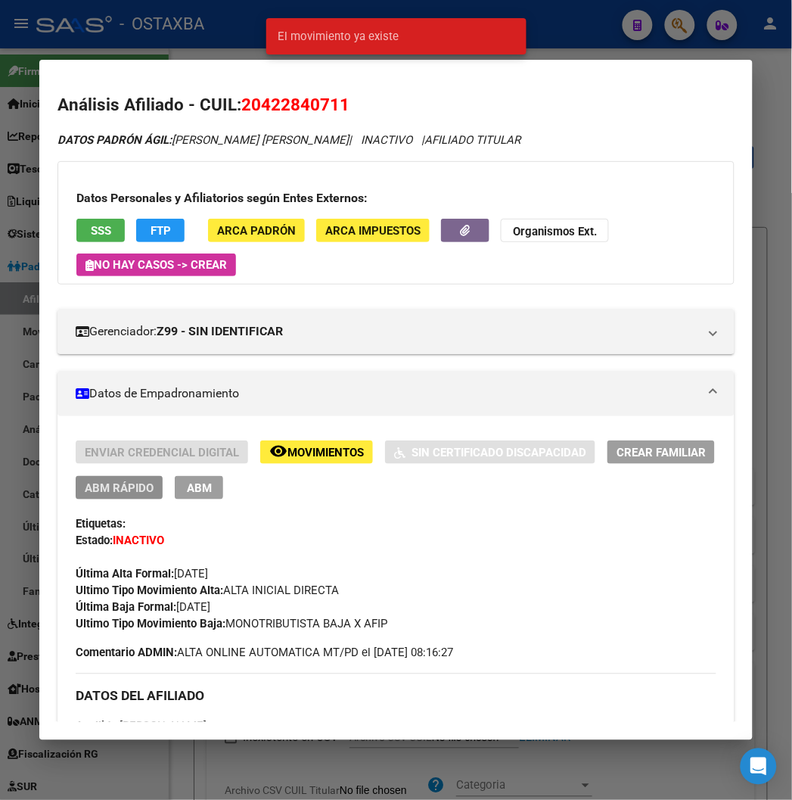
click at [101, 490] on span "ABM Rápido" at bounding box center [119, 488] width 69 height 14
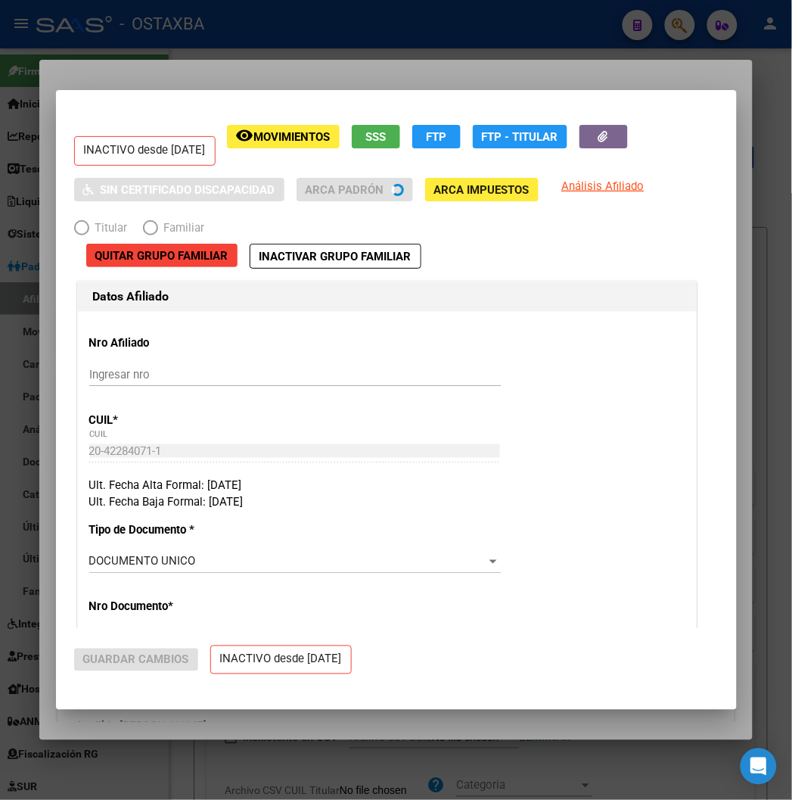
radio input "true"
type input "20-42284071-1"
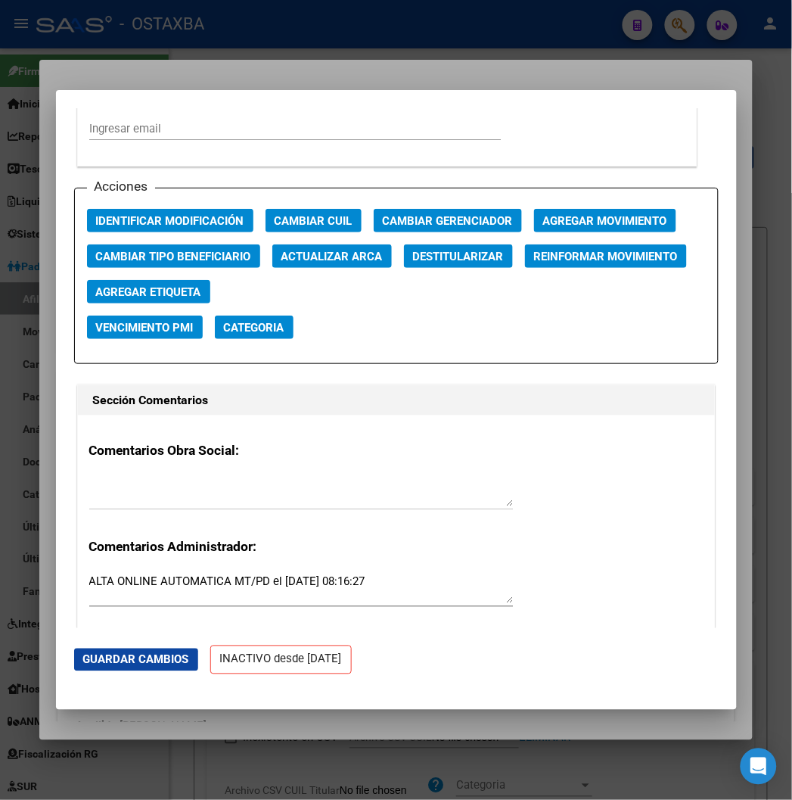
scroll to position [2102, 0]
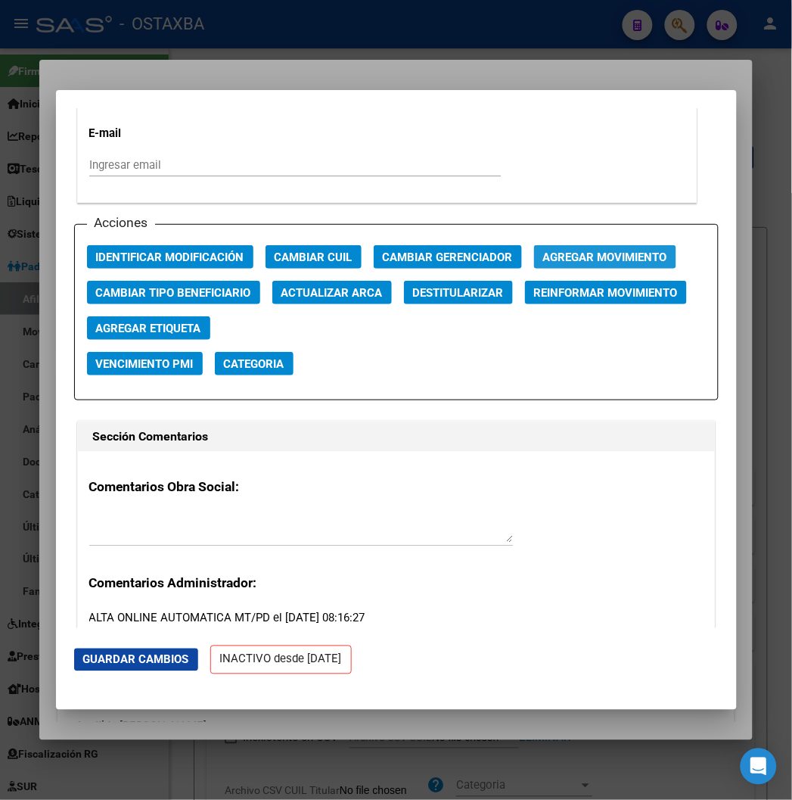
click at [550, 254] on span "Agregar Movimiento" at bounding box center [605, 258] width 124 height 14
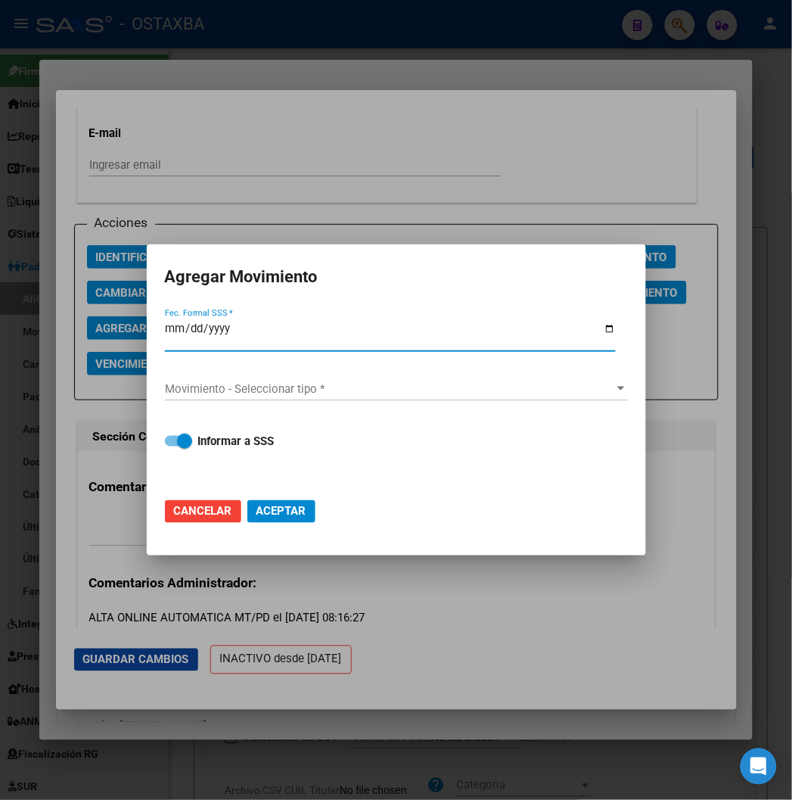
click at [454, 70] on div at bounding box center [396, 400] width 792 height 800
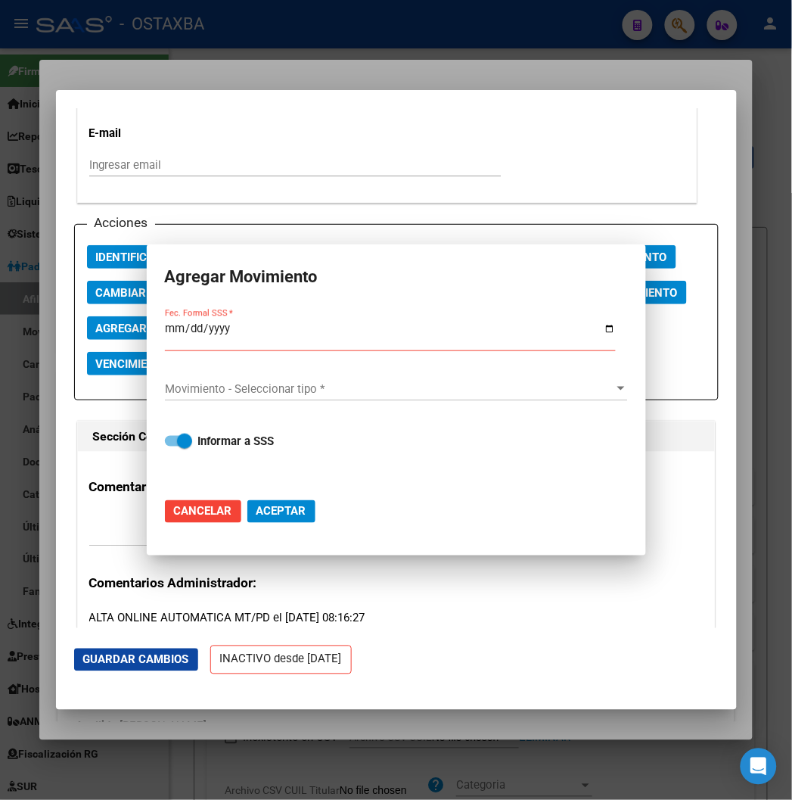
click at [454, 70] on div at bounding box center [396, 400] width 792 height 800
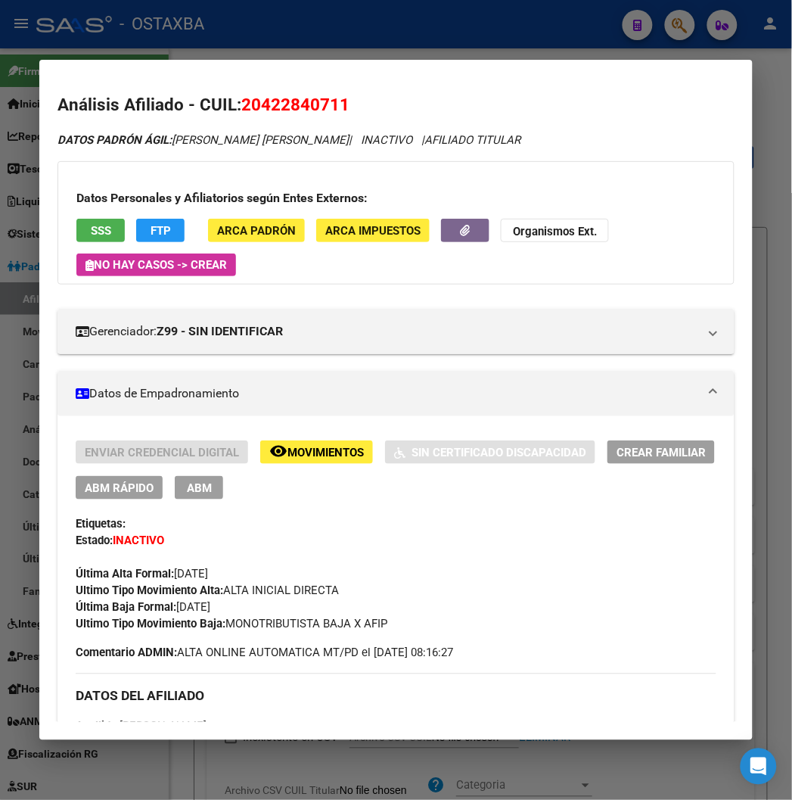
click at [115, 490] on span "ABM Rápido" at bounding box center [119, 488] width 69 height 14
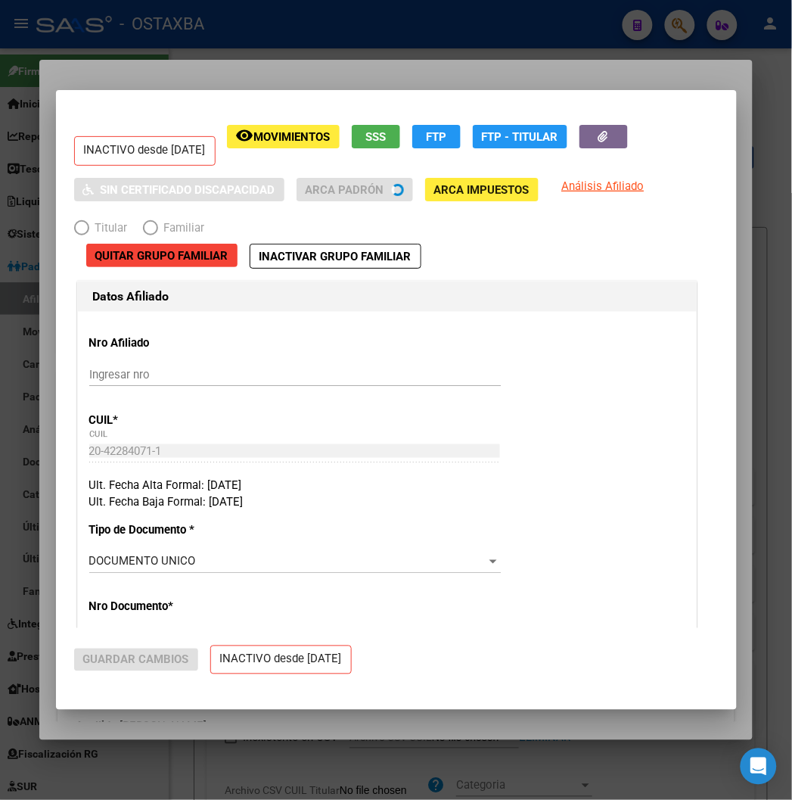
radio input "true"
type input "20-42284071-1"
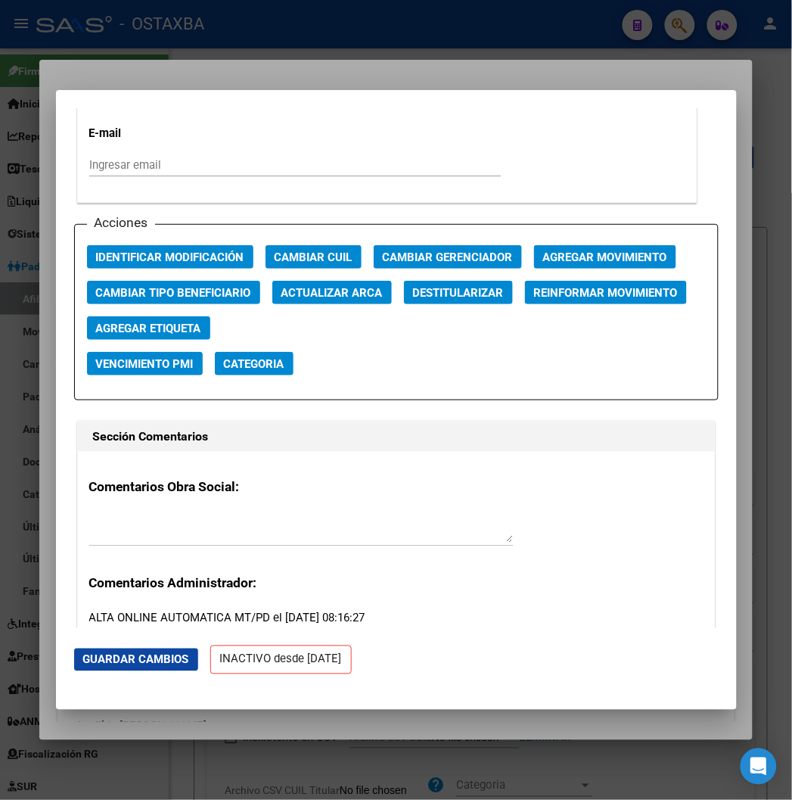
click at [587, 258] on span "Agregar Movimiento" at bounding box center [605, 258] width 124 height 14
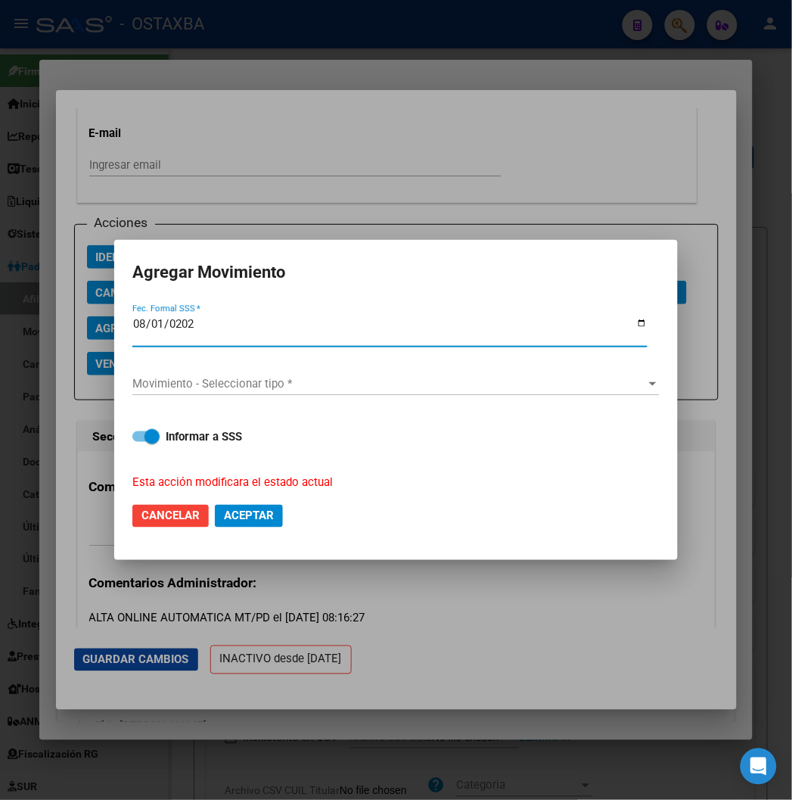
type input "[DATE]"
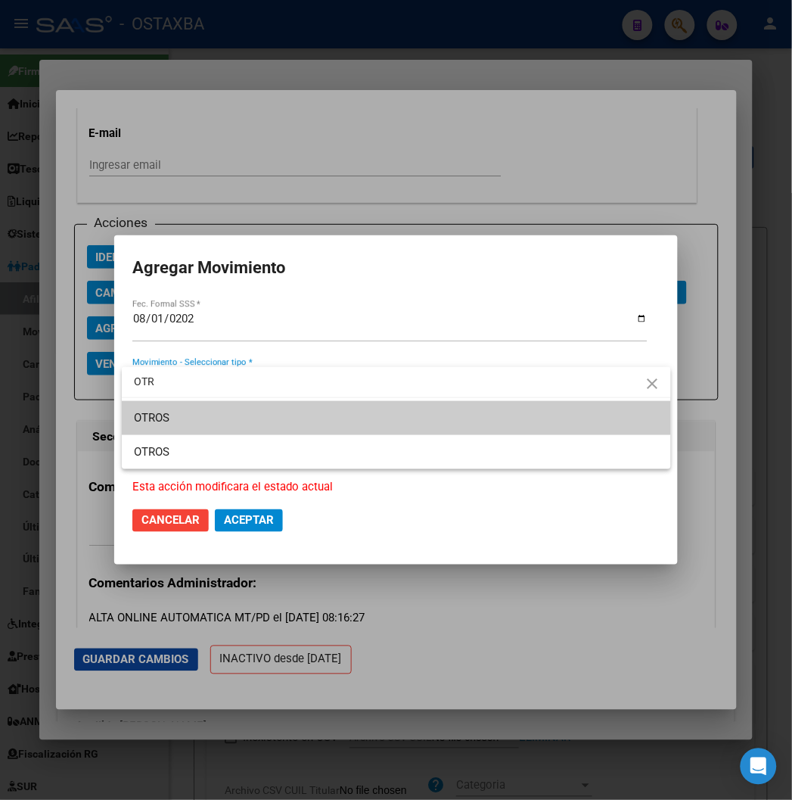
type input "OTR"
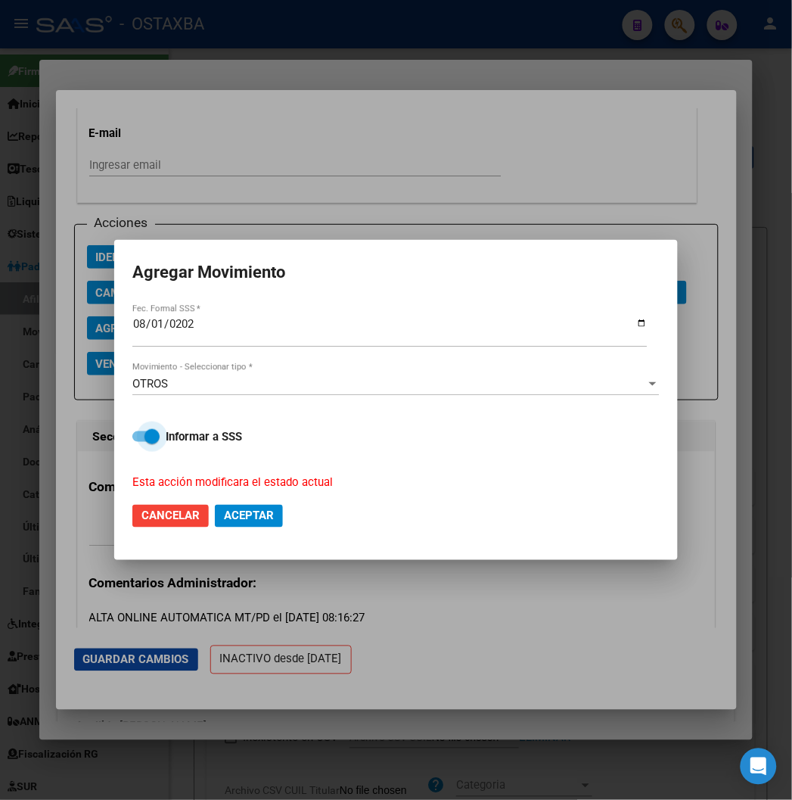
click at [145, 440] on span at bounding box center [152, 436] width 15 height 15
click at [140, 442] on input "Informar a SSS" at bounding box center [139, 442] width 1 height 1
checkbox input "false"
click at [244, 509] on span "Aceptar" at bounding box center [249, 516] width 50 height 14
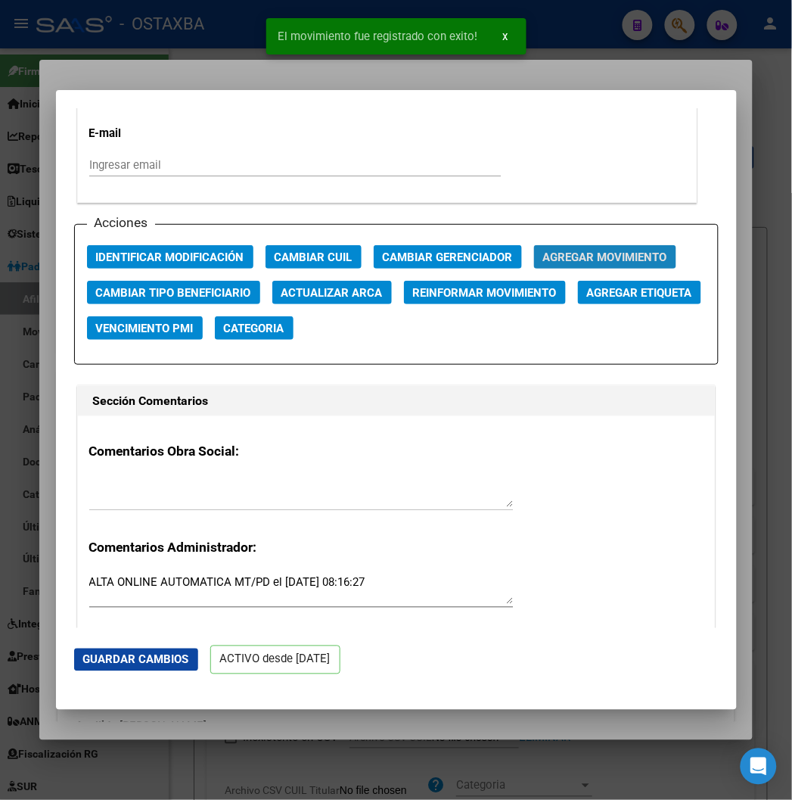
click at [543, 251] on span "Agregar Movimiento" at bounding box center [605, 258] width 124 height 14
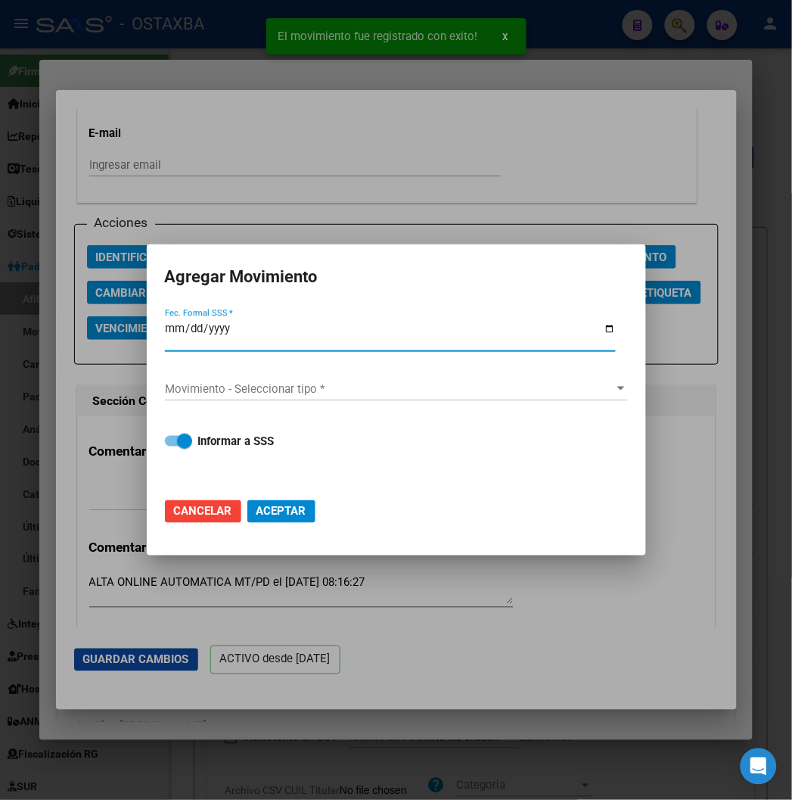
click at [150, 70] on div at bounding box center [396, 400] width 792 height 800
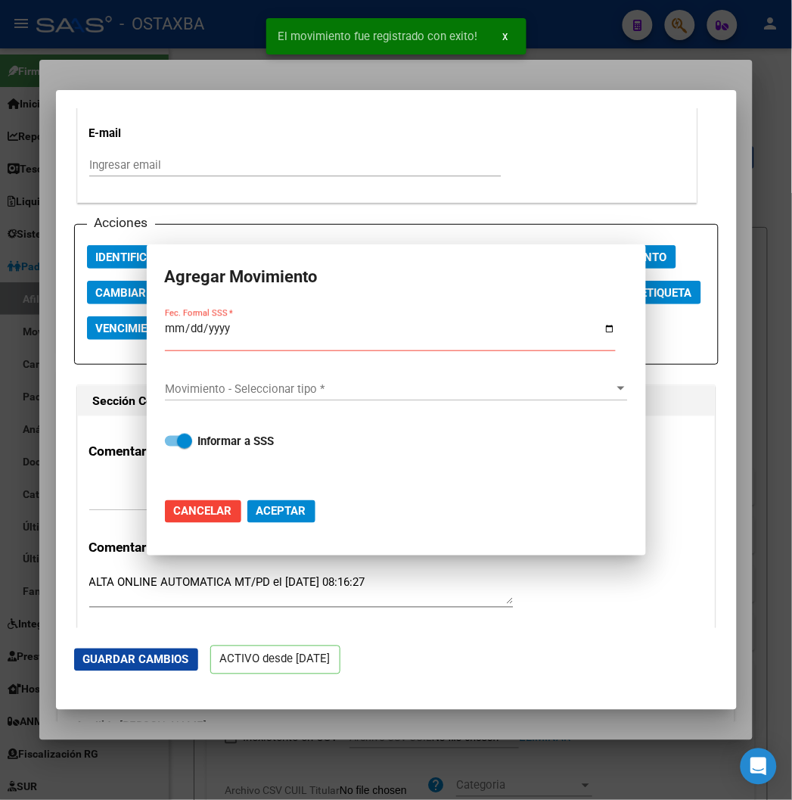
click at [145, 64] on div at bounding box center [396, 400] width 792 height 800
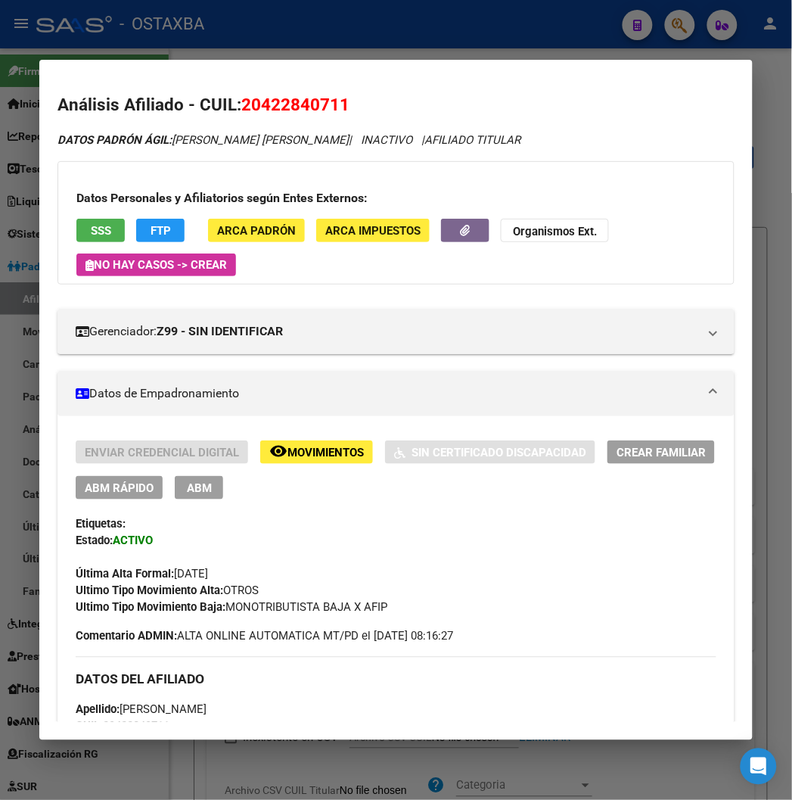
click at [108, 488] on span "ABM Rápido" at bounding box center [119, 488] width 69 height 14
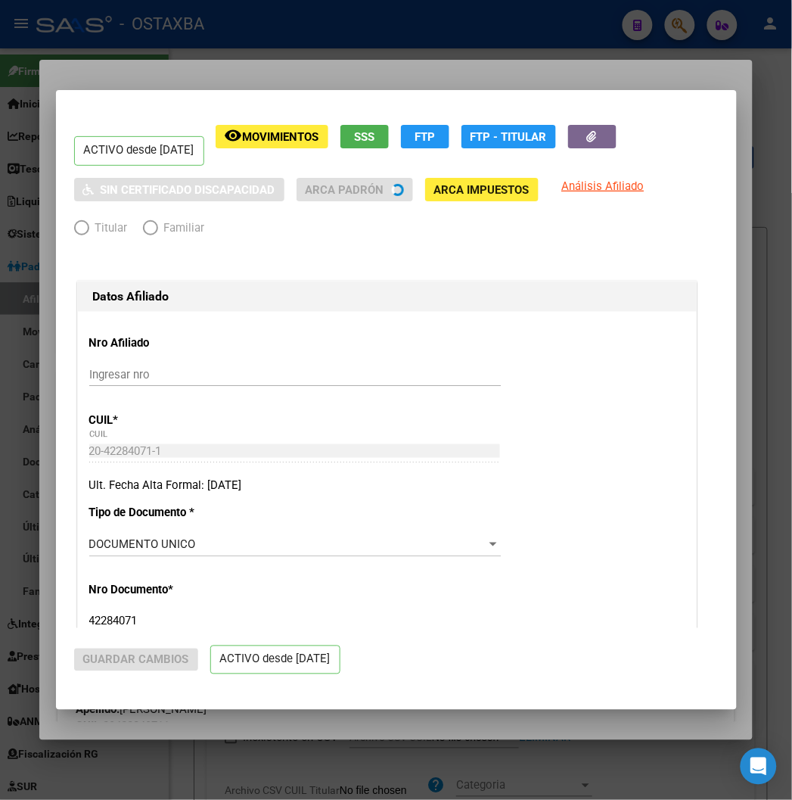
radio input "true"
type input "20-42284071-1"
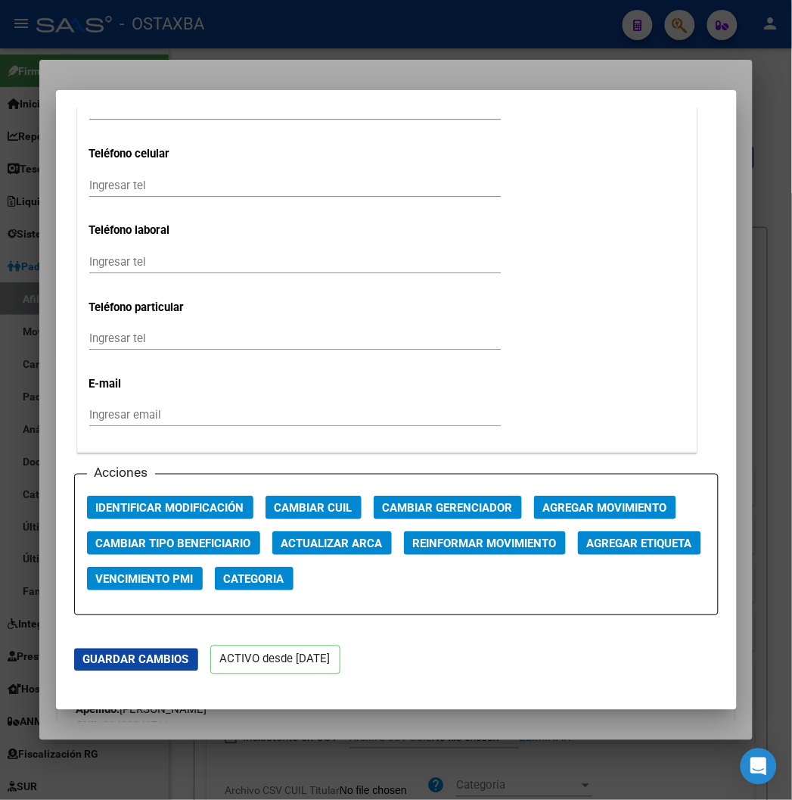
scroll to position [1850, 0]
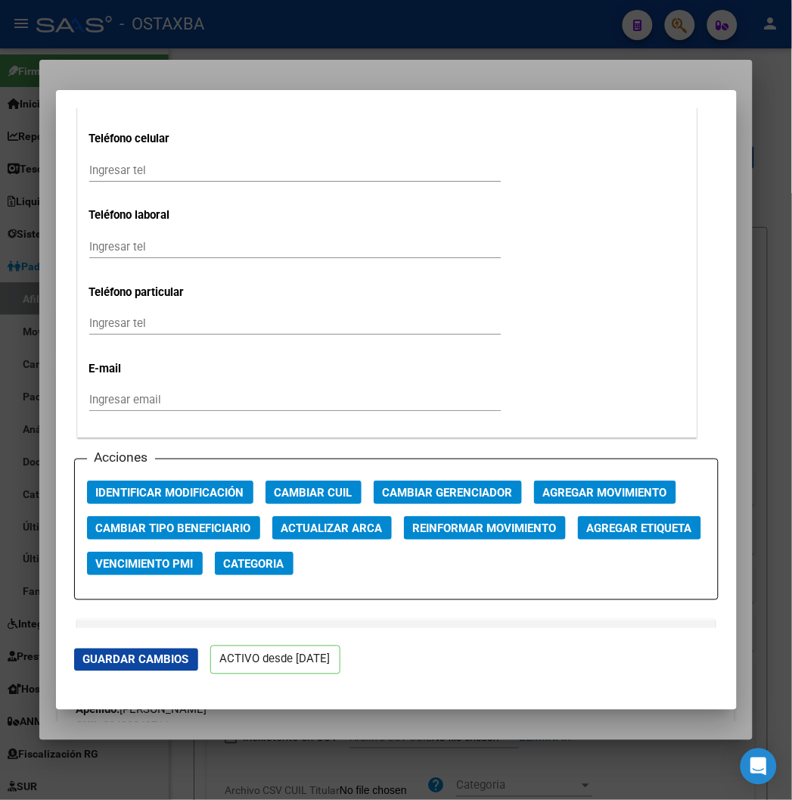
click at [551, 486] on span "Agregar Movimiento" at bounding box center [605, 493] width 124 height 14
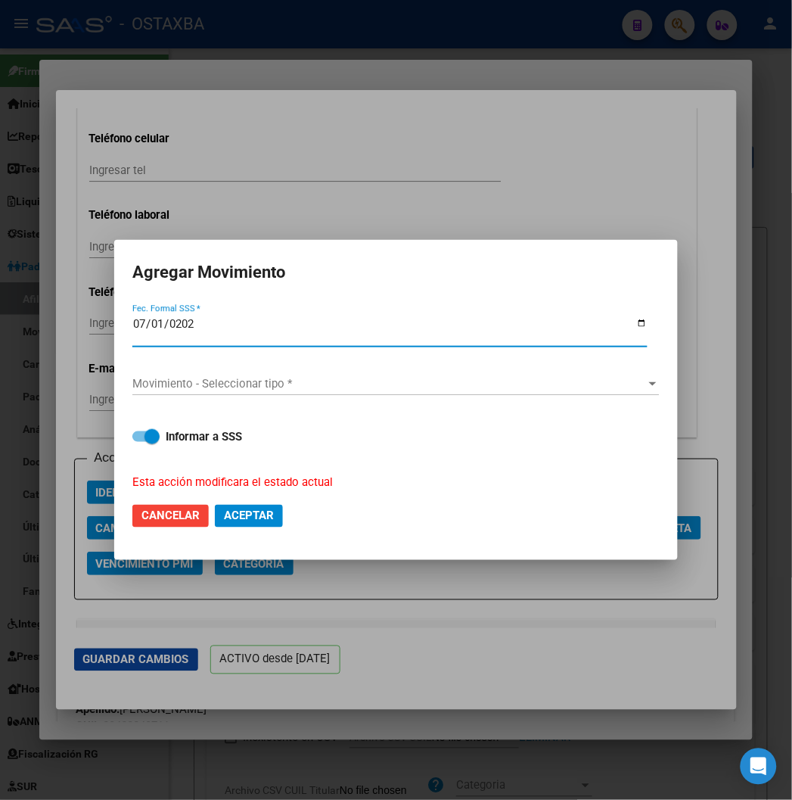
type input "[DATE]"
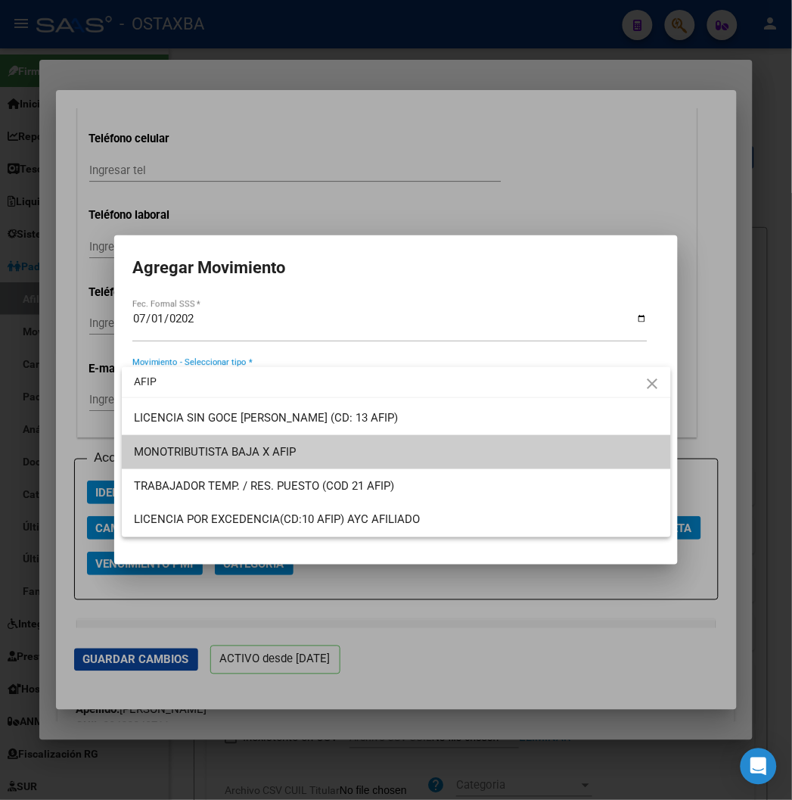
type input "AFIP"
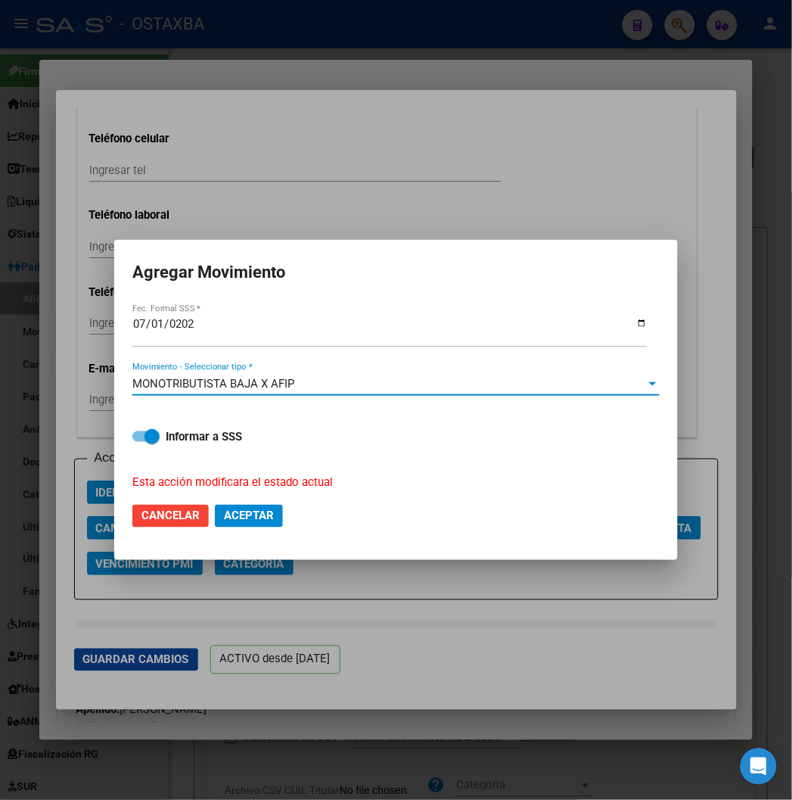
click at [223, 442] on strong "Informar a SSS" at bounding box center [204, 437] width 76 height 14
click at [140, 442] on input "Informar a SSS" at bounding box center [139, 442] width 1 height 1
checkbox input "false"
click at [244, 505] on button "Aceptar" at bounding box center [249, 516] width 68 height 23
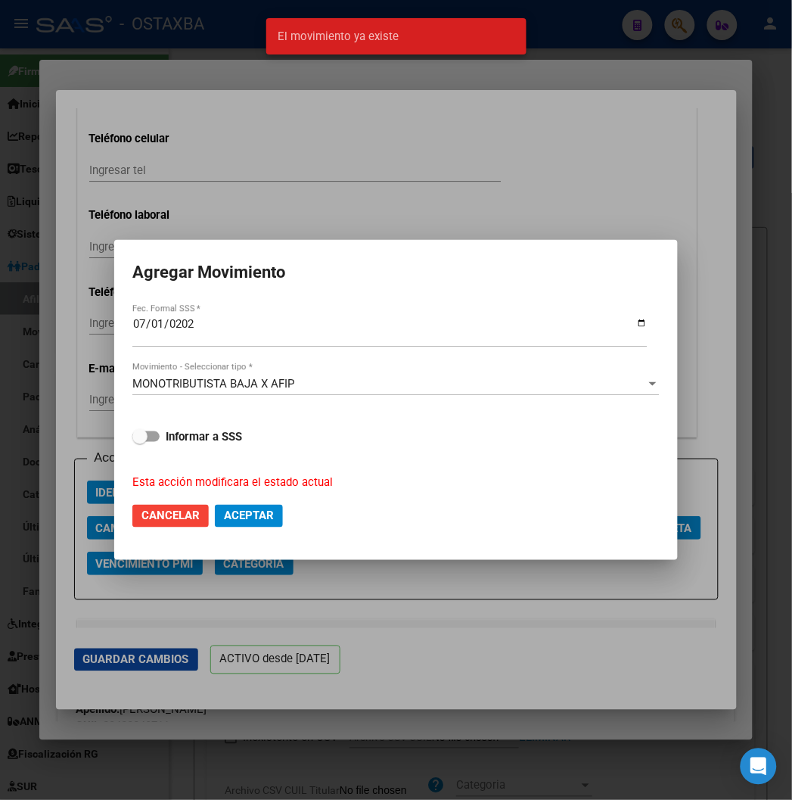
click at [240, 387] on span "MONOTRIBUTISTA BAJA X AFIP" at bounding box center [213, 384] width 162 height 14
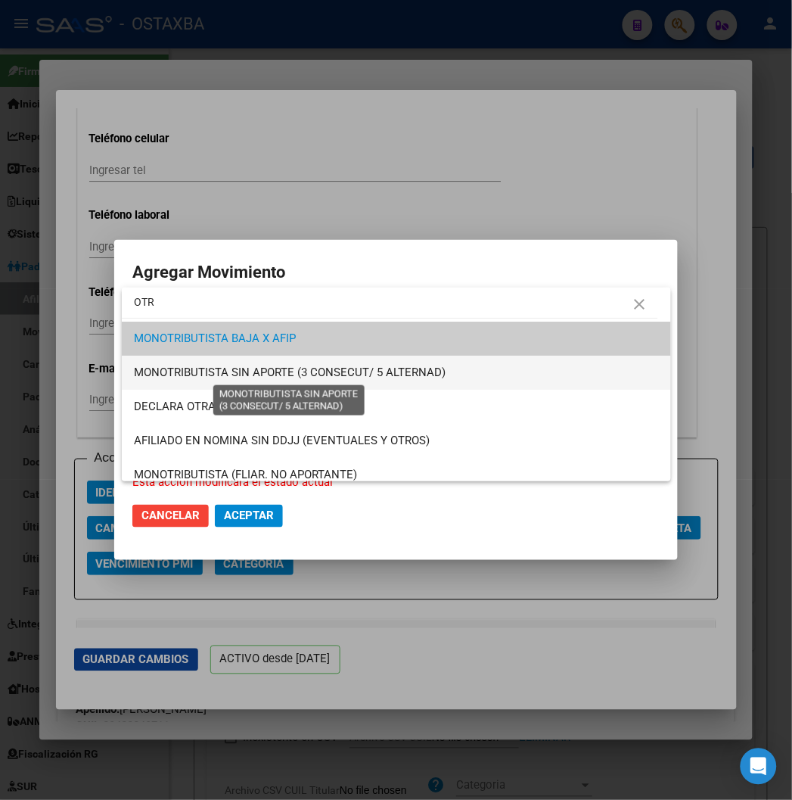
scroll to position [44, 0]
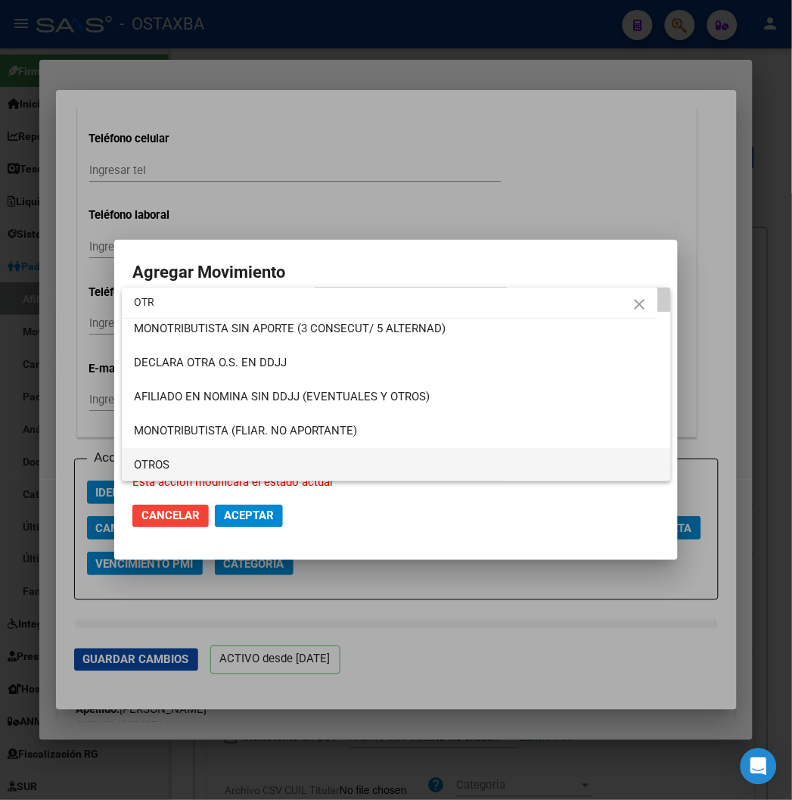
type input "OTR"
click at [372, 474] on span "OTROS" at bounding box center [396, 465] width 525 height 34
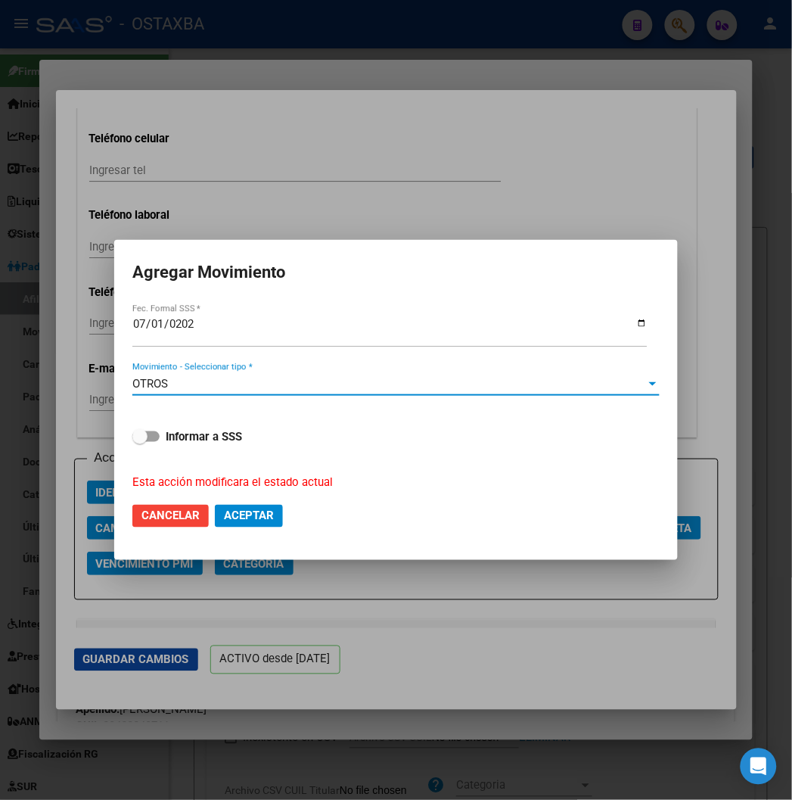
click at [244, 507] on button "Aceptar" at bounding box center [249, 516] width 68 height 23
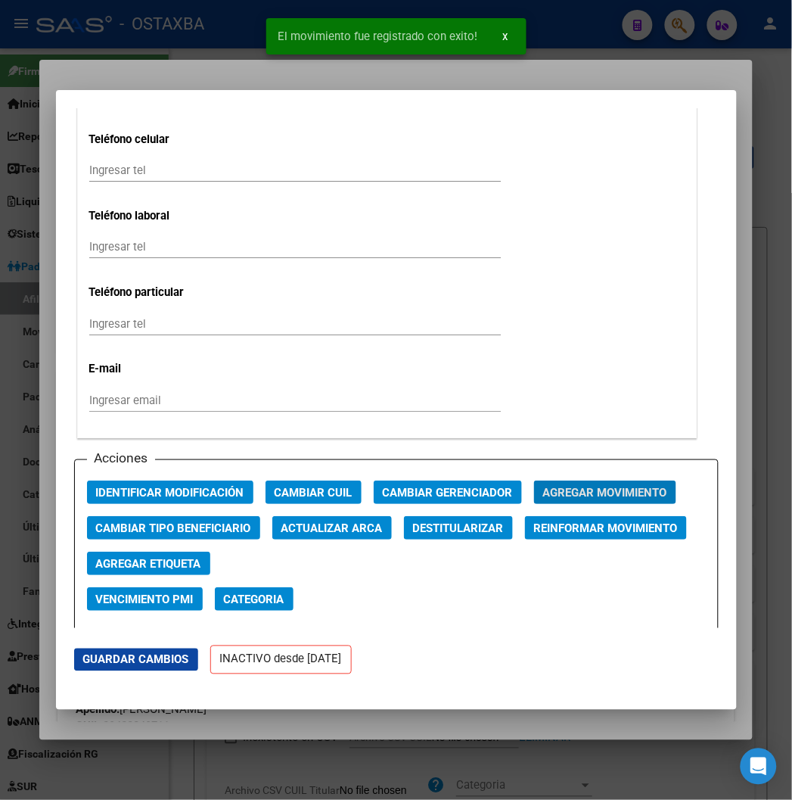
click at [188, 73] on div at bounding box center [396, 400] width 792 height 800
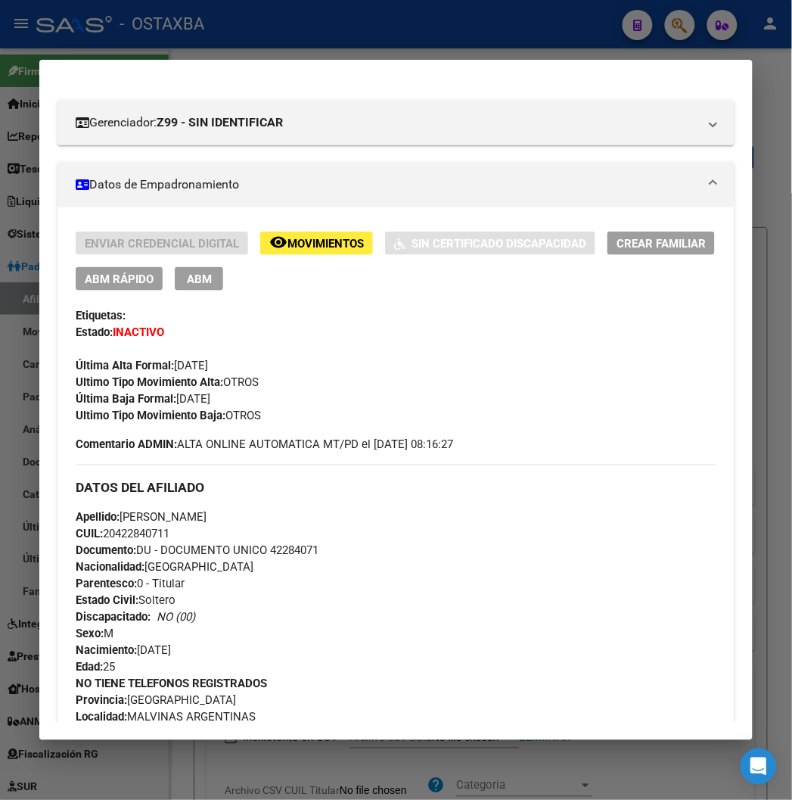
scroll to position [420, 0]
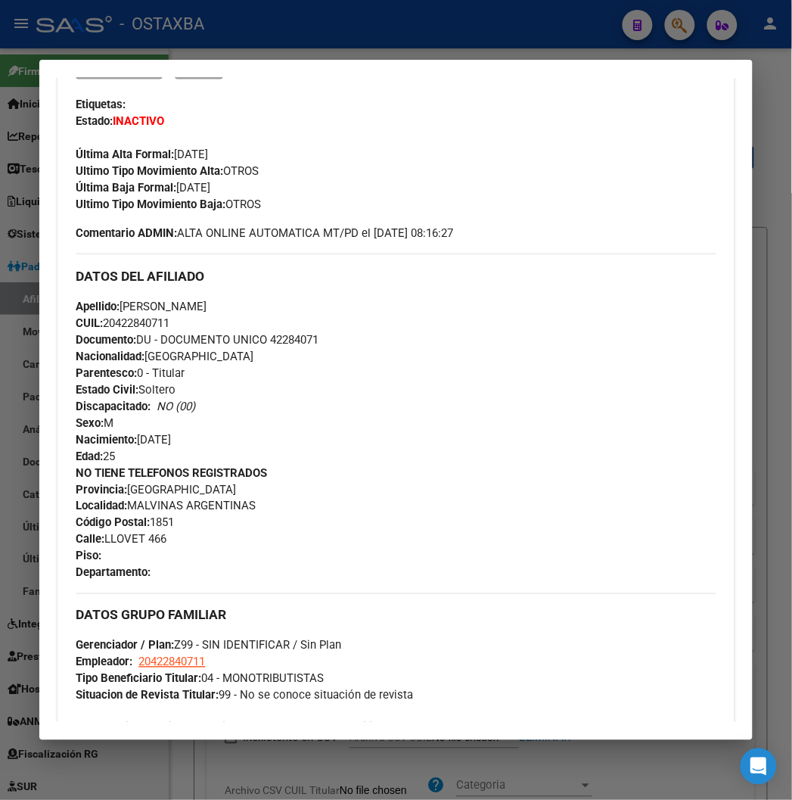
click at [290, 346] on div "Apellido: [PERSON_NAME]: 20422840711 Documento: DU - DOCUMENTO UNICO 42284071 N…" at bounding box center [396, 381] width 640 height 167
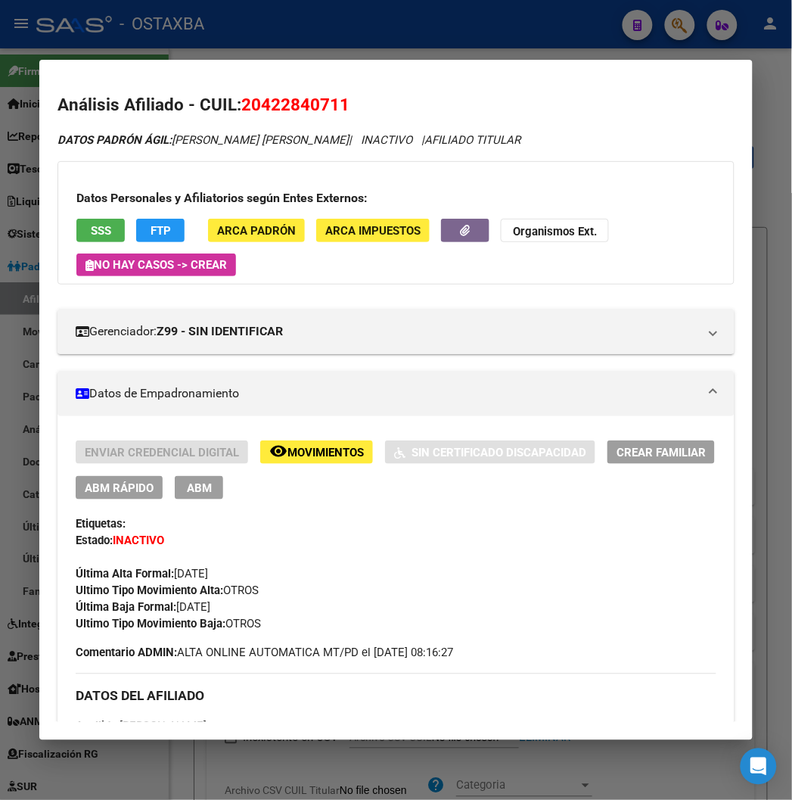
scroll to position [168, 0]
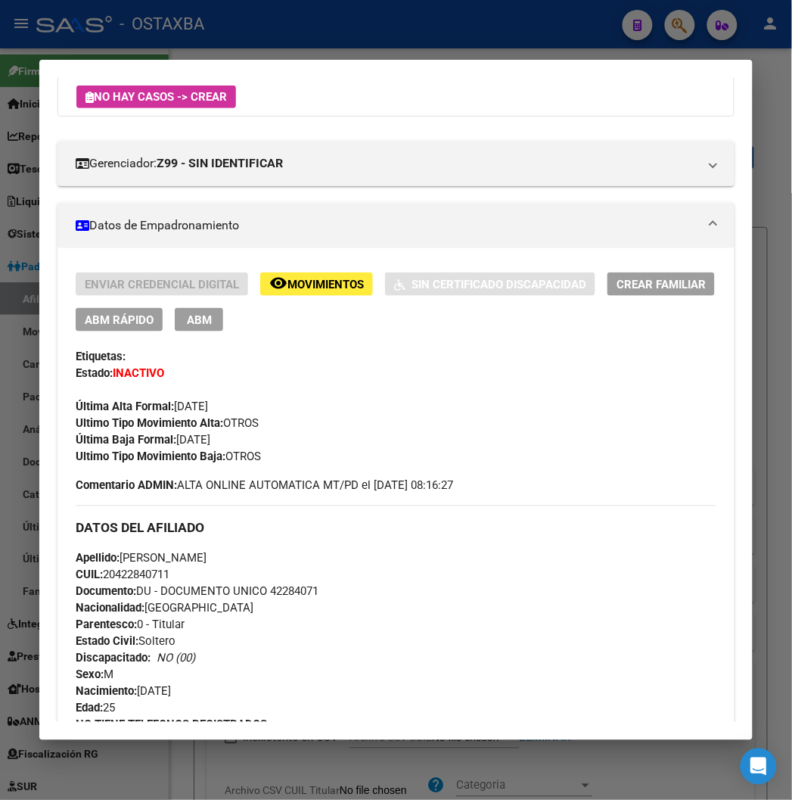
click at [266, 595] on span "Documento: DU - DOCUMENTO UNICO 42284071" at bounding box center [197, 592] width 243 height 14
click at [134, 572] on span "CUIL: 20422840711" at bounding box center [123, 575] width 94 height 14
click at [198, 558] on span "Apellido: [PERSON_NAME]" at bounding box center [141, 559] width 131 height 14
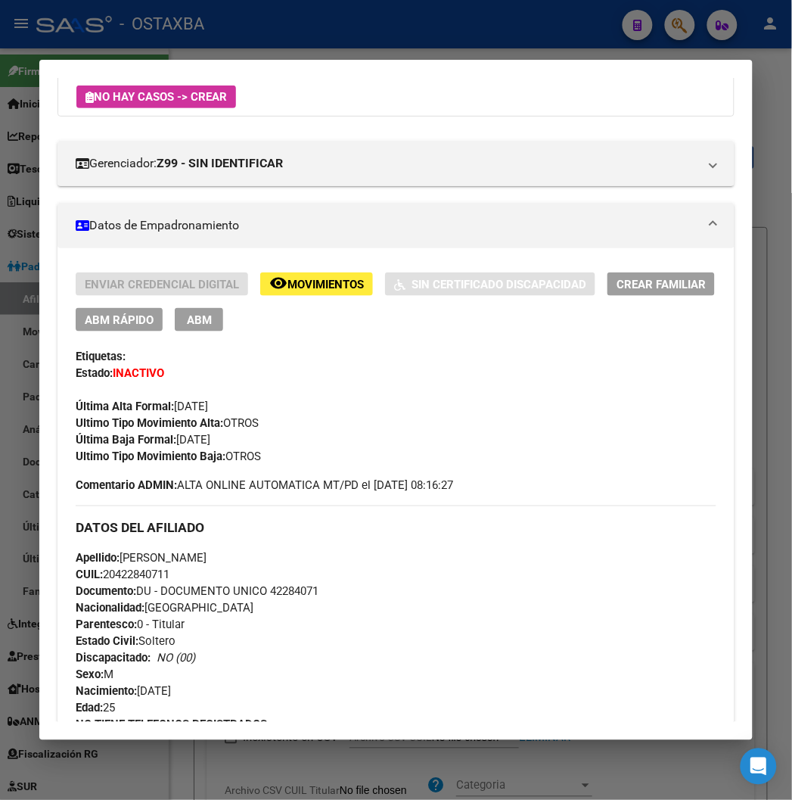
drag, startPoint x: 195, startPoint y: 558, endPoint x: 330, endPoint y: 562, distance: 135.6
click at [330, 562] on div "Apellido: [PERSON_NAME]: 20422840711 Documento: DU - DOCUMENTO UNICO 42284071 N…" at bounding box center [396, 633] width 640 height 167
drag, startPoint x: 101, startPoint y: 556, endPoint x: 188, endPoint y: 564, distance: 87.4
click at [188, 564] on div "Apellido: [PERSON_NAME]: 20422840711 Documento: DU - DOCUMENTO UNICO 42284071 N…" at bounding box center [396, 633] width 640 height 167
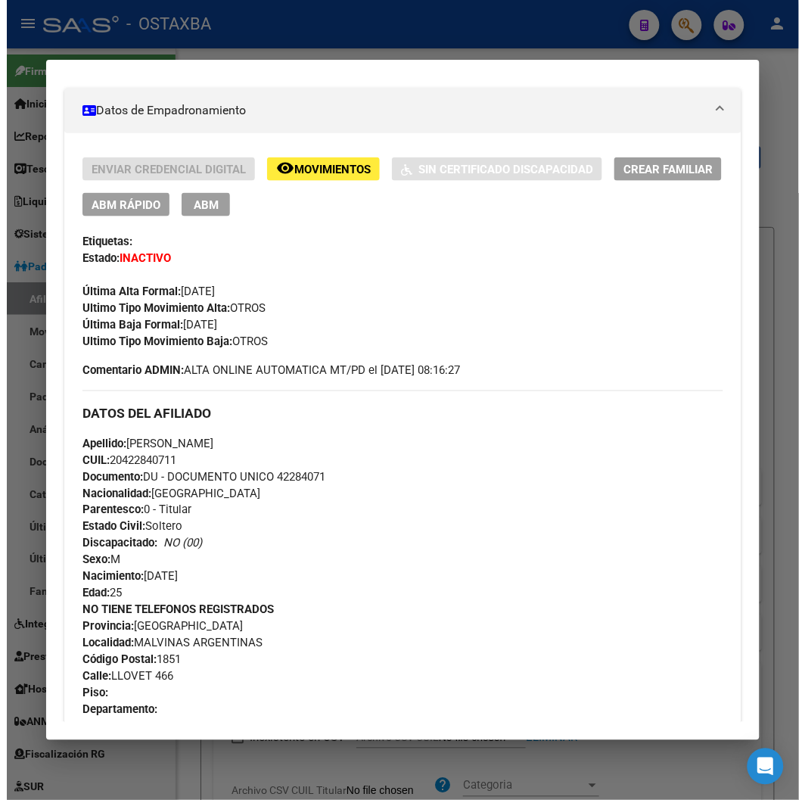
scroll to position [252, 0]
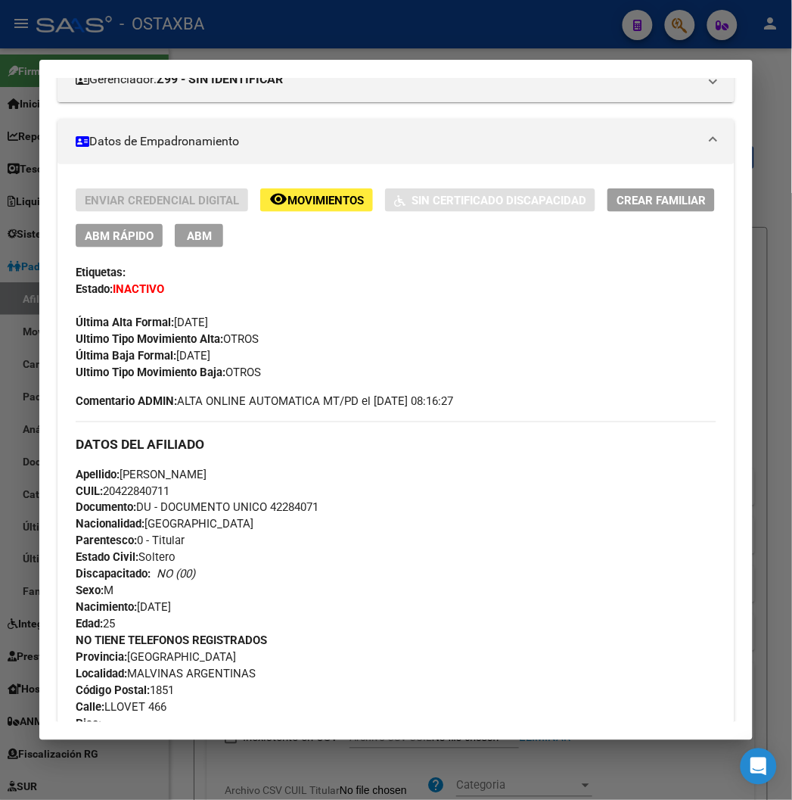
click at [137, 498] on div "Apellido: [PERSON_NAME]: 20422840711 Documento: DU - DOCUMENTO UNICO 42284071 N…" at bounding box center [396, 549] width 640 height 167
click at [129, 493] on span "CUIL: 20422840711" at bounding box center [123, 491] width 94 height 14
click at [263, 515] on div "Apellido: [PERSON_NAME]: 20422840711 Documento: DU - DOCUMENTO UNICO 42284071 N…" at bounding box center [396, 549] width 640 height 167
click at [262, 512] on span "Documento: DU - DOCUMENTO UNICO 42284071" at bounding box center [197, 508] width 243 height 14
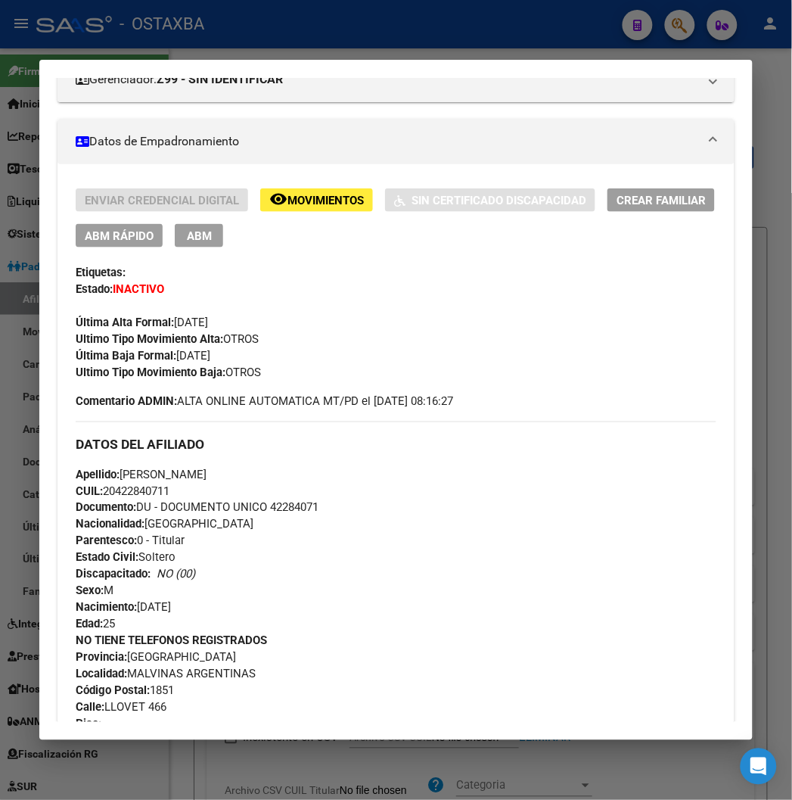
click at [297, 25] on div at bounding box center [396, 400] width 792 height 800
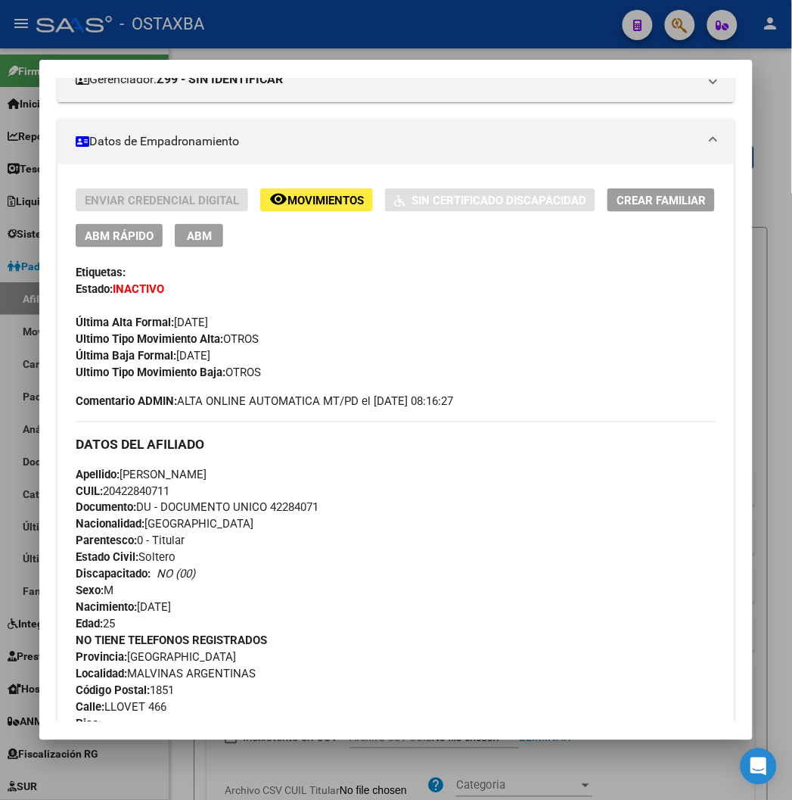
click at [297, 25] on div at bounding box center [396, 400] width 792 height 800
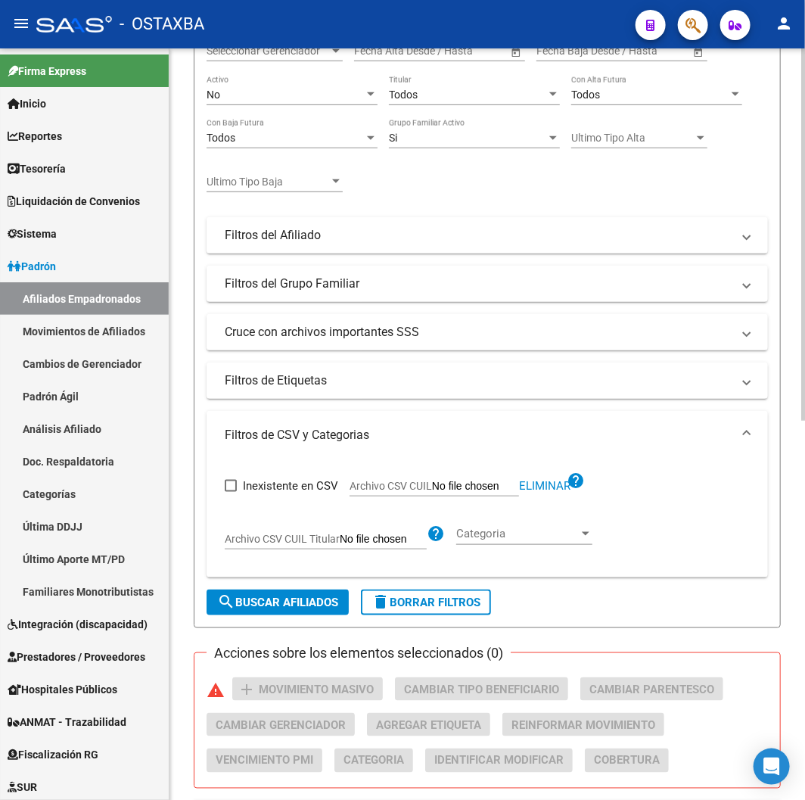
drag, startPoint x: 472, startPoint y: 617, endPoint x: 459, endPoint y: 609, distance: 14.9
click at [472, 617] on form "Filtros Id CUIL / Nombre / Apellido CUIL Titular Seleccionar Gerenciador Selecc…" at bounding box center [487, 301] width 587 height 653
click at [456, 606] on span "delete Borrar Filtros" at bounding box center [426, 603] width 109 height 14
click at [406, 484] on span "Archivo CSV CUIL" at bounding box center [391, 486] width 83 height 12
click at [432, 484] on input "Archivo CSV CUIL" at bounding box center [475, 487] width 87 height 14
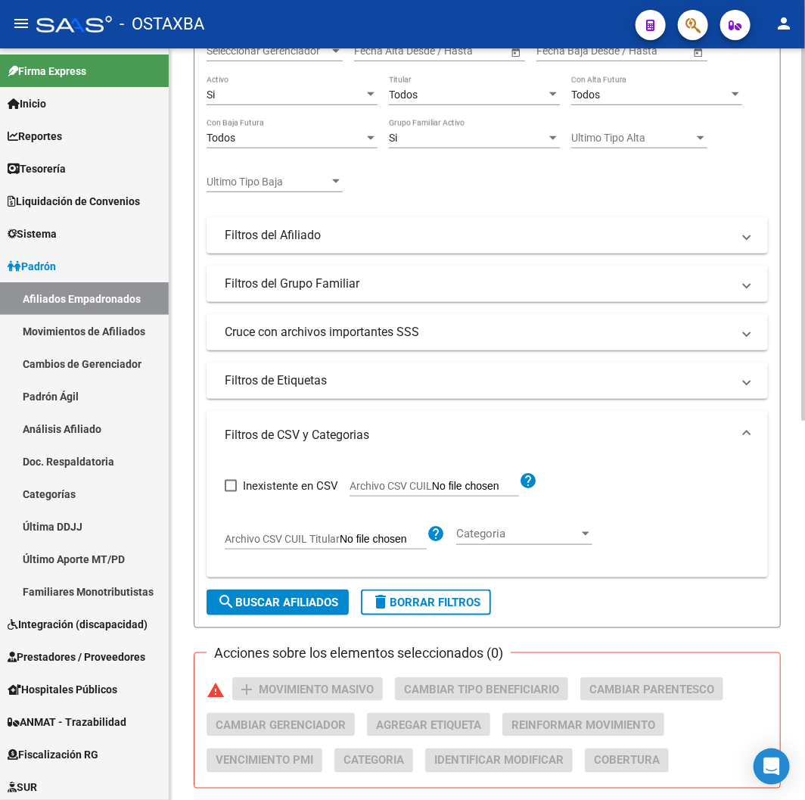
type input "C:\fakepath\archivo para filtrar en SAAS.csv"
click at [270, 602] on span "search Buscar Afiliados" at bounding box center [277, 603] width 121 height 14
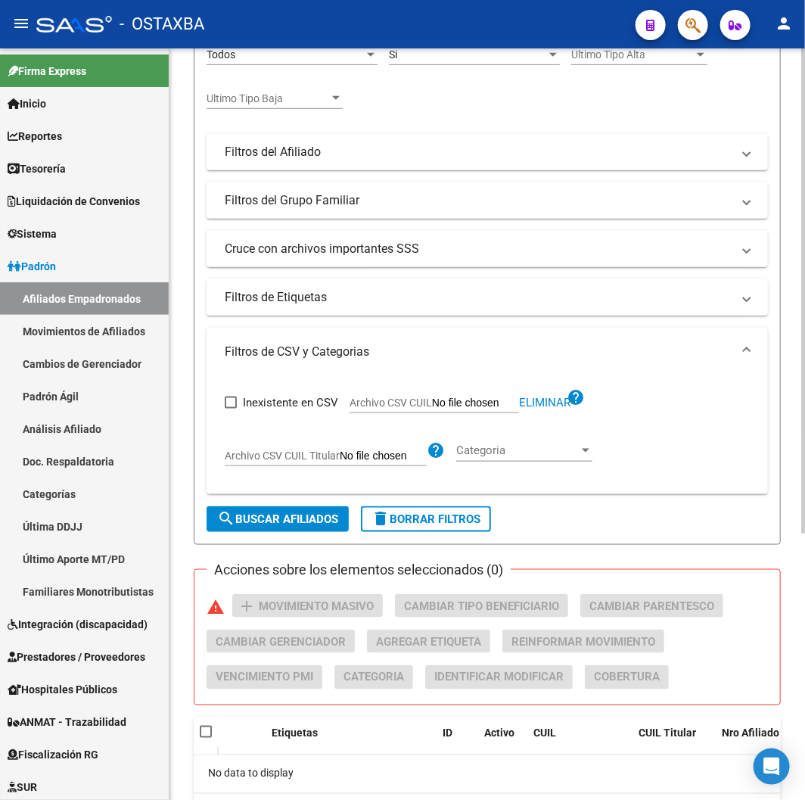
scroll to position [79, 0]
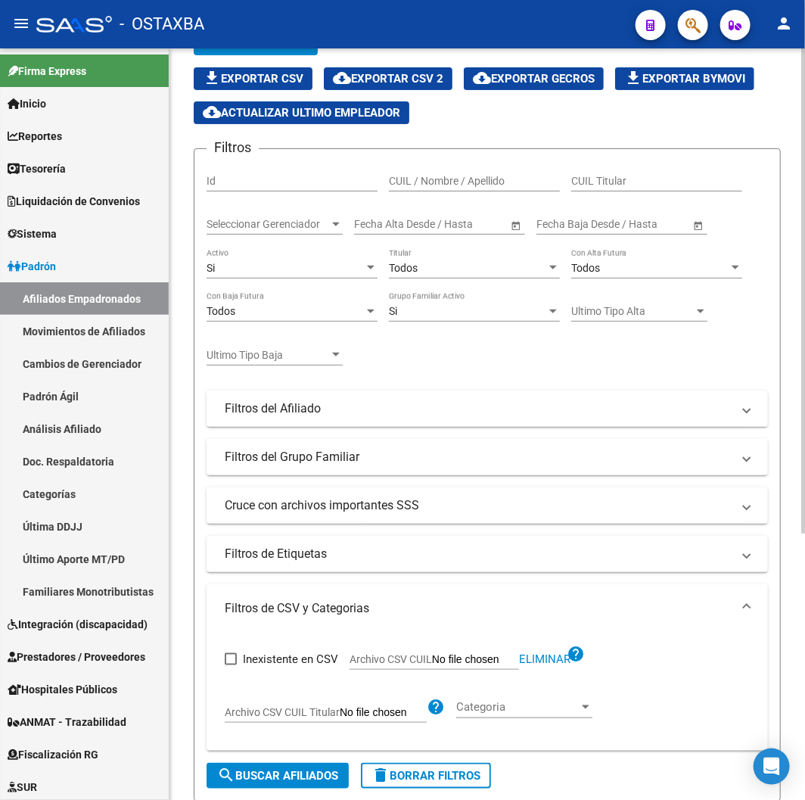
click at [327, 263] on div "Si" at bounding box center [285, 268] width 157 height 13
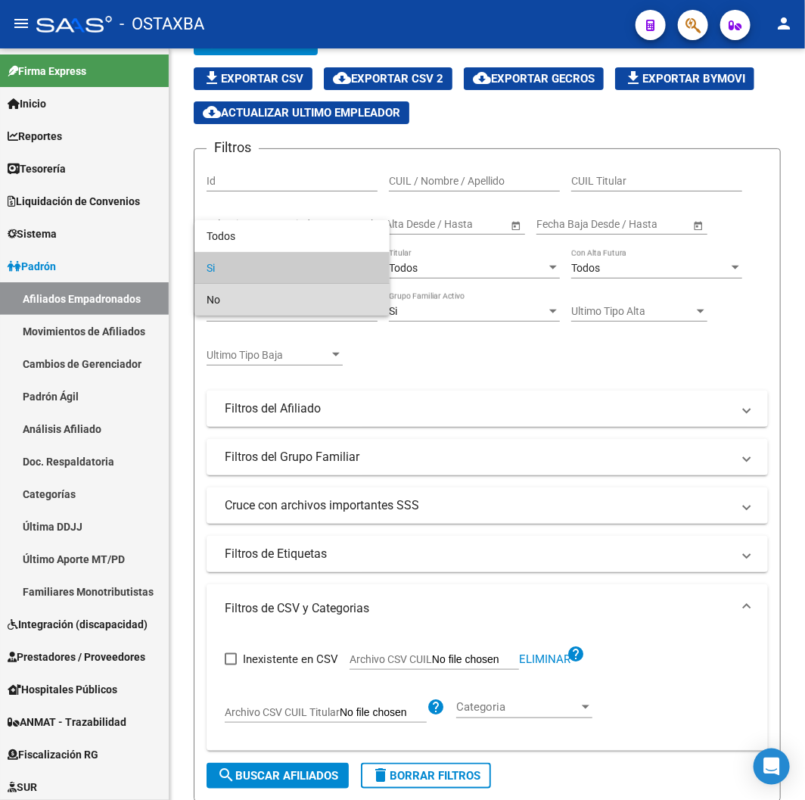
click at [285, 291] on span "No" at bounding box center [292, 300] width 171 height 32
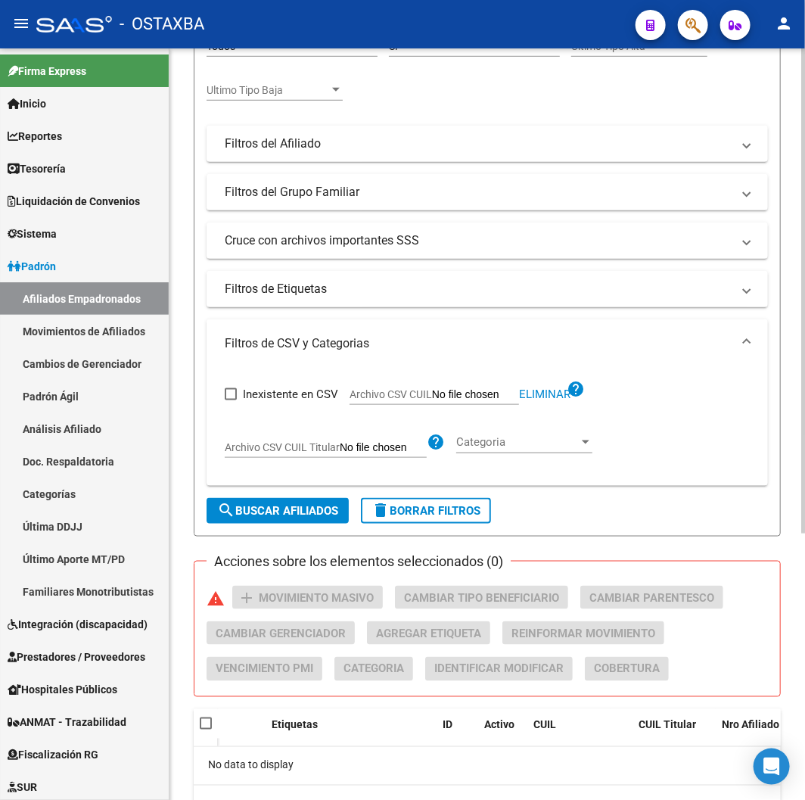
scroll to position [415, 0]
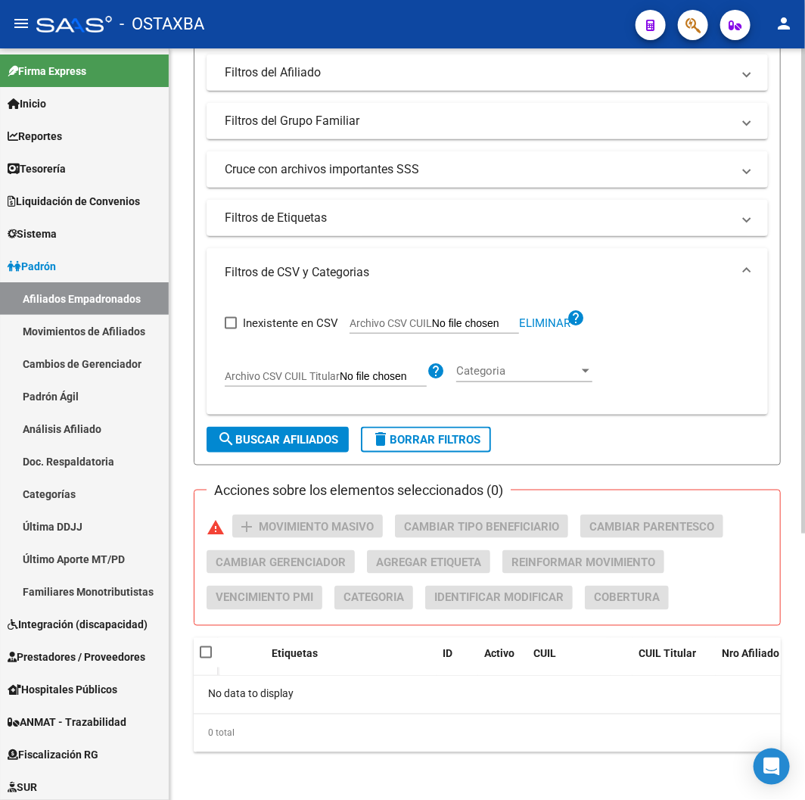
click at [304, 434] on span "search Buscar Afiliados" at bounding box center [277, 440] width 121 height 14
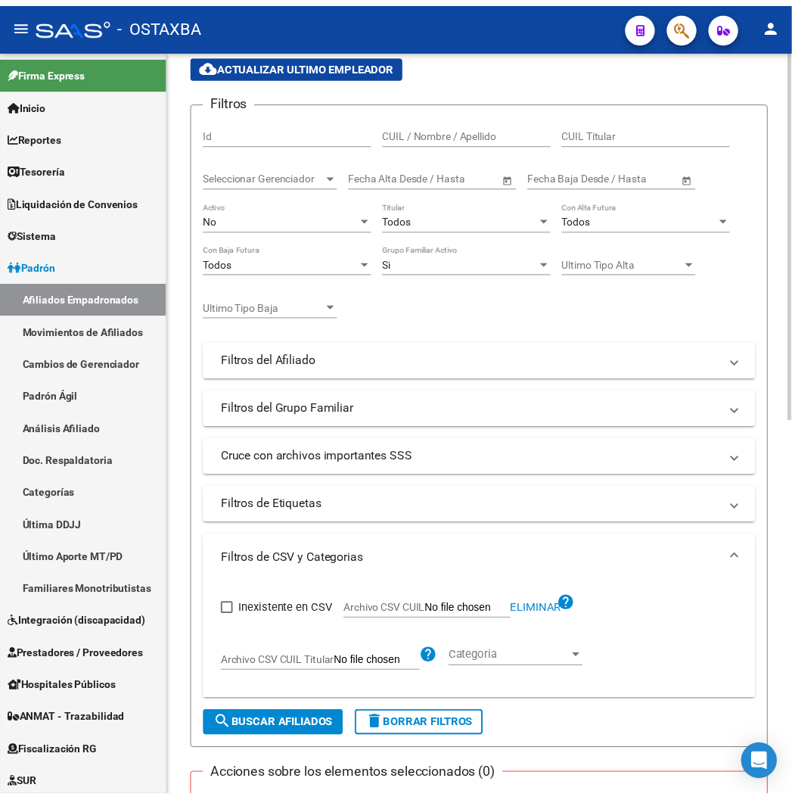
scroll to position [0, 0]
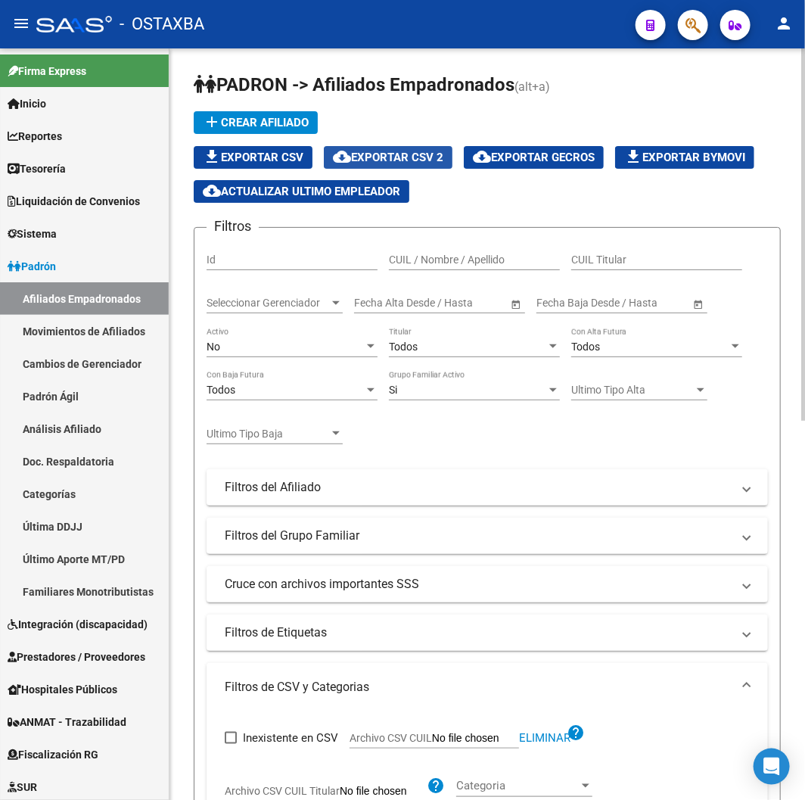
click at [430, 154] on span "cloud_download Exportar CSV 2" at bounding box center [388, 158] width 111 height 14
click at [394, 27] on div "- OSTAXBA" at bounding box center [329, 24] width 587 height 33
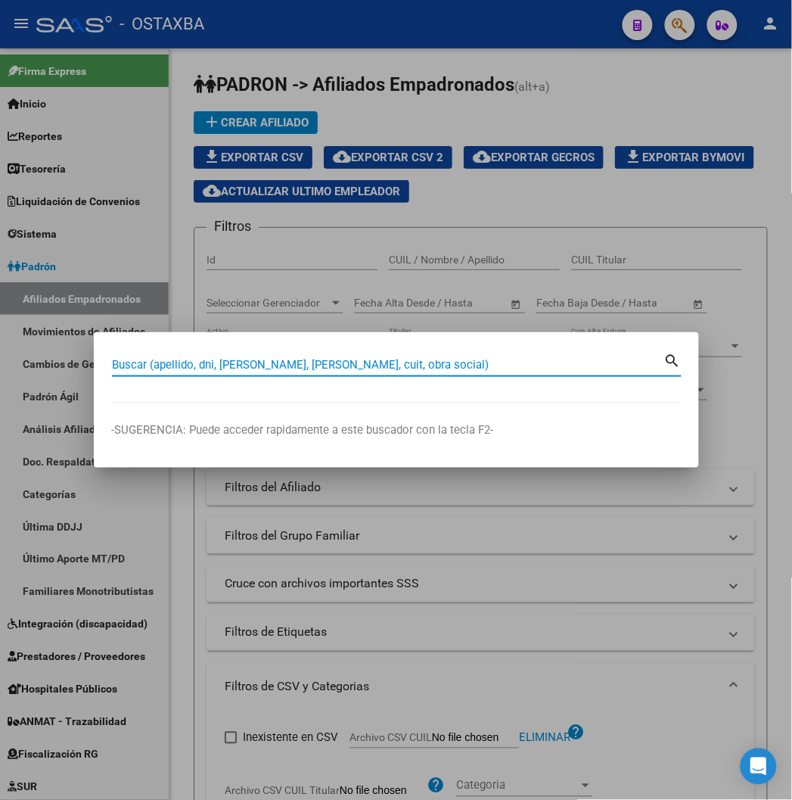
paste input "42284071"
type input "42284071"
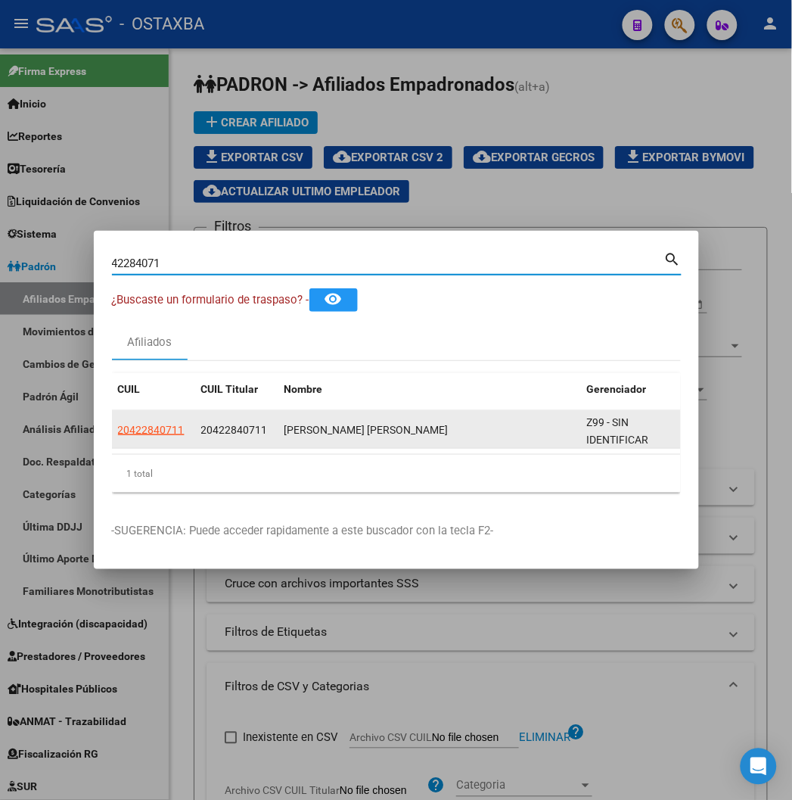
click at [112, 417] on datatable-body-cell "20422840711" at bounding box center [153, 429] width 83 height 37
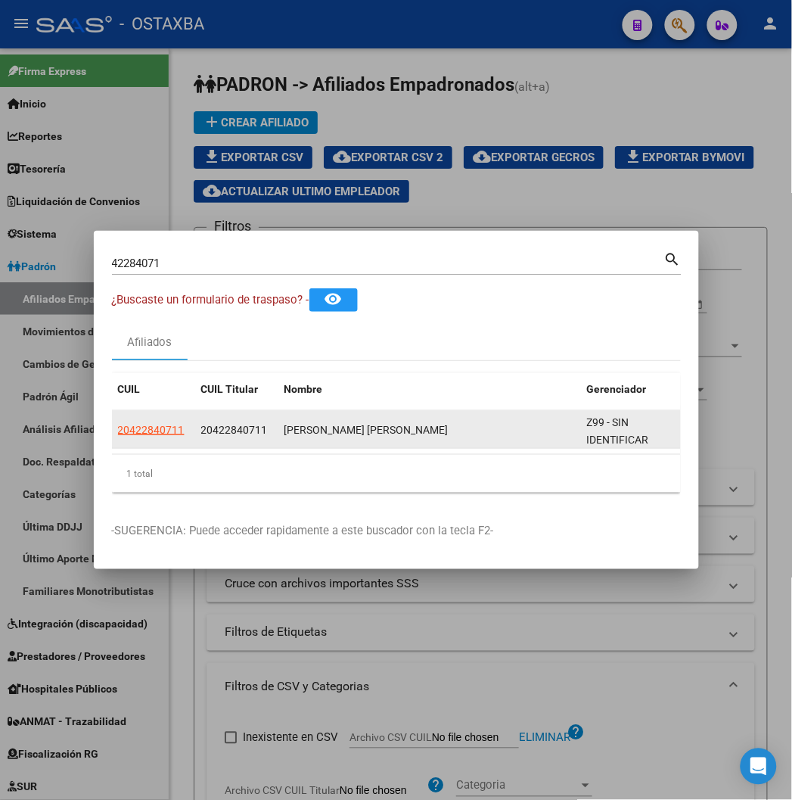
click at [112, 416] on datatable-body-cell "20422840711" at bounding box center [153, 429] width 83 height 37
click at [118, 431] on span "20422840711" at bounding box center [151, 430] width 67 height 12
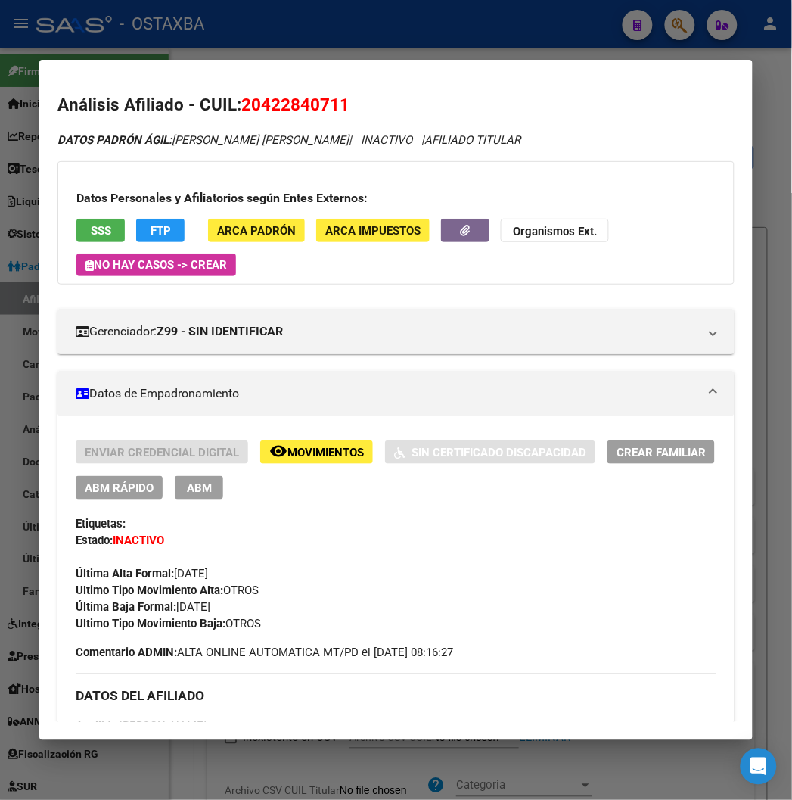
click at [396, 33] on div at bounding box center [396, 400] width 792 height 800
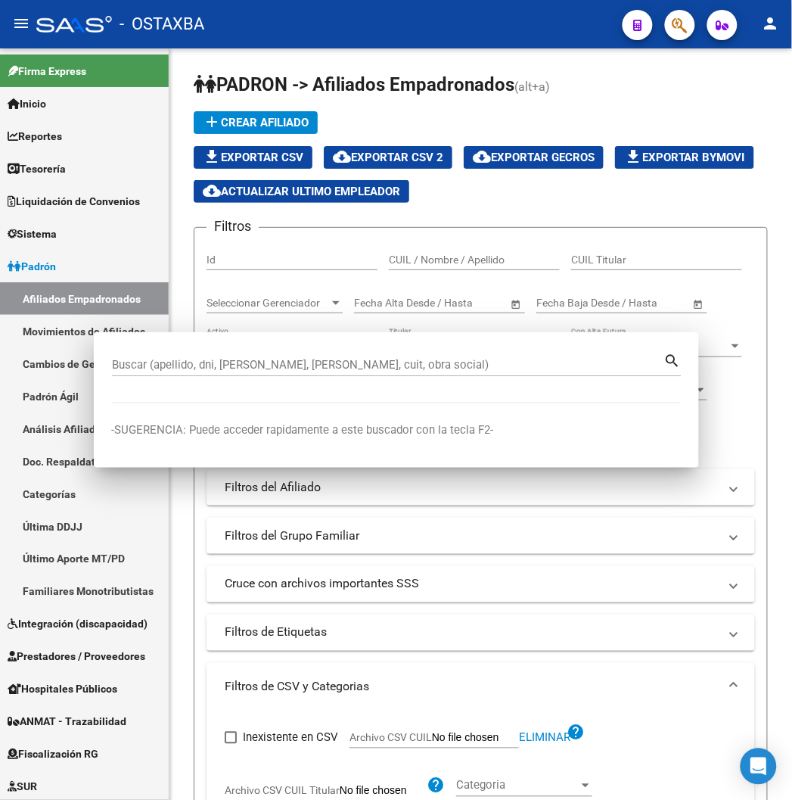
click at [396, 33] on div "- OSTAXBA" at bounding box center [323, 24] width 574 height 33
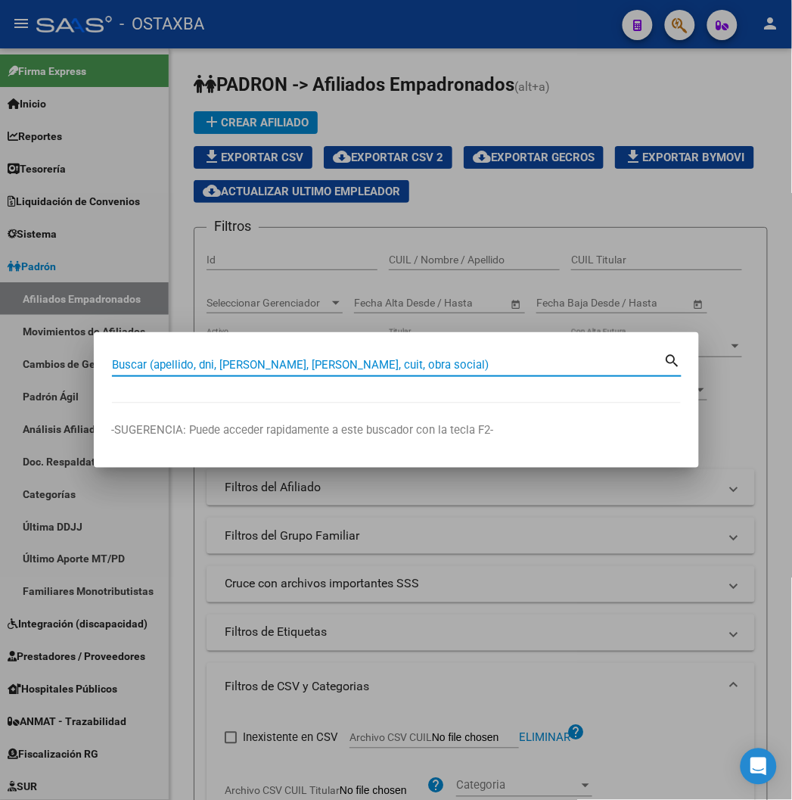
paste input "36950767"
type input "36950767"
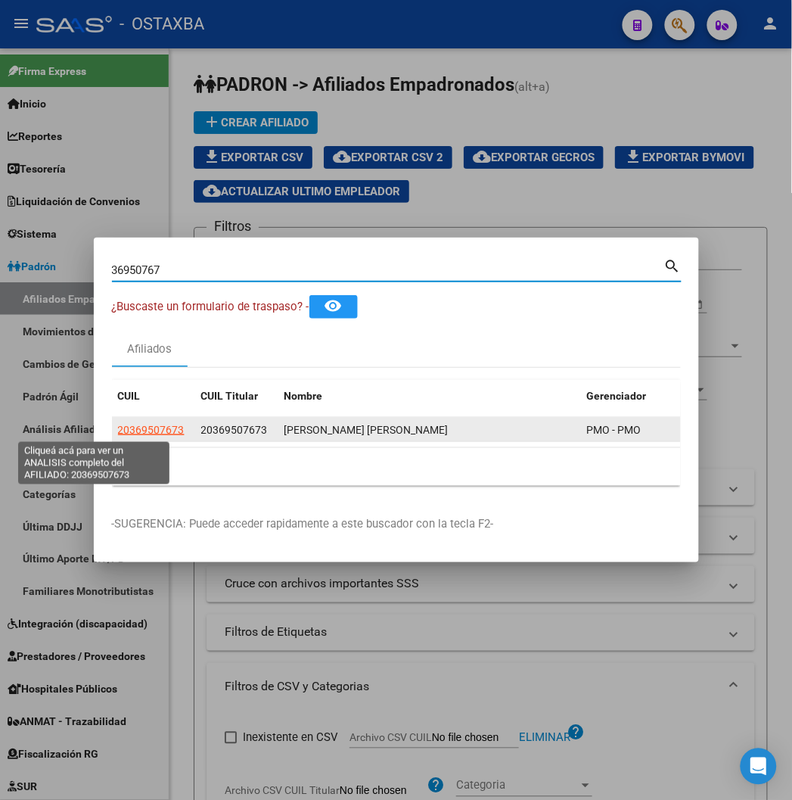
click at [118, 428] on span "20369507673" at bounding box center [151, 430] width 67 height 12
type textarea "20369507673"
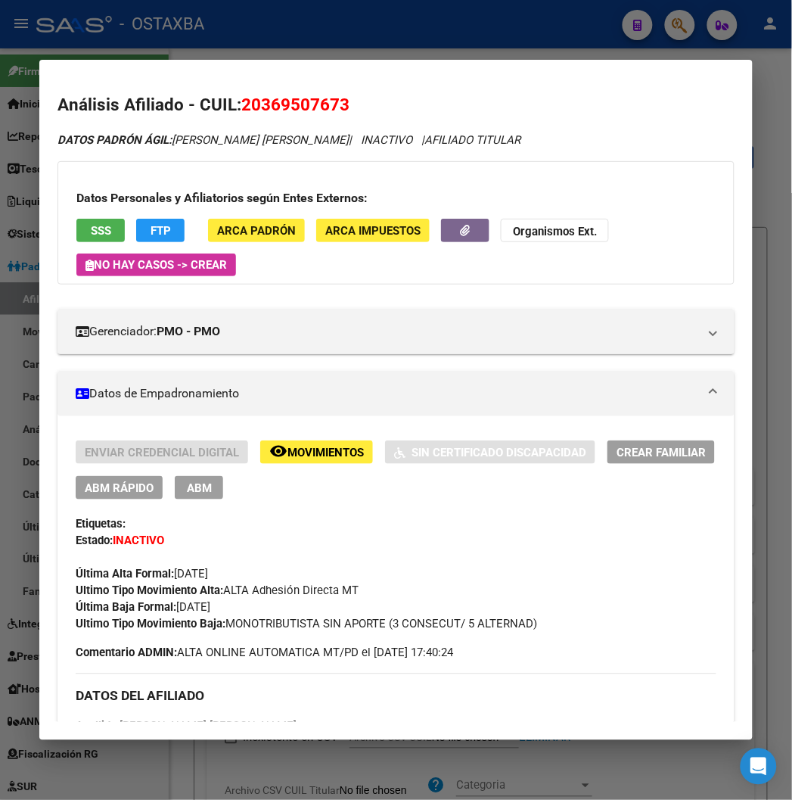
click at [425, 17] on div at bounding box center [396, 400] width 792 height 800
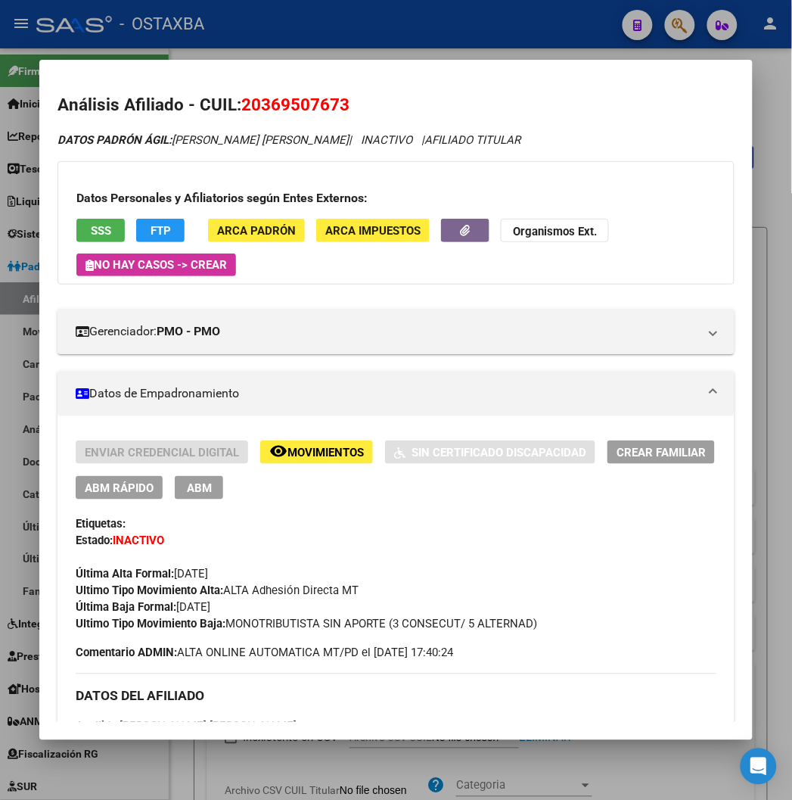
click at [425, 17] on div at bounding box center [396, 400] width 792 height 800
click at [425, 17] on div "- OSTAXBA" at bounding box center [323, 24] width 574 height 33
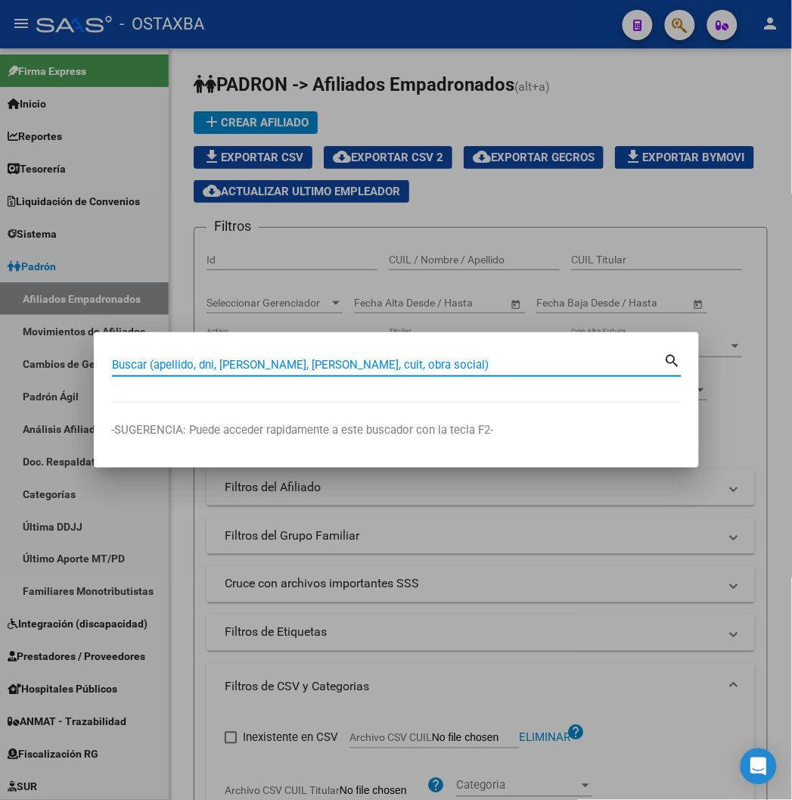
paste input "39038974"
type input "39038974"
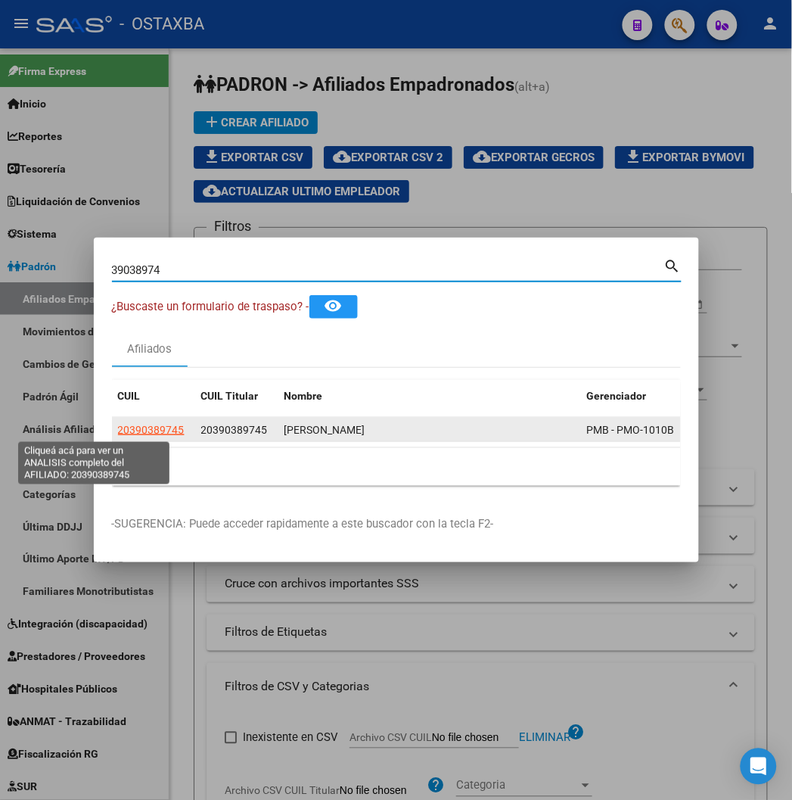
click at [118, 425] on span "20390389745" at bounding box center [151, 430] width 67 height 12
type textarea "20390389745"
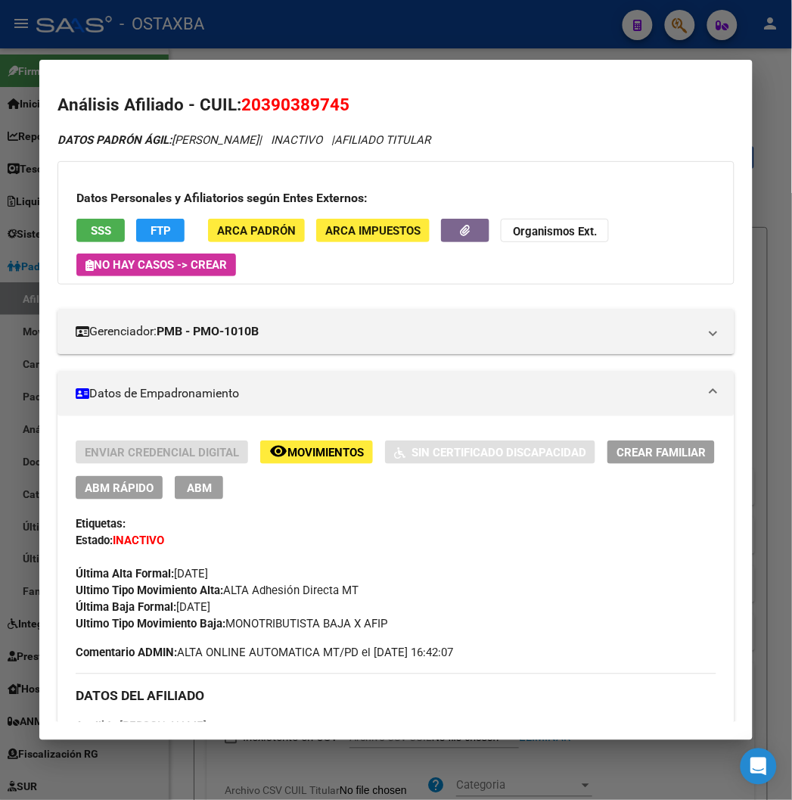
click at [262, 30] on div at bounding box center [396, 400] width 792 height 800
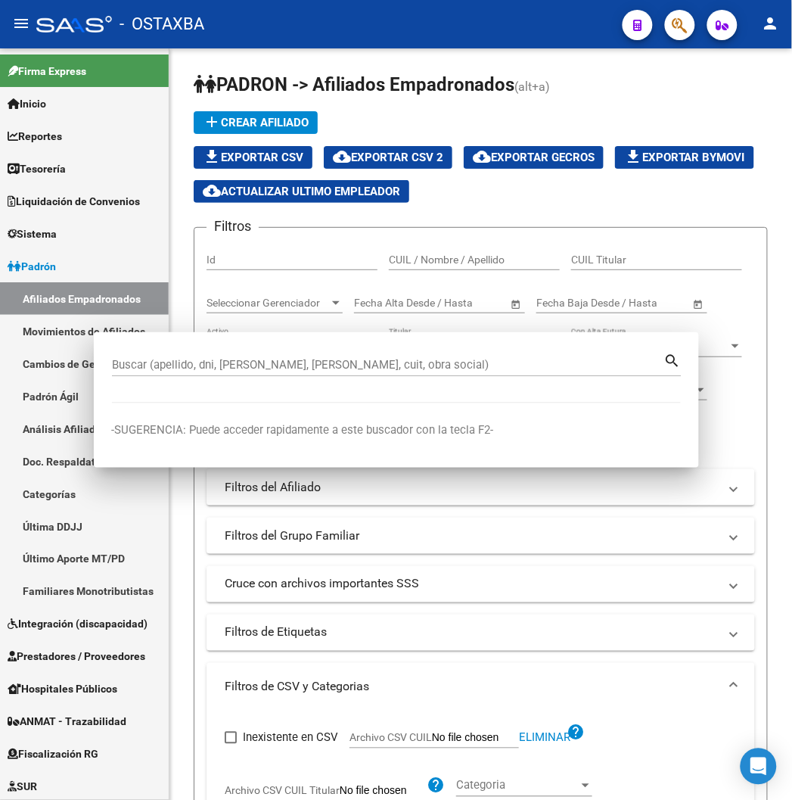
click at [262, 30] on div "- OSTAXBA" at bounding box center [323, 24] width 574 height 33
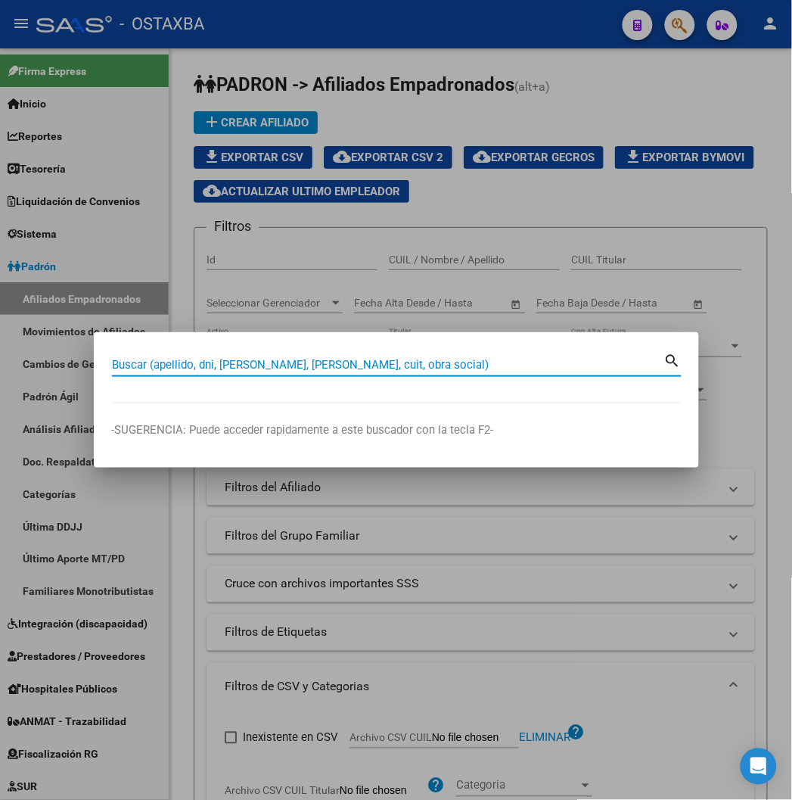
paste input "95747290"
type input "95747290"
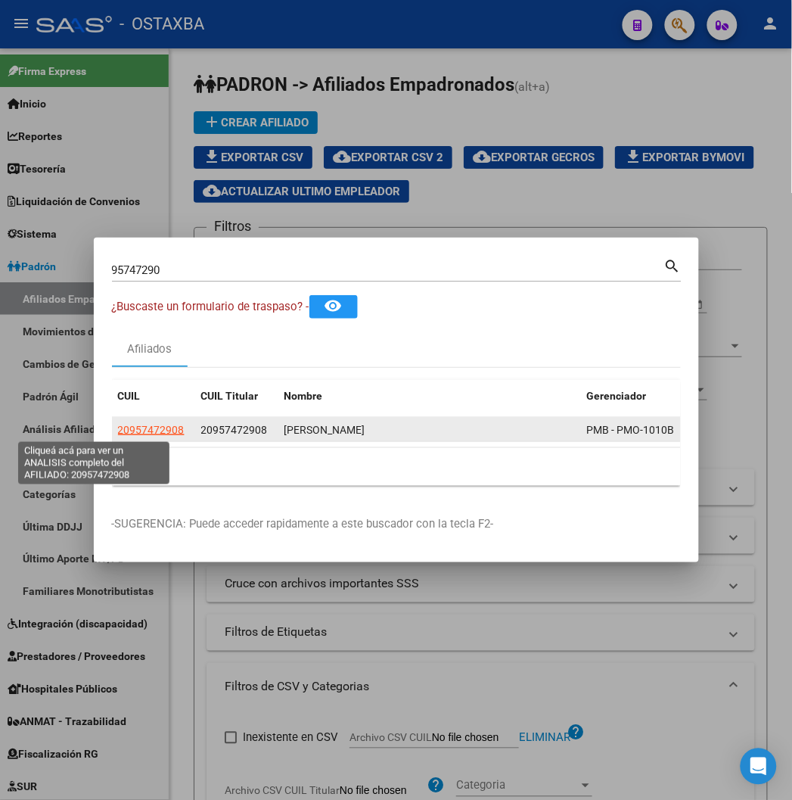
click at [118, 431] on span "20957472908" at bounding box center [151, 430] width 67 height 12
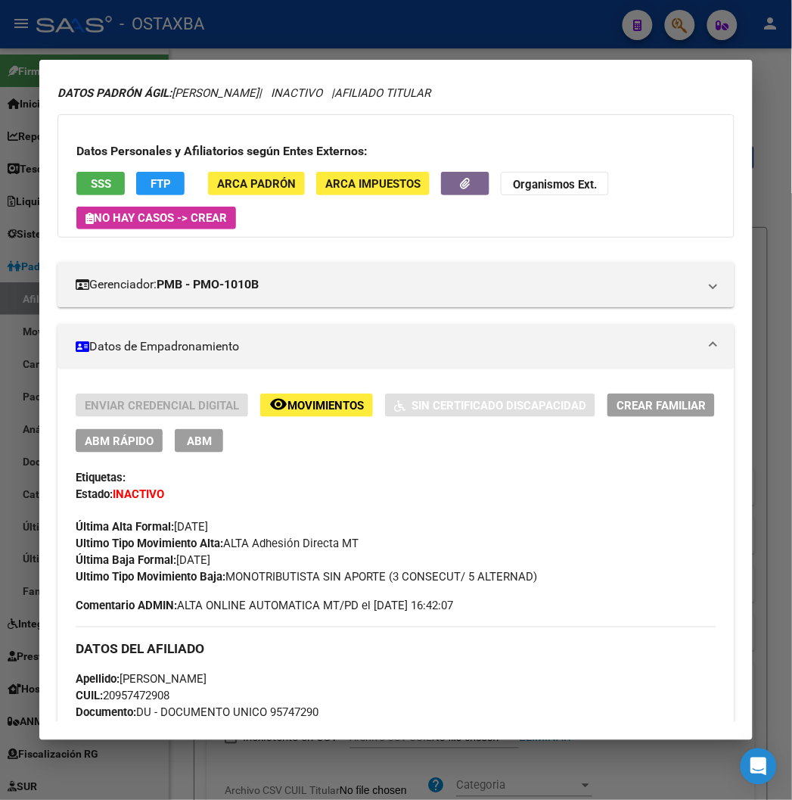
scroll to position [84, 0]
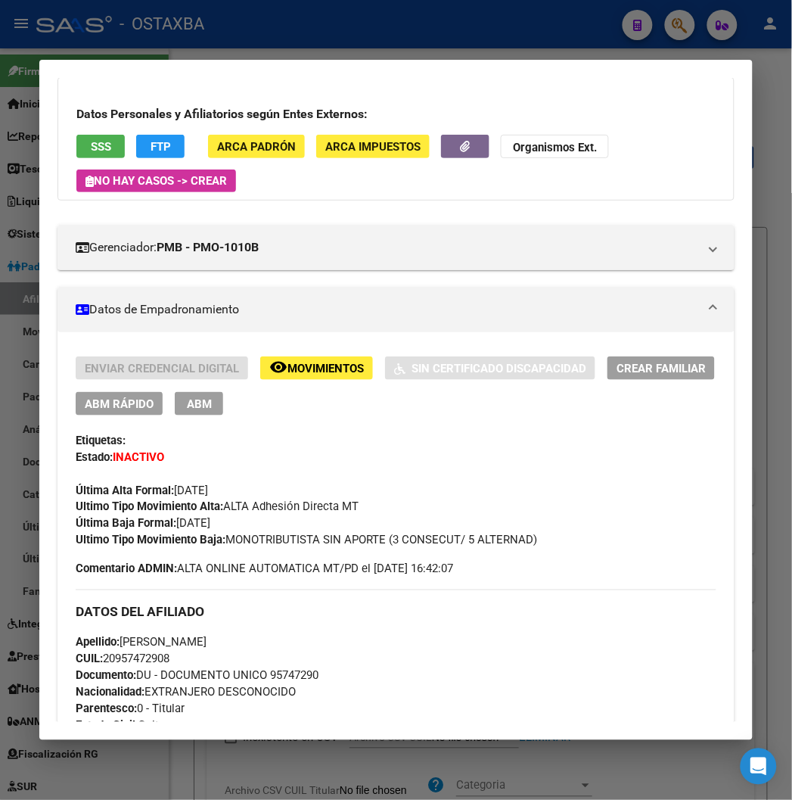
click at [163, 33] on div at bounding box center [396, 400] width 792 height 800
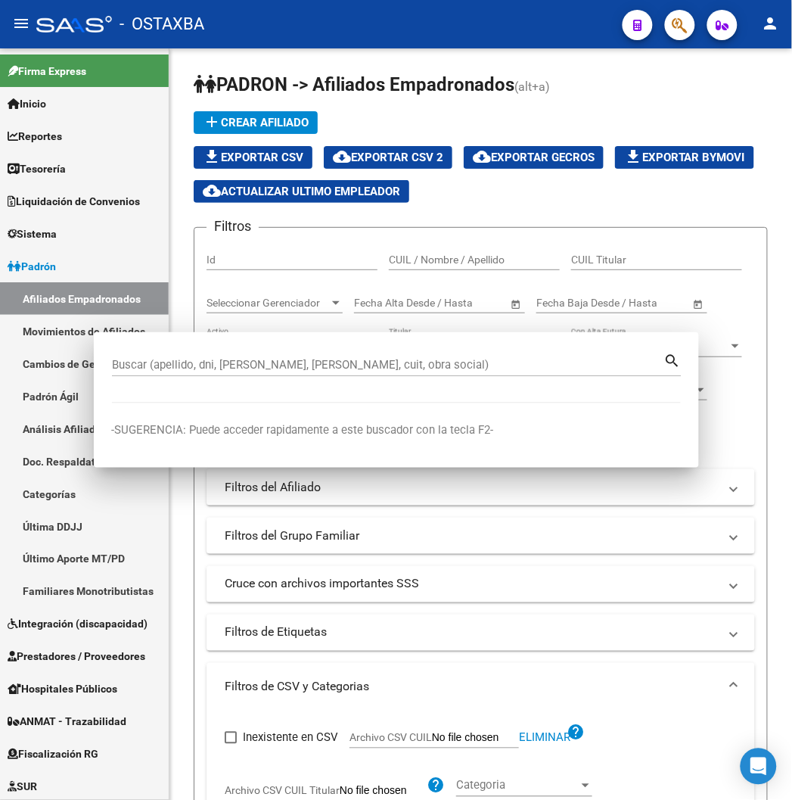
click at [163, 33] on span "- OSTAXBA" at bounding box center [162, 24] width 85 height 33
type textarea "30710732902"
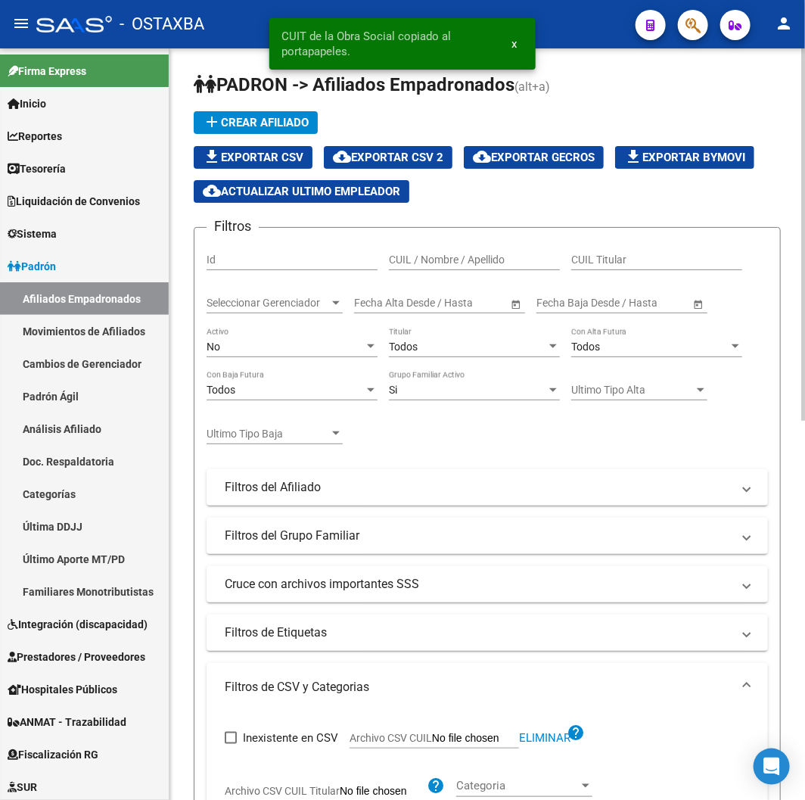
click at [243, 58] on div "PADRON -> Afiliados Empadronados (alt+a) add Crear Afiliado file_download Expor…" at bounding box center [488, 802] width 636 height 1508
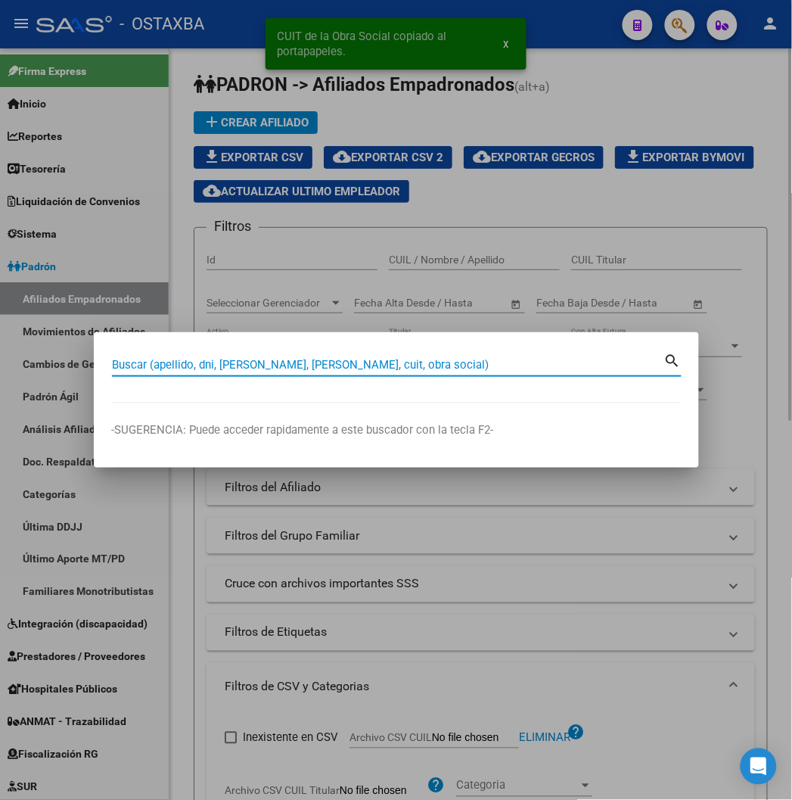
paste input "30710732902"
type input "30710732902"
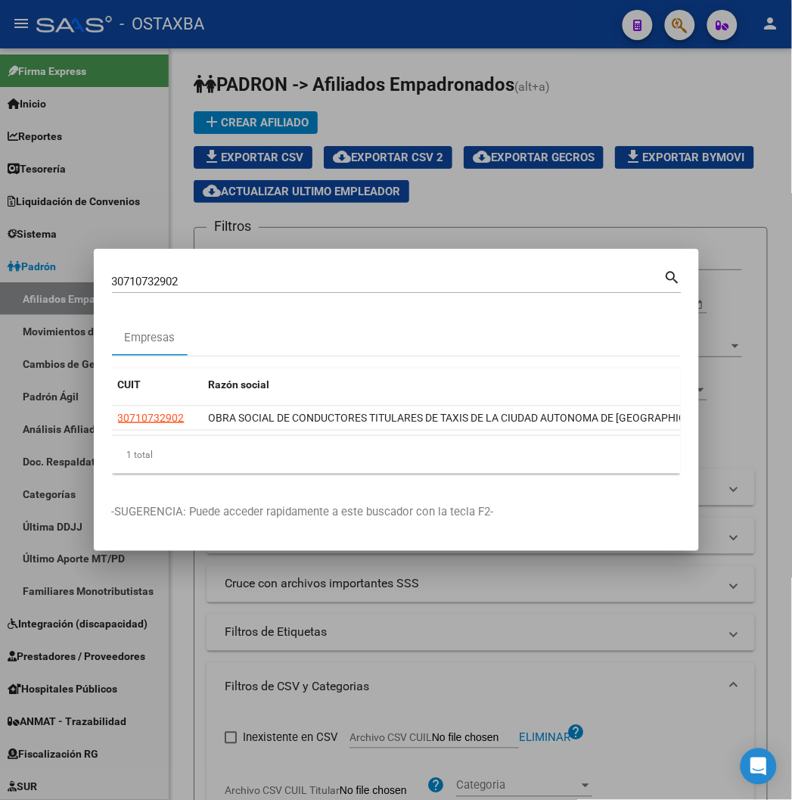
click at [523, 33] on div at bounding box center [396, 400] width 792 height 800
click at [523, 33] on div "- OSTAXBA" at bounding box center [323, 24] width 574 height 33
click at [524, 33] on div "- OSTAXBA" at bounding box center [323, 24] width 574 height 33
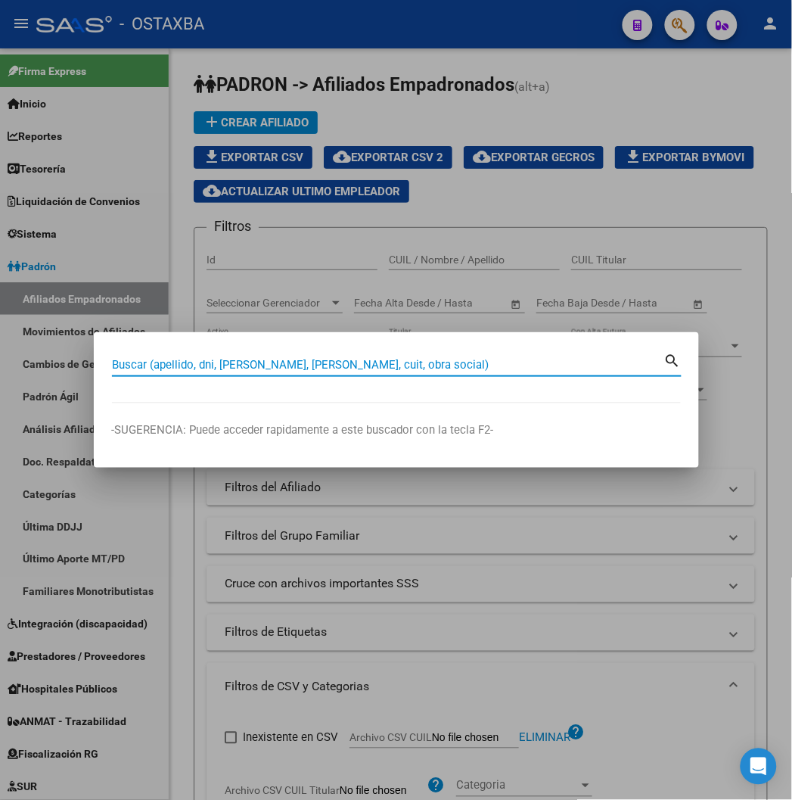
paste input "39374007"
type input "39374007"
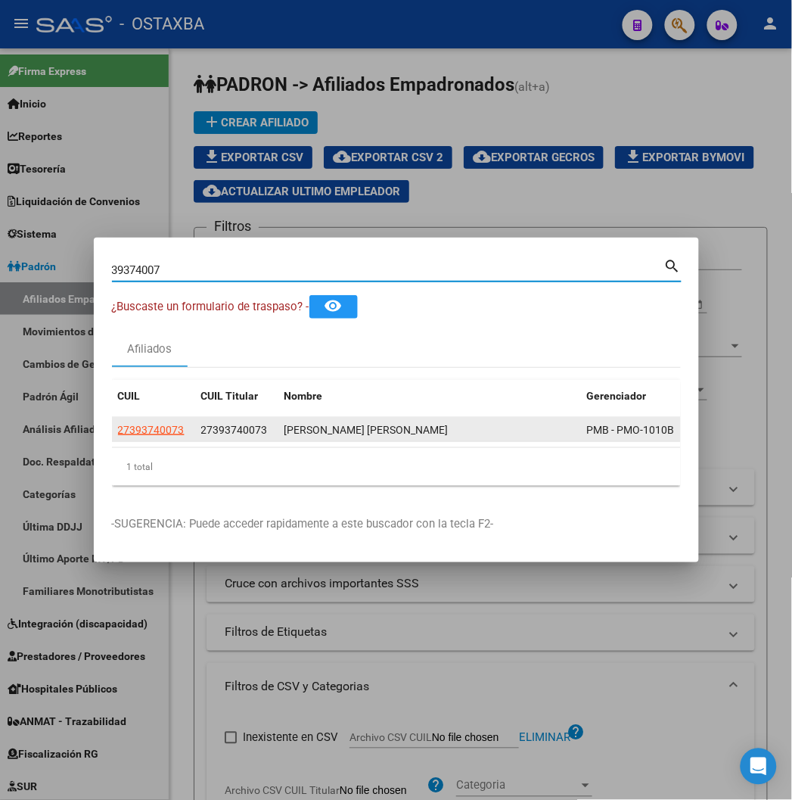
click at [118, 437] on app-link-go-to "27393740073" at bounding box center [151, 430] width 67 height 17
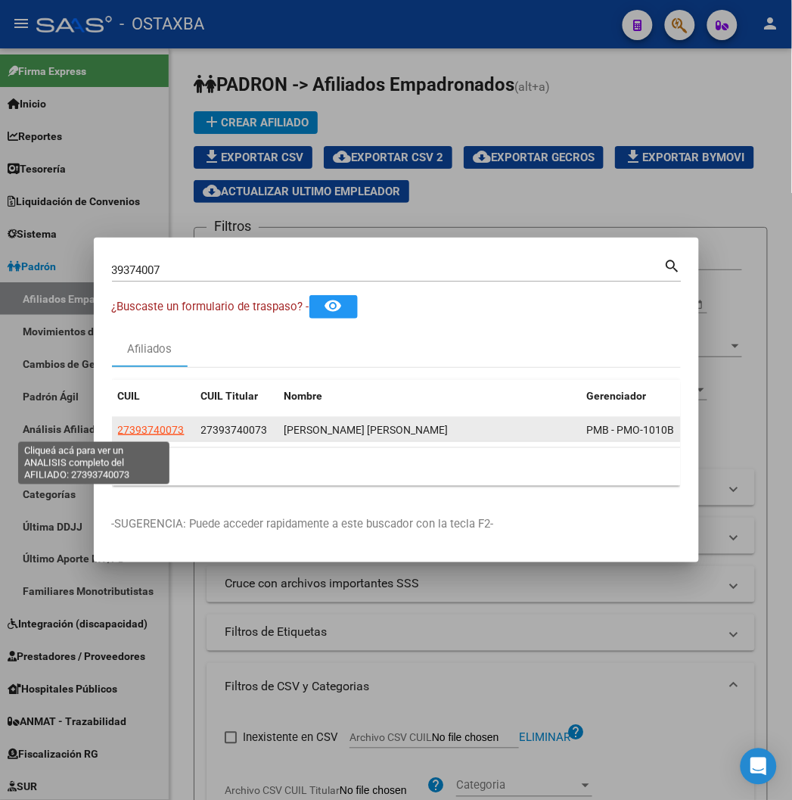
click at [118, 428] on span "27393740073" at bounding box center [151, 430] width 67 height 12
type textarea "27393740073"
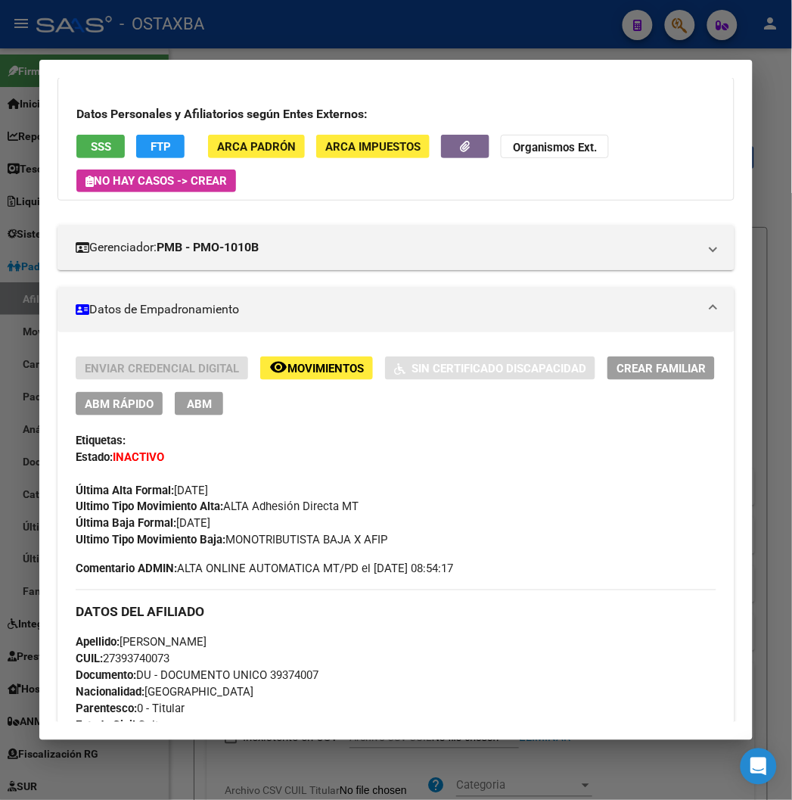
click at [161, 28] on div at bounding box center [396, 400] width 792 height 800
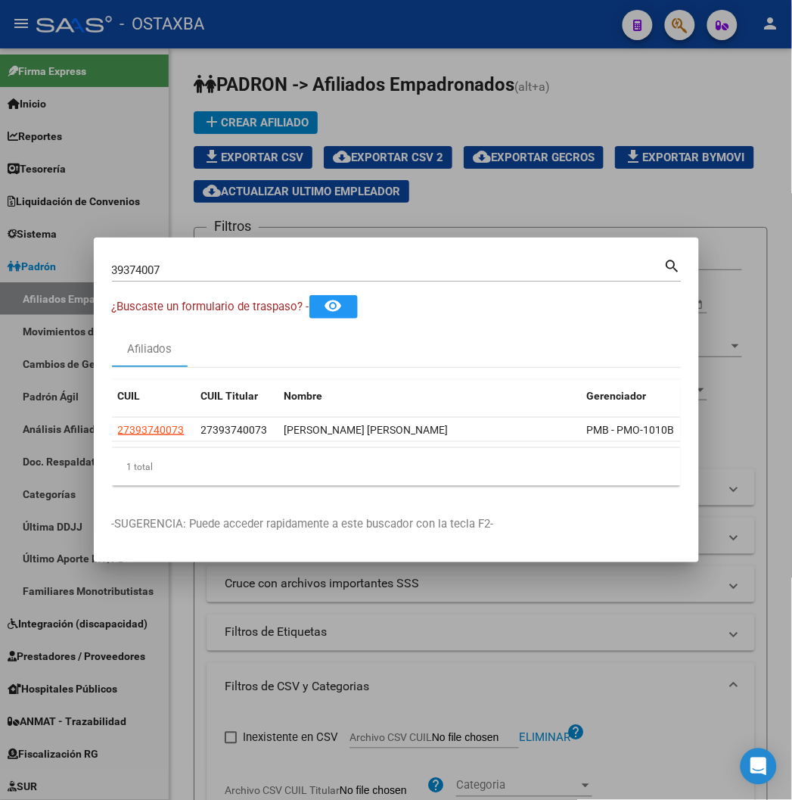
click at [485, 104] on div at bounding box center [396, 400] width 792 height 800
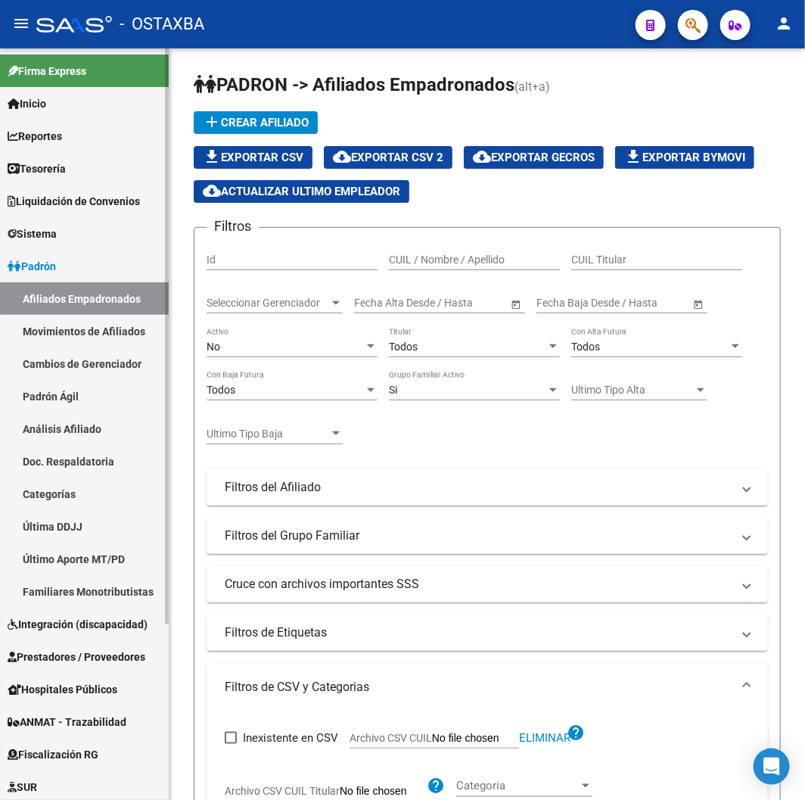
click at [112, 251] on link "Padrón" at bounding box center [84, 266] width 169 height 33
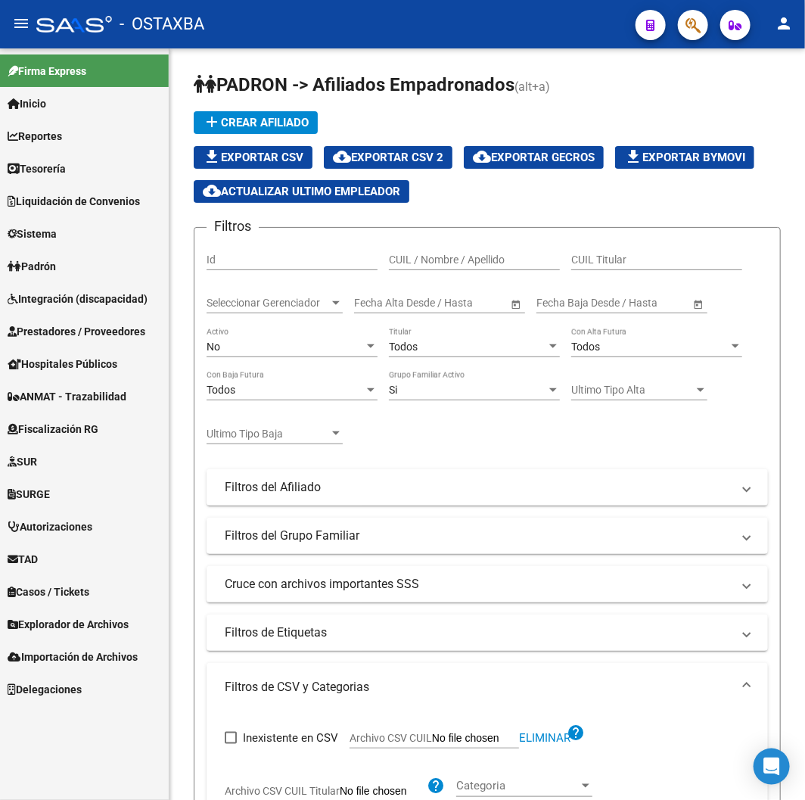
click at [64, 623] on span "Explorador de Archivos" at bounding box center [68, 624] width 121 height 17
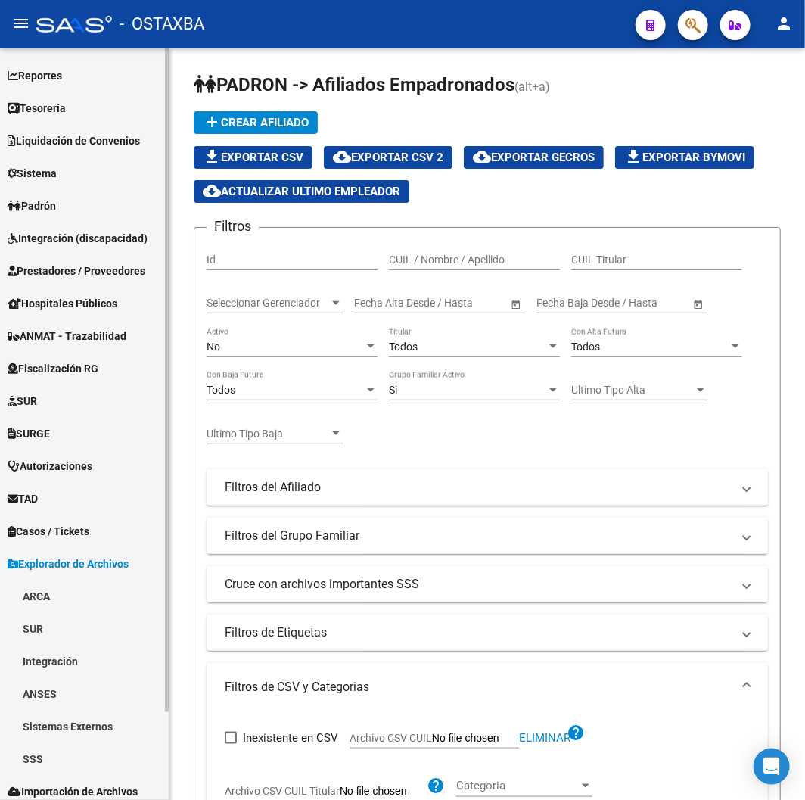
scroll to position [100, 0]
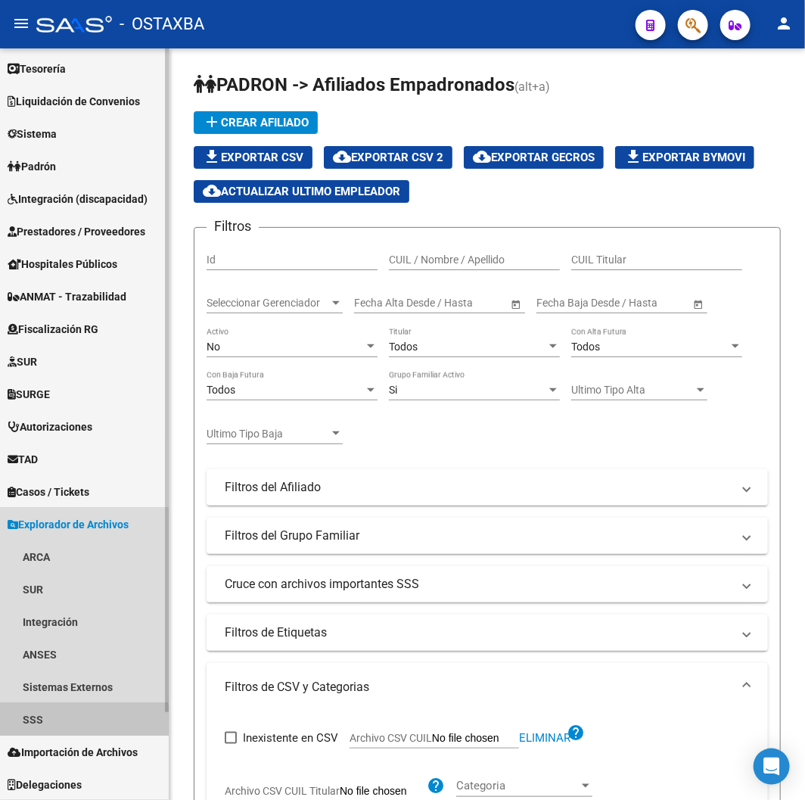
click at [23, 721] on link "SSS" at bounding box center [84, 719] width 169 height 33
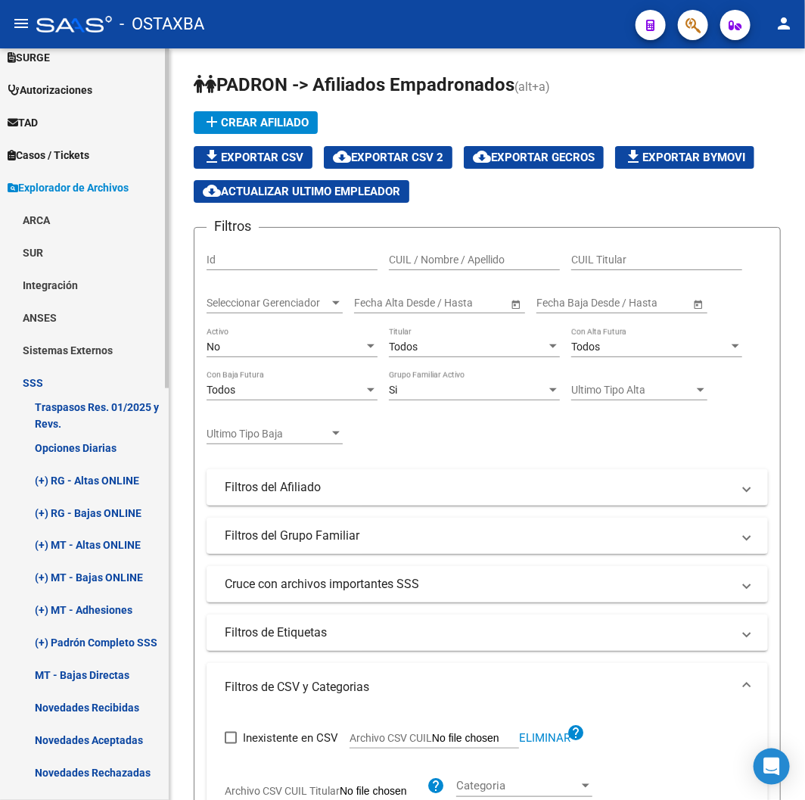
scroll to position [604, 0]
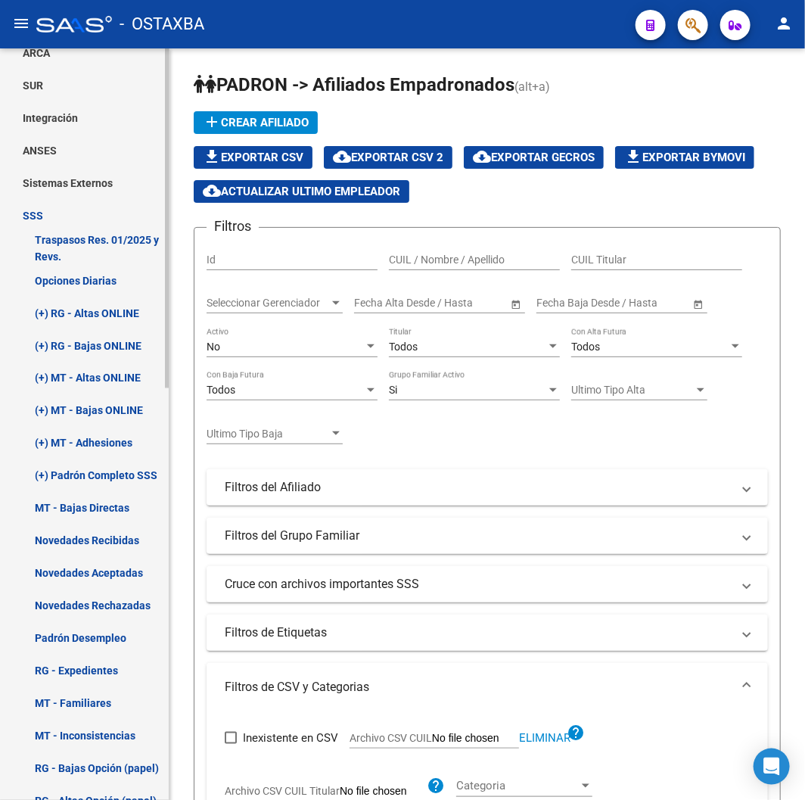
click at [86, 436] on link "(+) MT - Adhesiones" at bounding box center [84, 443] width 169 height 33
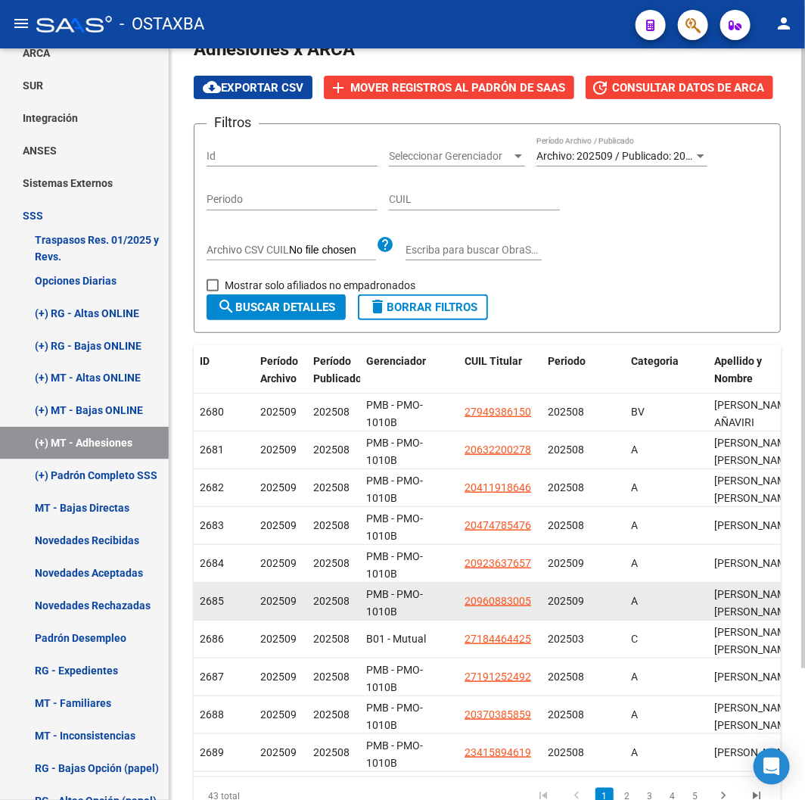
scroll to position [161, 0]
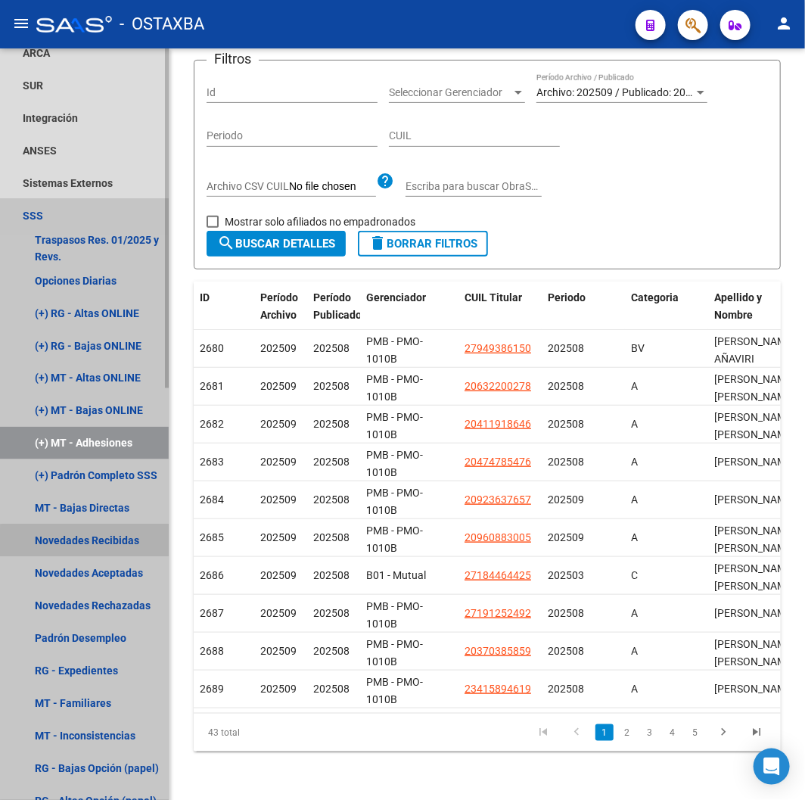
click at [102, 548] on link "Novedades Recibidas" at bounding box center [84, 541] width 169 height 33
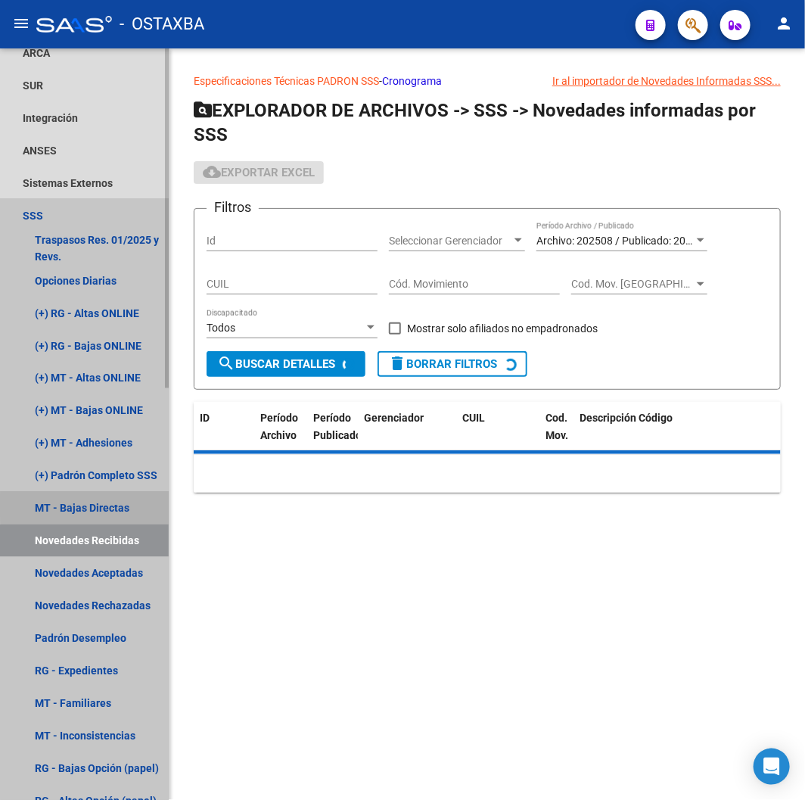
click at [102, 506] on link "MT - Bajas Directas" at bounding box center [84, 508] width 169 height 33
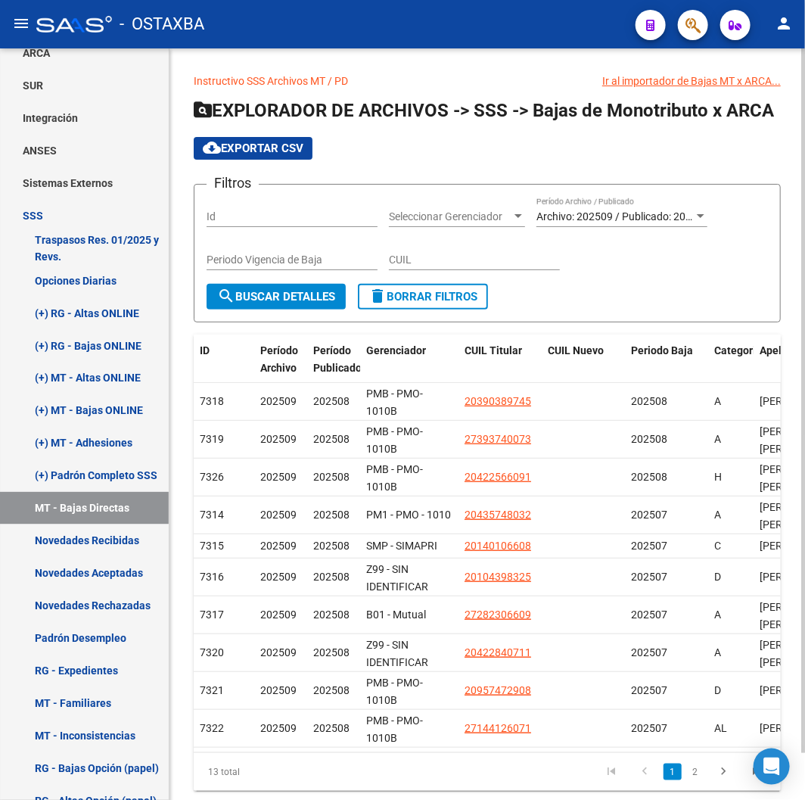
click at [276, 300] on span "search Buscar Detalles" at bounding box center [276, 297] width 118 height 14
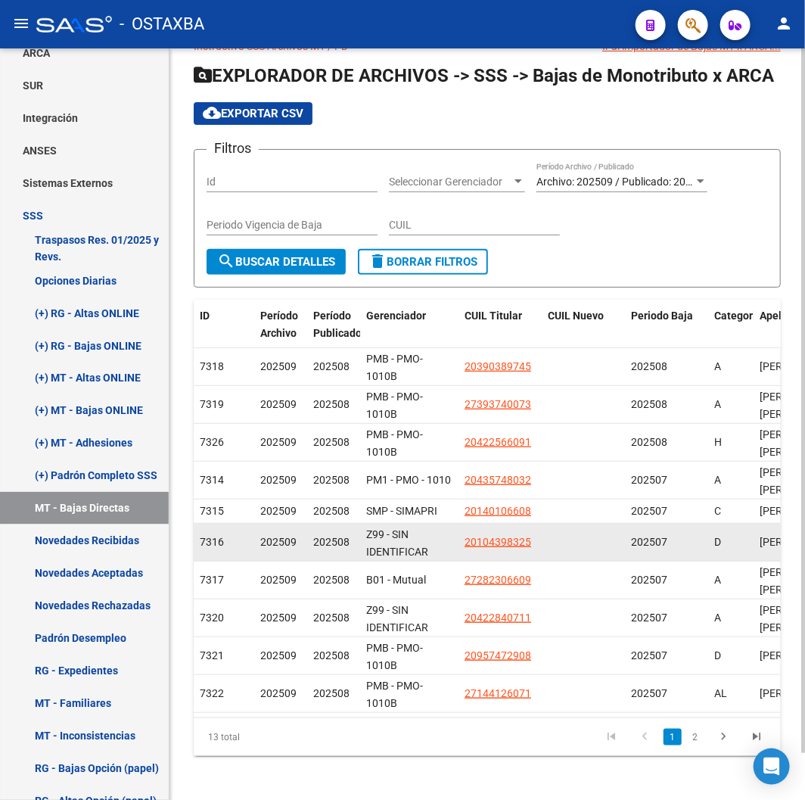
scroll to position [51, 0]
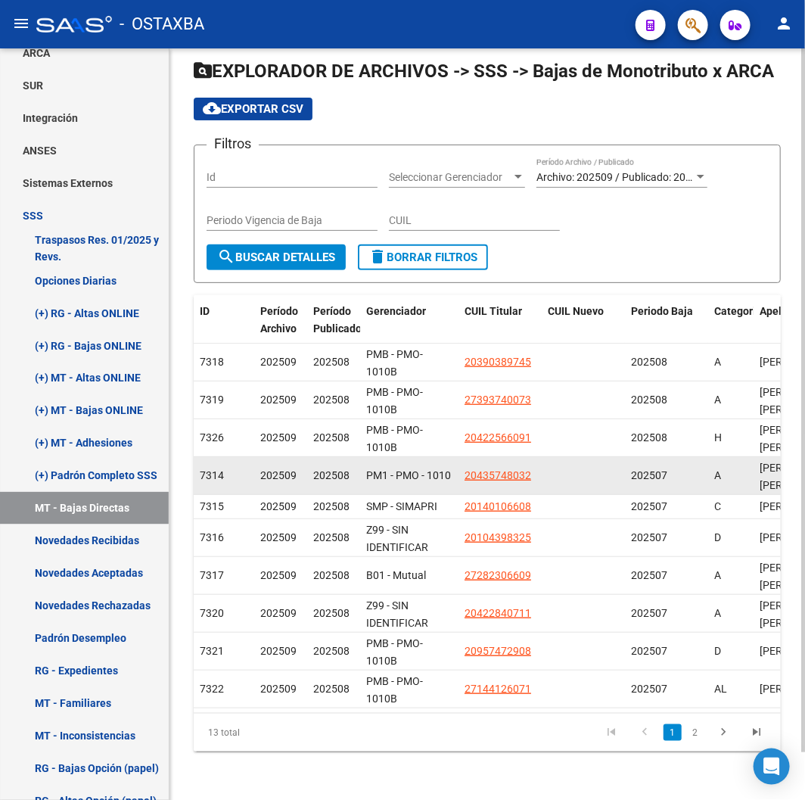
click at [501, 467] on app-link-go-to "20435748032" at bounding box center [498, 475] width 67 height 17
click at [503, 469] on span "20435748032" at bounding box center [498, 475] width 67 height 12
type textarea "20435748032"
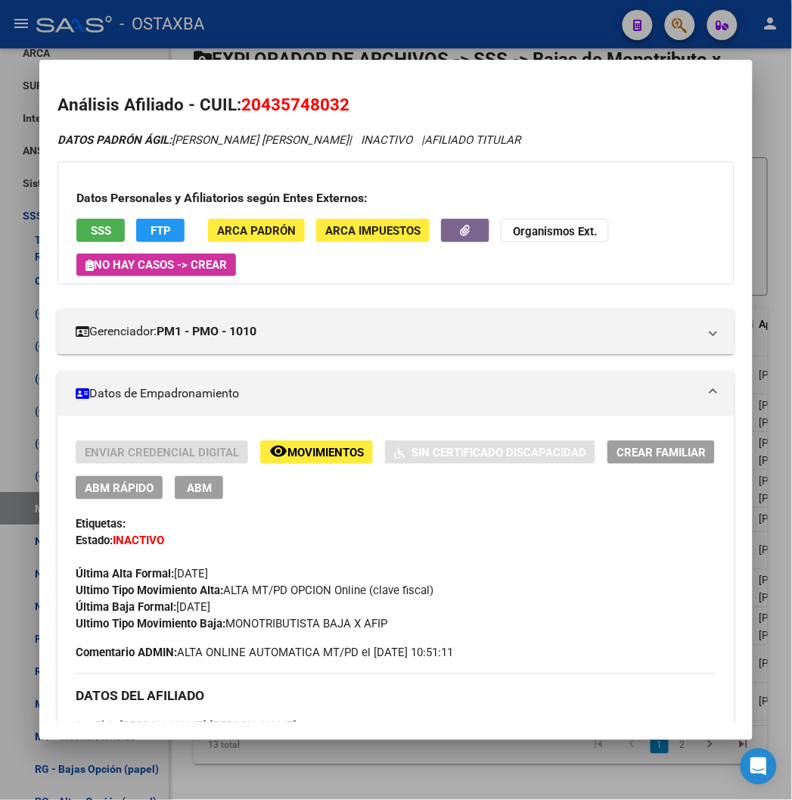
click at [356, 8] on div at bounding box center [396, 400] width 792 height 800
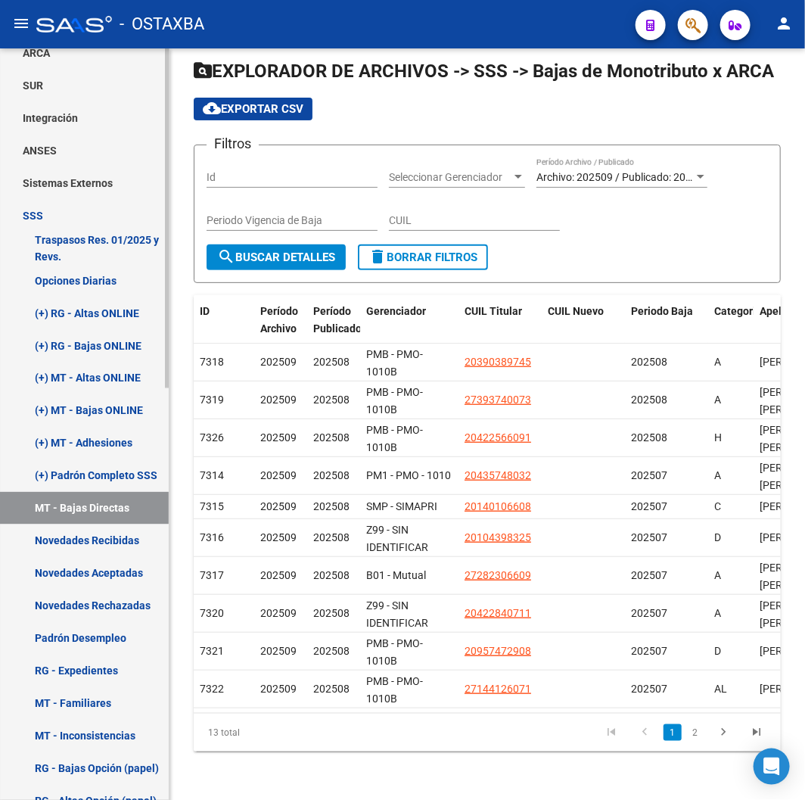
drag, startPoint x: 70, startPoint y: 321, endPoint x: 71, endPoint y: 328, distance: 7.7
click at [70, 321] on link "(+) RG - Altas ONLINE" at bounding box center [84, 313] width 169 height 33
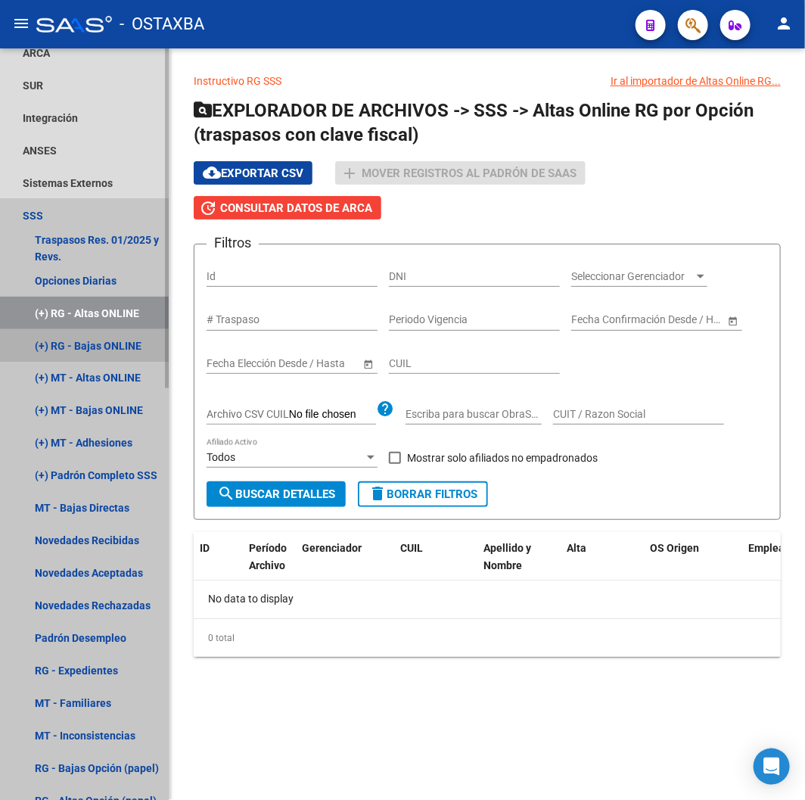
click at [73, 358] on link "(+) RG - Bajas ONLINE" at bounding box center [84, 345] width 169 height 33
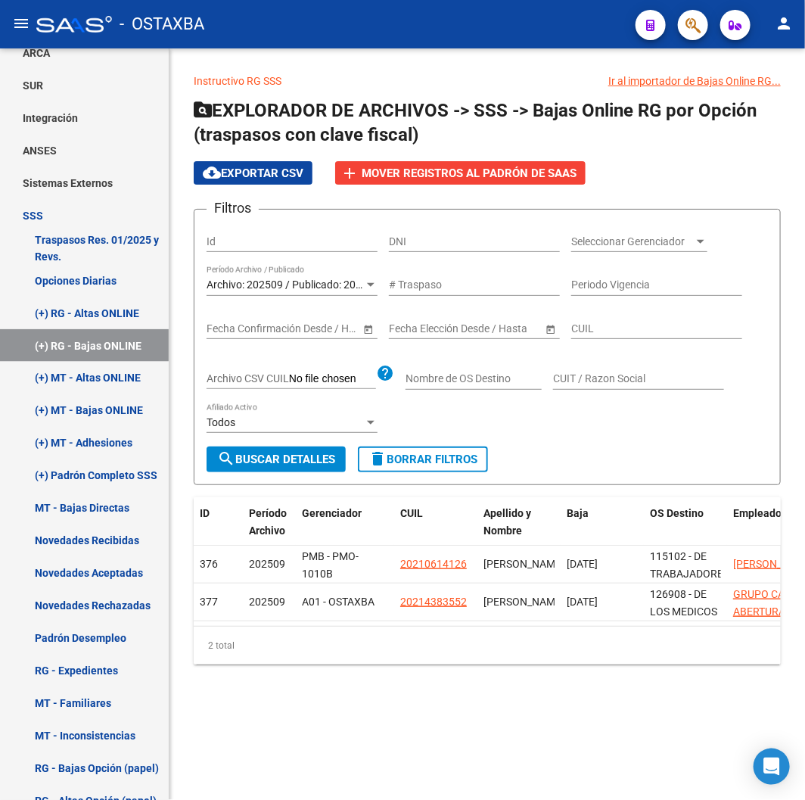
click at [241, 468] on button "search Buscar Detalles" at bounding box center [276, 460] width 139 height 26
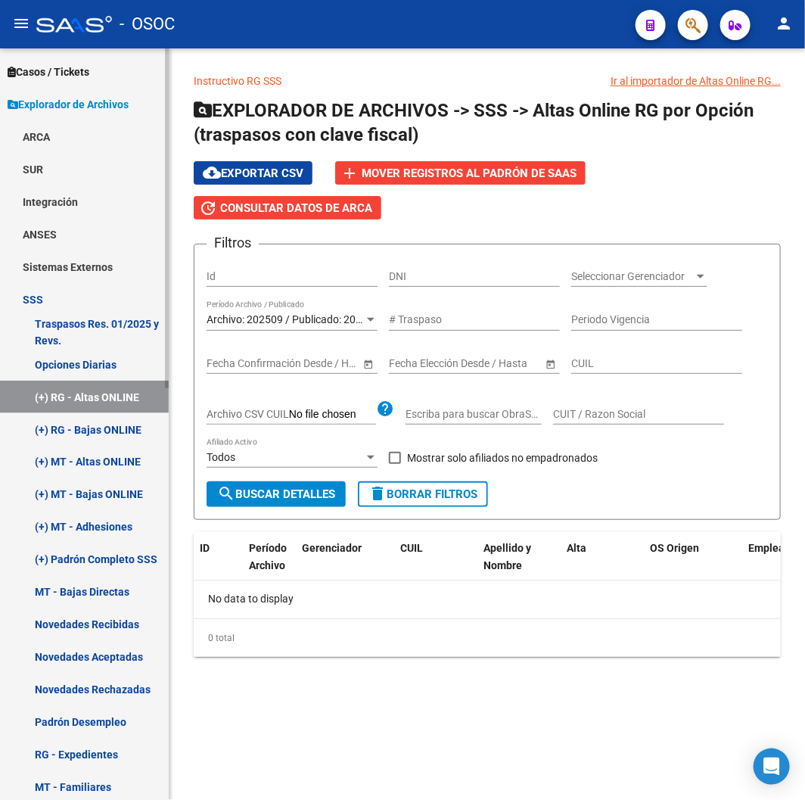
scroll to position [604, 0]
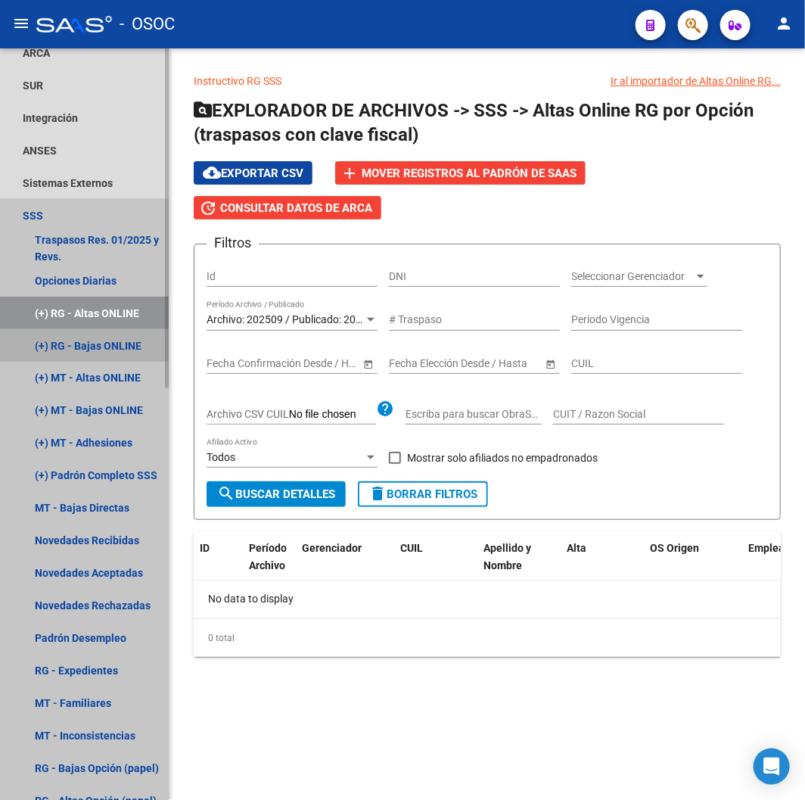
click at [92, 349] on link "(+) RG - Bajas ONLINE" at bounding box center [84, 345] width 169 height 33
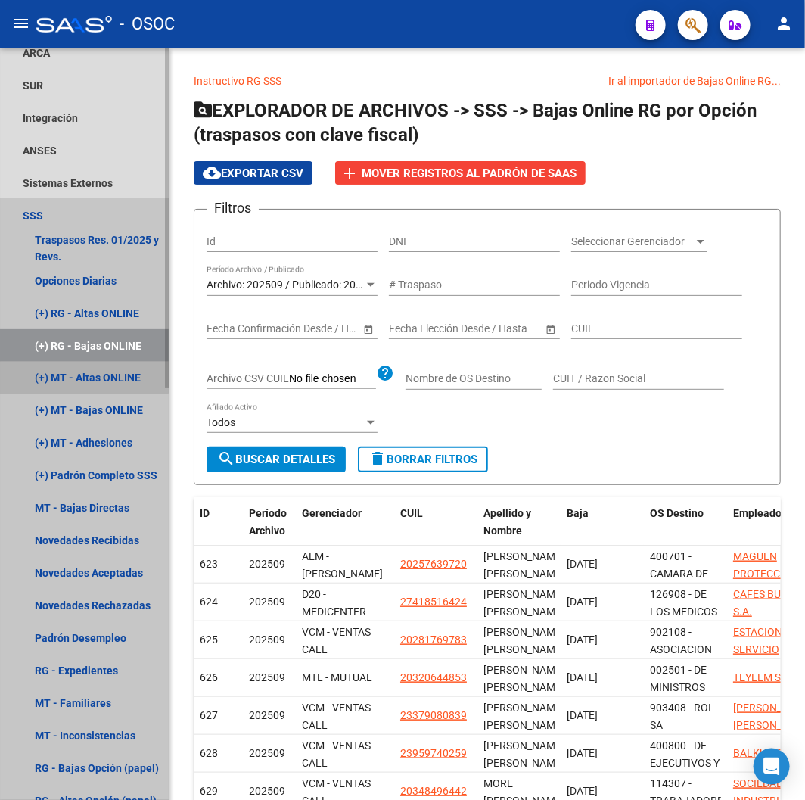
click at [82, 377] on link "(+) MT - Altas ONLINE" at bounding box center [84, 378] width 169 height 33
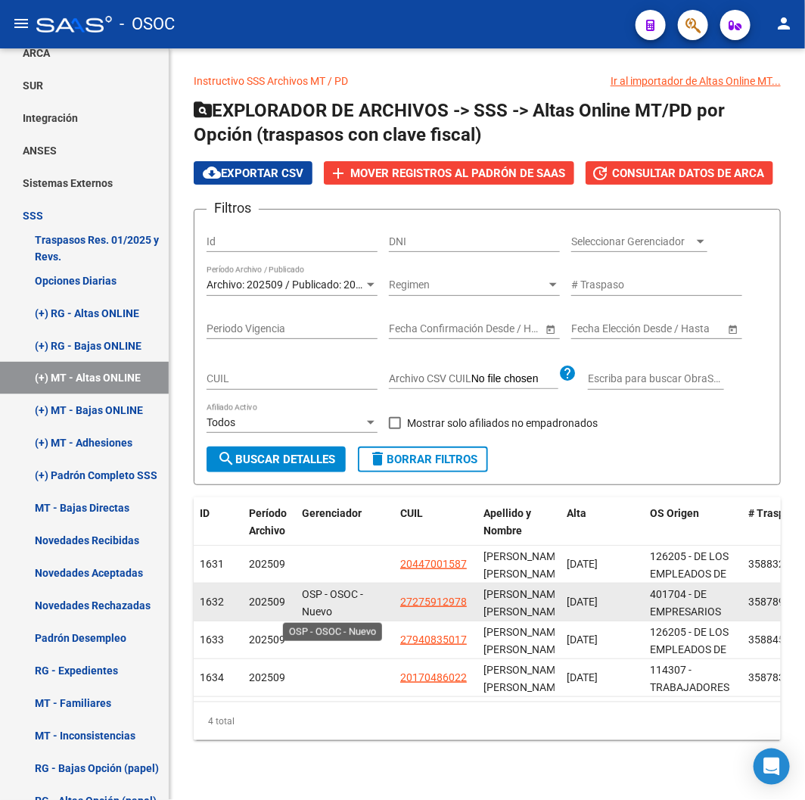
click at [321, 604] on span "OSP - OSOC - Nuevo" at bounding box center [332, 603] width 61 height 30
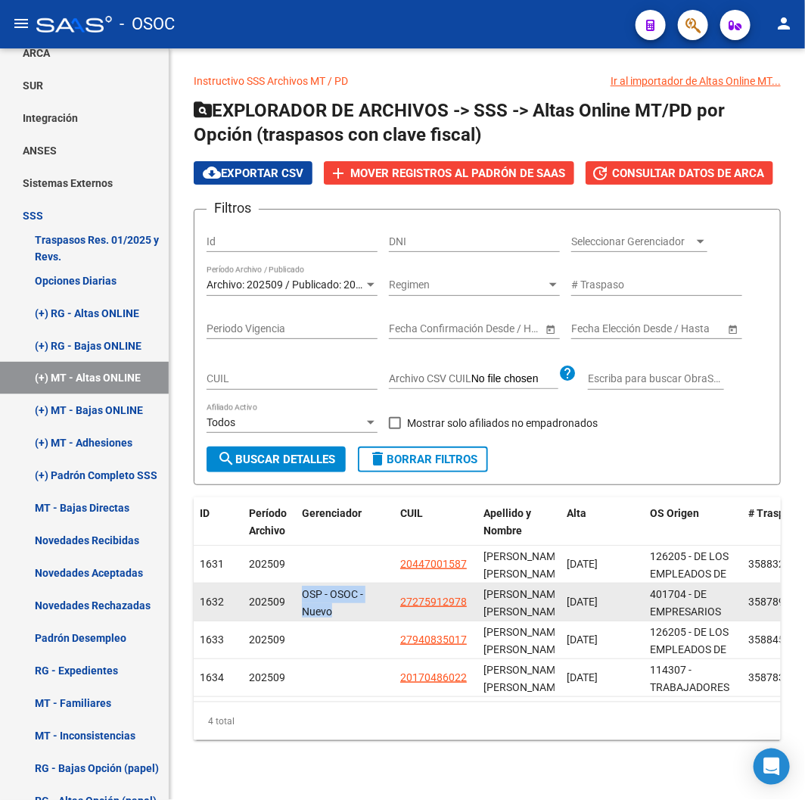
click at [321, 604] on span "OSP - OSOC - Nuevo" at bounding box center [332, 603] width 61 height 30
click at [345, 593] on span "OSP - OSOC - Nuevo" at bounding box center [332, 603] width 61 height 30
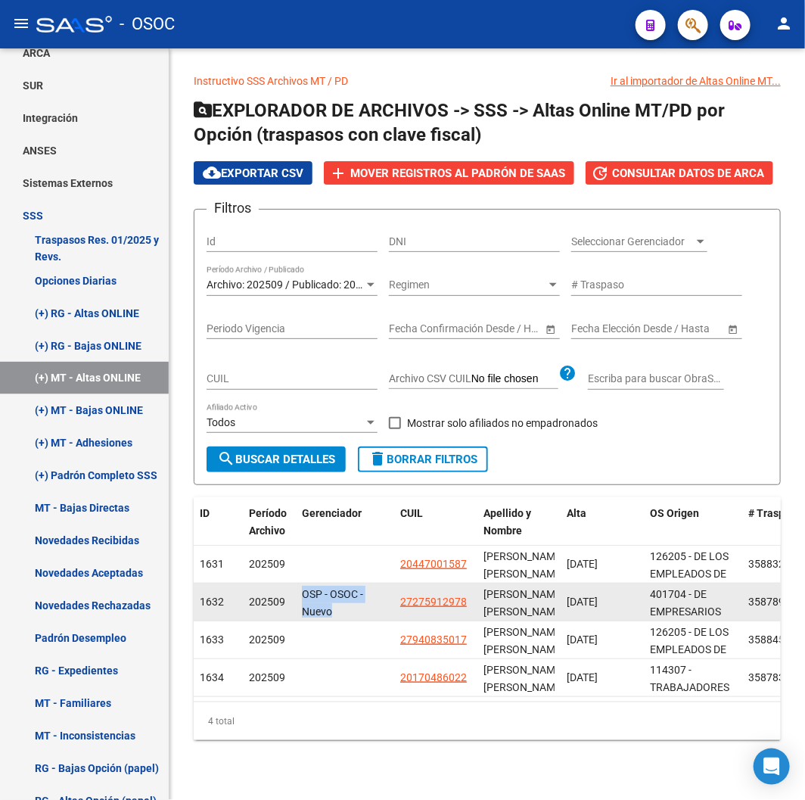
click at [345, 593] on span "OSP - OSOC - Nuevo" at bounding box center [332, 603] width 61 height 30
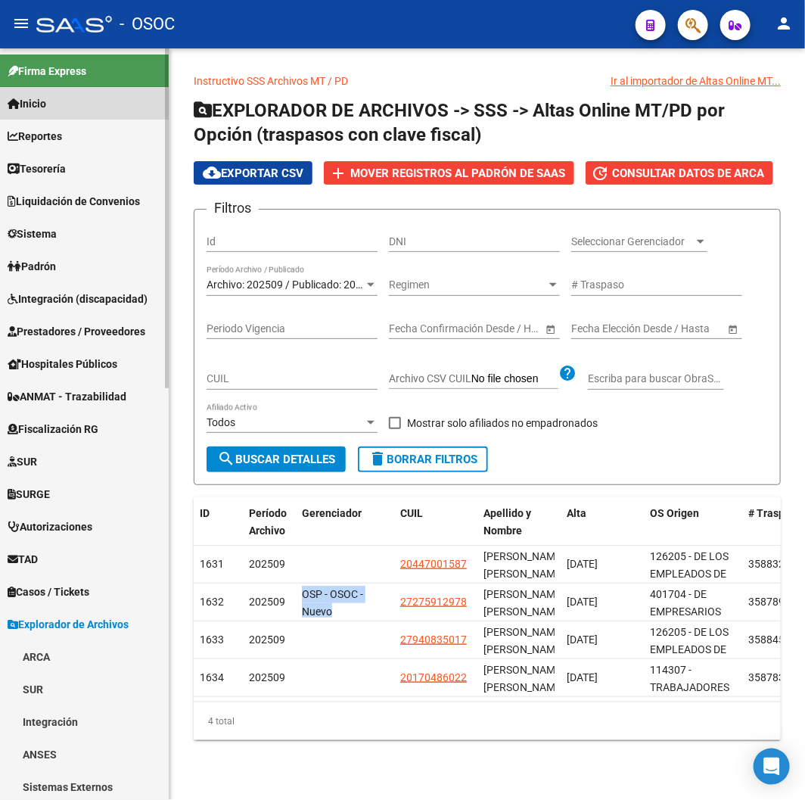
click at [64, 92] on link "Inicio" at bounding box center [84, 103] width 169 height 33
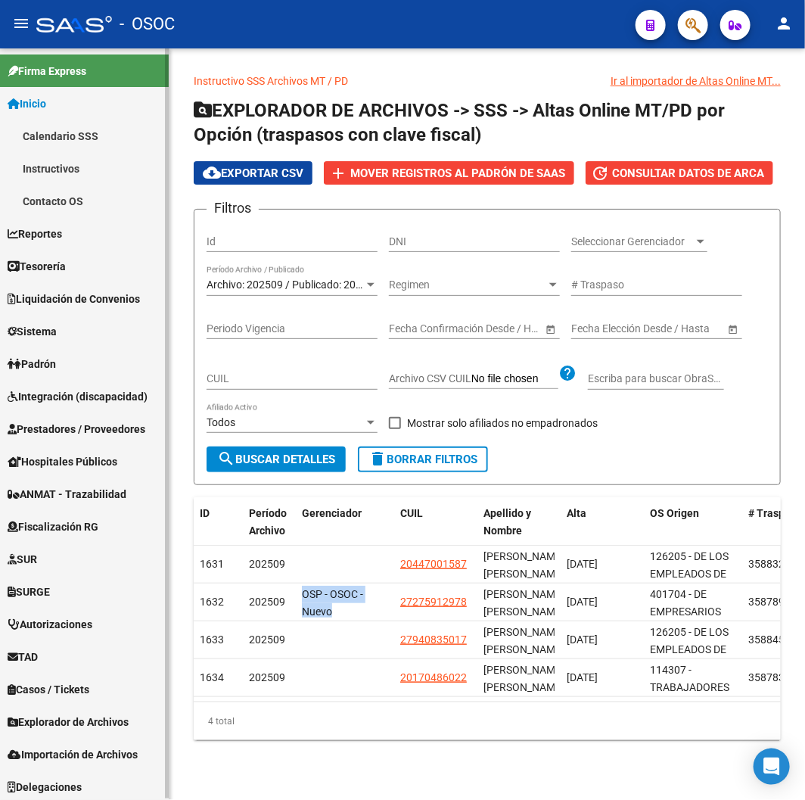
click at [71, 133] on link "Calendario SSS" at bounding box center [84, 136] width 169 height 33
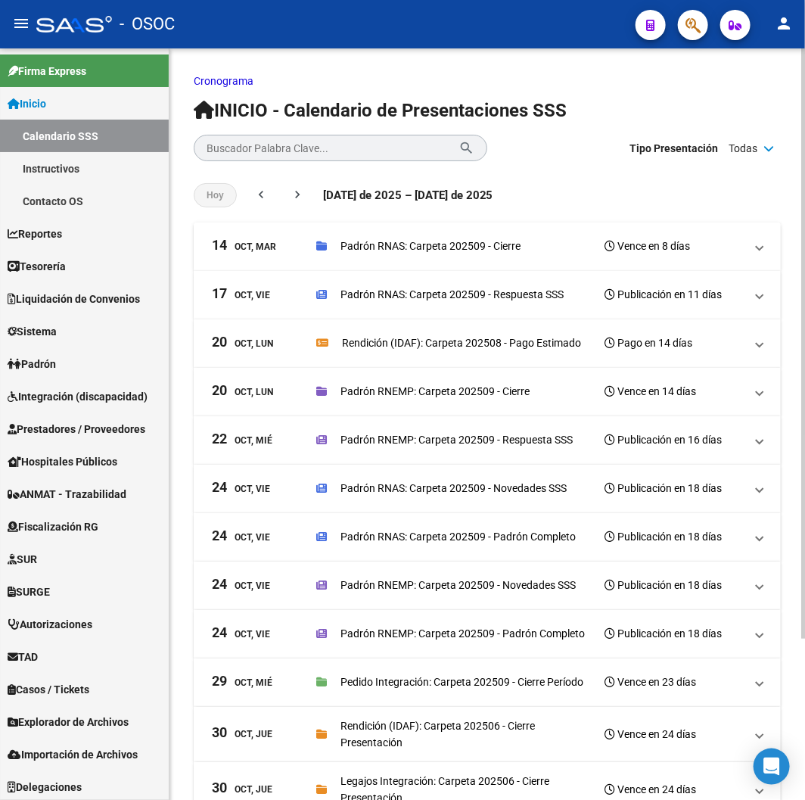
click at [459, 247] on p "Padrón RNAS: Carpeta 202509 - Cierre" at bounding box center [431, 246] width 180 height 17
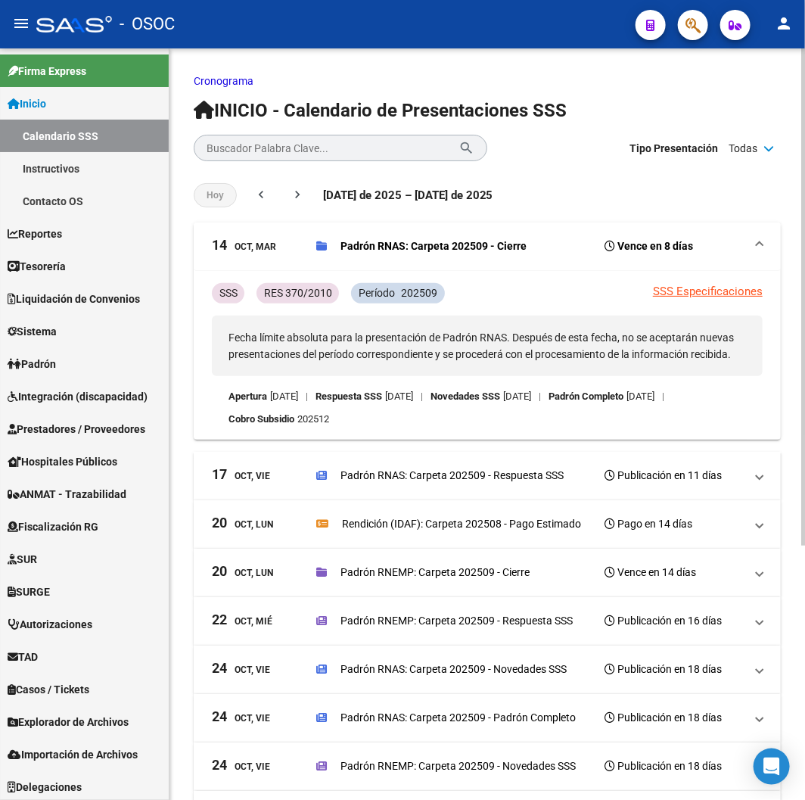
click at [481, 257] on mat-expansion-panel-header "14 Oct, Mar Padrón RNAS: Carpeta 202509 - Cierre Vence en 8 días" at bounding box center [487, 247] width 587 height 48
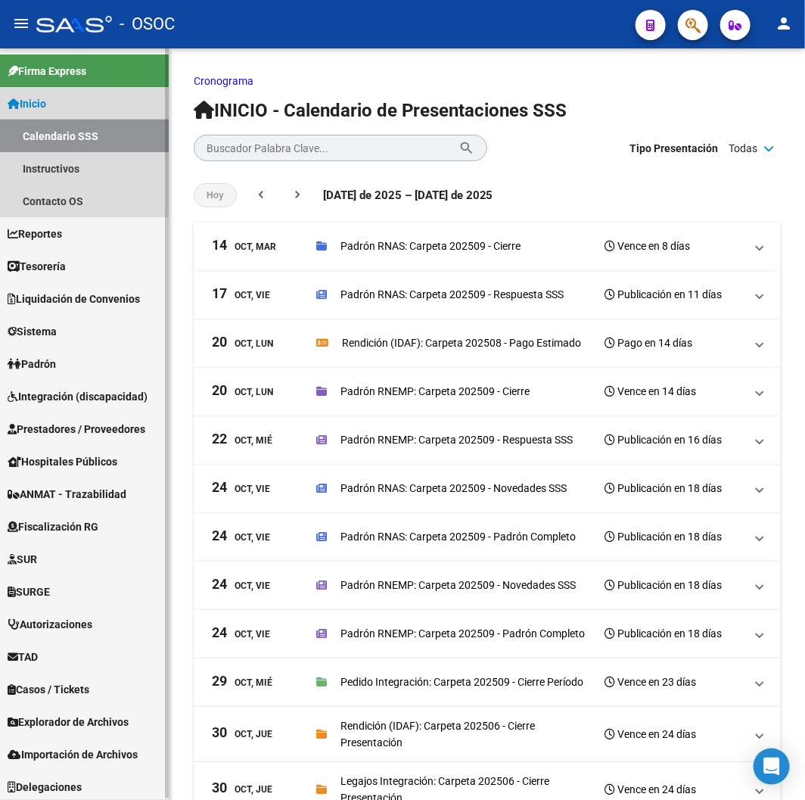
click at [51, 123] on link "Calendario SSS" at bounding box center [84, 136] width 169 height 33
click at [46, 103] on span "Inicio" at bounding box center [27, 103] width 39 height 17
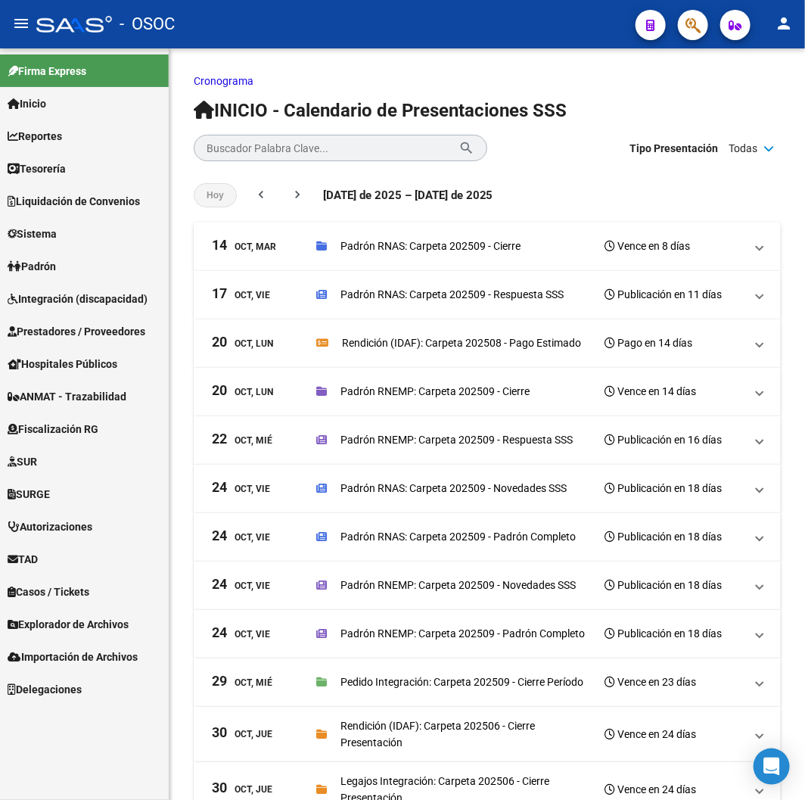
click at [67, 626] on span "Explorador de Archivos" at bounding box center [68, 624] width 121 height 17
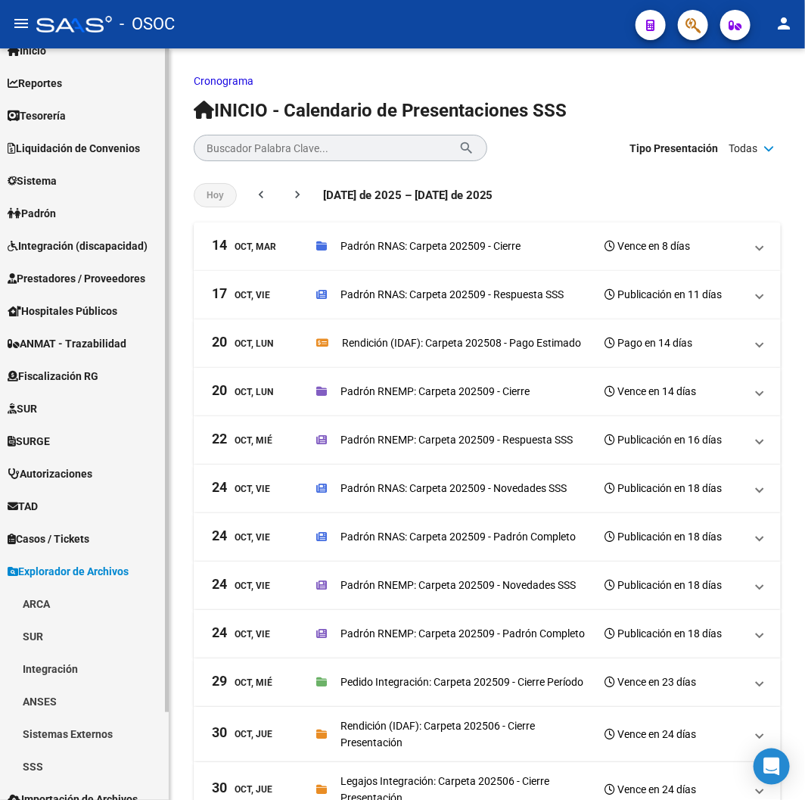
scroll to position [100, 0]
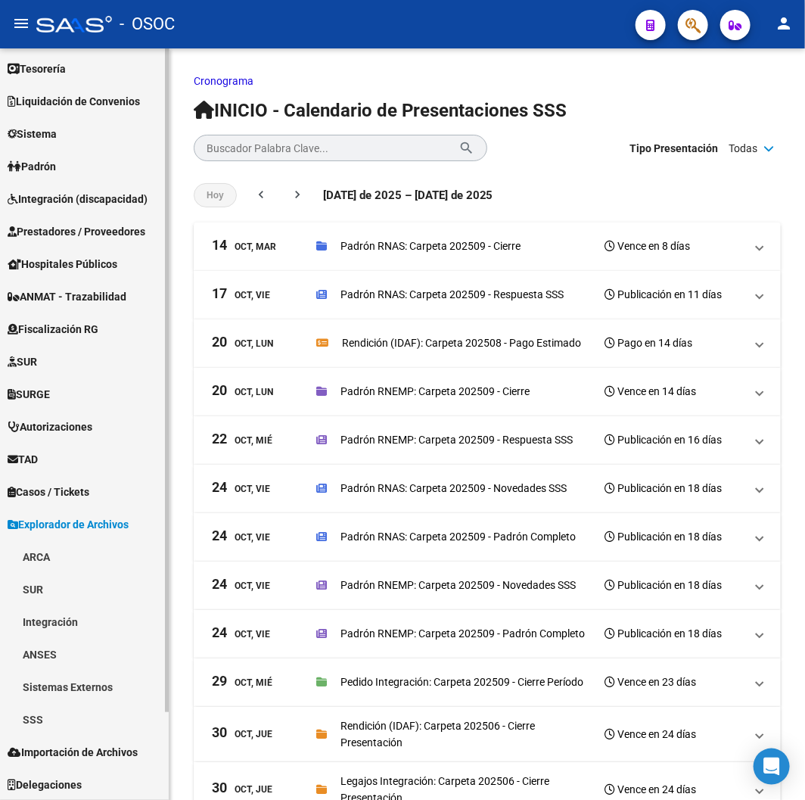
click at [27, 717] on link "SSS" at bounding box center [84, 719] width 169 height 33
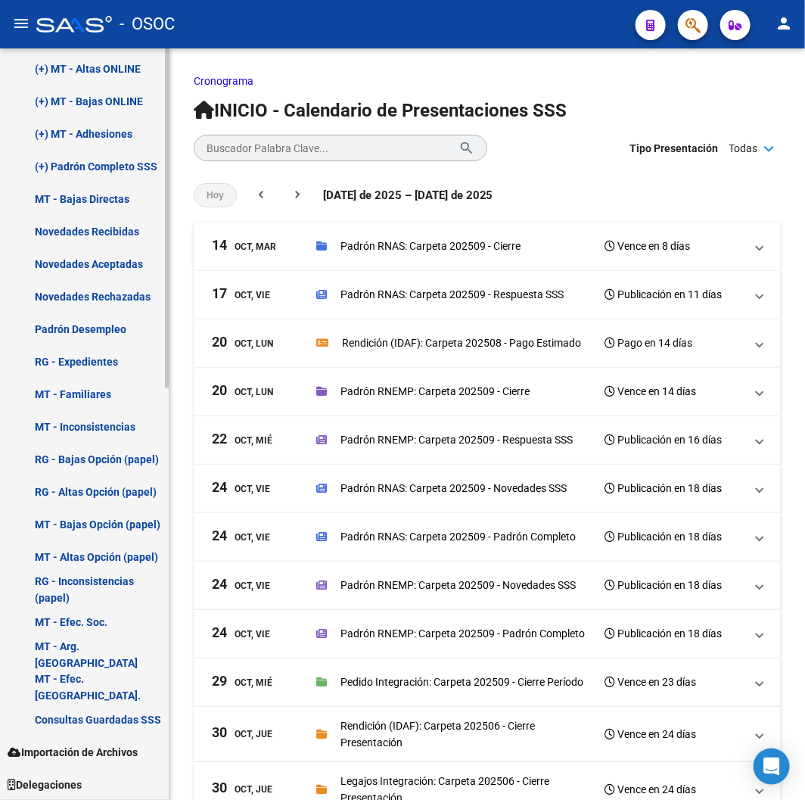
scroll to position [745, 0]
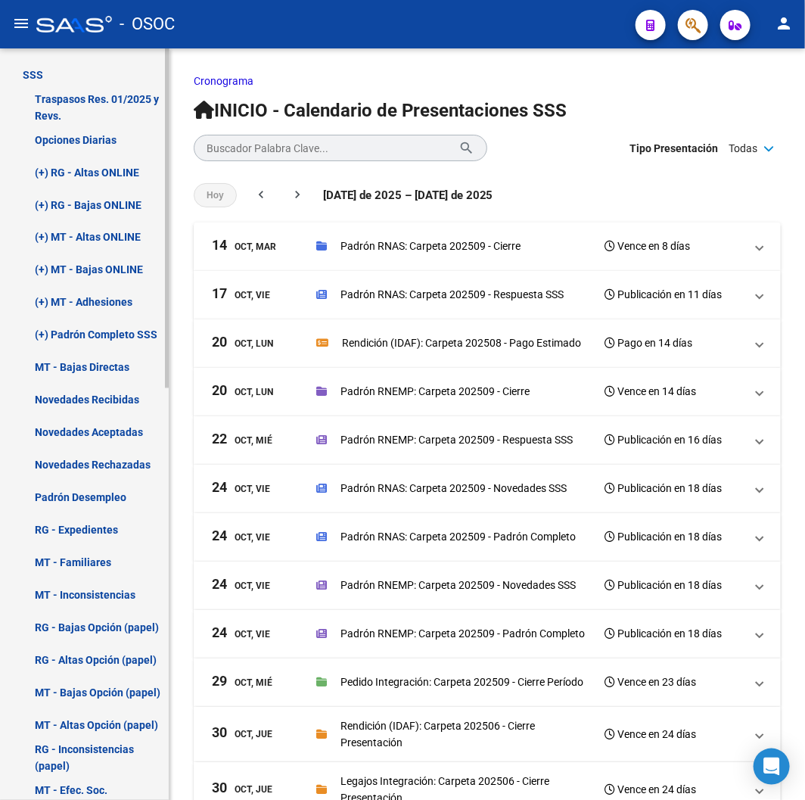
click at [65, 171] on link "(+) RG - Altas ONLINE" at bounding box center [84, 172] width 169 height 33
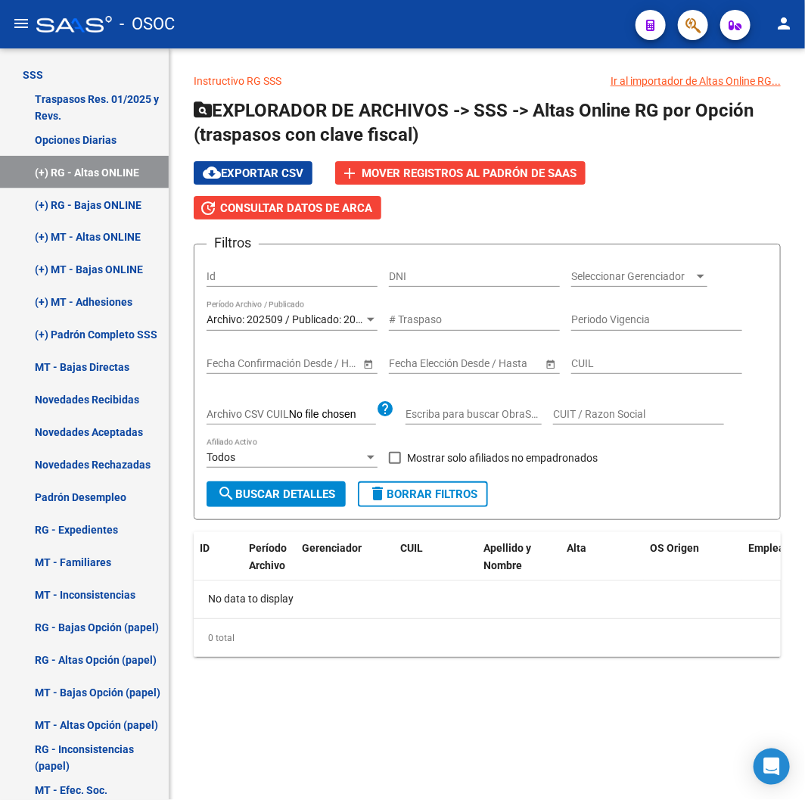
click at [288, 495] on span "search Buscar Detalles" at bounding box center [276, 494] width 118 height 14
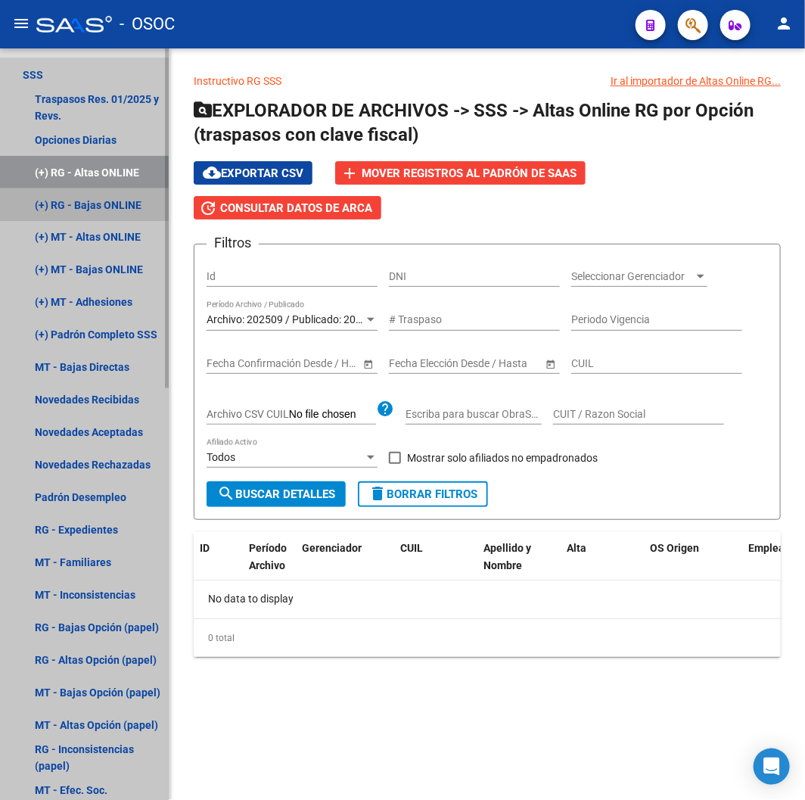
click at [116, 198] on link "(+) RG - Bajas ONLINE" at bounding box center [84, 204] width 169 height 33
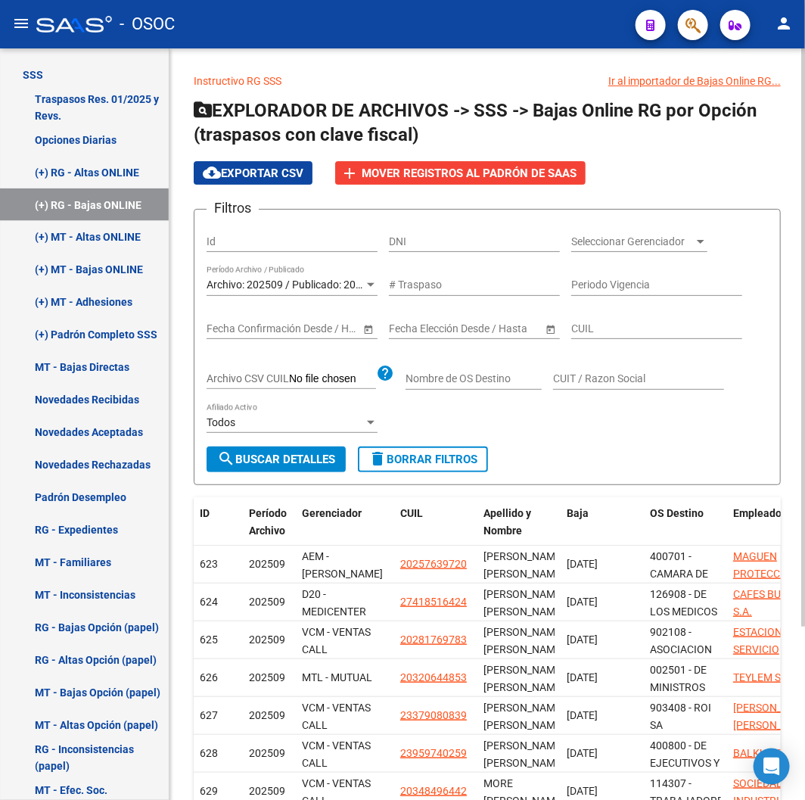
click at [289, 450] on button "search Buscar Detalles" at bounding box center [276, 460] width 139 height 26
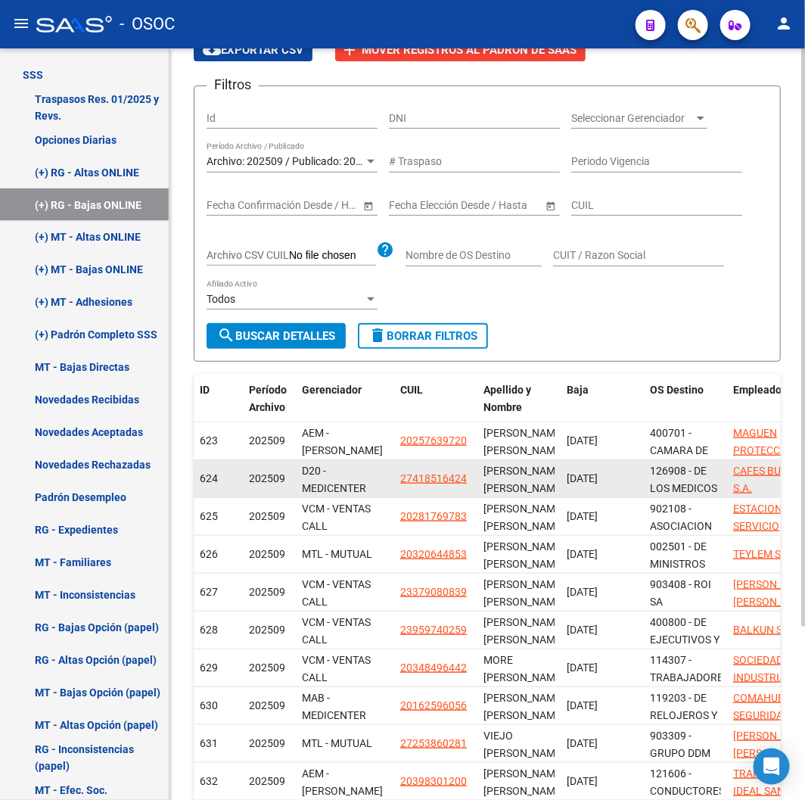
scroll to position [227, 0]
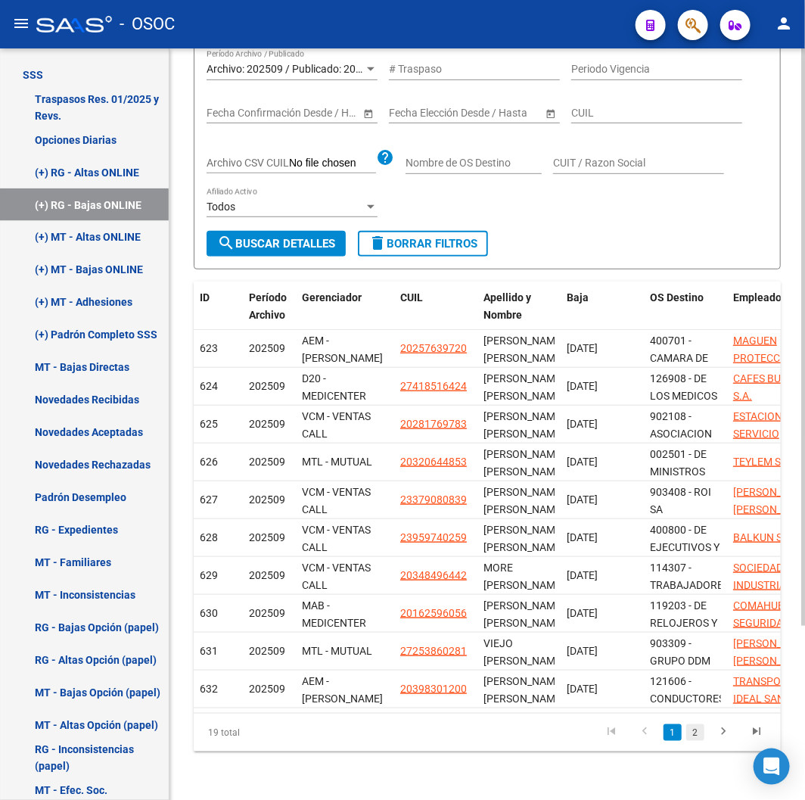
click at [690, 736] on link "2" at bounding box center [695, 732] width 18 height 17
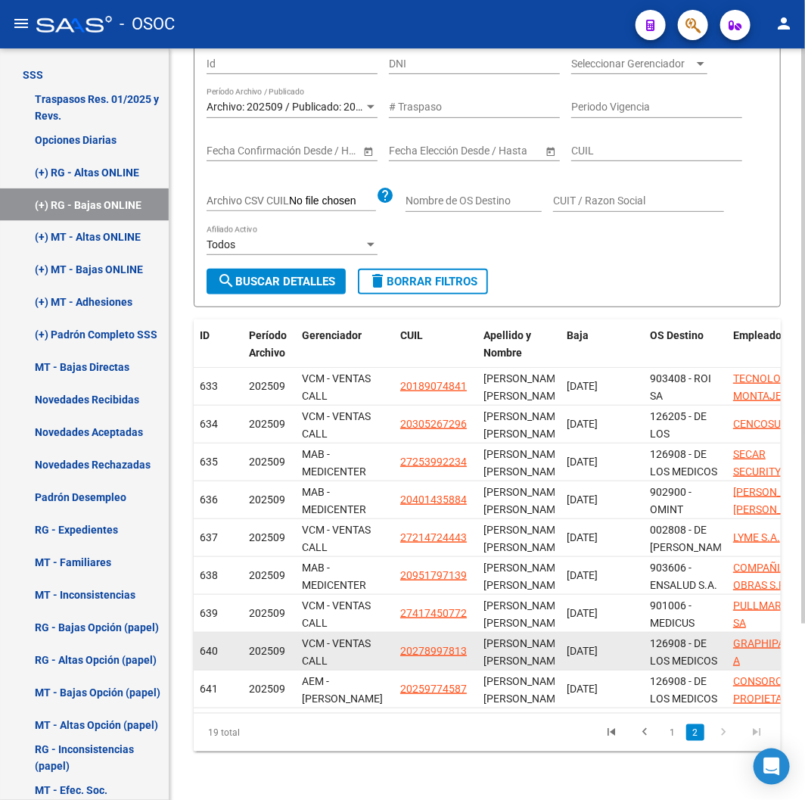
scroll to position [190, 0]
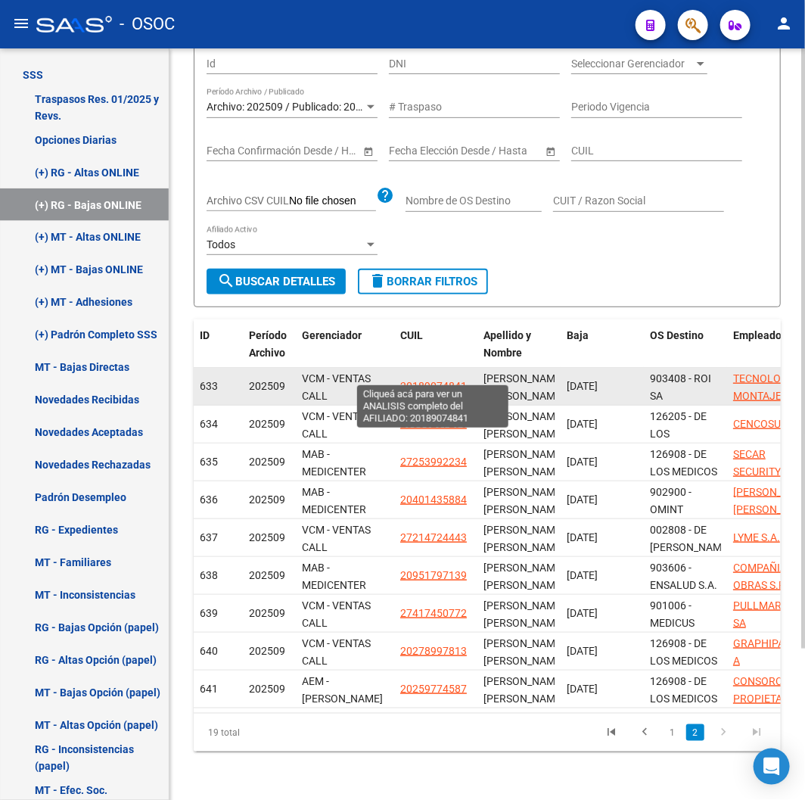
click at [441, 380] on span "20189074841" at bounding box center [433, 386] width 67 height 12
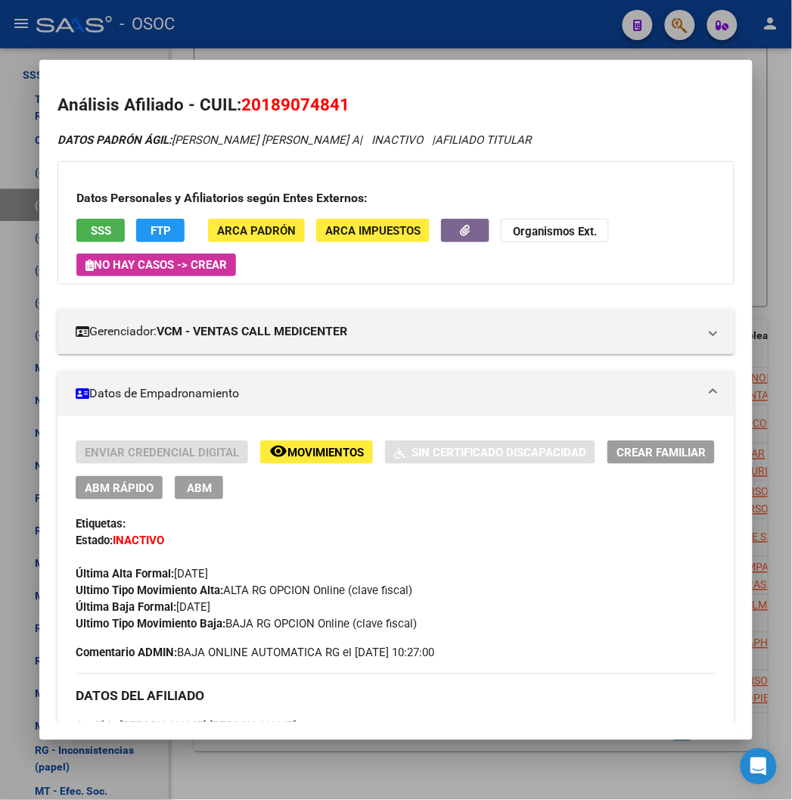
click at [360, 2] on div at bounding box center [396, 400] width 792 height 800
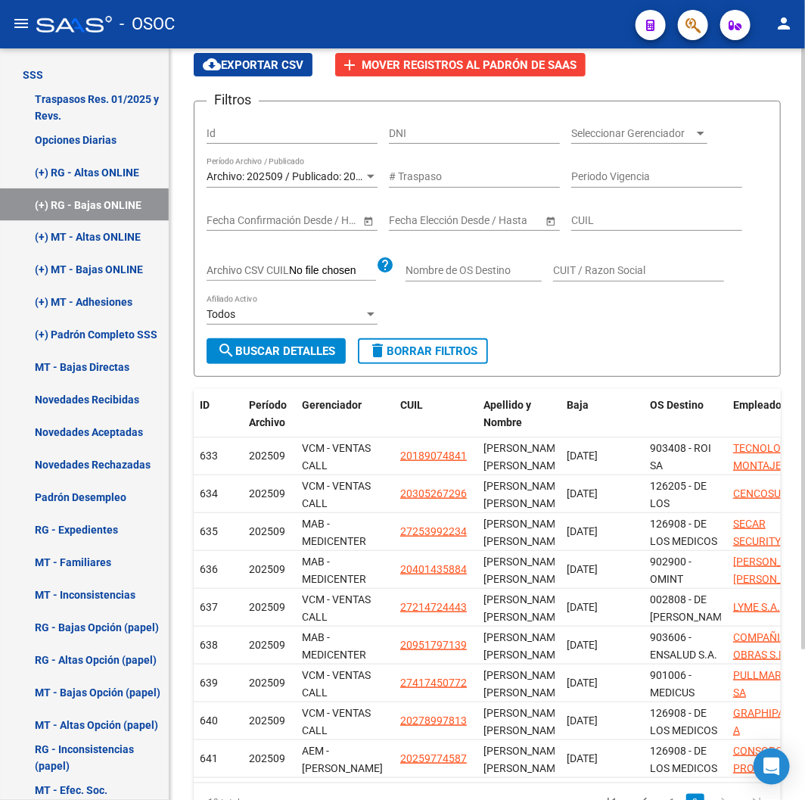
scroll to position [0, 0]
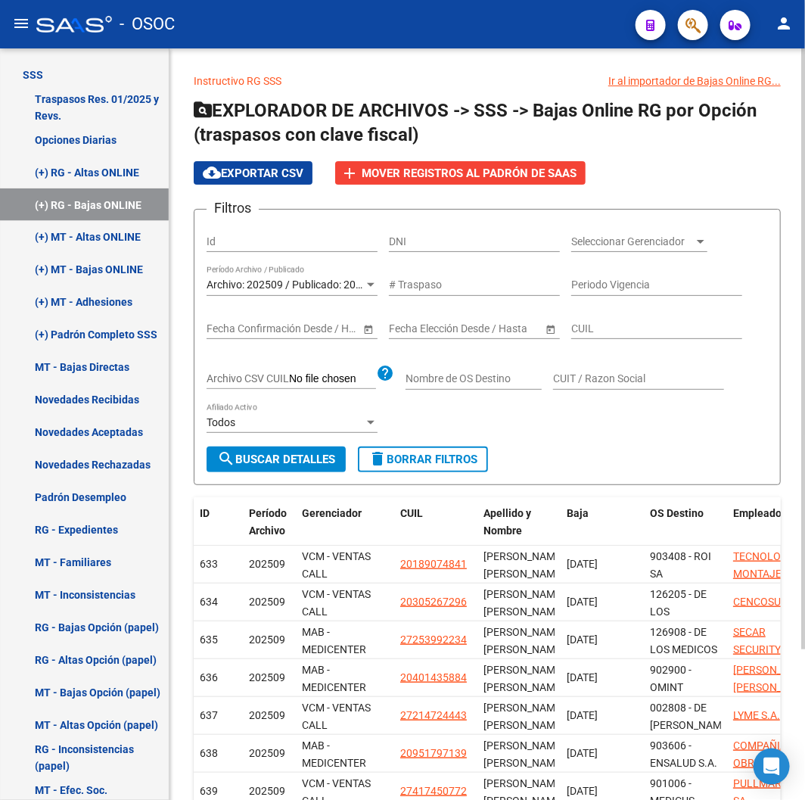
click at [314, 458] on span "search Buscar Detalles" at bounding box center [276, 460] width 118 height 14
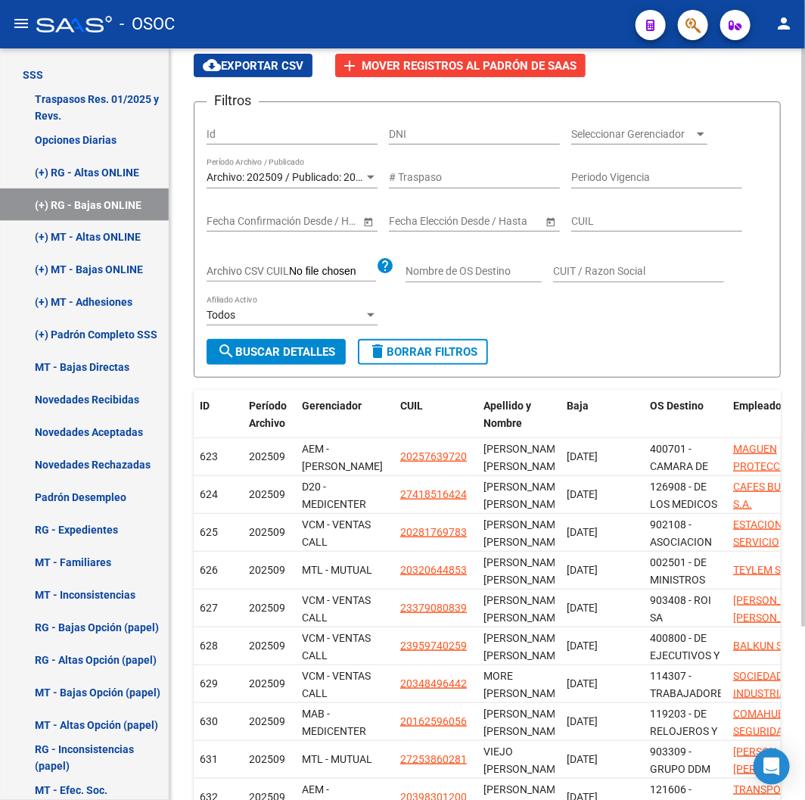
scroll to position [168, 0]
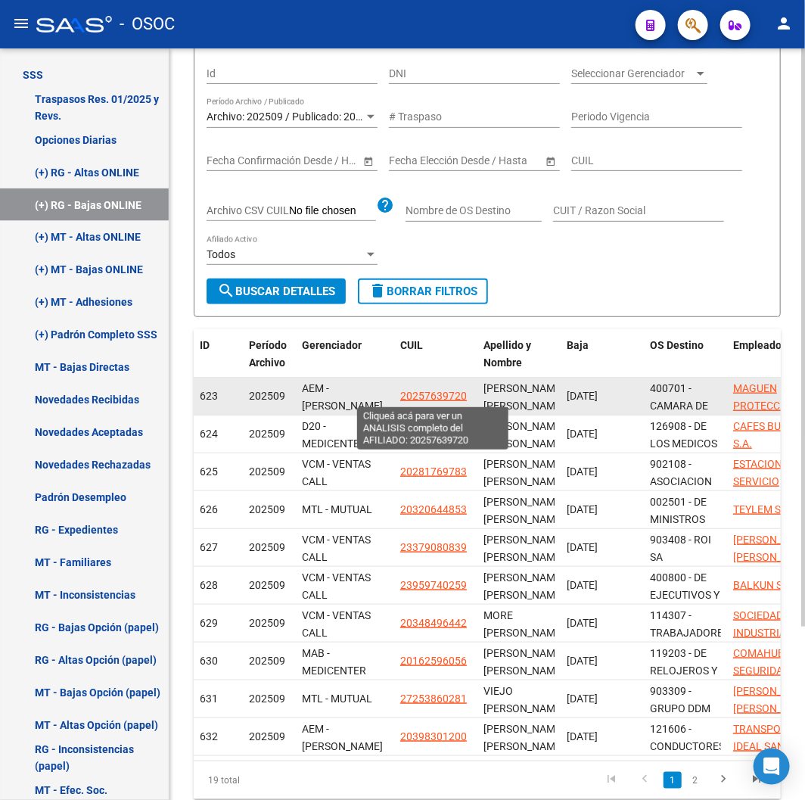
click at [407, 392] on span "20257639720" at bounding box center [433, 396] width 67 height 12
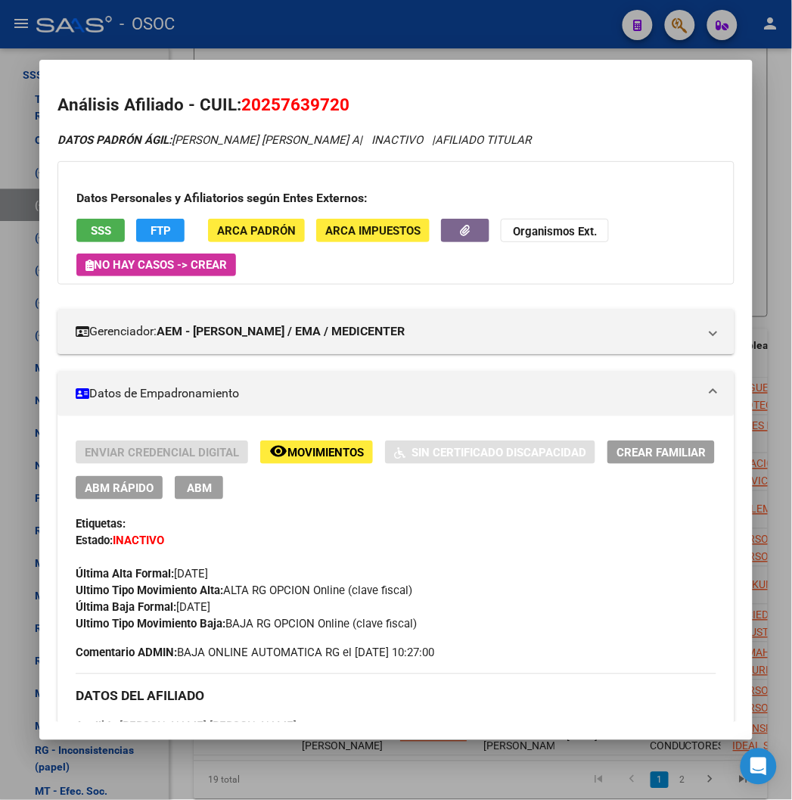
click at [450, 48] on div at bounding box center [396, 400] width 792 height 800
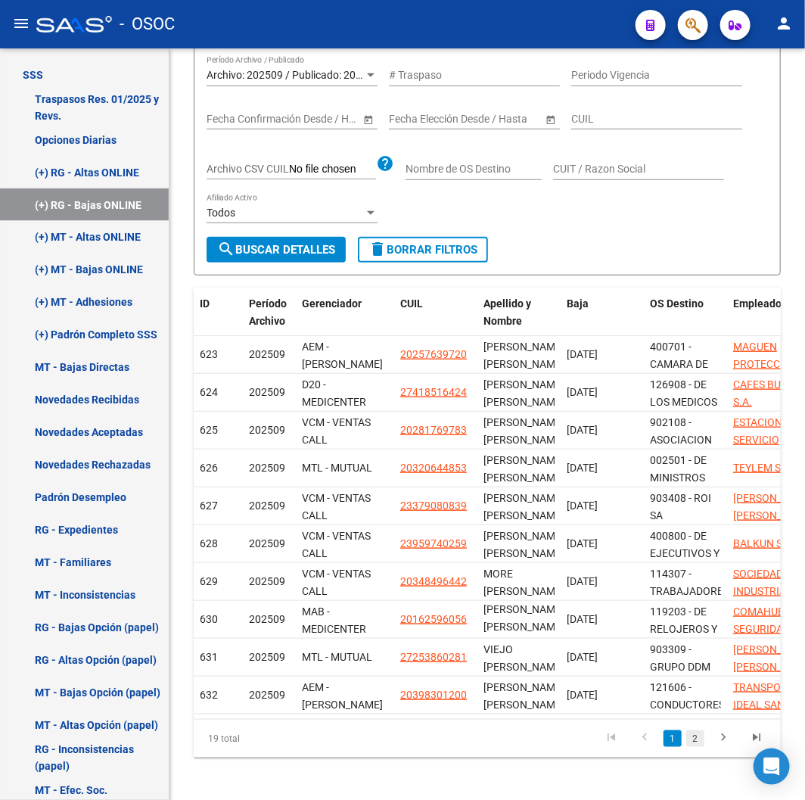
scroll to position [227, 0]
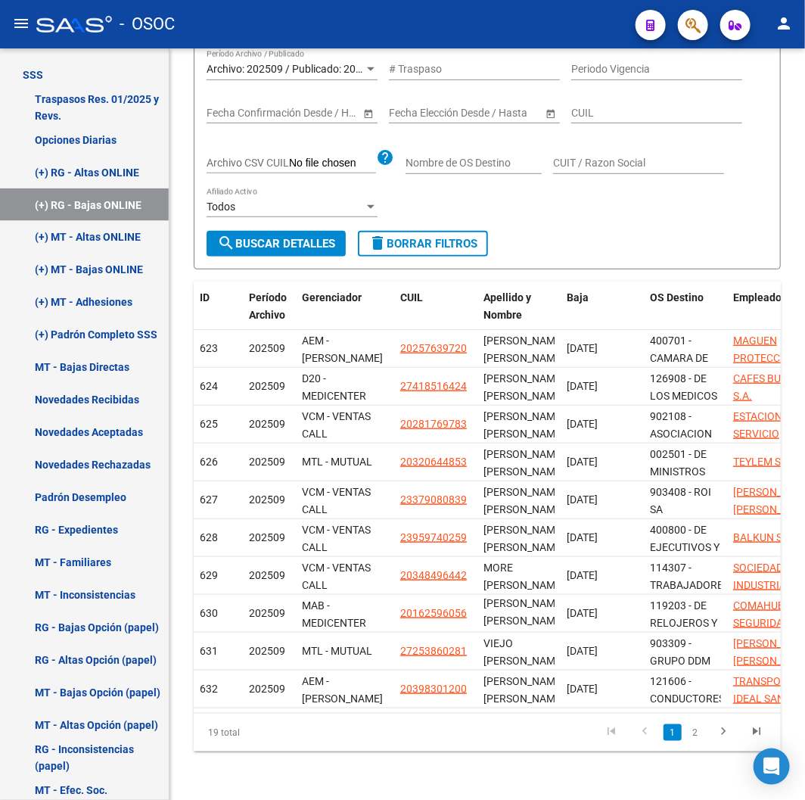
click at [702, 744] on li "2" at bounding box center [695, 733] width 23 height 26
click at [701, 743] on li "2" at bounding box center [695, 733] width 23 height 26
click at [698, 739] on link "2" at bounding box center [695, 732] width 18 height 17
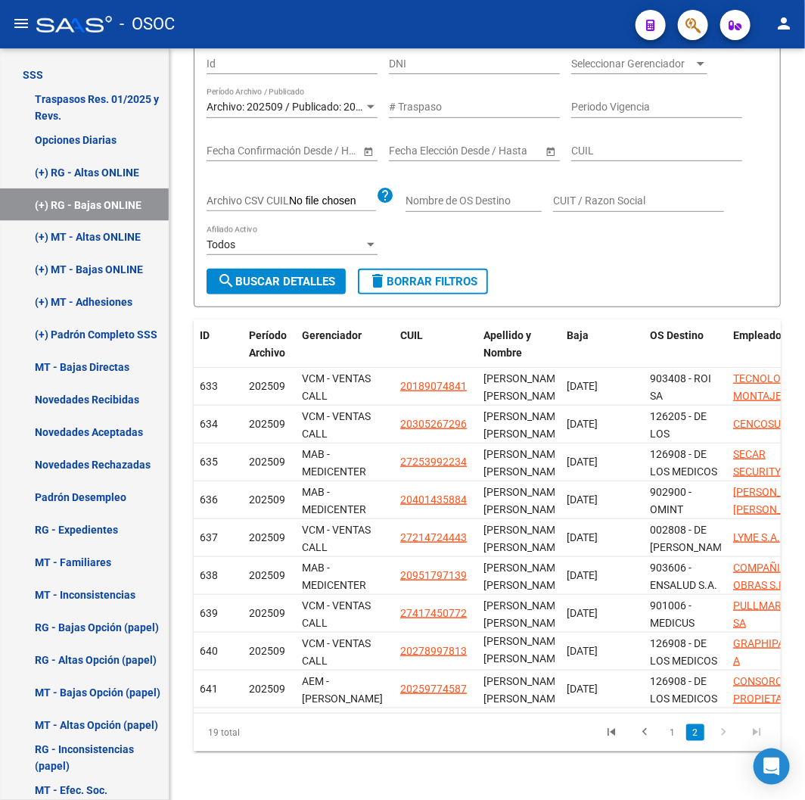
scroll to position [190, 0]
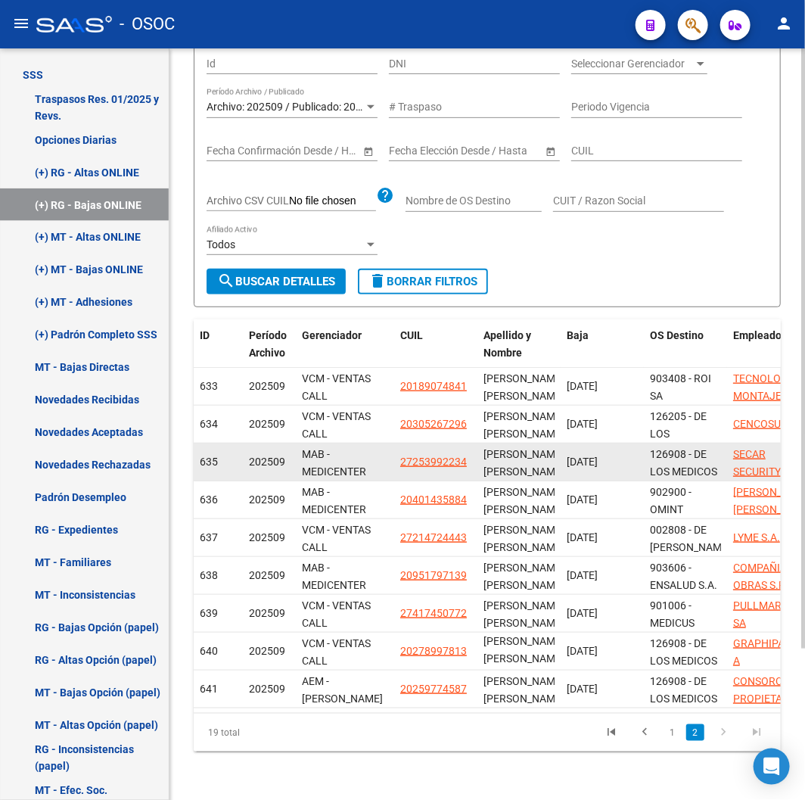
click at [432, 444] on datatable-body-cell "27253992234" at bounding box center [435, 462] width 83 height 37
click at [432, 456] on span "27253992234" at bounding box center [433, 462] width 67 height 12
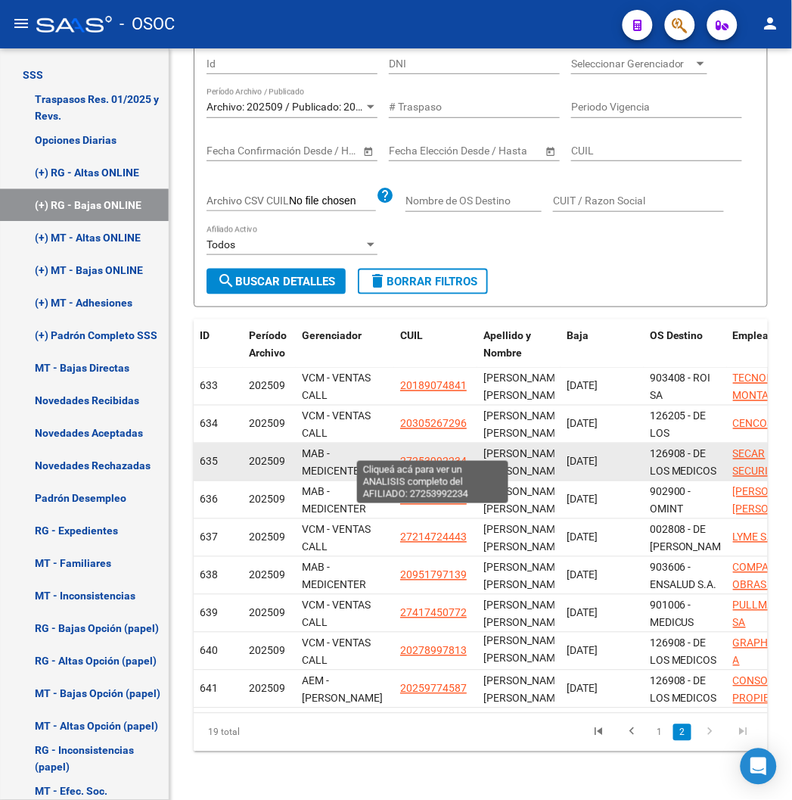
type textarea "27253992234"
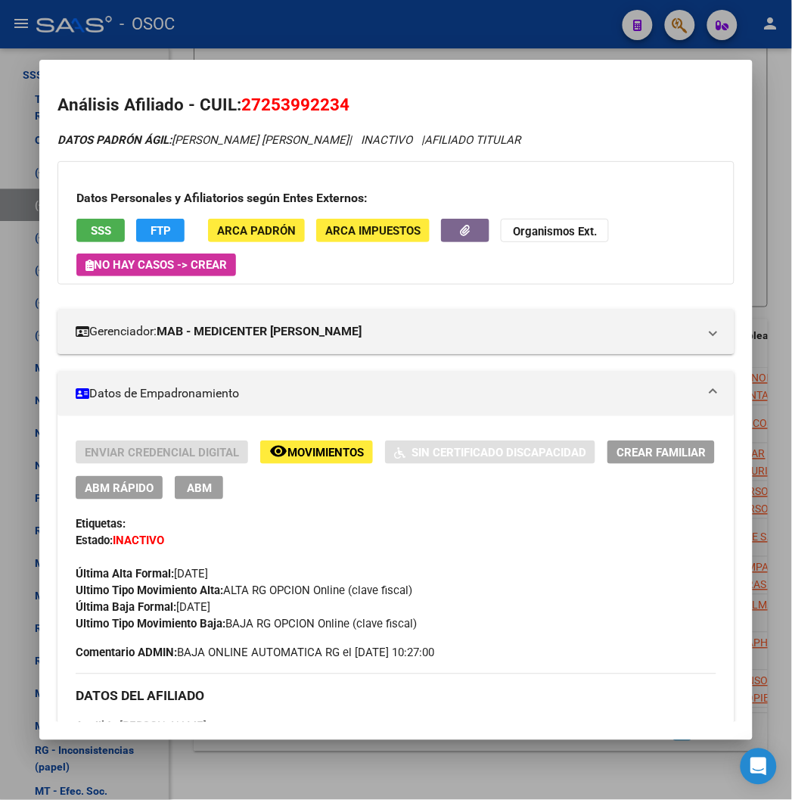
click at [442, 38] on div at bounding box center [396, 400] width 792 height 800
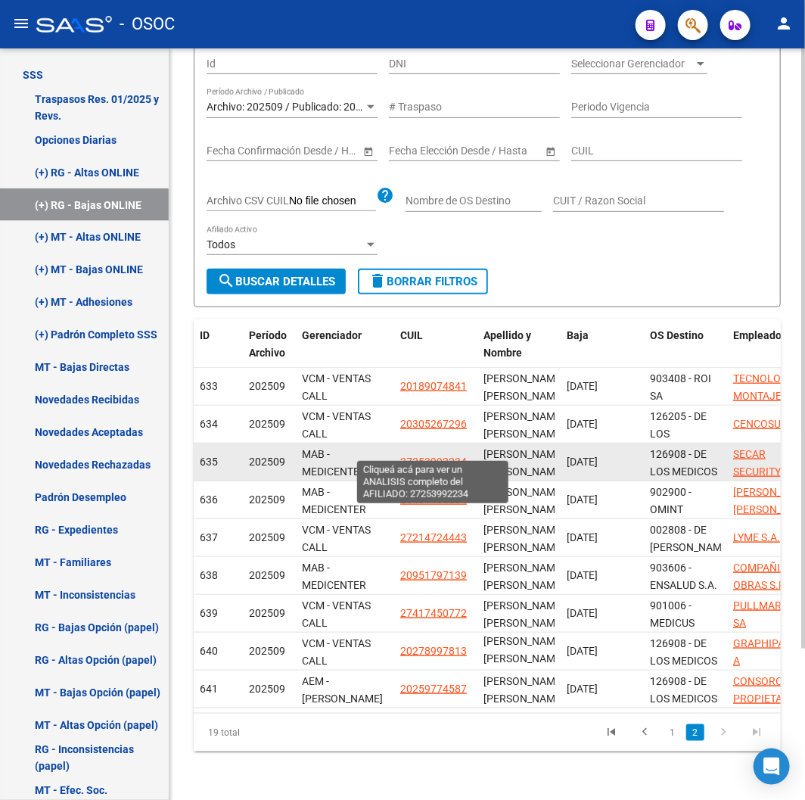
scroll to position [0, 0]
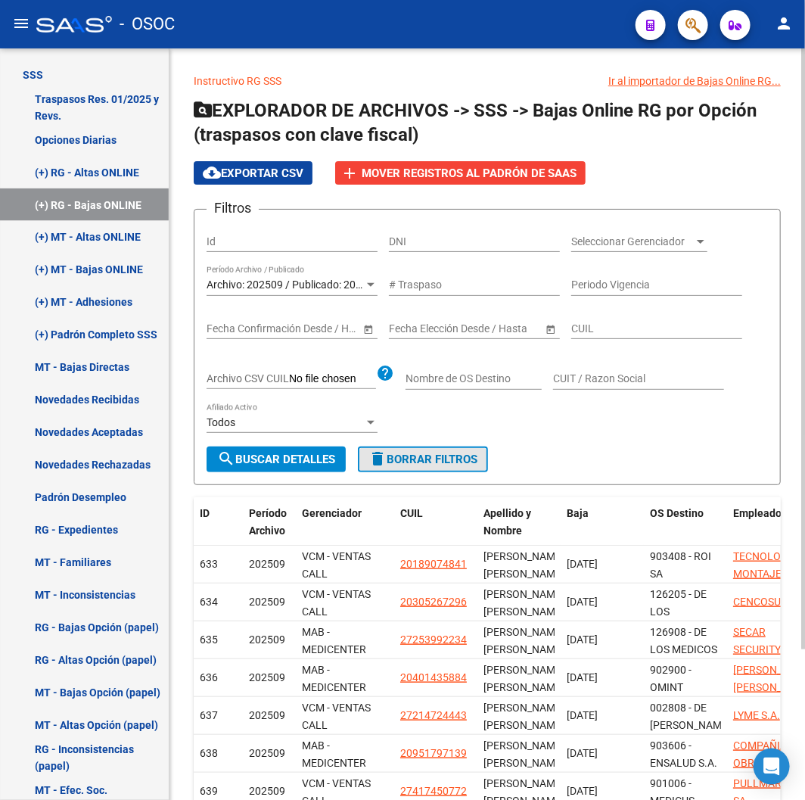
click at [428, 465] on button "delete Borrar Filtros" at bounding box center [423, 460] width 130 height 26
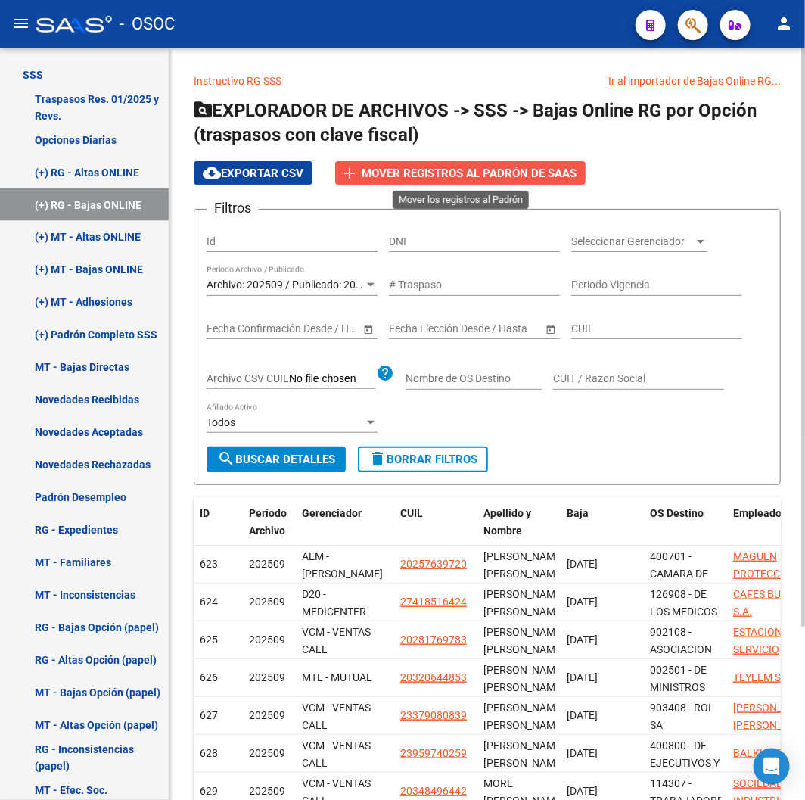
click at [443, 179] on span "Mover registros al PADRÓN de SAAS" at bounding box center [469, 174] width 215 height 14
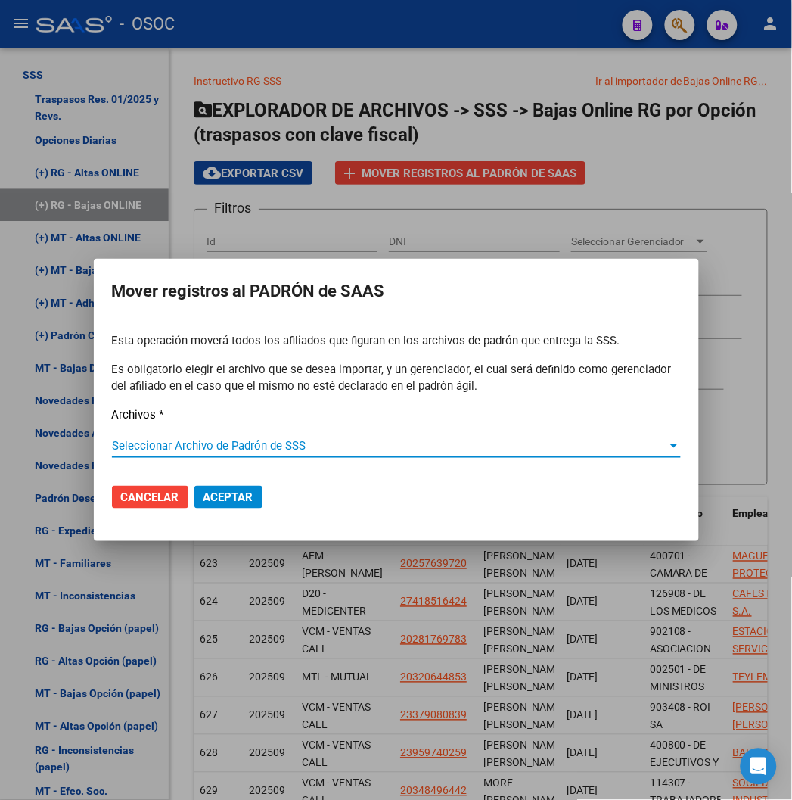
click at [300, 444] on span "Seleccionar Archivo de Padrón de SSS" at bounding box center [390, 446] width 556 height 14
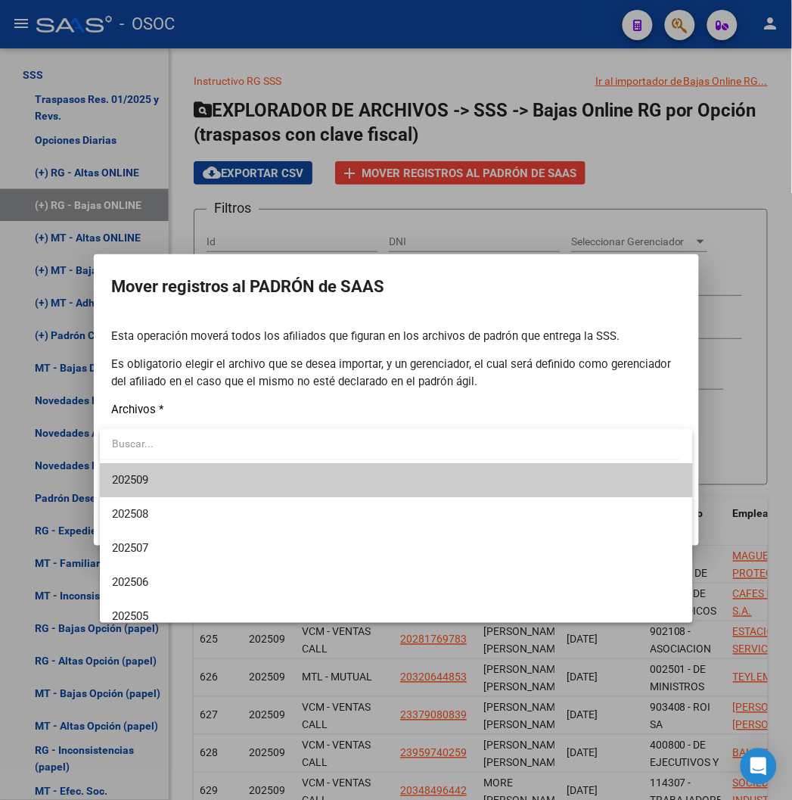
click at [240, 692] on div at bounding box center [396, 400] width 792 height 800
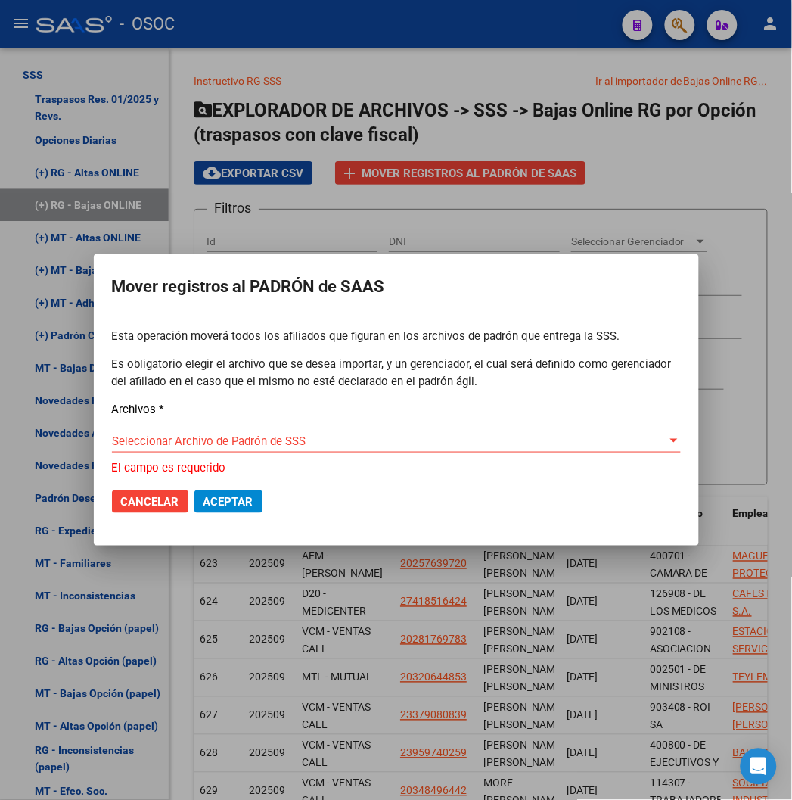
click at [242, 685] on div at bounding box center [396, 400] width 792 height 800
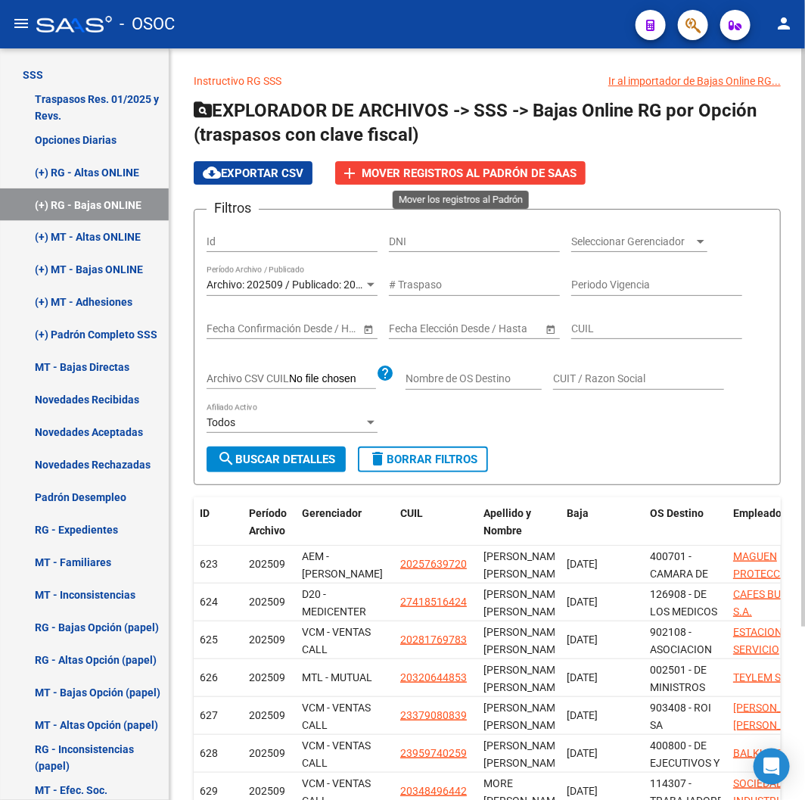
click at [441, 171] on span "Mover registros al PADRÓN de SAAS" at bounding box center [469, 174] width 215 height 14
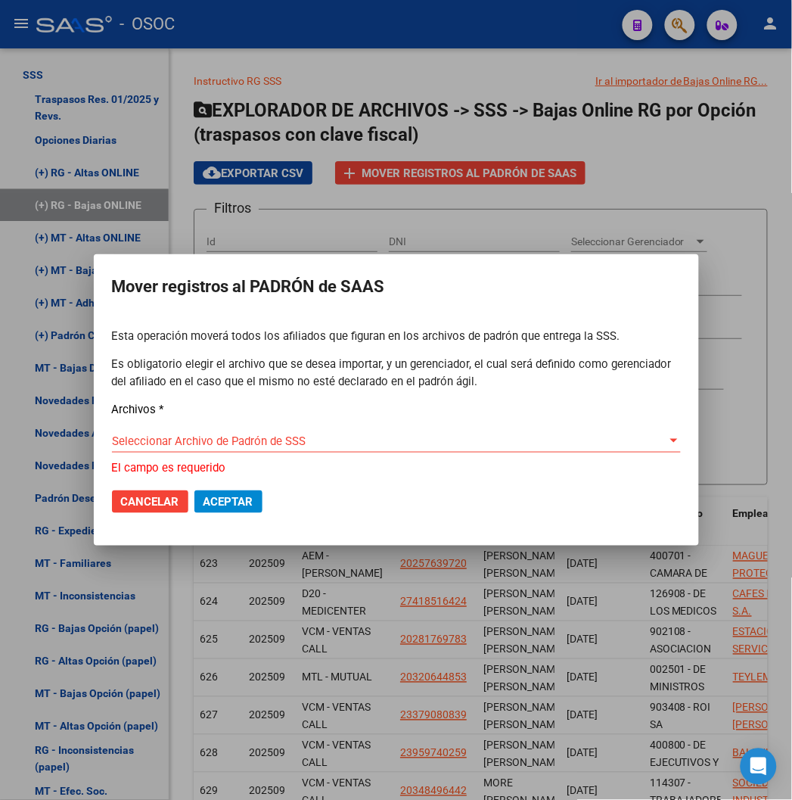
click at [283, 455] on div "Seleccionar Archivo de Padrón de SSS Seleccionar Archivo de Padrón de SSS" at bounding box center [396, 448] width 569 height 37
click at [253, 445] on span "Seleccionar Archivo de Padrón de SSS" at bounding box center [390, 441] width 556 height 14
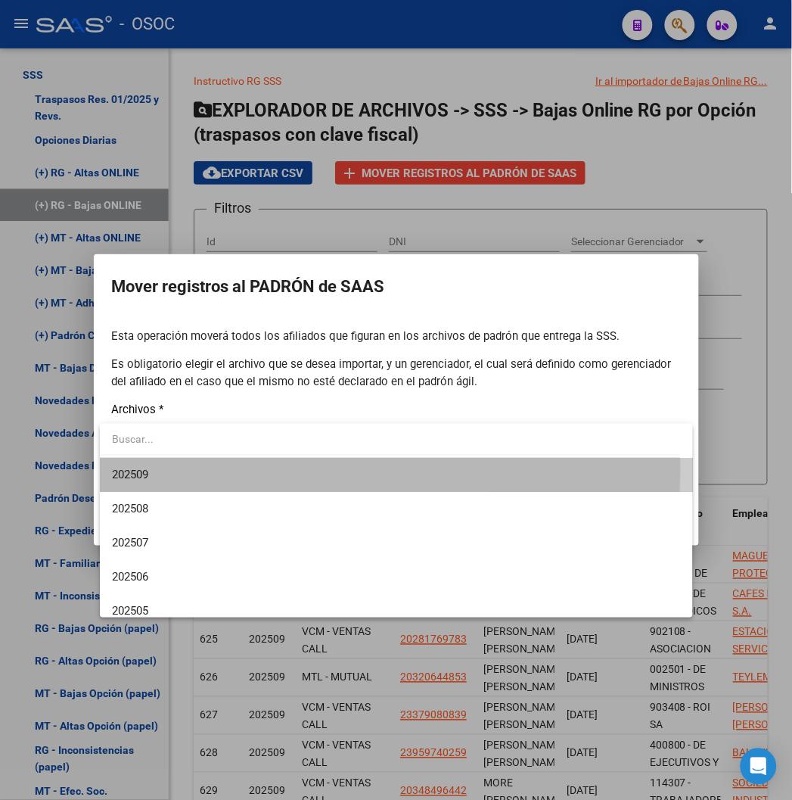
click at [213, 469] on span "202509" at bounding box center [396, 475] width 569 height 34
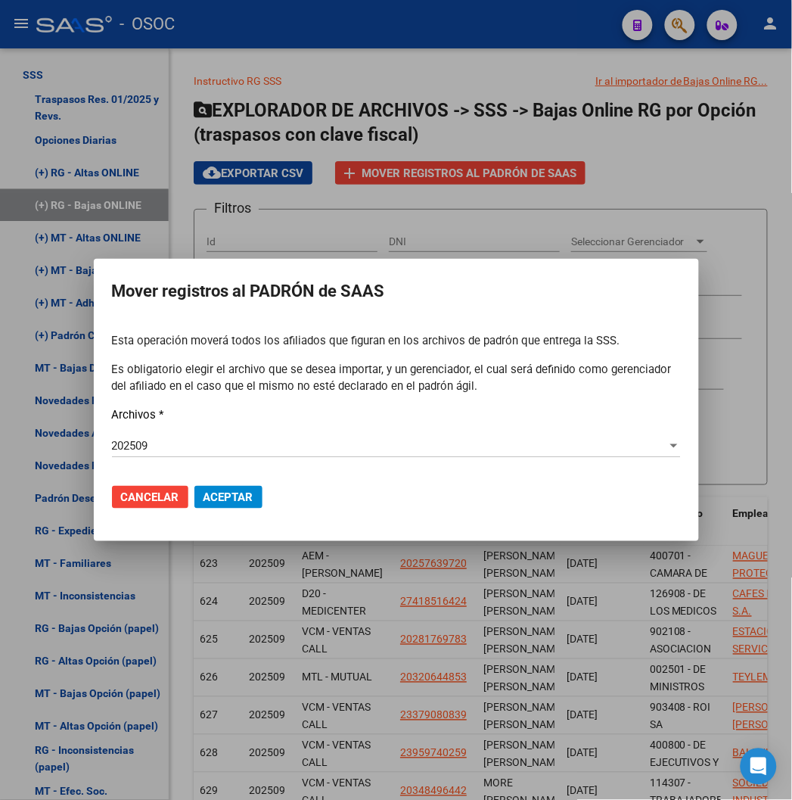
click at [229, 511] on mat-dialog-actions "Cancelar Aceptar" at bounding box center [396, 497] width 569 height 51
click at [228, 509] on mat-dialog-actions "Cancelar Aceptar" at bounding box center [396, 497] width 569 height 51
click at [227, 500] on span "Aceptar" at bounding box center [229, 497] width 50 height 14
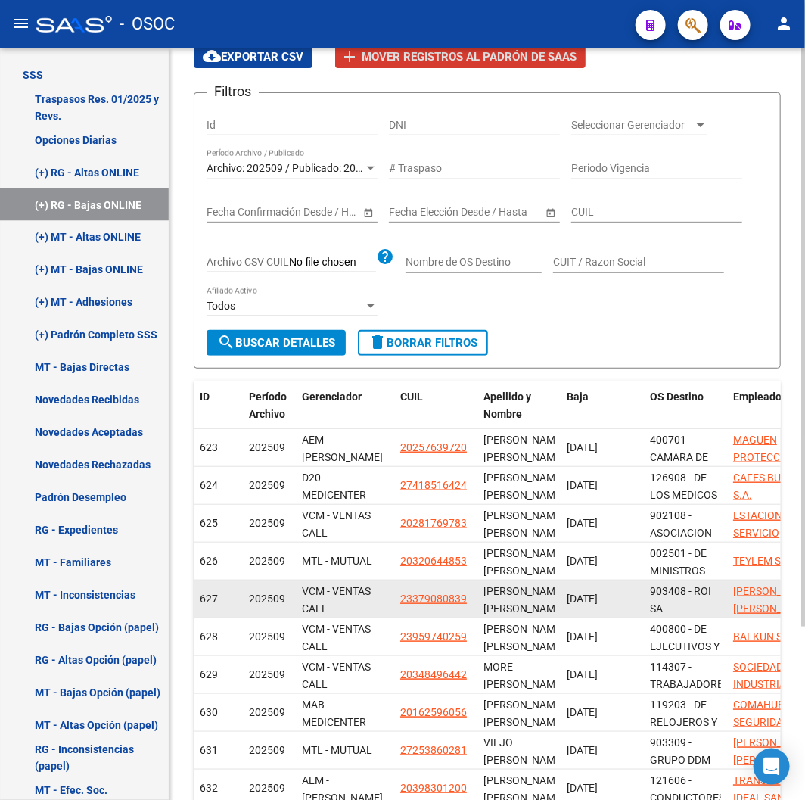
scroll to position [227, 0]
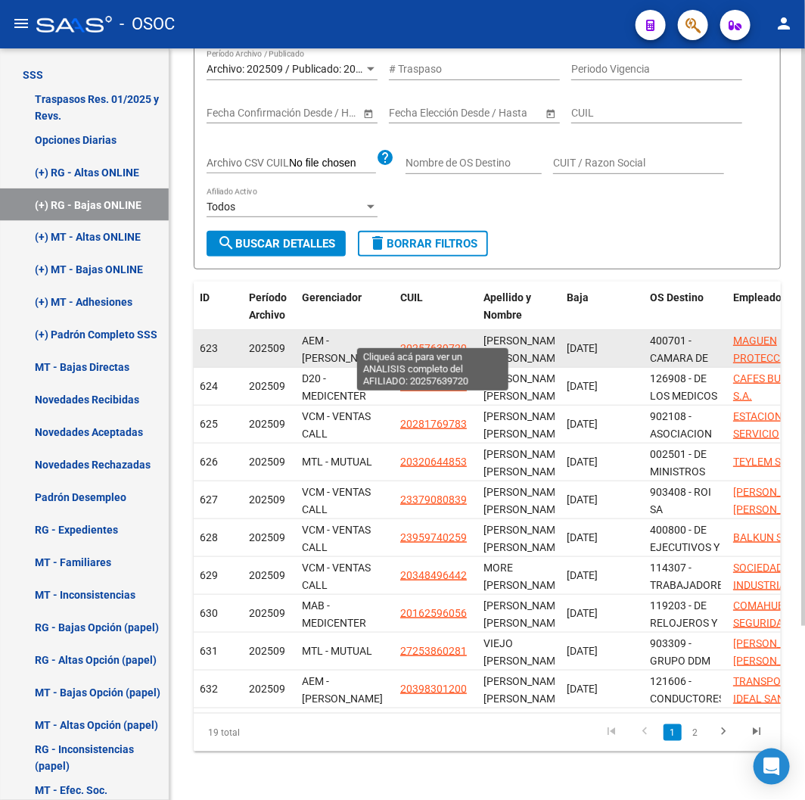
click at [441, 342] on span "20257639720" at bounding box center [433, 348] width 67 height 12
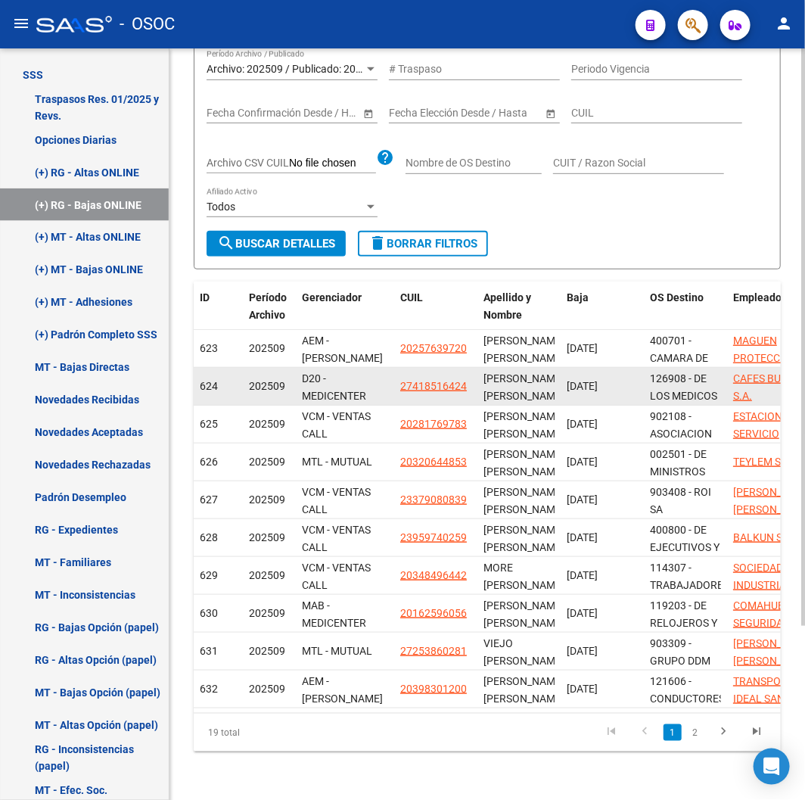
click at [445, 380] on span "27418516424" at bounding box center [433, 386] width 67 height 12
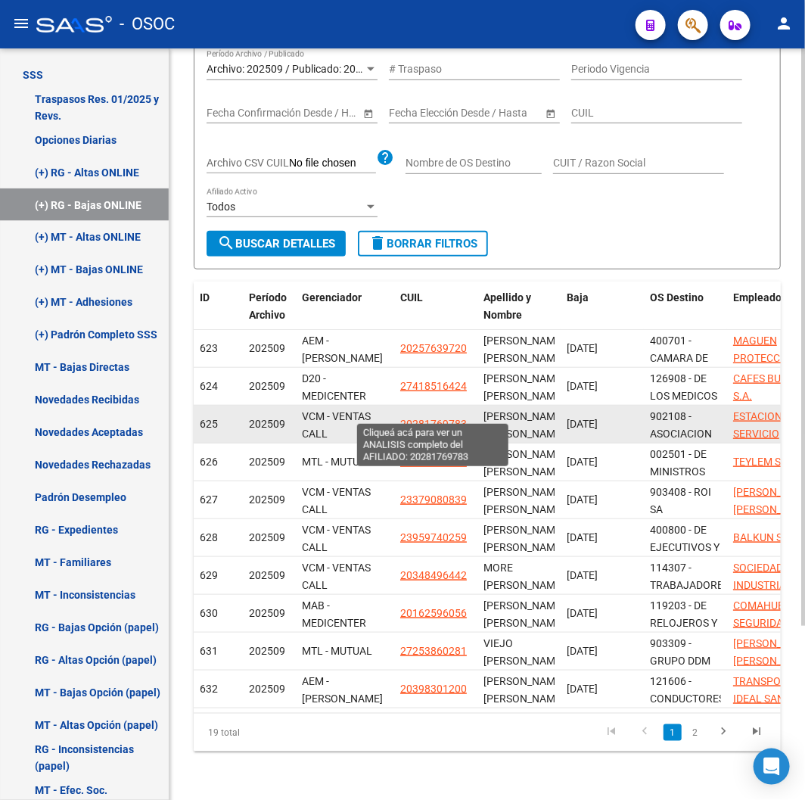
click at [439, 418] on span "20281769783" at bounding box center [433, 424] width 67 height 12
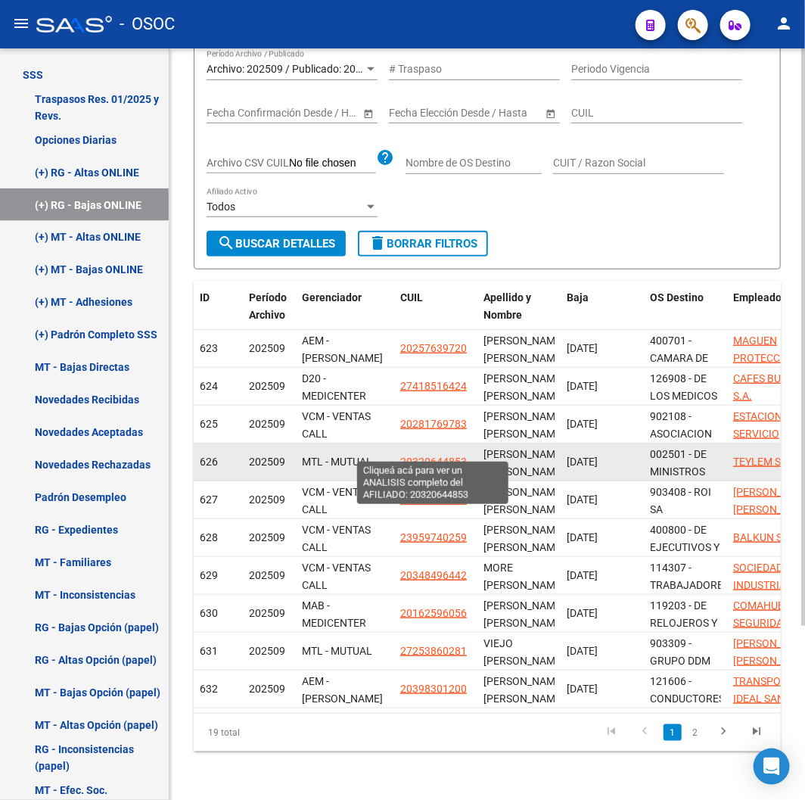
click at [433, 456] on span "20320644853" at bounding box center [433, 462] width 67 height 12
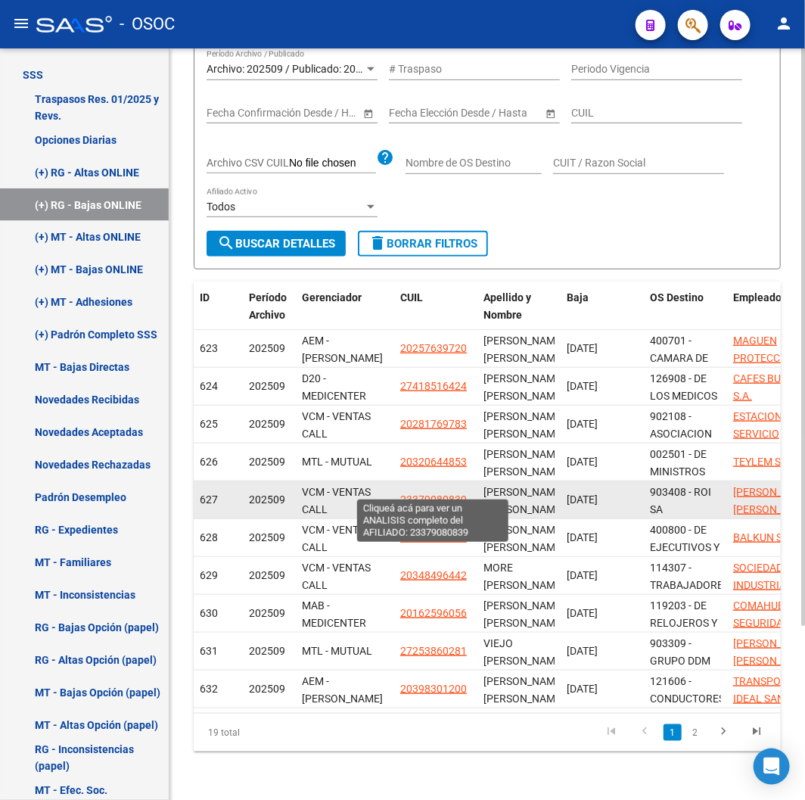
click at [417, 493] on span "23379080839" at bounding box center [433, 499] width 67 height 12
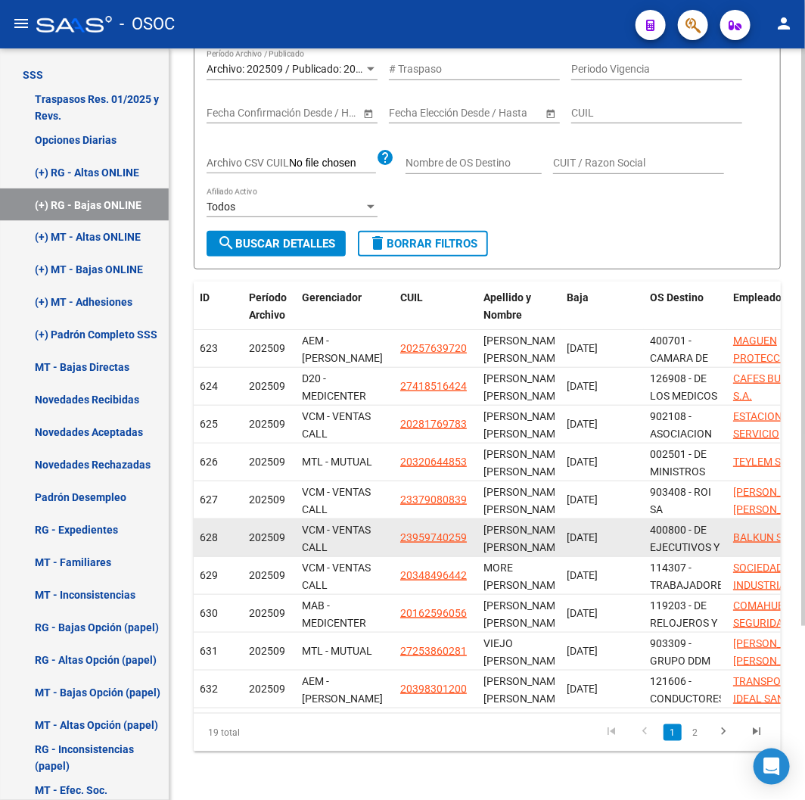
click at [419, 529] on app-link-go-to "23959740259" at bounding box center [433, 537] width 67 height 17
click at [421, 531] on span "23959740259" at bounding box center [433, 537] width 67 height 12
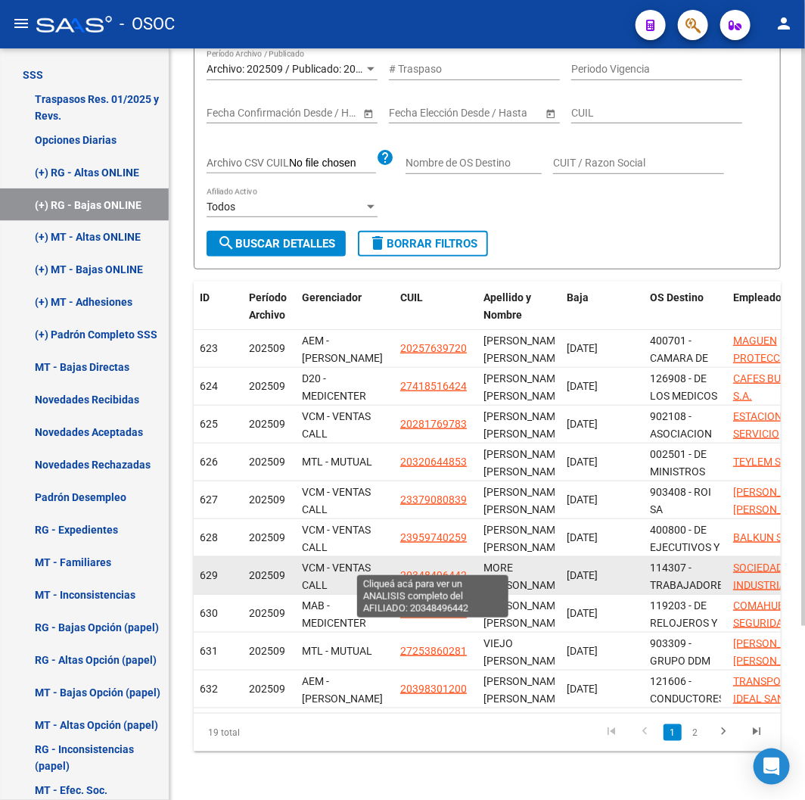
click at [450, 569] on span "20348496442" at bounding box center [433, 575] width 67 height 12
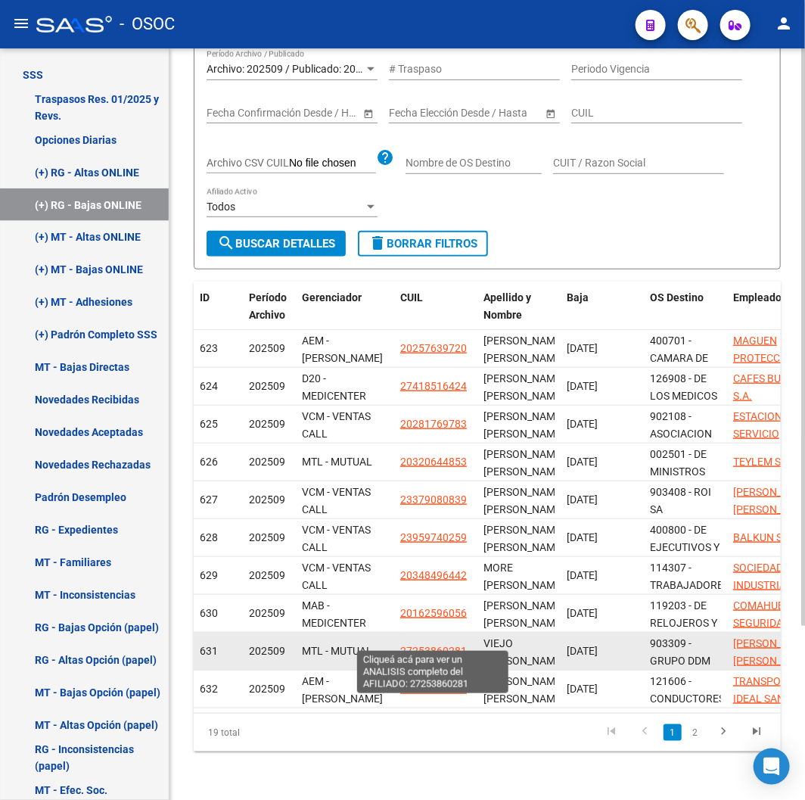
click at [434, 645] on span "27253860281" at bounding box center [433, 651] width 67 height 12
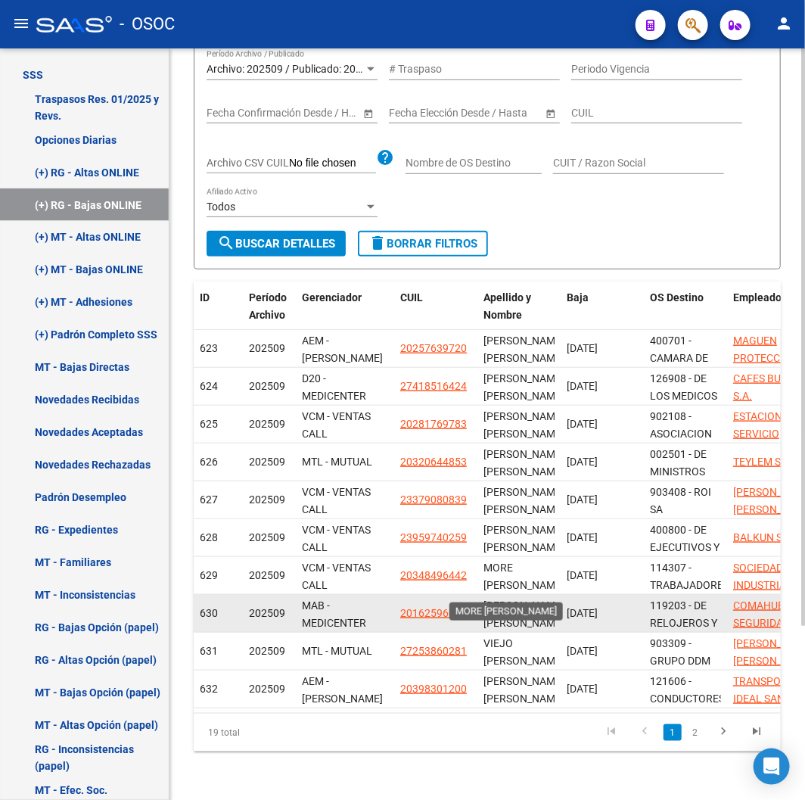
scroll to position [2, 0]
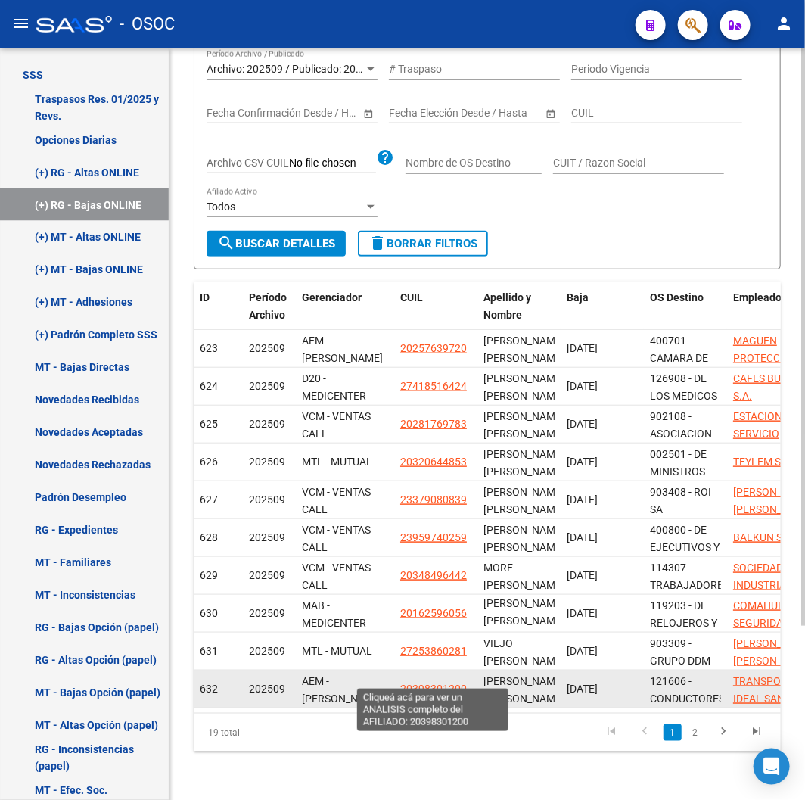
click at [427, 683] on span "20398301200" at bounding box center [433, 689] width 67 height 12
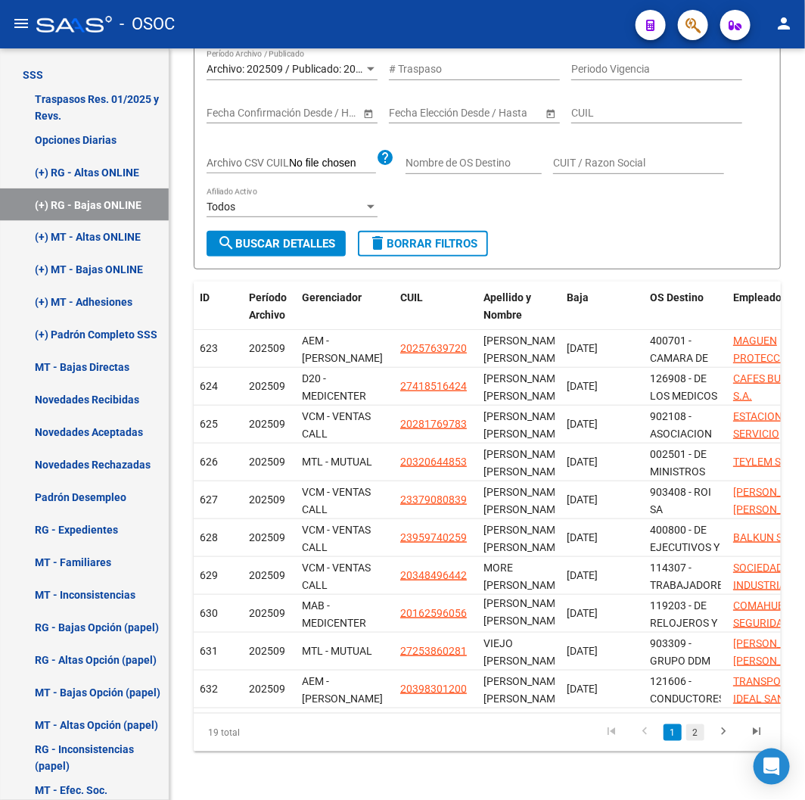
click at [691, 738] on link "2" at bounding box center [695, 732] width 18 height 17
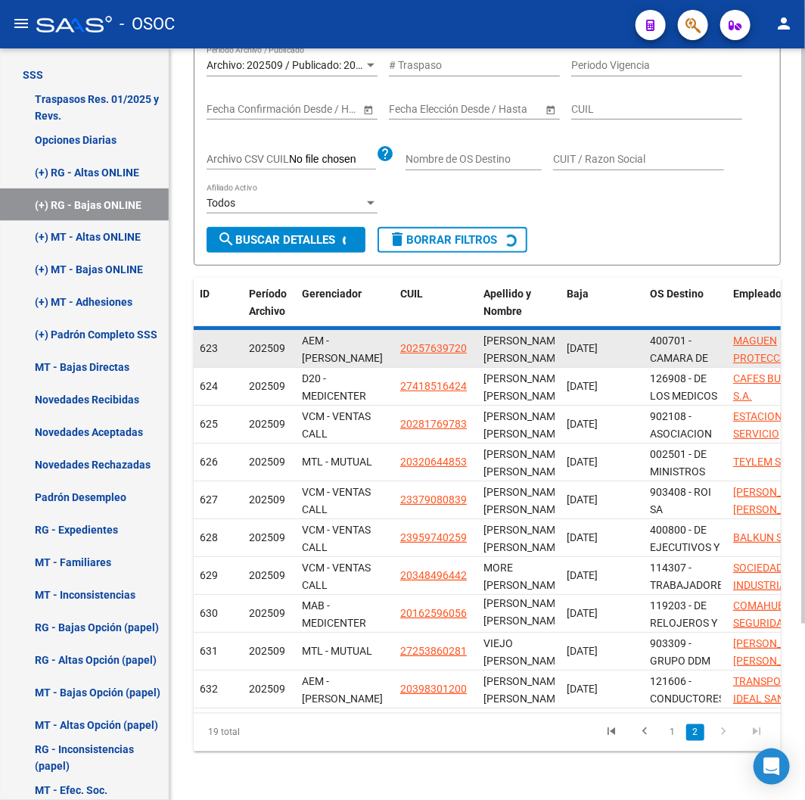
scroll to position [190, 0]
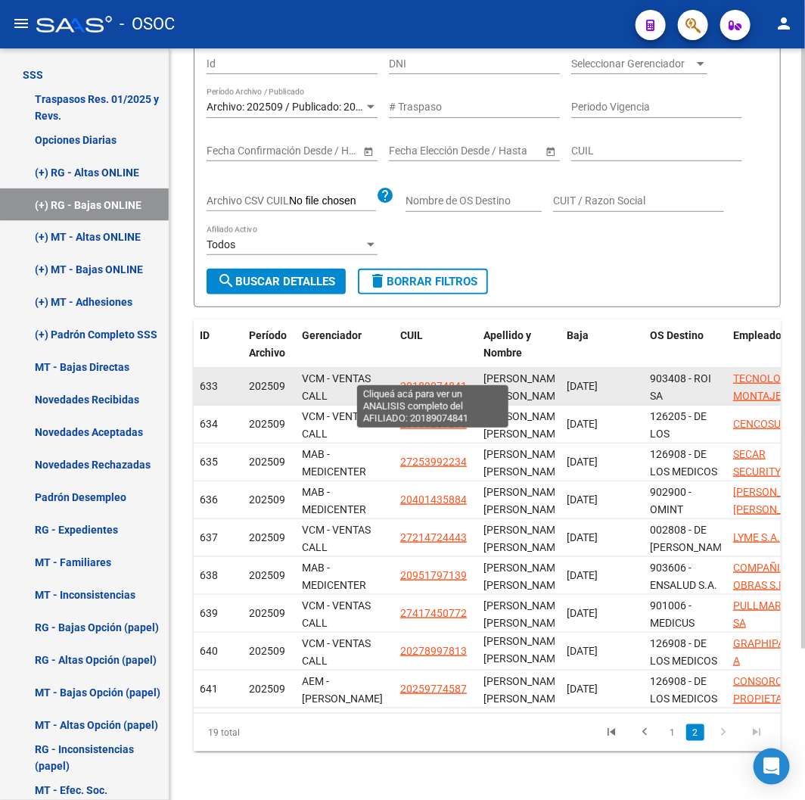
click at [416, 380] on span "20189074841" at bounding box center [433, 386] width 67 height 12
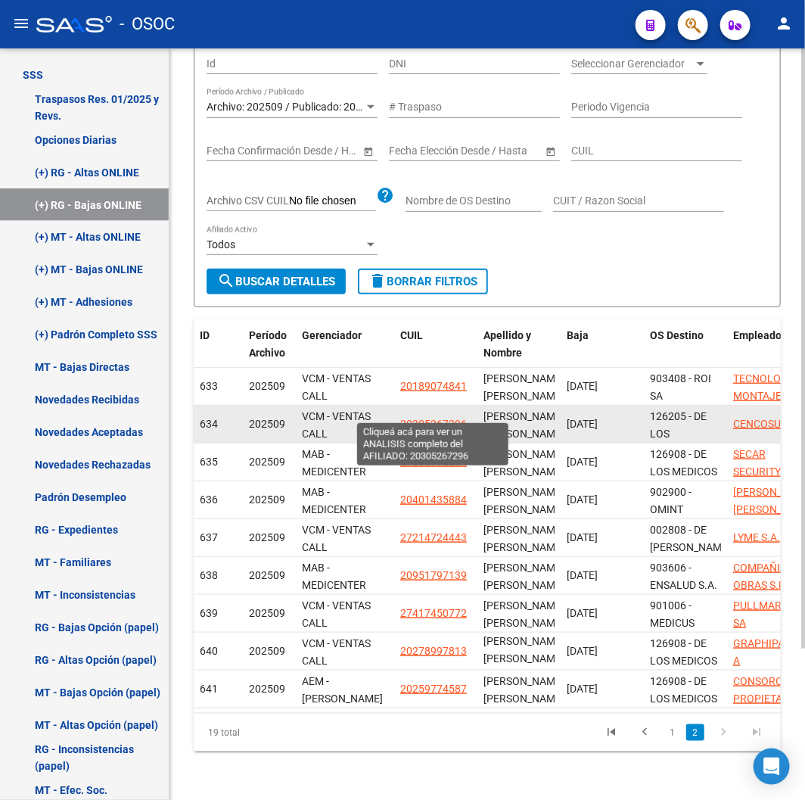
click at [444, 418] on span "20305267296" at bounding box center [433, 424] width 67 height 12
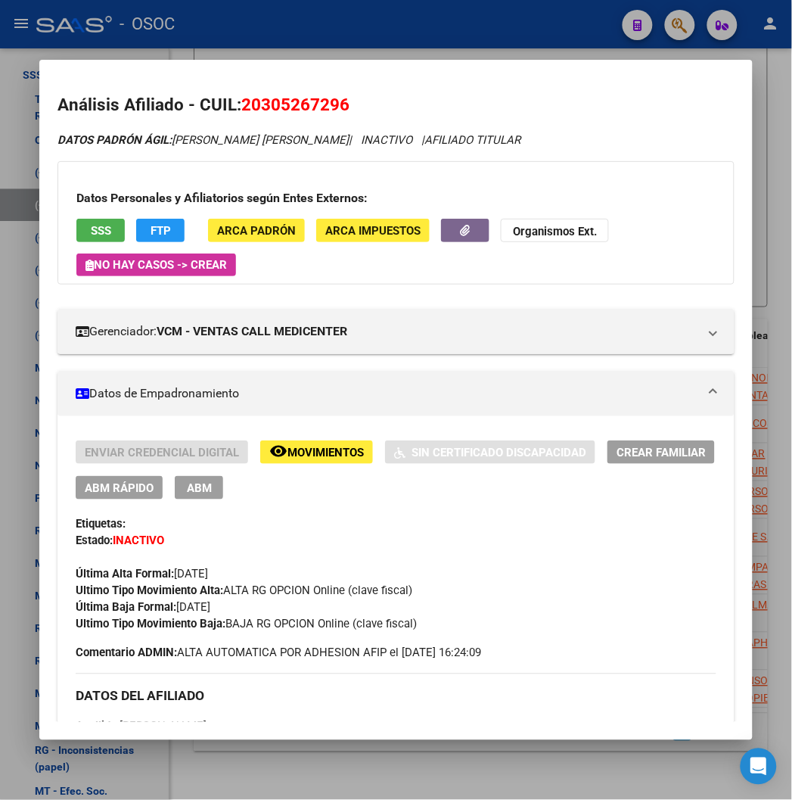
click at [381, 51] on div at bounding box center [396, 400] width 792 height 800
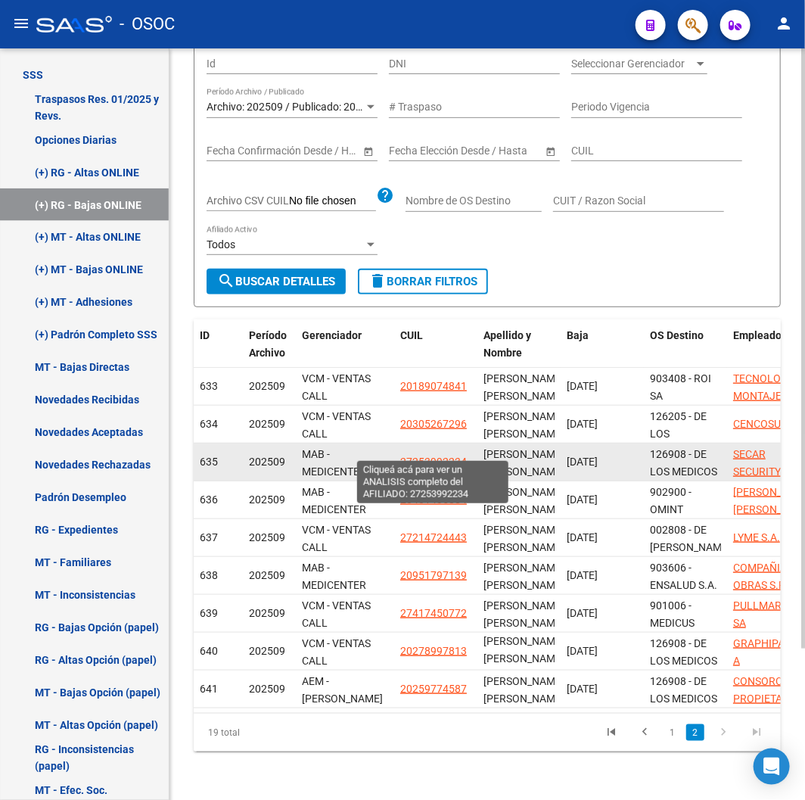
click at [430, 456] on app-link-go-to "27253992234" at bounding box center [433, 461] width 67 height 17
click at [425, 456] on span "27253992234" at bounding box center [433, 462] width 67 height 12
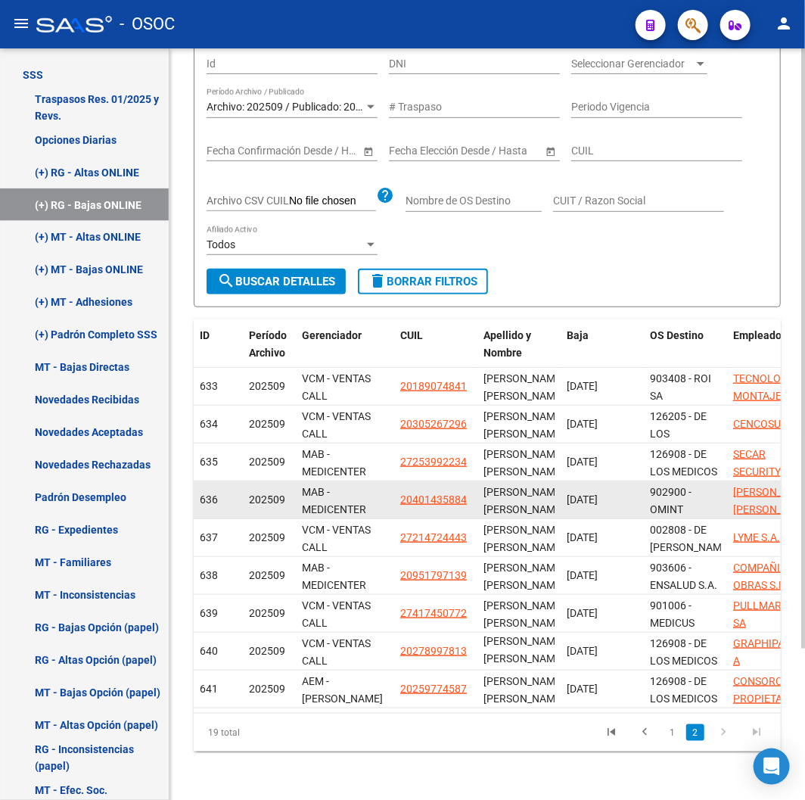
scroll to position [189, 0]
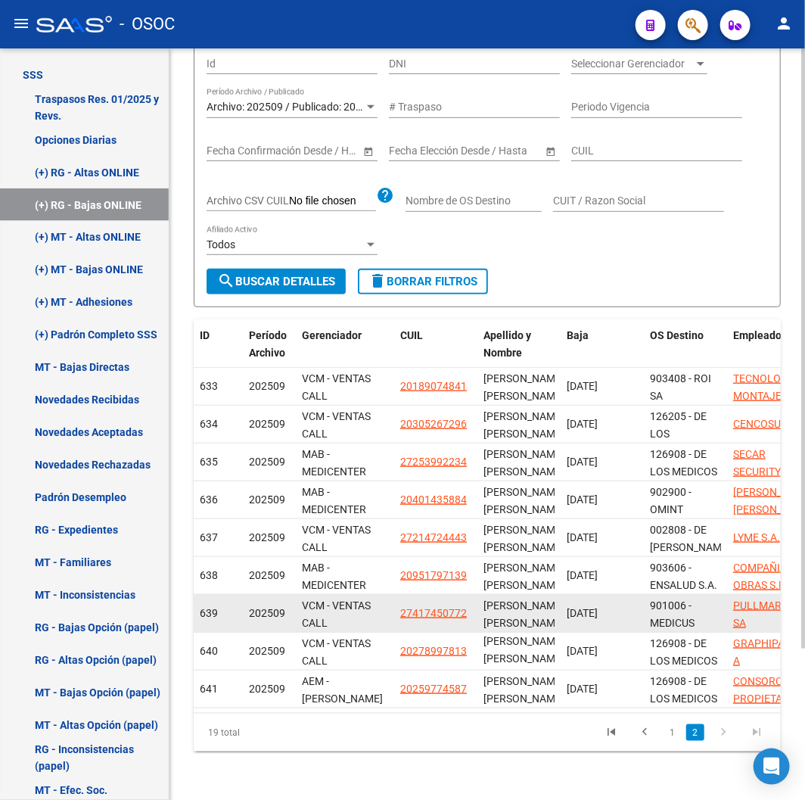
click at [428, 595] on datatable-body-cell "27417450772" at bounding box center [435, 613] width 83 height 37
click at [428, 607] on span "27417450772" at bounding box center [433, 613] width 67 height 12
type textarea "27417450772"
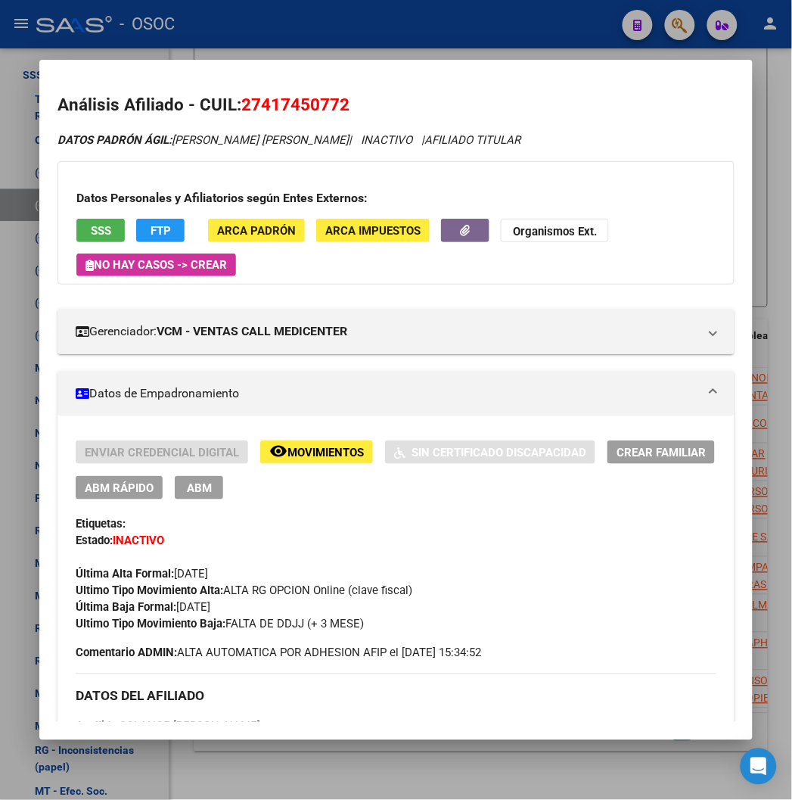
click at [418, 28] on div at bounding box center [396, 400] width 792 height 800
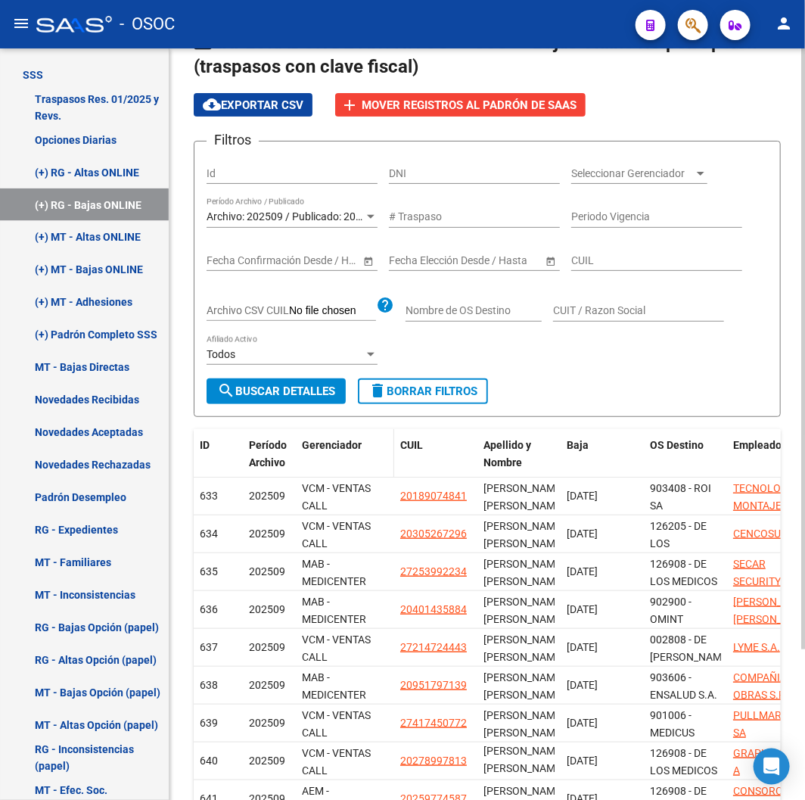
scroll to position [20, 0]
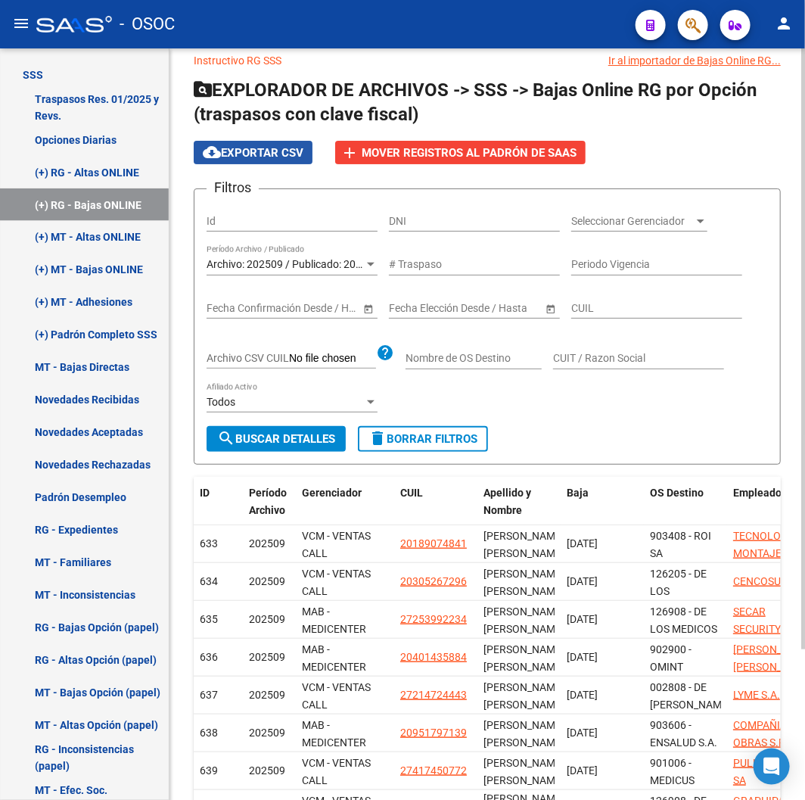
click at [251, 155] on span "cloud_download Exportar CSV" at bounding box center [253, 153] width 101 height 14
click at [401, 437] on span "delete Borrar Filtros" at bounding box center [423, 439] width 109 height 14
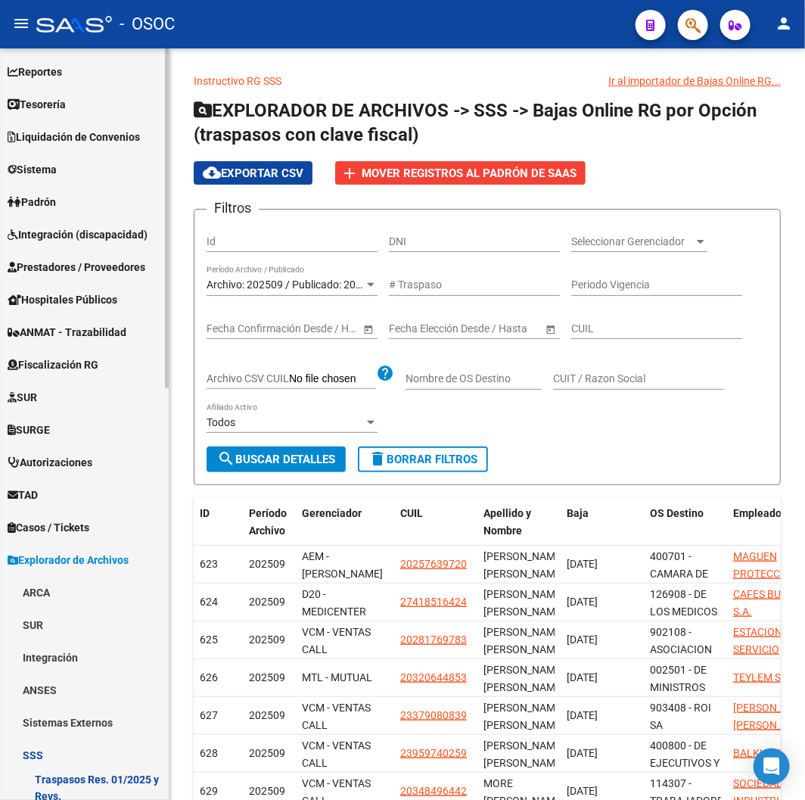
scroll to position [0, 0]
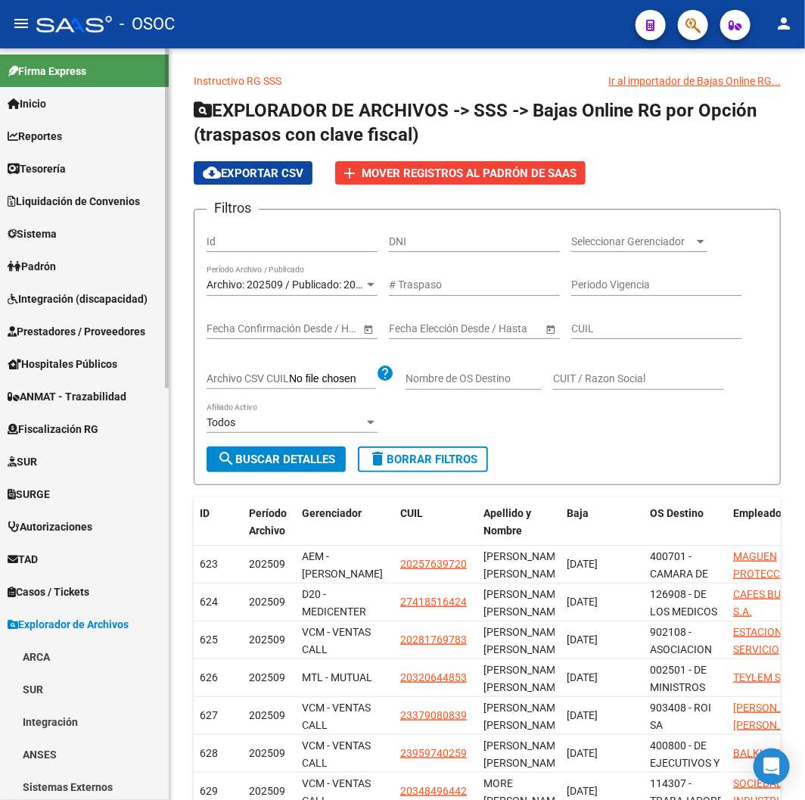
click at [103, 263] on link "Padrón" at bounding box center [84, 266] width 169 height 33
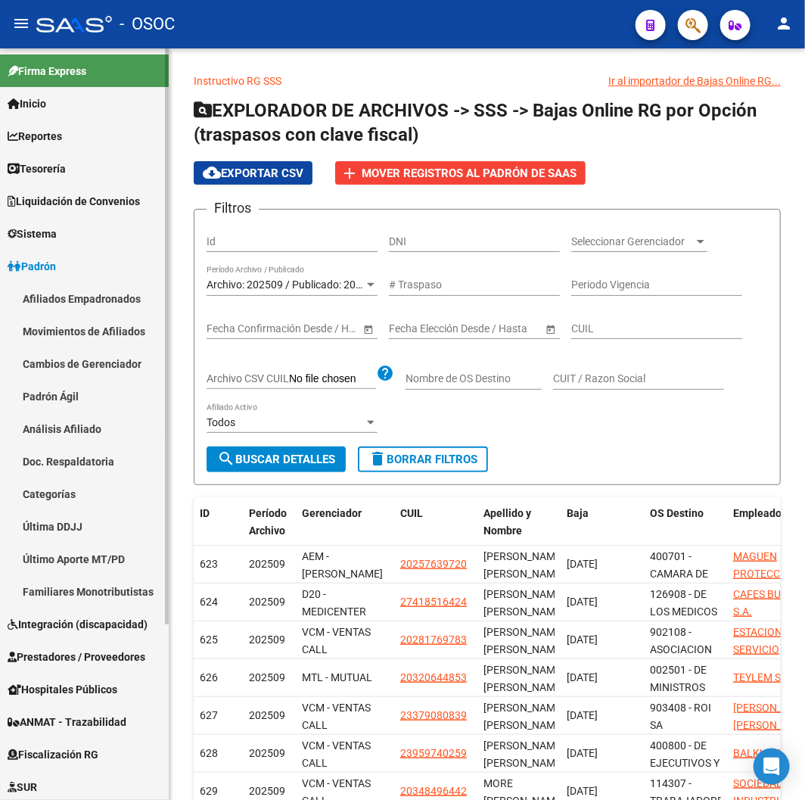
click at [108, 297] on link "Afiliados Empadronados" at bounding box center [84, 298] width 169 height 33
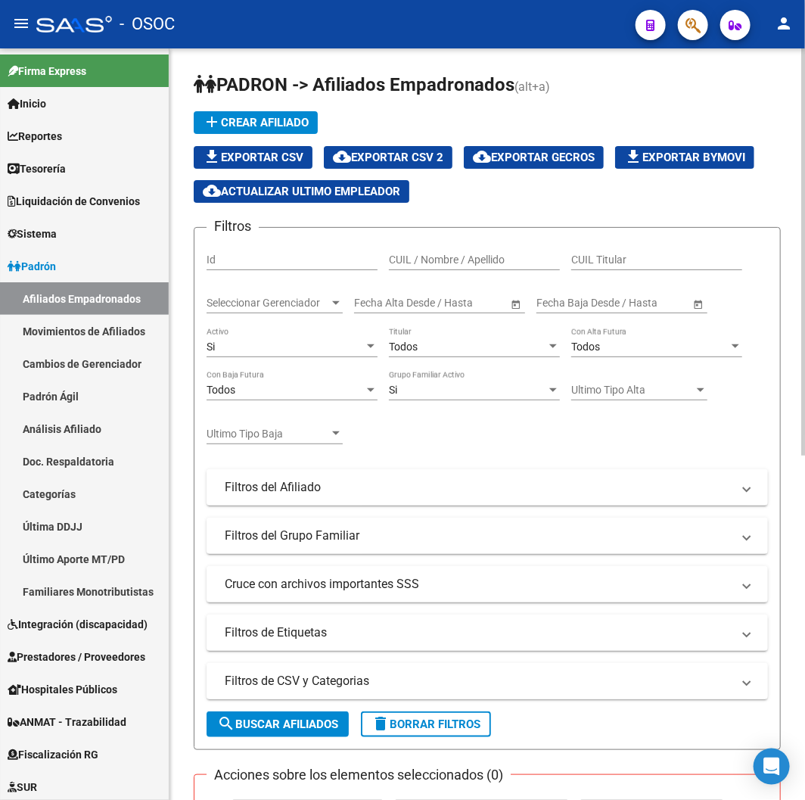
click at [398, 664] on mat-expansion-panel-header "Filtros de CSV y Categorias" at bounding box center [488, 681] width 562 height 36
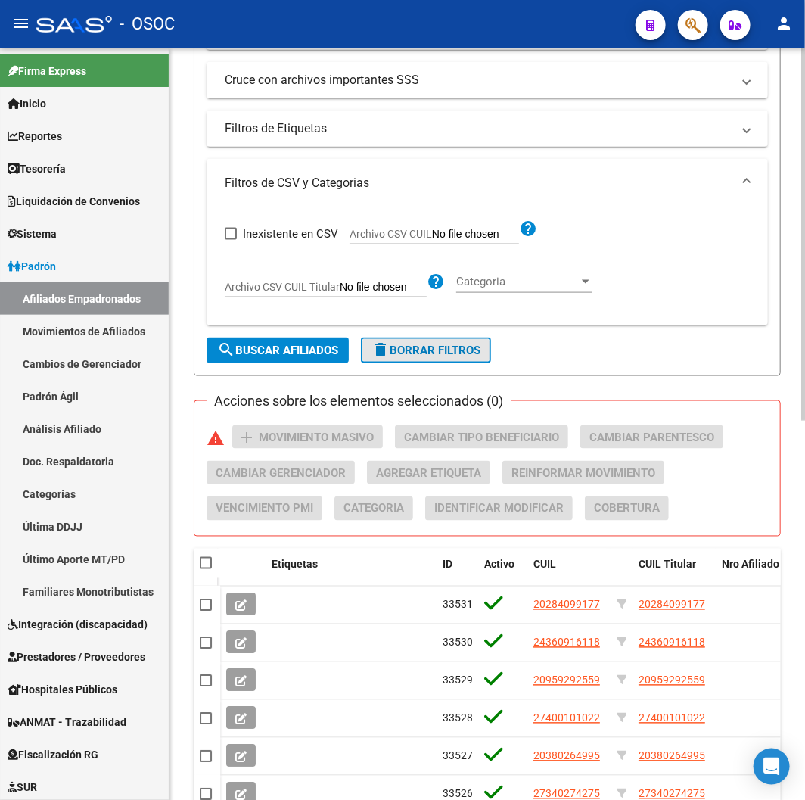
click at [413, 344] on span "delete Borrar Filtros" at bounding box center [426, 351] width 109 height 14
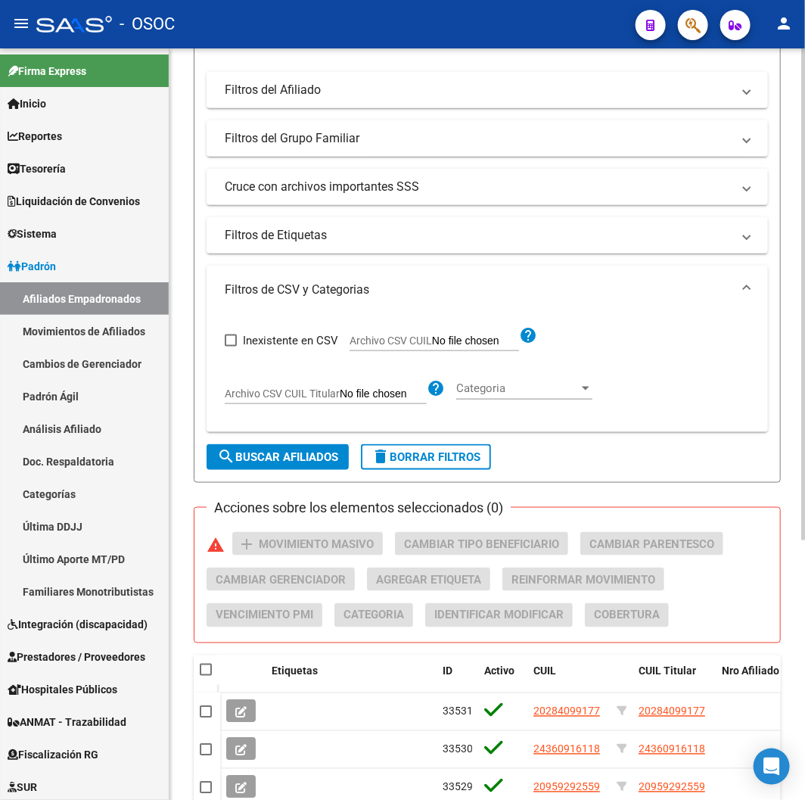
scroll to position [504, 0]
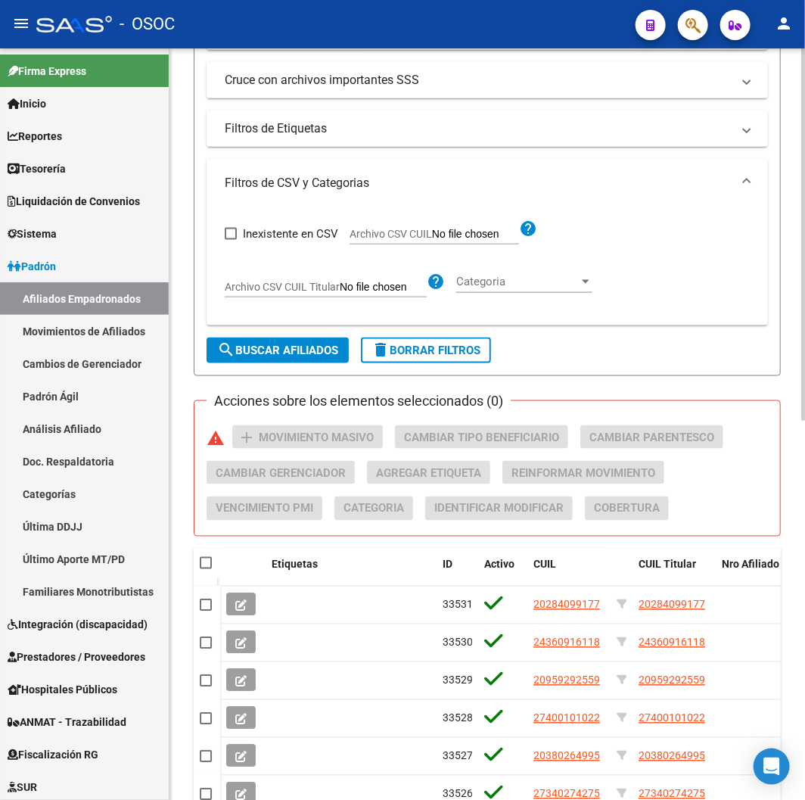
click at [397, 244] on label "Archivo CSV CUIL" at bounding box center [435, 236] width 170 height 17
click at [432, 241] on input "Archivo CSV CUIL" at bounding box center [475, 235] width 87 height 14
type input "C:\fakepath\archivo para filtrar en SAAS.csv"
click at [277, 349] on span "search Buscar Afiliados" at bounding box center [277, 351] width 121 height 14
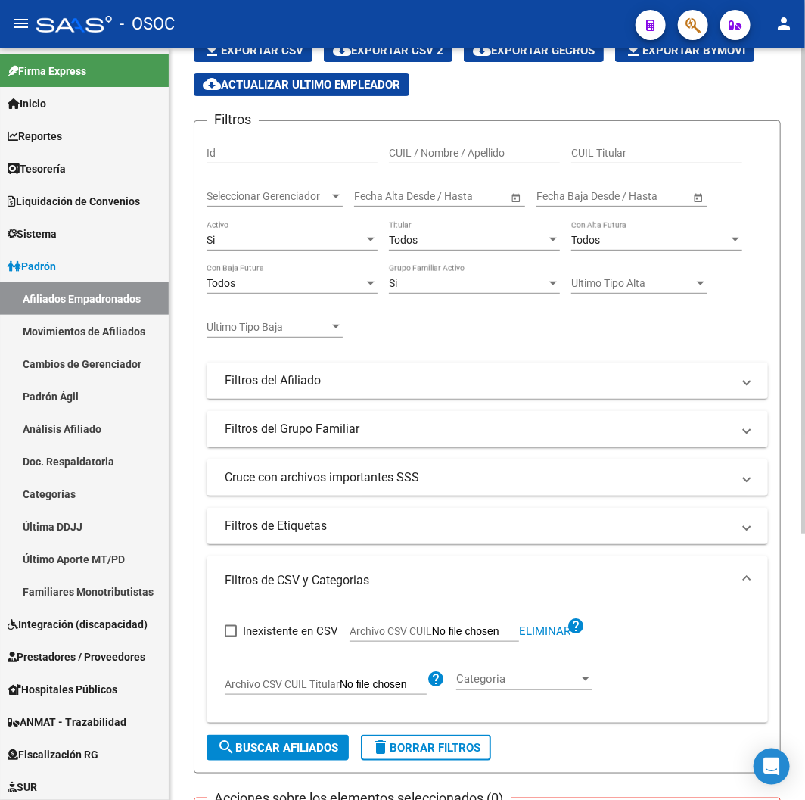
scroll to position [0, 0]
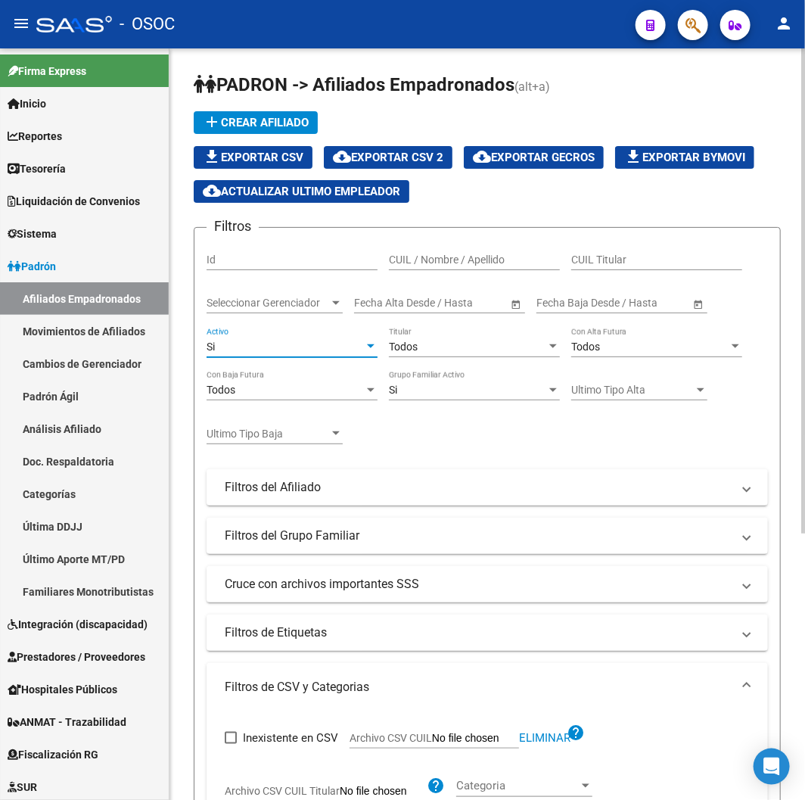
click at [292, 351] on div "Si" at bounding box center [285, 347] width 157 height 13
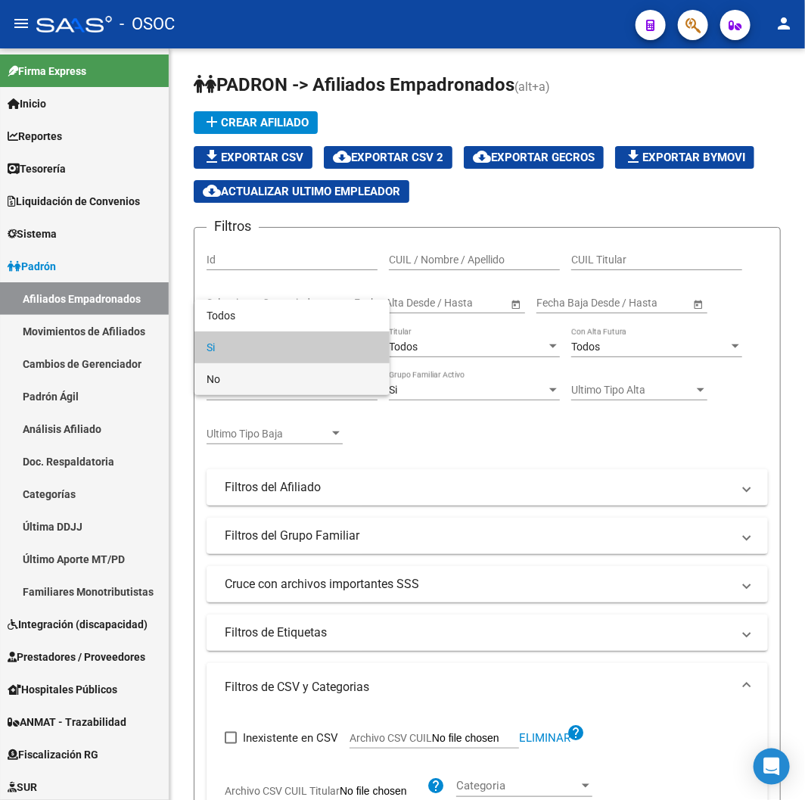
click at [285, 384] on span "No" at bounding box center [292, 379] width 171 height 32
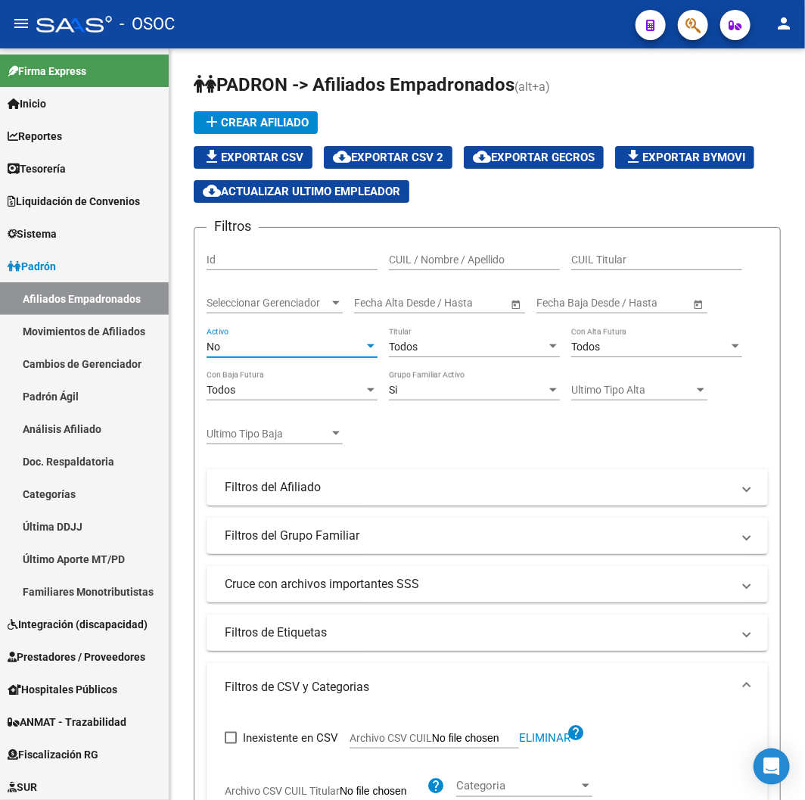
scroll to position [415, 0]
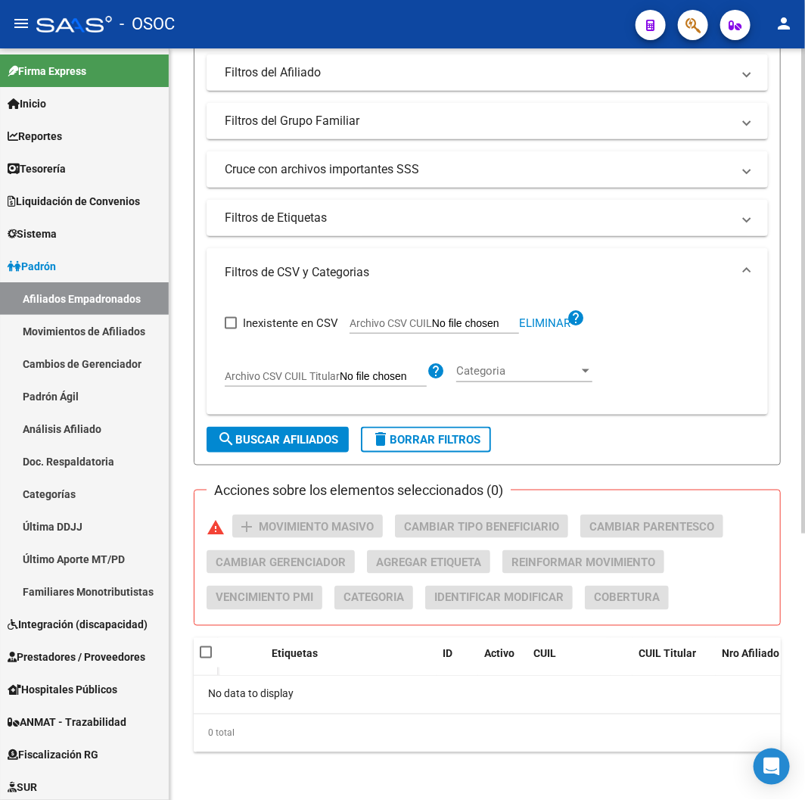
click at [276, 427] on form "Filtros Id CUIL / Nombre / Apellido CUIL Titular Seleccionar Gerenciador Selecc…" at bounding box center [487, 138] width 587 height 653
click at [283, 435] on span "search Buscar Afiliados" at bounding box center [277, 440] width 121 height 14
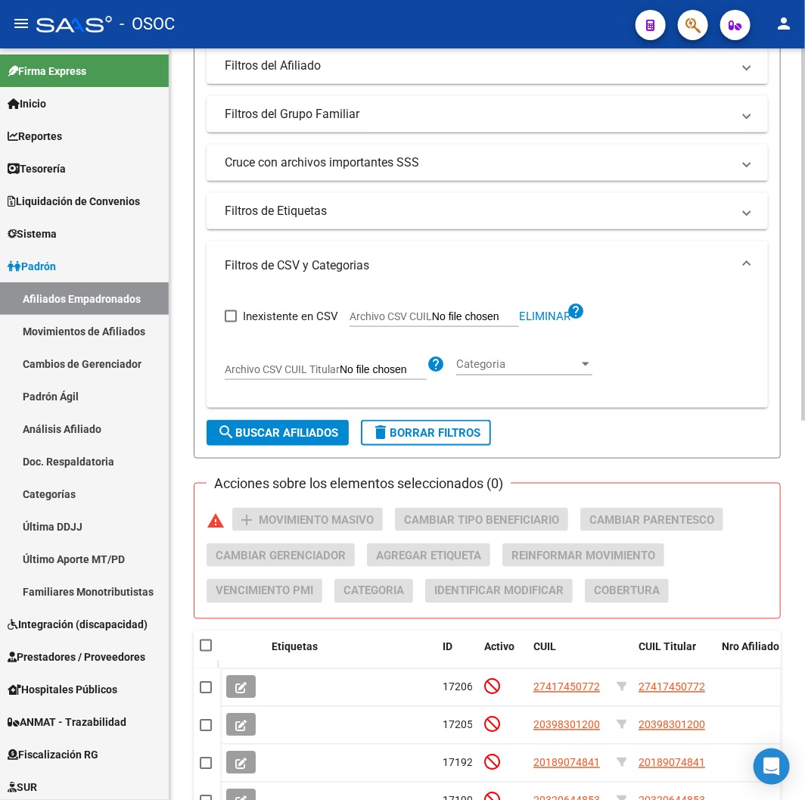
scroll to position [0, 0]
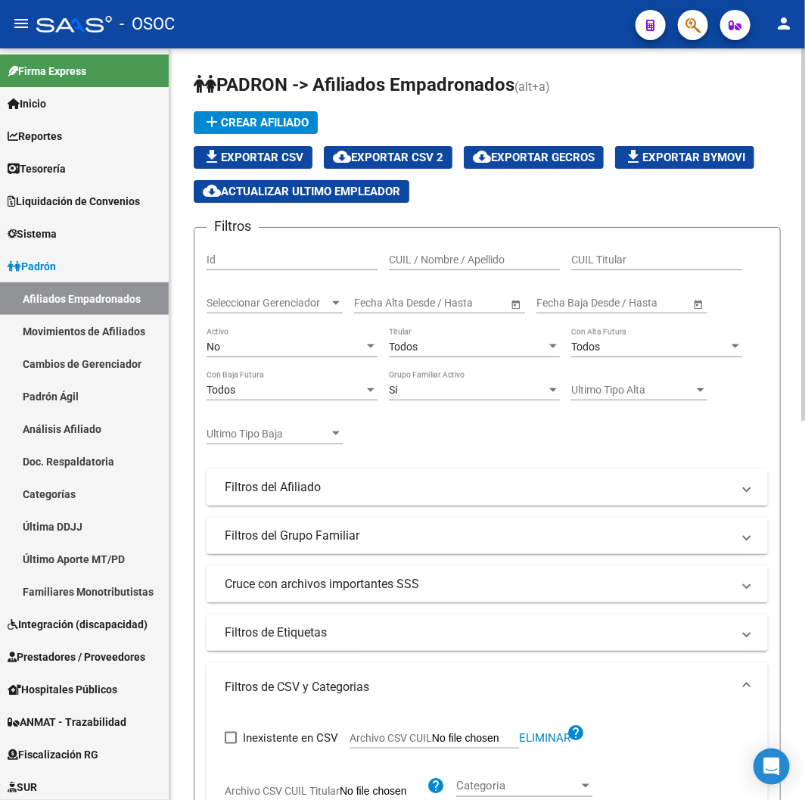
click at [427, 160] on span "cloud_download Exportar CSV 2" at bounding box center [388, 158] width 111 height 14
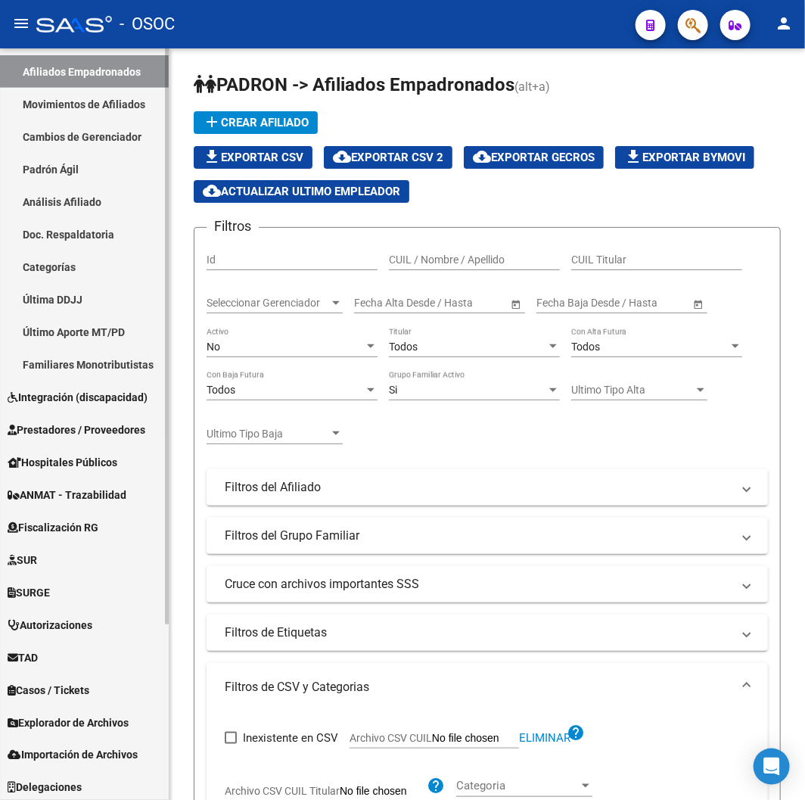
scroll to position [229, 0]
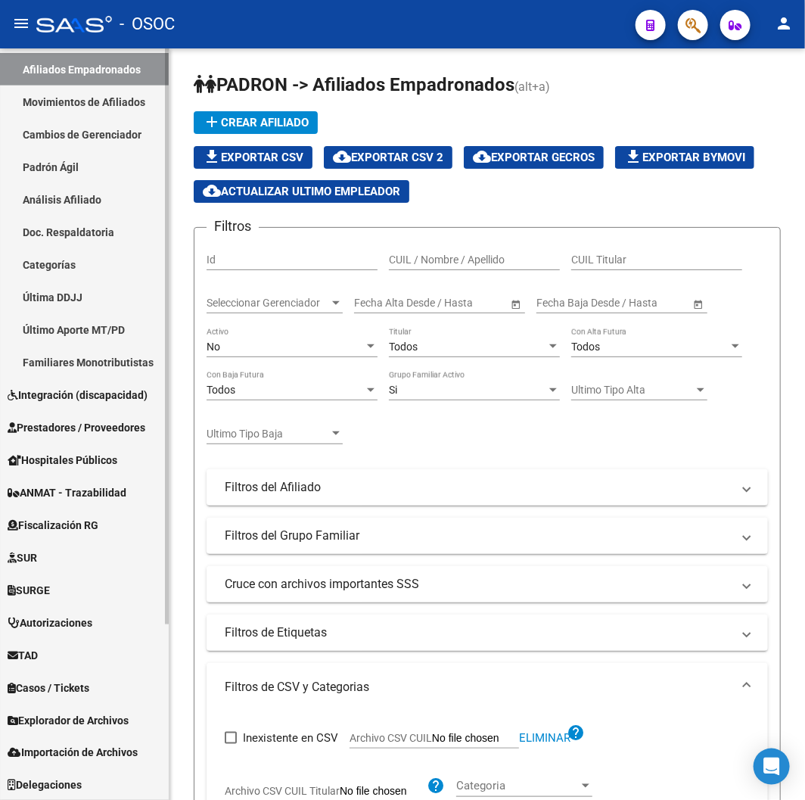
click at [65, 715] on span "Explorador de Archivos" at bounding box center [68, 720] width 121 height 17
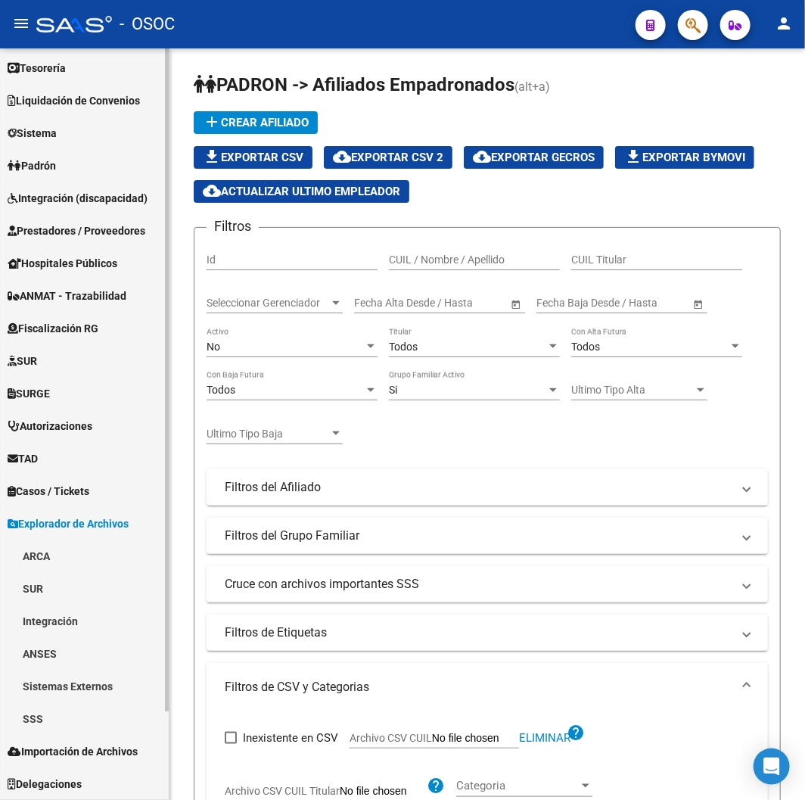
scroll to position [100, 0]
click at [46, 721] on link "SSS" at bounding box center [84, 719] width 169 height 33
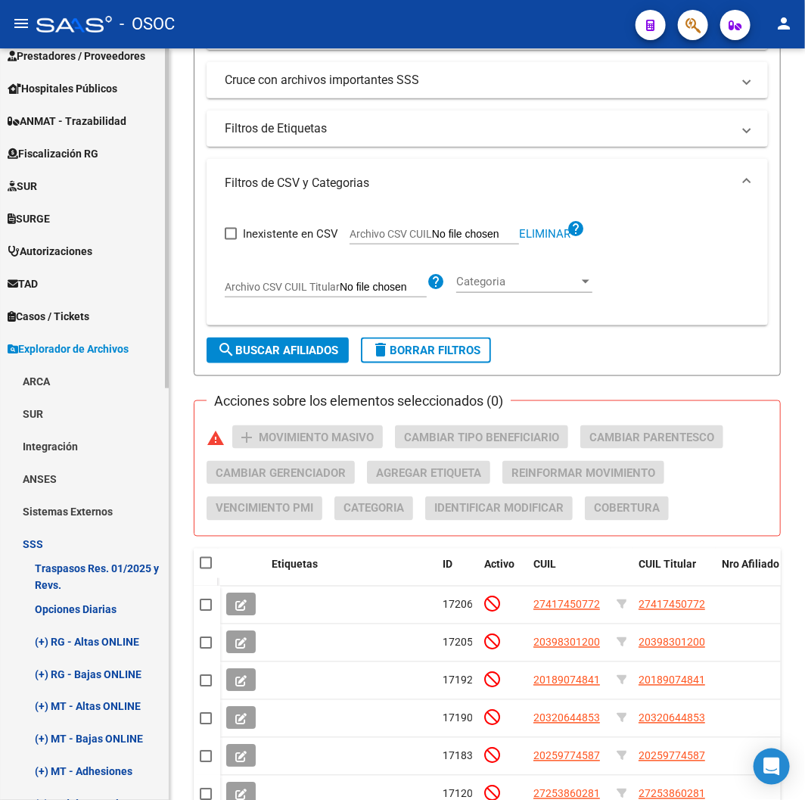
scroll to position [436, 0]
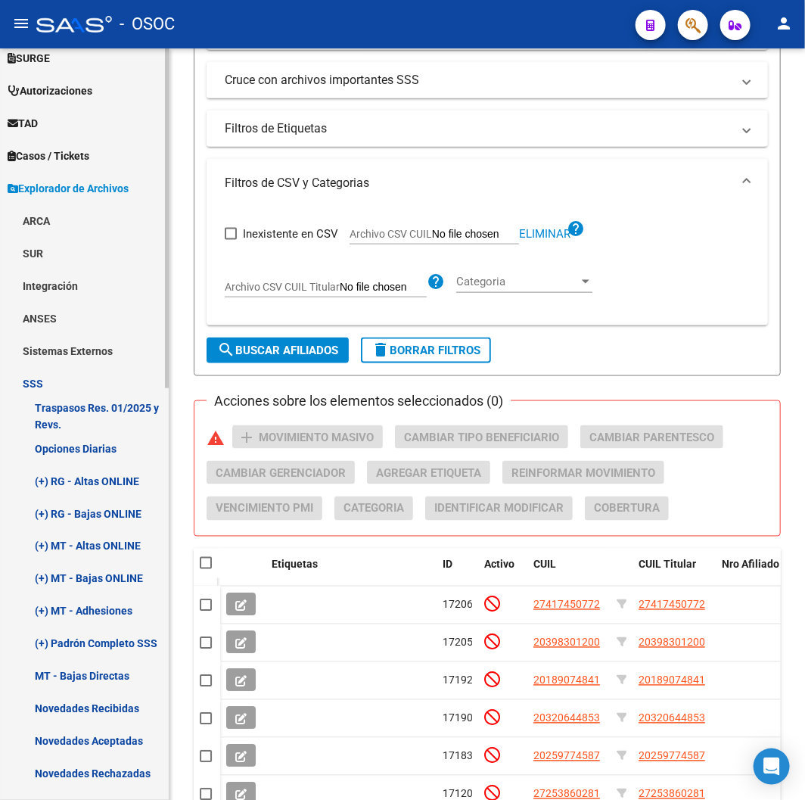
click at [83, 540] on link "(+) MT - Altas ONLINE" at bounding box center [84, 546] width 169 height 33
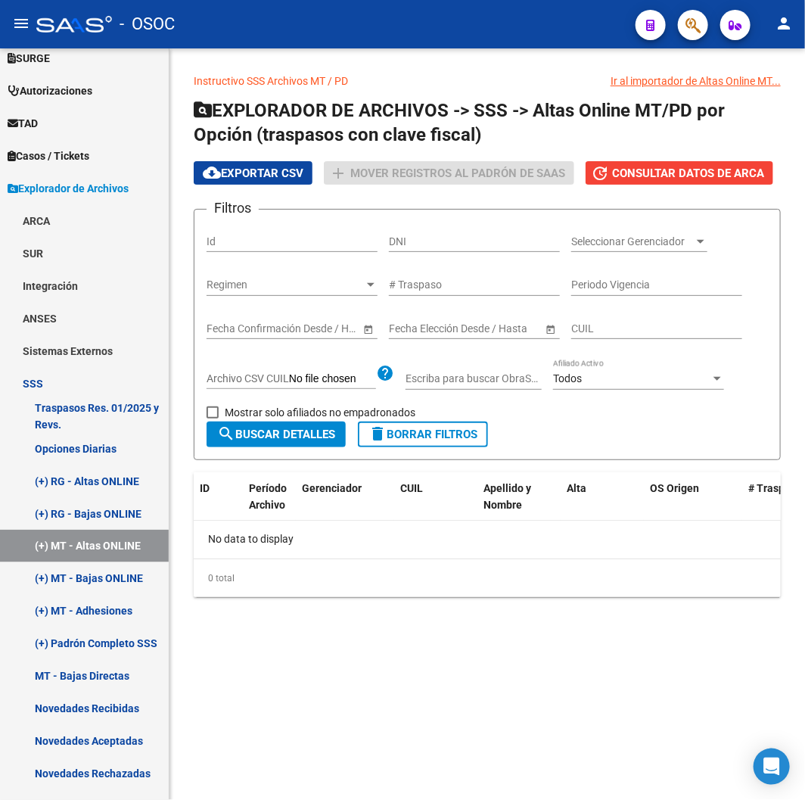
click at [281, 422] on form "Filtros Id DNI Seleccionar Gerenciador Seleccionar Gerenciador Regimen Regimen …" at bounding box center [487, 334] width 587 height 251
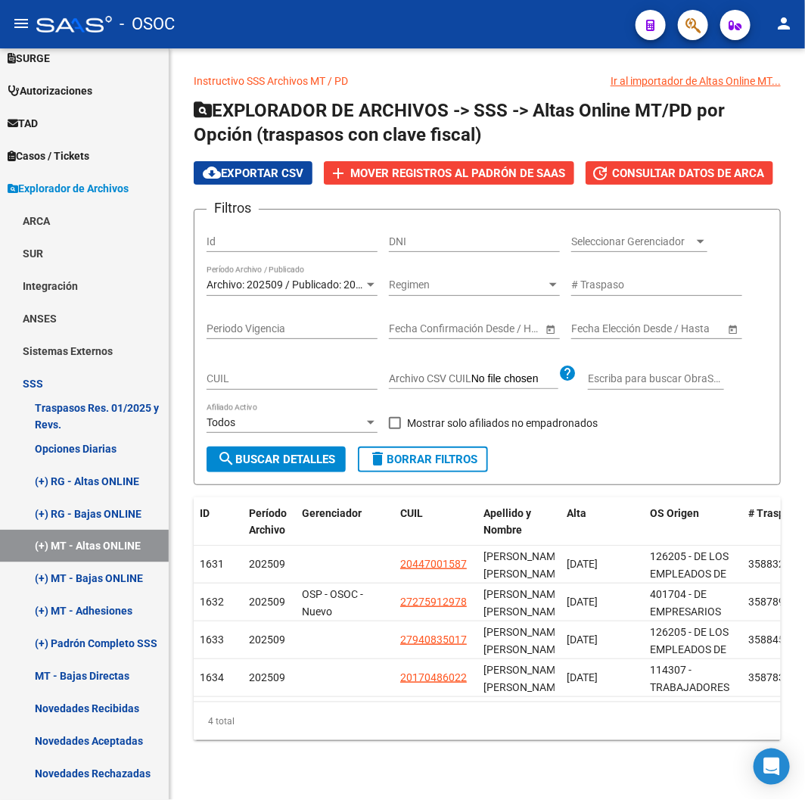
click at [269, 464] on span "search Buscar Detalles" at bounding box center [276, 460] width 118 height 14
click at [257, 472] on form "Filtros Id DNI Seleccionar Gerenciador Seleccionar Gerenciador Archivo: 202509 …" at bounding box center [487, 347] width 587 height 276
click at [266, 459] on span "search Buscar Detalles" at bounding box center [276, 460] width 118 height 14
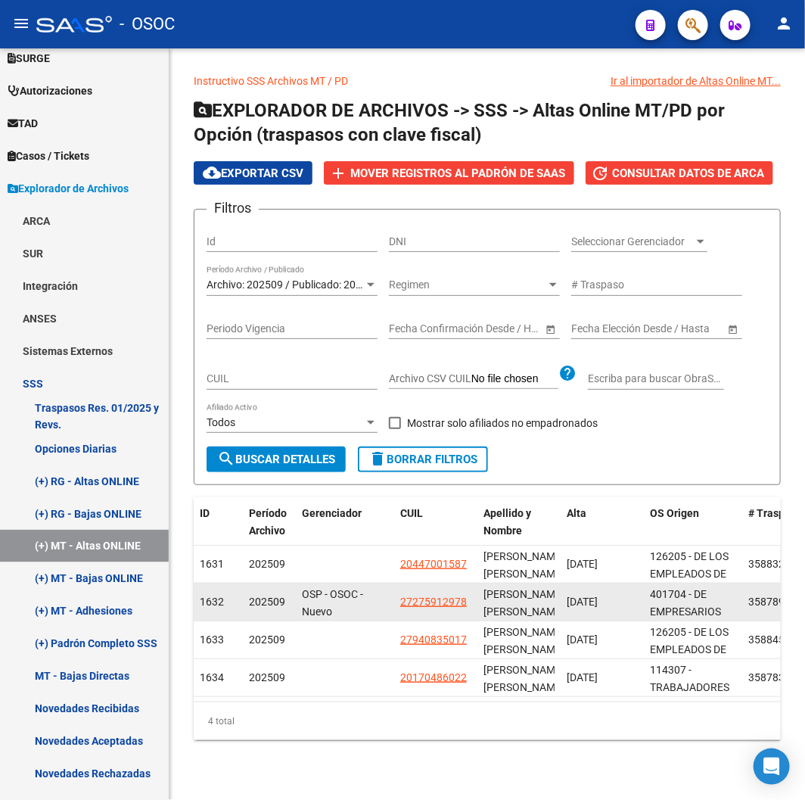
click at [430, 616] on datatable-body-cell "27275912978" at bounding box center [435, 602] width 83 height 37
click at [422, 603] on span "27275912978" at bounding box center [433, 602] width 67 height 12
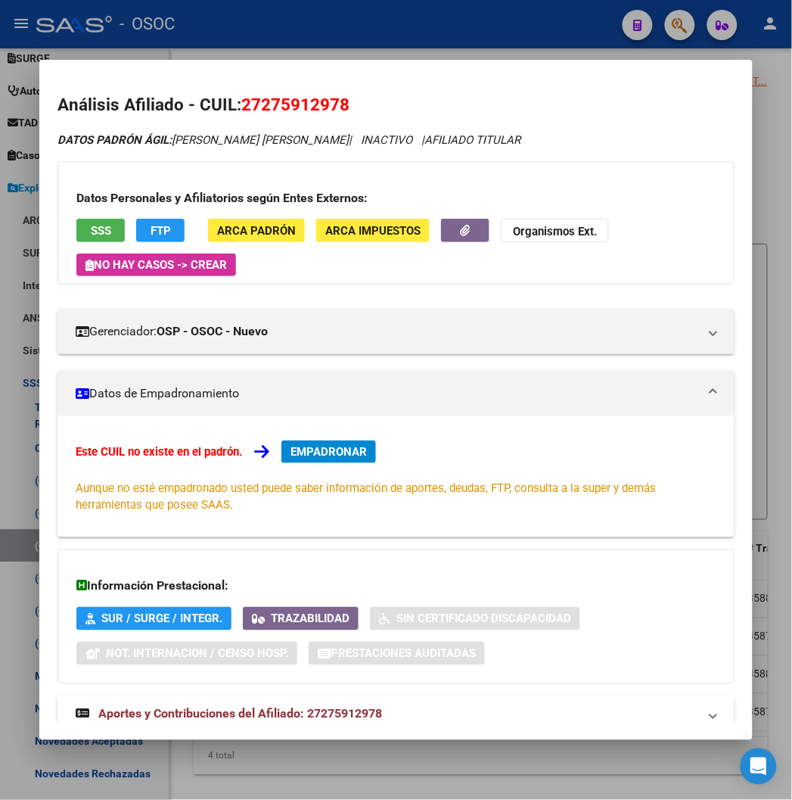
click at [401, 72] on mat-dialog-container "Análisis Afiliado - CUIL: 27275912978 DATOS PADRÓN ÁGIL: FRANCO ELIDA RAMONA | …" at bounding box center [395, 400] width 713 height 680
click at [469, 49] on div at bounding box center [396, 400] width 792 height 800
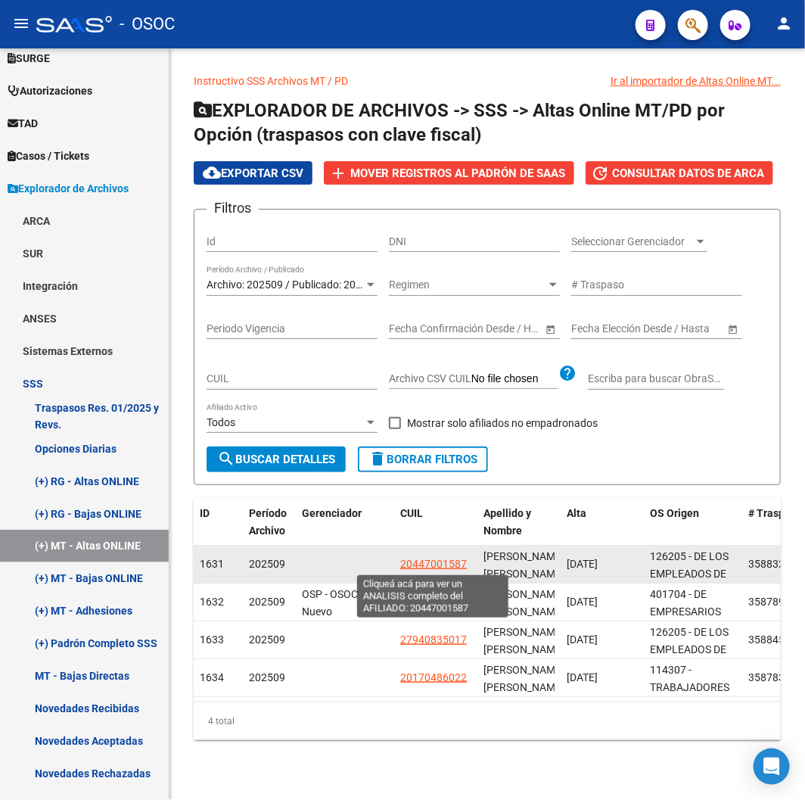
click at [409, 566] on span "20447001587" at bounding box center [433, 564] width 67 height 12
type textarea "20447001587"
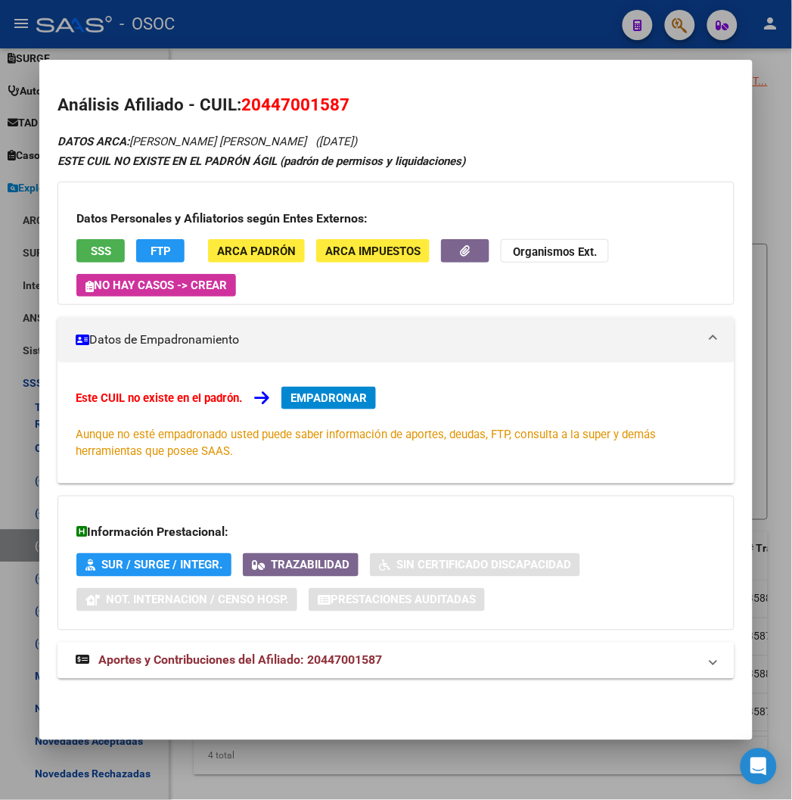
click at [277, 104] on span "20447001587" at bounding box center [295, 105] width 108 height 20
click at [337, 53] on div at bounding box center [396, 400] width 792 height 800
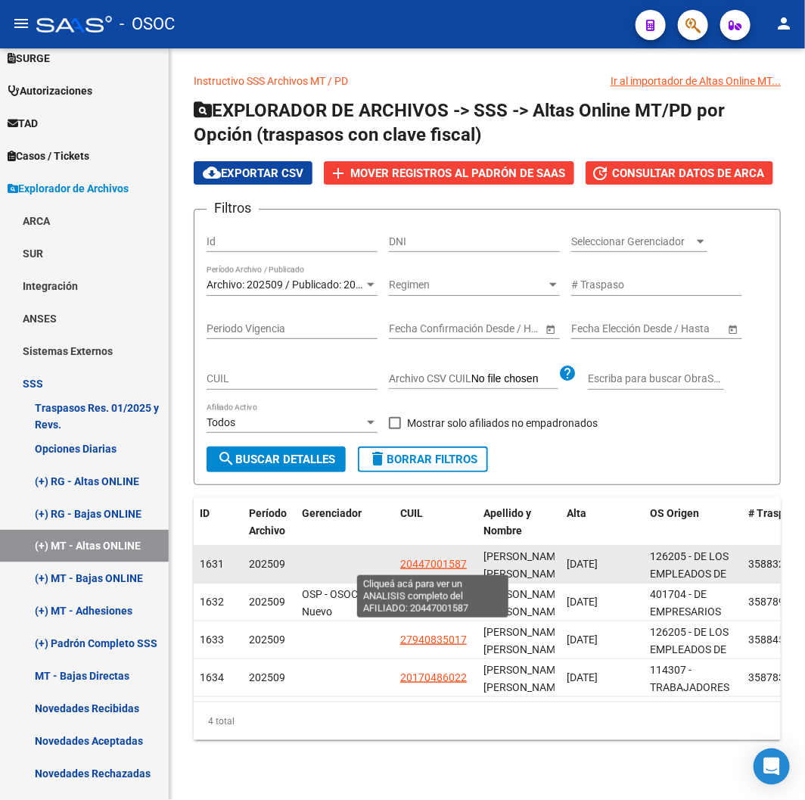
click at [415, 568] on span "20447001587" at bounding box center [433, 564] width 67 height 12
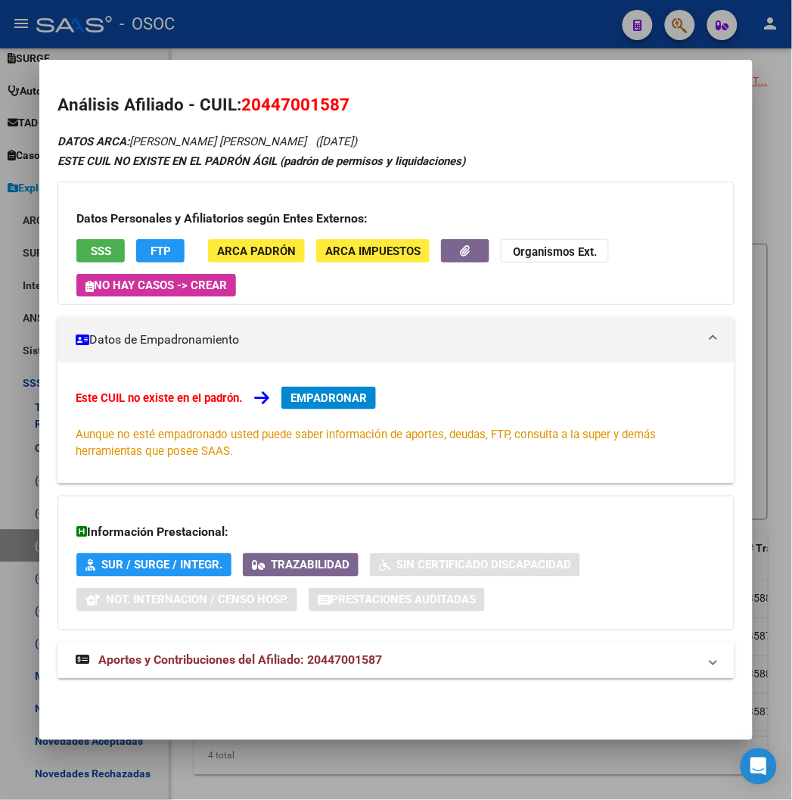
click at [350, 20] on div at bounding box center [396, 400] width 792 height 800
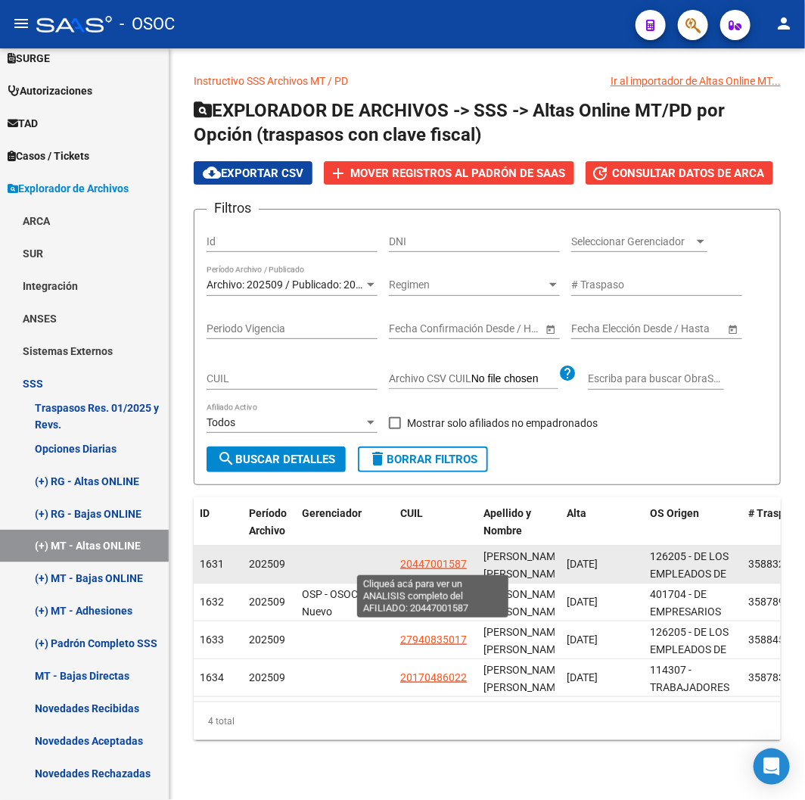
click at [406, 565] on span "20447001587" at bounding box center [433, 564] width 67 height 12
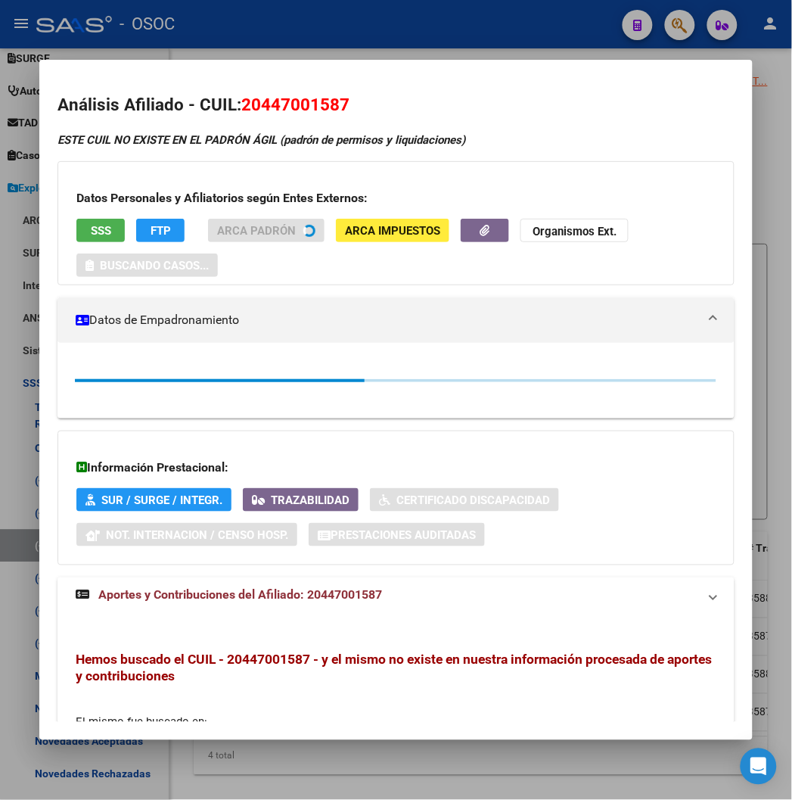
click at [290, 101] on span "20447001587" at bounding box center [295, 105] width 108 height 20
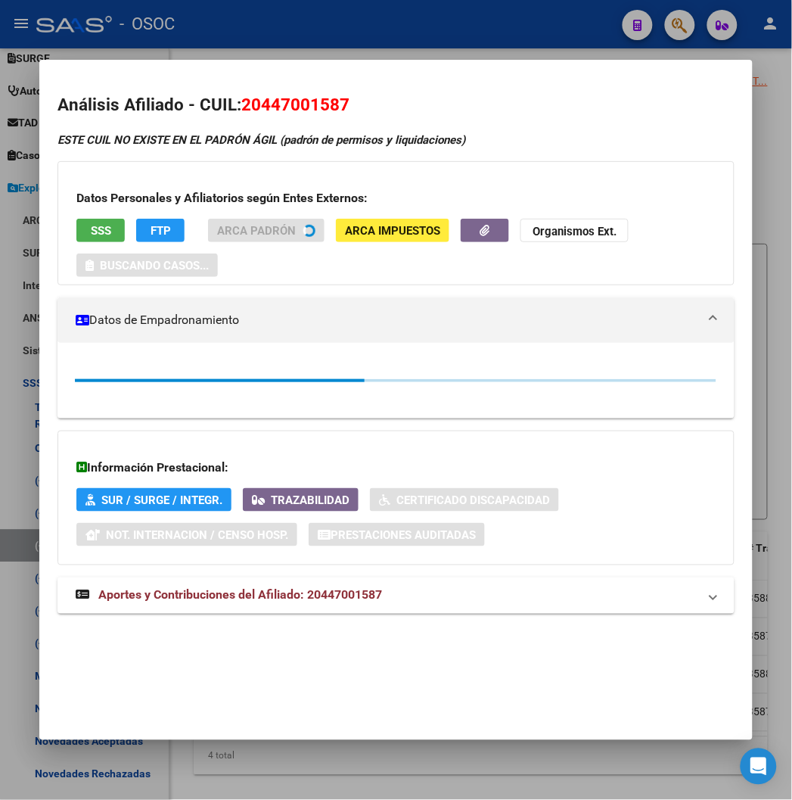
copy span "20447001587"
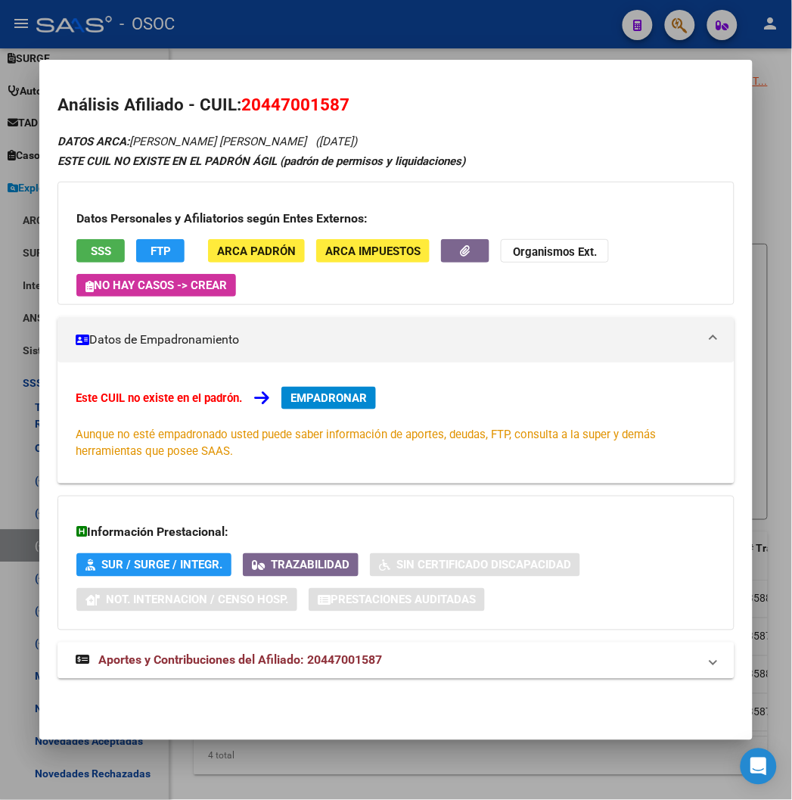
click at [350, 396] on button "EMPADRONAR" at bounding box center [329, 398] width 95 height 23
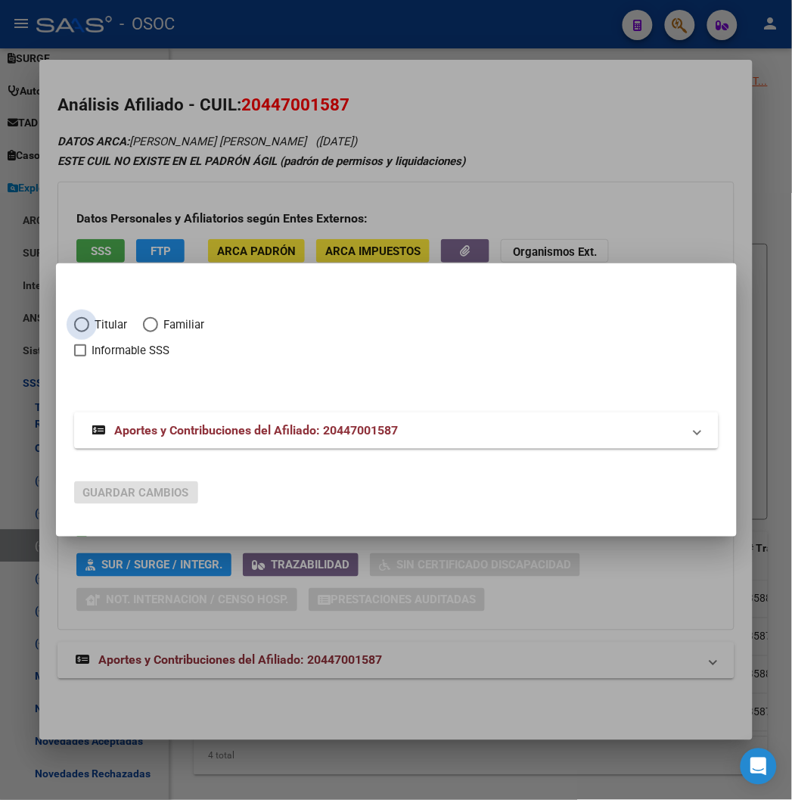
click at [89, 318] on span "Titular" at bounding box center [108, 324] width 39 height 17
click at [85, 318] on input "Titular" at bounding box center [81, 324] width 15 height 15
radio input "true"
checkbox input "true"
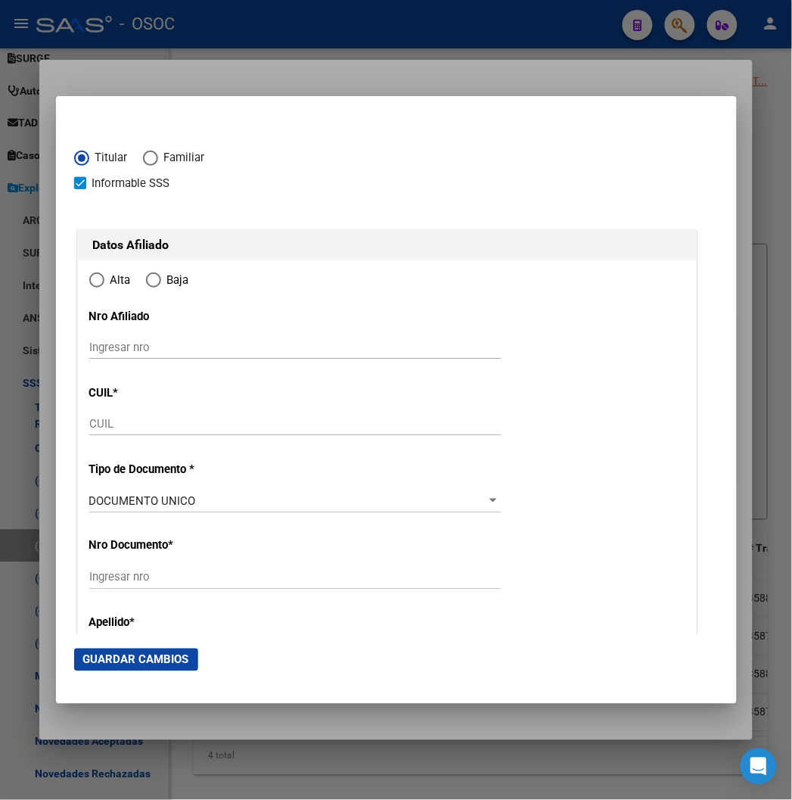
type input "20-44700158-7"
click at [92, 186] on span "Informable SSS" at bounding box center [131, 183] width 78 height 18
click at [80, 189] on input "Informable SSS" at bounding box center [79, 189] width 1 height 1
checkbox input "false"
radio input "true"
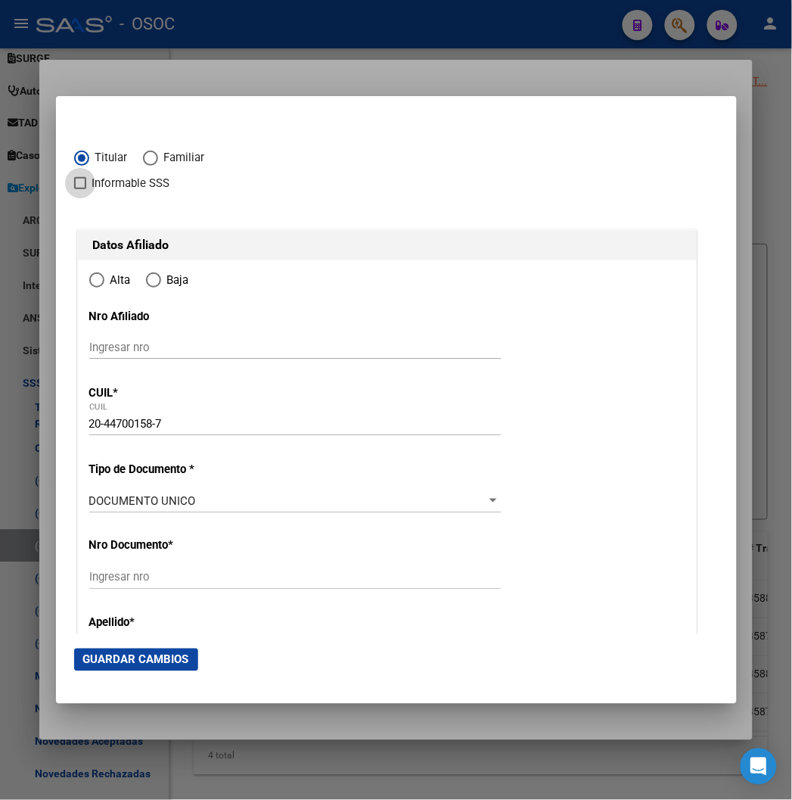
type input "44700158"
type input "DIAZ"
type input "FRANCO EZEQUIEL"
type input "2003-03-03"
type input "VILLA MADERO"
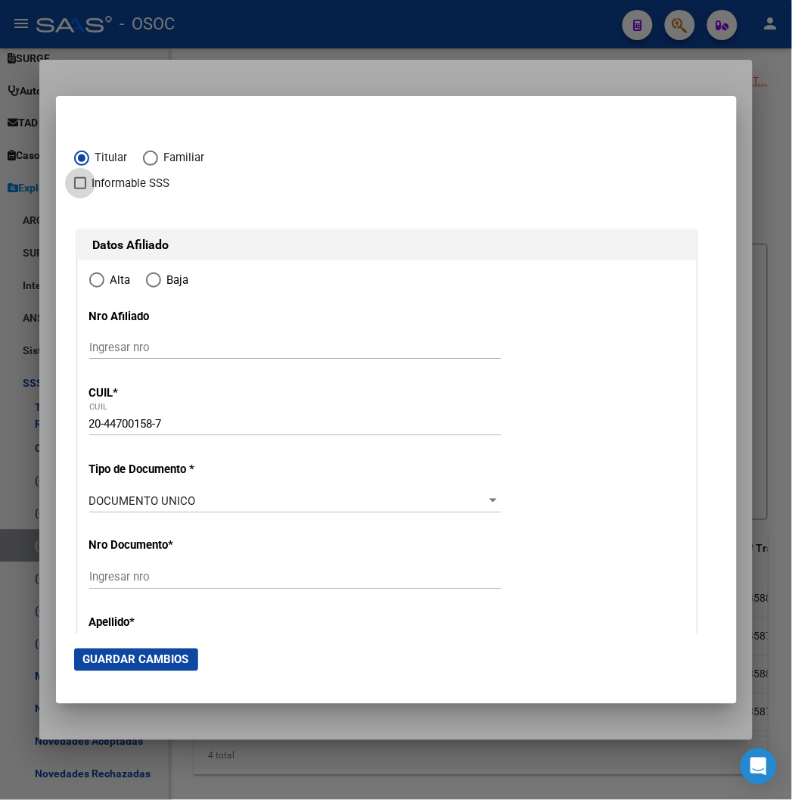
type input "1768"
type input "[GEOGRAPHIC_DATA]"
type input "1184"
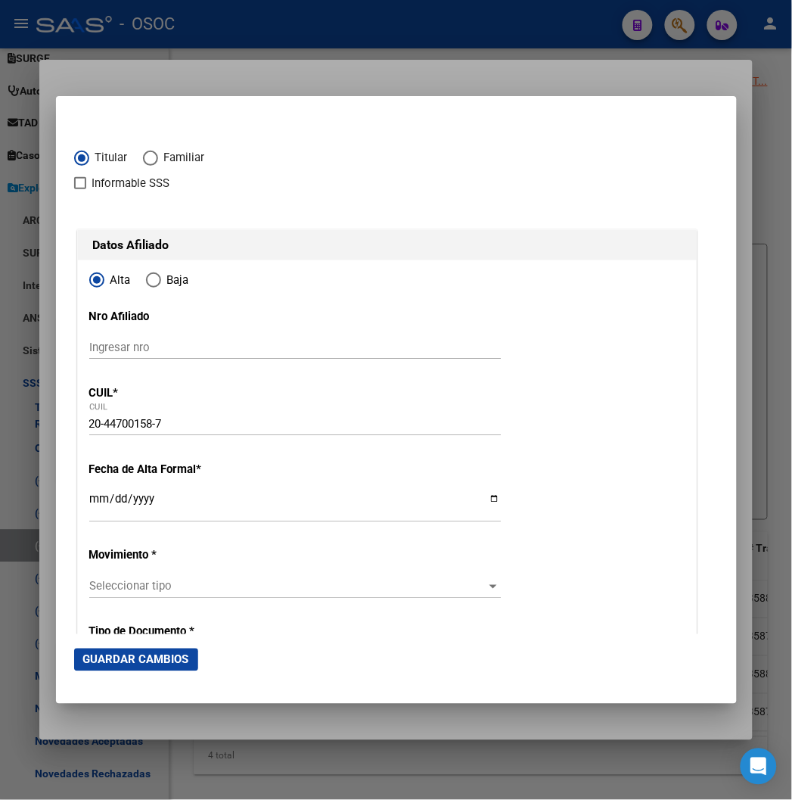
type input "VILLA MADERO"
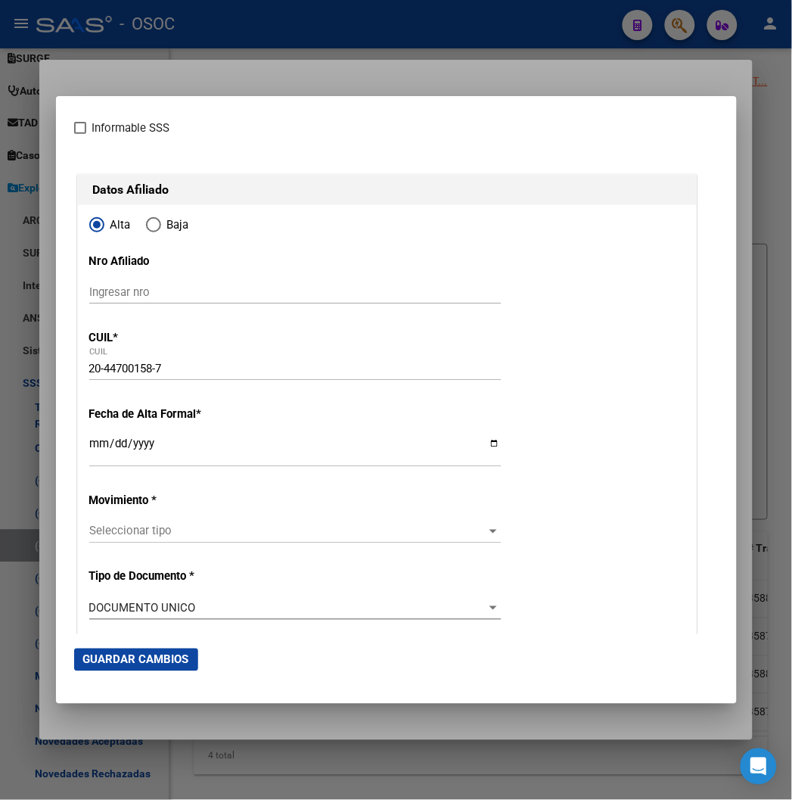
scroll to position [84, 0]
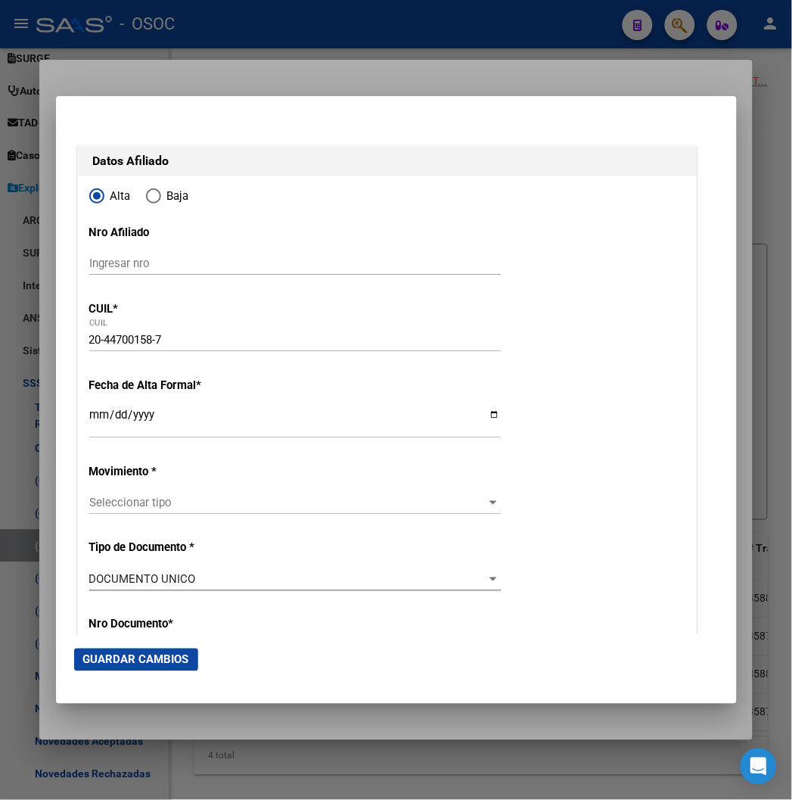
click at [89, 419] on input "Ingresar fecha" at bounding box center [295, 421] width 412 height 24
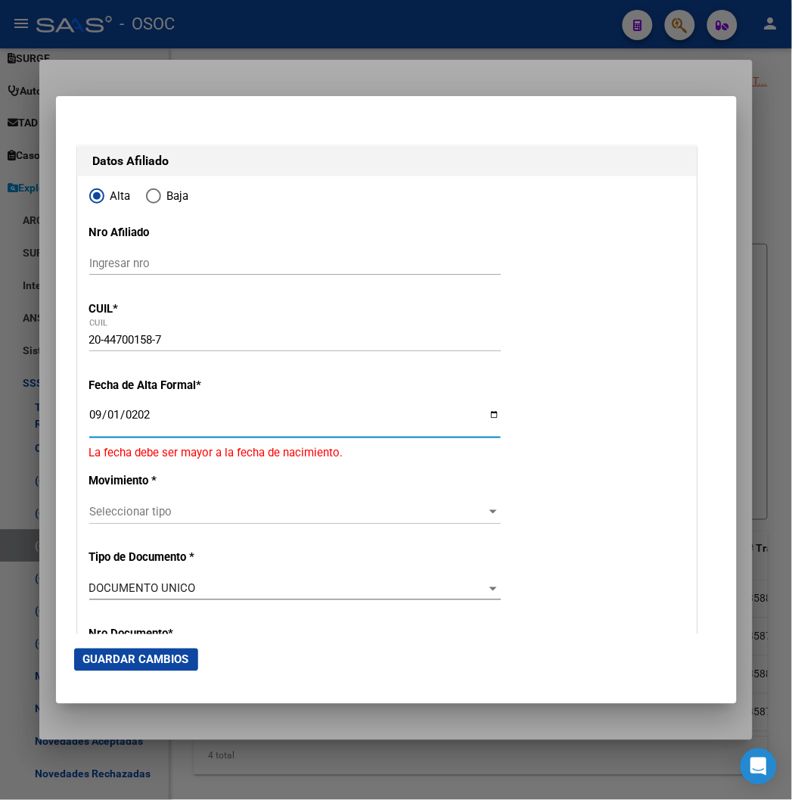
type input "[DATE]"
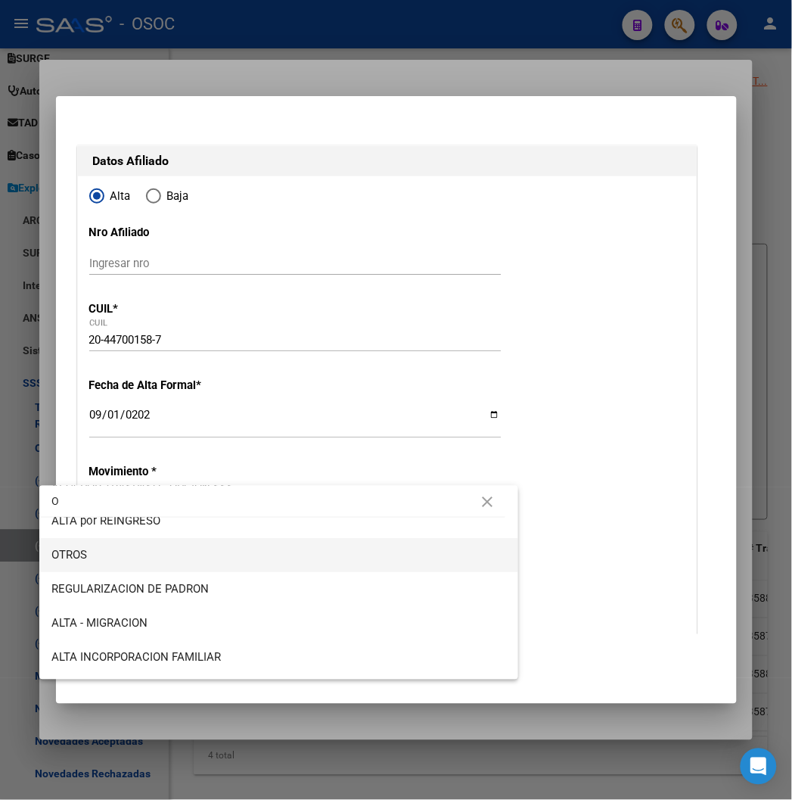
scroll to position [0, 0]
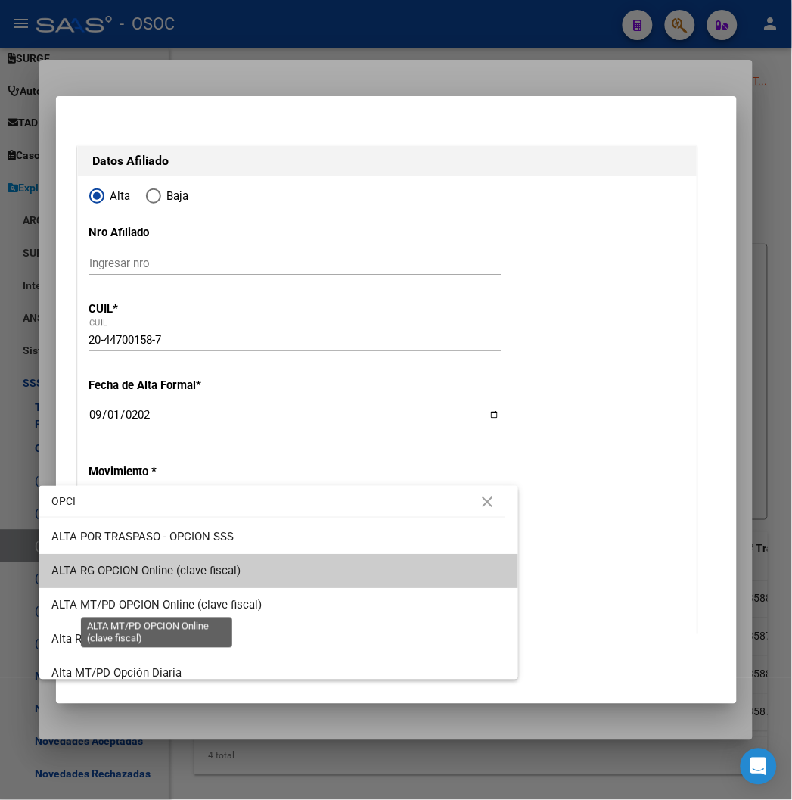
type input "OPCI"
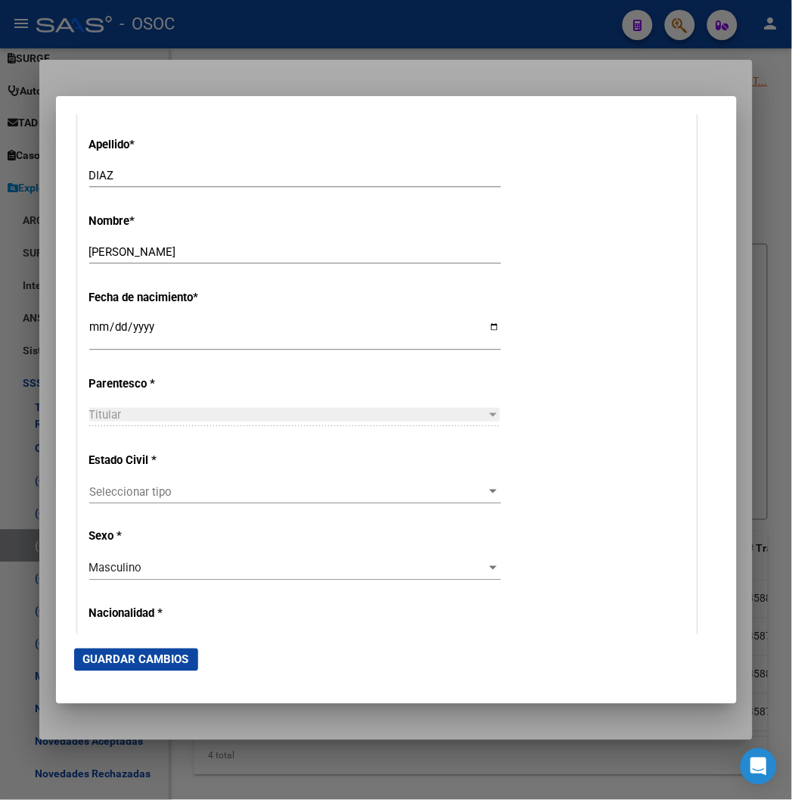
scroll to position [672, 0]
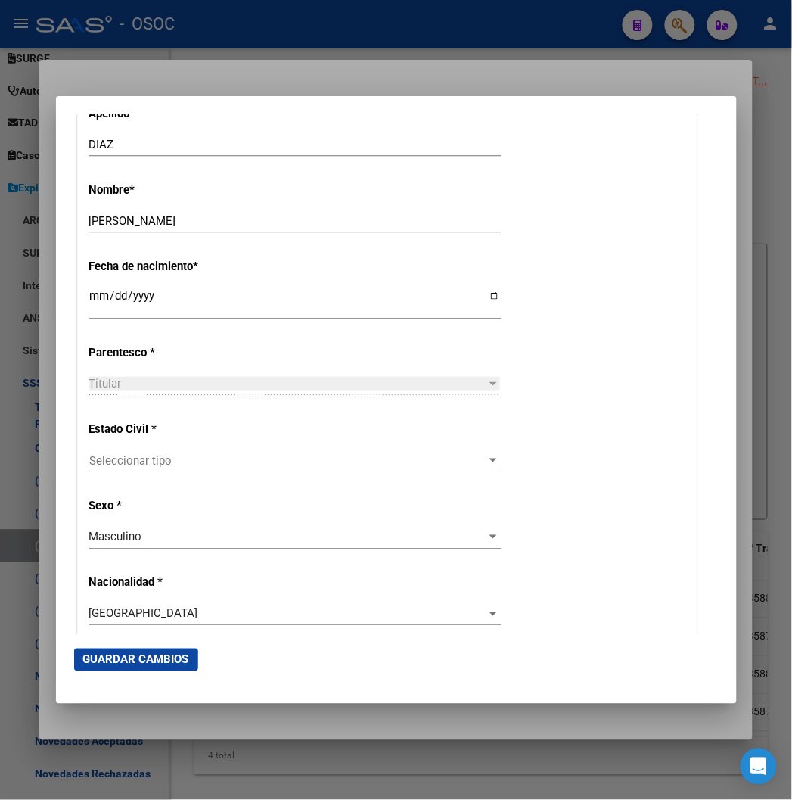
click at [129, 451] on div "Seleccionar tipo Seleccionar tipo" at bounding box center [295, 461] width 412 height 23
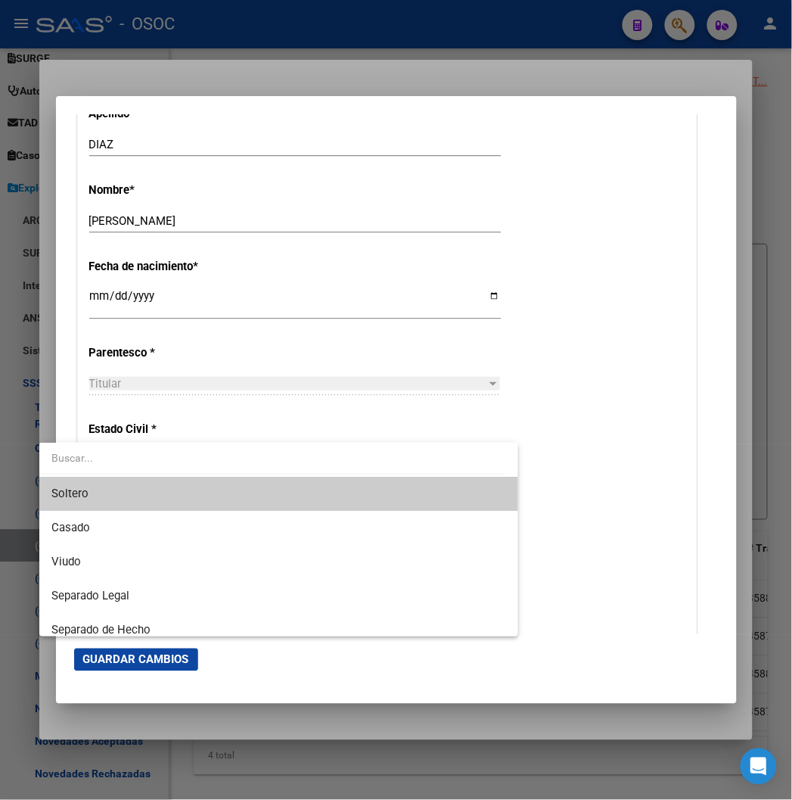
click at [118, 486] on span "Soltero" at bounding box center [278, 494] width 455 height 34
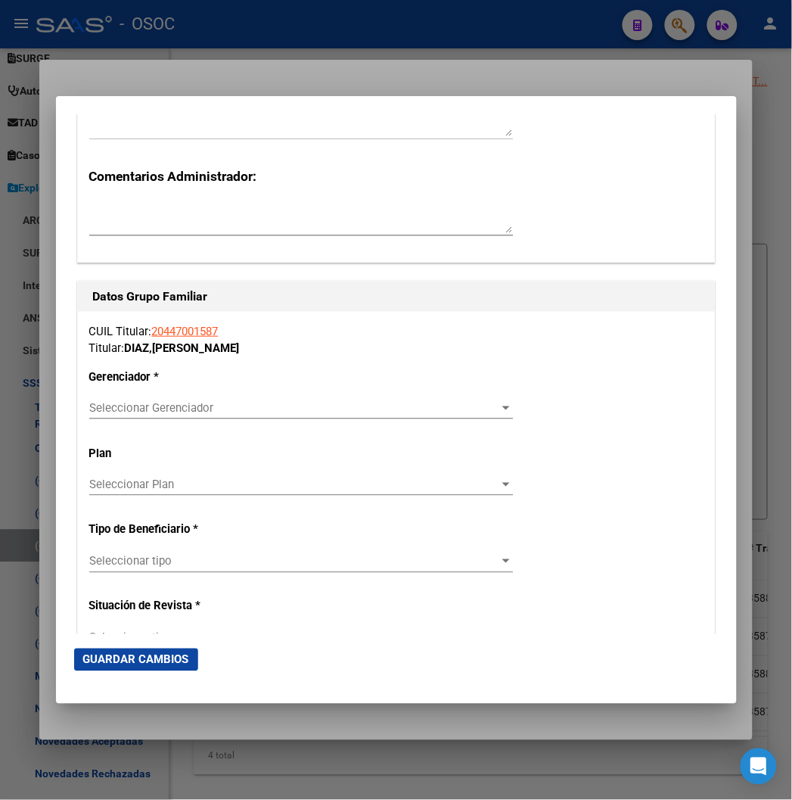
scroll to position [2439, 0]
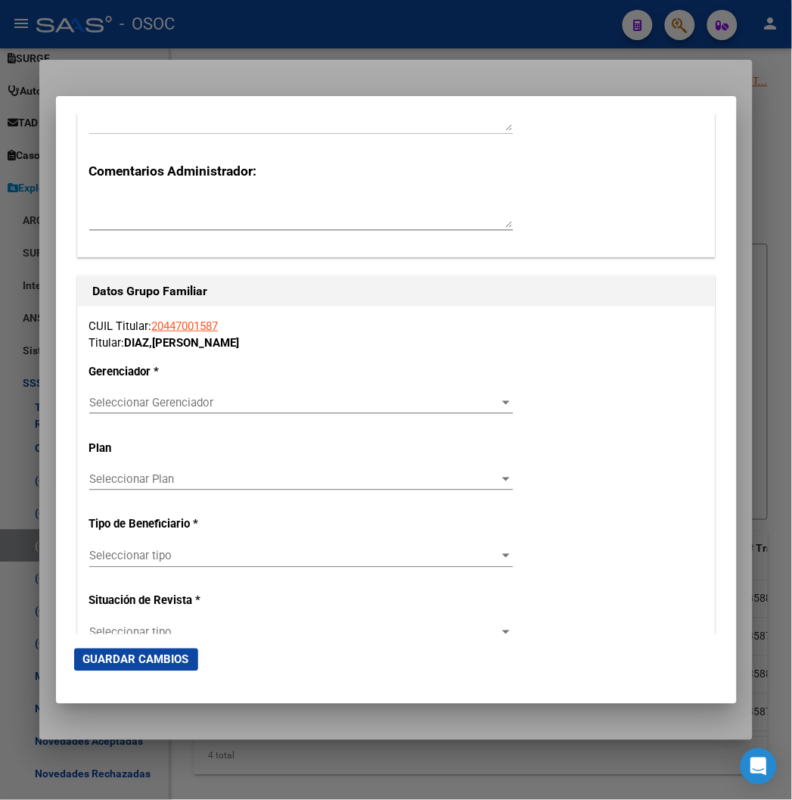
click at [139, 410] on div "Seleccionar Gerenciador Seleccionar Gerenciador" at bounding box center [301, 402] width 424 height 23
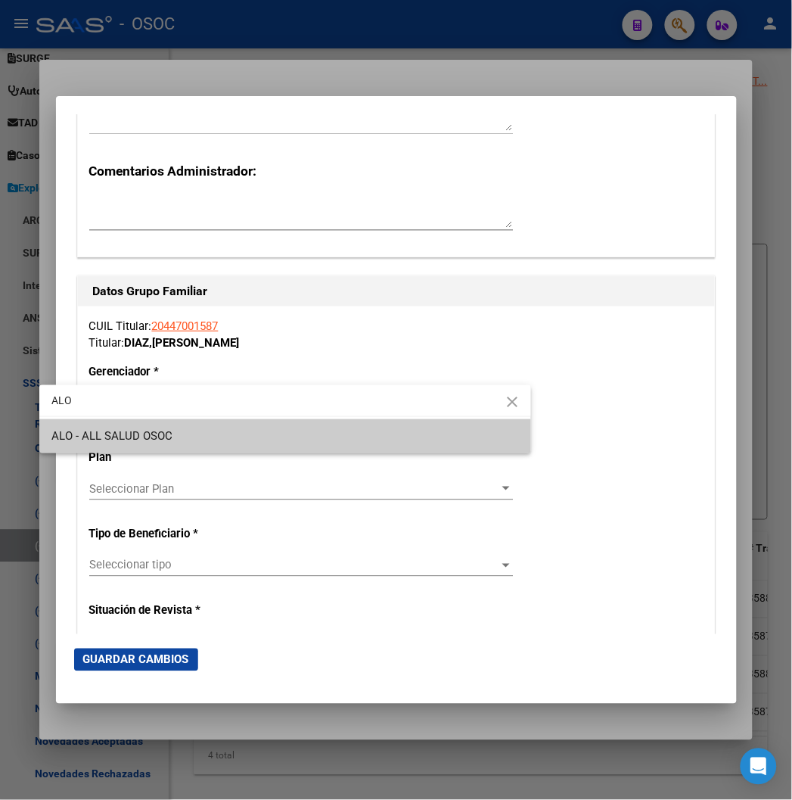
type input "ALO"
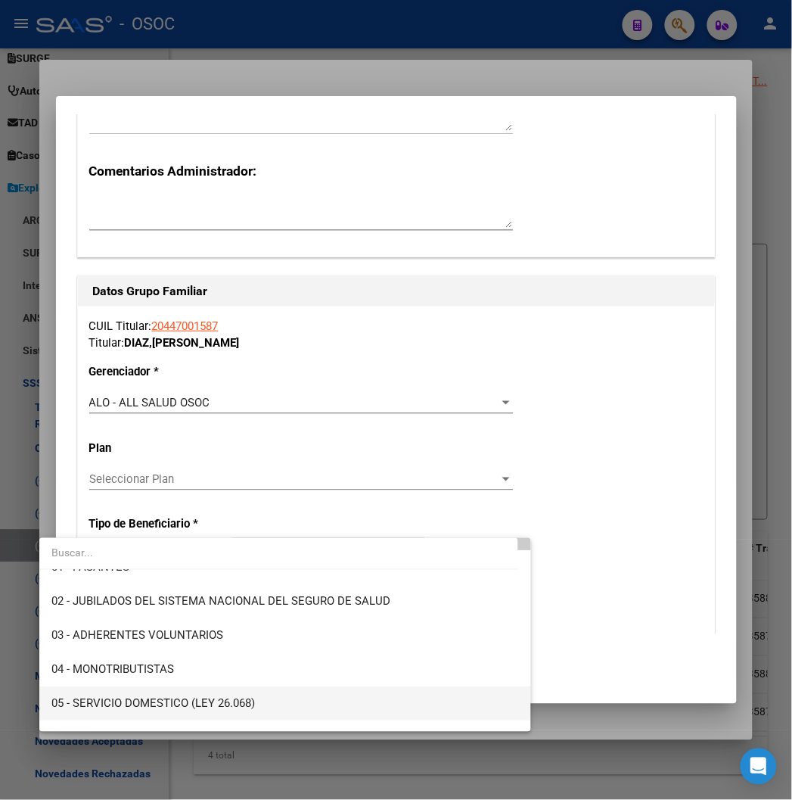
scroll to position [84, 0]
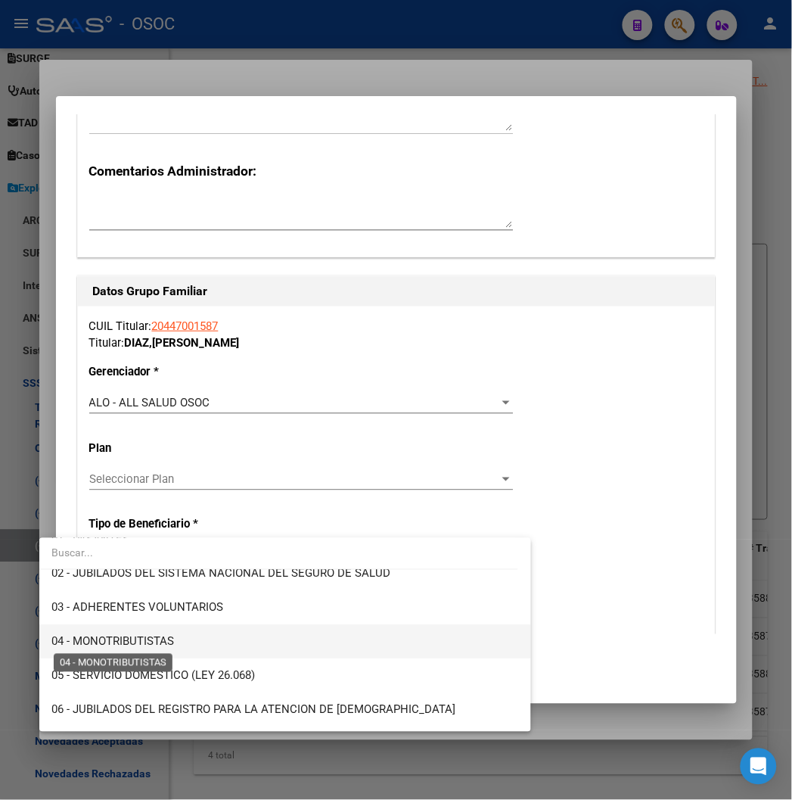
click at [129, 634] on span "04 - MONOTRIBUTISTAS" at bounding box center [112, 641] width 123 height 14
type input "20-44700158-7"
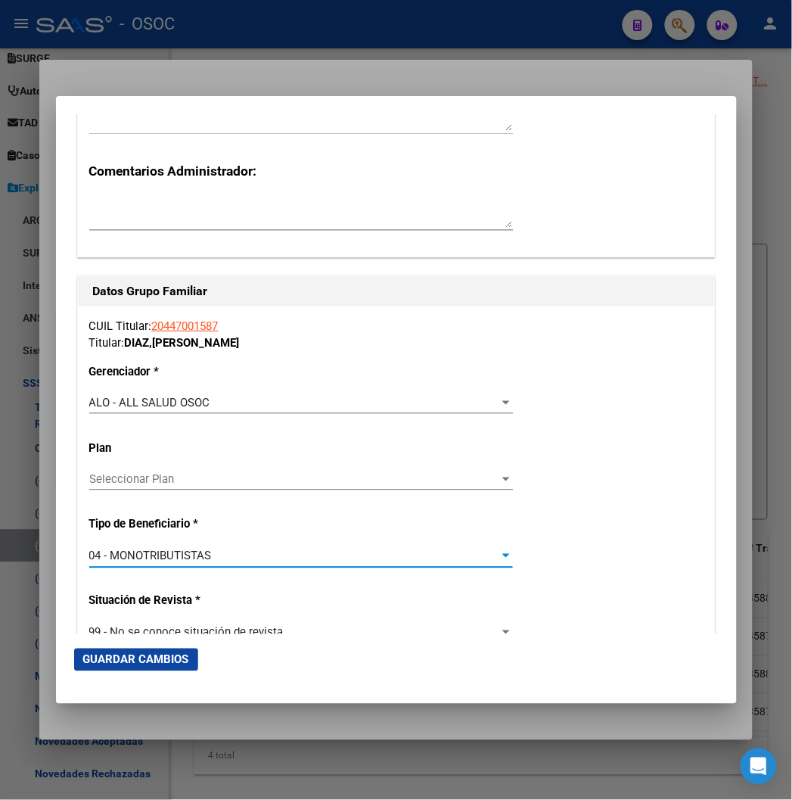
click at [116, 653] on span "Guardar Cambios" at bounding box center [136, 660] width 106 height 14
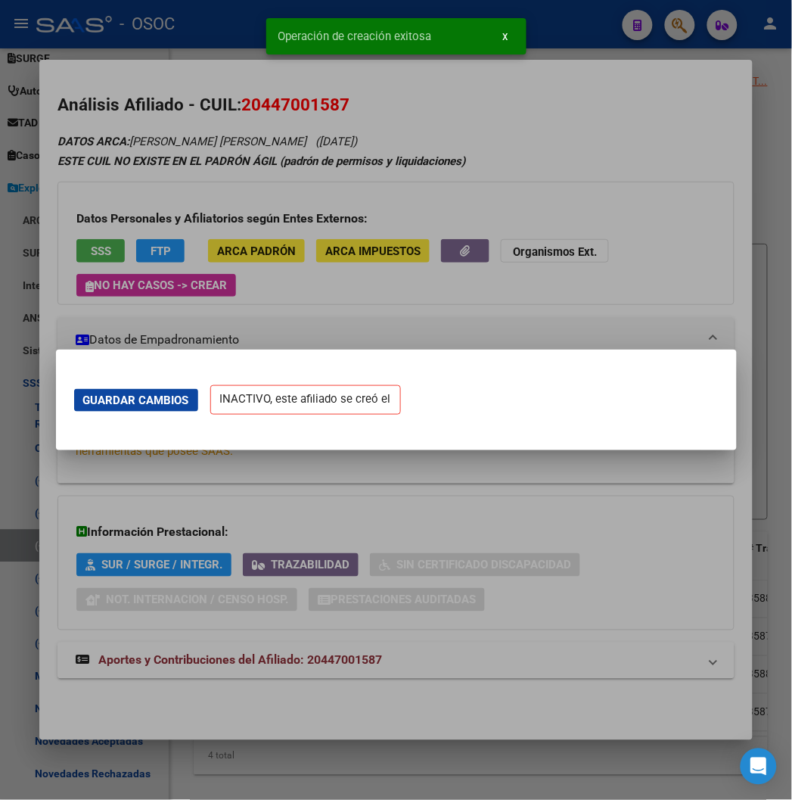
scroll to position [0, 0]
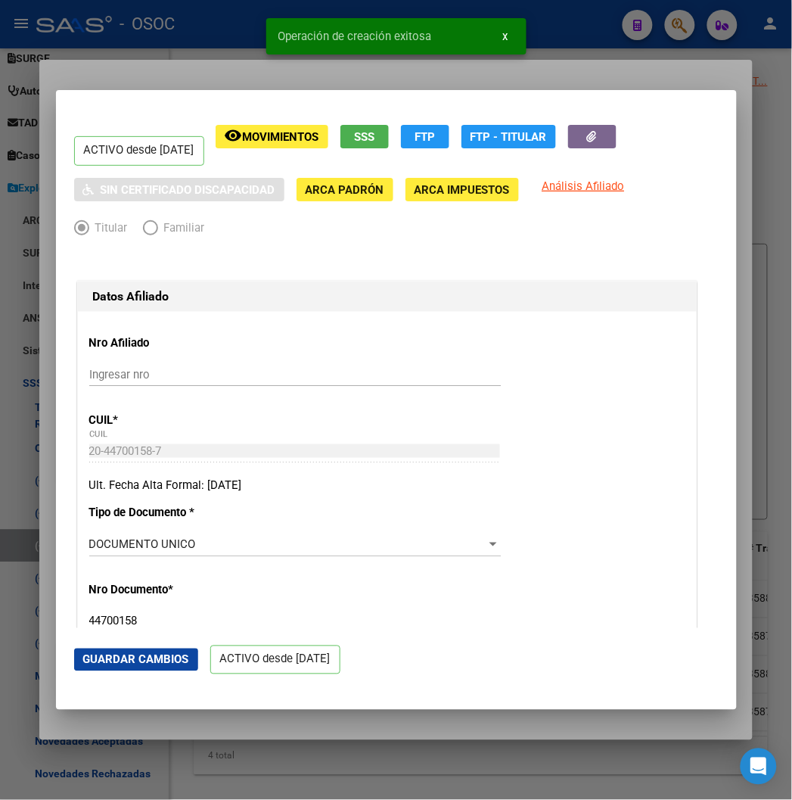
click at [202, 70] on div at bounding box center [396, 400] width 792 height 800
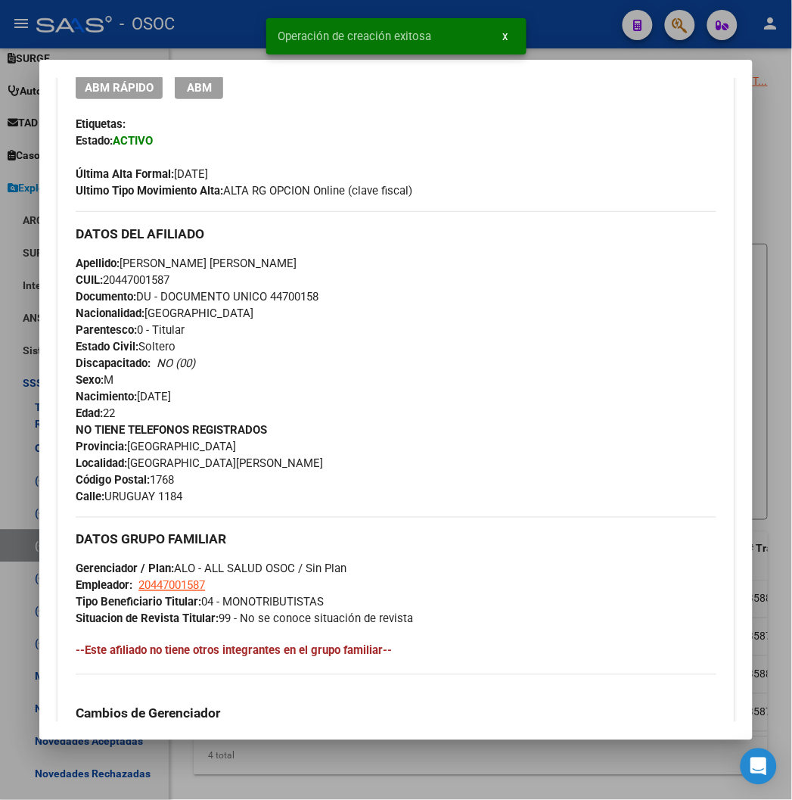
scroll to position [168, 0]
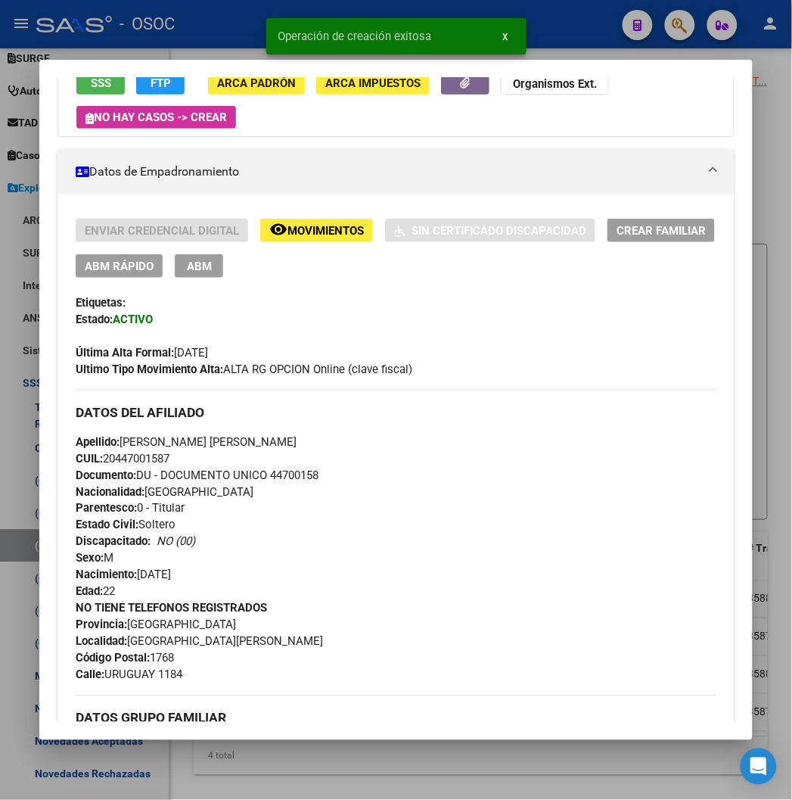
click at [285, 474] on span "Documento: DU - DOCUMENTO UNICO 44700158" at bounding box center [197, 476] width 243 height 14
copy span "44700158"
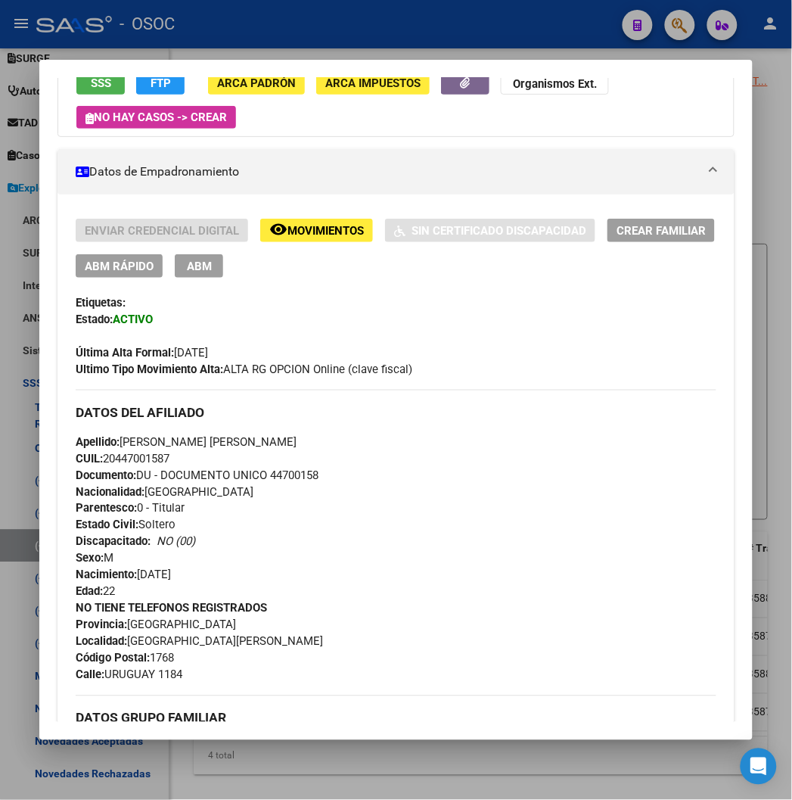
click at [265, 478] on span "Documento: DU - DOCUMENTO UNICO 44700158" at bounding box center [197, 476] width 243 height 14
click at [282, 475] on span "Documento: DU - DOCUMENTO UNICO 44700158" at bounding box center [197, 476] width 243 height 14
click at [110, 462] on span "CUIL: 20447001587" at bounding box center [123, 459] width 94 height 14
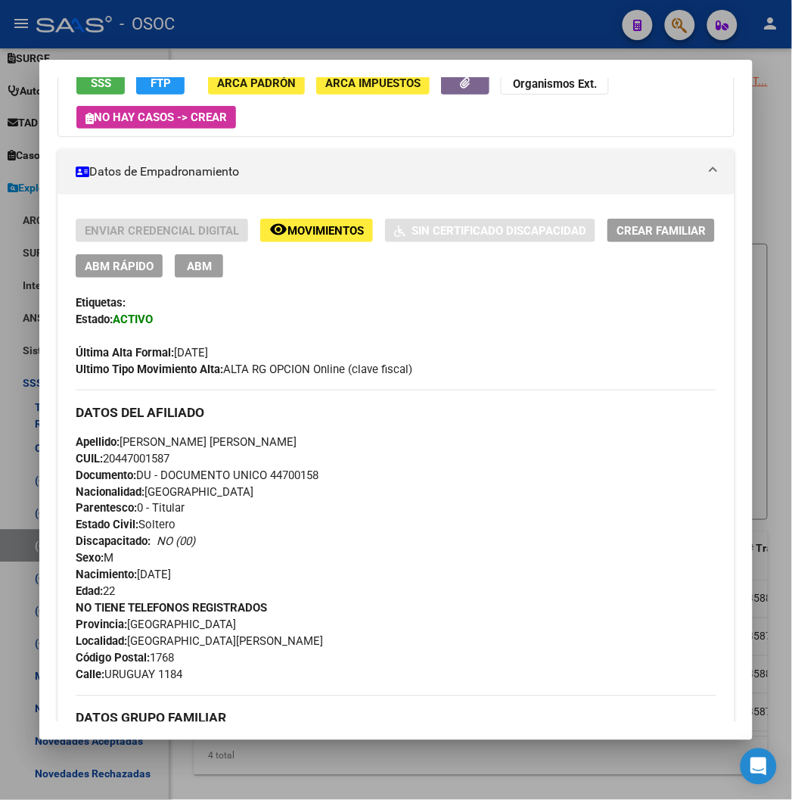
click at [110, 462] on span "CUIL: 20447001587" at bounding box center [123, 459] width 94 height 14
copy span "20447001587"
click at [213, 437] on span "Apellido: FRANCO EZEQUIEL DIAZ" at bounding box center [186, 442] width 221 height 14
copy span "DIAZ"
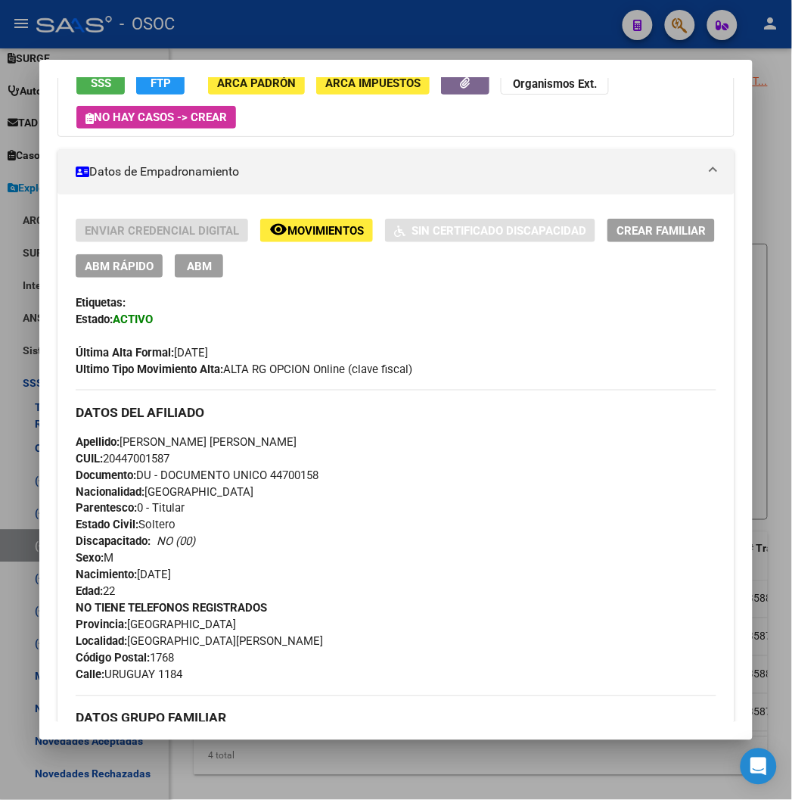
drag, startPoint x: 101, startPoint y: 441, endPoint x: 197, endPoint y: 441, distance: 95.4
click at [197, 441] on span "Apellido: FRANCO EZEQUIEL DIAZ" at bounding box center [186, 442] width 221 height 14
copy span "FRANCO EZEQUIEL"
click at [266, 21] on div at bounding box center [396, 400] width 792 height 800
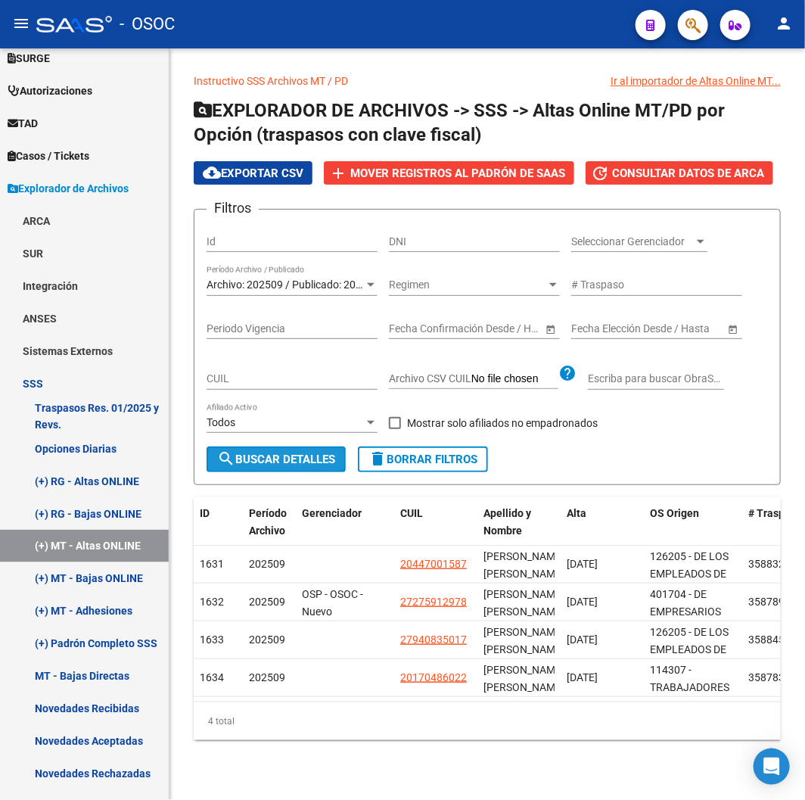
click at [283, 448] on button "search Buscar Detalles" at bounding box center [276, 460] width 139 height 26
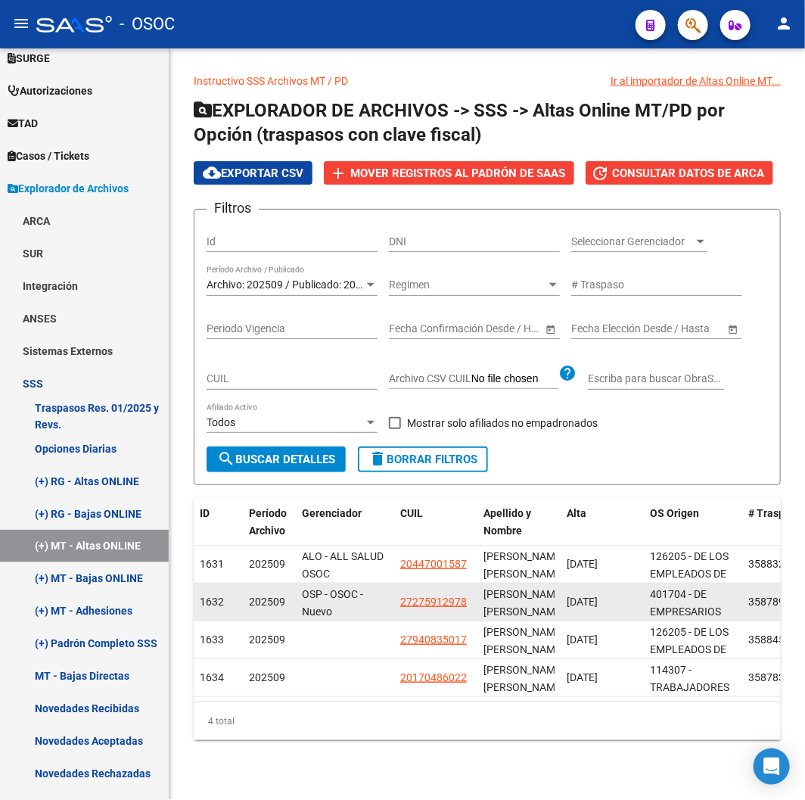
click at [421, 608] on app-link-go-to "27275912978" at bounding box center [433, 601] width 67 height 17
click at [421, 607] on span "27275912978" at bounding box center [433, 602] width 67 height 12
copy span "27275912978"
type textarea "27275912978"
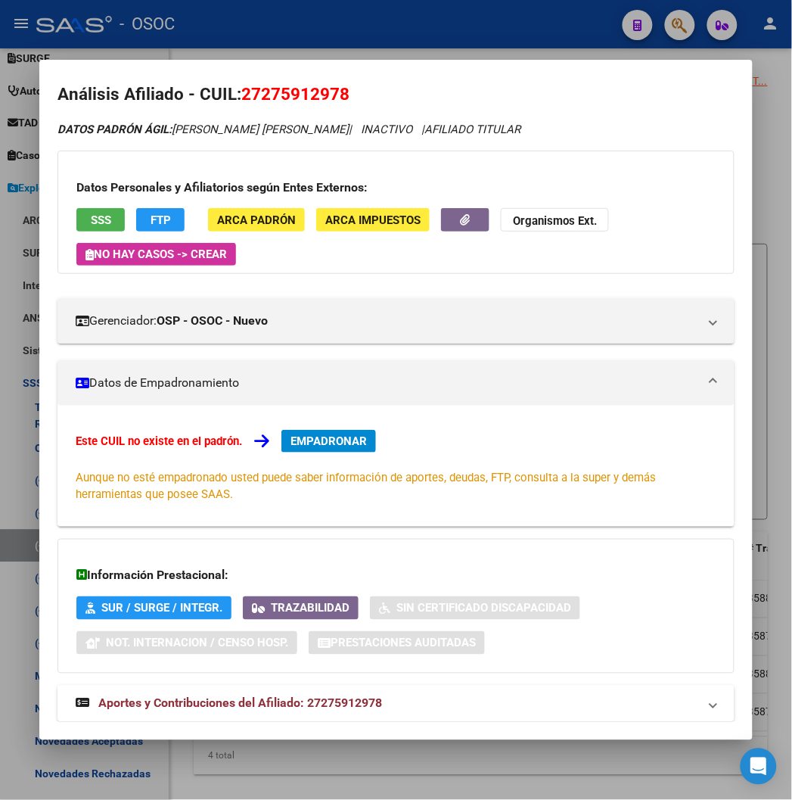
scroll to position [44, 0]
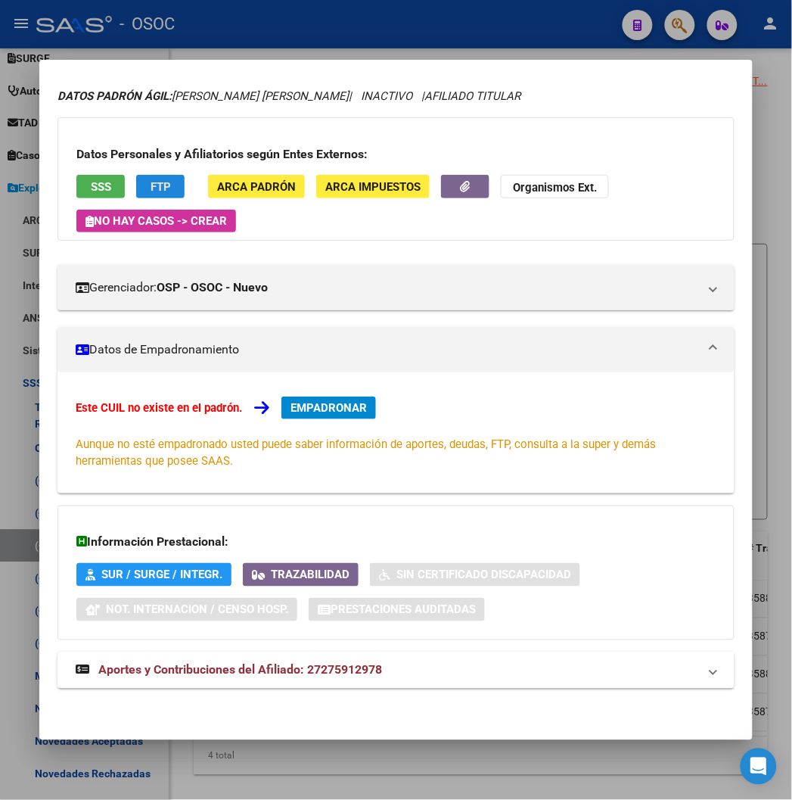
click at [136, 186] on button "FTP" at bounding box center [160, 186] width 48 height 23
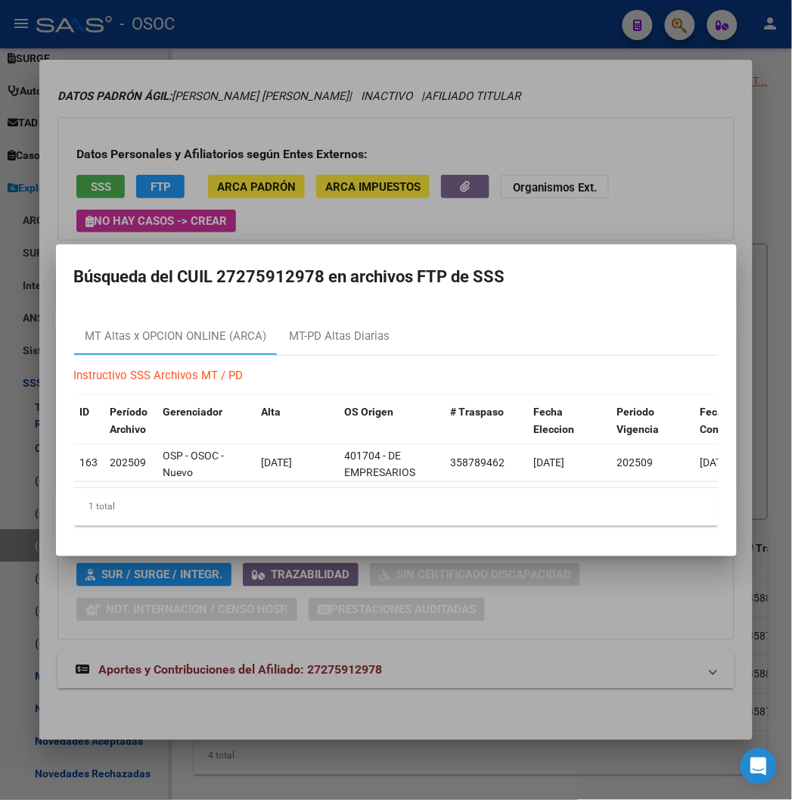
click at [165, 124] on div at bounding box center [396, 400] width 792 height 800
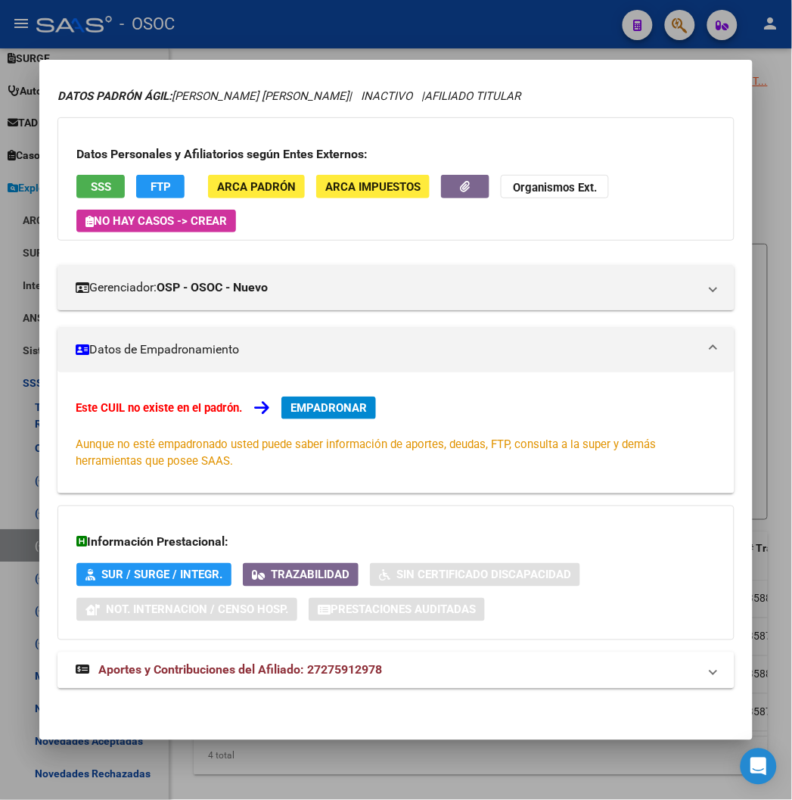
click at [91, 182] on span "SSS" at bounding box center [101, 187] width 20 height 14
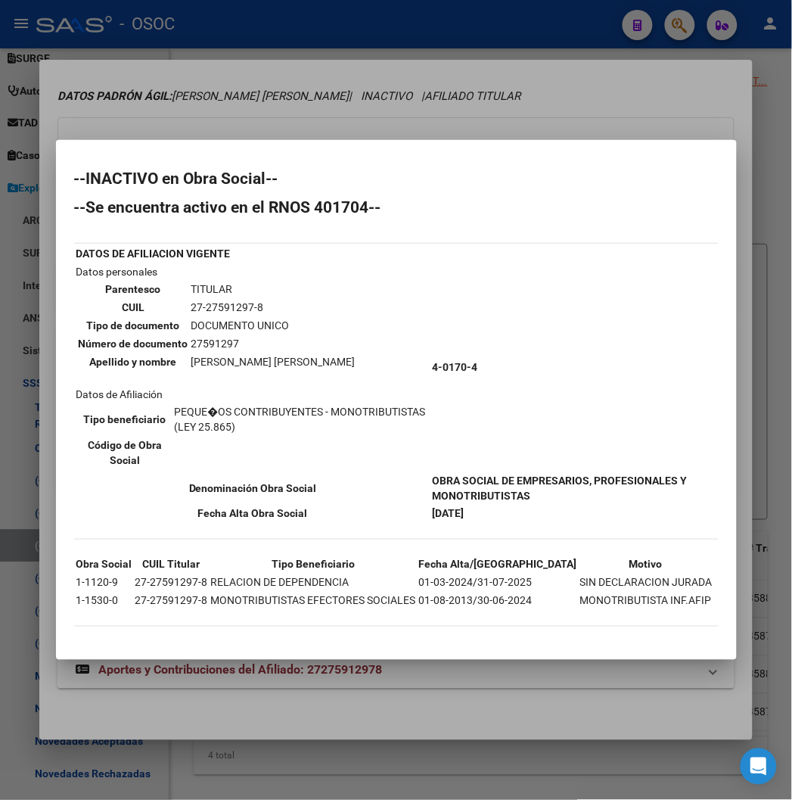
click at [253, 70] on div at bounding box center [396, 400] width 792 height 800
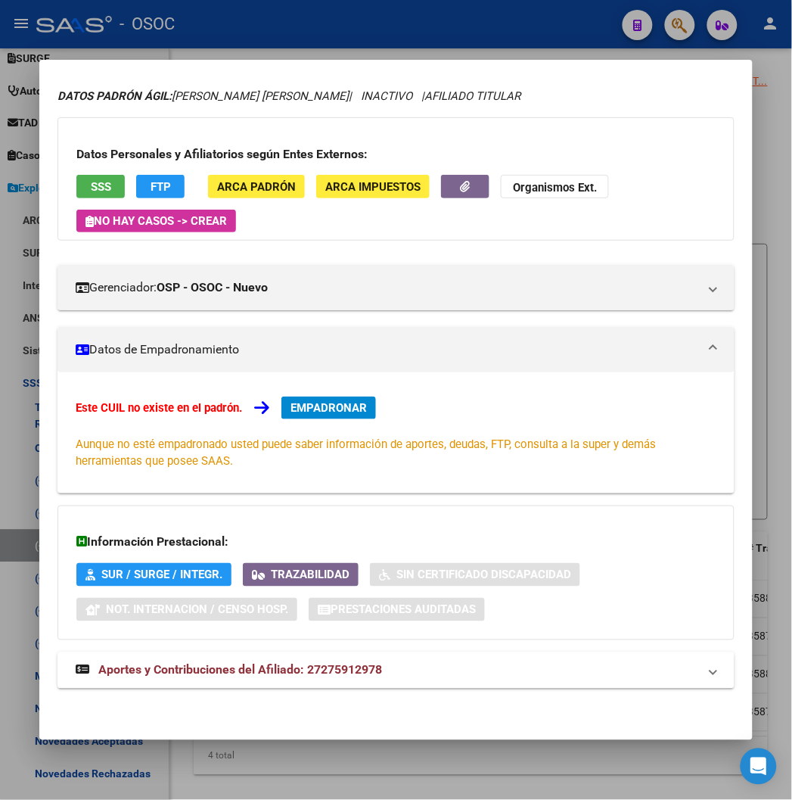
scroll to position [0, 0]
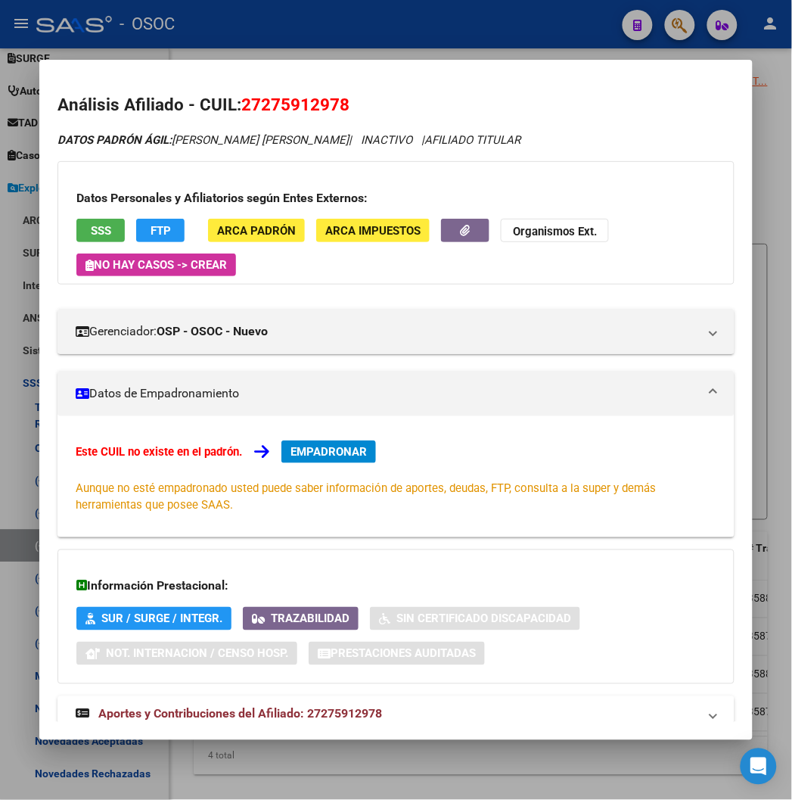
click at [263, 102] on span "27275912978" at bounding box center [295, 105] width 108 height 20
copy span "27275912978"
click at [262, 107] on span "27275912978" at bounding box center [295, 105] width 108 height 20
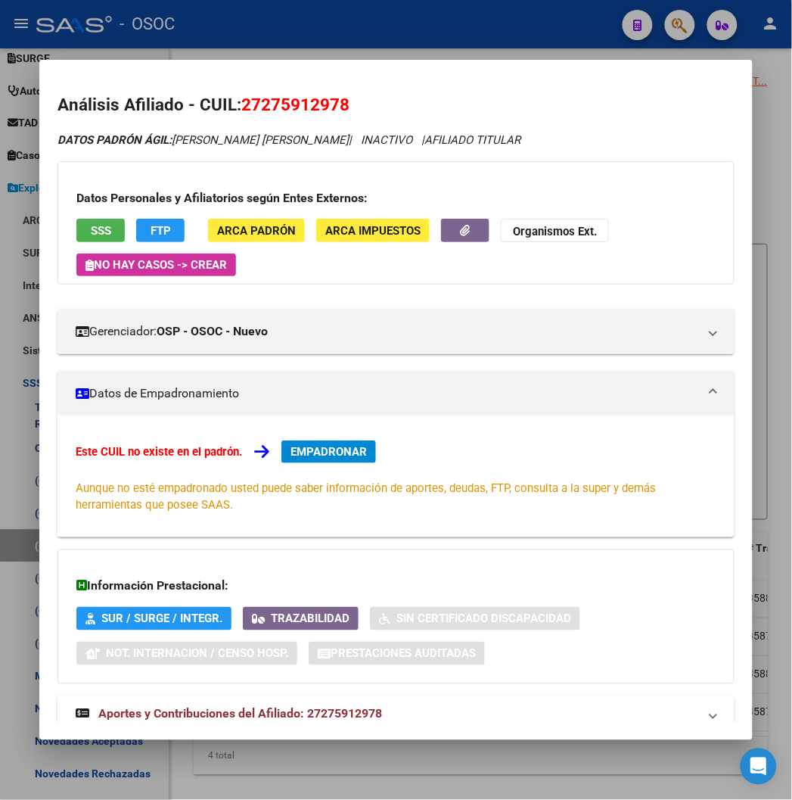
click at [261, 458] on div "Este CUIL no existe en el padrón. EMPADRONAR Aunque no esté empadronado usted p…" at bounding box center [396, 477] width 640 height 73
click at [282, 459] on button "EMPADRONAR" at bounding box center [329, 452] width 95 height 23
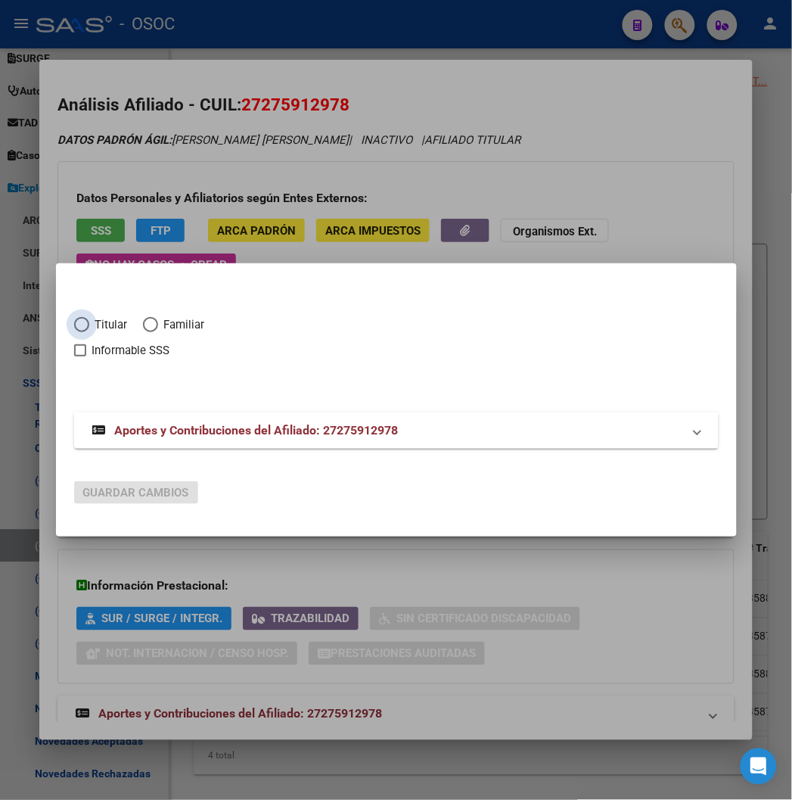
click at [89, 322] on span "Titular" at bounding box center [108, 324] width 39 height 17
click at [88, 322] on input "Titular" at bounding box center [81, 324] width 15 height 15
radio input "true"
checkbox input "true"
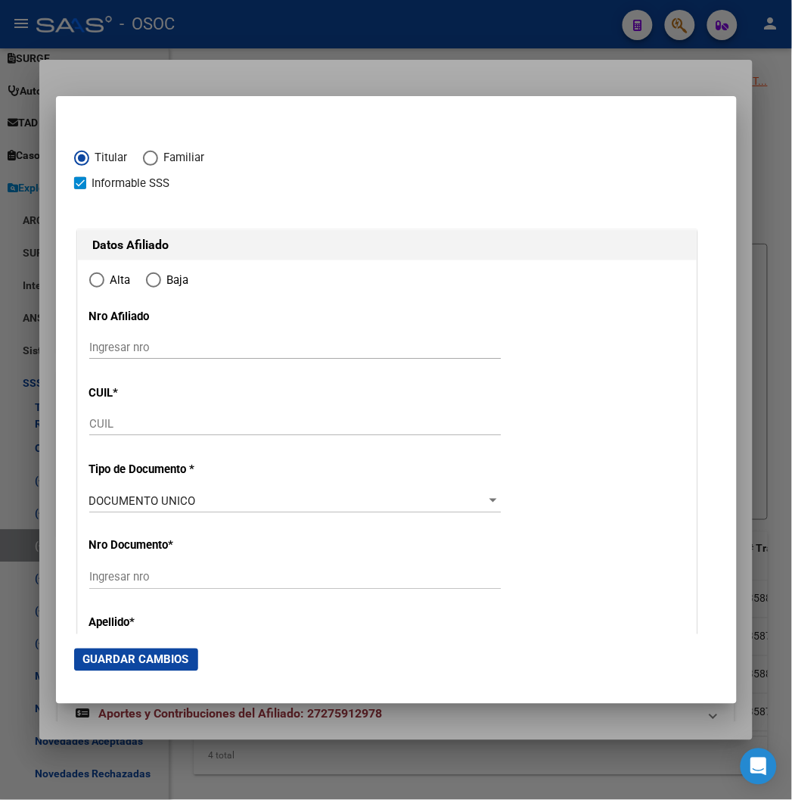
type input "27-27591297-8"
click at [92, 177] on span "Informable SSS" at bounding box center [131, 183] width 78 height 18
click at [79, 189] on input "Informable SSS" at bounding box center [79, 189] width 1 height 1
checkbox input "false"
radio input "true"
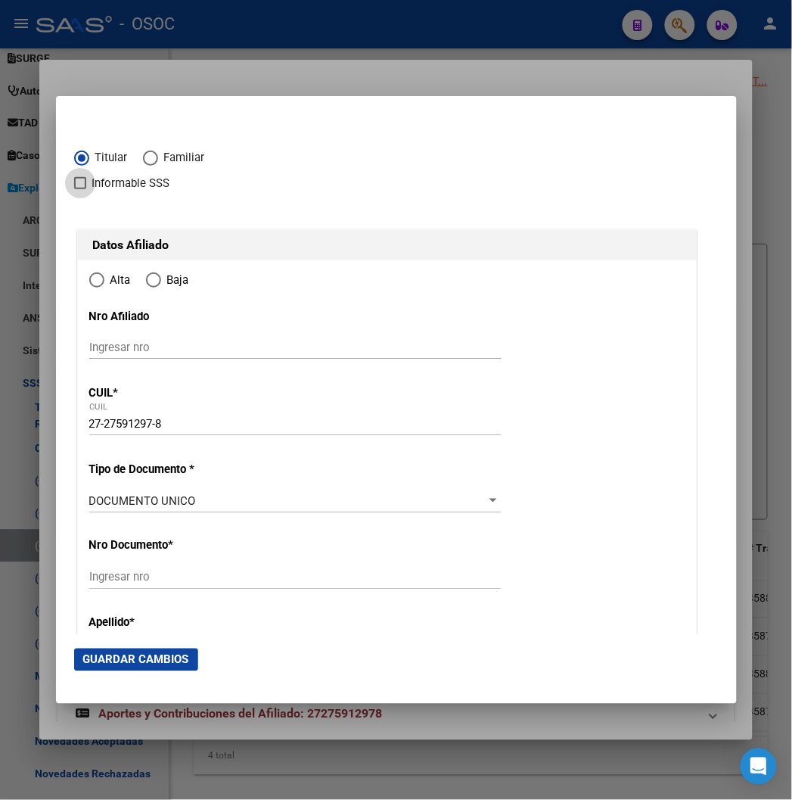
type input "27591297"
type input "1980-02-19"
type input "1923"
type input "FRANCO"
type input "ELIDA RAMONA"
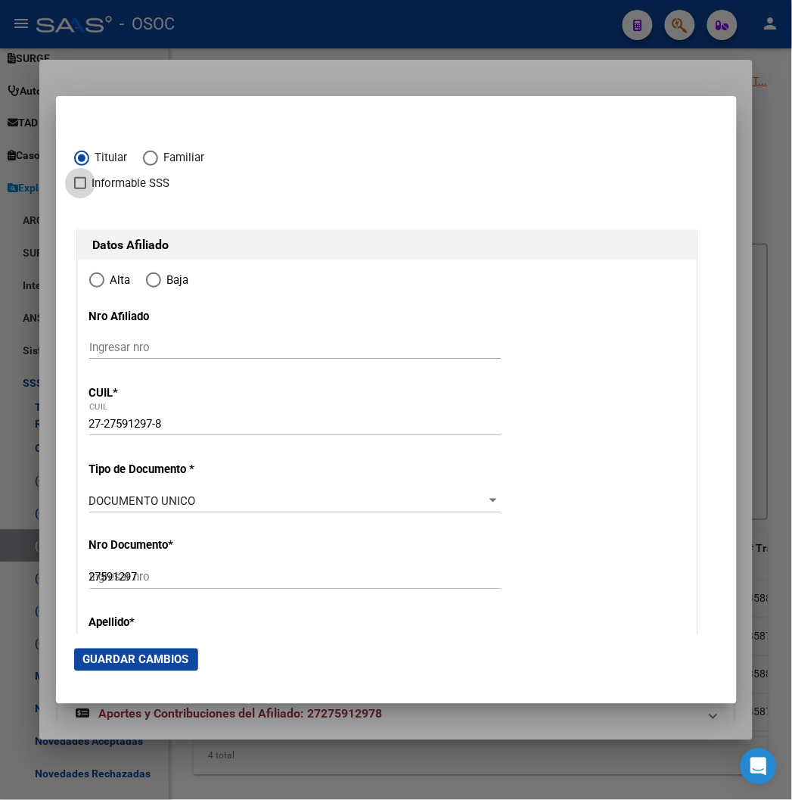
type input "BERISSO"
type input "170"
type input "152"
type input "BERISSO"
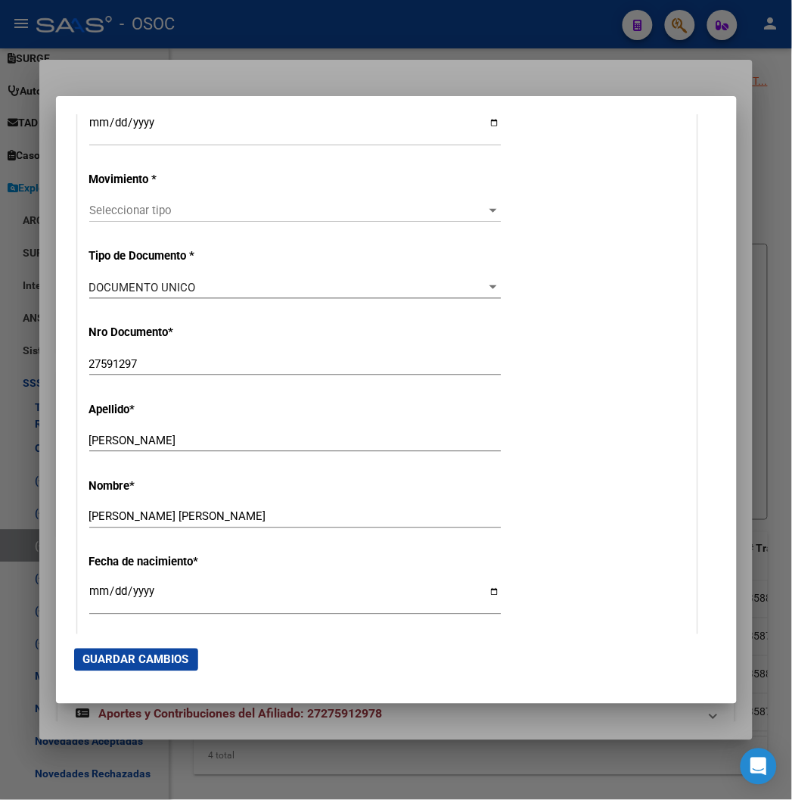
scroll to position [336, 0]
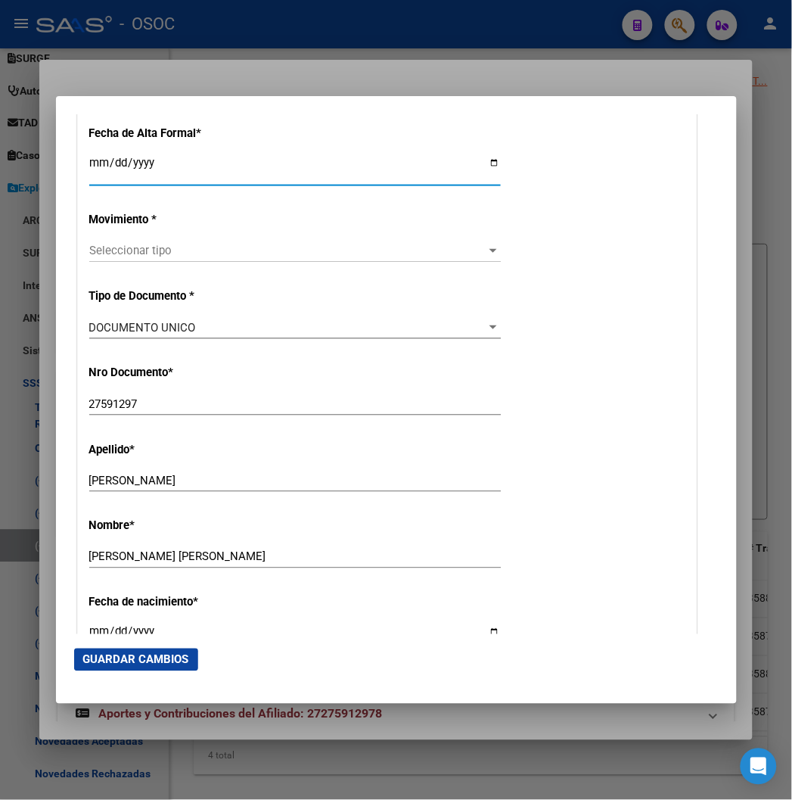
click at [89, 170] on input "Ingresar fecha" at bounding box center [295, 169] width 412 height 24
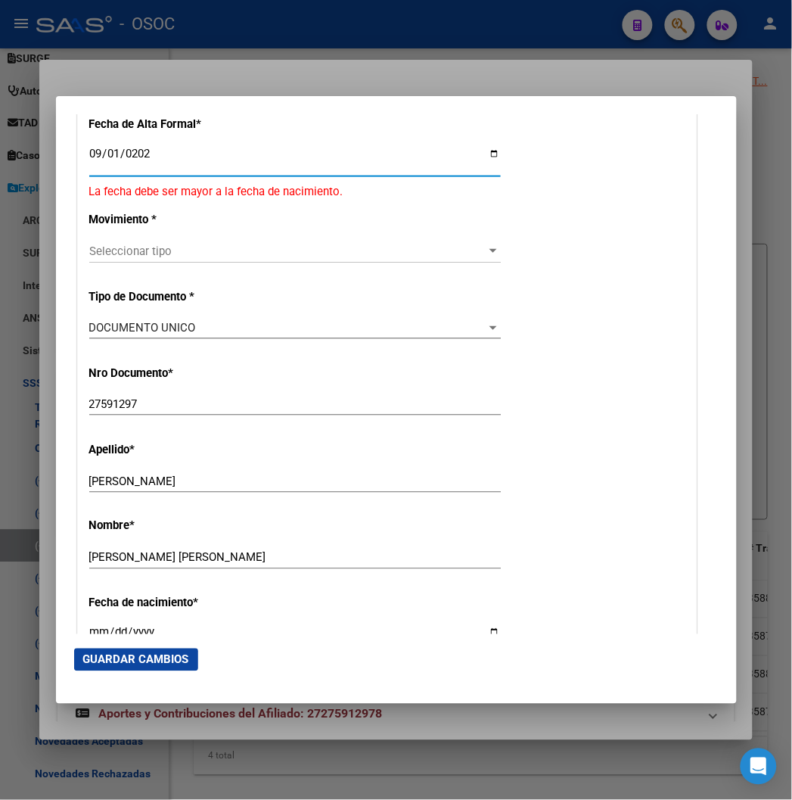
type input "[DATE]"
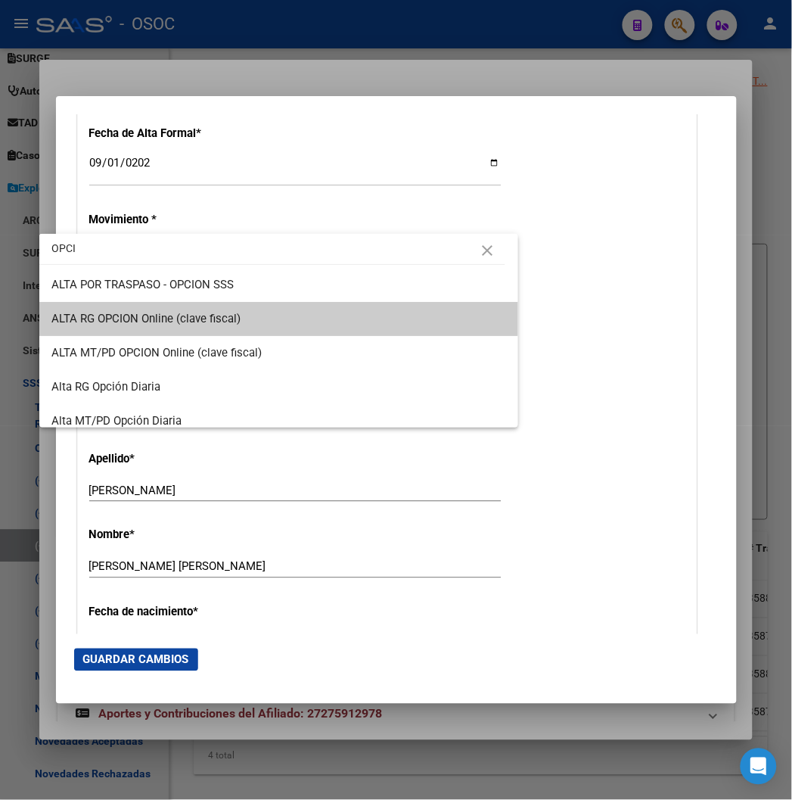
type input "OPCI"
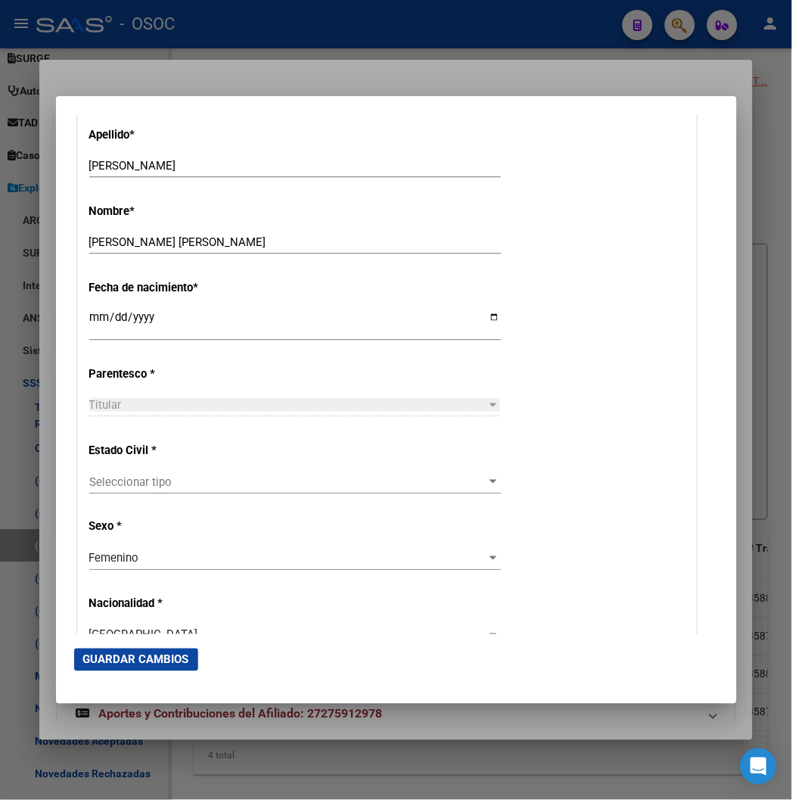
scroll to position [757, 0]
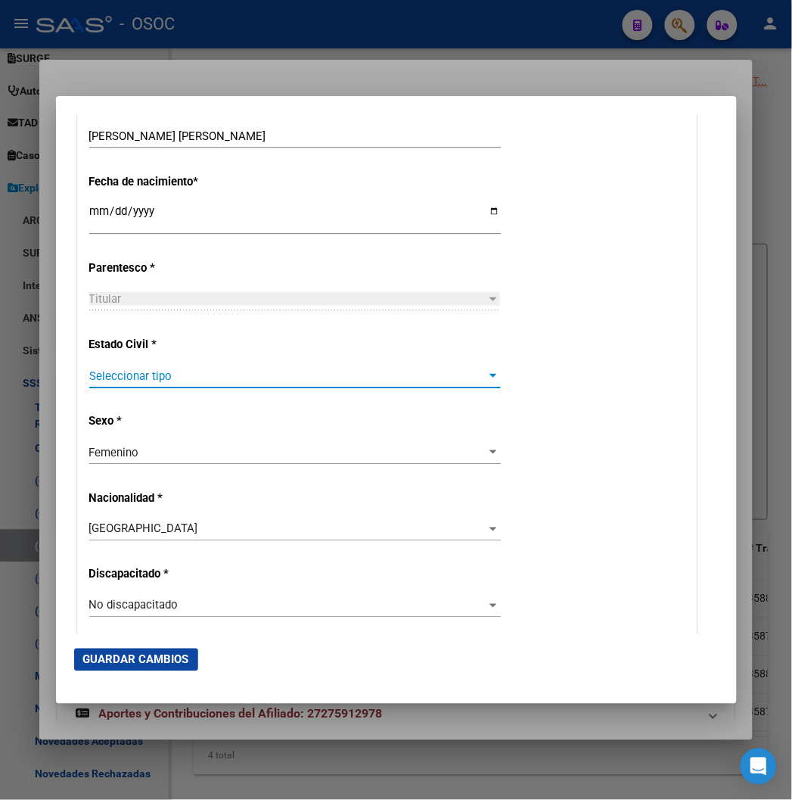
click at [89, 371] on span "Seleccionar tipo" at bounding box center [288, 376] width 398 height 14
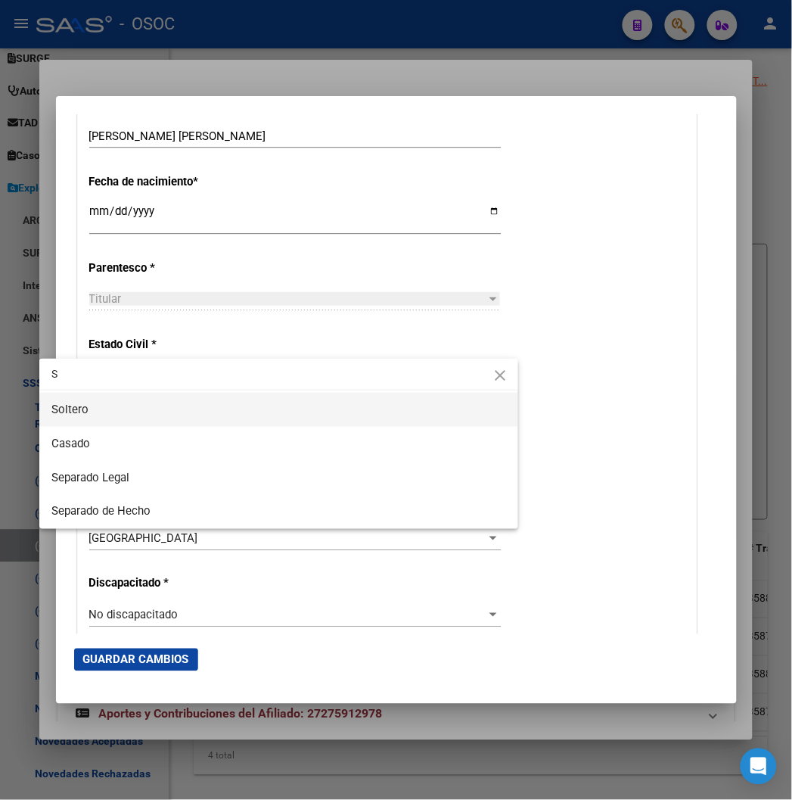
type input "S"
click at [95, 398] on span "Soltero" at bounding box center [278, 410] width 455 height 34
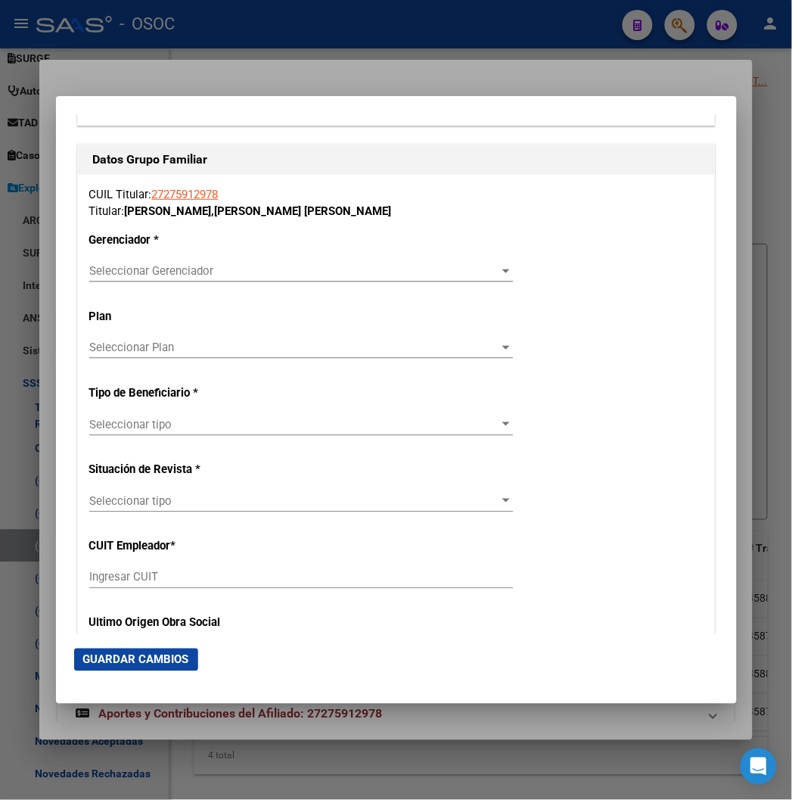
scroll to position [2607, 0]
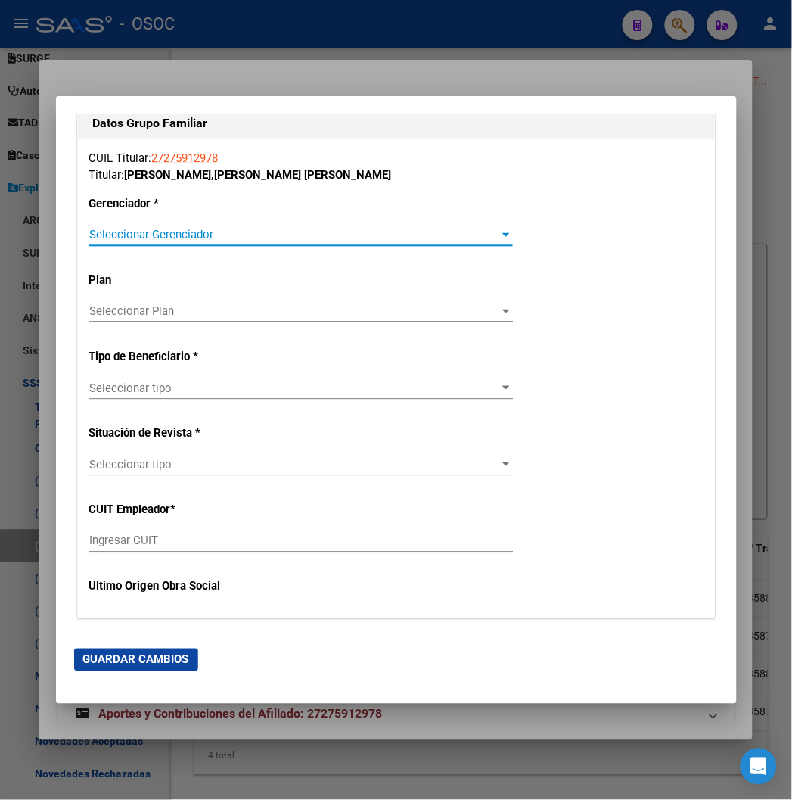
click at [132, 233] on span "Seleccionar Gerenciador" at bounding box center [294, 235] width 410 height 14
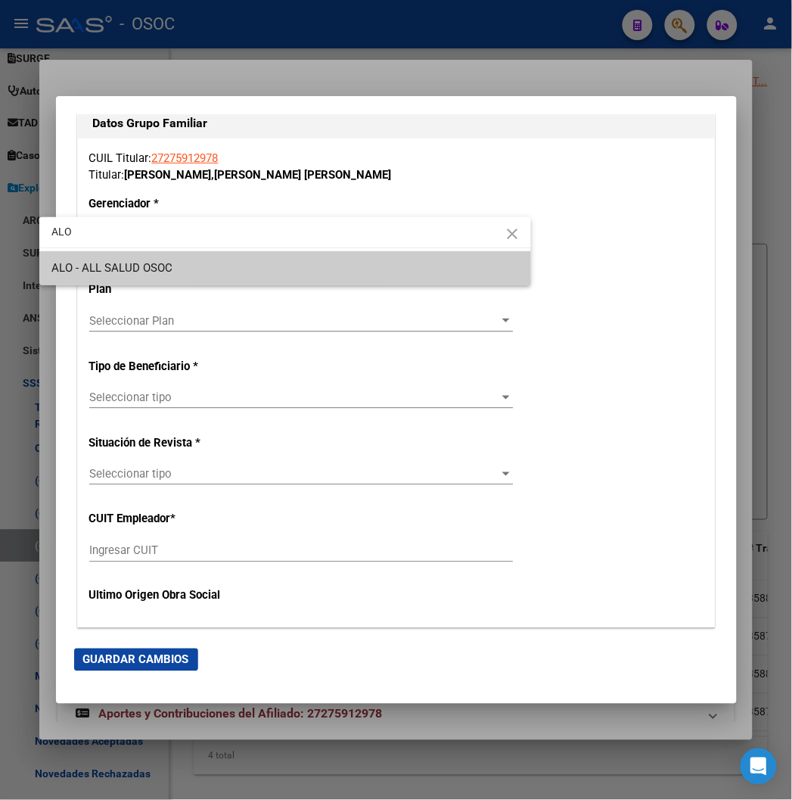
type input "ALO"
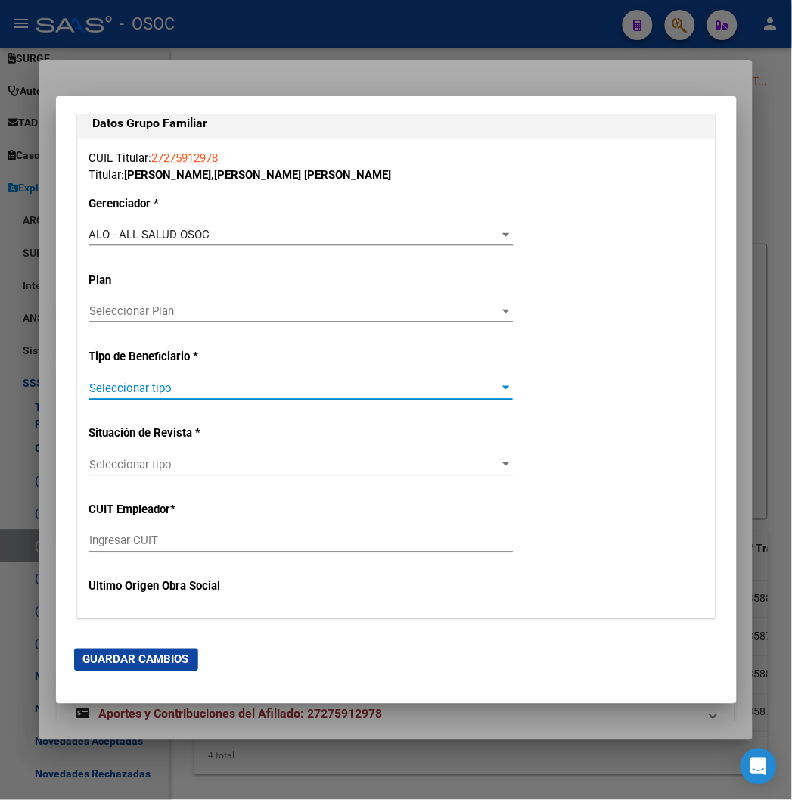
type input "27-27591297-8"
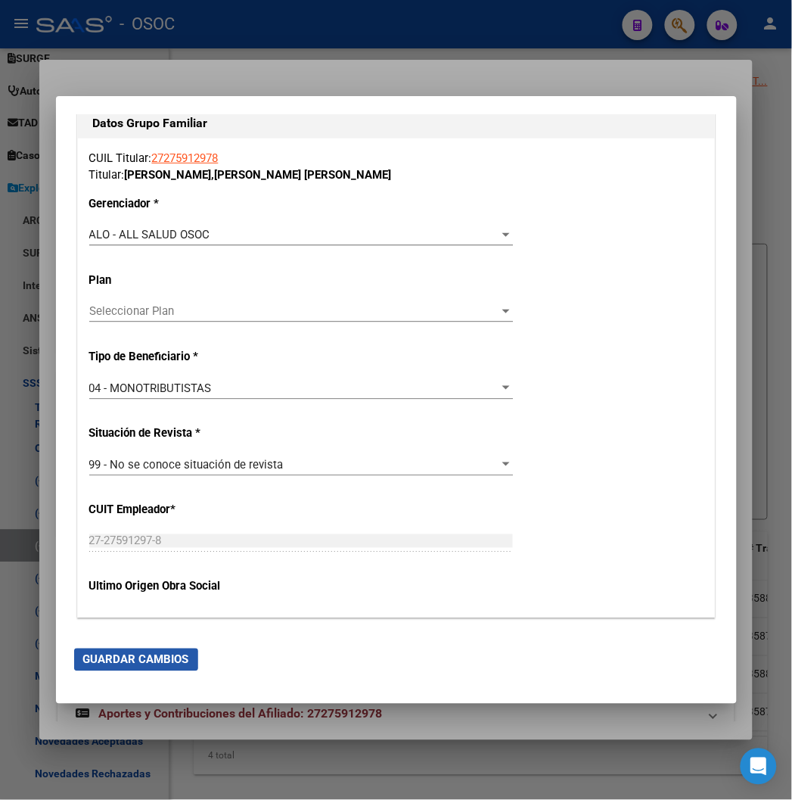
click at [98, 659] on span "Guardar Cambios" at bounding box center [136, 660] width 106 height 14
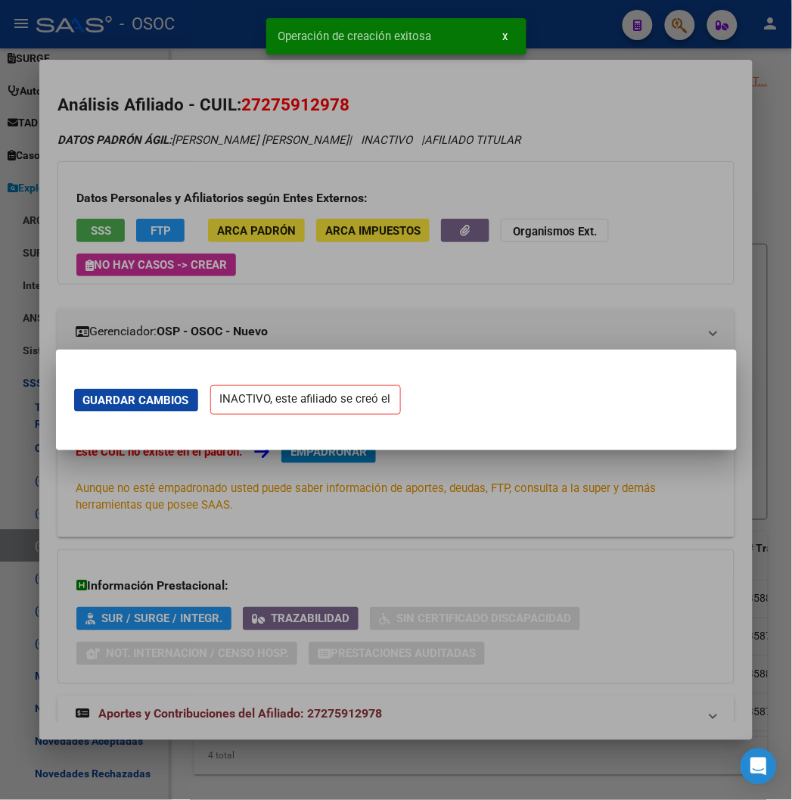
scroll to position [0, 0]
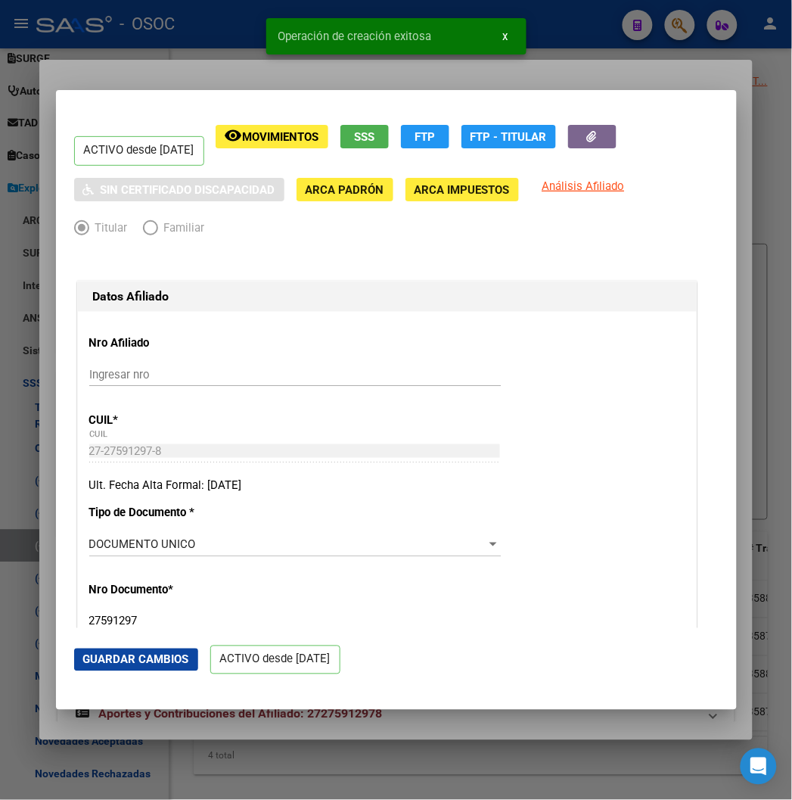
click at [142, 49] on div at bounding box center [396, 400] width 792 height 800
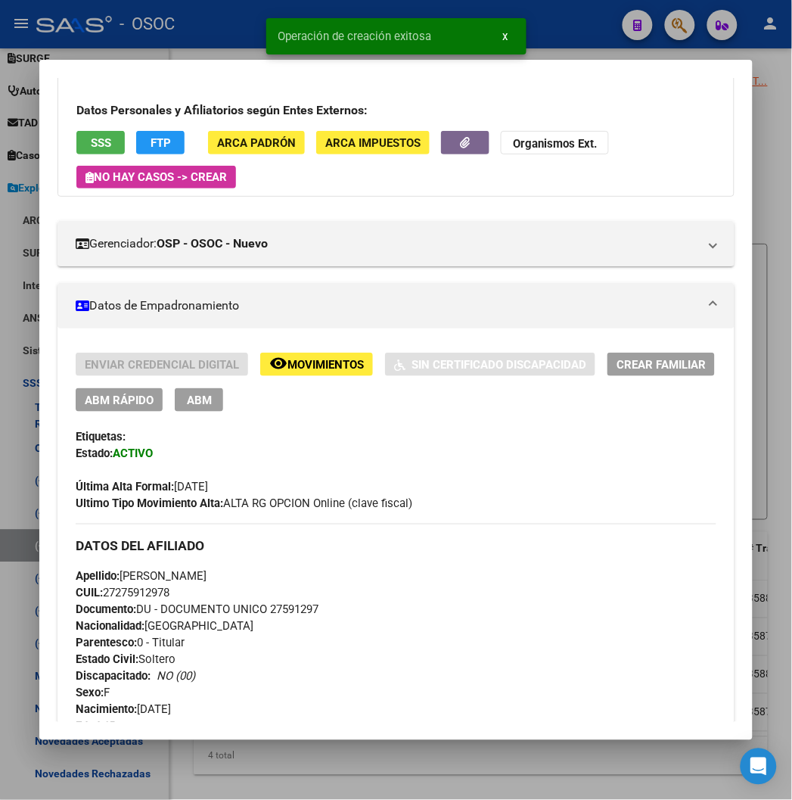
scroll to position [168, 0]
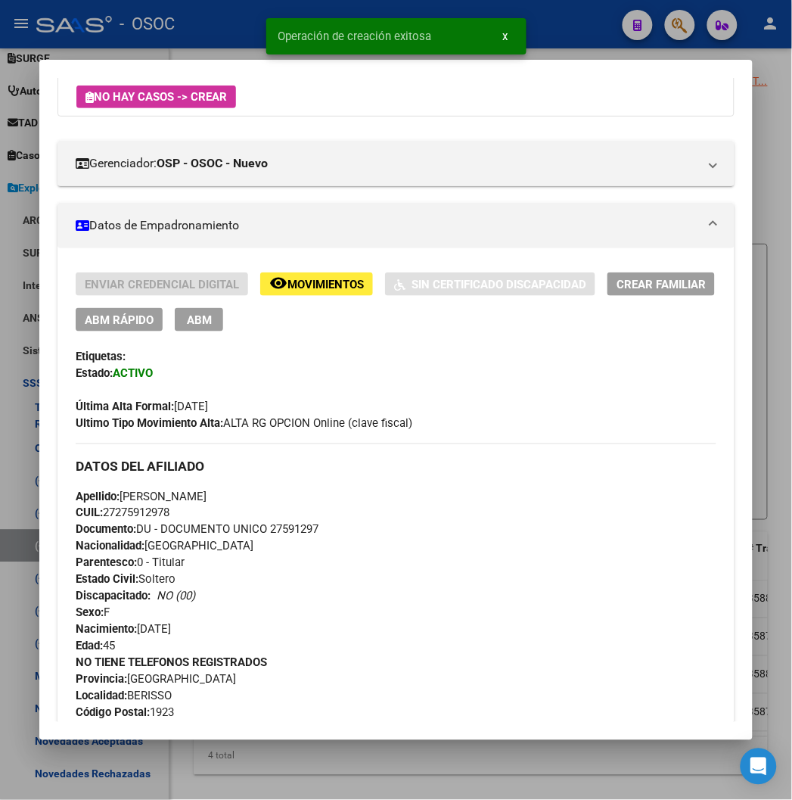
click at [262, 525] on span "Documento: DU - DOCUMENTO UNICO 27591297" at bounding box center [197, 530] width 243 height 14
copy span "27591297"
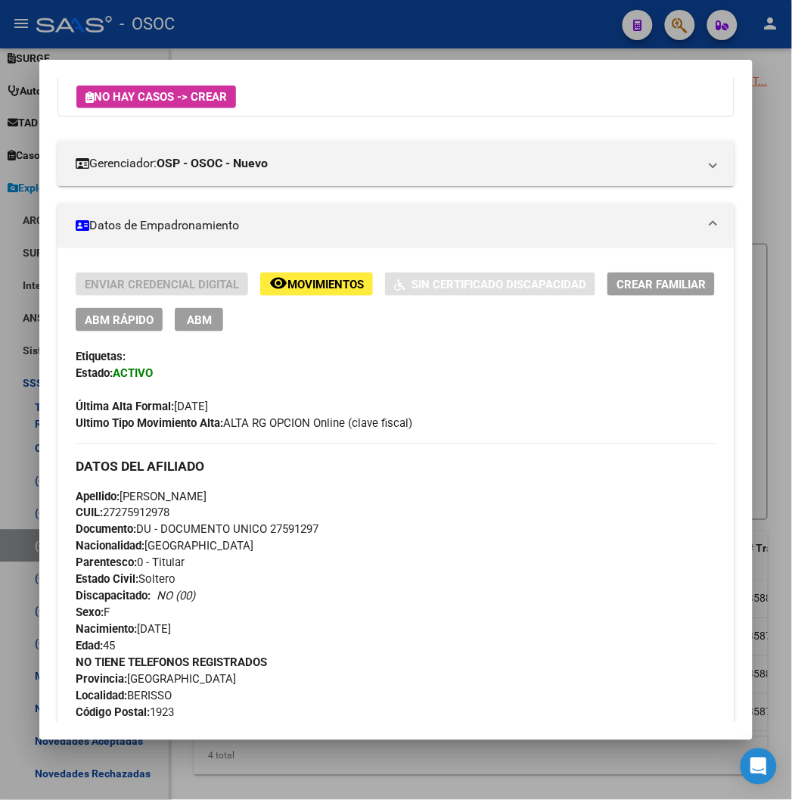
click at [137, 515] on span "CUIL: 27275912978" at bounding box center [123, 513] width 94 height 14
copy span "27275912978"
click at [207, 498] on span "Apellido: ELIDA RAMONA FRANCO" at bounding box center [141, 497] width 131 height 14
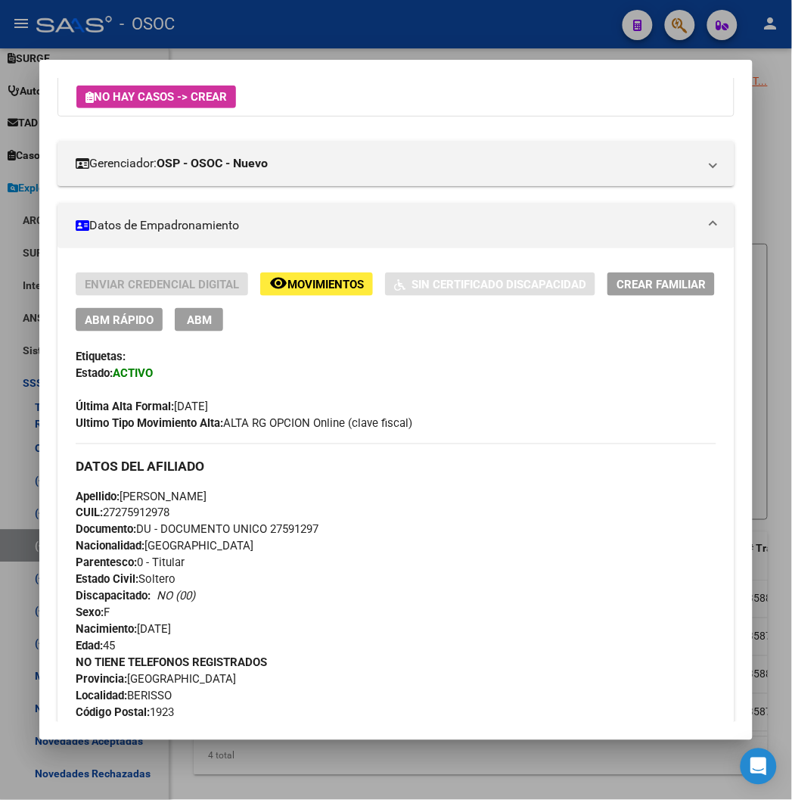
copy span "FRANCO"
drag, startPoint x: 101, startPoint y: 496, endPoint x: 184, endPoint y: 498, distance: 82.5
click at [184, 498] on span "Apellido: ELIDA RAMONA FRANCO" at bounding box center [141, 497] width 131 height 14
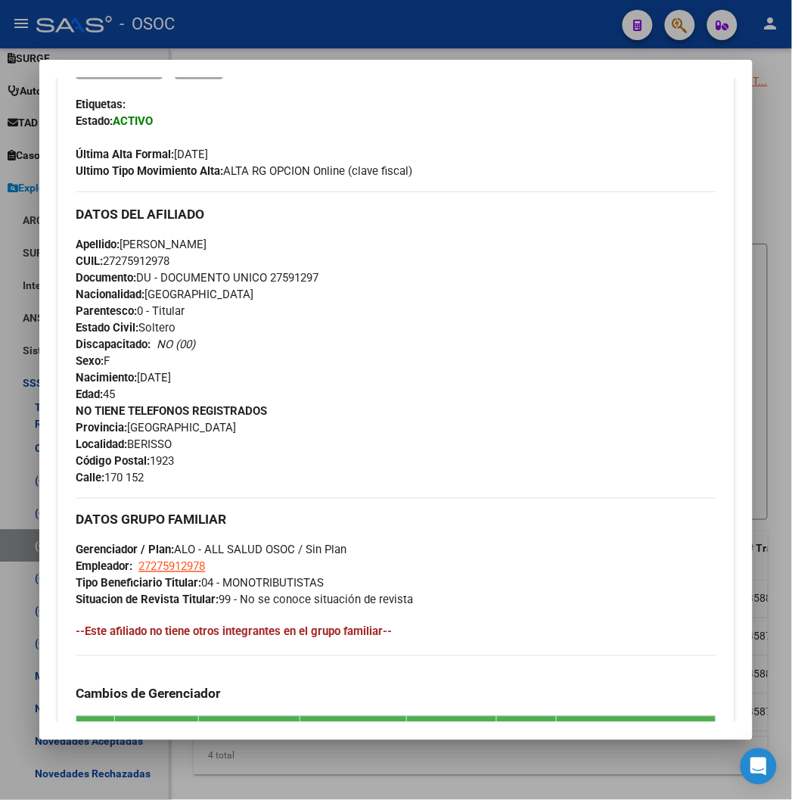
click at [148, 261] on span "CUIL: 27275912978" at bounding box center [123, 261] width 94 height 14
click at [201, 30] on div at bounding box center [396, 400] width 792 height 800
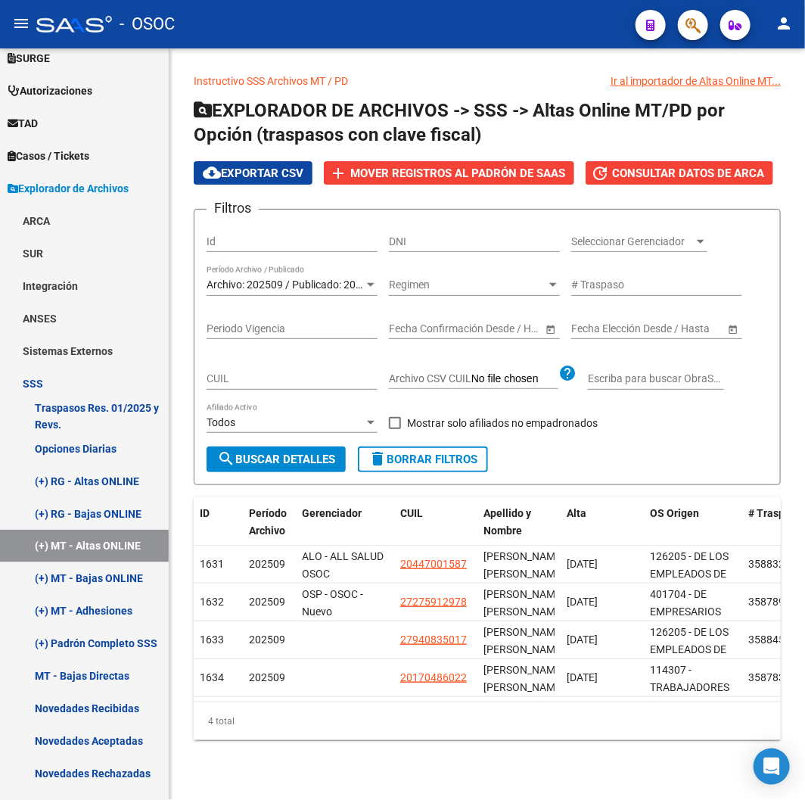
click at [295, 456] on span "search Buscar Detalles" at bounding box center [276, 460] width 118 height 14
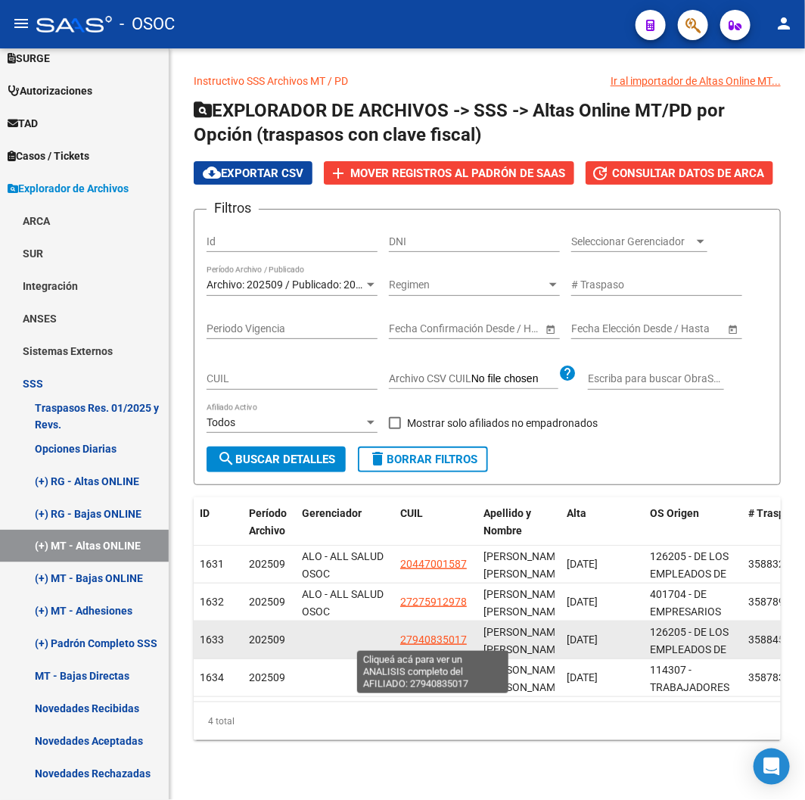
click at [433, 637] on span "27940835017" at bounding box center [433, 640] width 67 height 12
type textarea "27940835017"
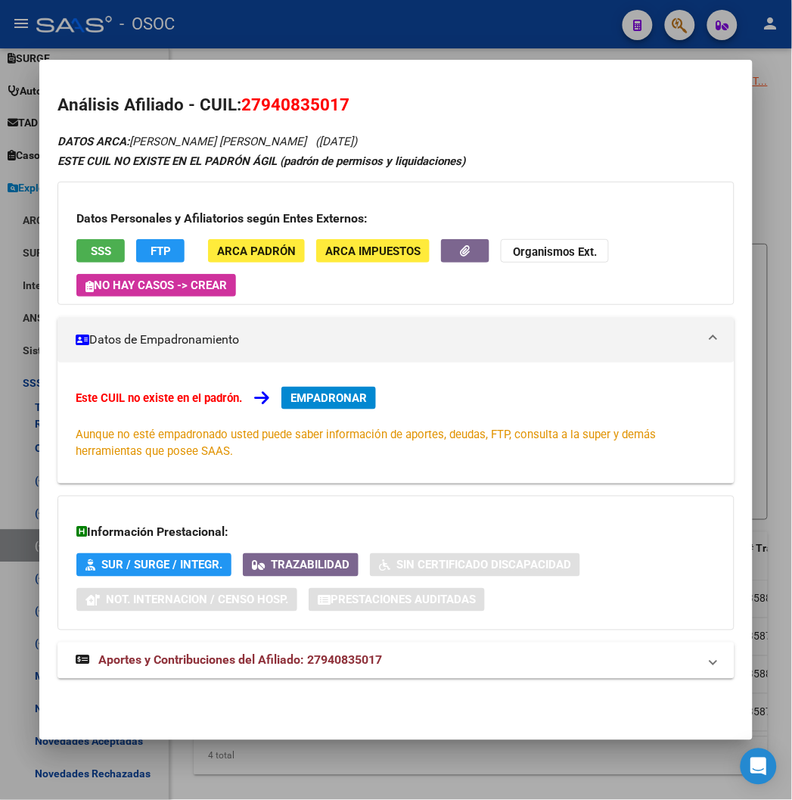
click at [241, 101] on span "27940835017" at bounding box center [295, 105] width 108 height 20
click at [301, 396] on span "EMPADRONAR" at bounding box center [329, 398] width 76 height 14
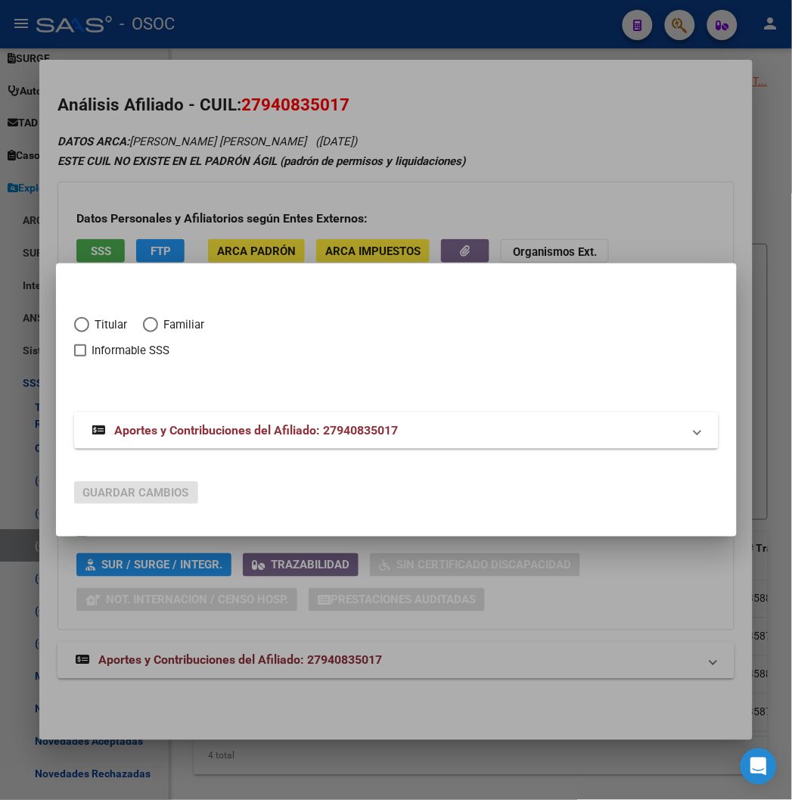
click at [89, 328] on span "Titular" at bounding box center [108, 324] width 39 height 17
click at [74, 328] on input "Titular" at bounding box center [81, 324] width 15 height 15
radio input "true"
checkbox input "true"
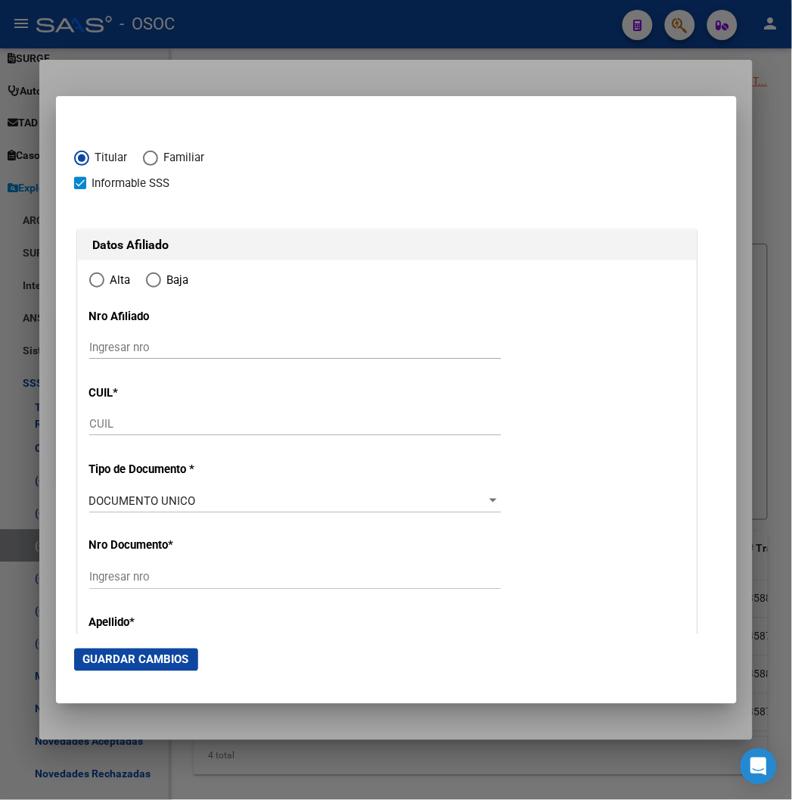
type input "27-94083501-7"
click at [95, 177] on span "Informable SSS" at bounding box center [131, 183] width 78 height 18
click at [80, 189] on input "Informable SSS" at bounding box center [79, 189] width 1 height 1
checkbox input "false"
type input "94083501"
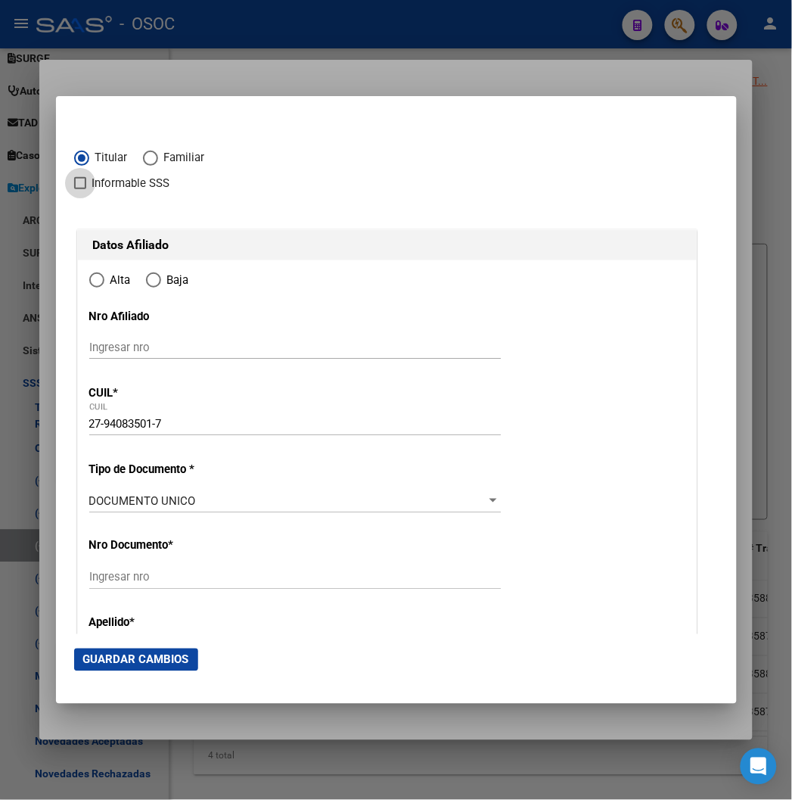
type input "GARCIA HUAMAN"
type input "ROSA YSABEL"
type input "1966-09-08"
type input "QUILMES OESTE"
type input "1879"
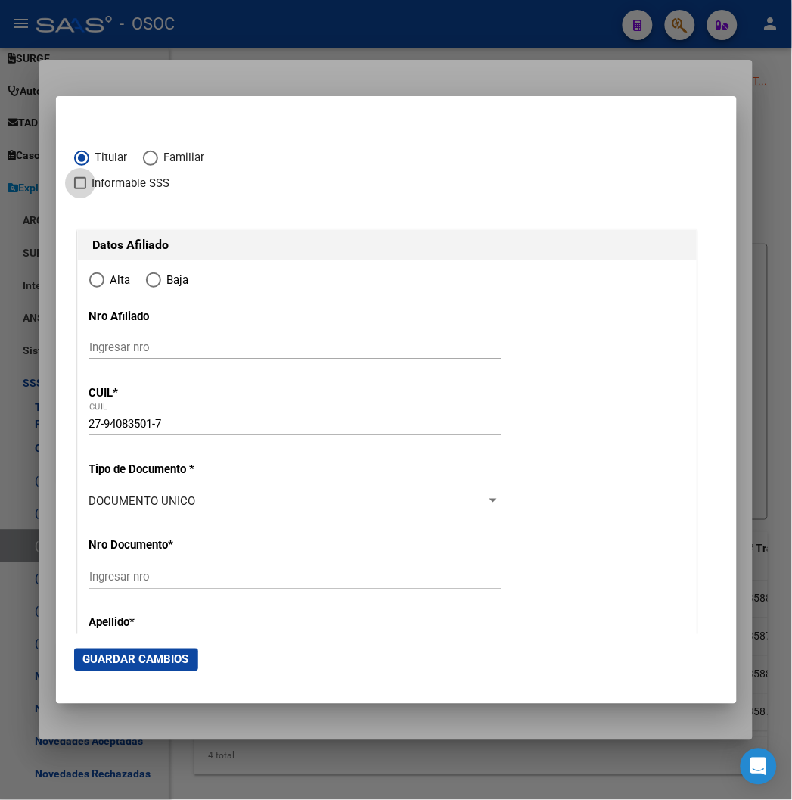
type input "CALLLE 330 BIS"
type input "2059"
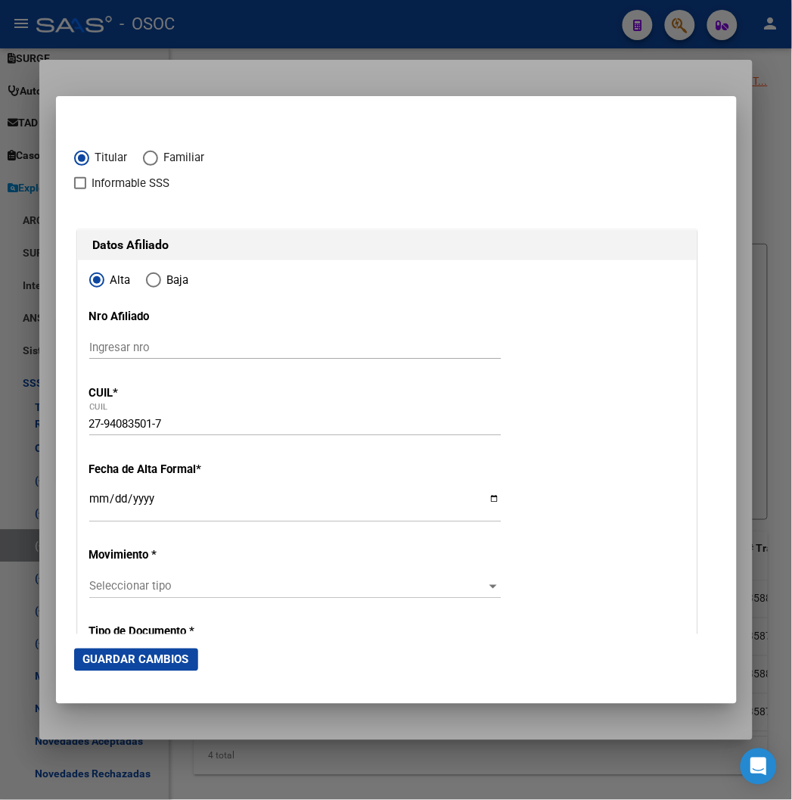
radio input "true"
type input "QUILMES OESTE"
click at [89, 497] on input "Ingresar fecha" at bounding box center [295, 505] width 412 height 24
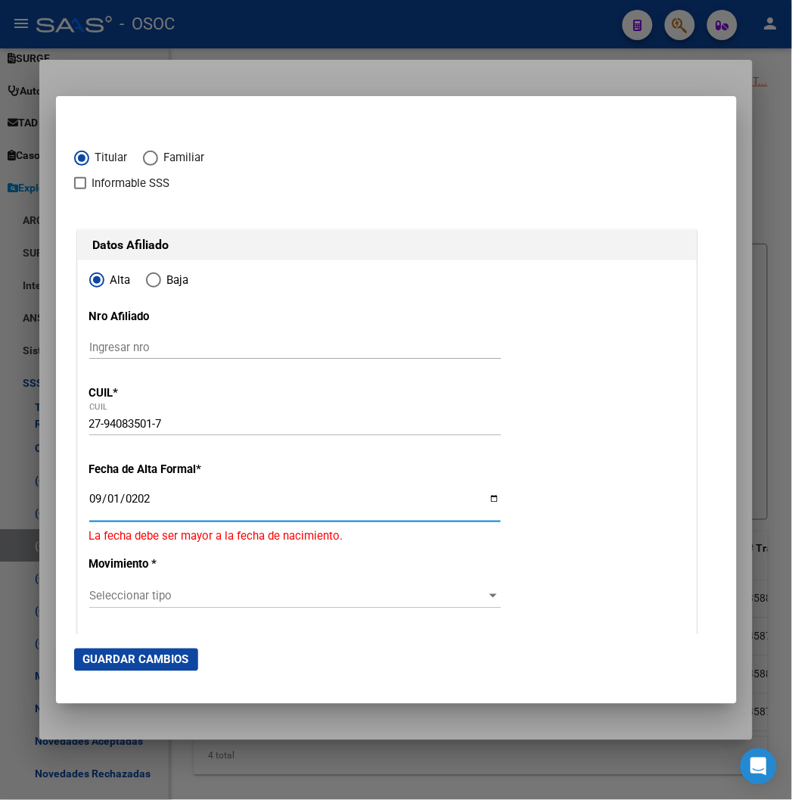
type input "[DATE]"
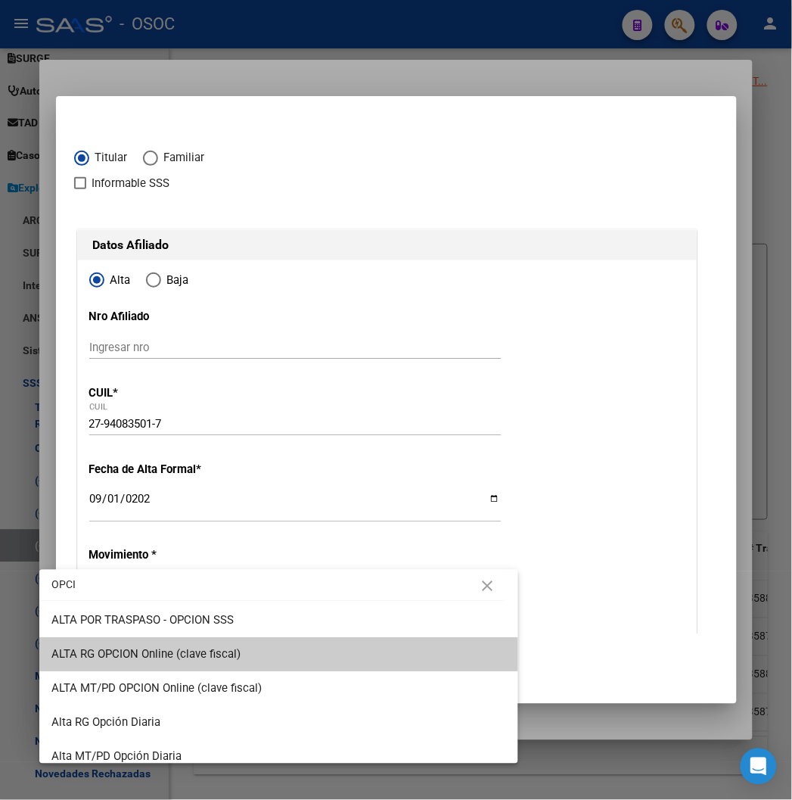
type input "OPCI"
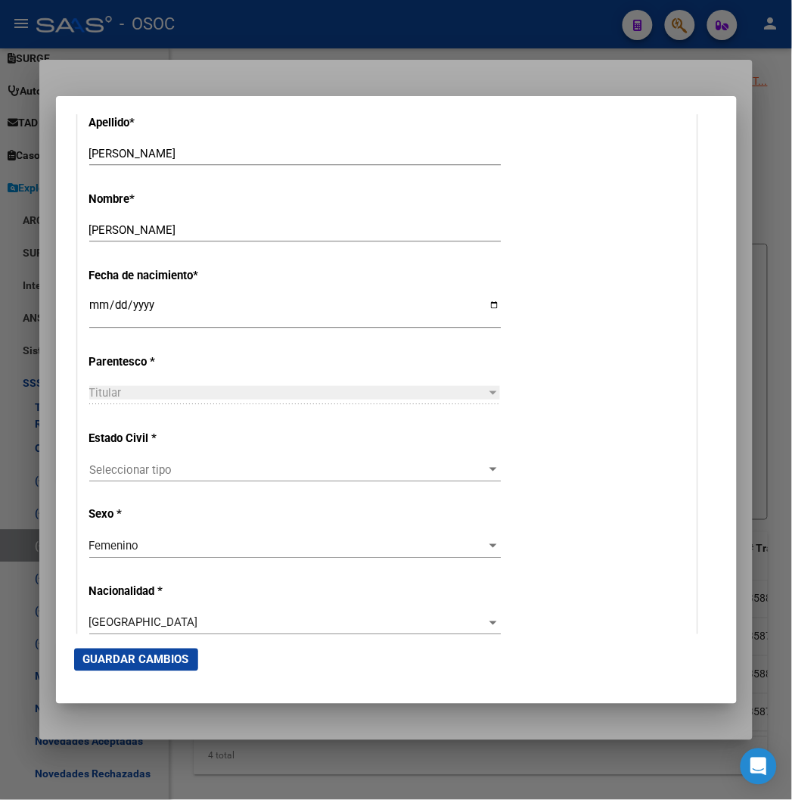
scroll to position [672, 0]
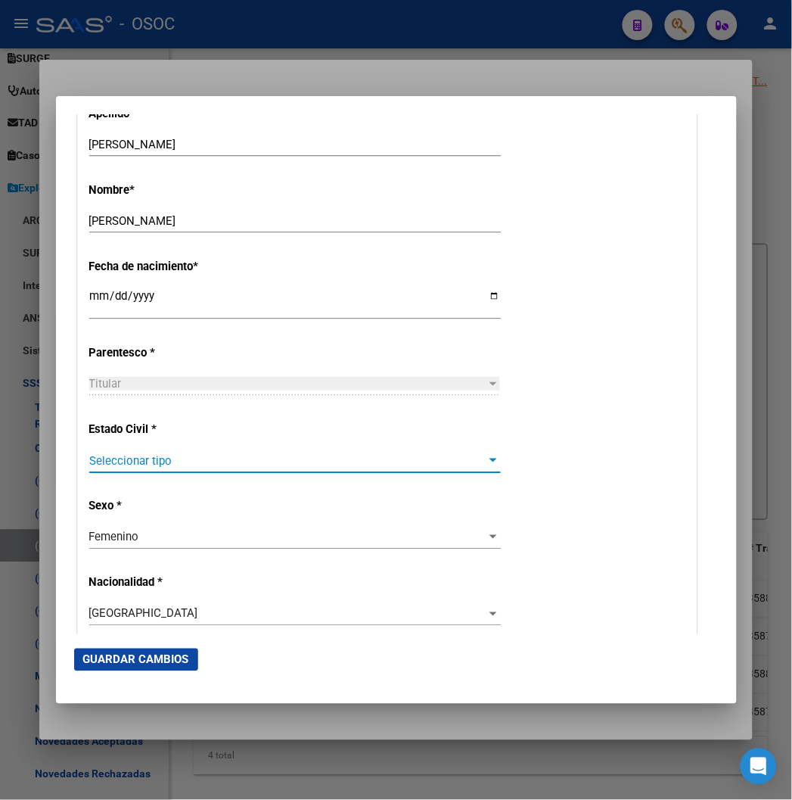
click at [95, 465] on span "Seleccionar tipo" at bounding box center [288, 461] width 398 height 14
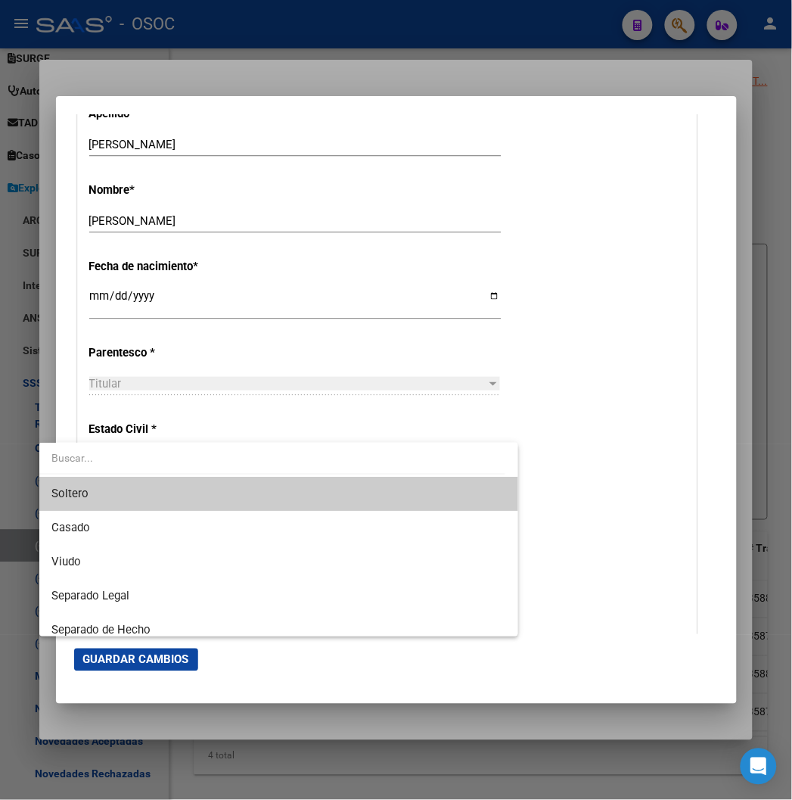
click at [92, 479] on span "Soltero" at bounding box center [278, 494] width 455 height 34
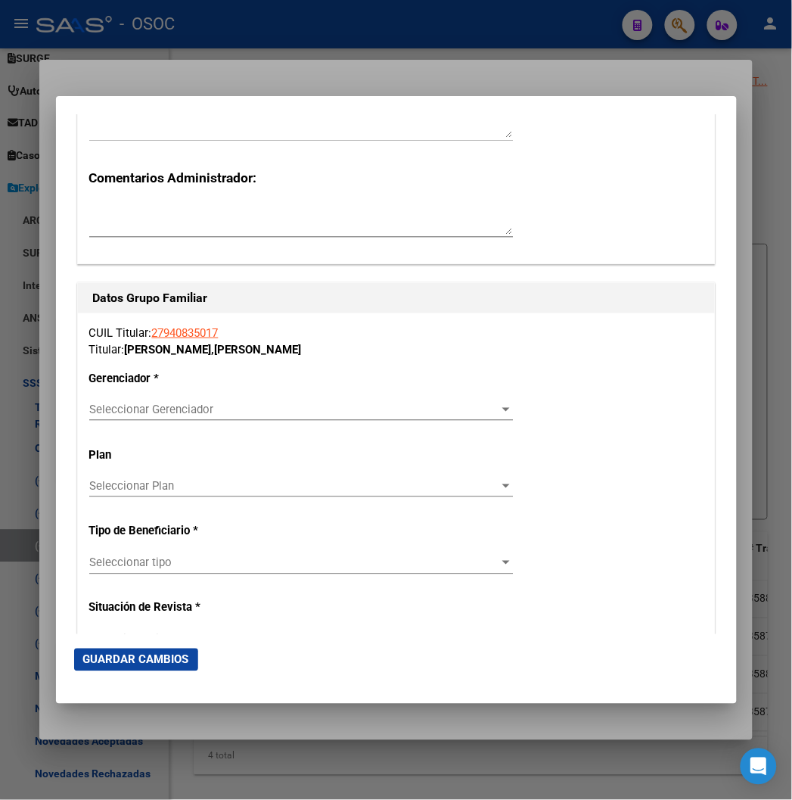
scroll to position [2439, 0]
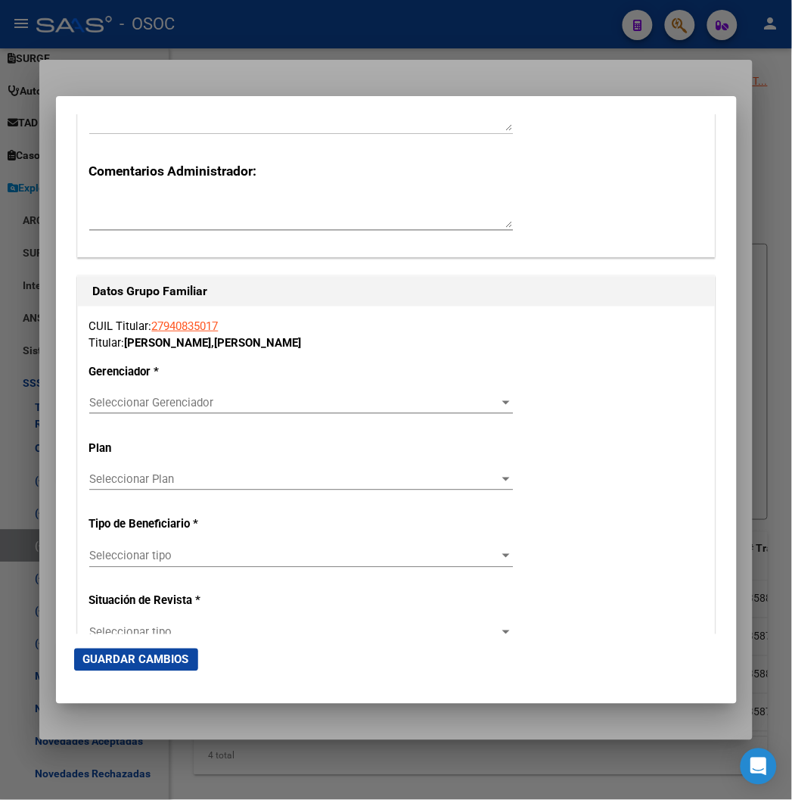
click at [89, 406] on span "Seleccionar Gerenciador" at bounding box center [294, 403] width 410 height 14
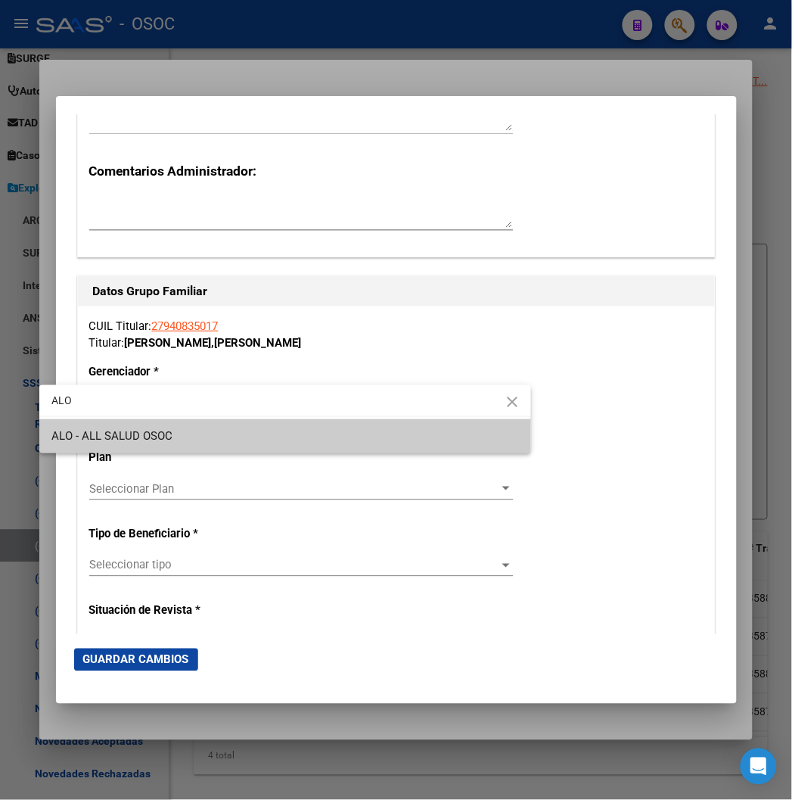
type input "ALO"
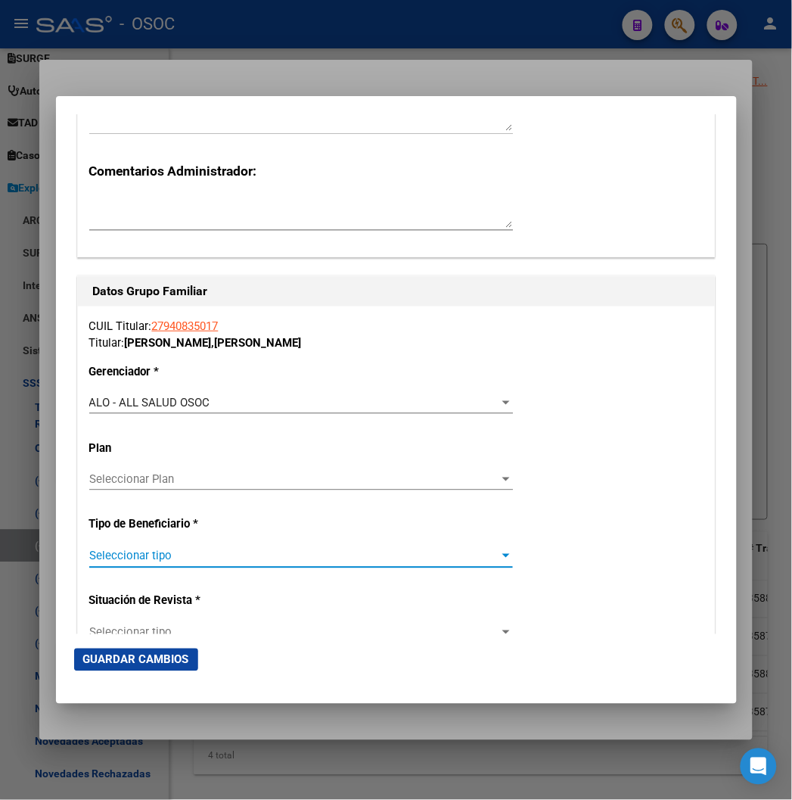
type input "27-94083501-7"
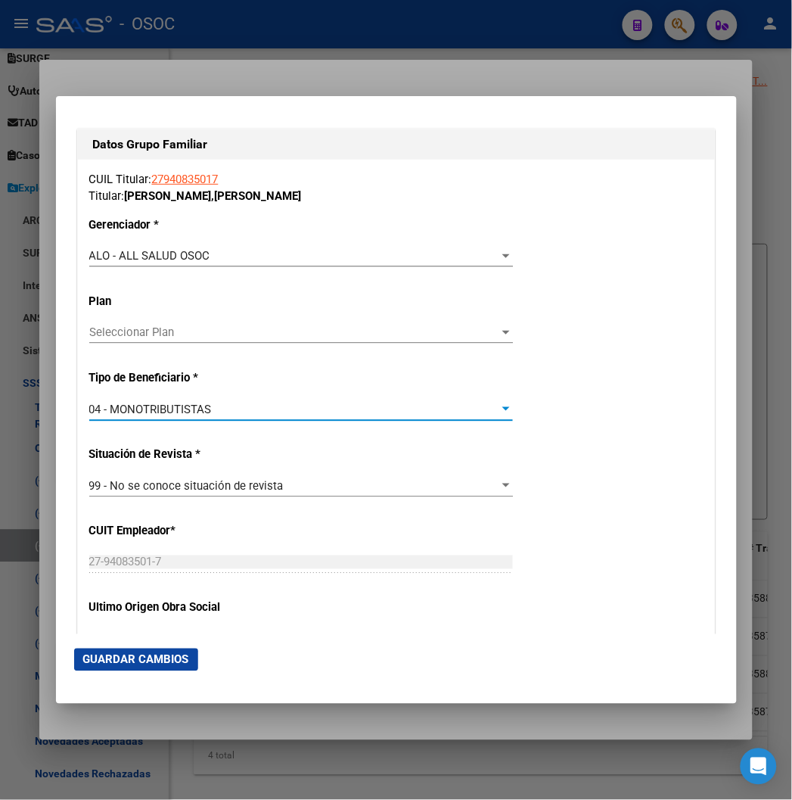
scroll to position [2607, 0]
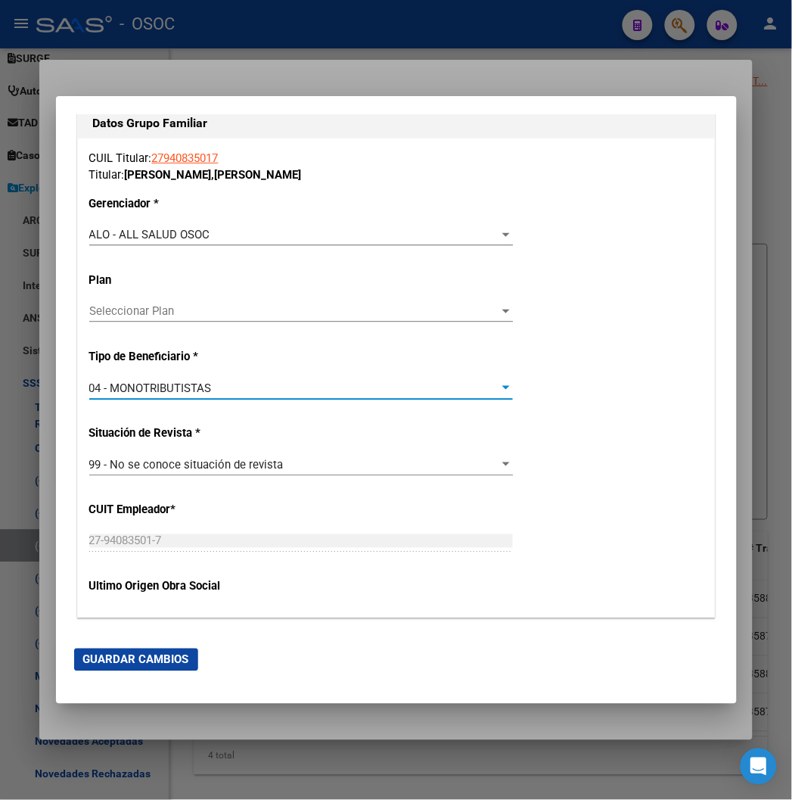
click at [144, 658] on span "Guardar Cambios" at bounding box center [136, 660] width 106 height 14
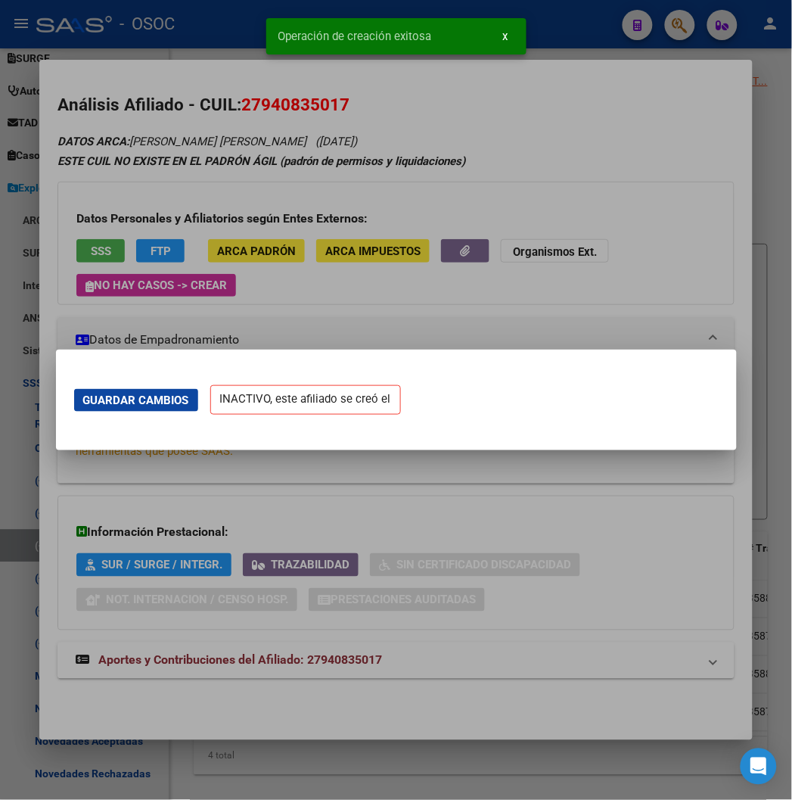
scroll to position [0, 0]
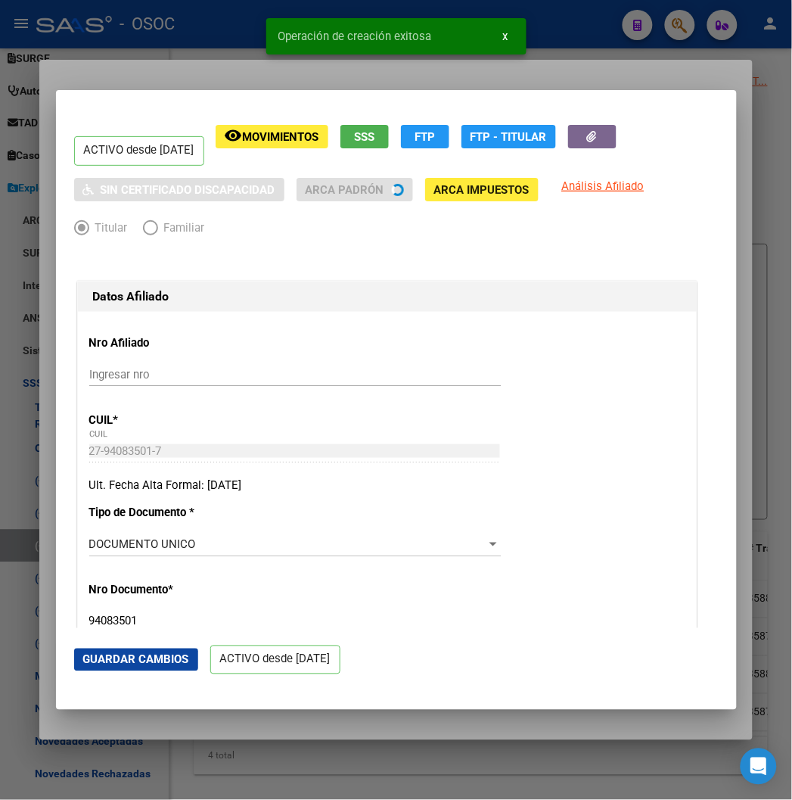
click at [142, 90] on mat-dialog-container "ACTIVO desde 01/09/2025 remove_red_eye Movimientos SSS FTP FTP - Titular Sin Ce…" at bounding box center [396, 400] width 681 height 621
click at [146, 72] on div at bounding box center [396, 400] width 792 height 800
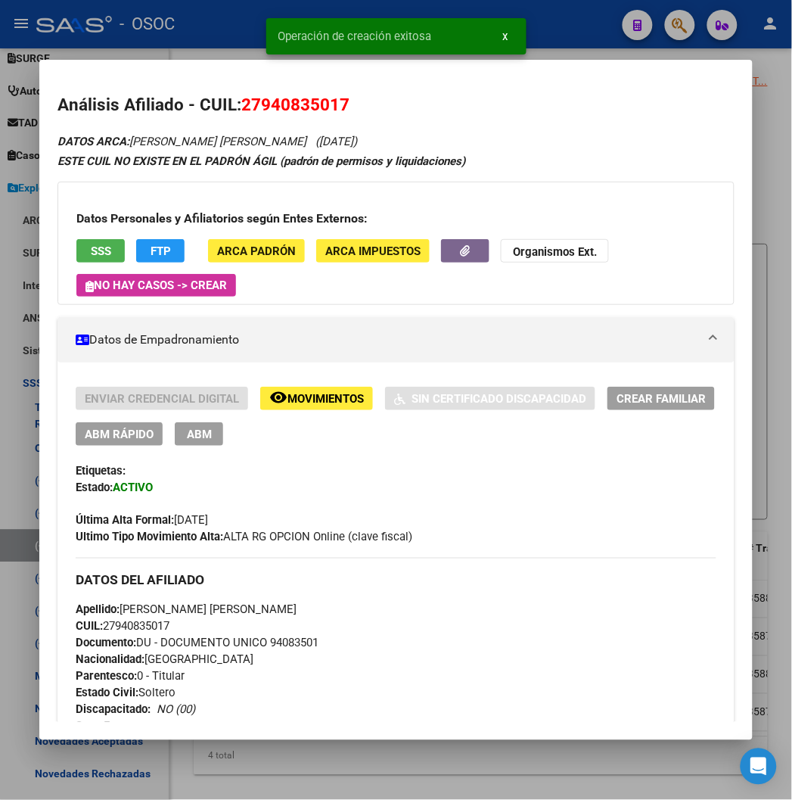
click at [269, 646] on span "Documento: DU - DOCUMENTO UNICO 94083501" at bounding box center [197, 644] width 243 height 14
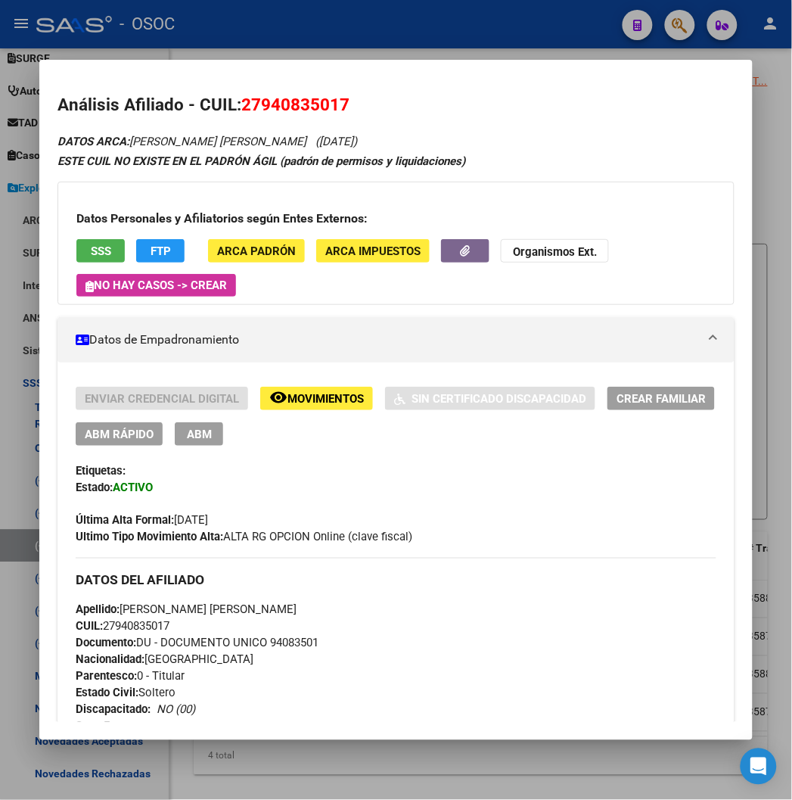
click at [118, 622] on span "CUIL: 27940835017" at bounding box center [123, 627] width 94 height 14
drag, startPoint x: 179, startPoint y: 610, endPoint x: 254, endPoint y: 615, distance: 74.3
click at [269, 614] on div "Apellido: ROSA YSABEL GARCIA HUAMAN CUIL: 27940835017 Documento: DU - DOCUMENTO…" at bounding box center [396, 685] width 640 height 167
drag, startPoint x: 104, startPoint y: 607, endPoint x: 173, endPoint y: 609, distance: 68.9
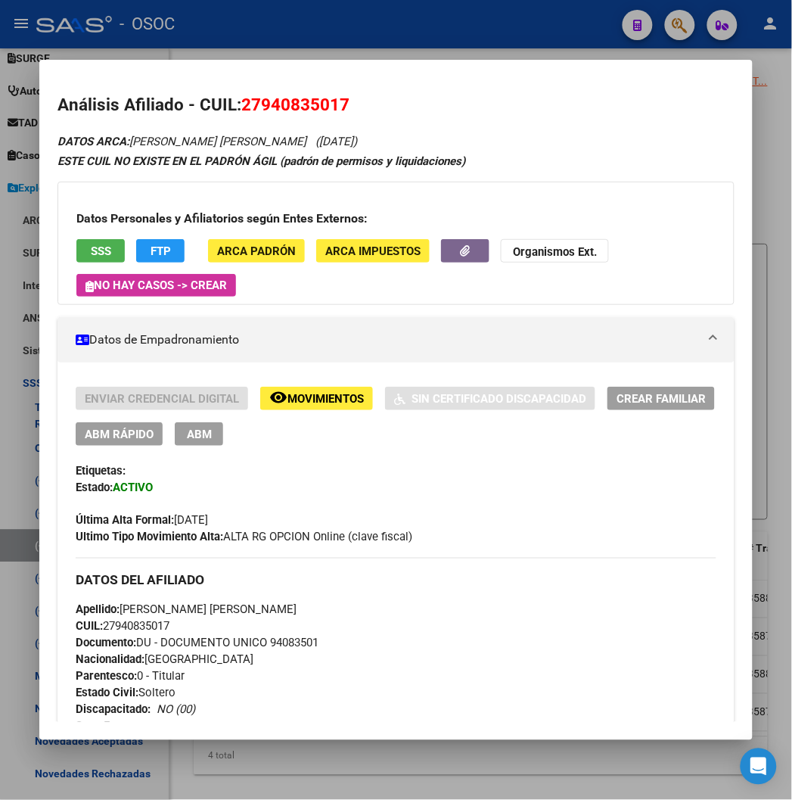
click at [173, 609] on span "Apellido: ROSA YSABEL GARCIA HUAMAN" at bounding box center [186, 610] width 221 height 14
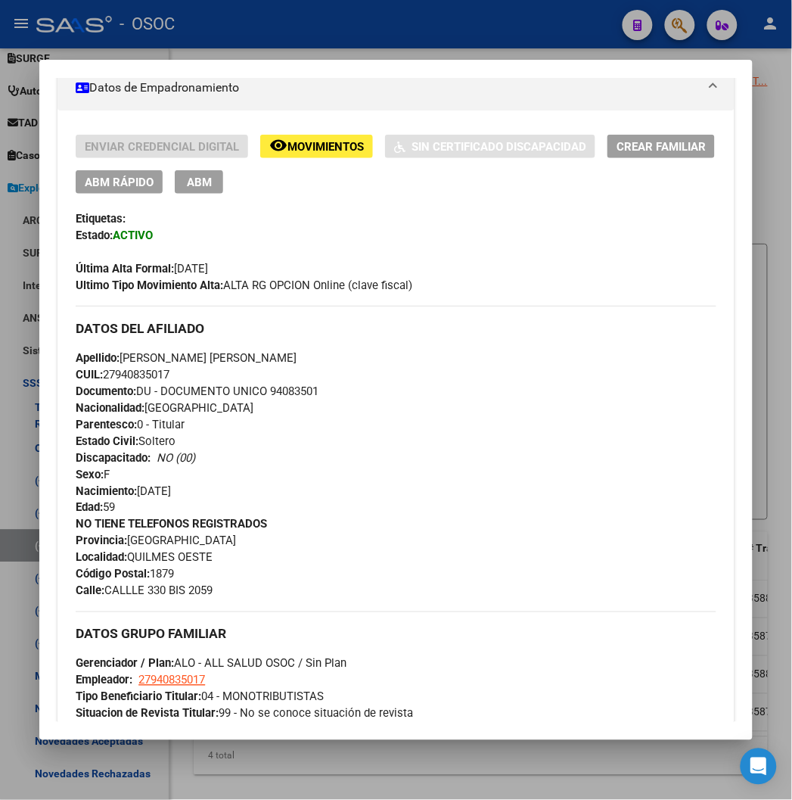
click at [95, 376] on span "CUIL: 27940835017" at bounding box center [123, 375] width 94 height 14
click at [240, 45] on div at bounding box center [396, 400] width 792 height 800
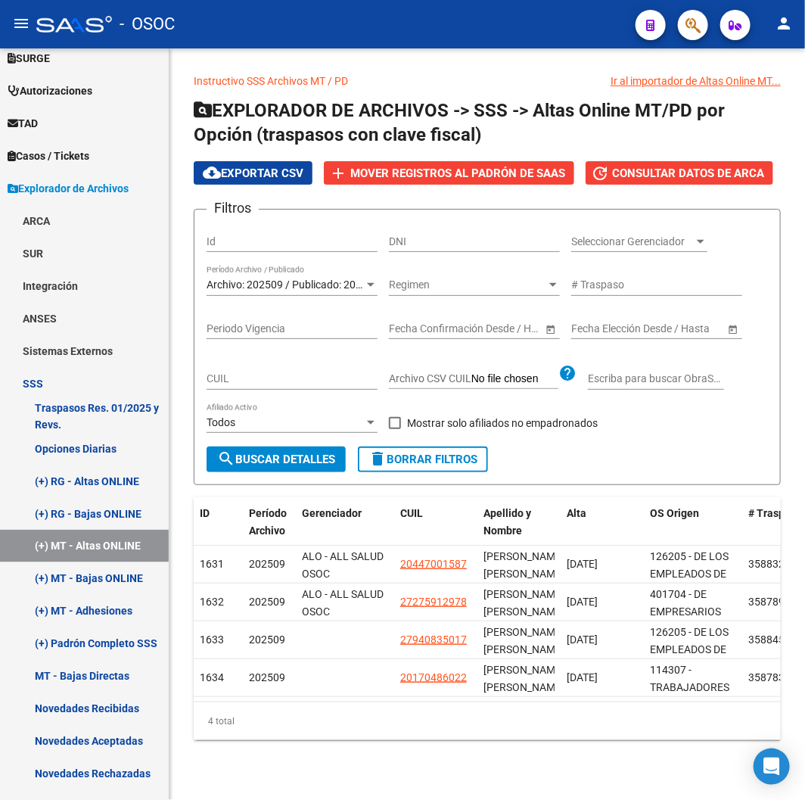
click at [248, 473] on form "Filtros Id DNI Seleccionar Gerenciador Seleccionar Gerenciador Archivo: 202509 …" at bounding box center [487, 347] width 587 height 276
click at [260, 469] on button "search Buscar Detalles" at bounding box center [276, 460] width 139 height 26
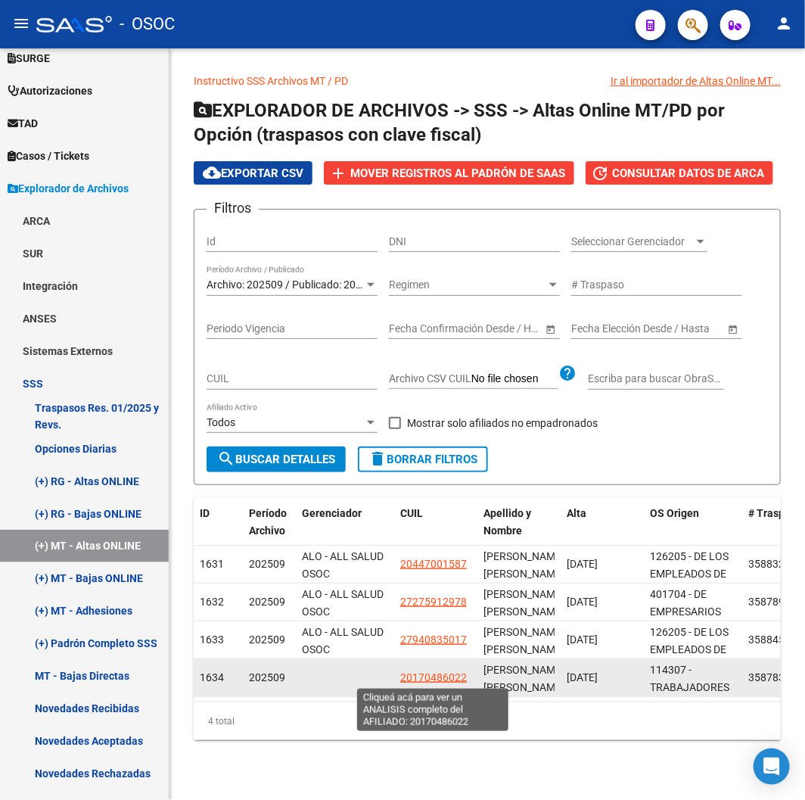
click at [431, 674] on span "20170486022" at bounding box center [433, 677] width 67 height 12
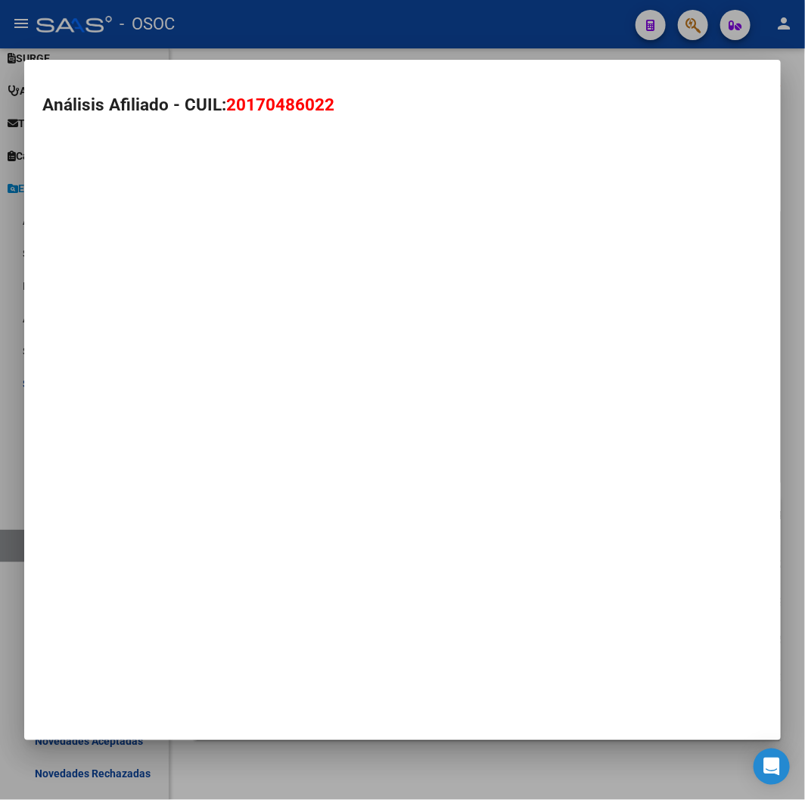
type textarea "20170486022"
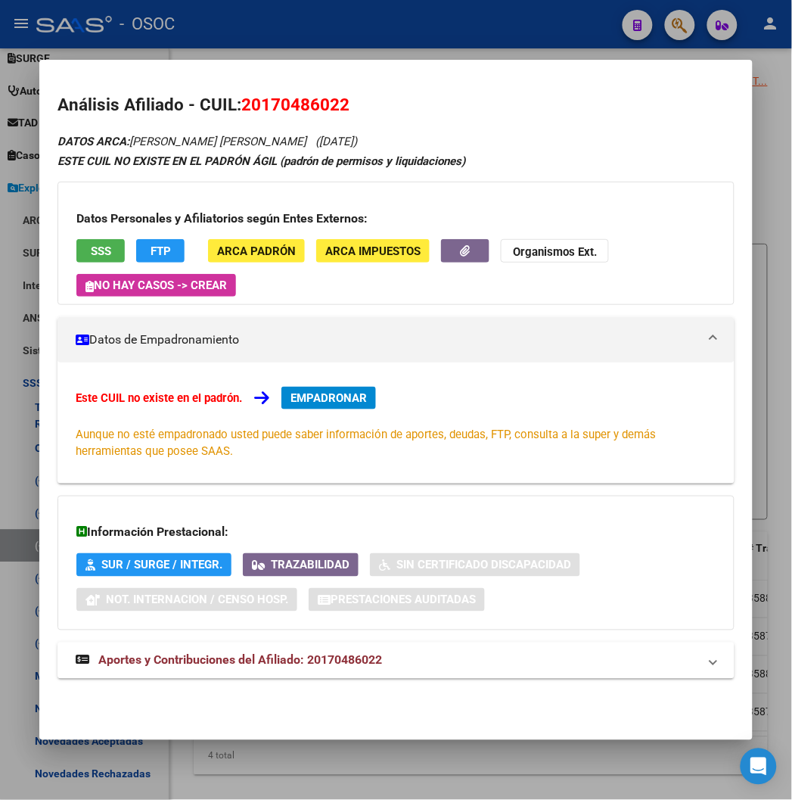
click at [300, 100] on span "20170486022" at bounding box center [295, 105] width 108 height 20
click at [289, 96] on span "20170486022" at bounding box center [295, 105] width 108 height 20
click at [288, 389] on button "EMPADRONAR" at bounding box center [329, 398] width 95 height 23
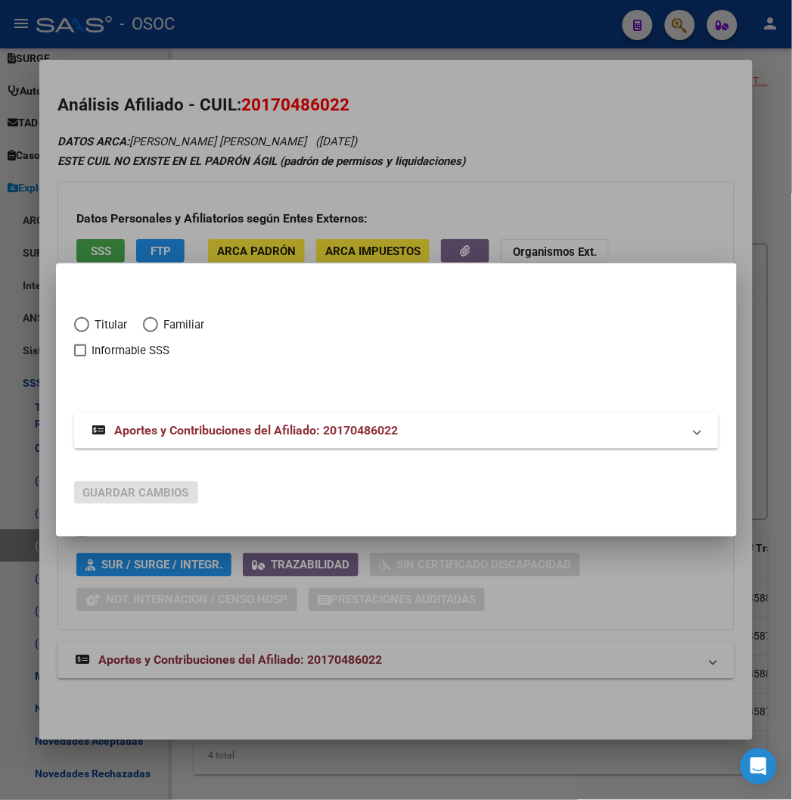
click at [89, 321] on span "Titular" at bounding box center [108, 324] width 39 height 17
click at [74, 321] on input "Titular" at bounding box center [81, 324] width 15 height 15
radio input "true"
checkbox input "true"
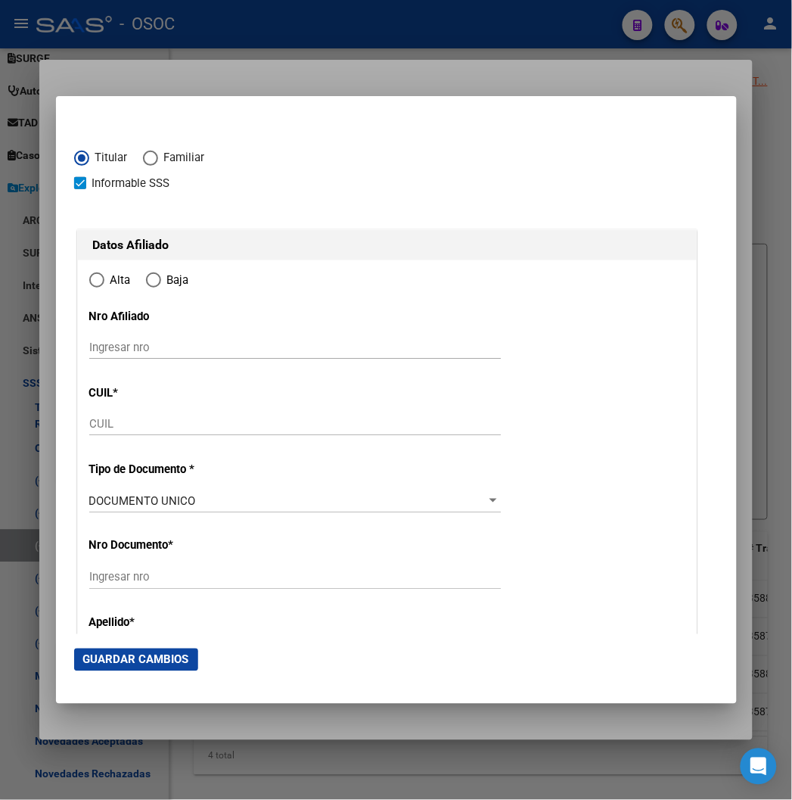
type input "20-17048602-2"
click at [92, 192] on span "Informable SSS" at bounding box center [131, 183] width 78 height 18
click at [79, 190] on input "Informable SSS" at bounding box center [79, 189] width 1 height 1
checkbox input "false"
radio input "true"
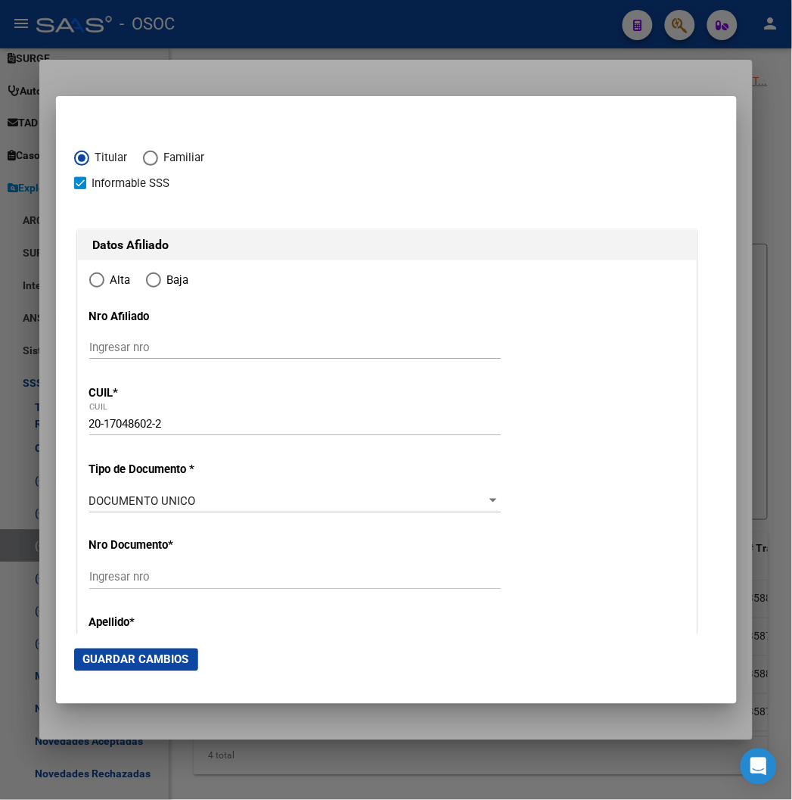
type input "17048602"
type input "1964-08-08"
type input "1757"
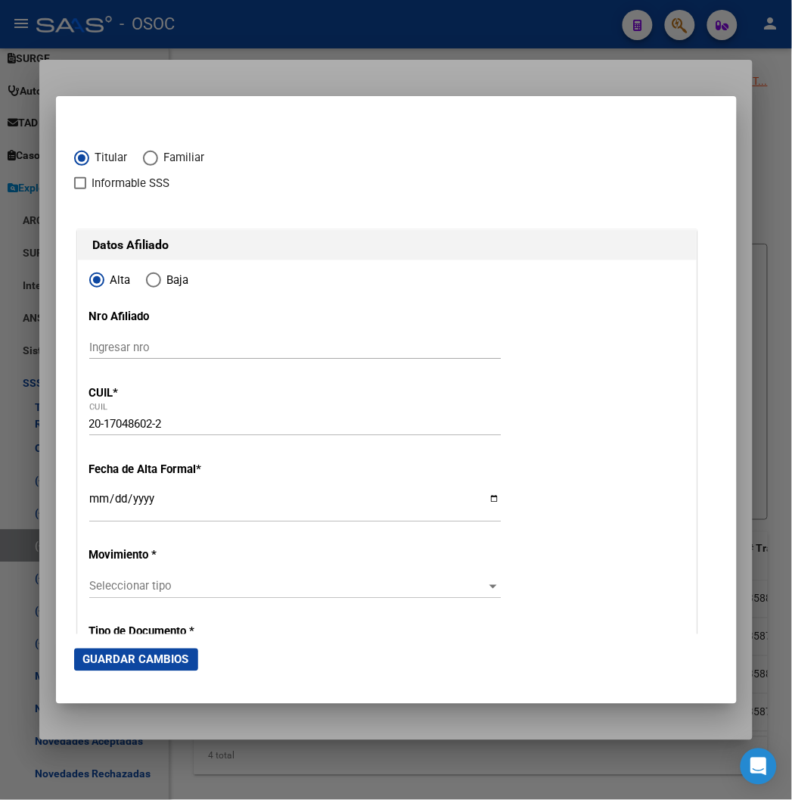
type input "SUAREZ"
type input "DANIEL ALFREDO"
type input "LAFERRERE"
type input "DEL TEJAR"
type input "6168"
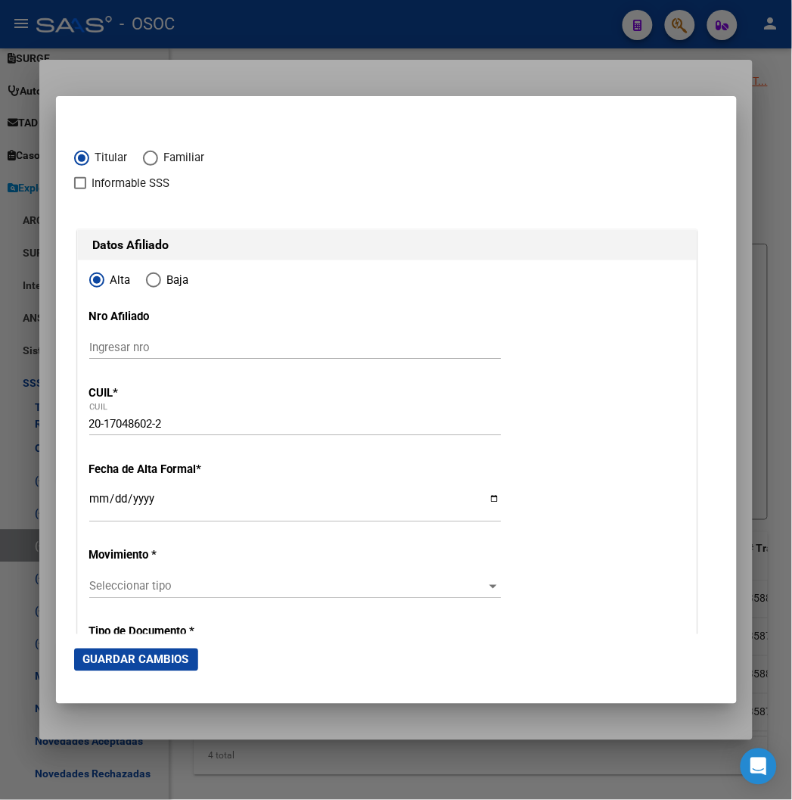
type input "LAFERRERE"
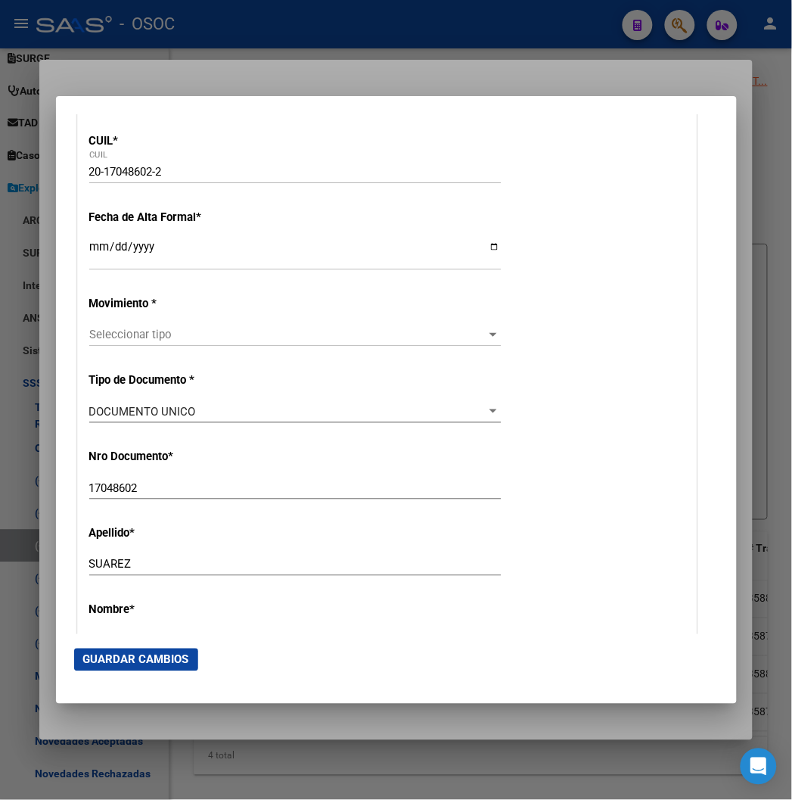
click at [89, 254] on input "Ingresar fecha" at bounding box center [295, 253] width 412 height 24
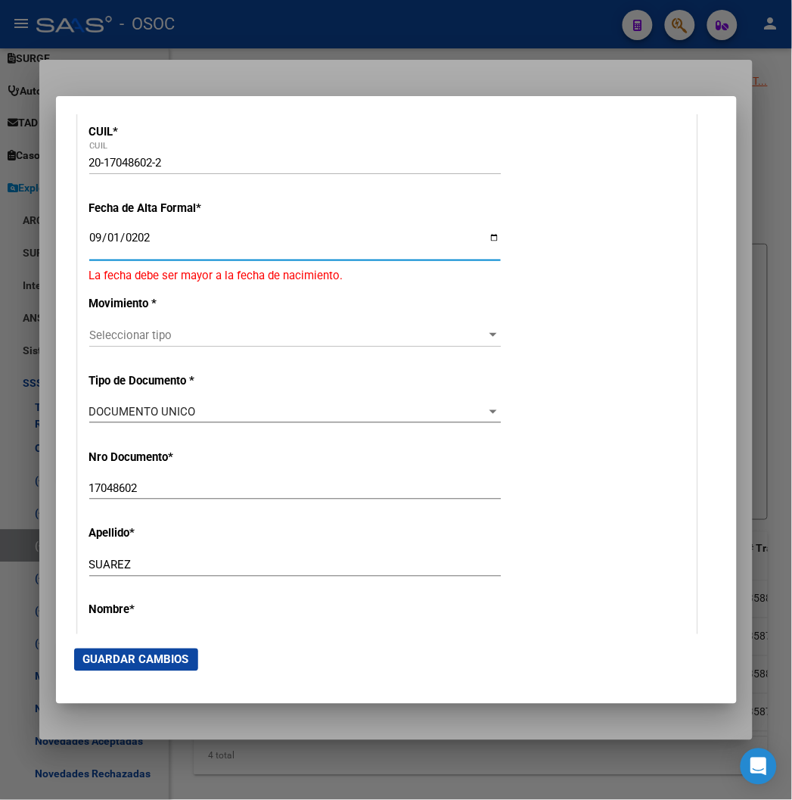
type input "[DATE]"
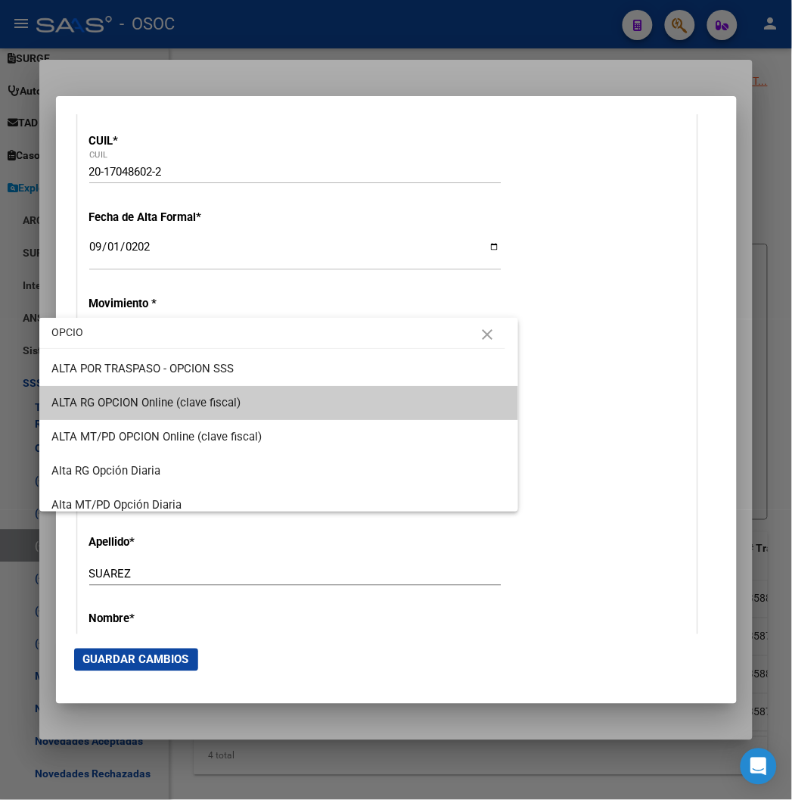
type input "OPCIO"
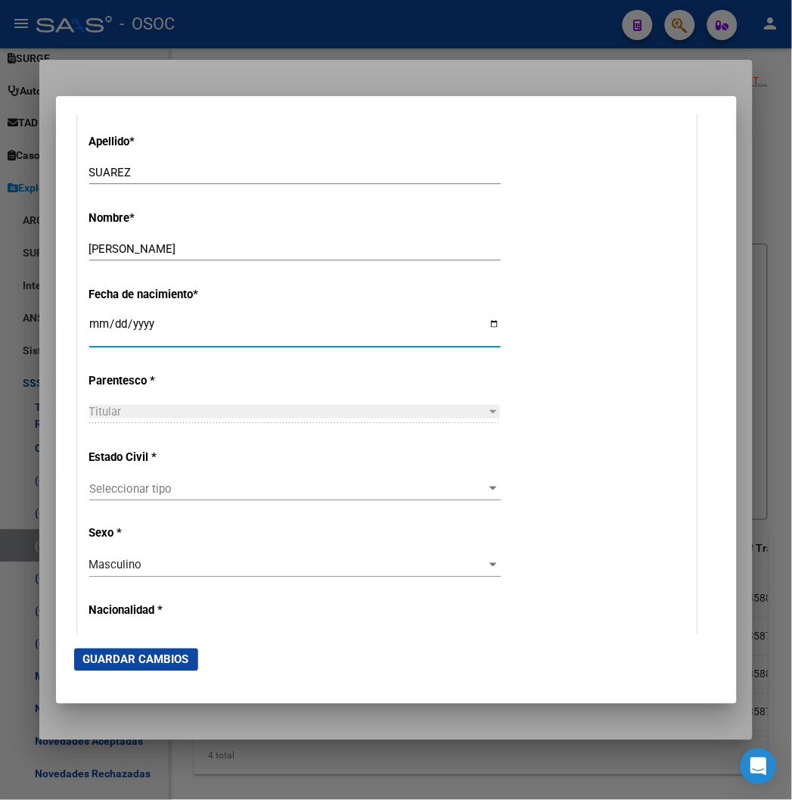
scroll to position [672, 0]
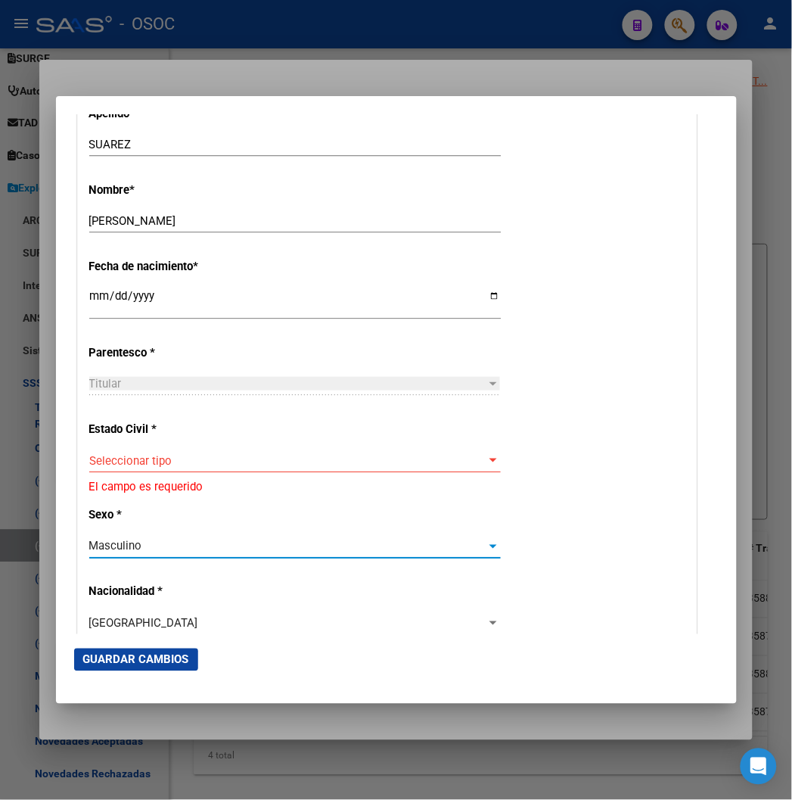
click at [338, 463] on span "Seleccionar tipo" at bounding box center [288, 461] width 398 height 14
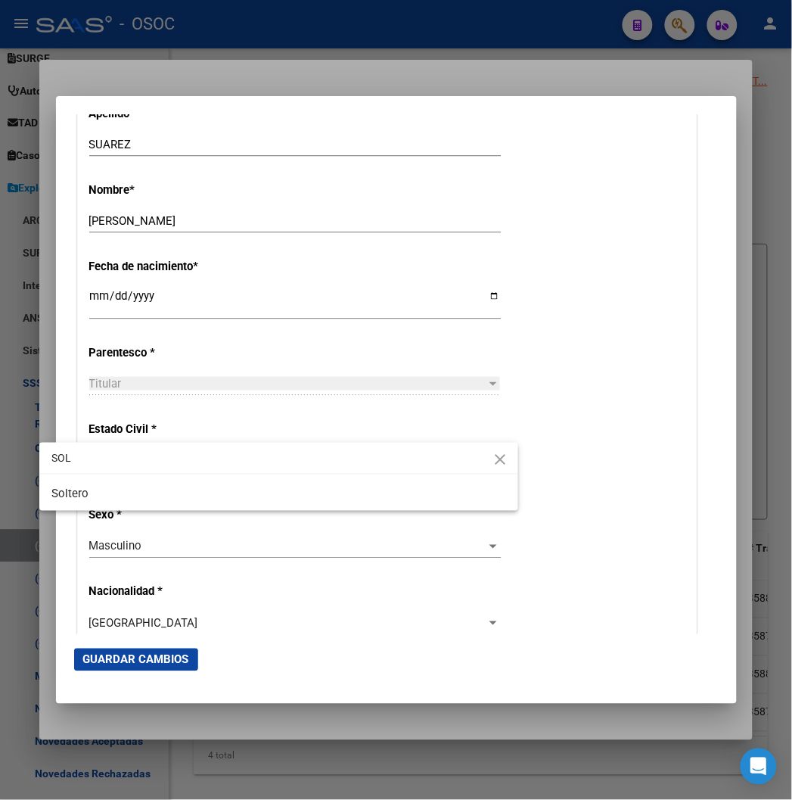
type input "SOL"
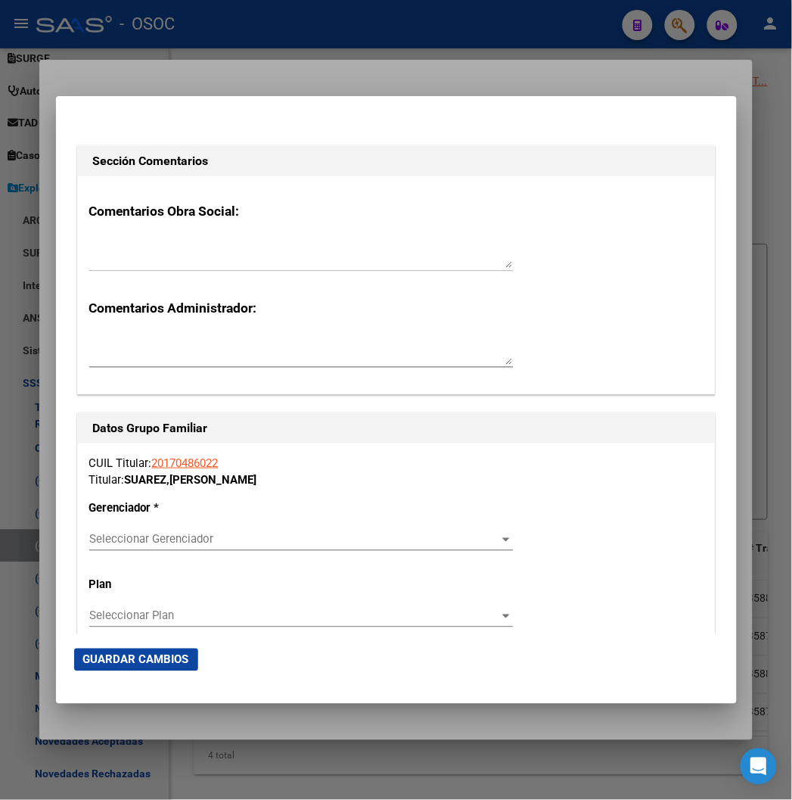
scroll to position [2355, 0]
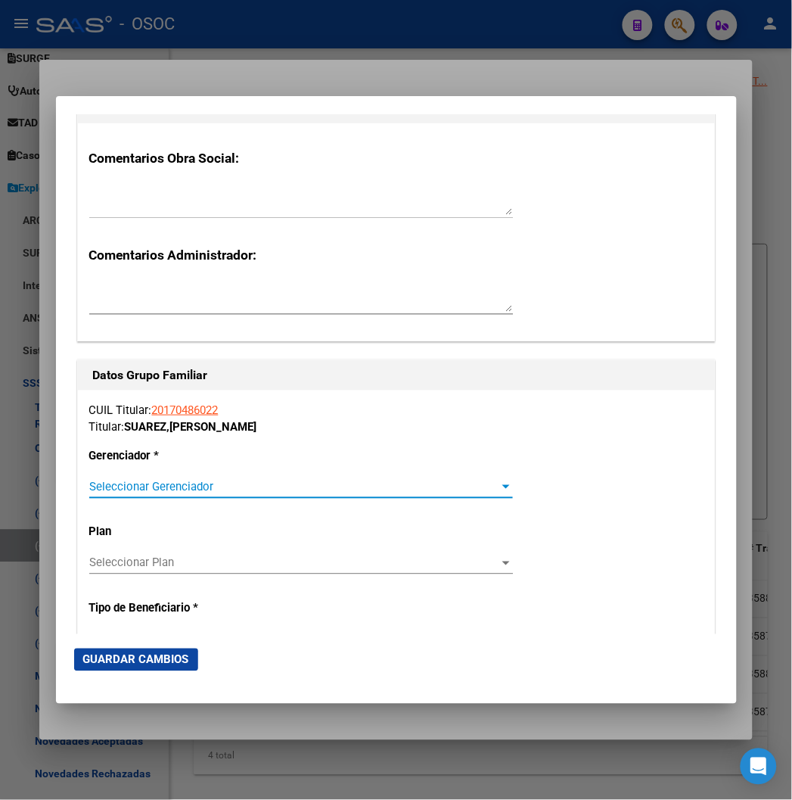
click at [142, 490] on span "Seleccionar Gerenciador" at bounding box center [294, 487] width 410 height 14
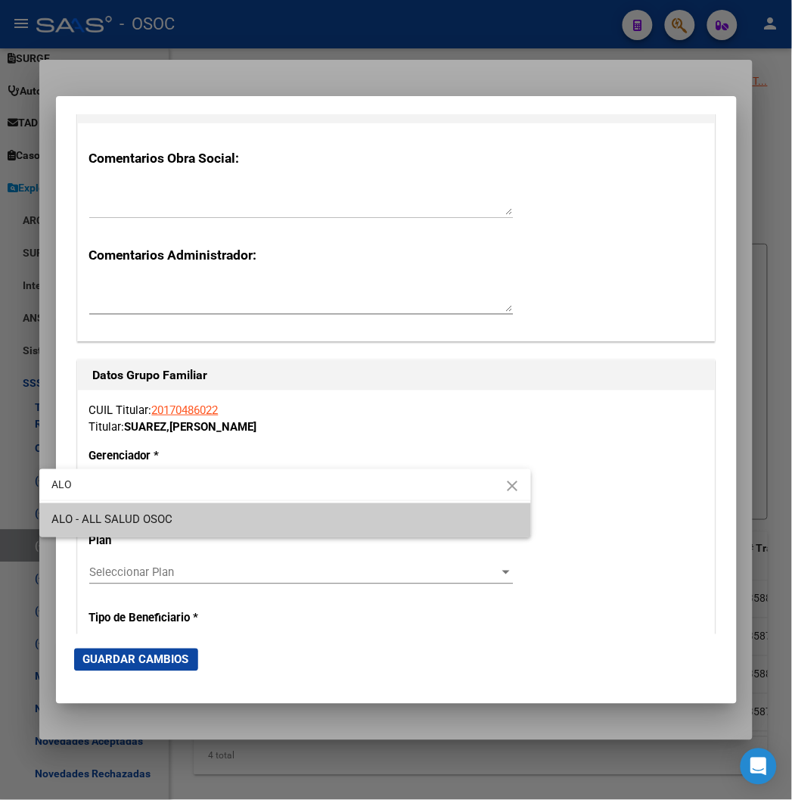
type input "ALO"
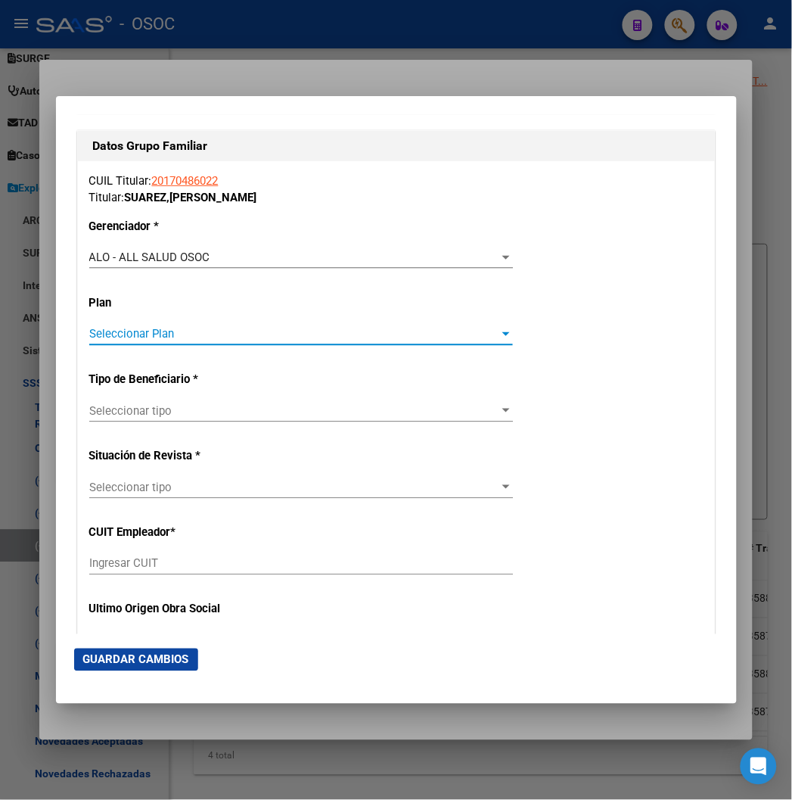
scroll to position [2607, 0]
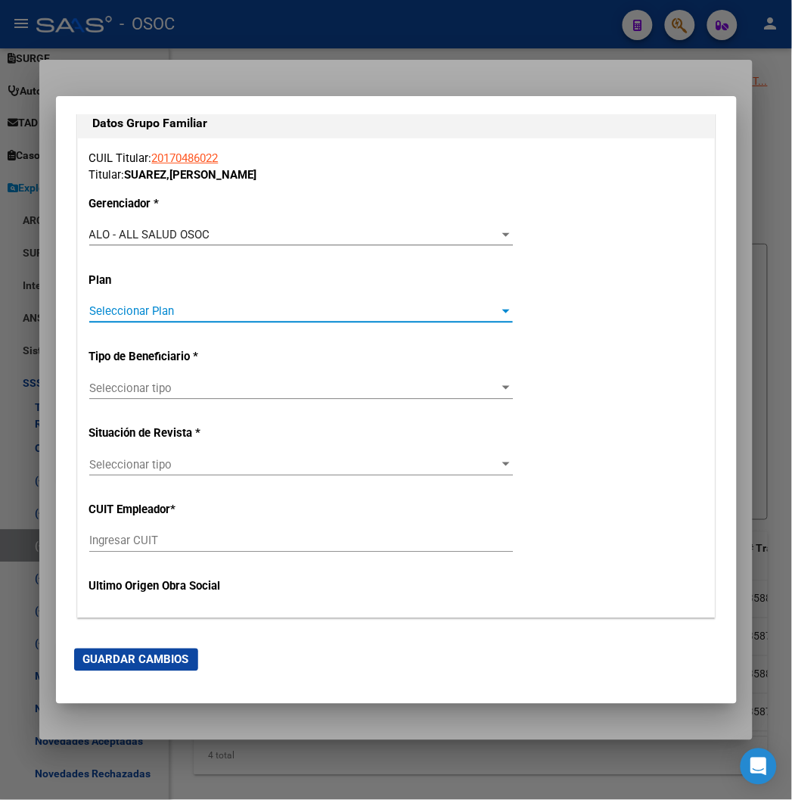
click at [126, 379] on div "Seleccionar tipo Seleccionar tipo" at bounding box center [301, 388] width 424 height 23
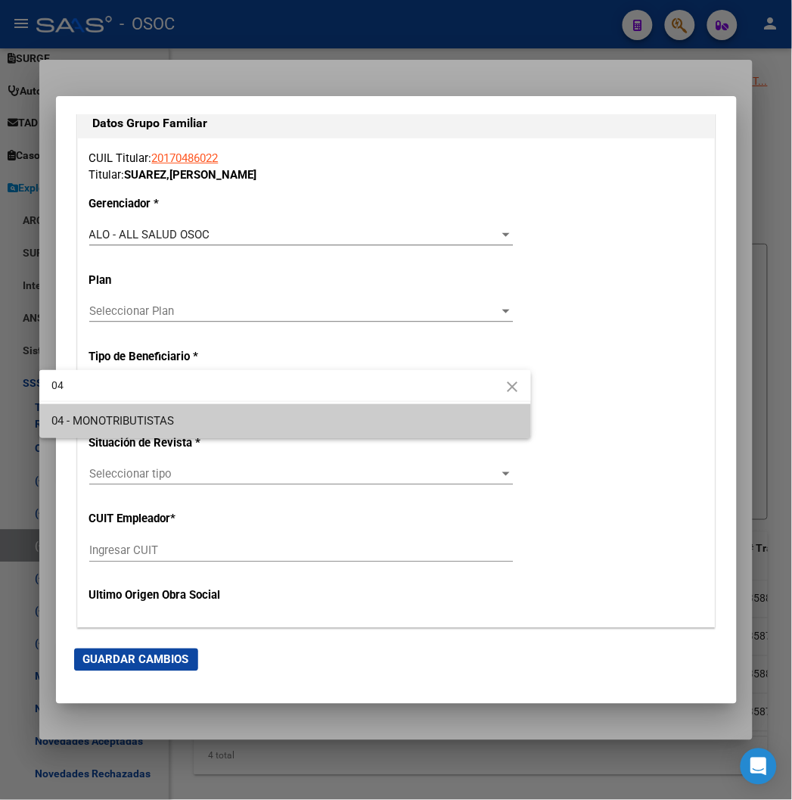
type input "04"
type input "20-17048602-2"
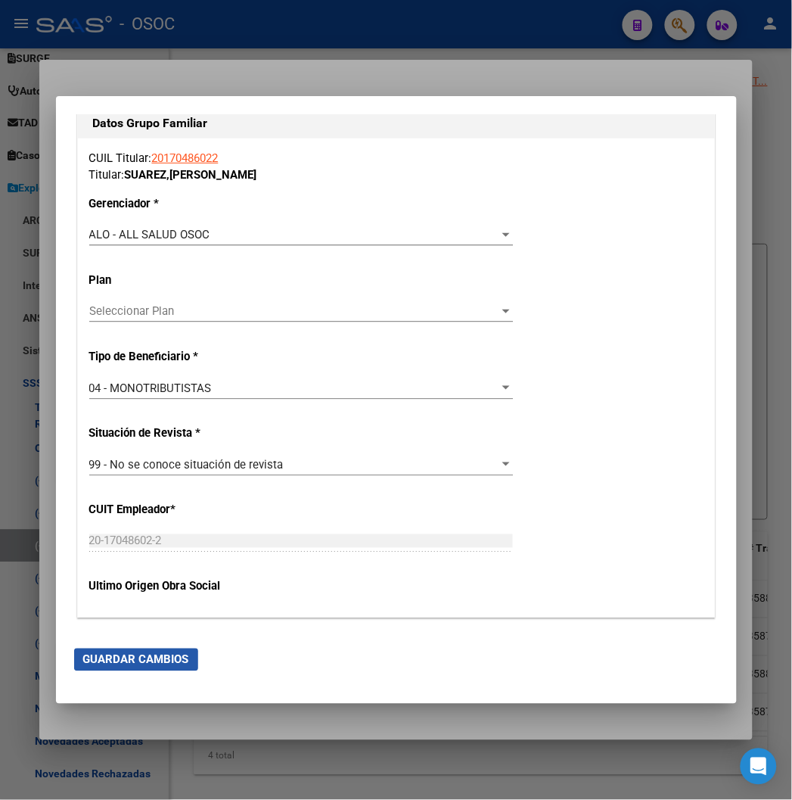
click at [101, 649] on button "Guardar Cambios" at bounding box center [136, 660] width 124 height 23
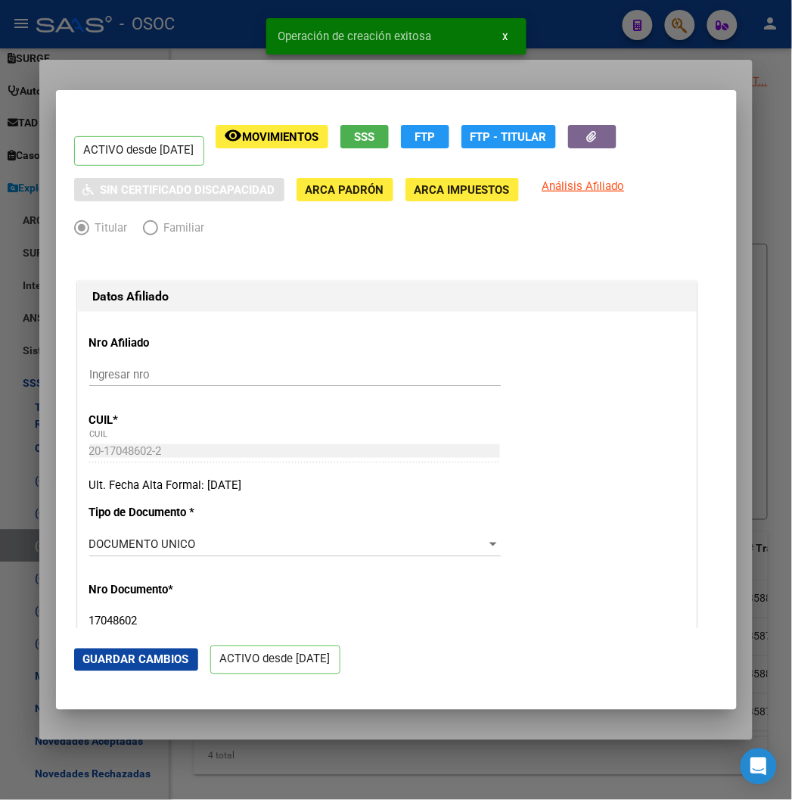
click at [129, 54] on div at bounding box center [396, 400] width 792 height 800
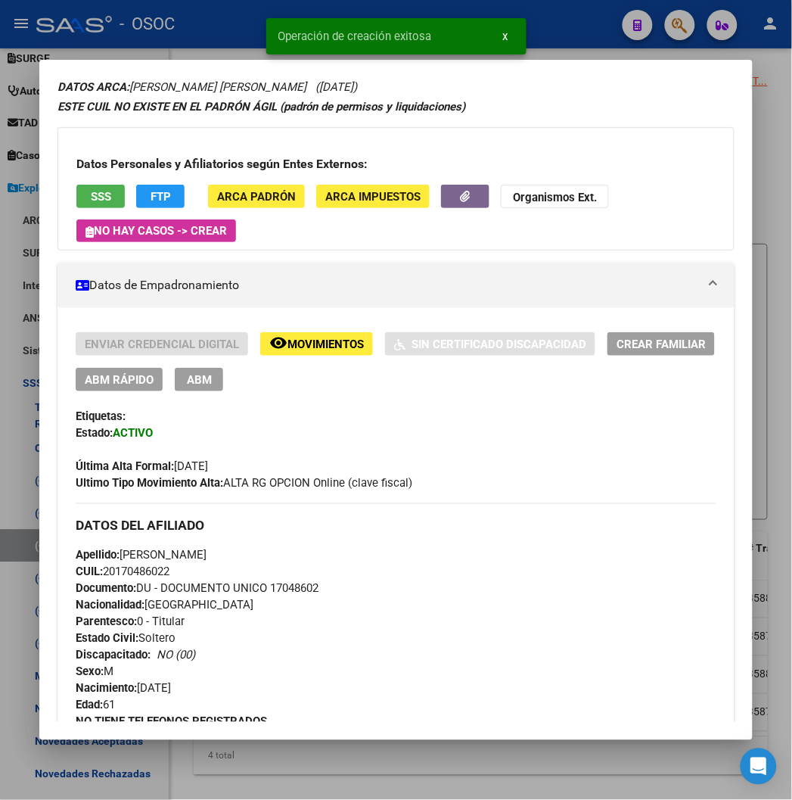
scroll to position [84, 0]
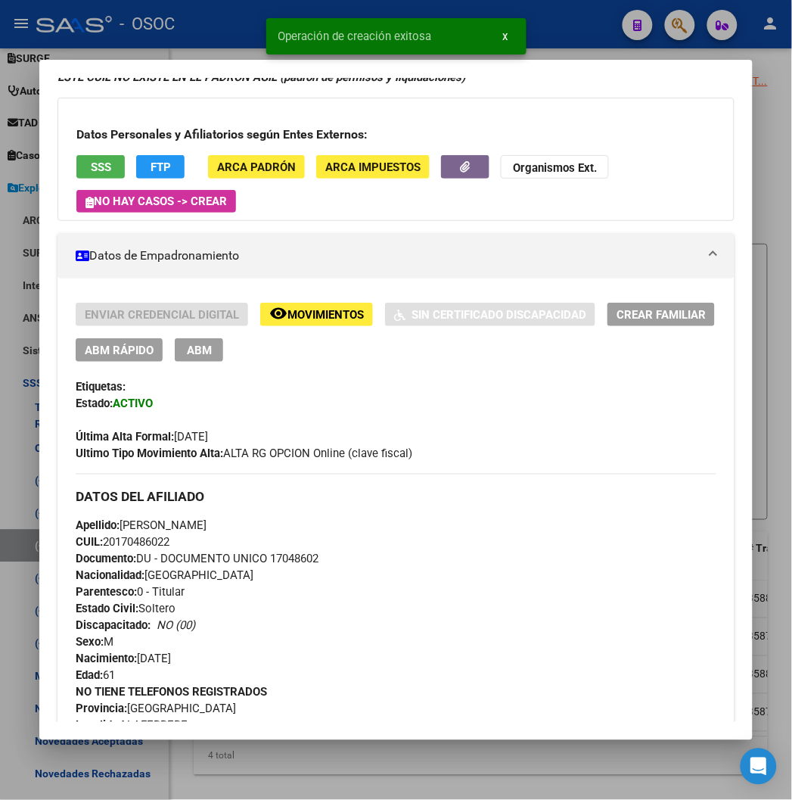
click at [269, 553] on span "Documento: DU - DOCUMENTO UNICO 17048602" at bounding box center [197, 560] width 243 height 14
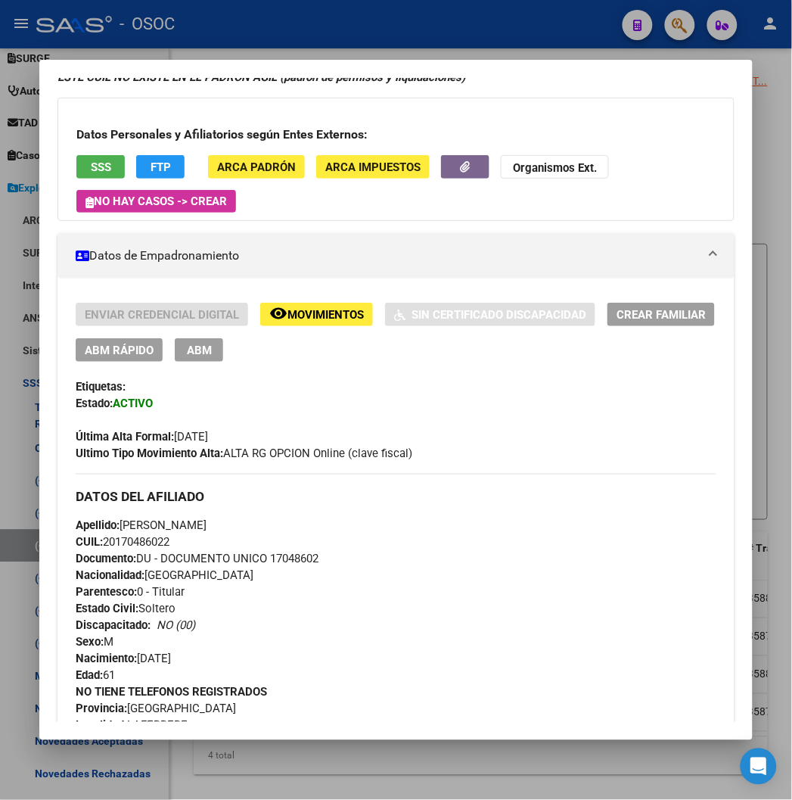
click at [261, 562] on span "Documento: DU - DOCUMENTO UNICO 17048602" at bounding box center [197, 560] width 243 height 14
click at [141, 545] on span "CUIL: 20170486022" at bounding box center [123, 543] width 94 height 14
click at [207, 521] on span "Apellido: DANIEL ALFREDO SUAREZ" at bounding box center [141, 526] width 131 height 14
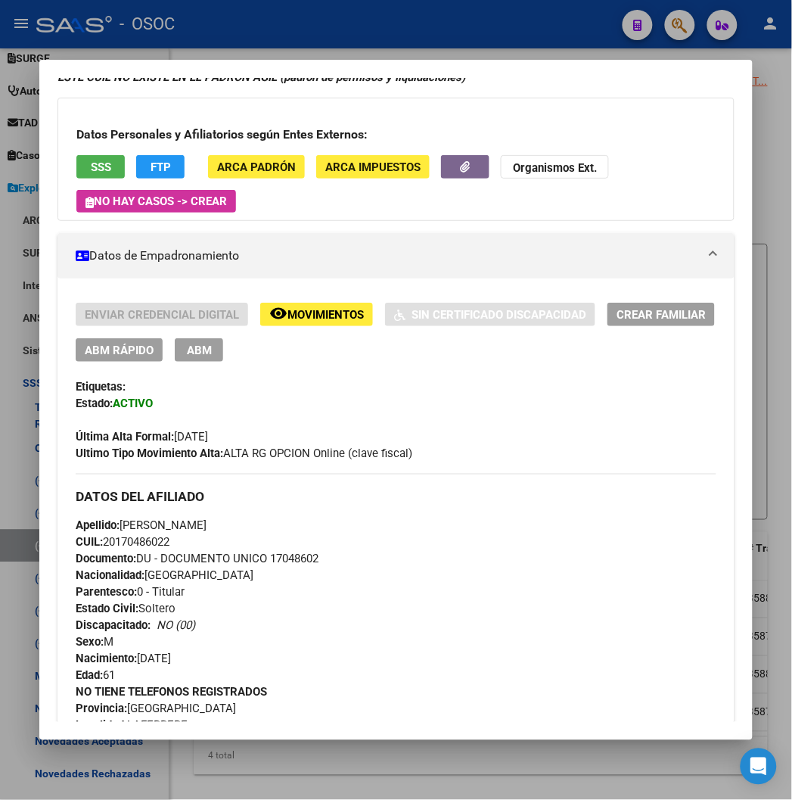
click at [207, 521] on span "Apellido: DANIEL ALFREDO SUAREZ" at bounding box center [141, 526] width 131 height 14
click at [207, 525] on span "Apellido: DANIEL ALFREDO SUAREZ" at bounding box center [141, 526] width 131 height 14
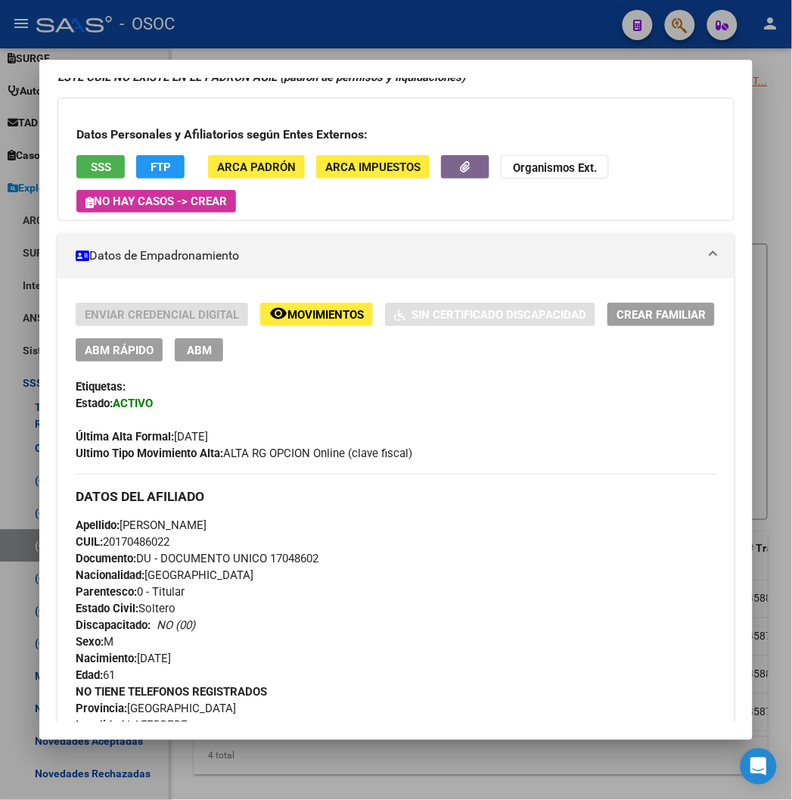
drag, startPoint x: 104, startPoint y: 525, endPoint x: 190, endPoint y: 525, distance: 86.3
click at [190, 525] on span "Apellido: DANIEL ALFREDO SUAREZ" at bounding box center [141, 526] width 131 height 14
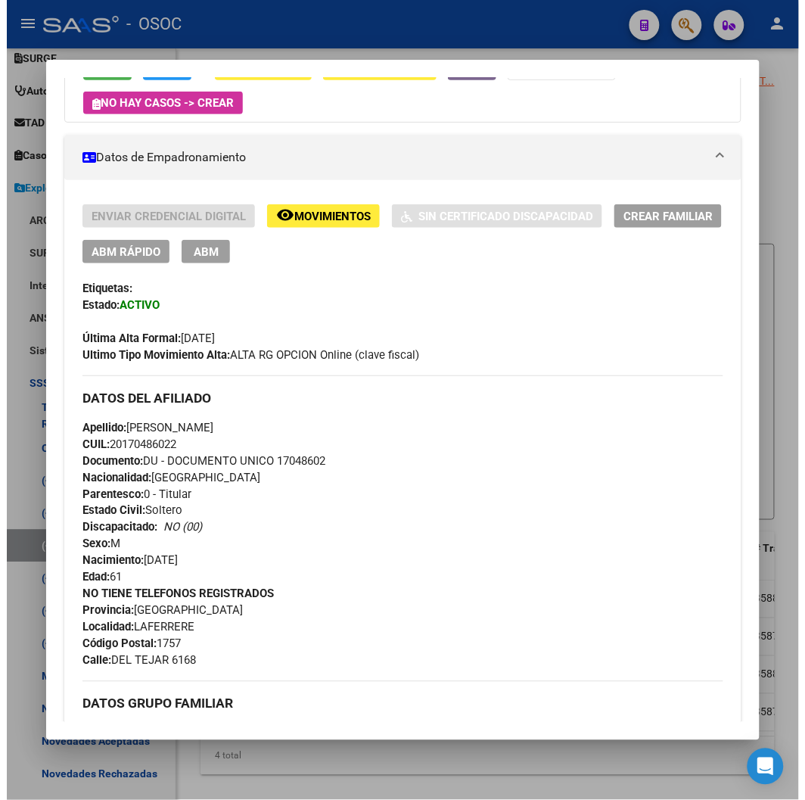
scroll to position [336, 0]
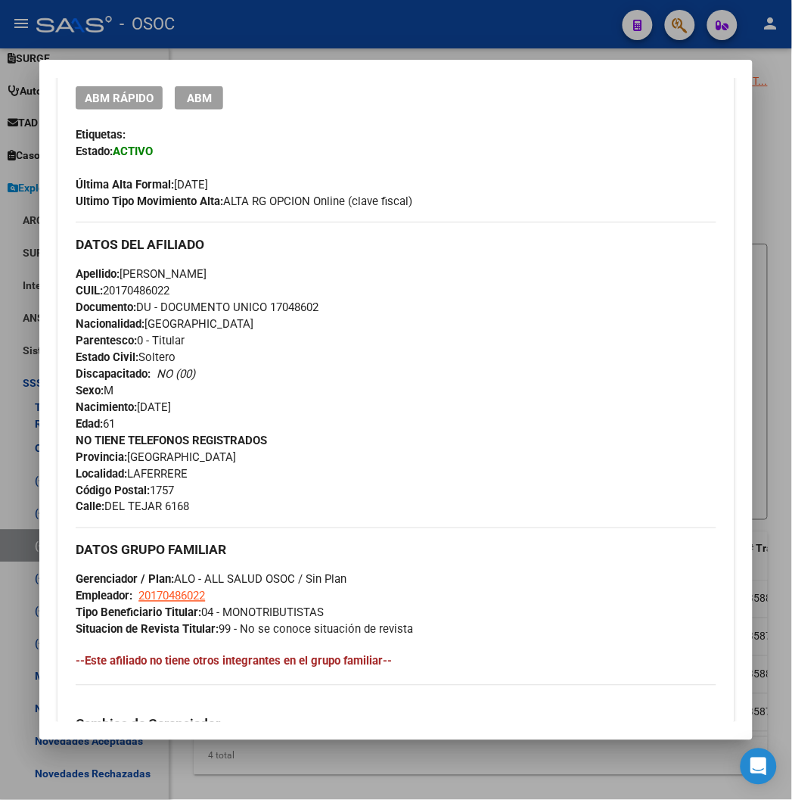
click at [278, 39] on div at bounding box center [396, 400] width 792 height 800
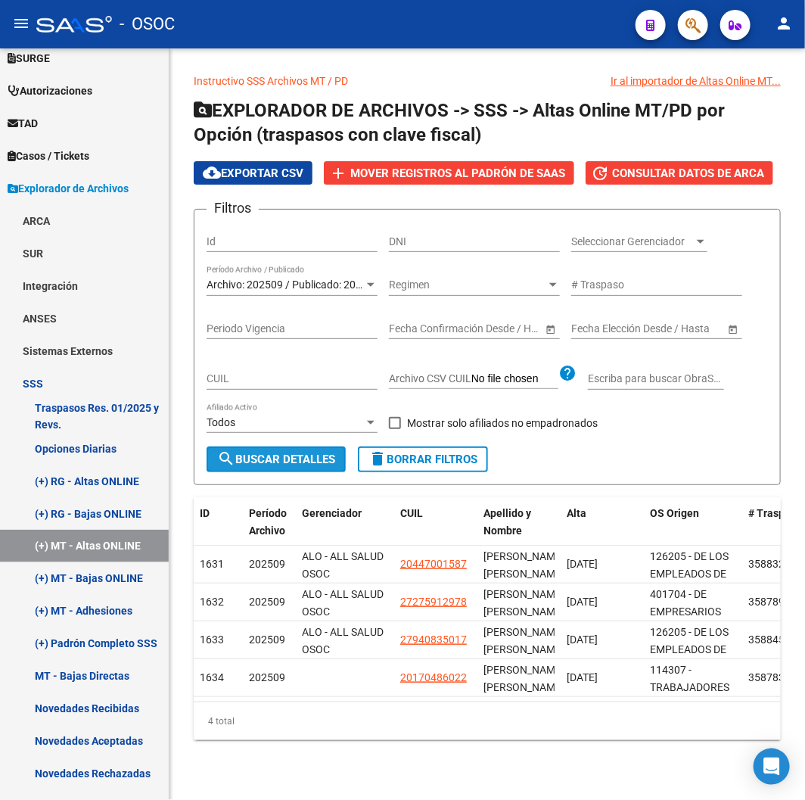
click at [266, 453] on span "search Buscar Detalles" at bounding box center [276, 460] width 118 height 14
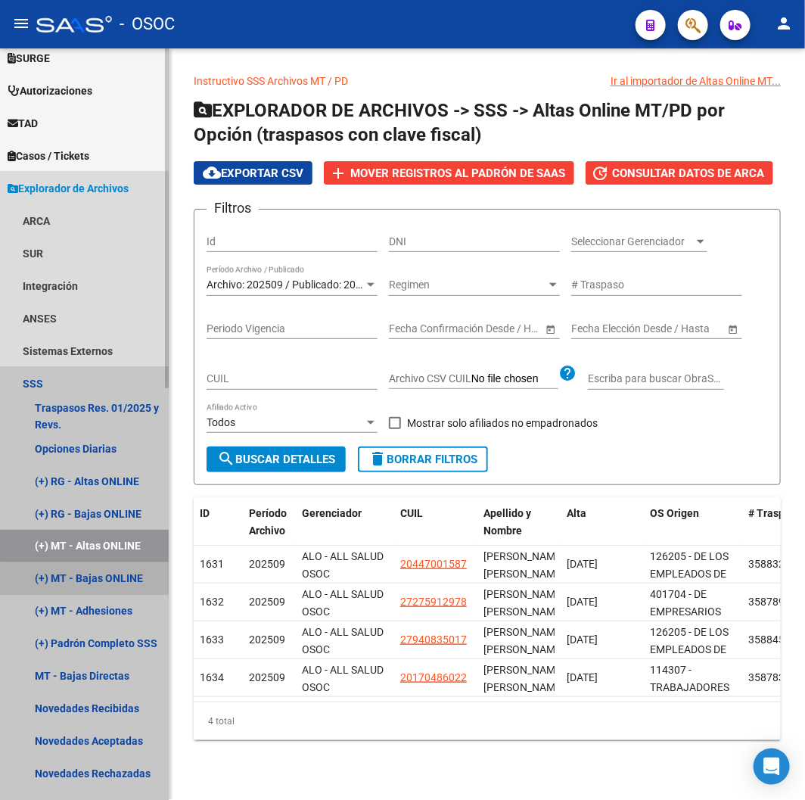
click at [130, 587] on link "(+) MT - Bajas ONLINE" at bounding box center [84, 578] width 169 height 33
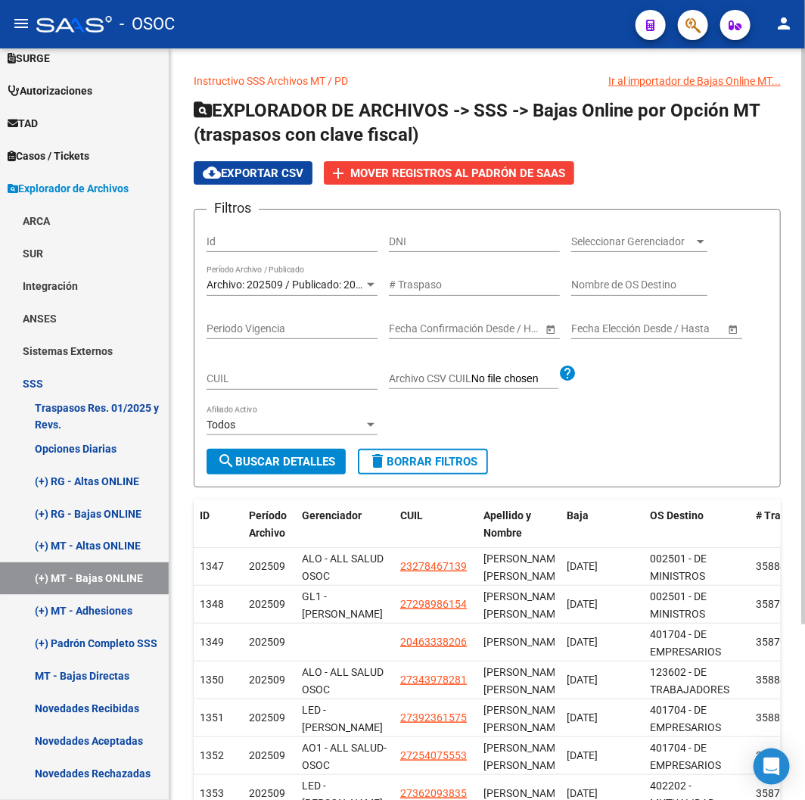
click at [248, 465] on span "search Buscar Detalles" at bounding box center [276, 462] width 118 height 14
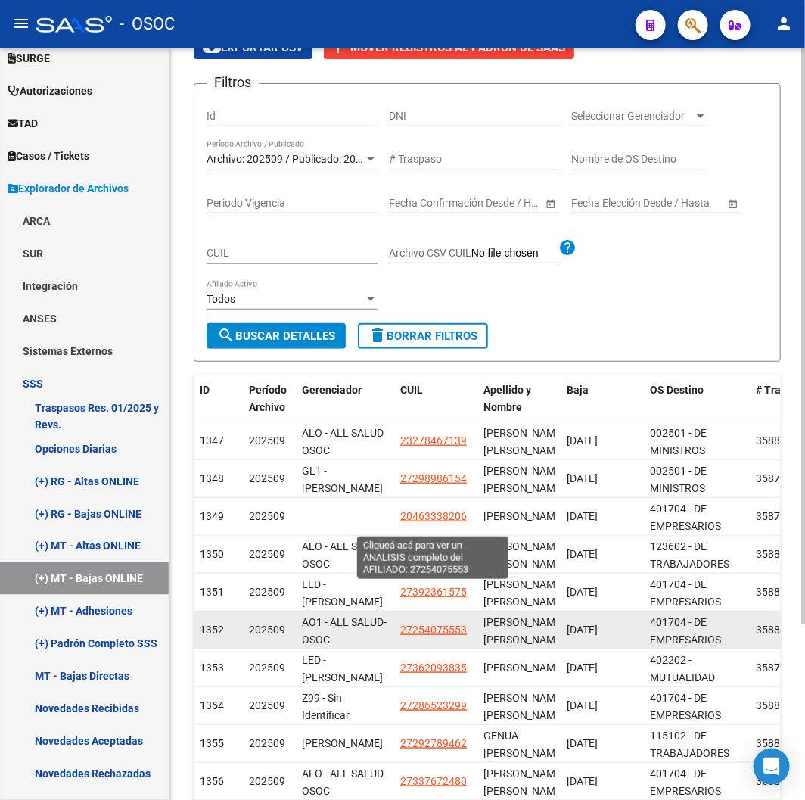
scroll to position [230, 0]
